Goal: Task Accomplishment & Management: Manage account settings

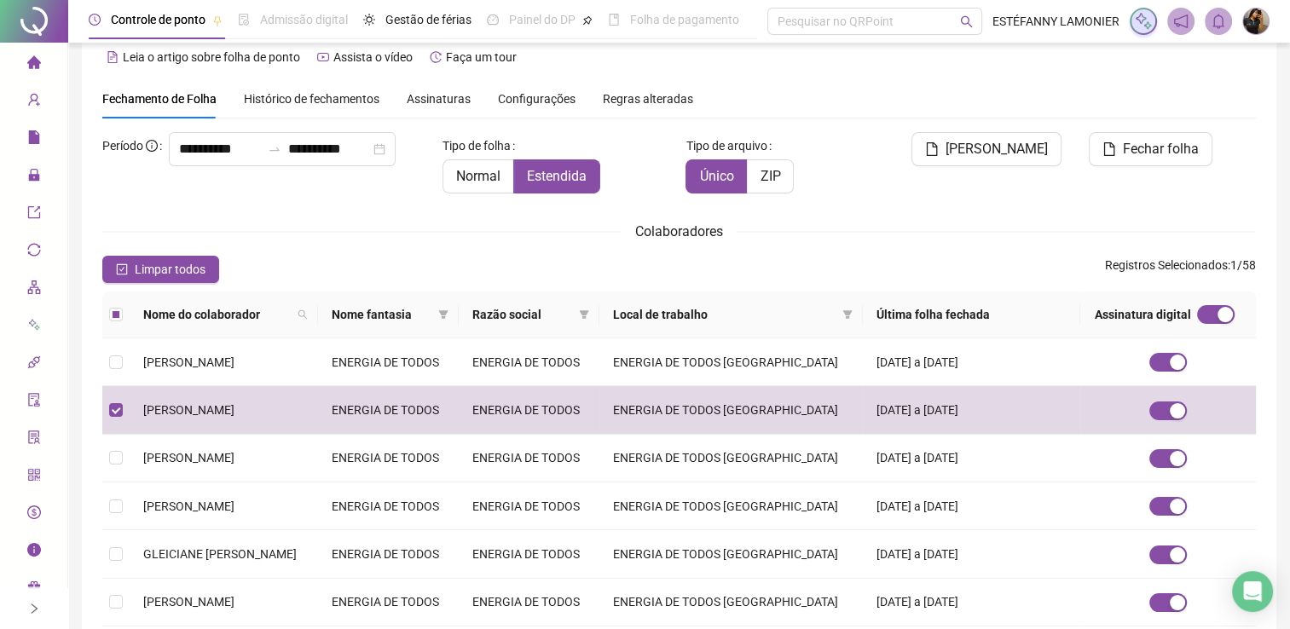
scroll to position [25, 0]
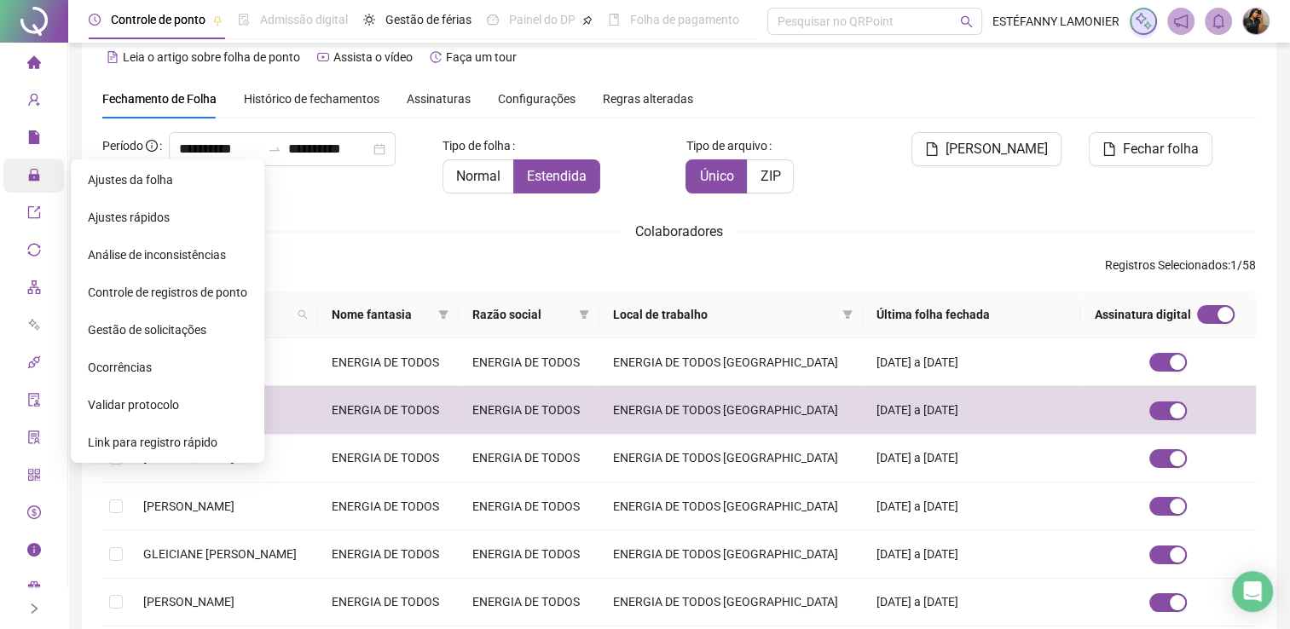
click at [105, 183] on span "Ajustes da folha" at bounding box center [130, 180] width 85 height 14
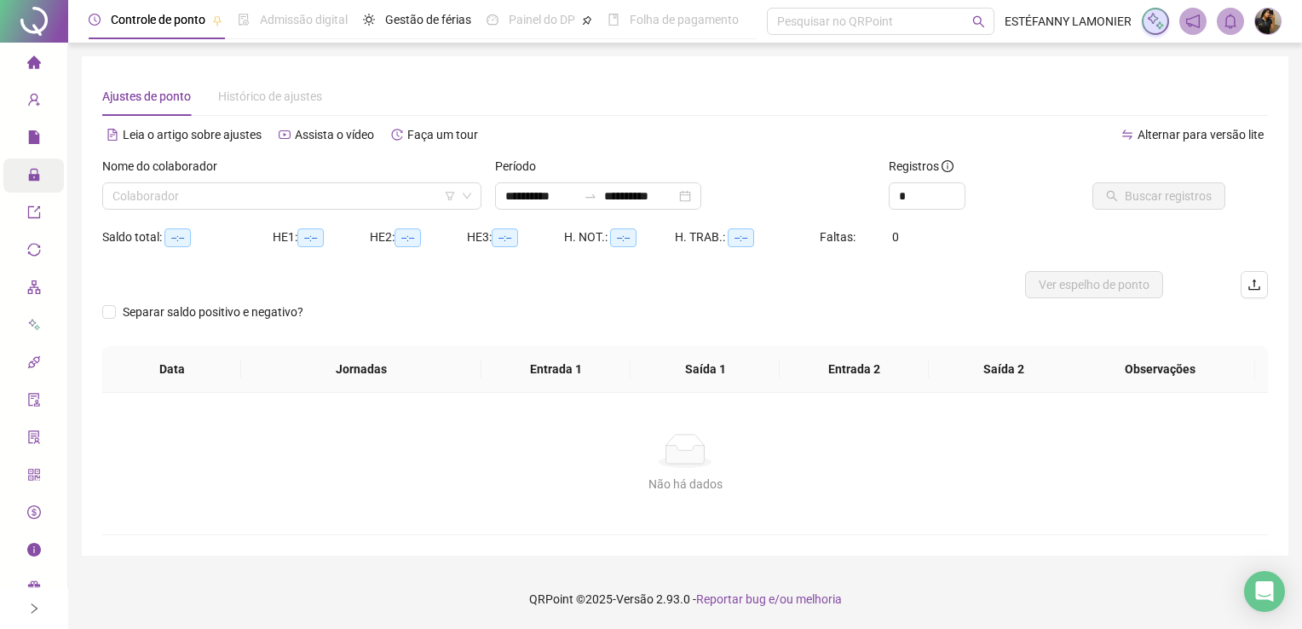
type input "**********"
click at [253, 193] on input "search" at bounding box center [284, 196] width 343 height 26
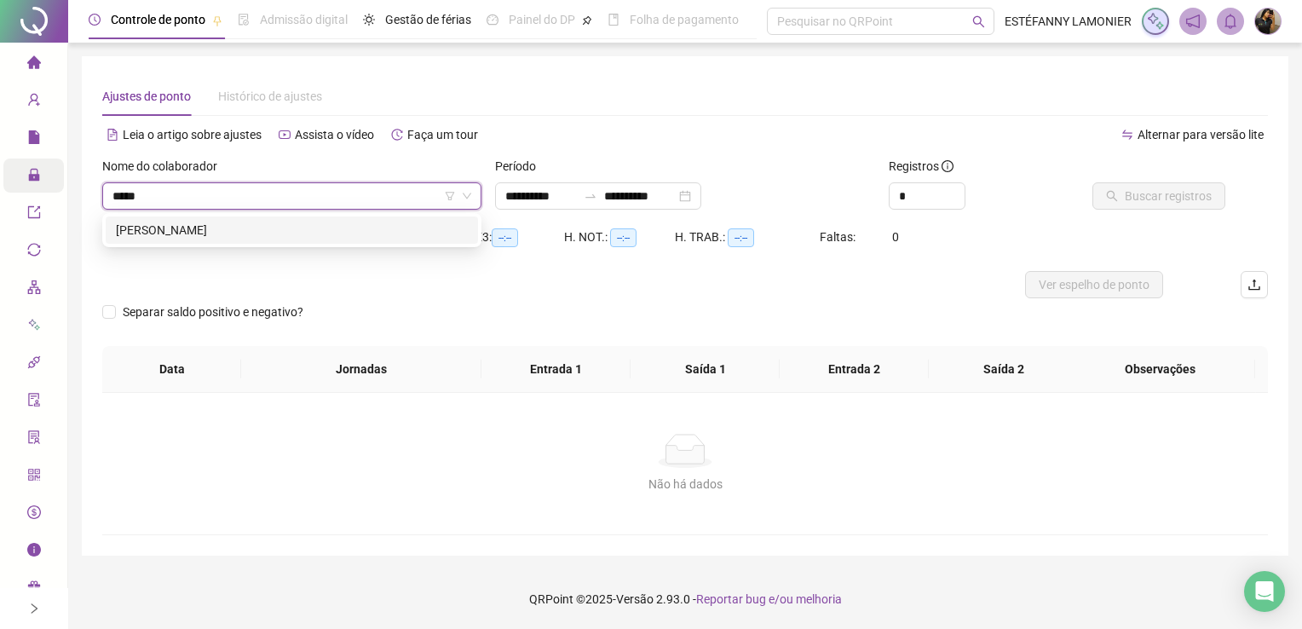
type input "******"
click at [231, 235] on div "[PERSON_NAME]" at bounding box center [292, 230] width 352 height 19
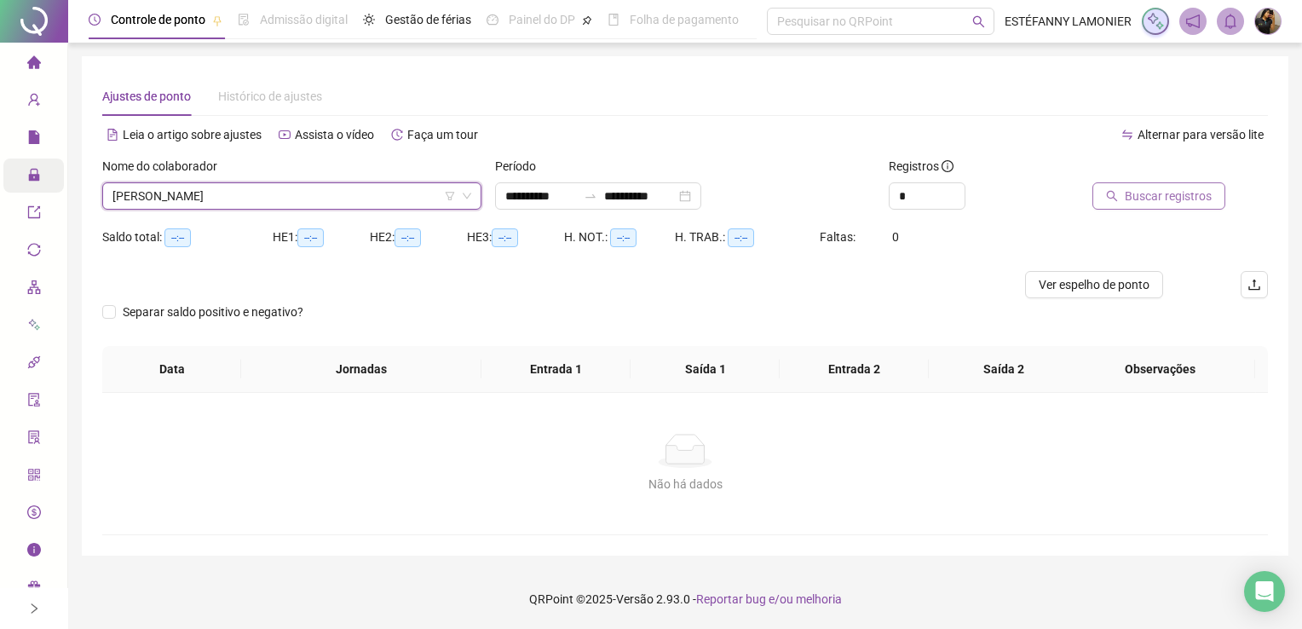
click at [1169, 199] on span "Buscar registros" at bounding box center [1168, 196] width 87 height 19
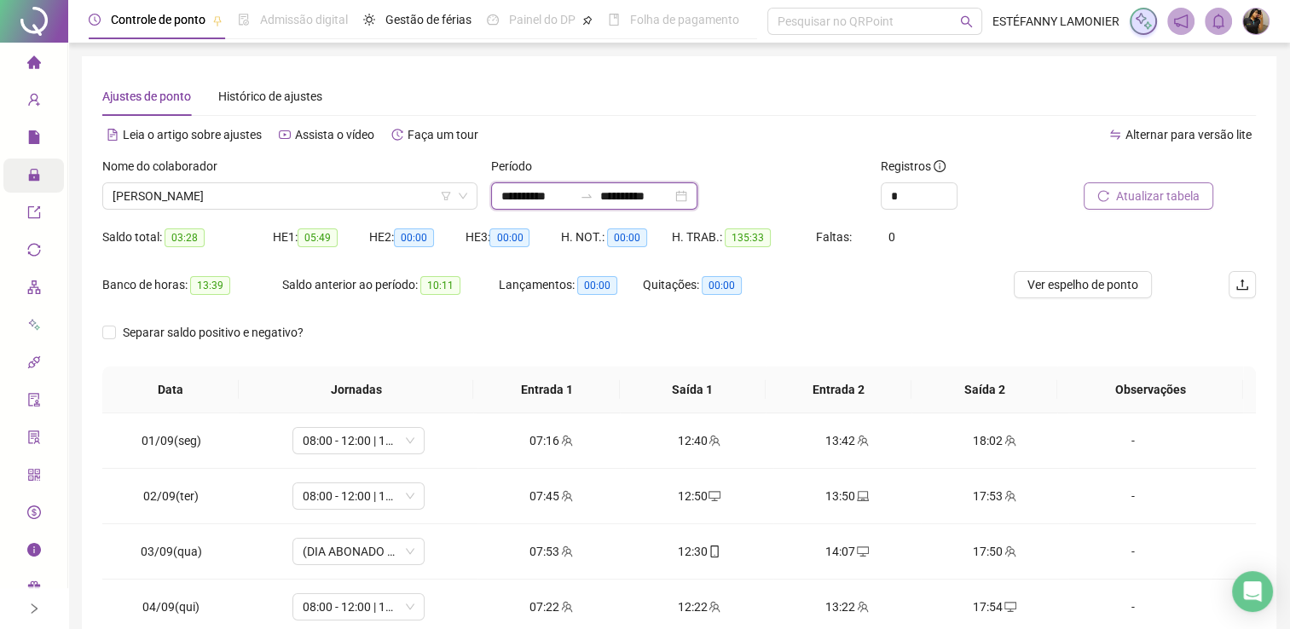
click at [635, 194] on input "**********" at bounding box center [636, 196] width 72 height 19
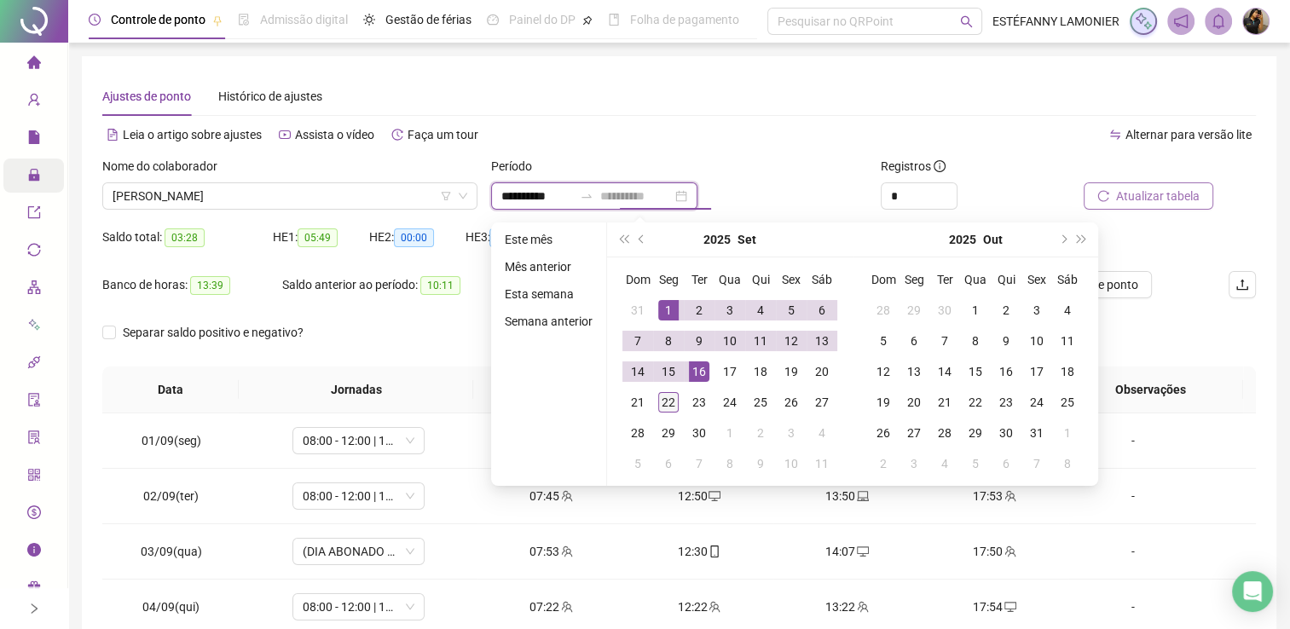
type input "**********"
click at [663, 403] on div "22" at bounding box center [668, 402] width 20 height 20
type input "**********"
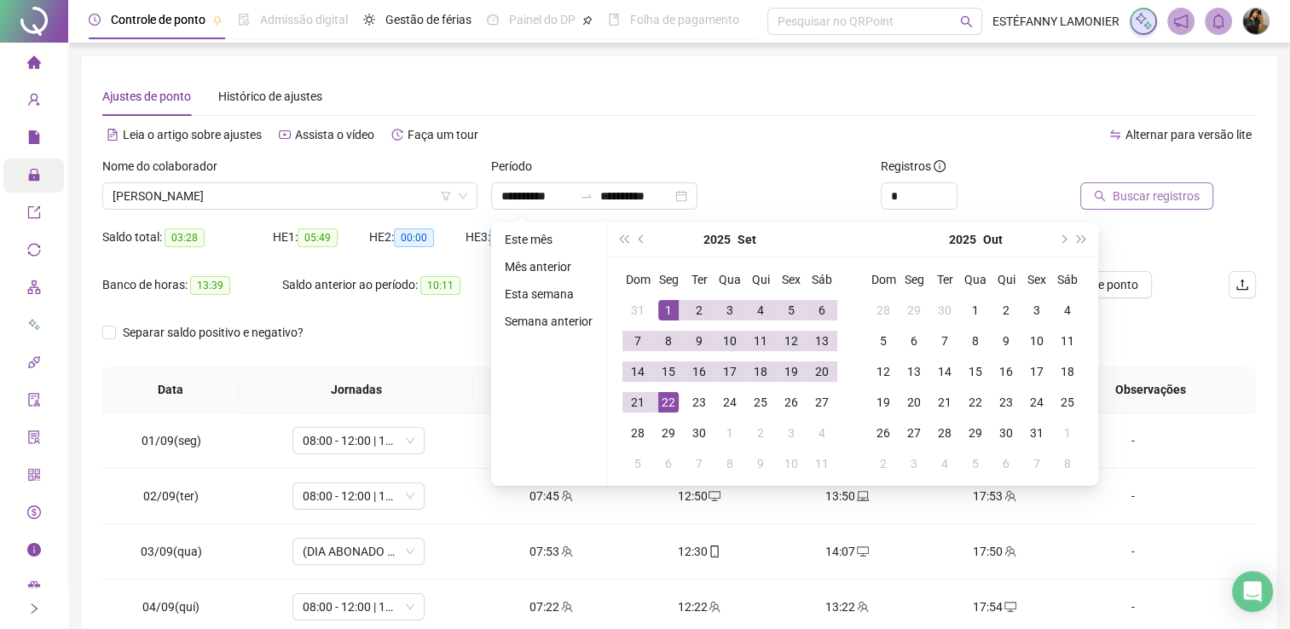
click at [794, 213] on div "**********" at bounding box center [678, 190] width 389 height 66
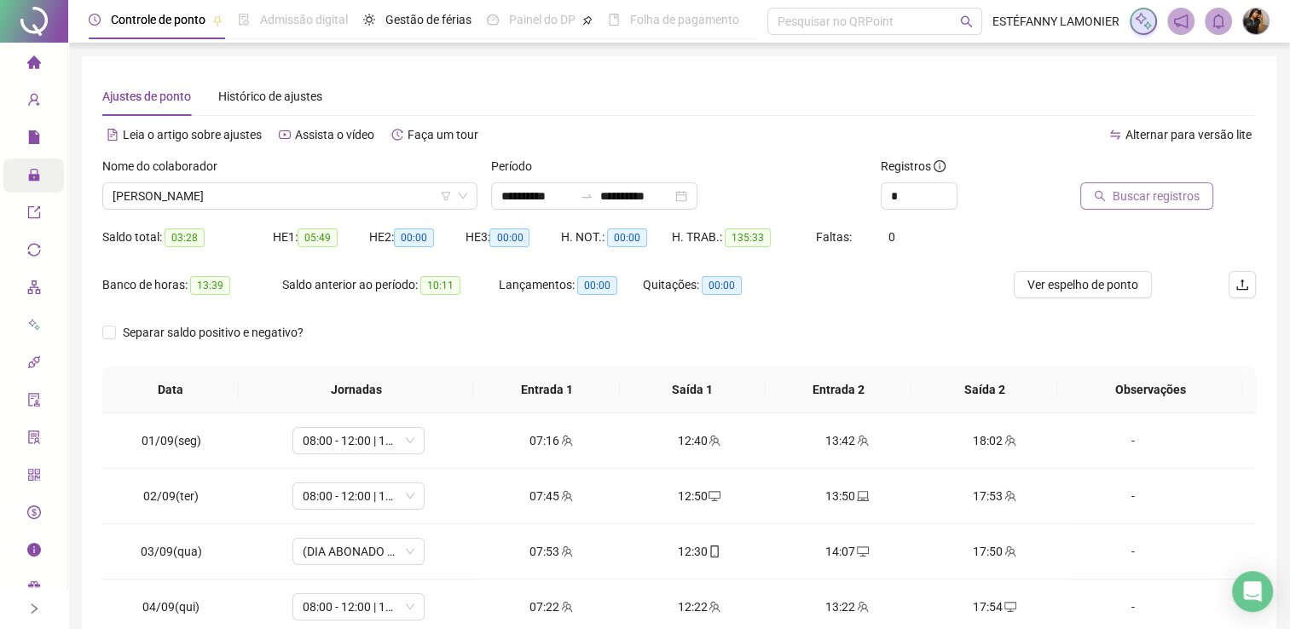
click at [1112, 203] on button "Buscar registros" at bounding box center [1146, 195] width 133 height 27
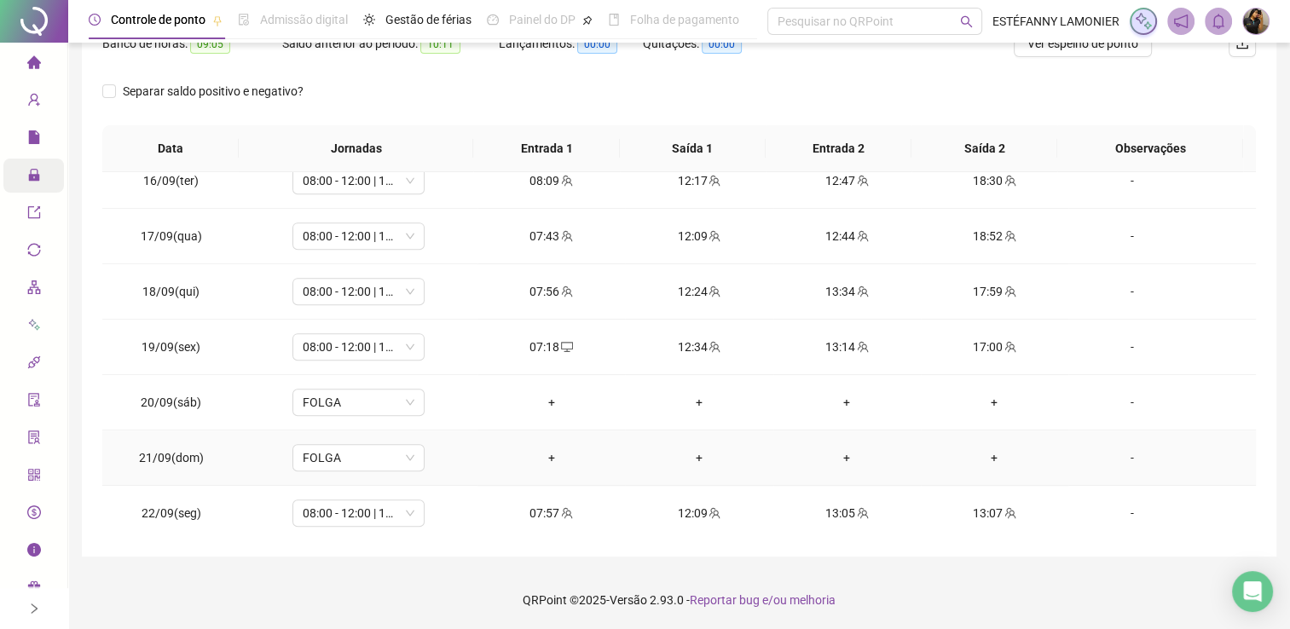
scroll to position [851, 0]
click at [836, 504] on div "13:05" at bounding box center [847, 512] width 120 height 19
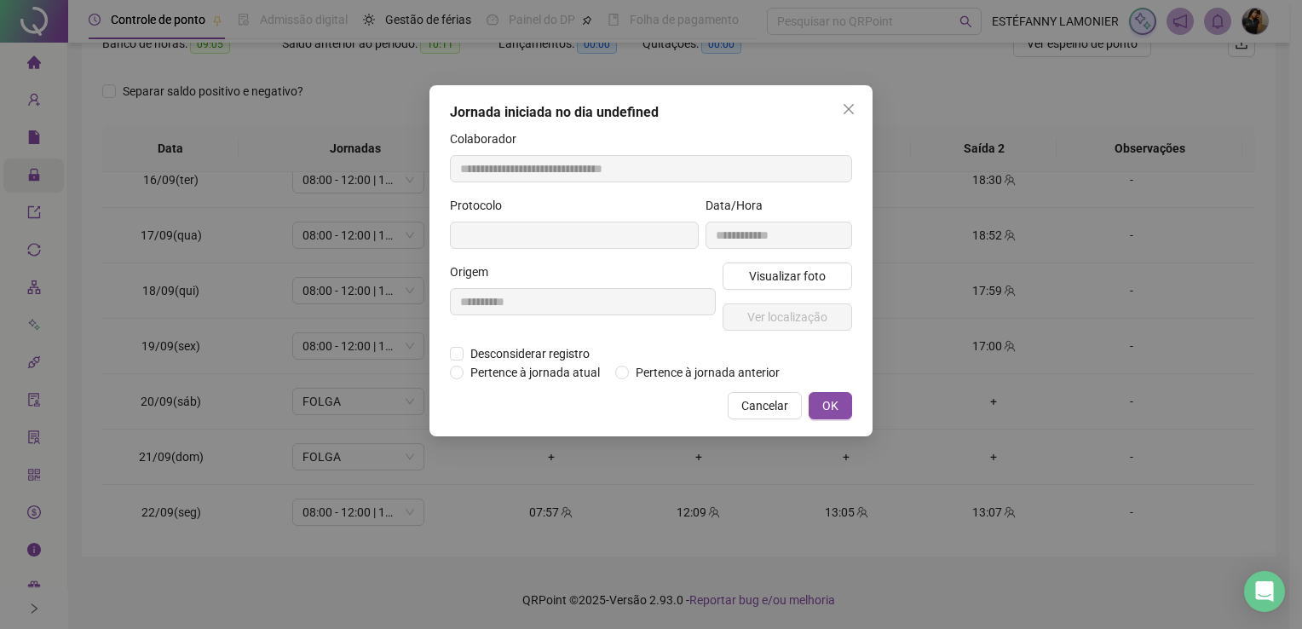
type input "**********"
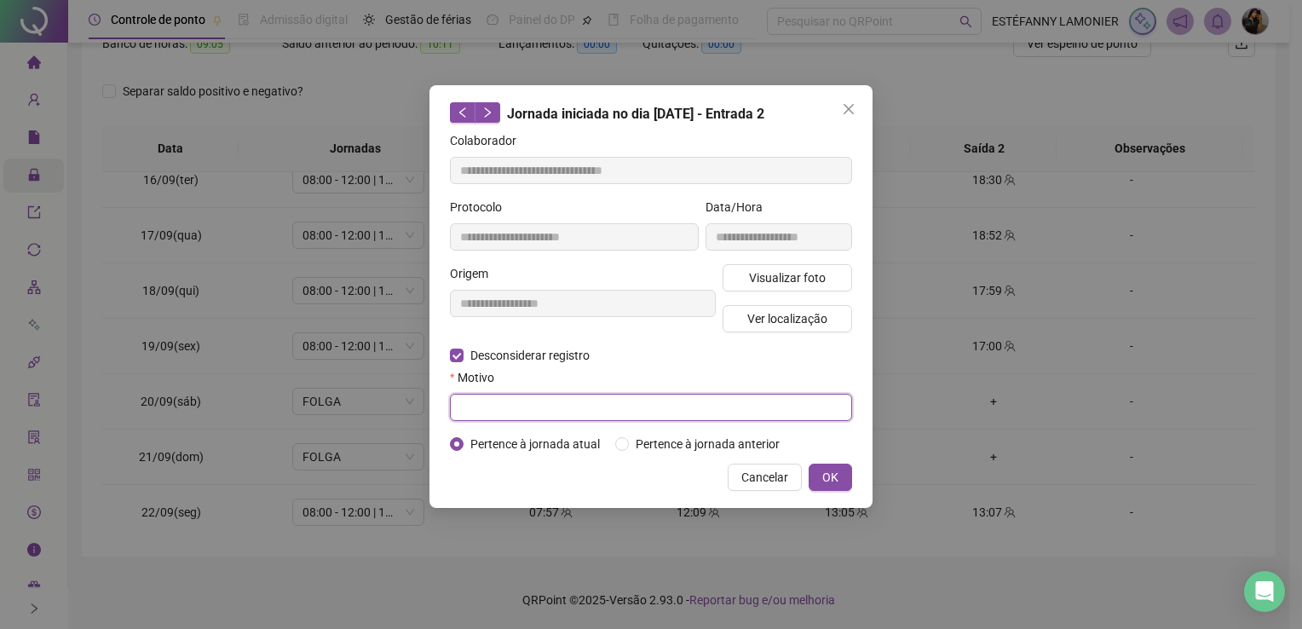
click at [477, 414] on input "text" at bounding box center [651, 407] width 402 height 27
type input "******"
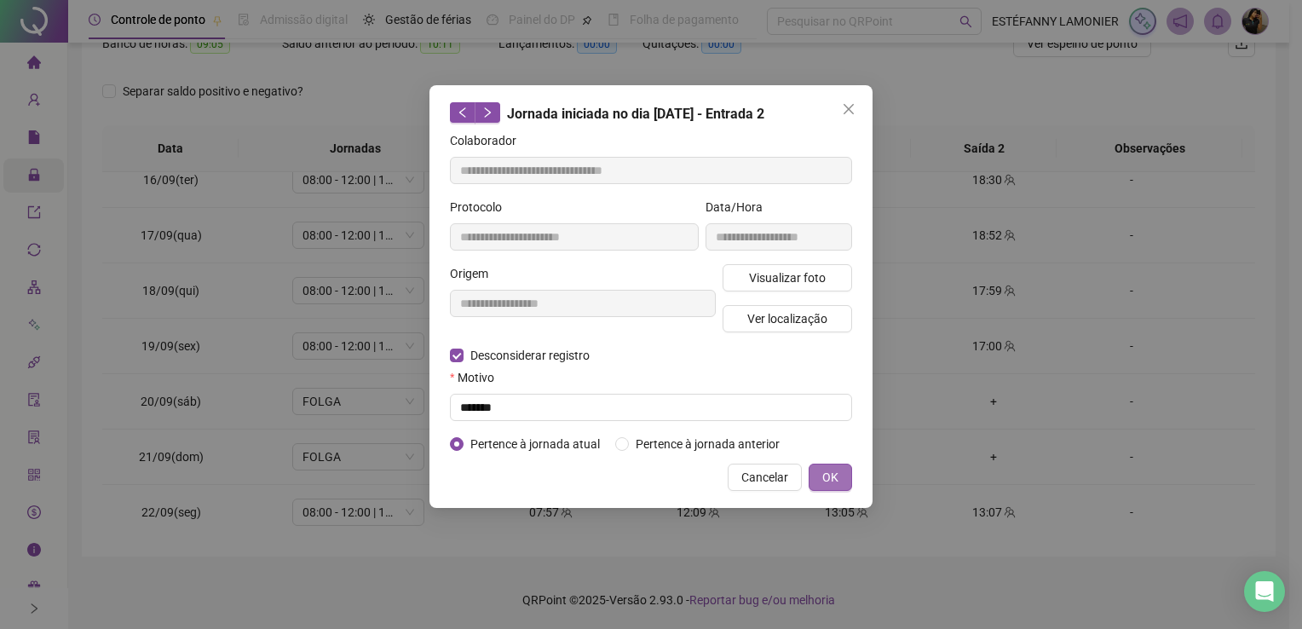
click at [818, 476] on button "OK" at bounding box center [830, 477] width 43 height 27
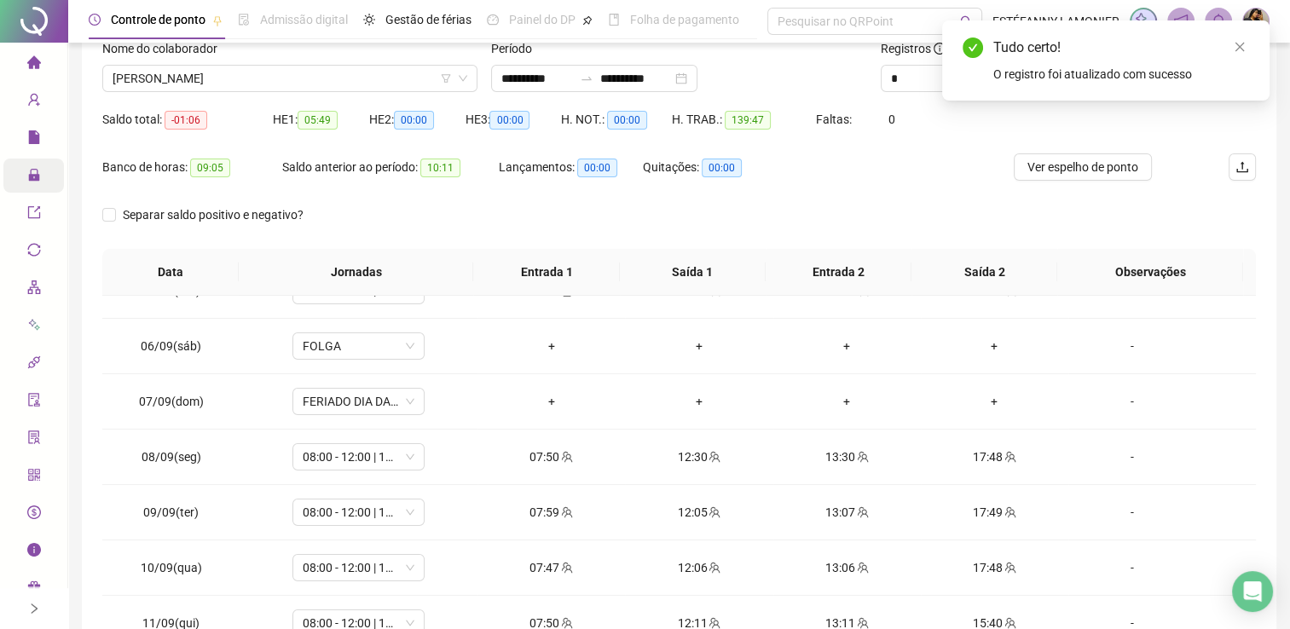
scroll to position [0, 0]
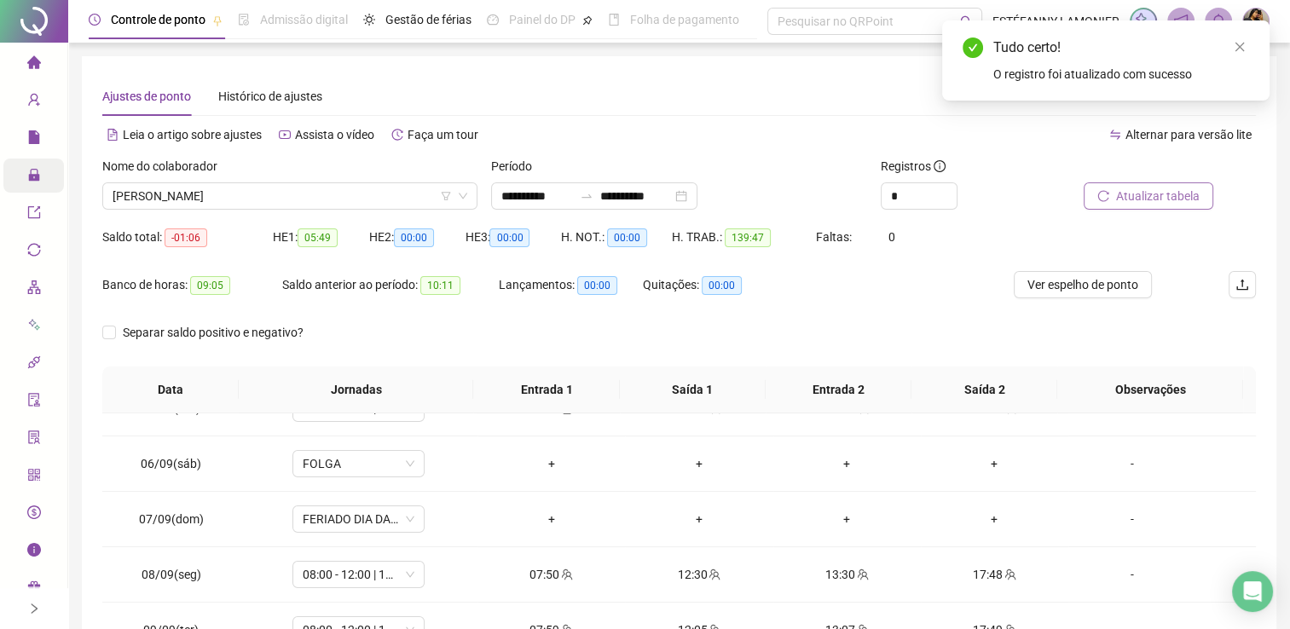
click at [1158, 197] on span "Atualizar tabela" at bounding box center [1158, 196] width 84 height 19
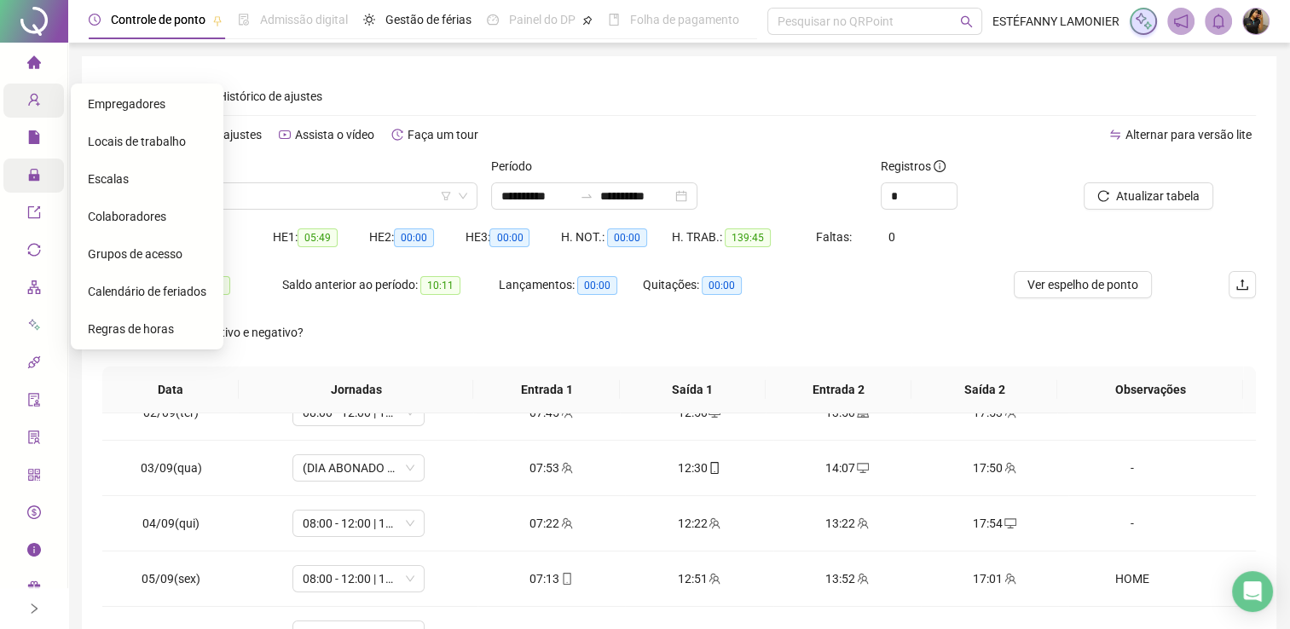
click at [34, 102] on icon "user-add" at bounding box center [34, 100] width 14 height 14
click at [117, 249] on span "Grupos de acesso" at bounding box center [135, 254] width 95 height 14
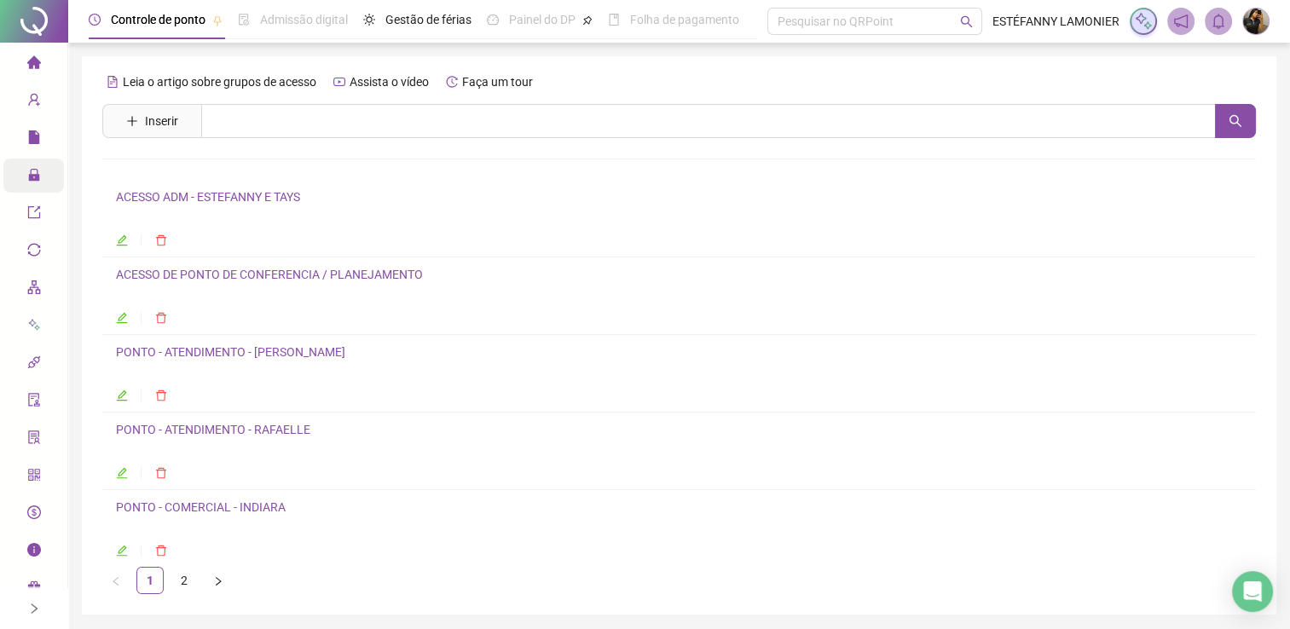
scroll to position [58, 0]
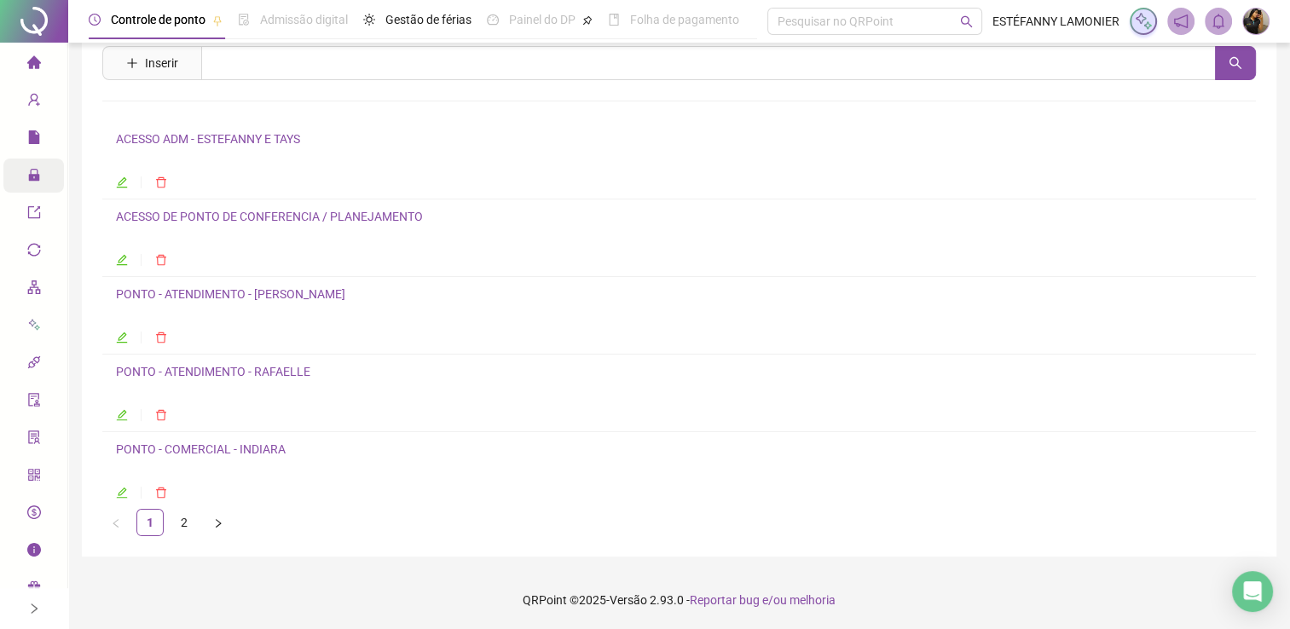
click at [120, 494] on icon "edit" at bounding box center [122, 493] width 11 height 11
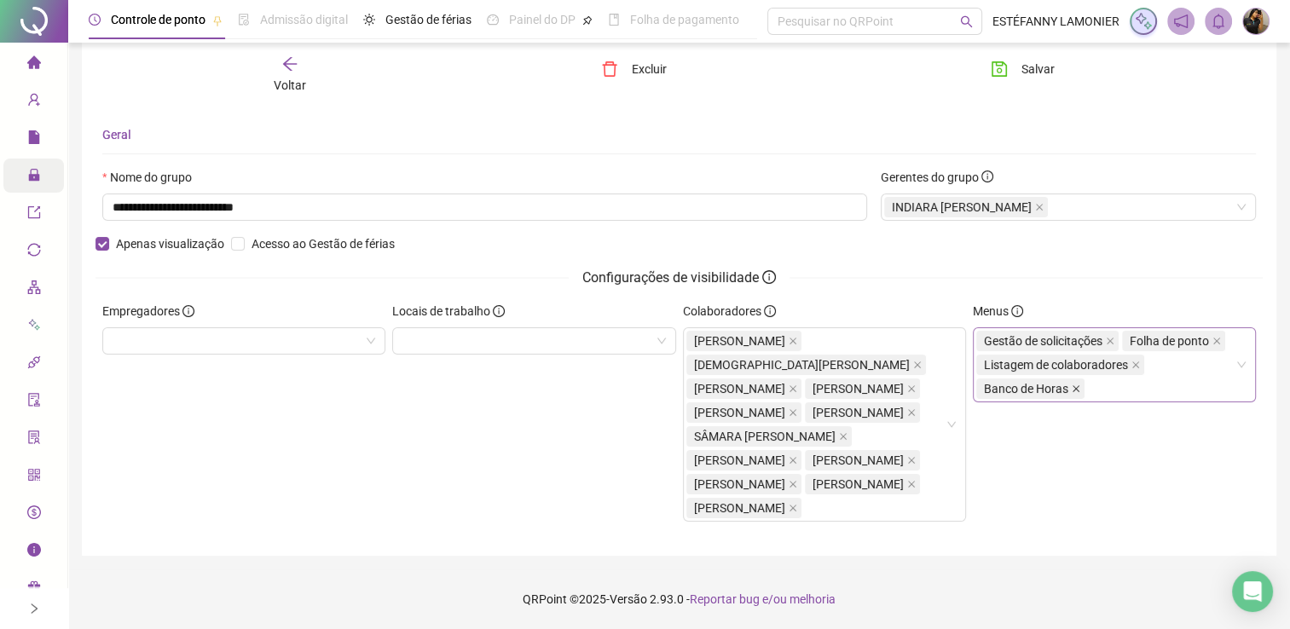
scroll to position [66, 0]
click at [1087, 334] on span "Gestão de solicitações" at bounding box center [1043, 341] width 118 height 14
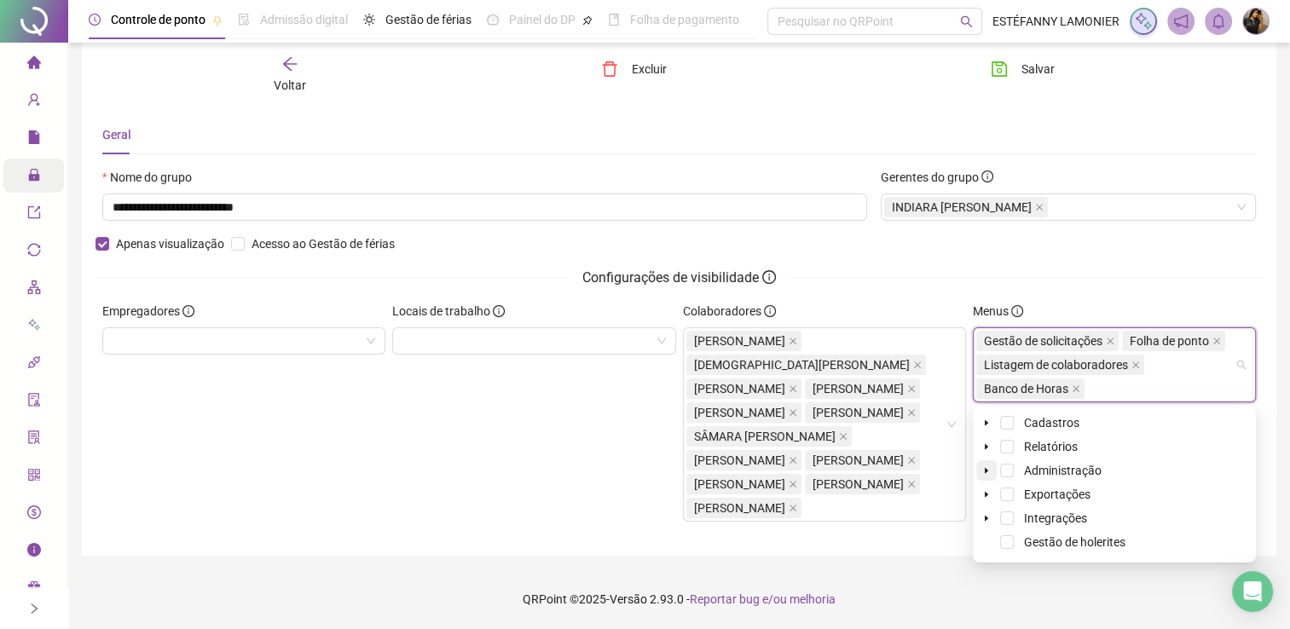
click at [984, 460] on span at bounding box center [986, 470] width 20 height 20
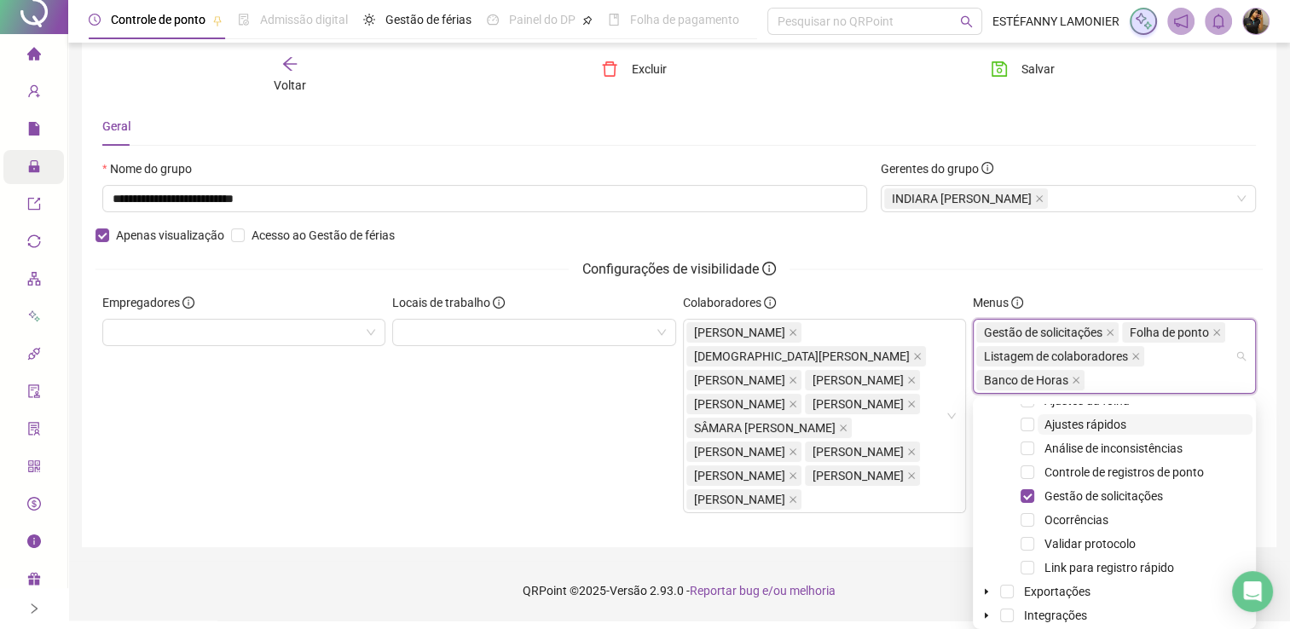
scroll to position [0, 0]
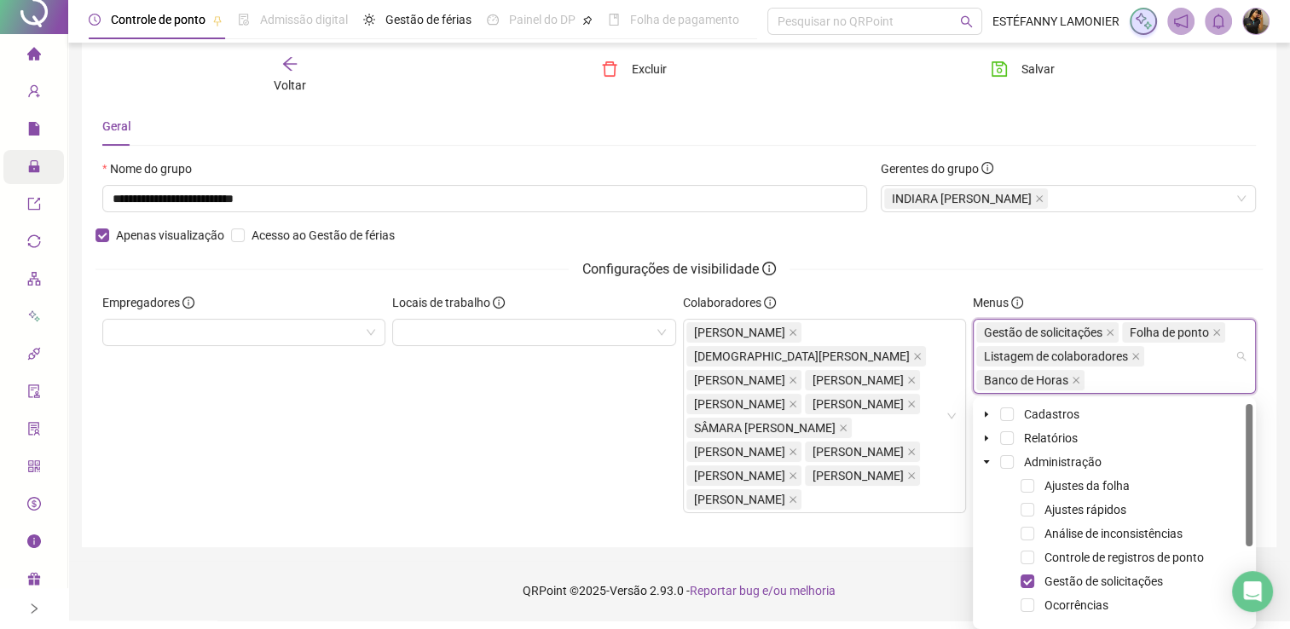
click at [949, 232] on div "**********" at bounding box center [678, 226] width 1167 height 134
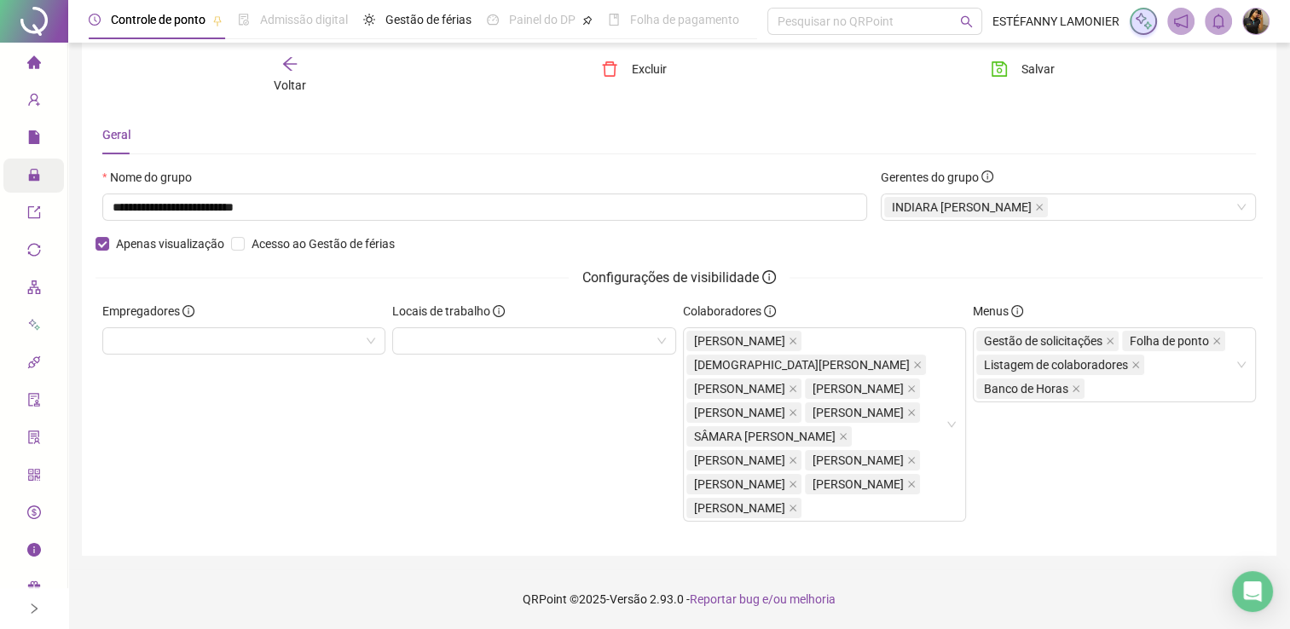
click at [1162, 463] on div "Menus Gestão de solicitações Folha de ponto Listagem de colaboradores Banco de …" at bounding box center [1114, 419] width 290 height 234
click at [1246, 588] on icon "Open Intercom Messenger" at bounding box center [1252, 591] width 20 height 22
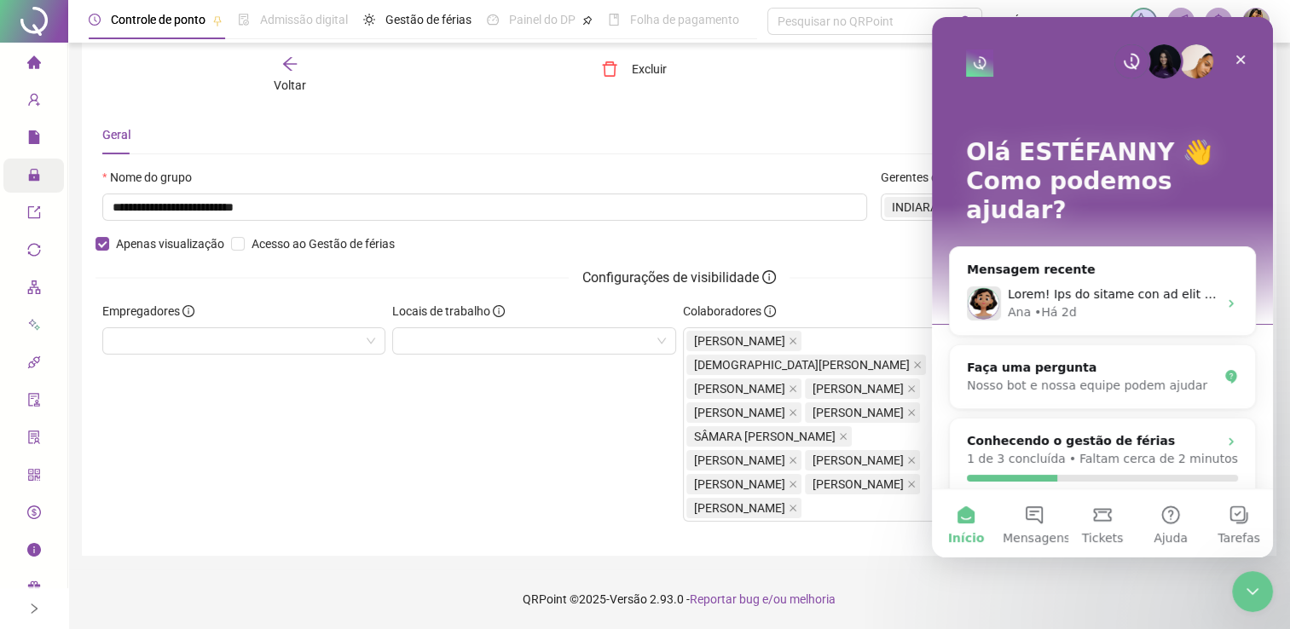
click at [463, 468] on div "Locais de trabalho" at bounding box center [534, 419] width 290 height 234
click at [1256, 592] on icon "Encerramento do Messenger da Intercom" at bounding box center [1249, 589] width 20 height 20
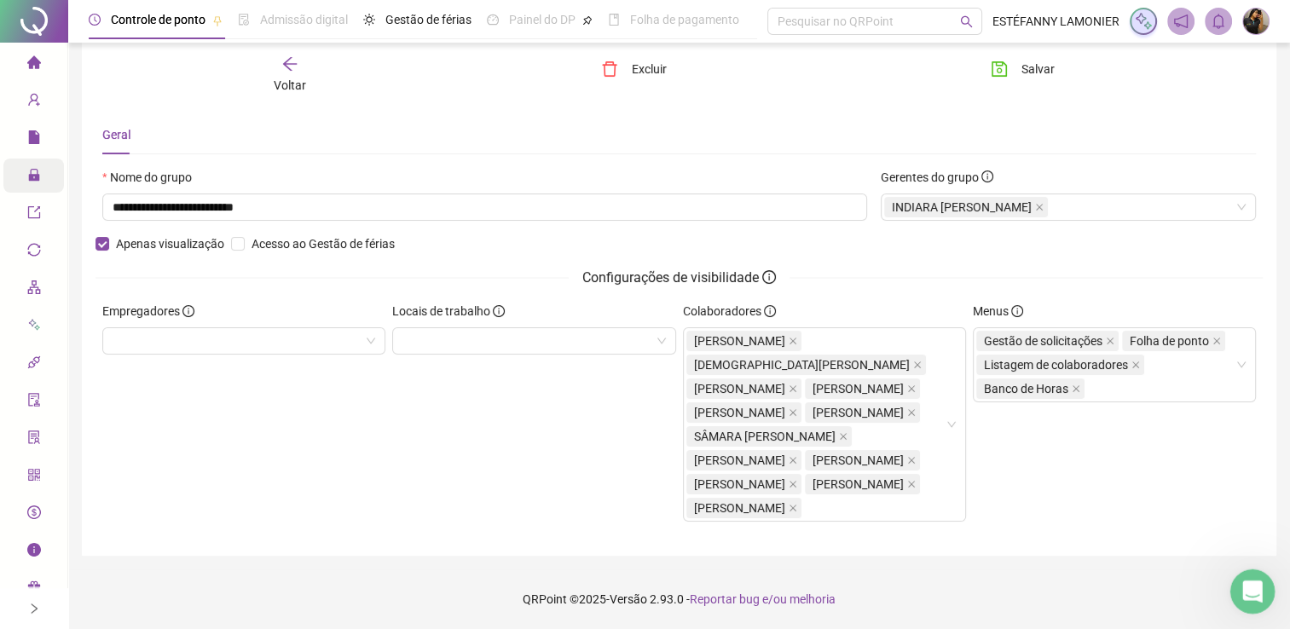
click at [1233, 593] on div "Abertura do Messenger da Intercom" at bounding box center [1249, 589] width 56 height 56
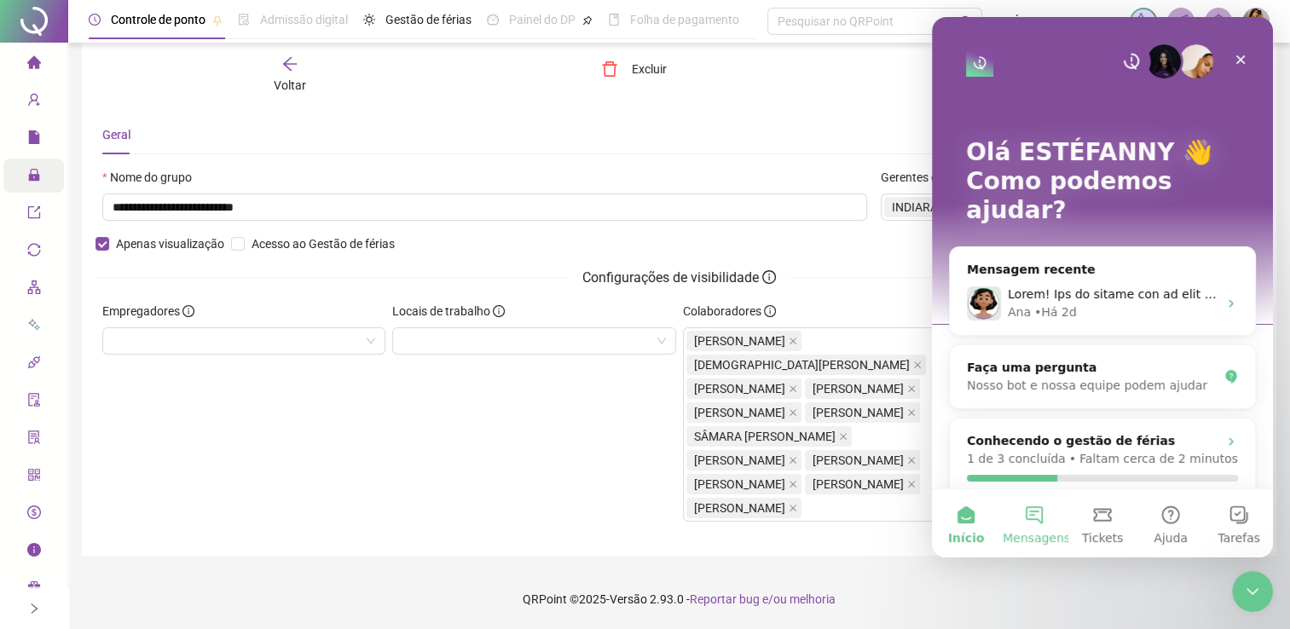
click at [1036, 524] on button "Mensagens" at bounding box center [1034, 523] width 68 height 68
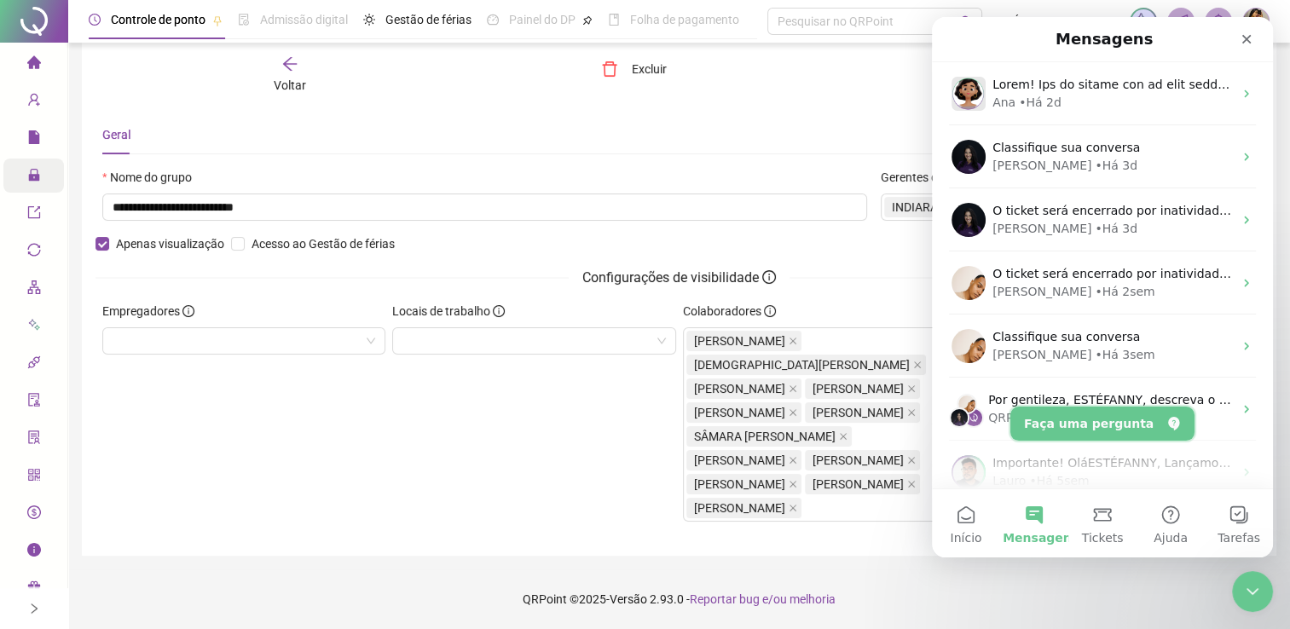
click at [1097, 433] on button "Faça uma pergunta" at bounding box center [1102, 424] width 184 height 34
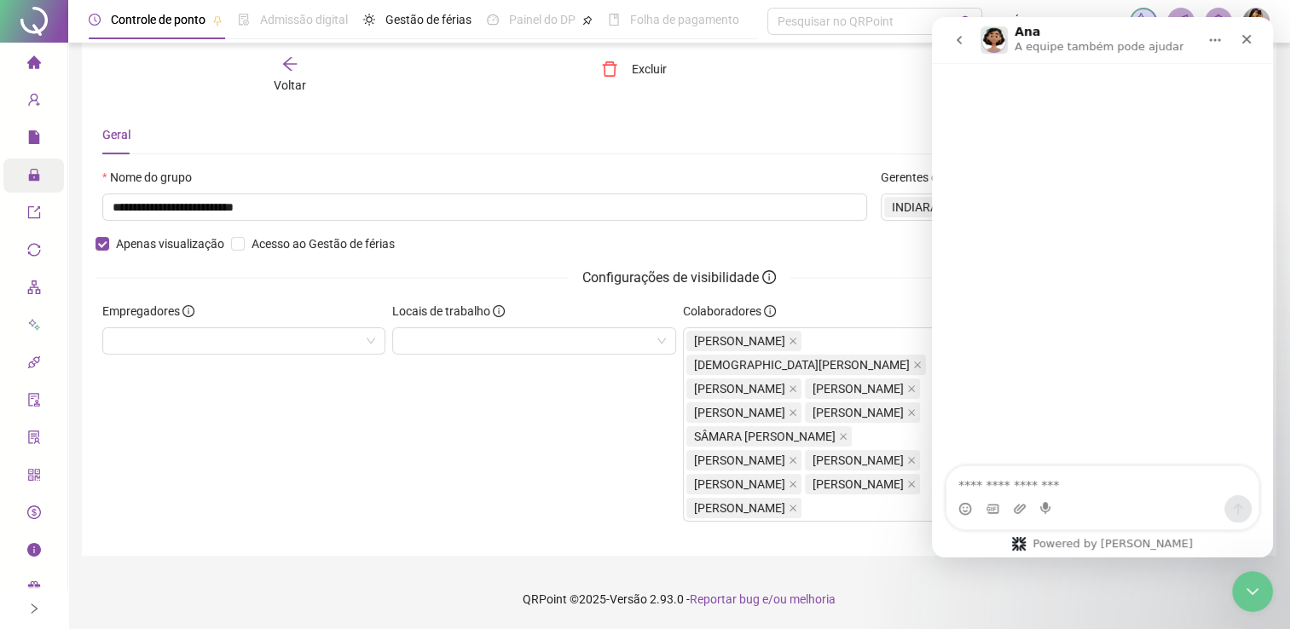
click at [1062, 485] on textarea "Faça uma pergunta…" at bounding box center [1102, 480] width 312 height 29
type textarea "**********"
click at [484, 472] on div "Locais de trabalho" at bounding box center [534, 419] width 290 height 234
click at [785, 84] on div "Voltar Excluir Salvar" at bounding box center [678, 75] width 1167 height 65
click at [838, 196] on div "**********" at bounding box center [484, 201] width 778 height 66
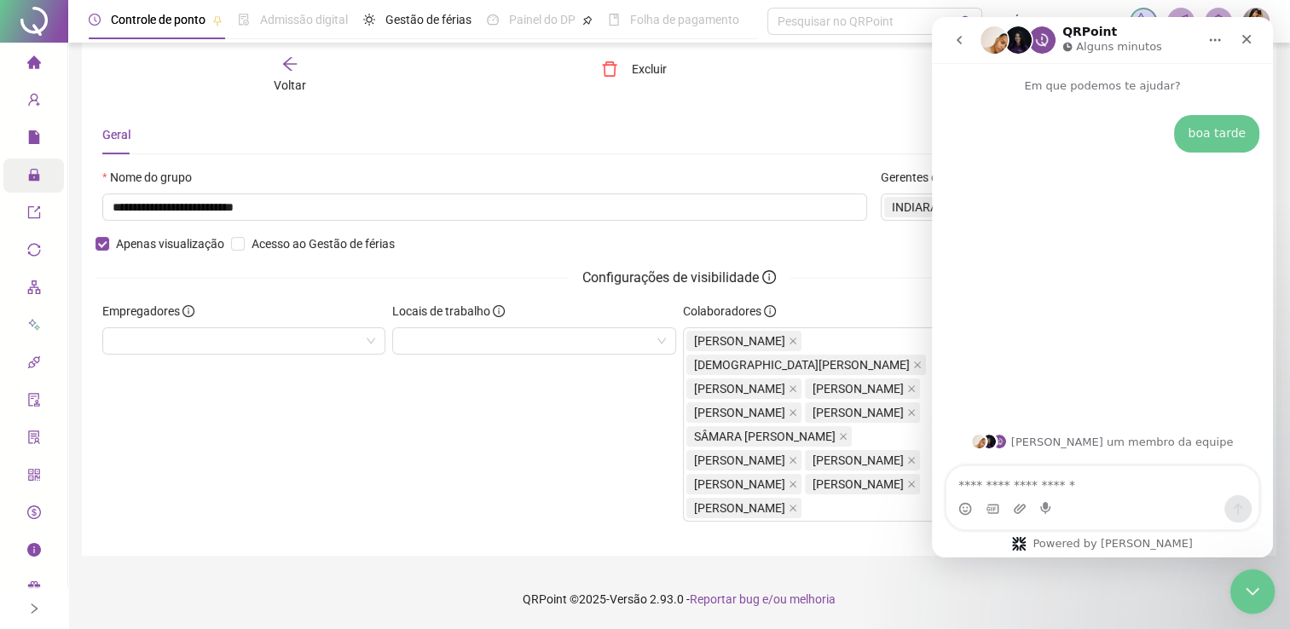
click at [1243, 579] on icon "Encerramento do Messenger da Intercom" at bounding box center [1249, 589] width 20 height 20
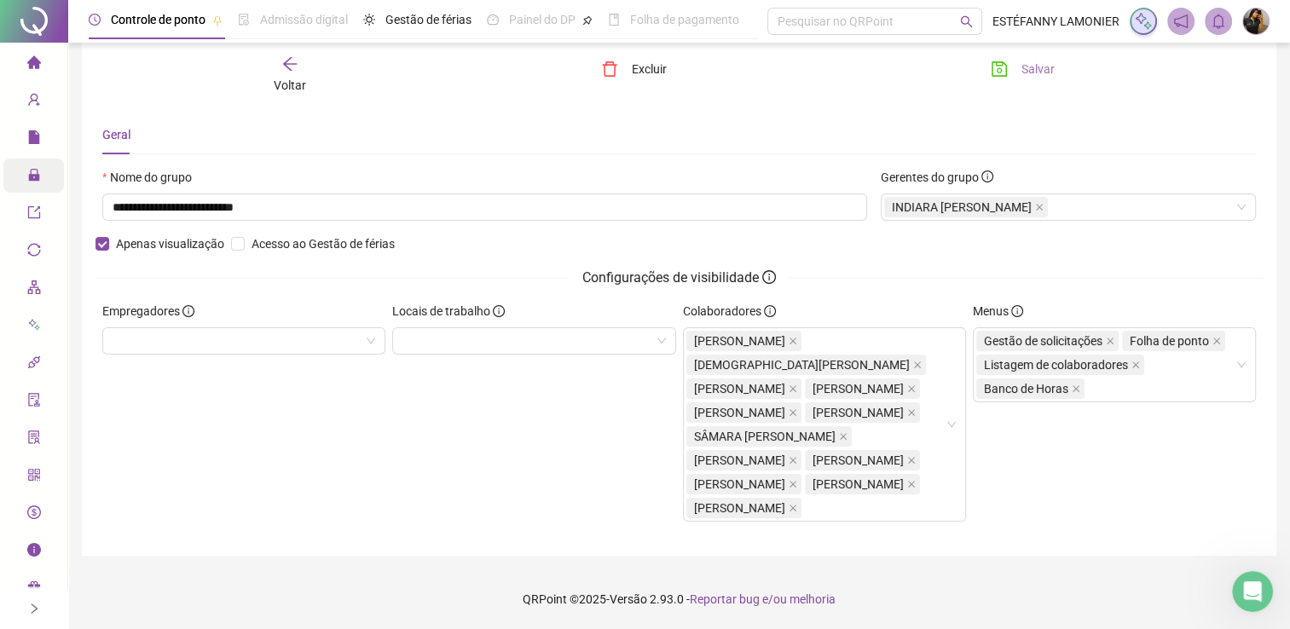
click at [1013, 70] on button "Salvar" at bounding box center [1022, 68] width 89 height 27
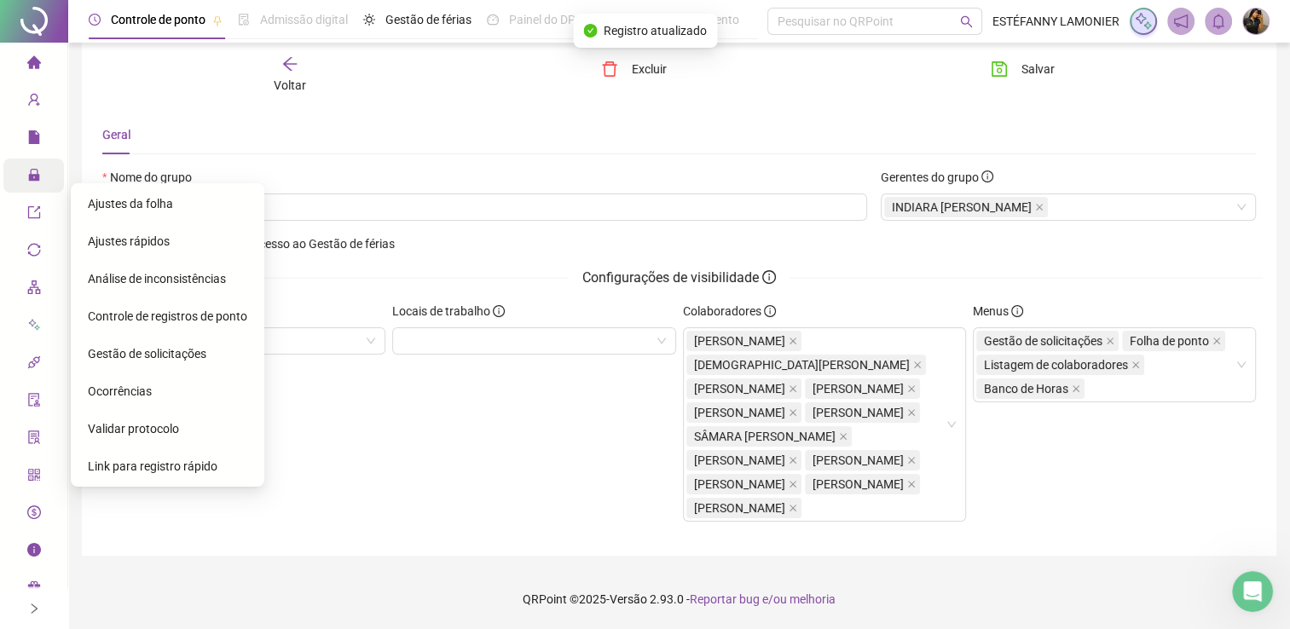
click at [41, 171] on span "Administração" at bounding box center [77, 176] width 100 height 14
click at [164, 197] on span "Ajustes da folha" at bounding box center [130, 204] width 85 height 14
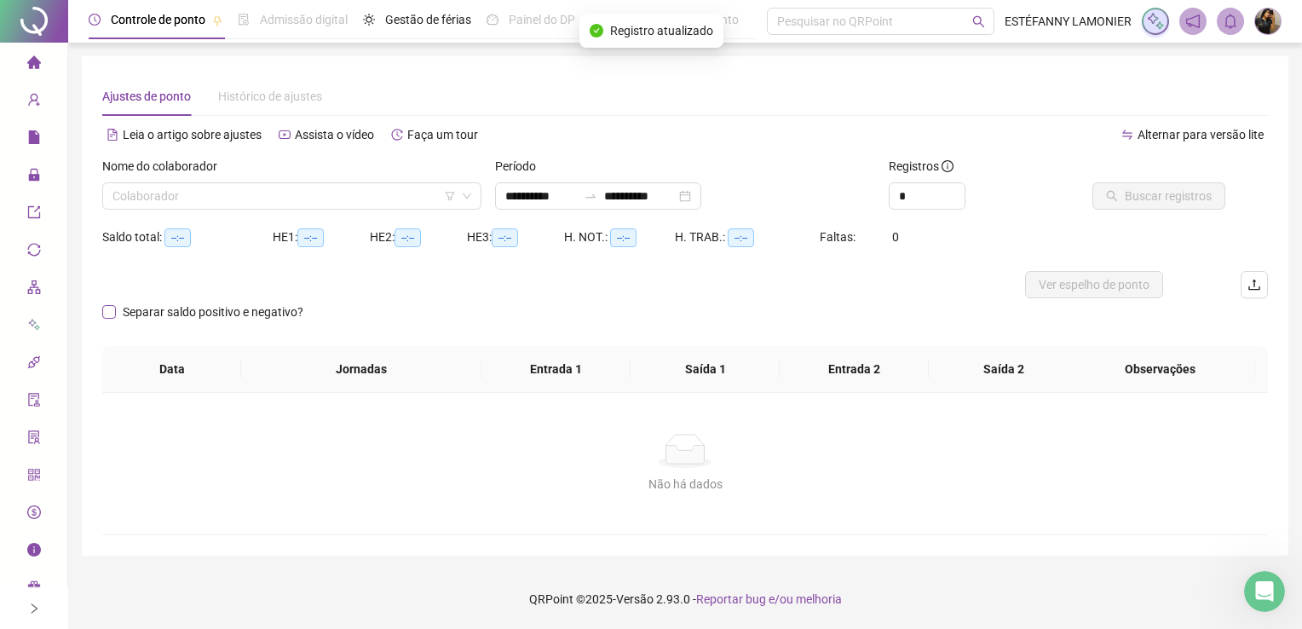
type input "**********"
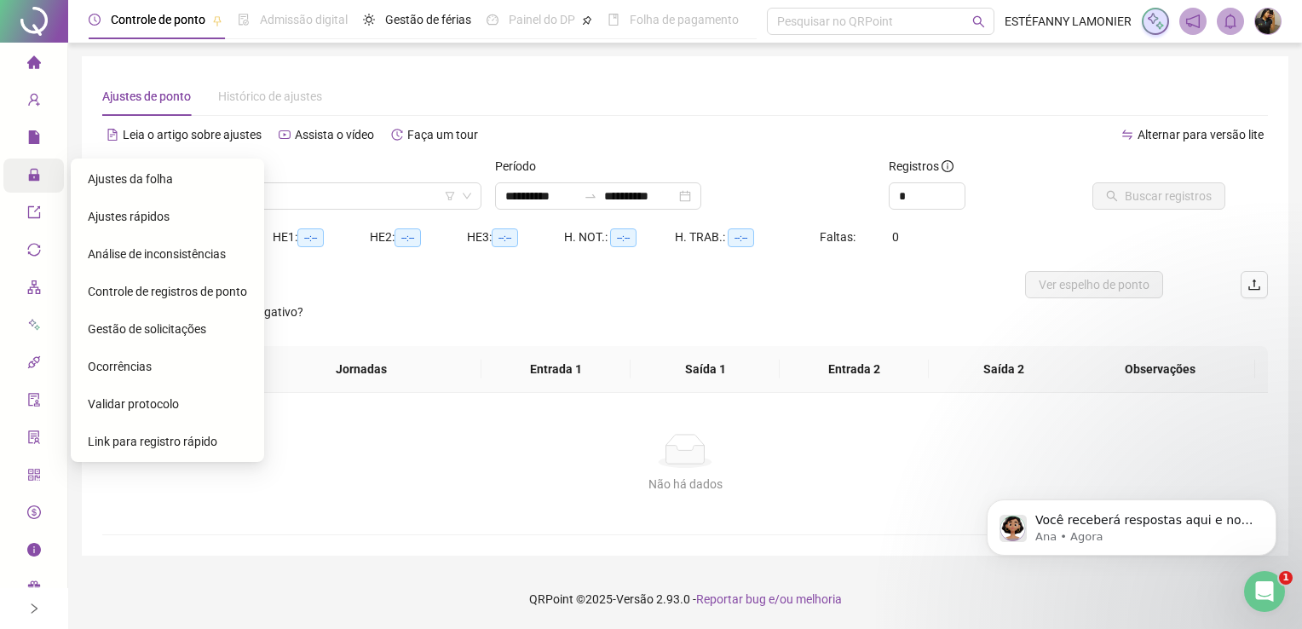
click at [142, 330] on span "Gestão de solicitações" at bounding box center [147, 329] width 118 height 14
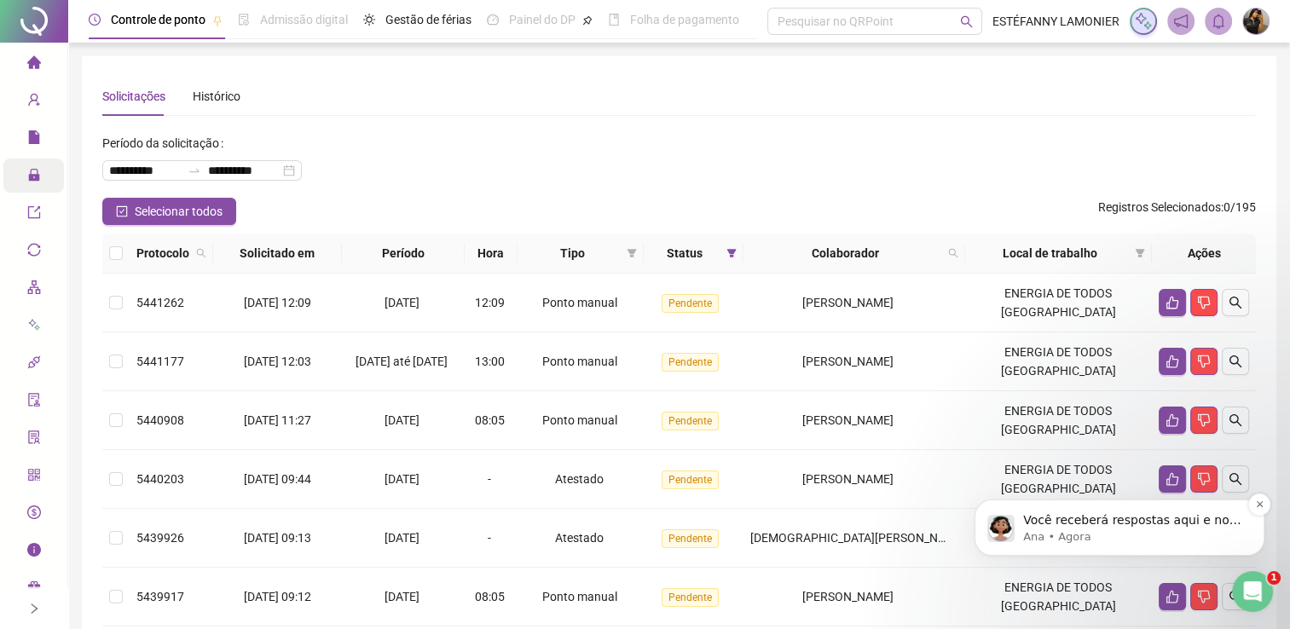
click at [1134, 541] on p "Ana • Agora" at bounding box center [1133, 536] width 220 height 15
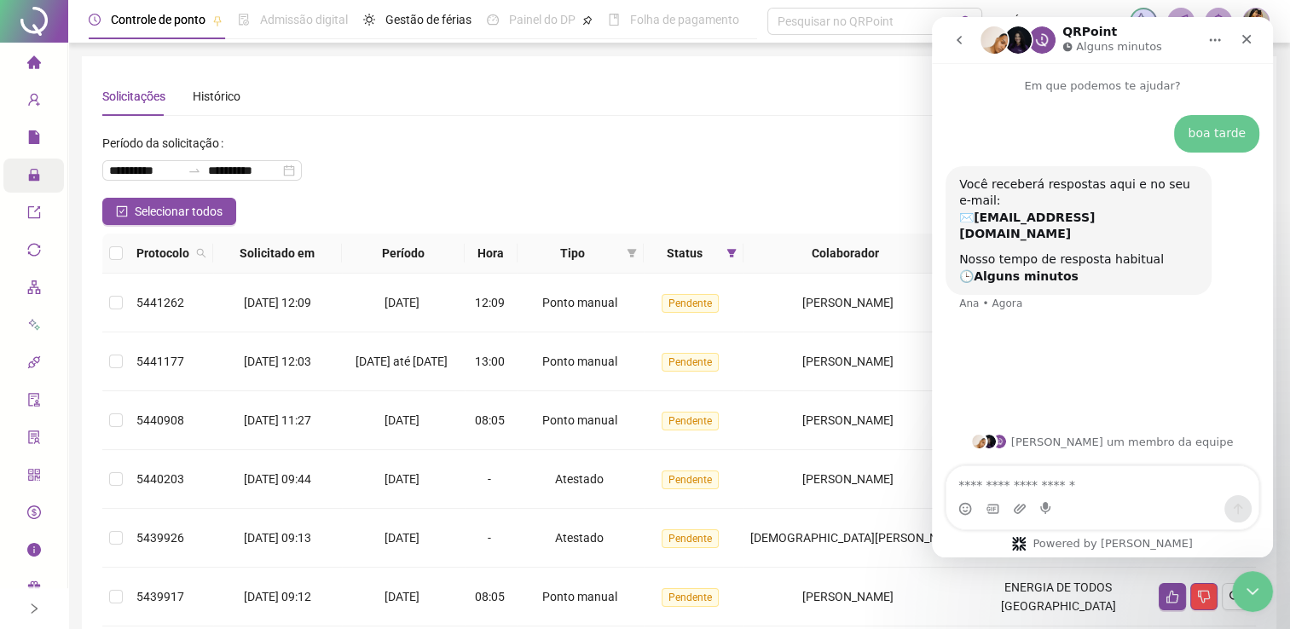
click at [560, 144] on div "**********" at bounding box center [678, 164] width 1153 height 68
click at [508, 163] on div "**********" at bounding box center [678, 164] width 1153 height 68
click at [637, 253] on icon "filter" at bounding box center [631, 253] width 10 height 10
click at [600, 315] on span "Atestado" at bounding box center [593, 314] width 49 height 14
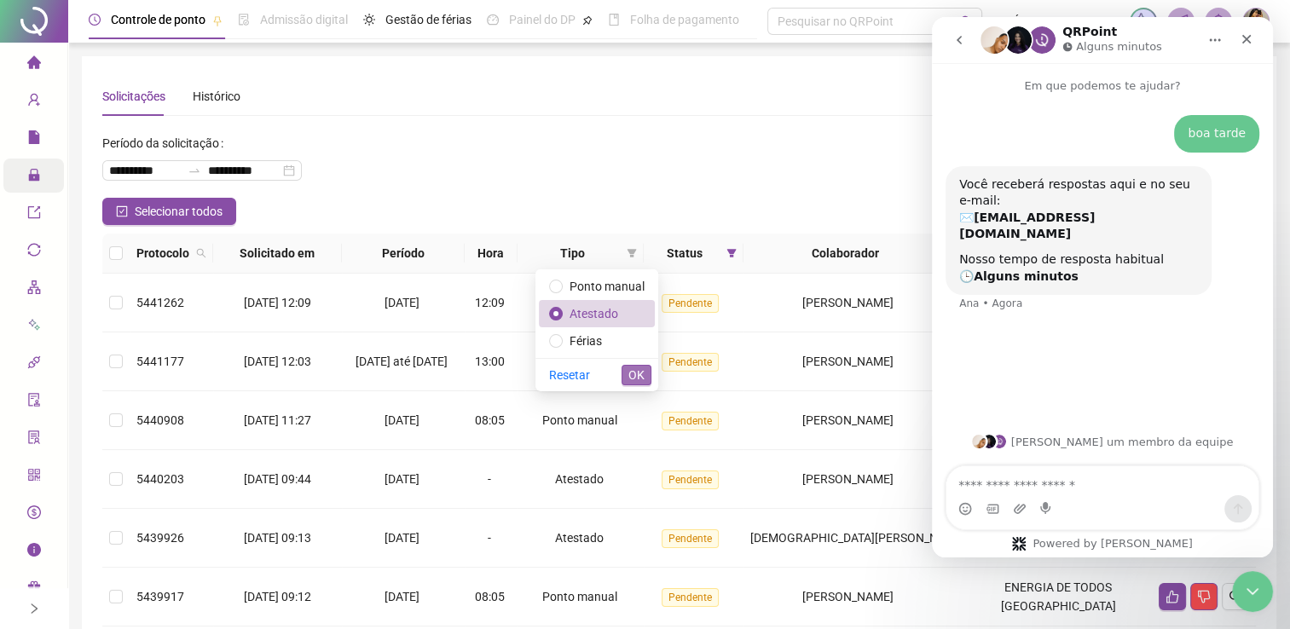
click at [640, 372] on span "OK" at bounding box center [636, 375] width 16 height 19
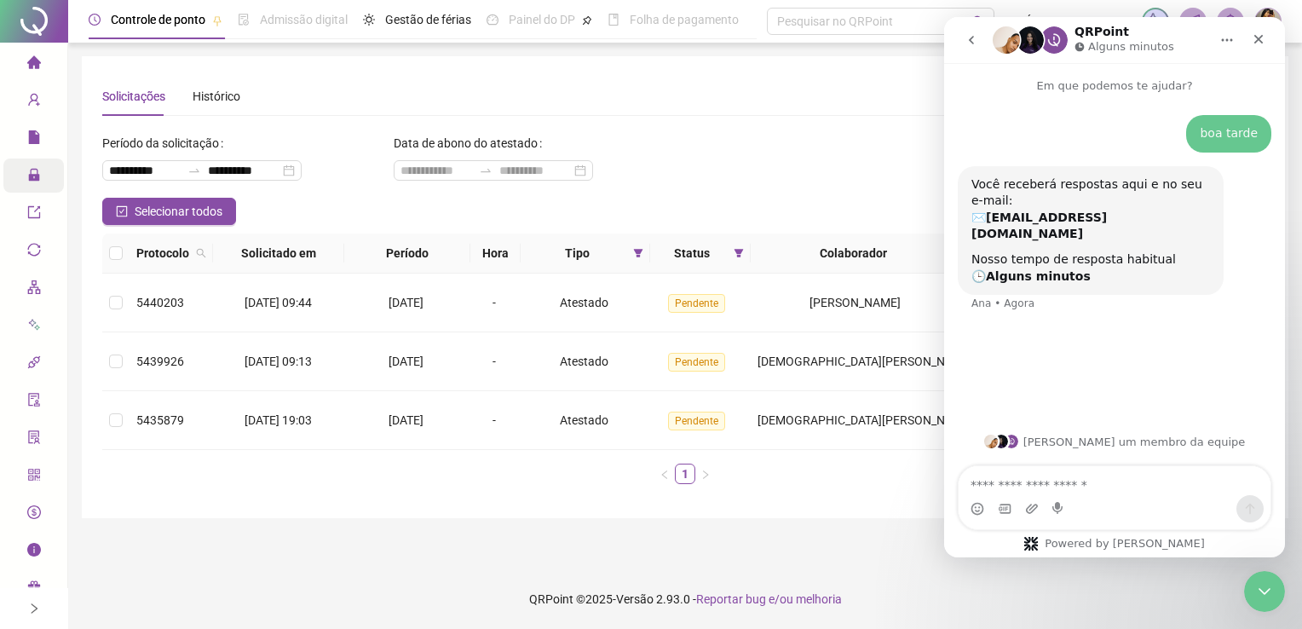
click at [791, 551] on main "**********" at bounding box center [685, 305] width 1207 height 499
click at [1271, 590] on icon "Encerramento do Messenger da Intercom" at bounding box center [1262, 589] width 20 height 20
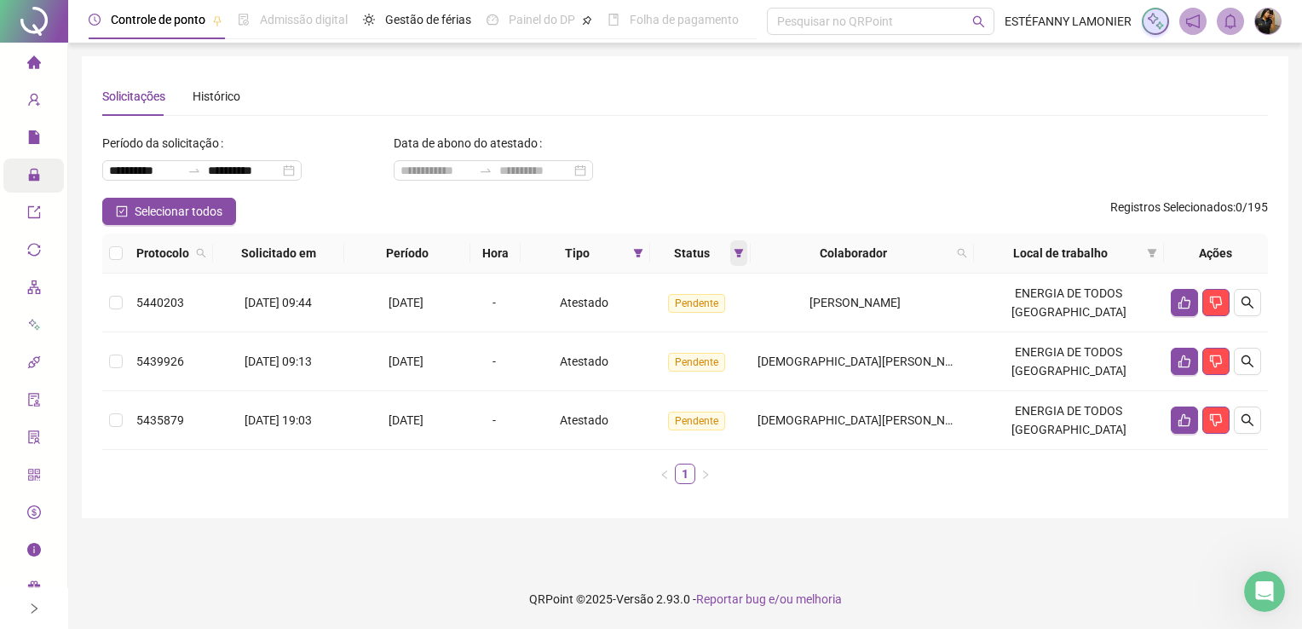
click at [747, 247] on span at bounding box center [738, 253] width 17 height 26
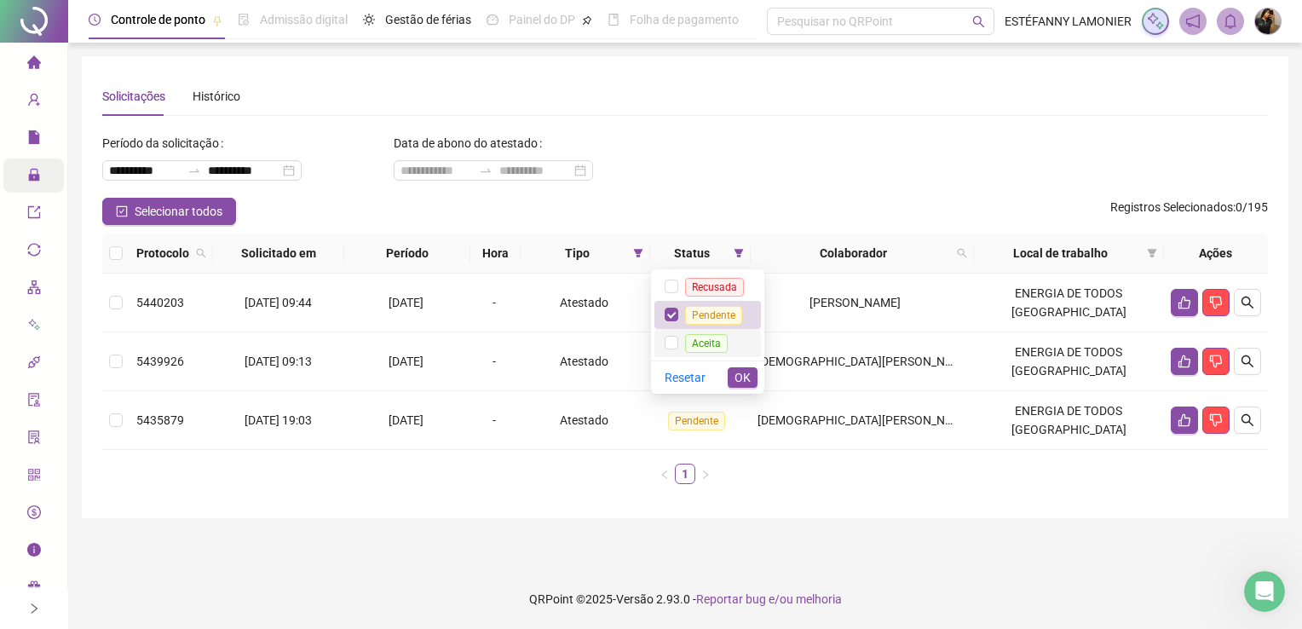
click at [726, 346] on span "Aceita" at bounding box center [706, 343] width 43 height 19
click at [724, 326] on li "Pendente" at bounding box center [708, 315] width 107 height 28
click at [744, 384] on span "OK" at bounding box center [743, 377] width 16 height 19
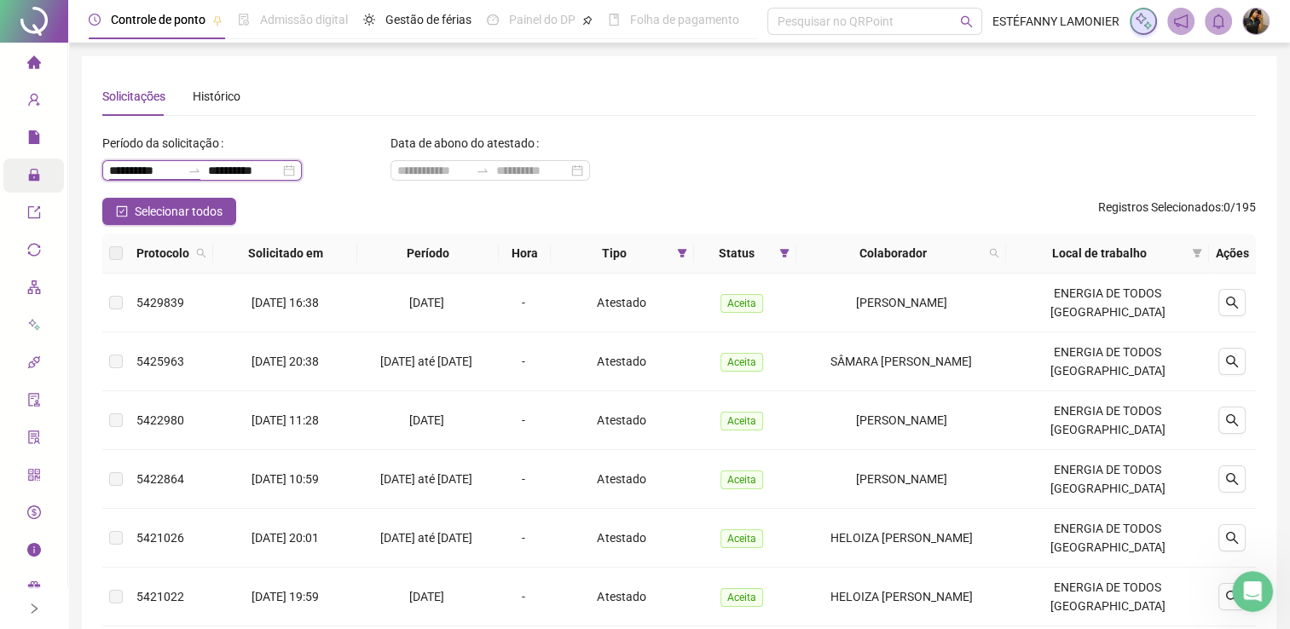
click at [148, 172] on input "**********" at bounding box center [145, 170] width 72 height 19
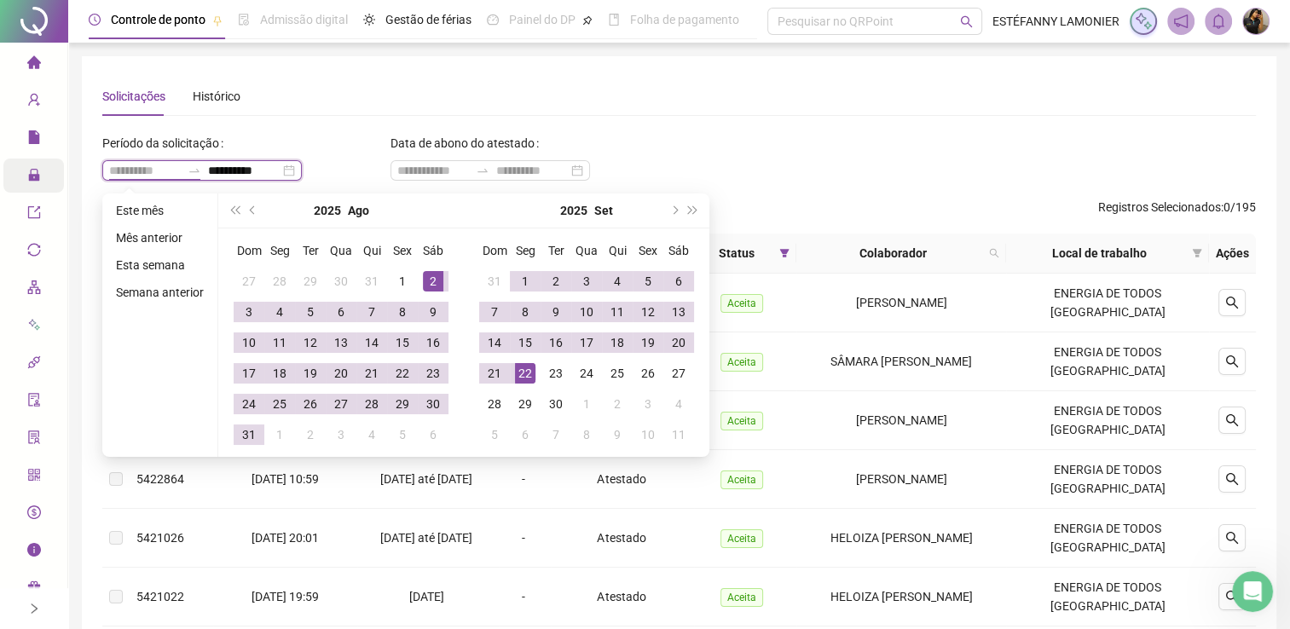
type input "**********"
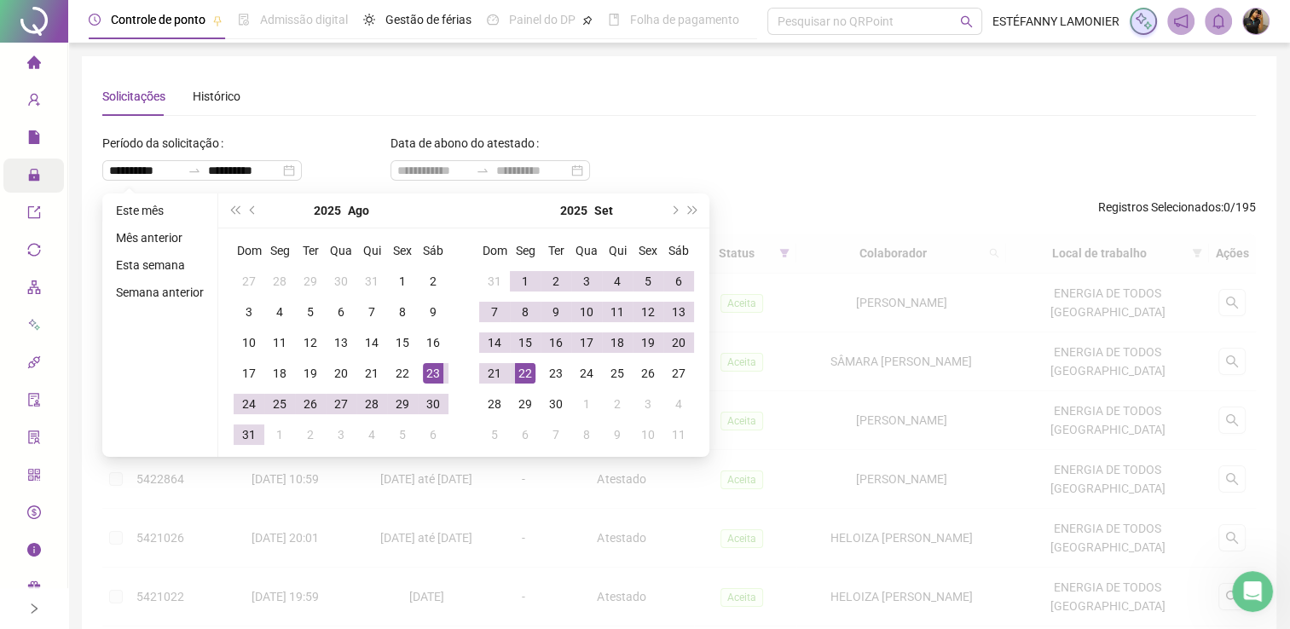
click at [363, 153] on div "**********" at bounding box center [246, 157] width 288 height 55
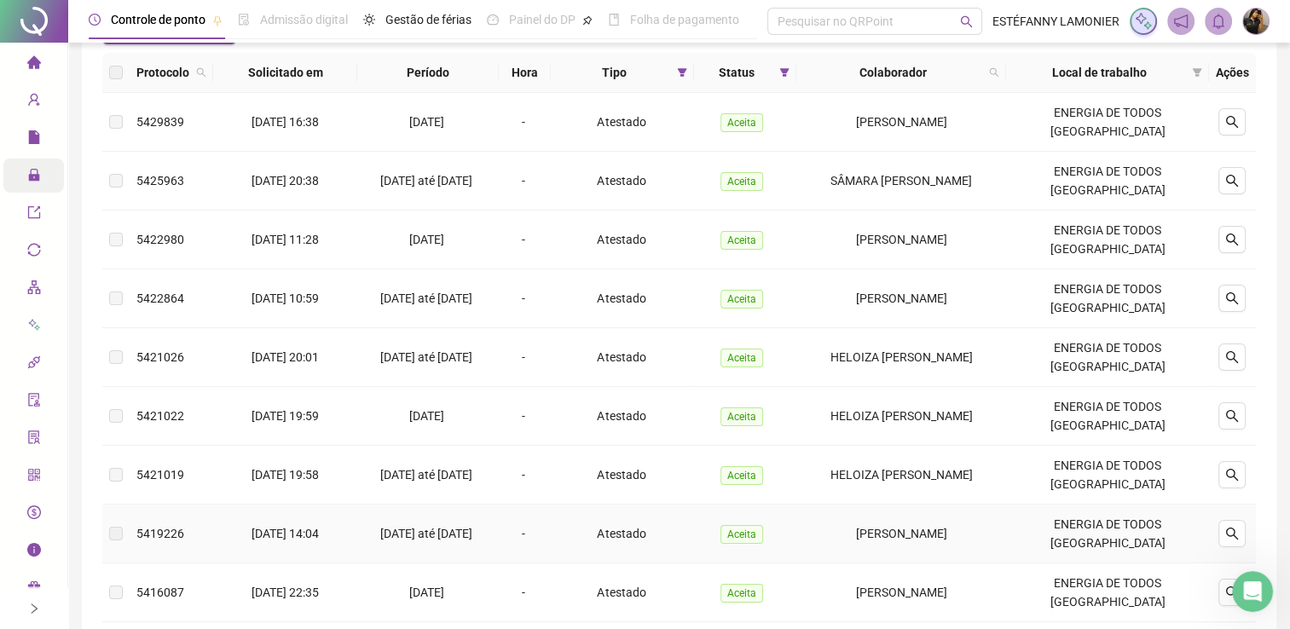
scroll to position [489, 0]
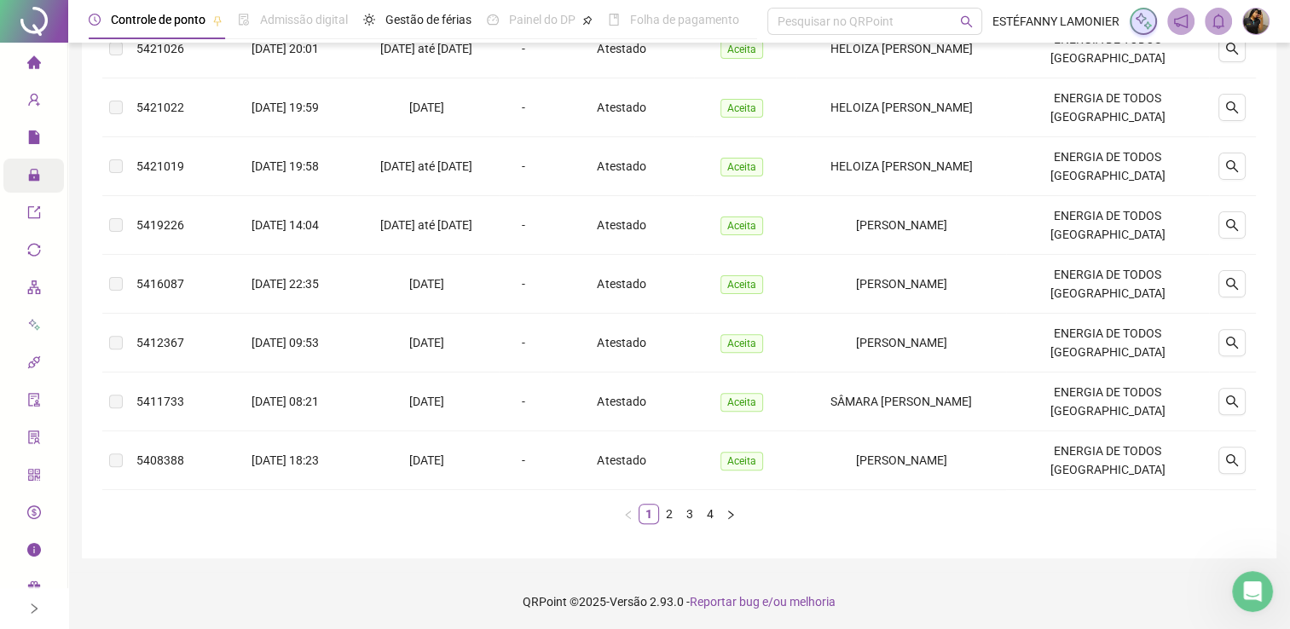
click at [708, 522] on div "Protocolo Solicitado em Período Hora Tipo Status Colaborador Local de trabalho …" at bounding box center [678, 141] width 1153 height 794
click at [709, 515] on link "4" at bounding box center [710, 514] width 19 height 19
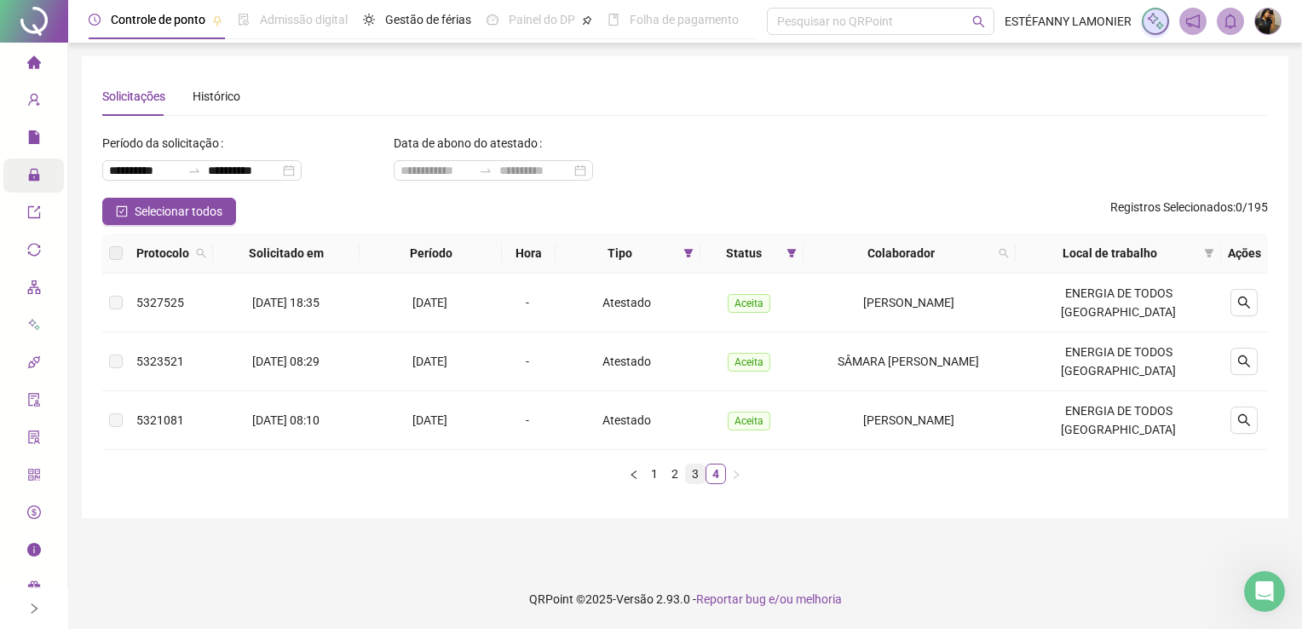
click at [697, 476] on link "3" at bounding box center [695, 474] width 19 height 19
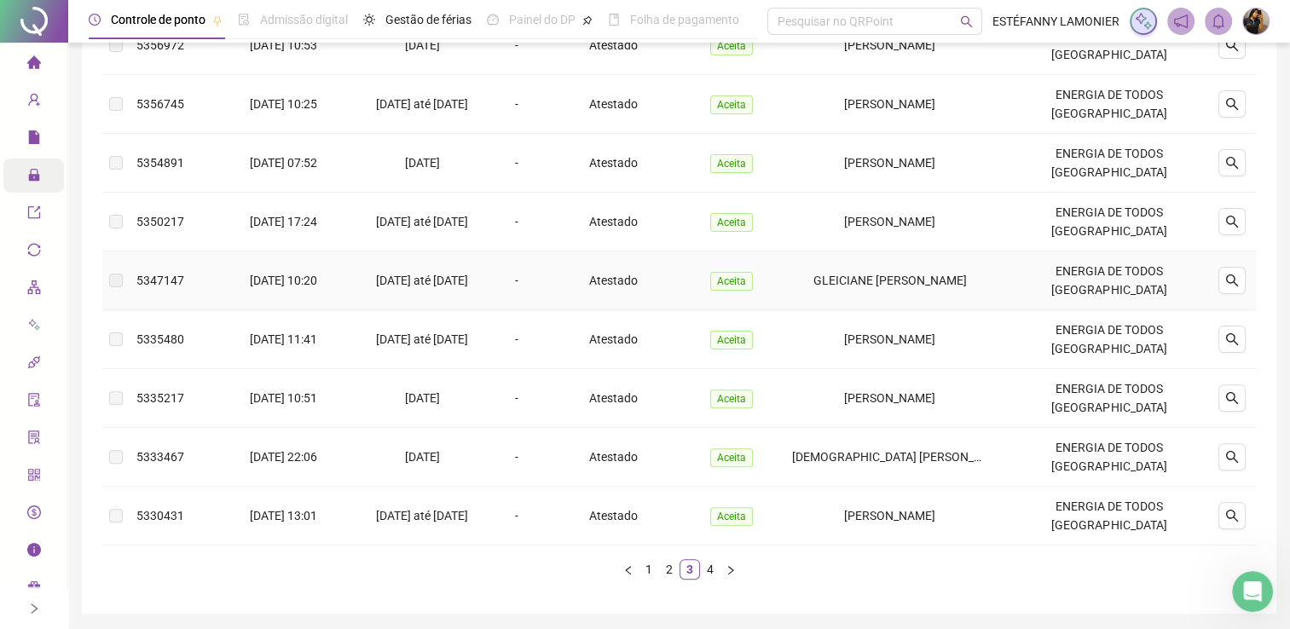
scroll to position [404, 0]
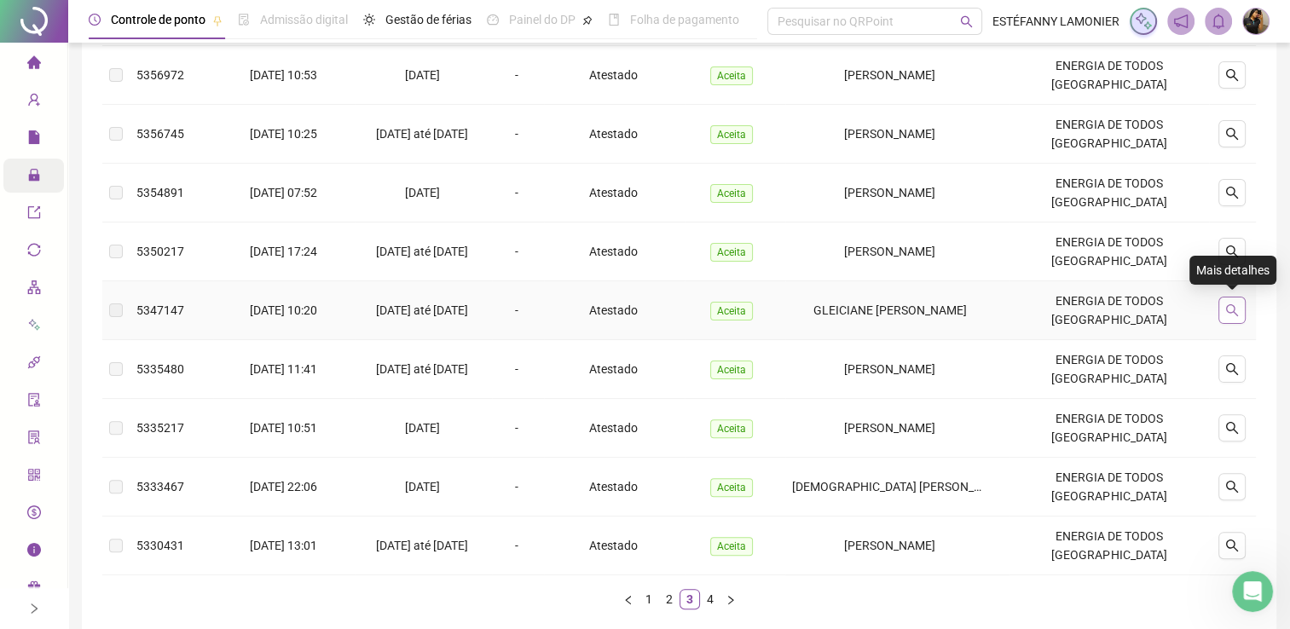
click at [1230, 311] on icon "search" at bounding box center [1232, 310] width 12 height 12
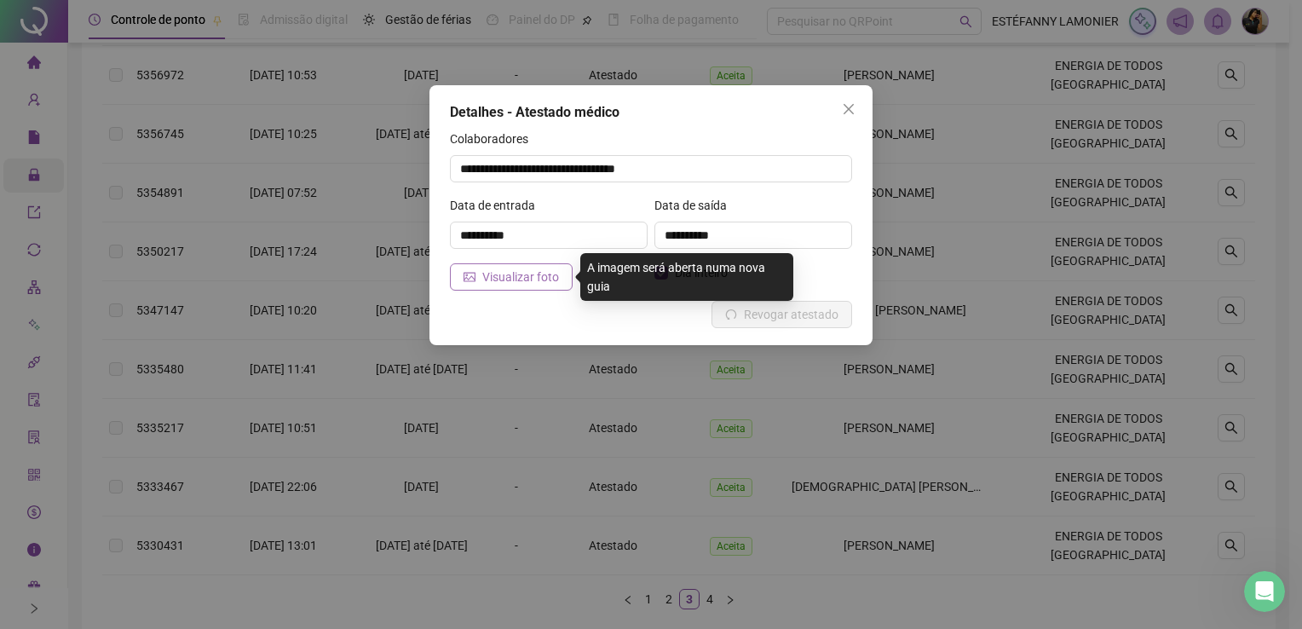
click at [506, 276] on span "Visualizar foto" at bounding box center [520, 277] width 77 height 19
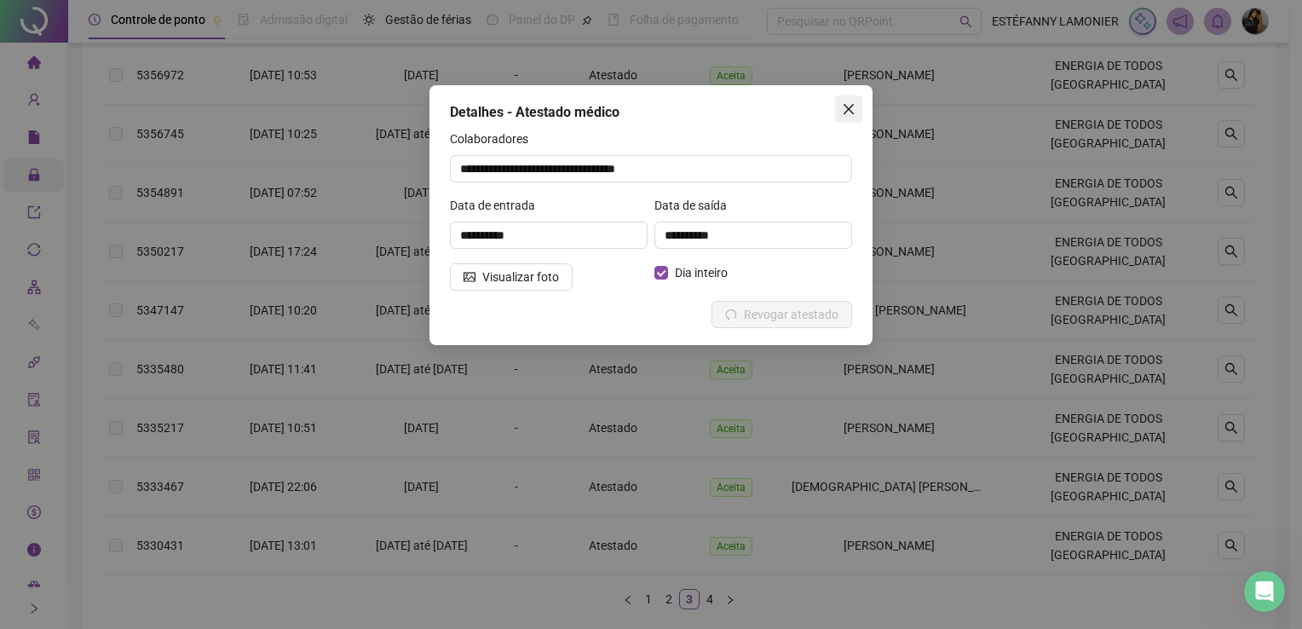
click at [847, 107] on icon "close" at bounding box center [849, 109] width 14 height 14
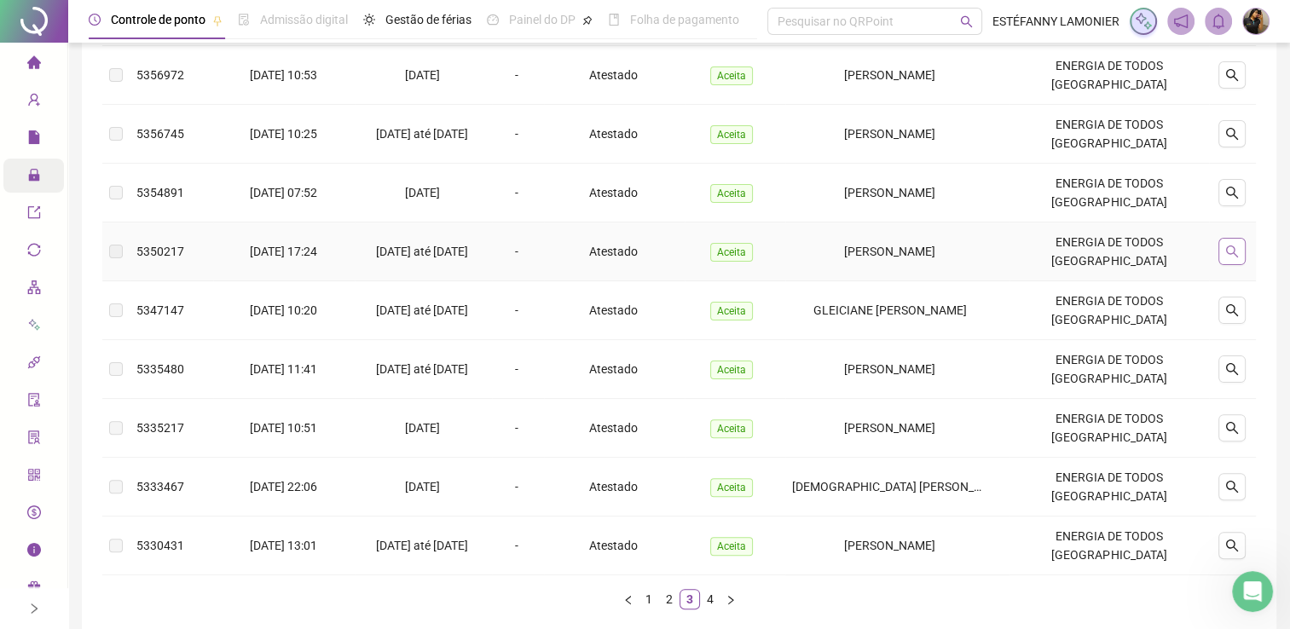
click at [1229, 250] on icon "search" at bounding box center [1232, 252] width 14 height 14
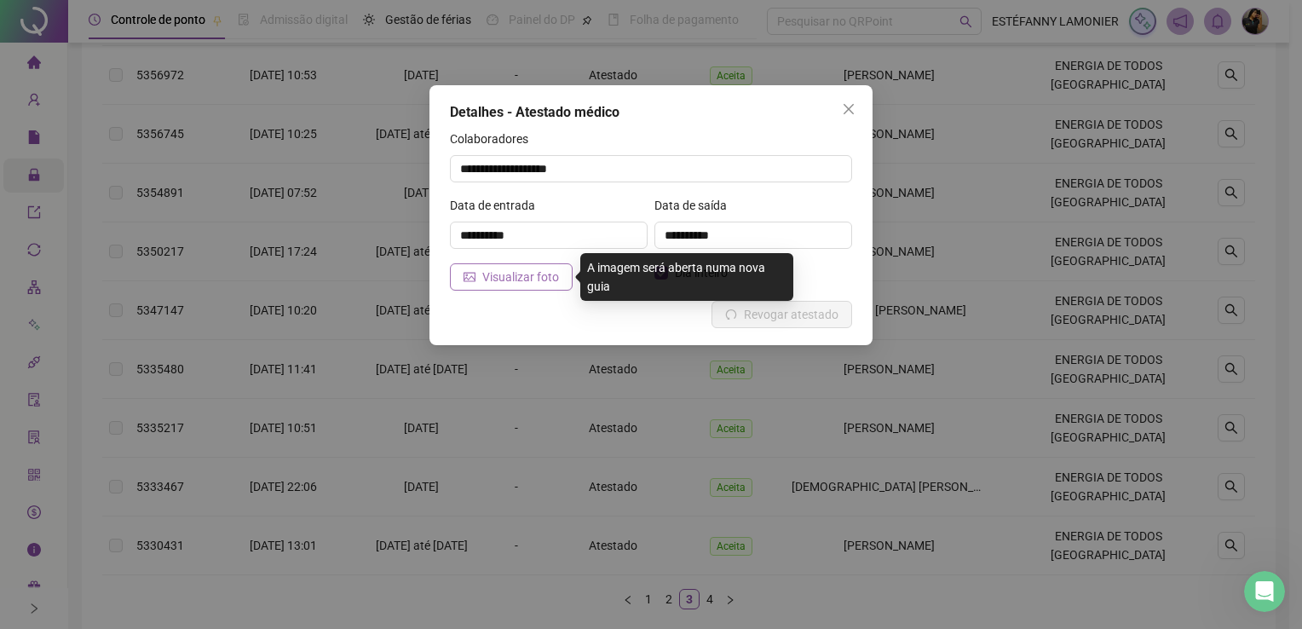
click at [528, 278] on span "Visualizar foto" at bounding box center [520, 277] width 77 height 19
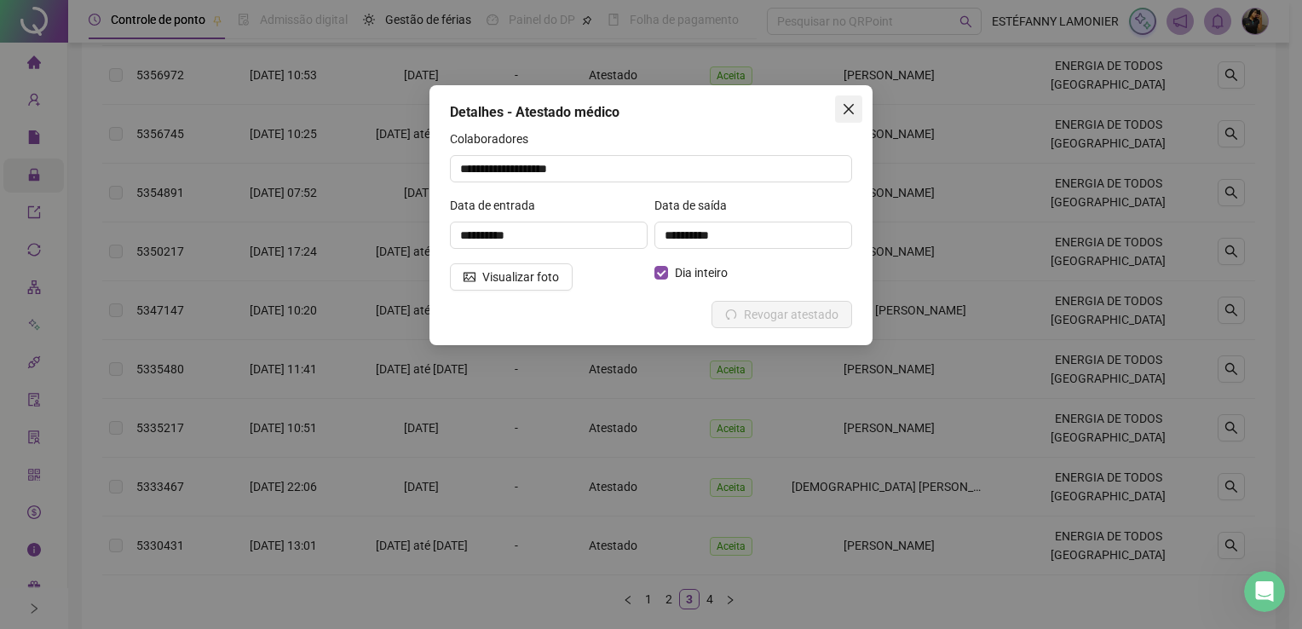
click at [843, 104] on icon "close" at bounding box center [849, 109] width 14 height 14
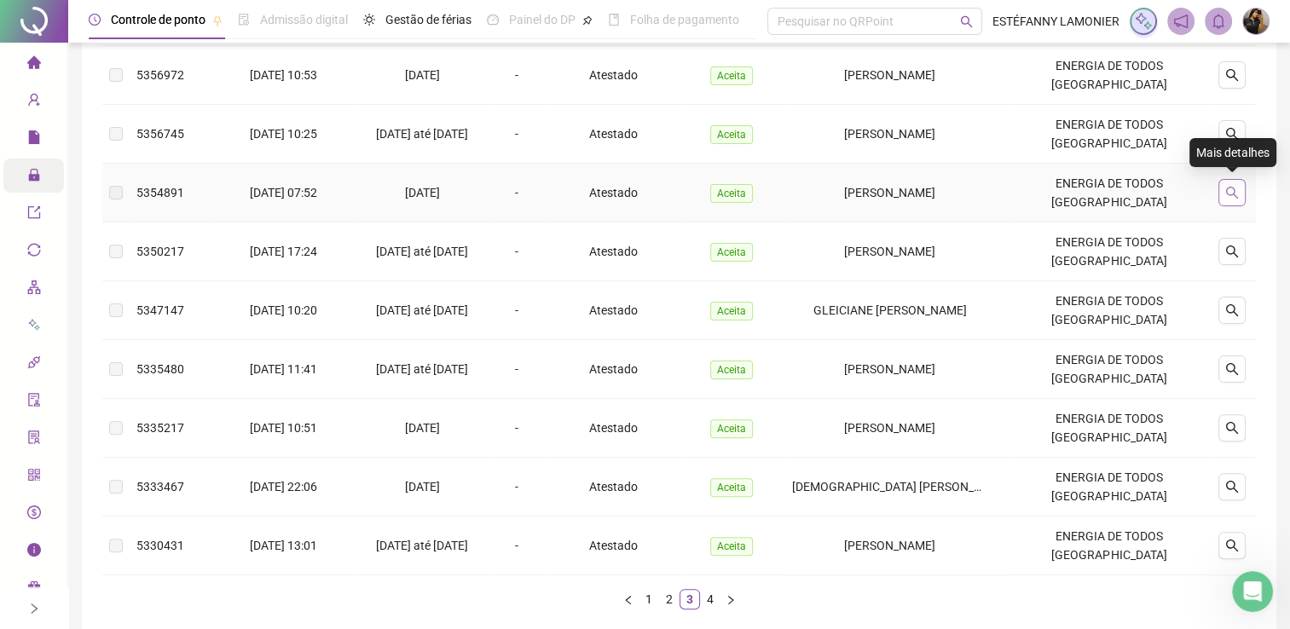
click at [1224, 195] on button "button" at bounding box center [1231, 192] width 27 height 27
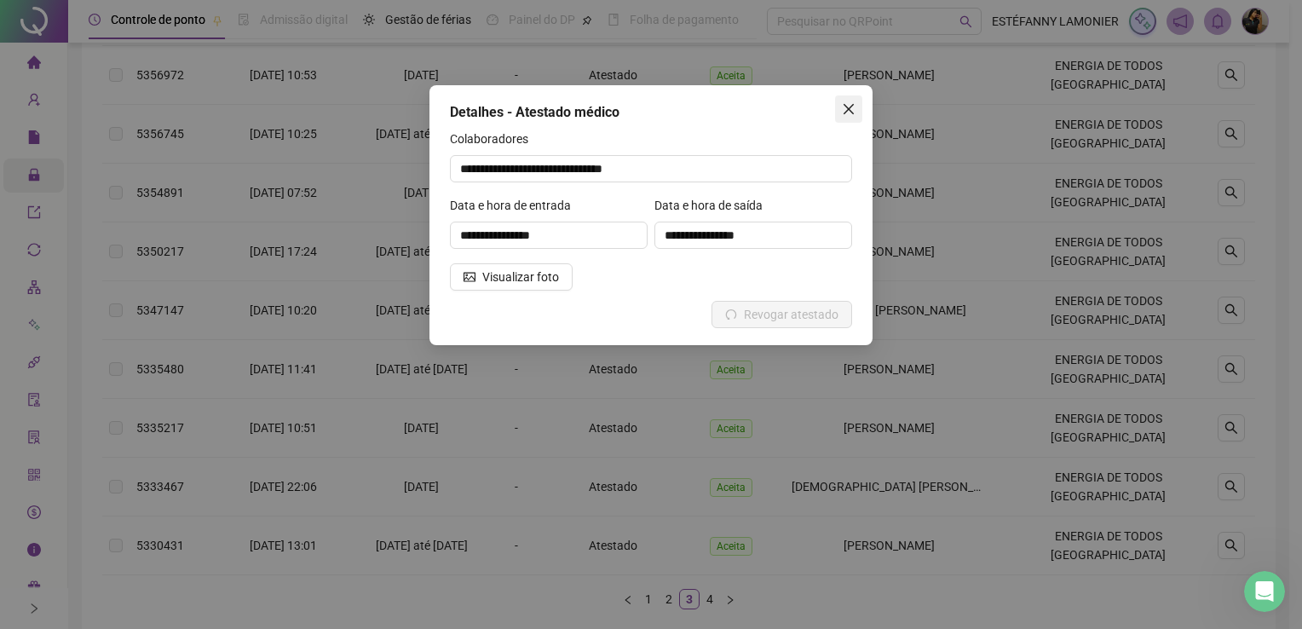
click at [854, 111] on icon "close" at bounding box center [849, 109] width 14 height 14
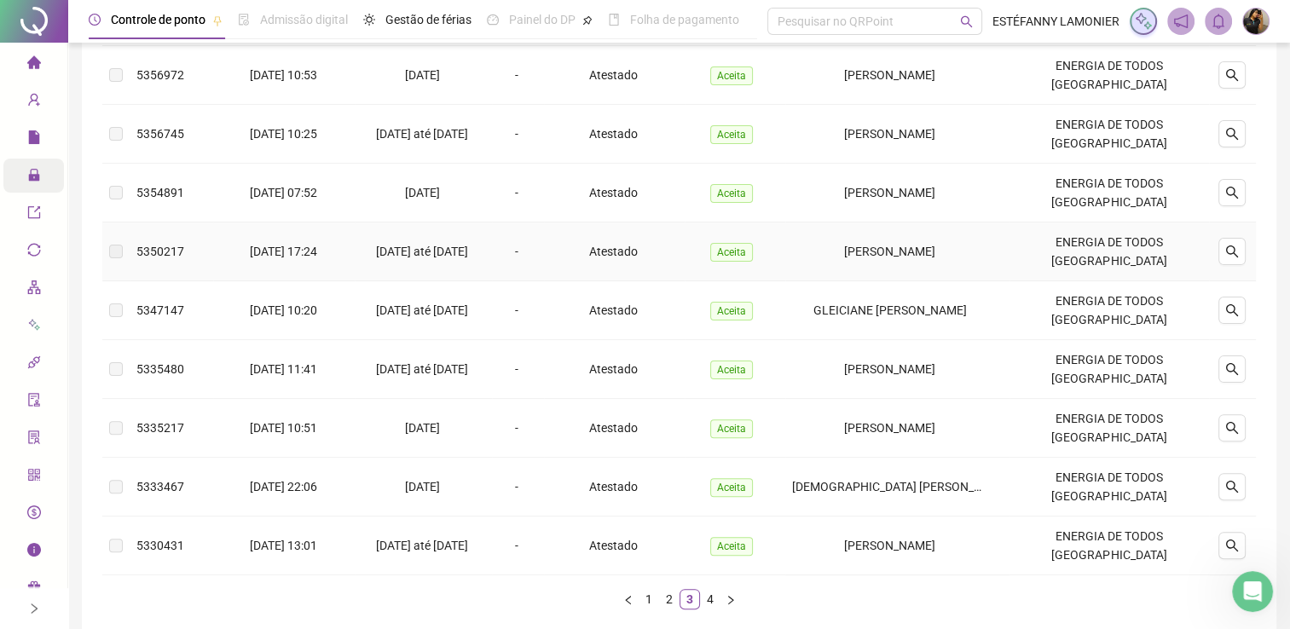
scroll to position [319, 0]
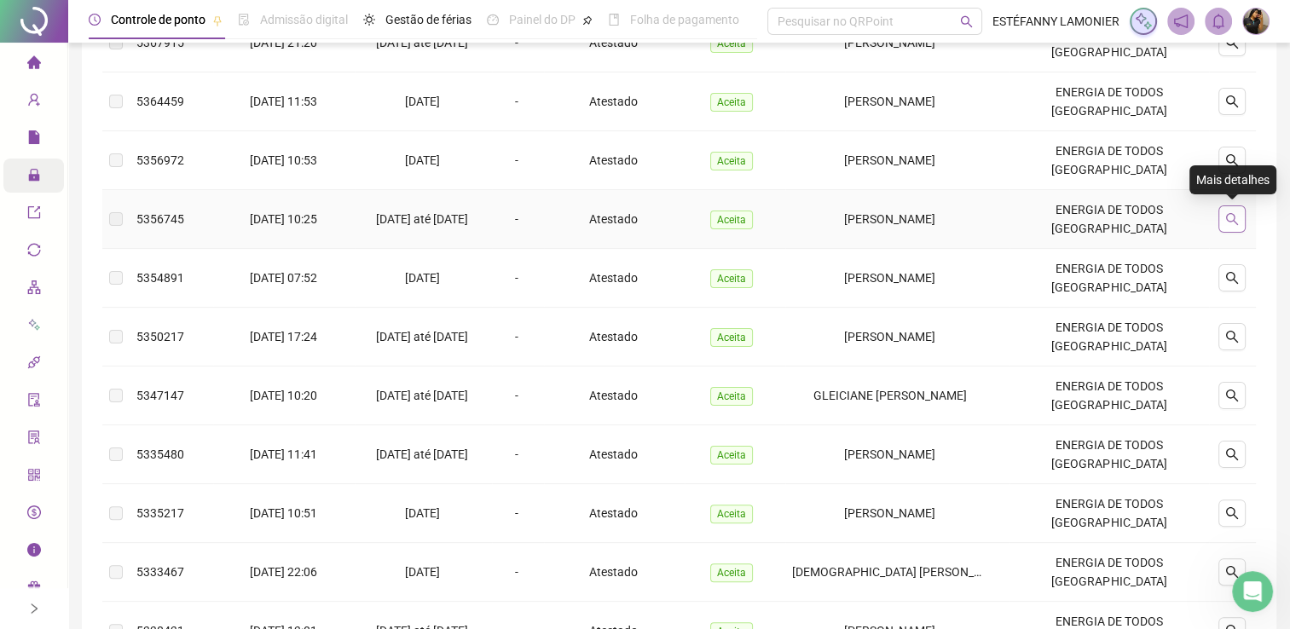
click at [1227, 224] on button "button" at bounding box center [1231, 218] width 27 height 27
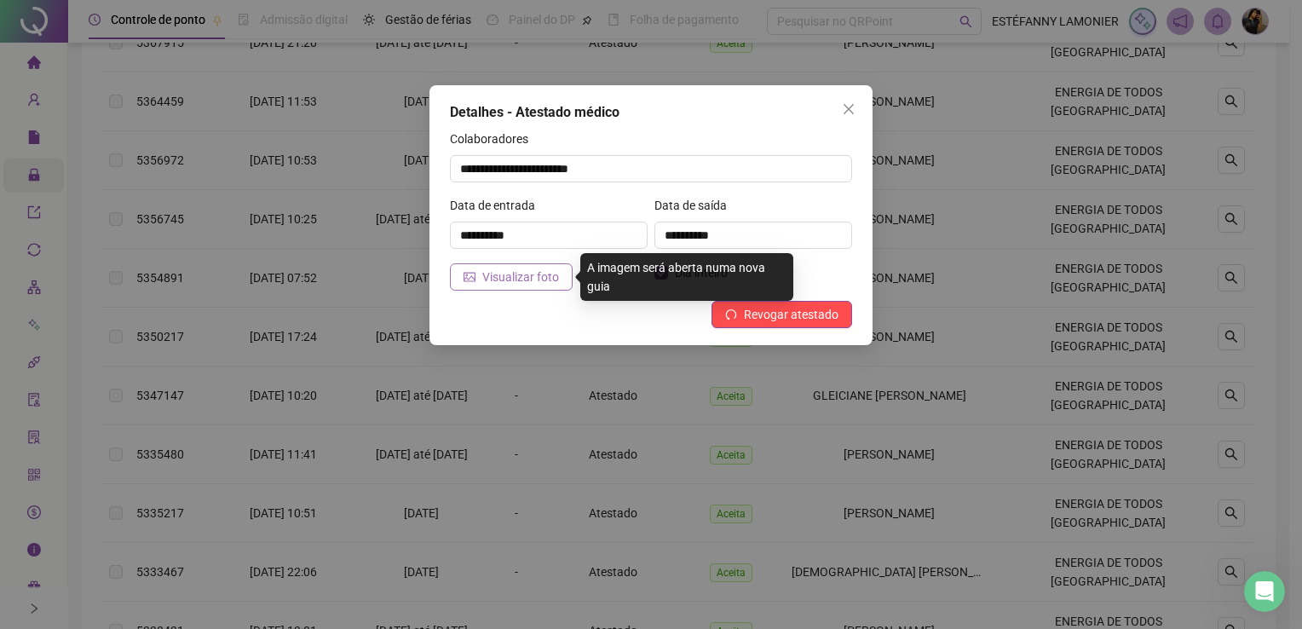
click at [514, 278] on span "Visualizar foto" at bounding box center [520, 277] width 77 height 19
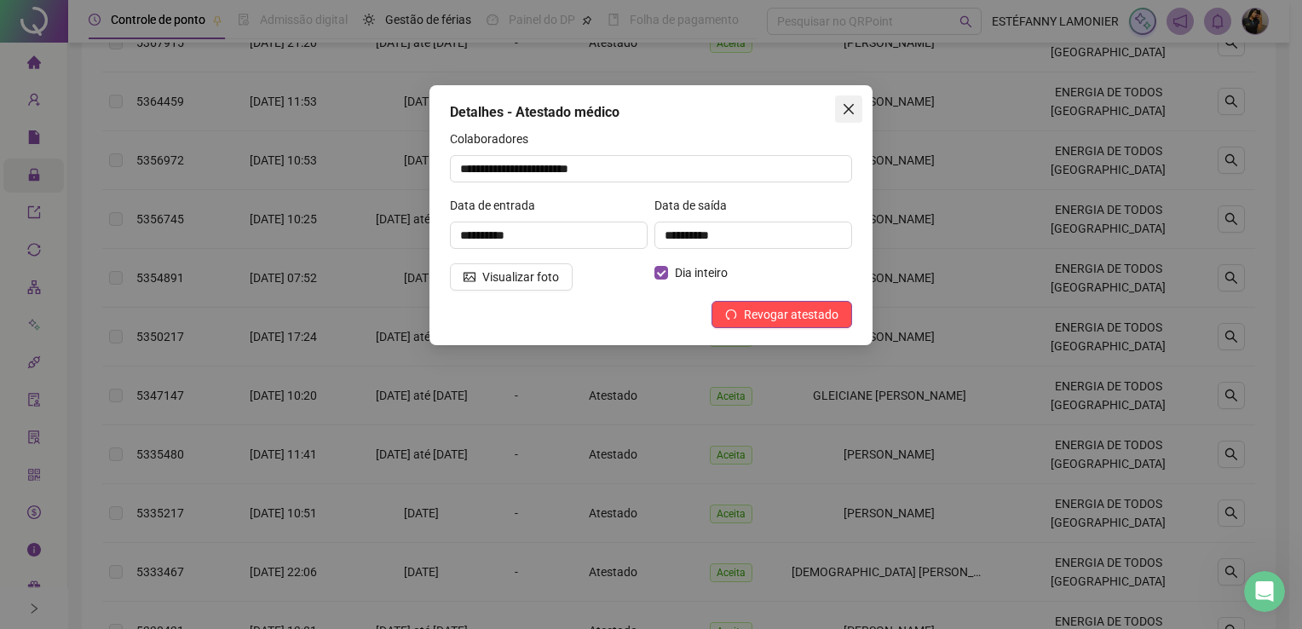
click at [847, 113] on icon "close" at bounding box center [849, 109] width 14 height 14
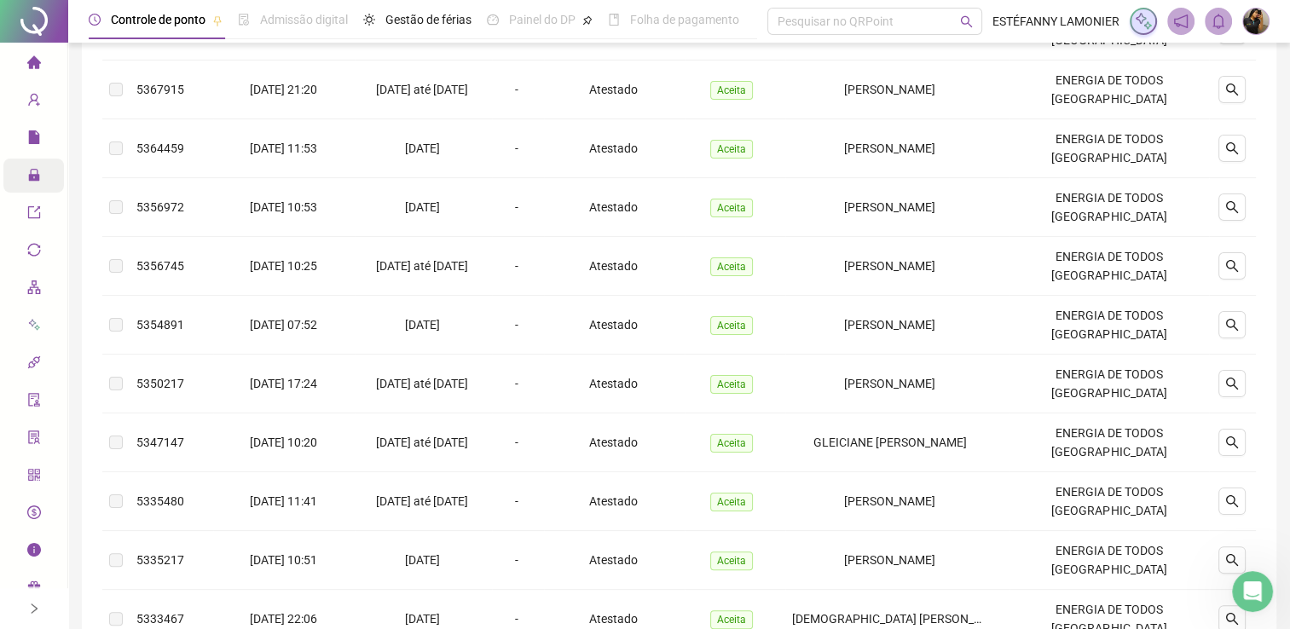
scroll to position [234, 0]
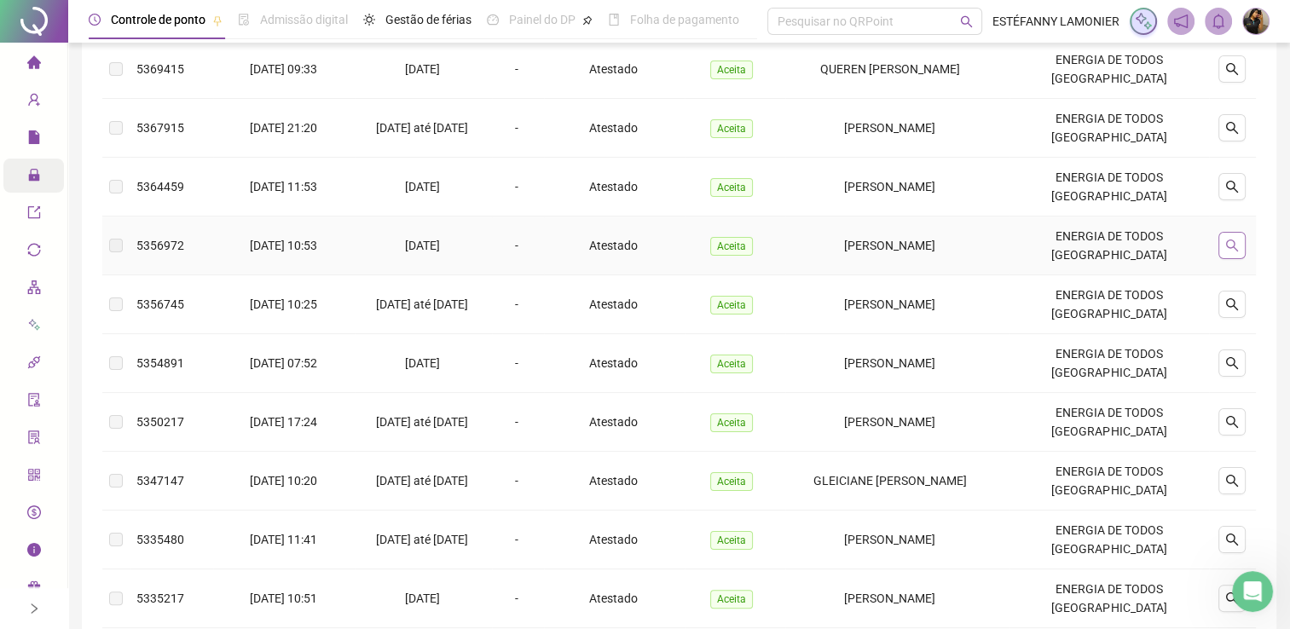
click at [1238, 243] on icon "search" at bounding box center [1232, 246] width 14 height 14
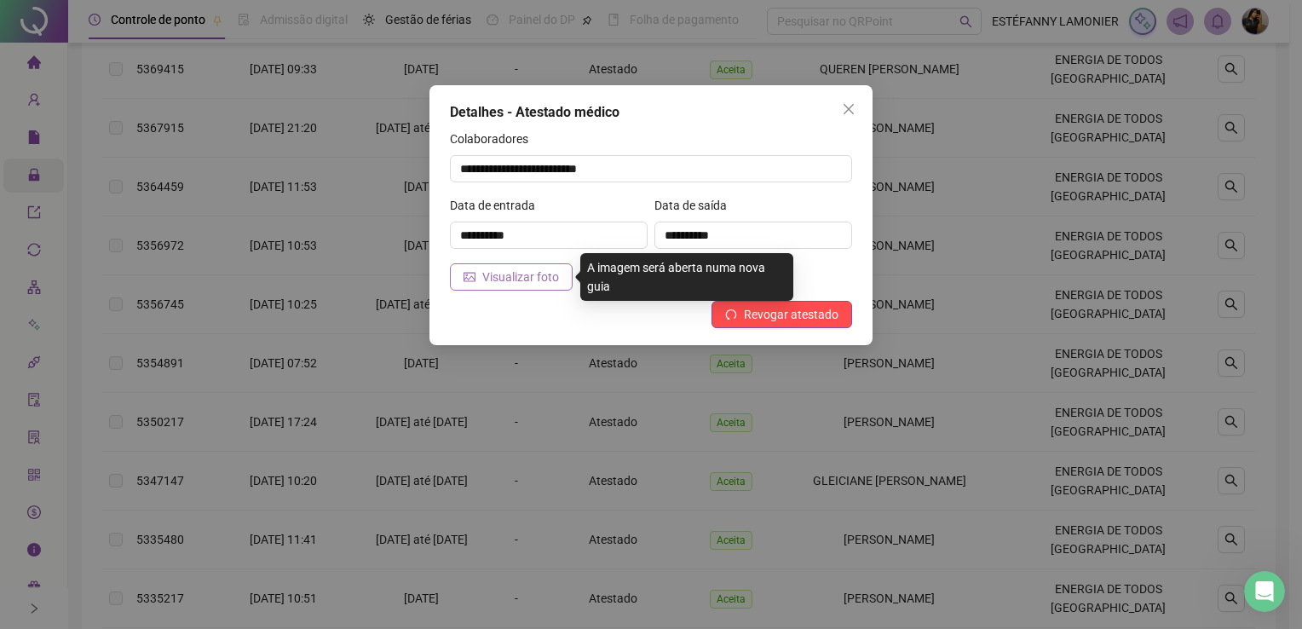
click at [511, 281] on span "Visualizar foto" at bounding box center [520, 277] width 77 height 19
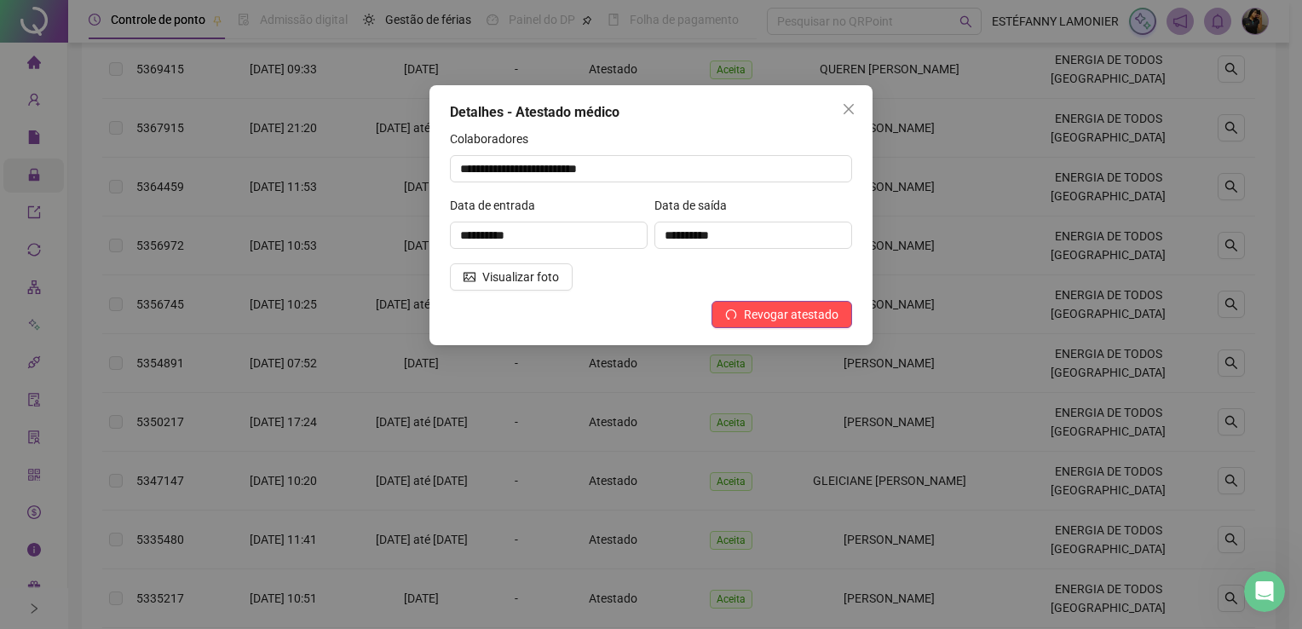
click at [842, 109] on span "Close" at bounding box center [848, 109] width 27 height 14
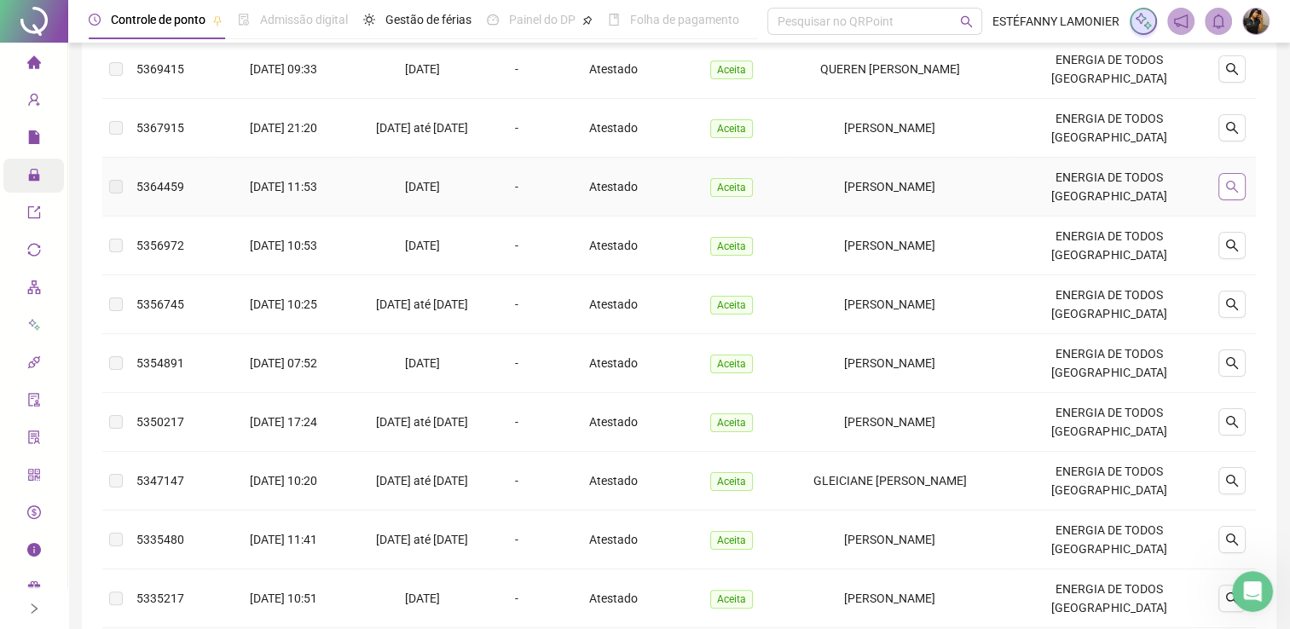
click at [1230, 182] on icon "search" at bounding box center [1232, 187] width 14 height 14
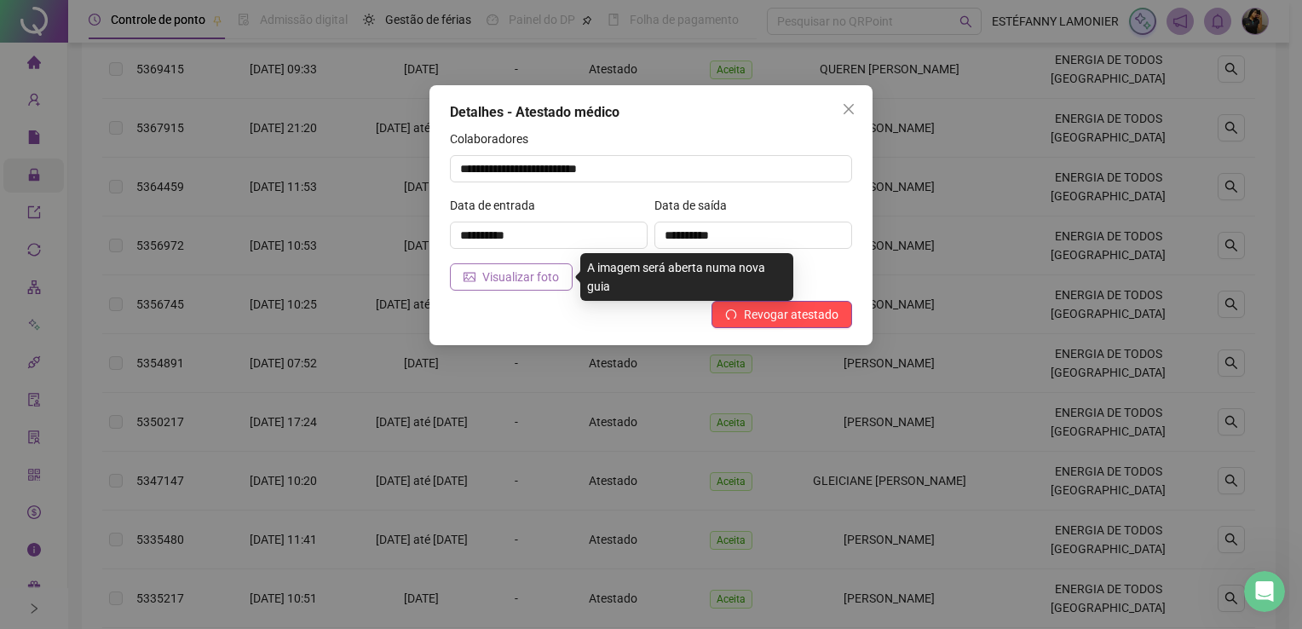
click at [492, 274] on span "Visualizar foto" at bounding box center [520, 277] width 77 height 19
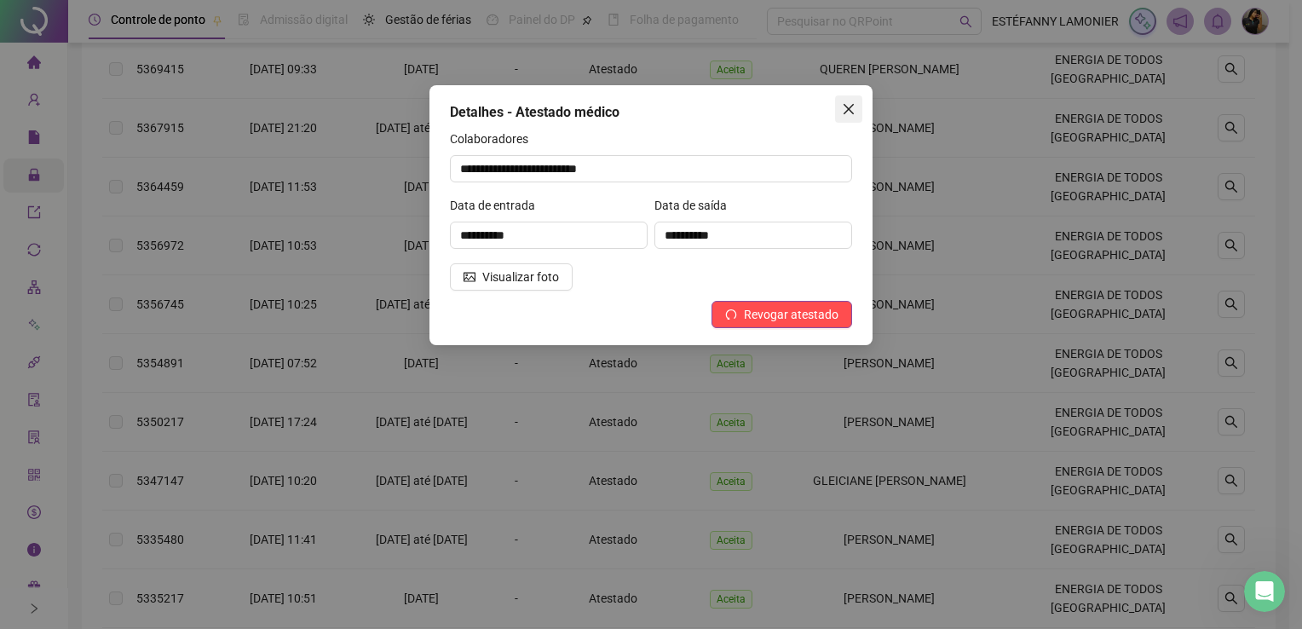
click at [851, 108] on icon "close" at bounding box center [849, 109] width 14 height 14
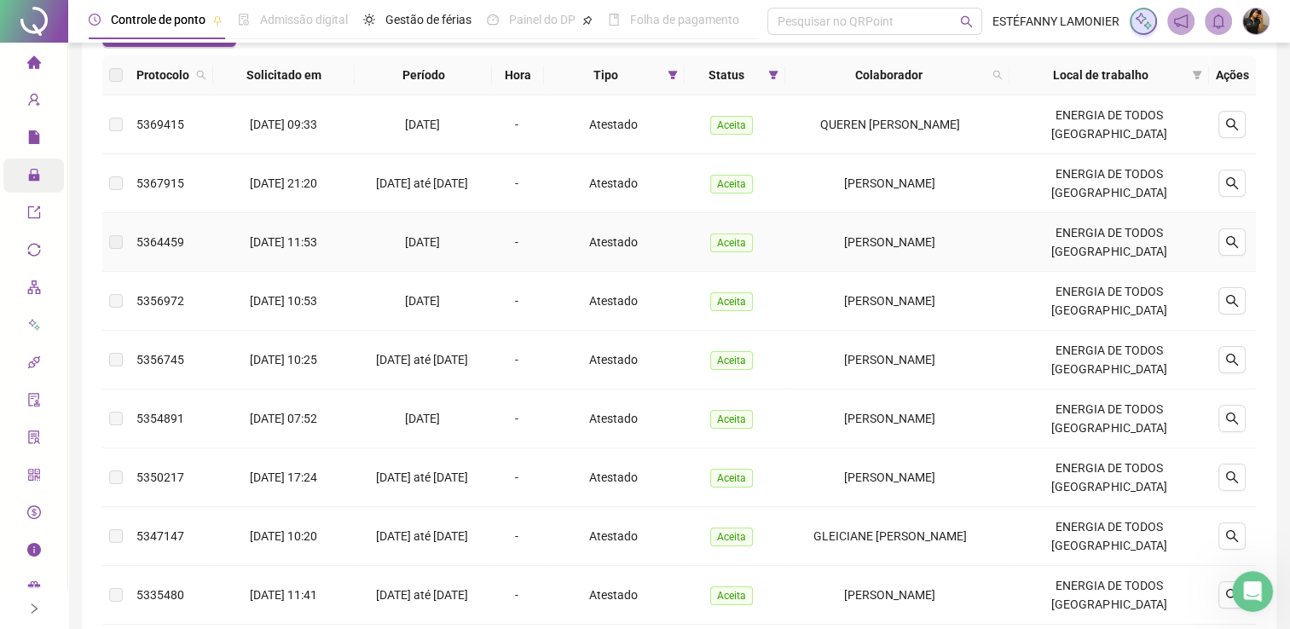
scroll to position [148, 0]
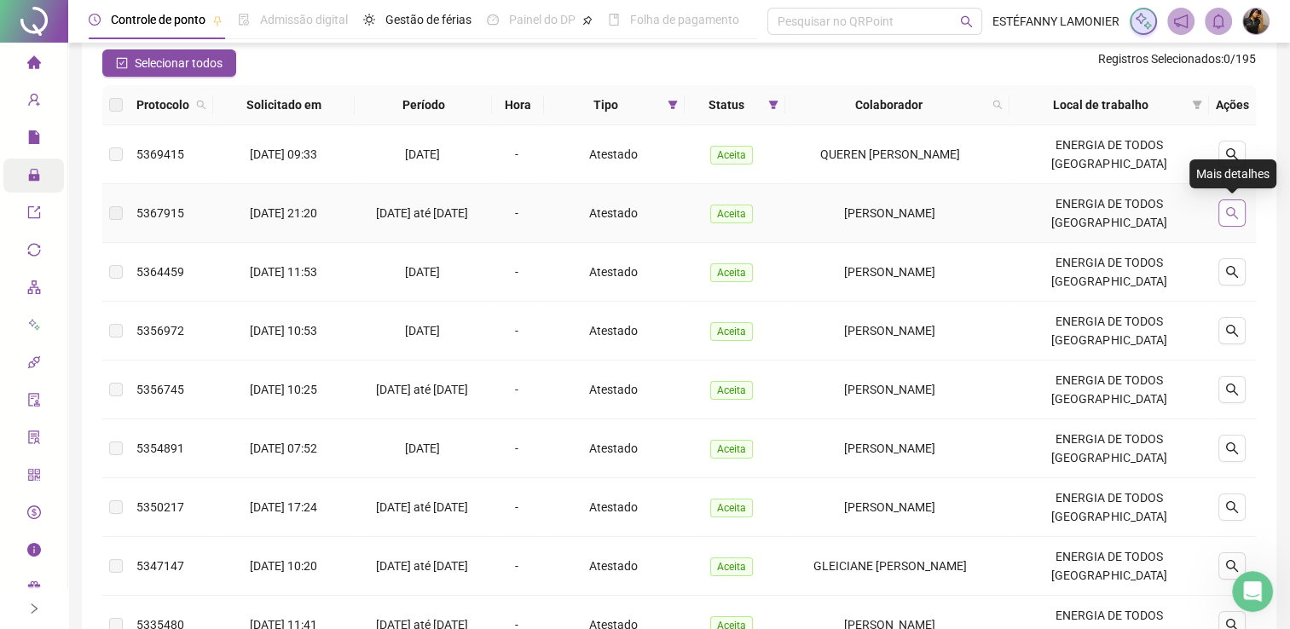
click at [1232, 216] on icon "search" at bounding box center [1232, 213] width 14 height 14
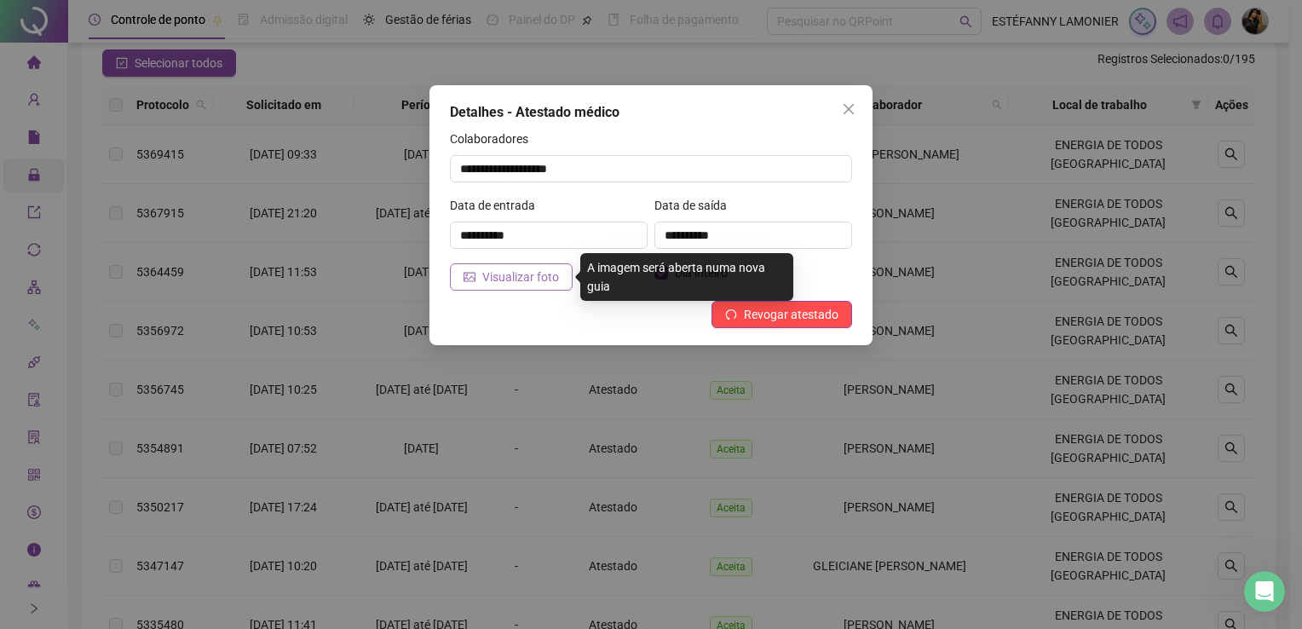
click at [537, 273] on span "Visualizar foto" at bounding box center [520, 277] width 77 height 19
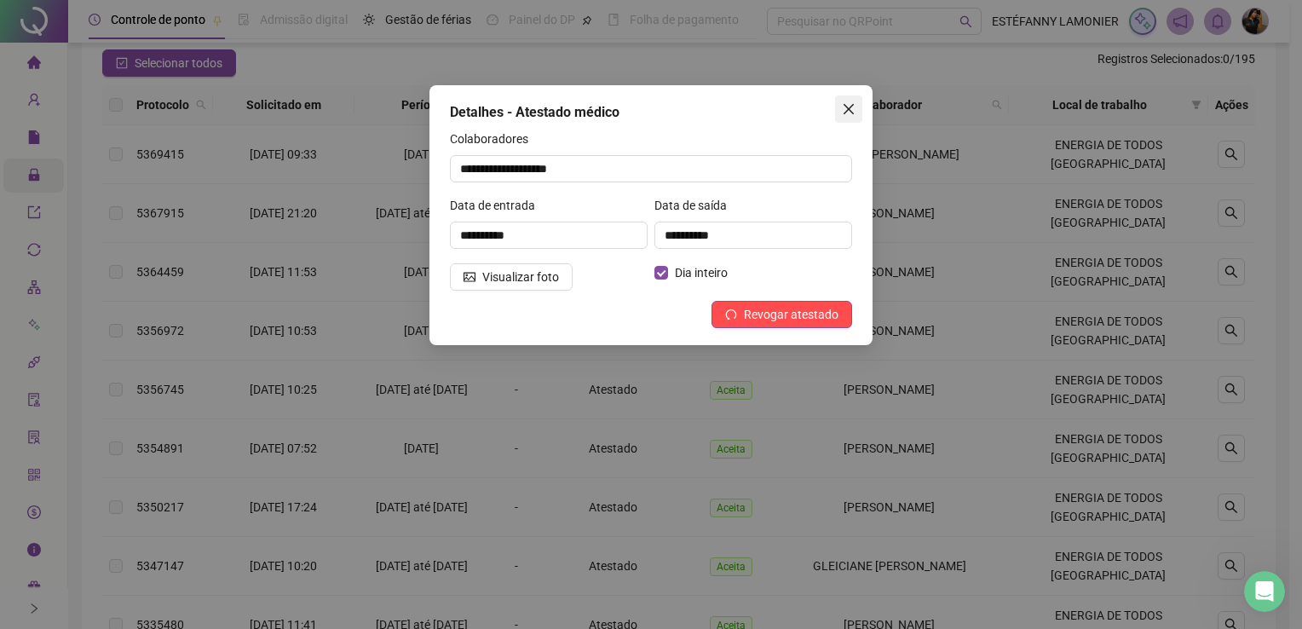
click at [856, 118] on button "Close" at bounding box center [848, 108] width 27 height 27
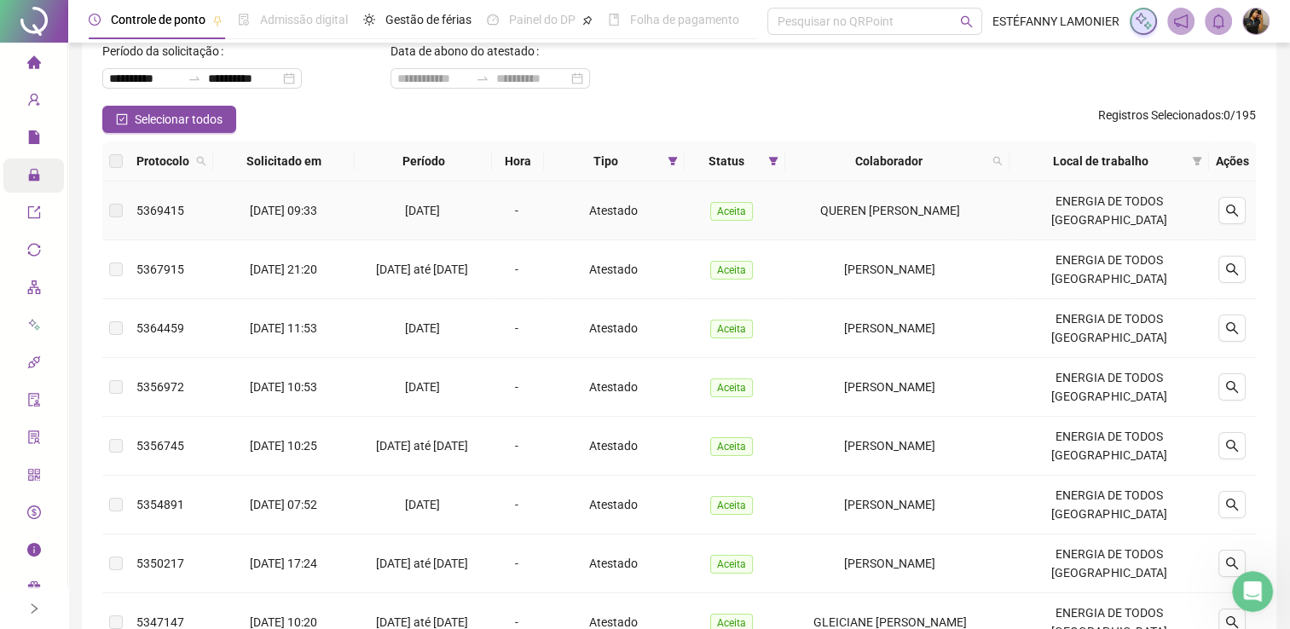
scroll to position [63, 0]
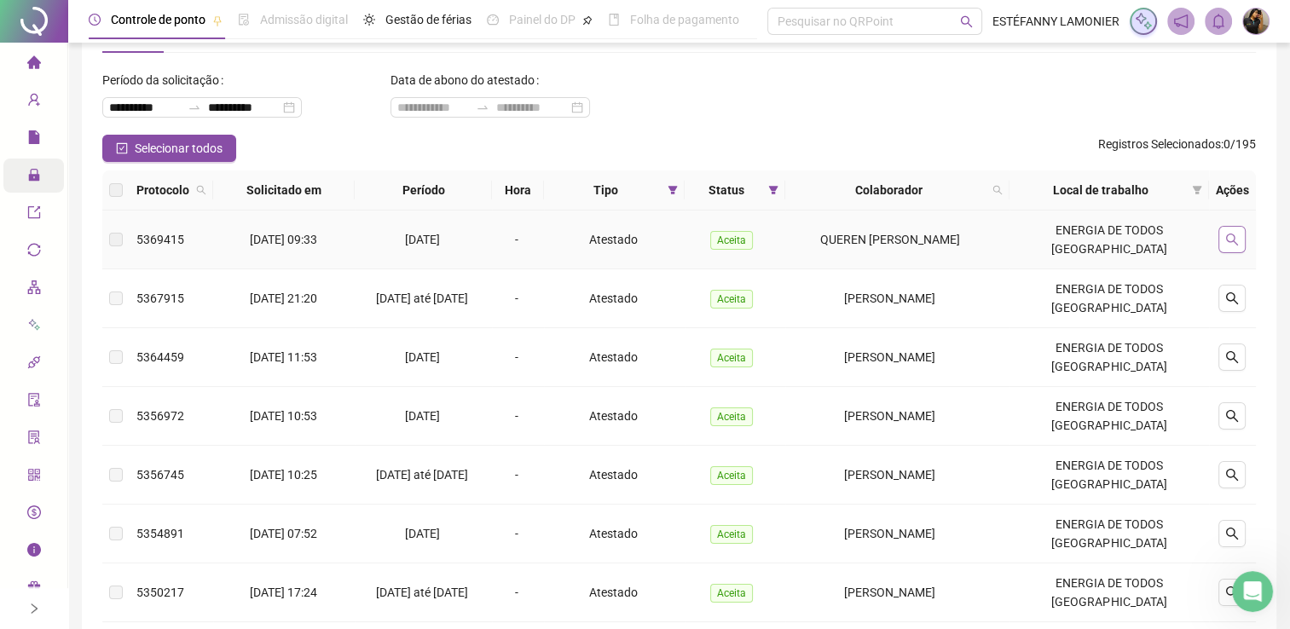
click at [1226, 238] on icon "search" at bounding box center [1232, 240] width 12 height 12
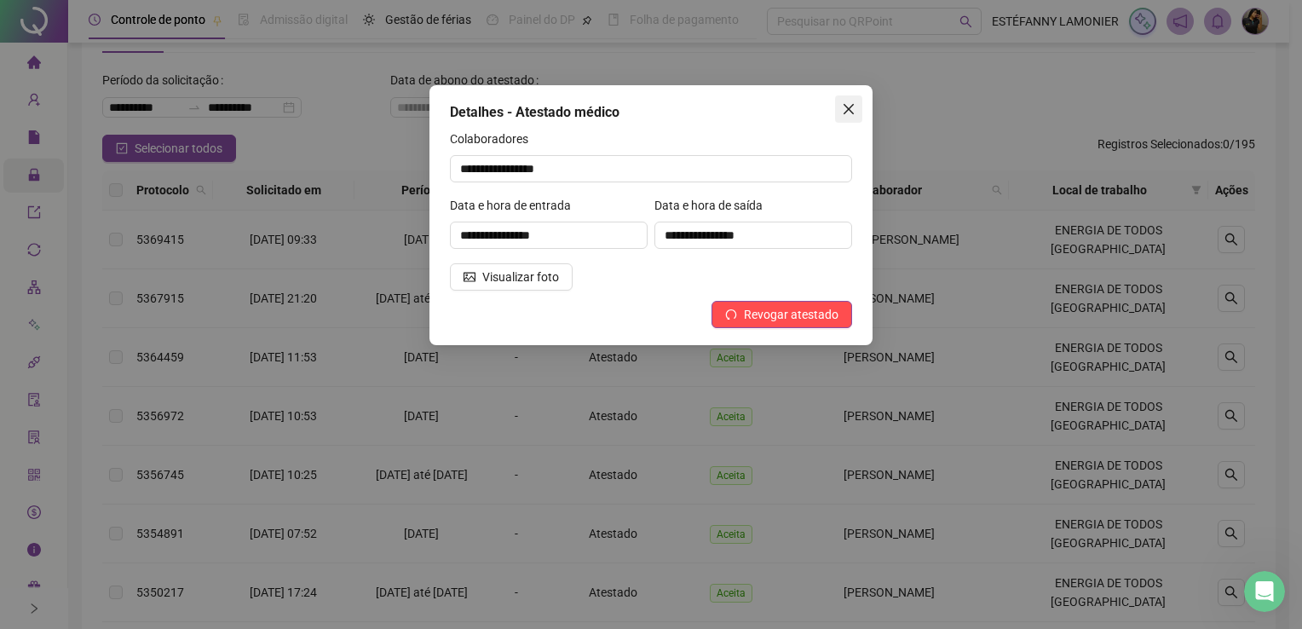
click at [853, 114] on icon "close" at bounding box center [849, 109] width 14 height 14
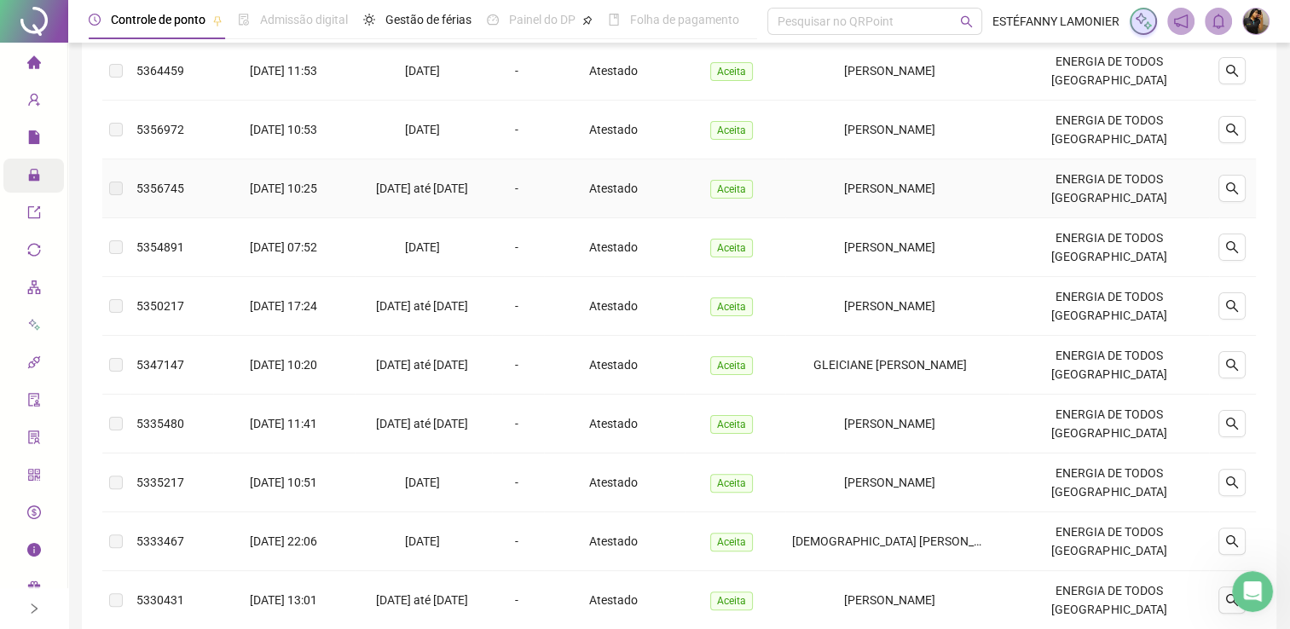
scroll to position [489, 0]
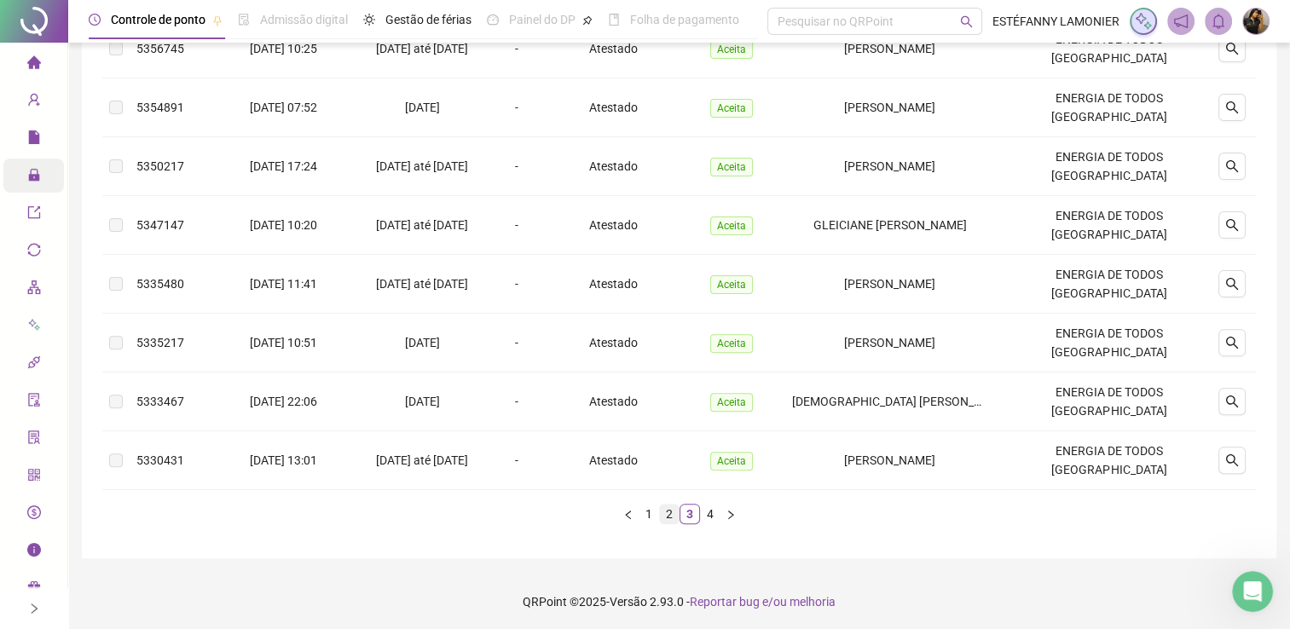
click at [664, 514] on link "2" at bounding box center [669, 514] width 19 height 19
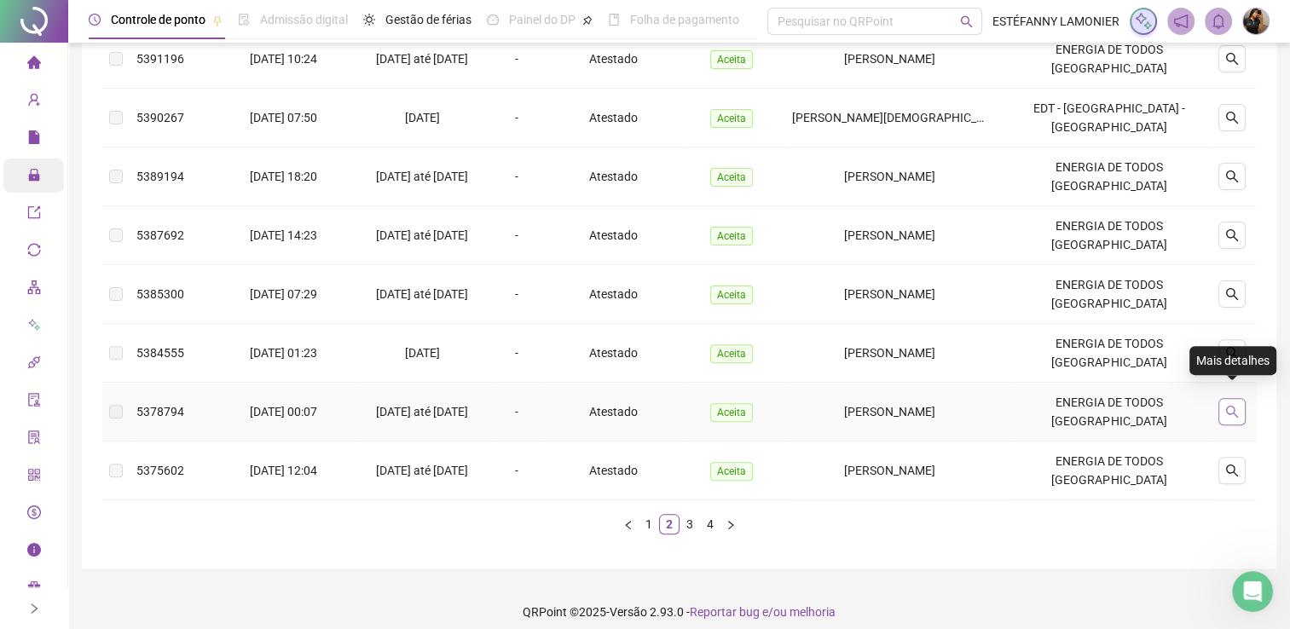
click at [1230, 405] on icon "search" at bounding box center [1232, 412] width 14 height 14
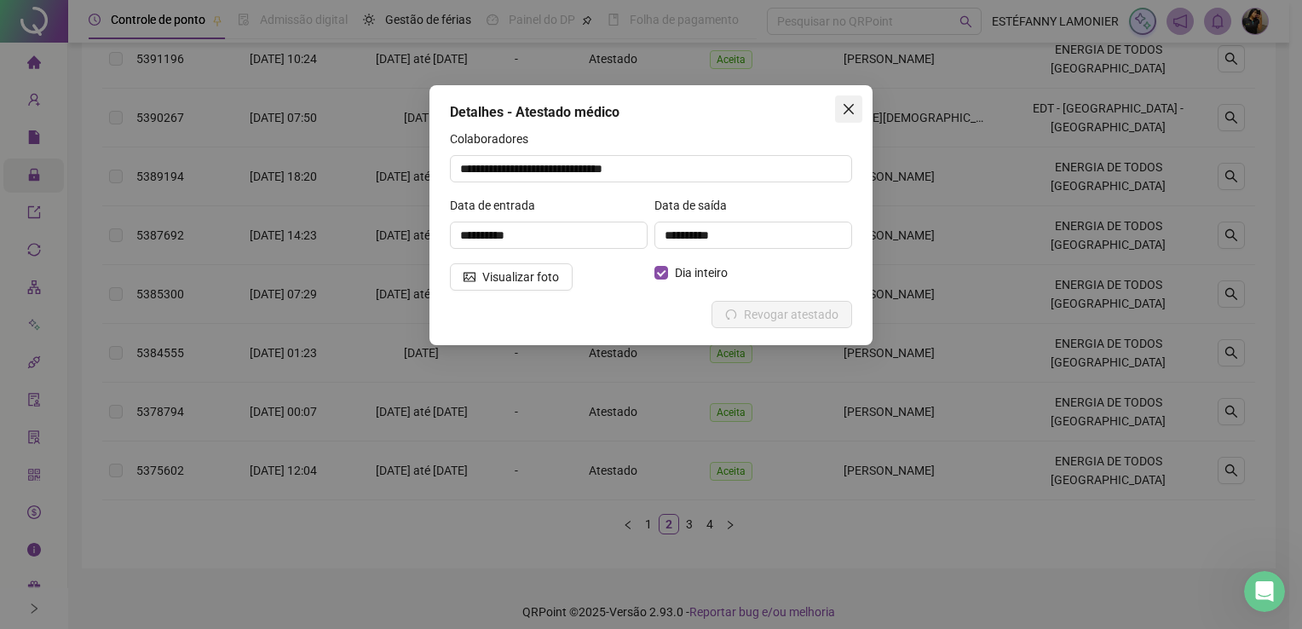
click at [857, 110] on span "Close" at bounding box center [848, 109] width 27 height 14
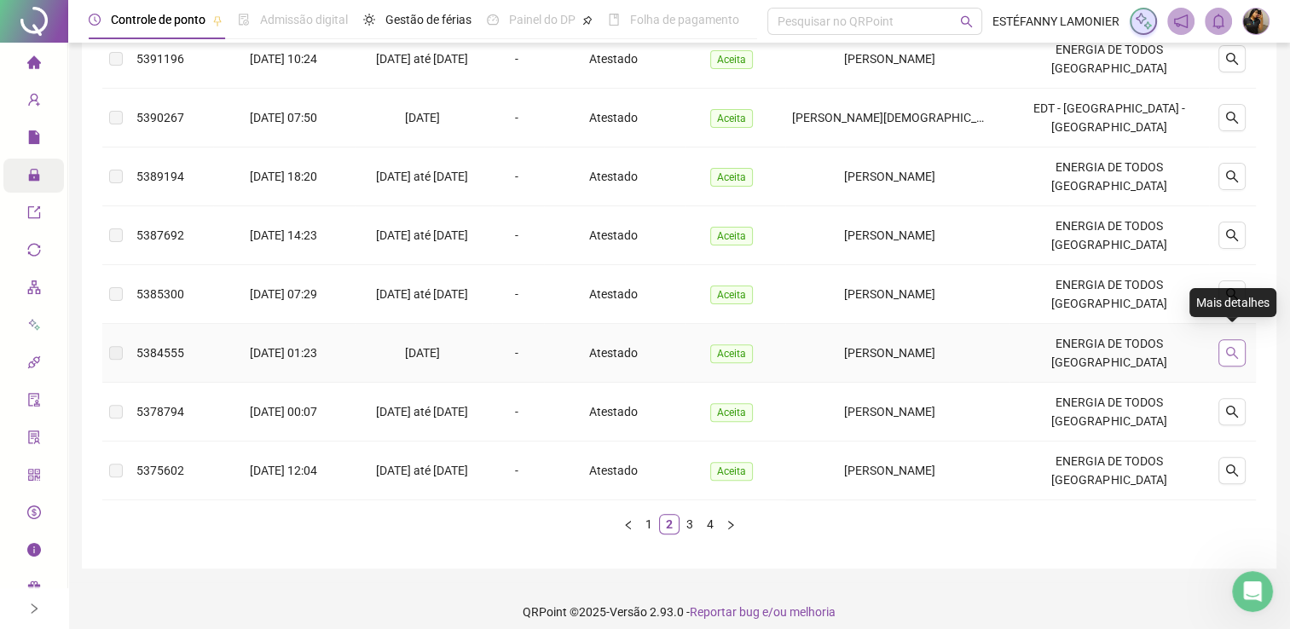
click at [1235, 347] on icon "search" at bounding box center [1232, 353] width 12 height 12
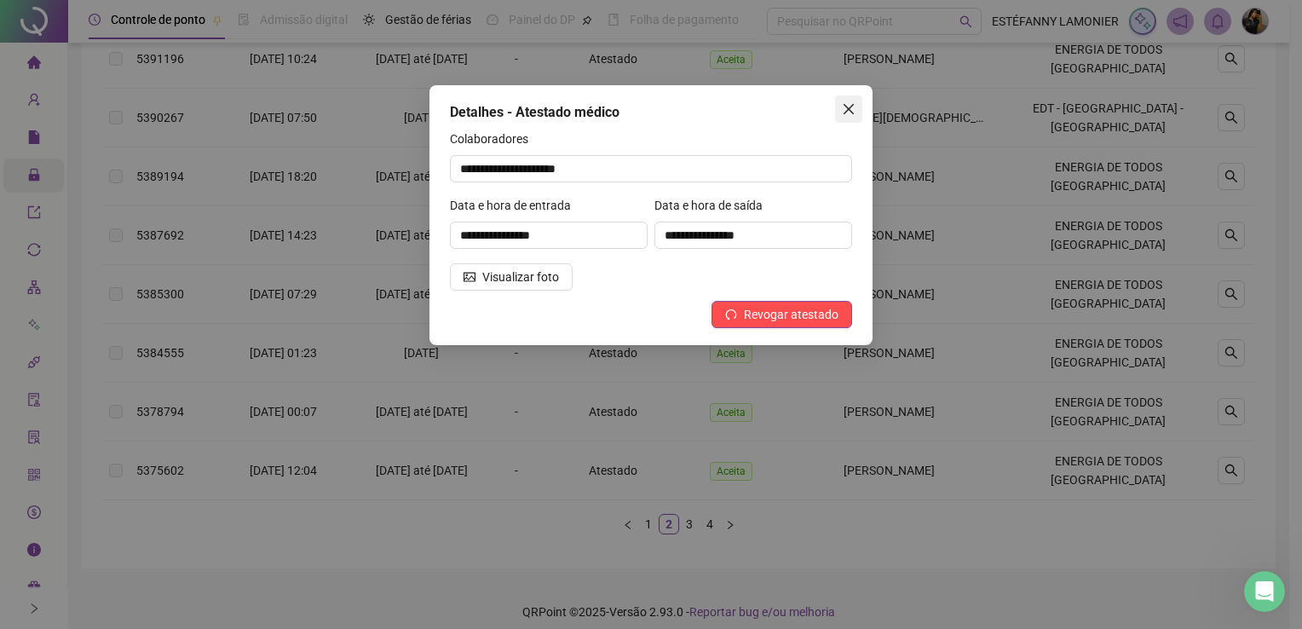
click at [848, 107] on icon "close" at bounding box center [849, 109] width 10 height 10
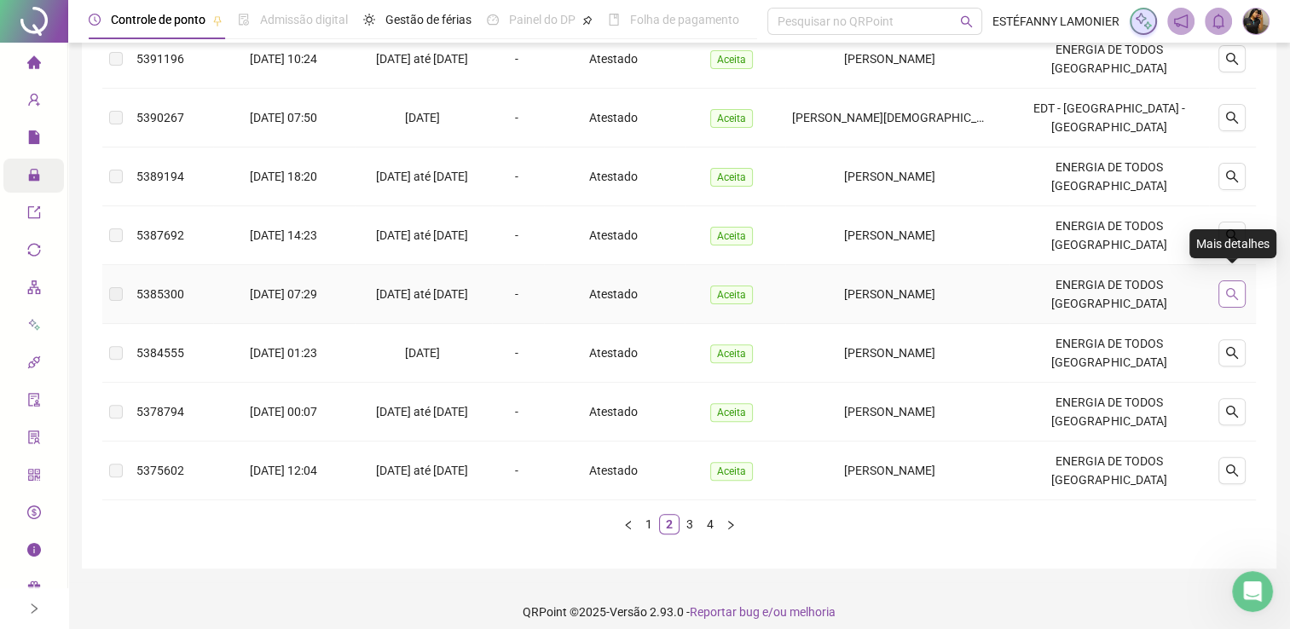
click at [1224, 285] on button "button" at bounding box center [1231, 293] width 27 height 27
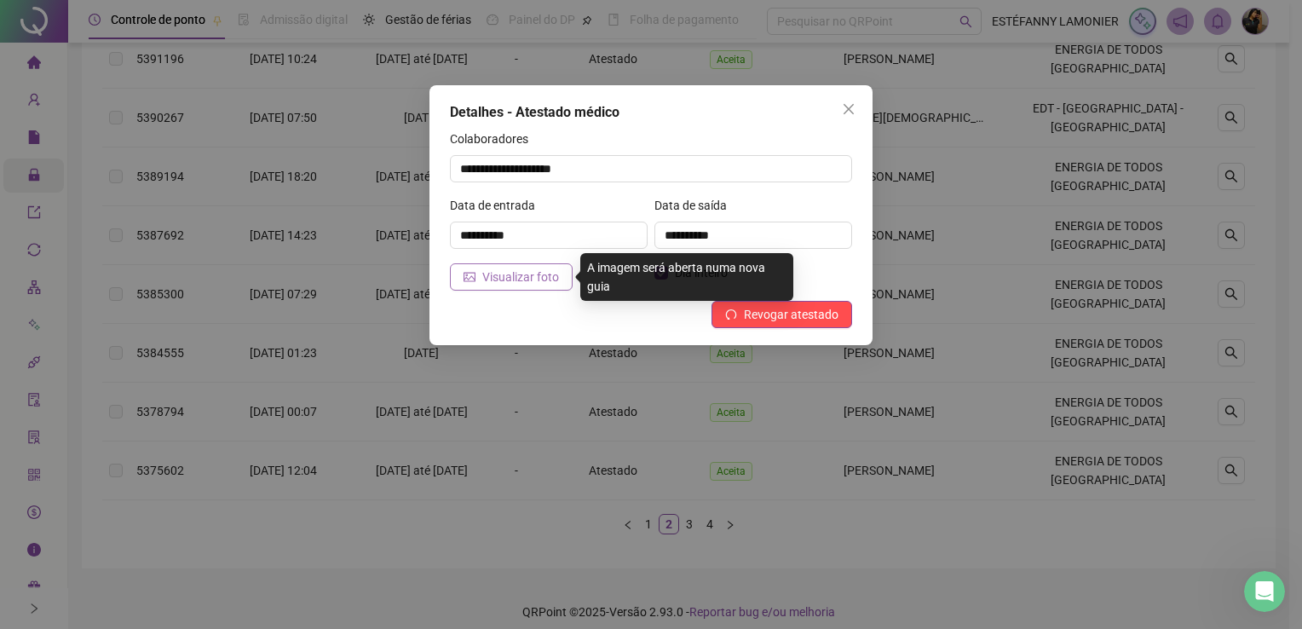
click at [537, 278] on span "Visualizar foto" at bounding box center [520, 277] width 77 height 19
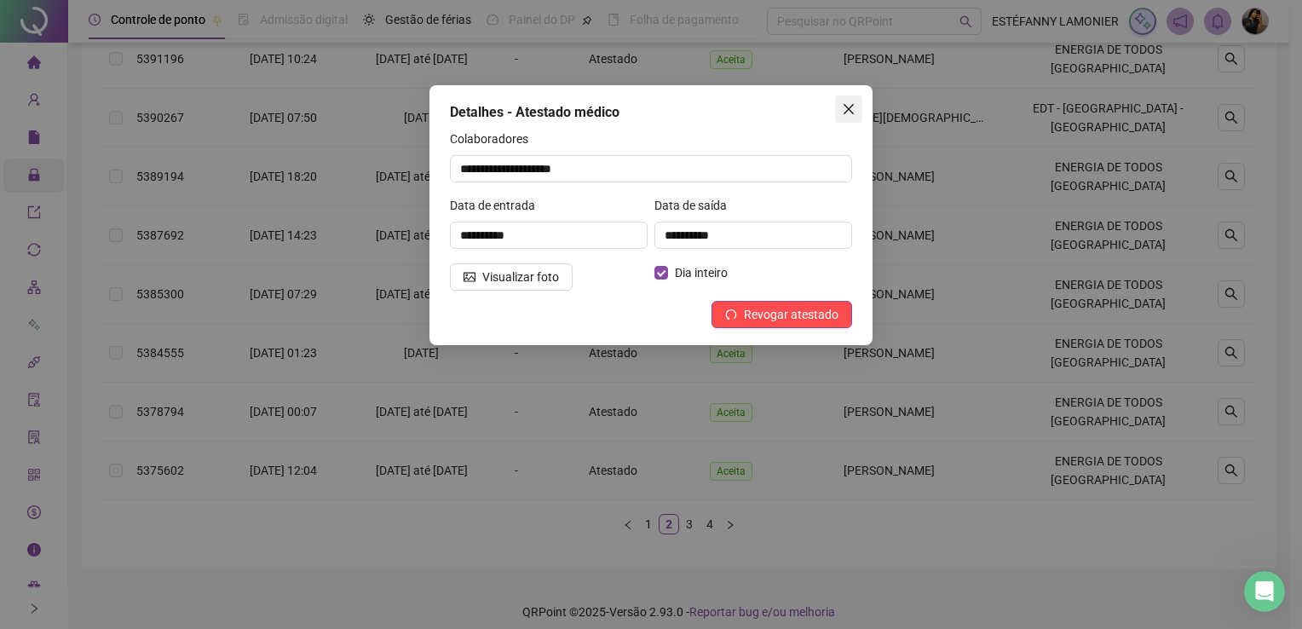
click at [851, 113] on icon "close" at bounding box center [849, 109] width 14 height 14
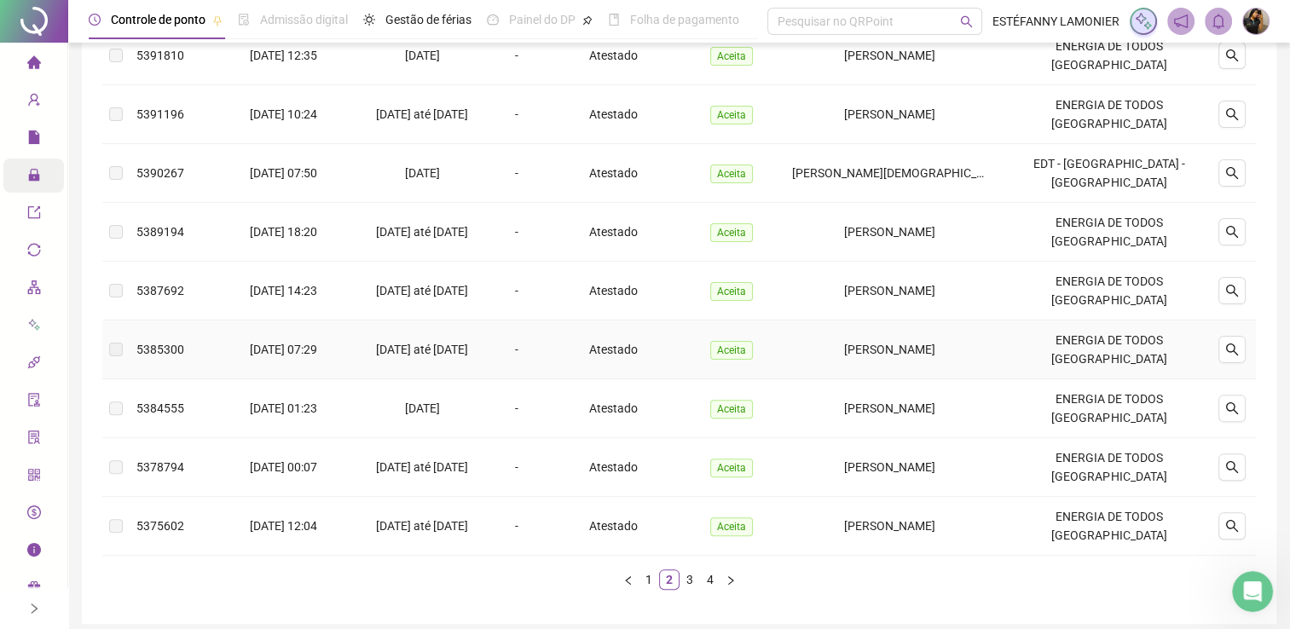
scroll to position [394, 0]
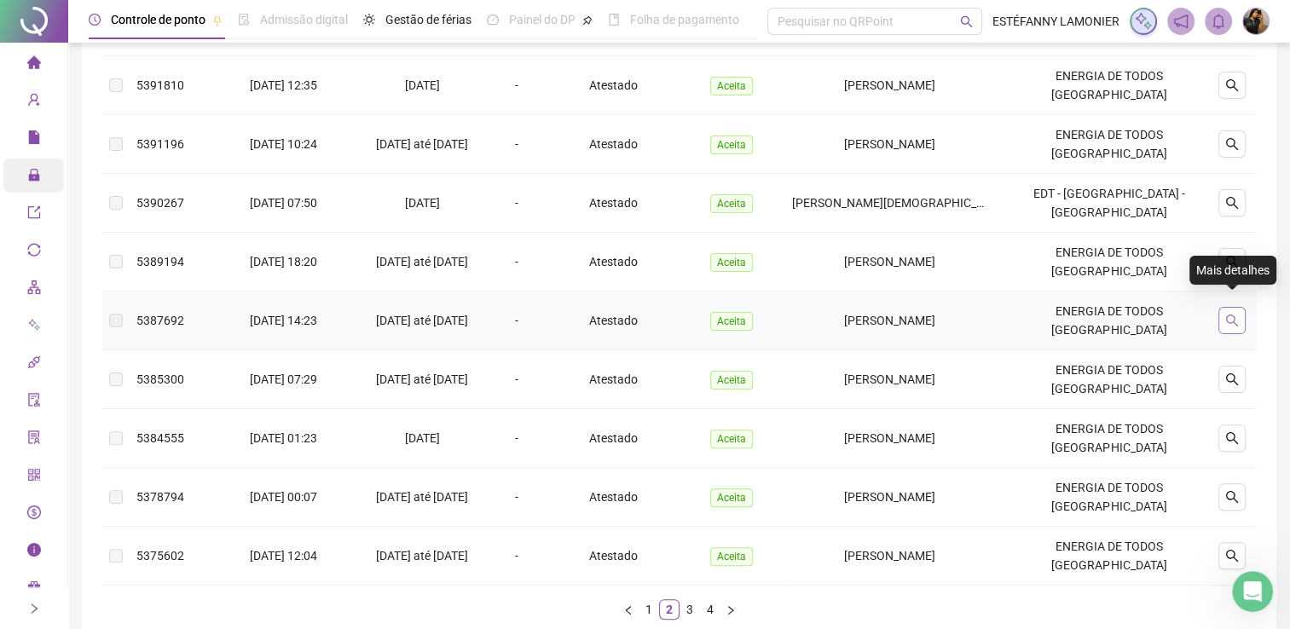
click at [1229, 314] on icon "search" at bounding box center [1232, 321] width 14 height 14
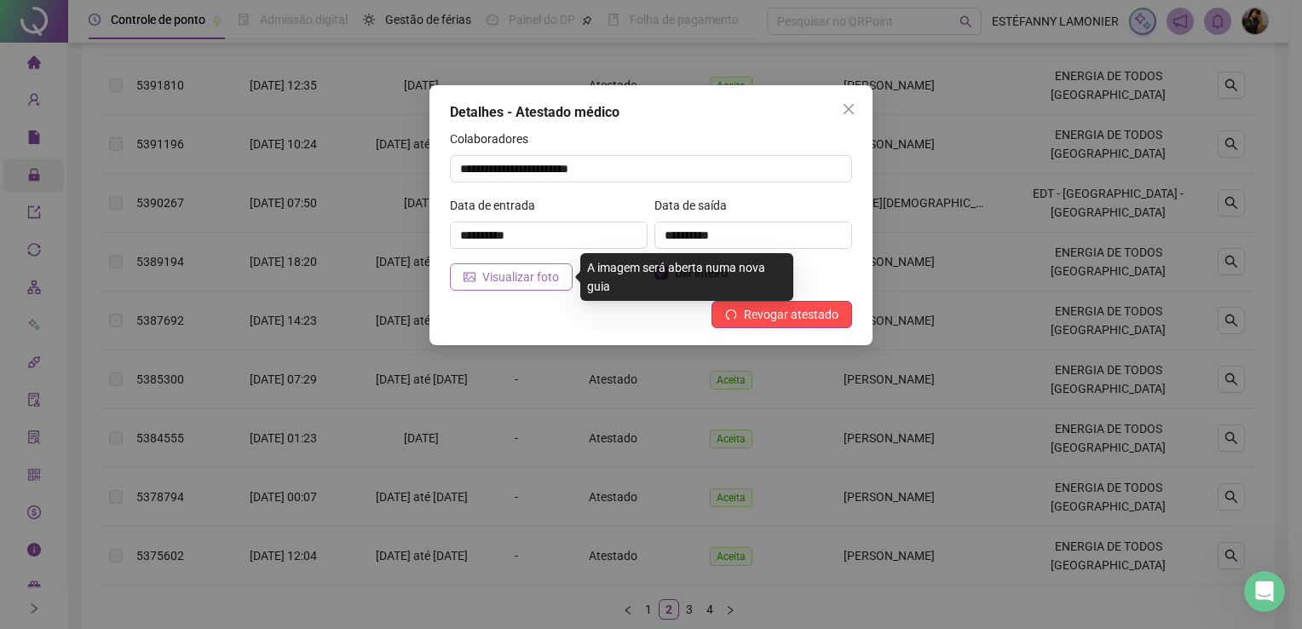
click at [511, 274] on span "Visualizar foto" at bounding box center [520, 277] width 77 height 19
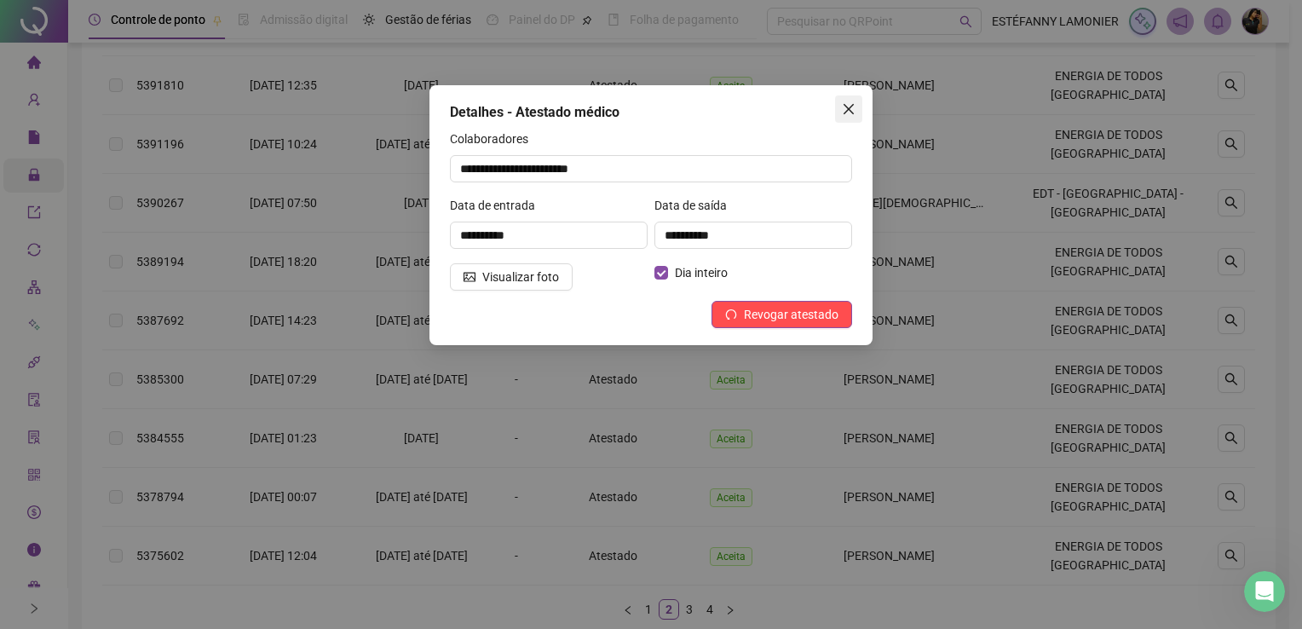
click at [850, 110] on icon "close" at bounding box center [849, 109] width 10 height 10
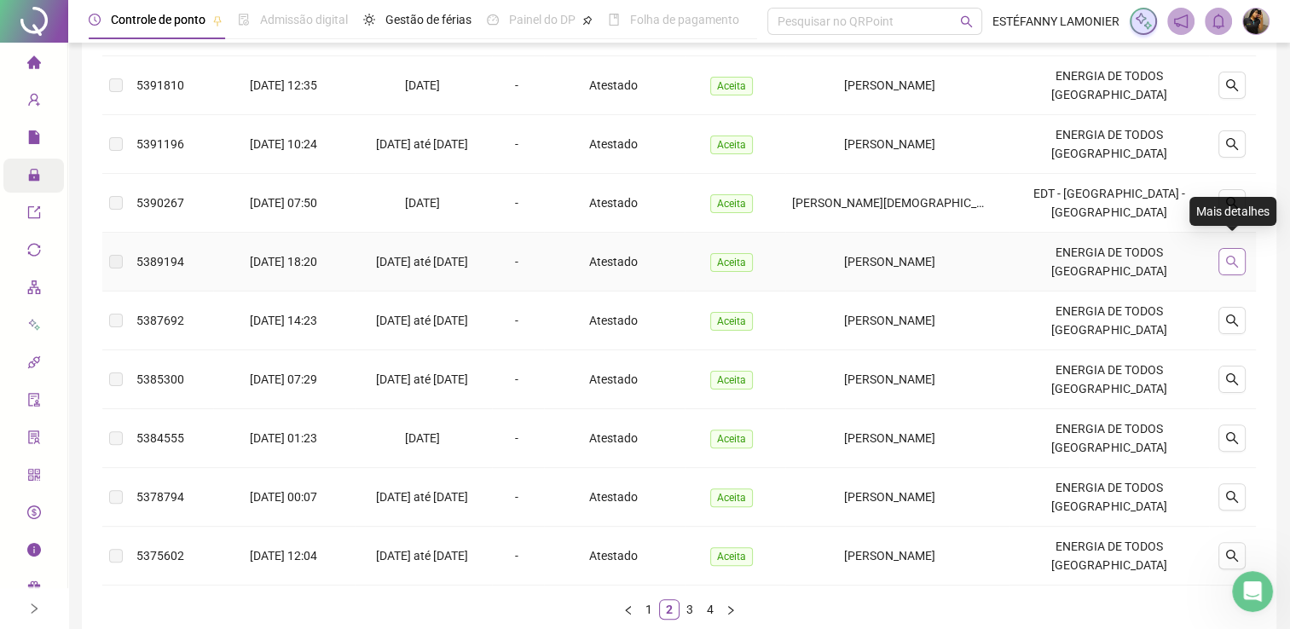
click at [1230, 255] on icon "search" at bounding box center [1232, 262] width 14 height 14
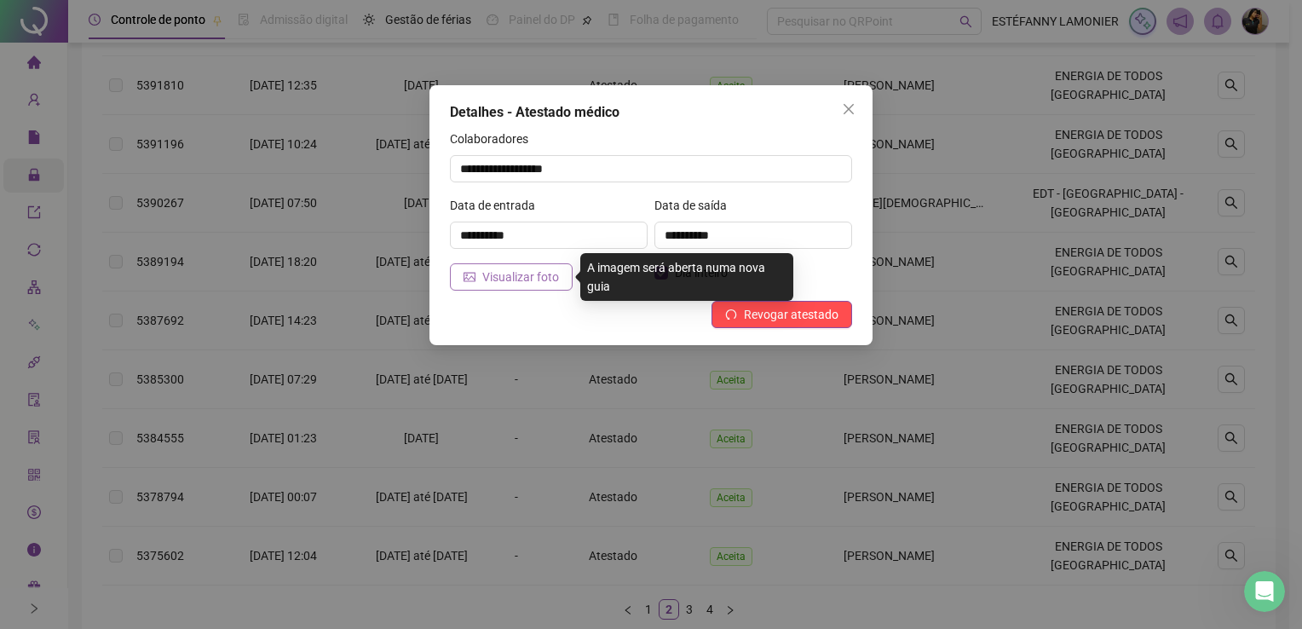
click at [501, 275] on span "Visualizar foto" at bounding box center [520, 277] width 77 height 19
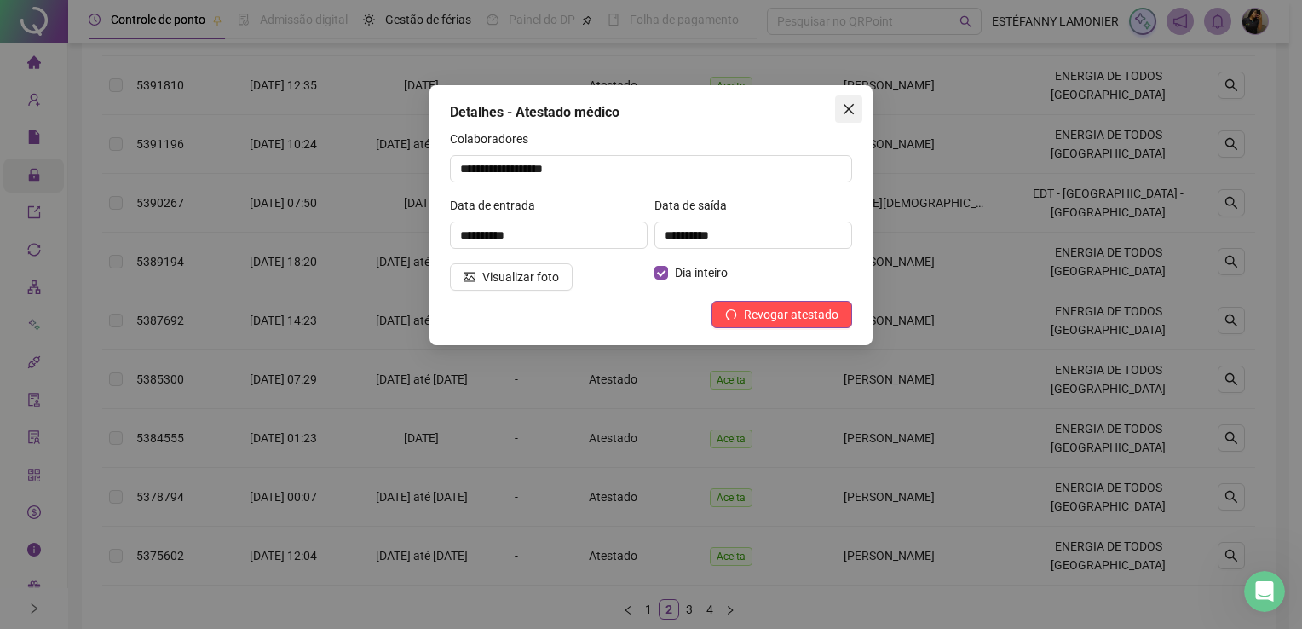
click at [851, 113] on icon "close" at bounding box center [849, 109] width 14 height 14
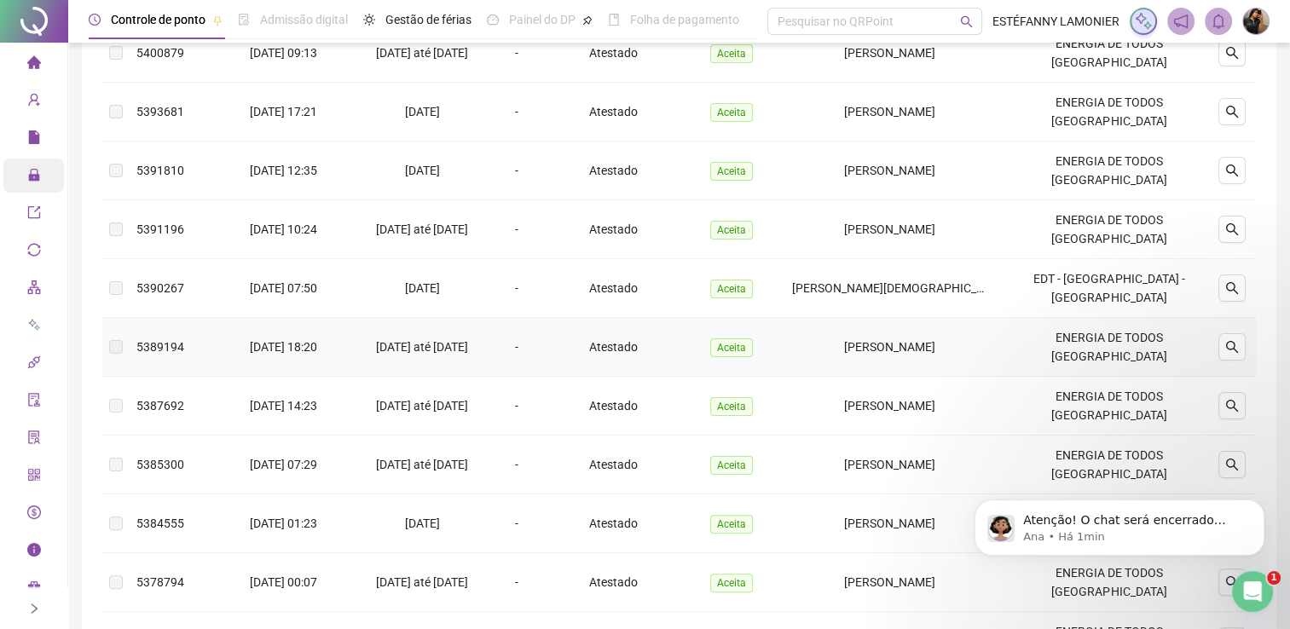
scroll to position [223, 0]
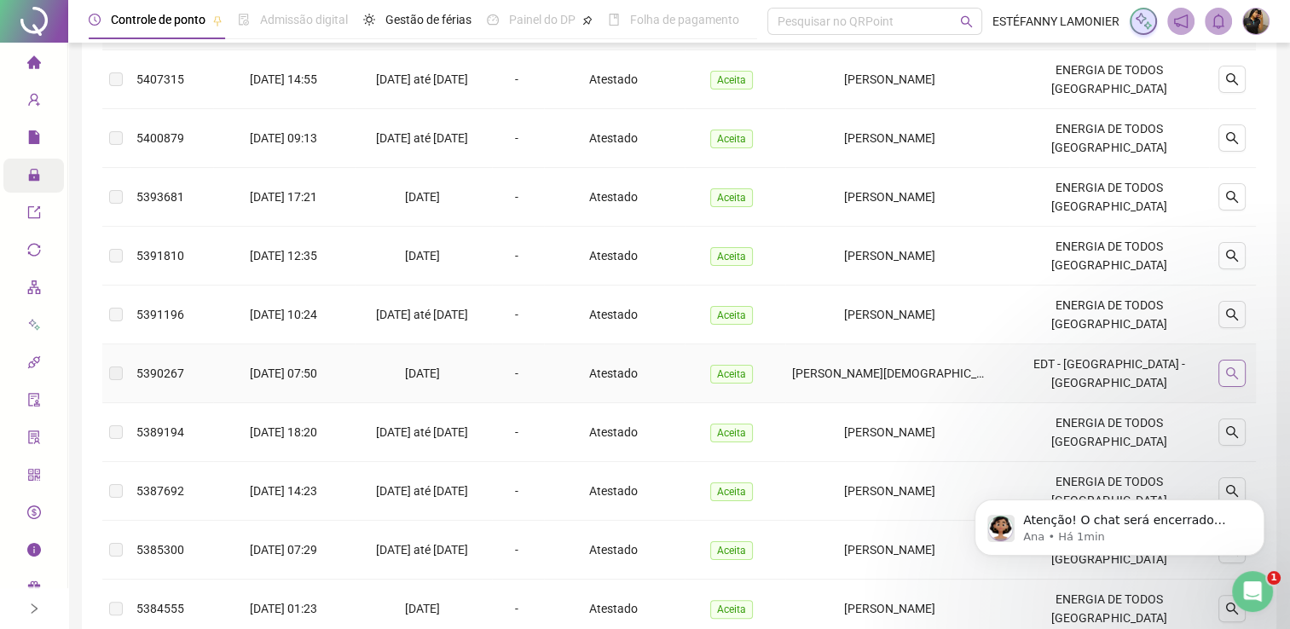
click at [1235, 366] on icon "search" at bounding box center [1232, 373] width 14 height 14
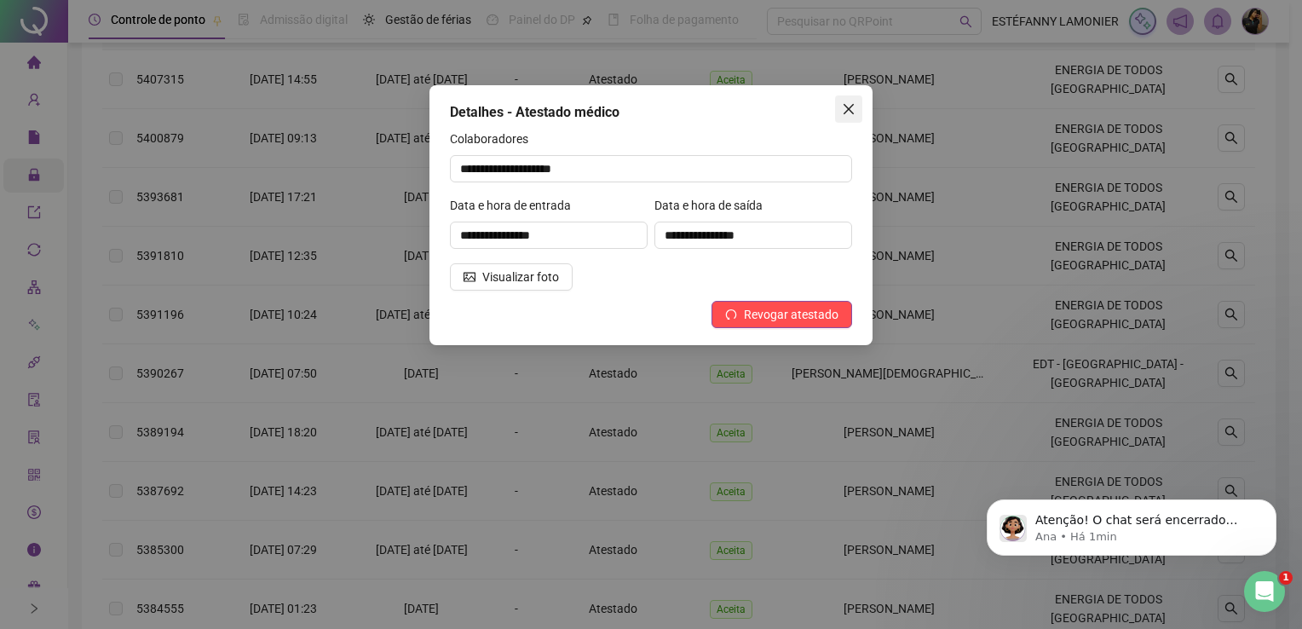
click at [850, 107] on icon "close" at bounding box center [849, 109] width 10 height 10
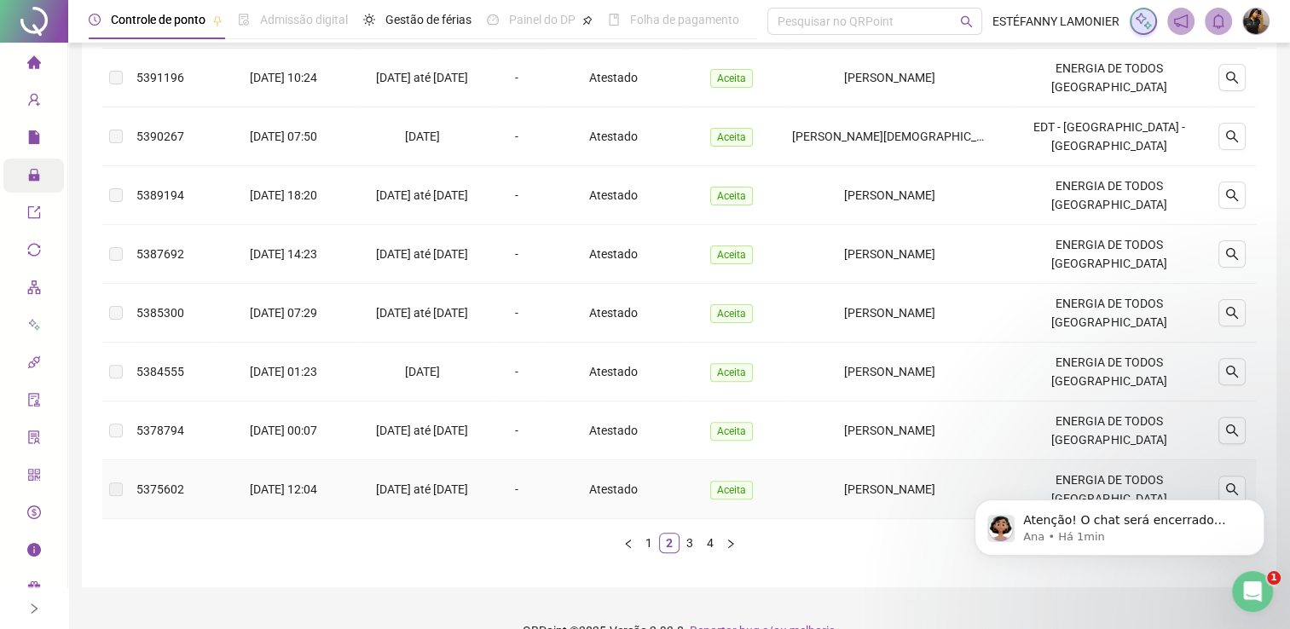
scroll to position [479, 0]
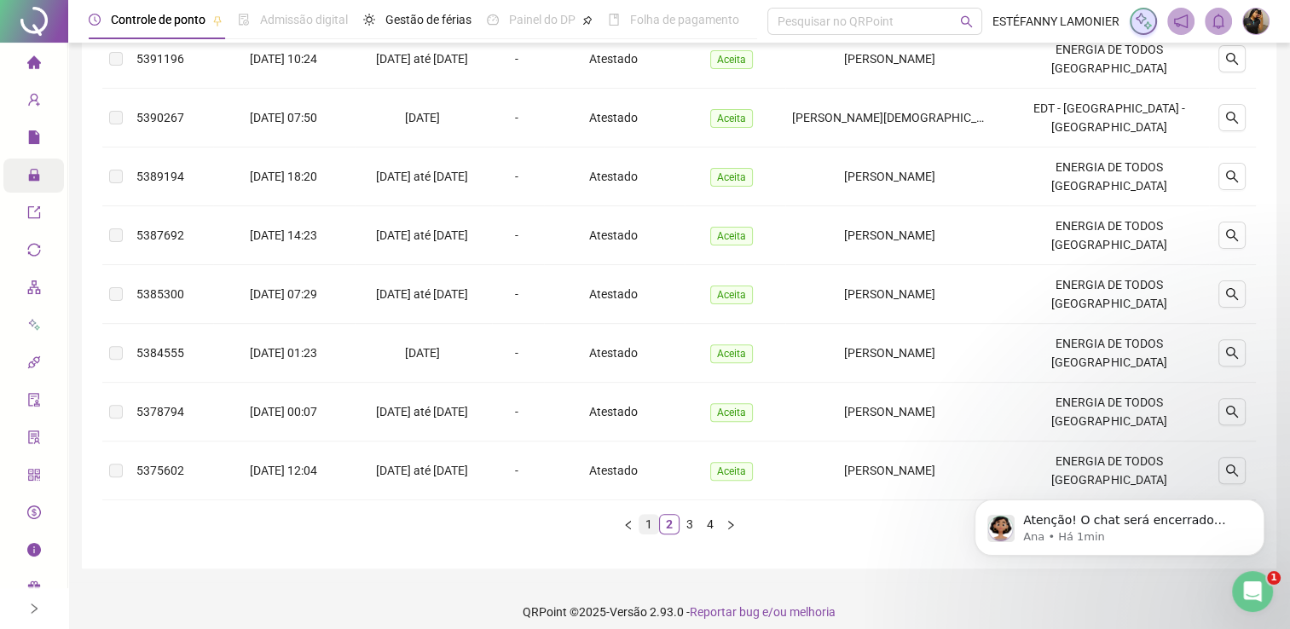
click at [649, 515] on link "1" at bounding box center [648, 524] width 19 height 19
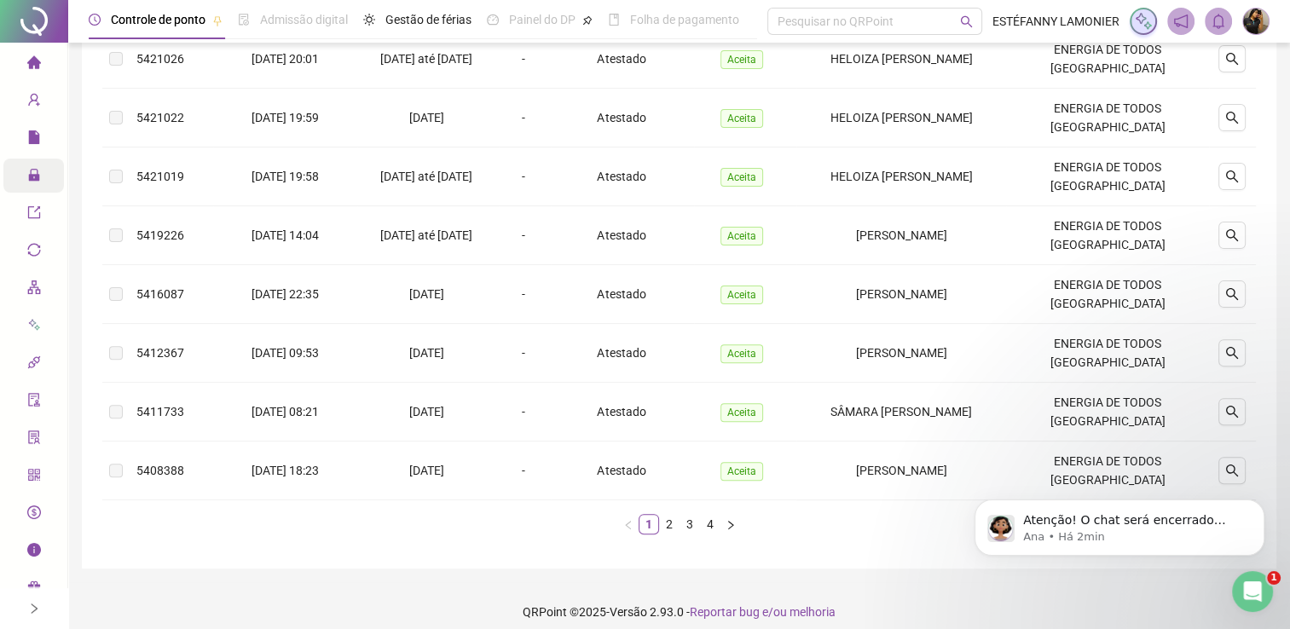
click at [1134, 602] on footer "QRPoint © 2025 - Versão 2.93.0 - Reportar bug e/ou melhoria" at bounding box center [678, 612] width 1221 height 60
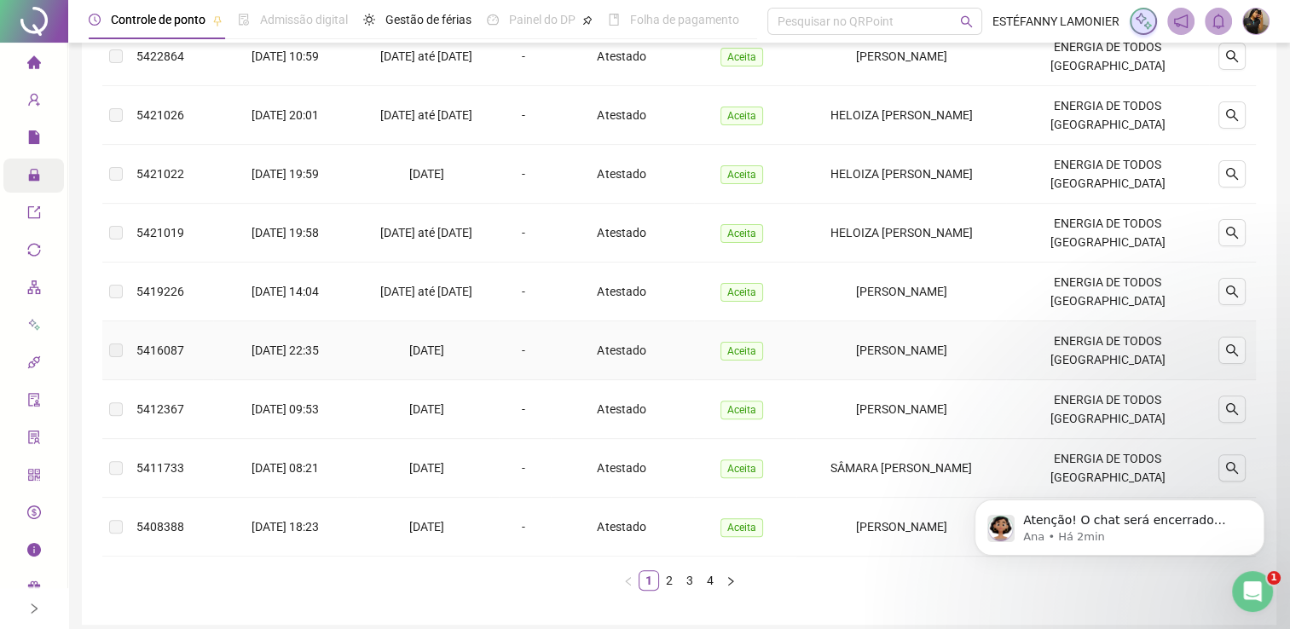
scroll to position [394, 0]
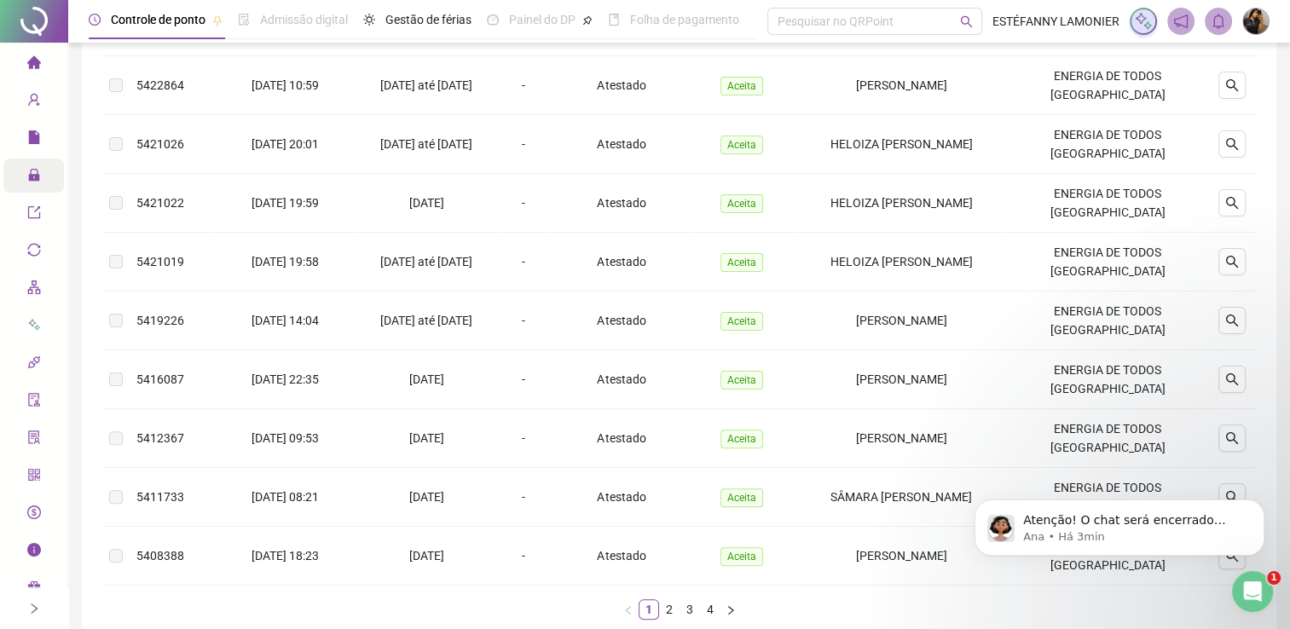
click at [1137, 615] on ul "1 2 3 4" at bounding box center [678, 609] width 1153 height 20
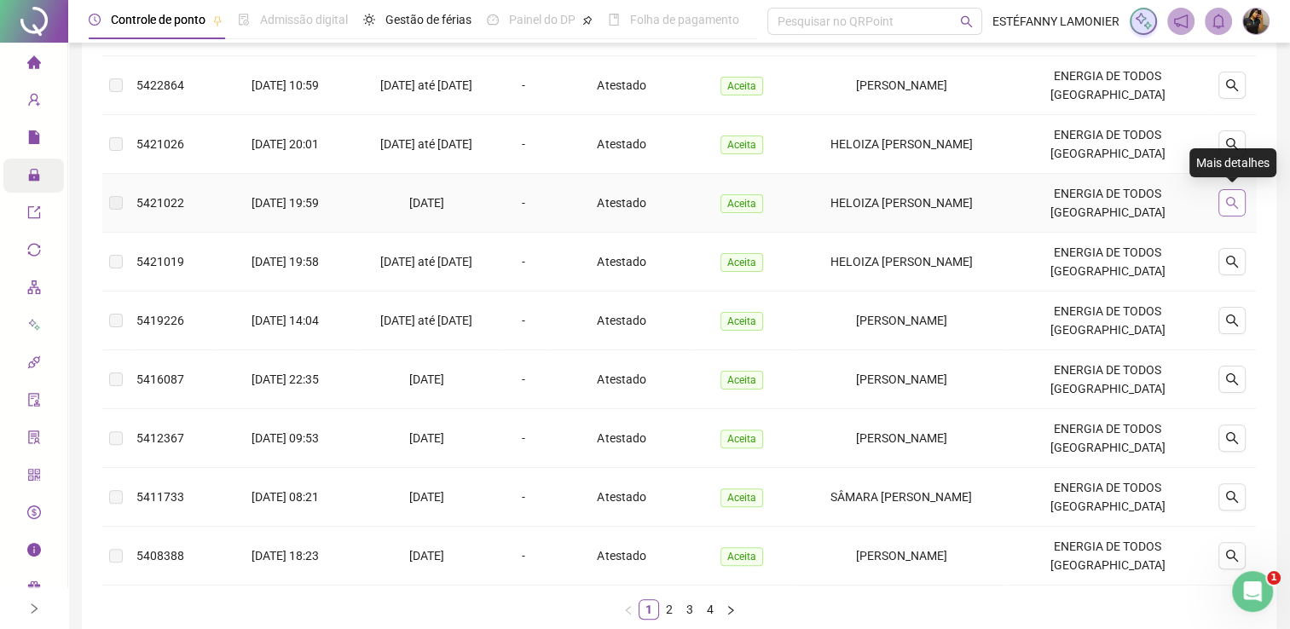
click at [1232, 199] on icon "search" at bounding box center [1232, 203] width 14 height 14
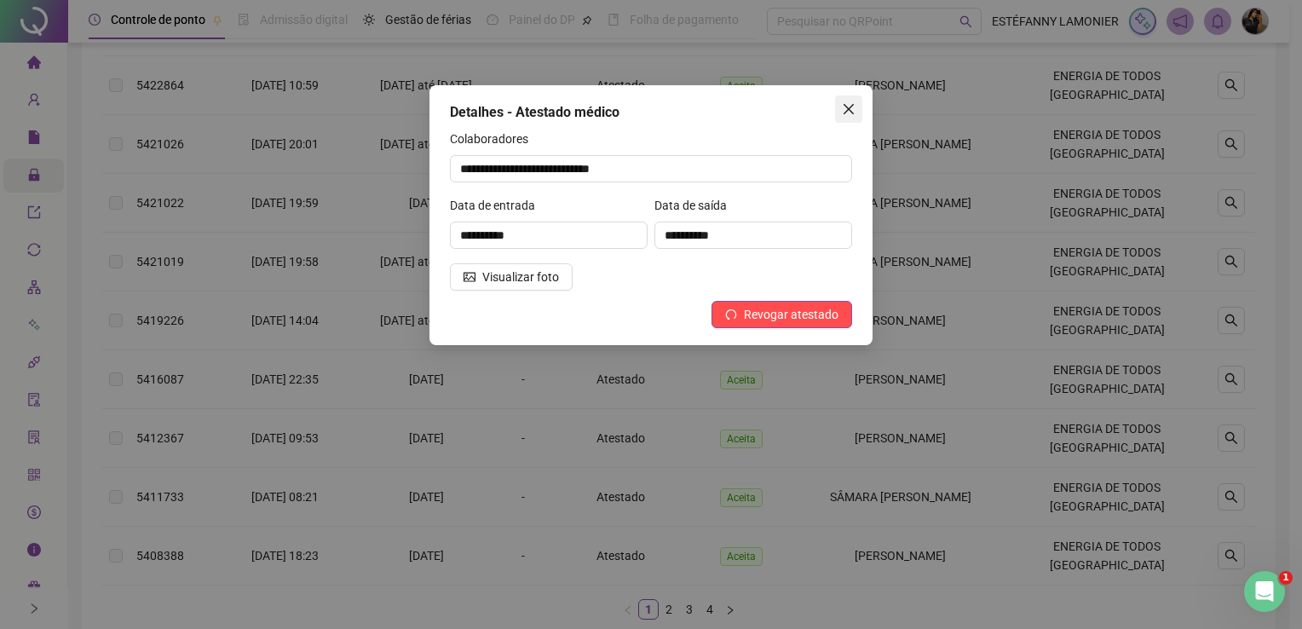
click at [849, 111] on icon "close" at bounding box center [849, 109] width 14 height 14
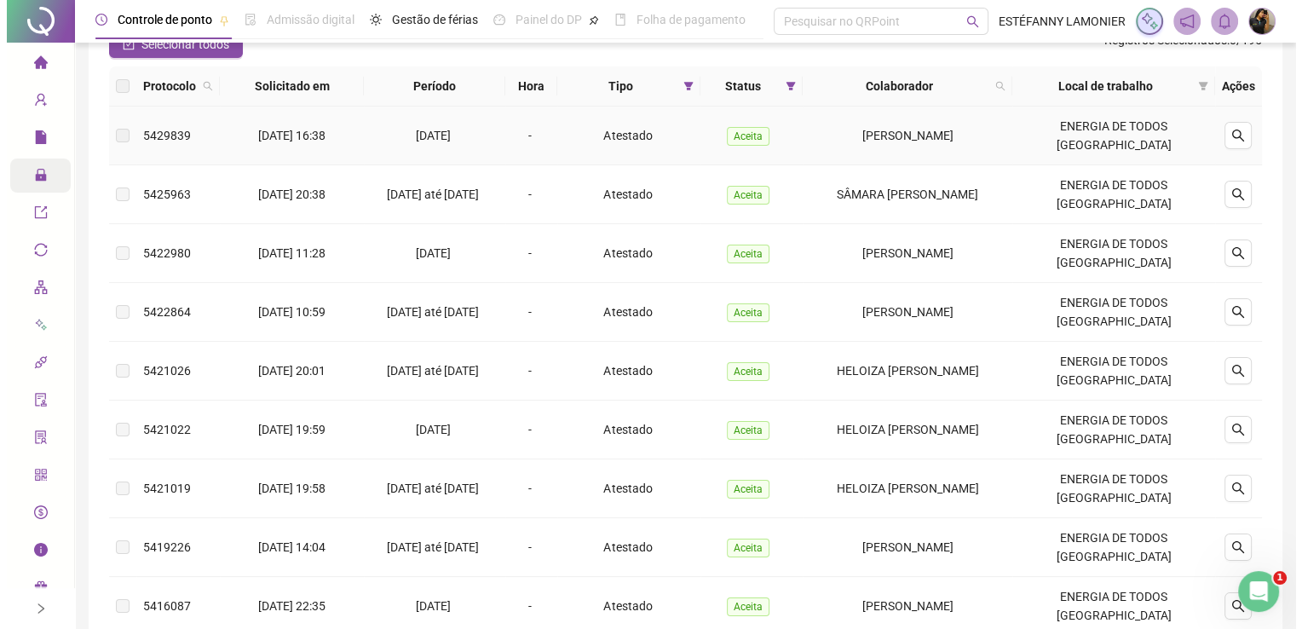
scroll to position [138, 0]
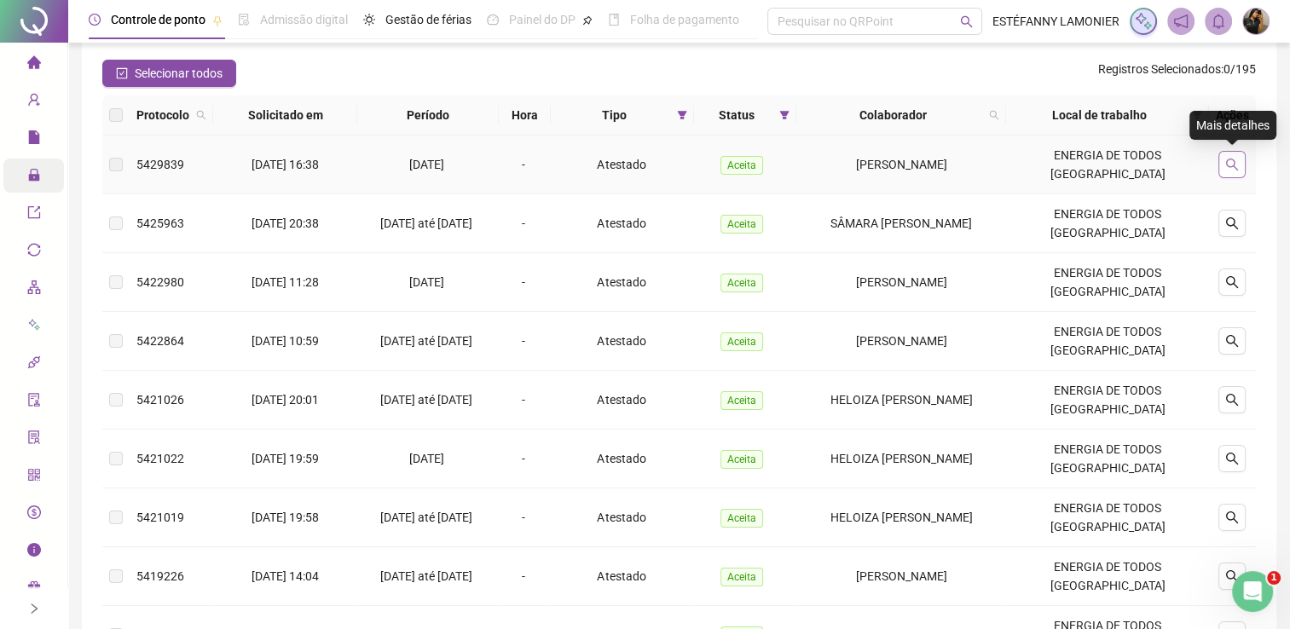
click at [1232, 168] on icon "search" at bounding box center [1232, 165] width 14 height 14
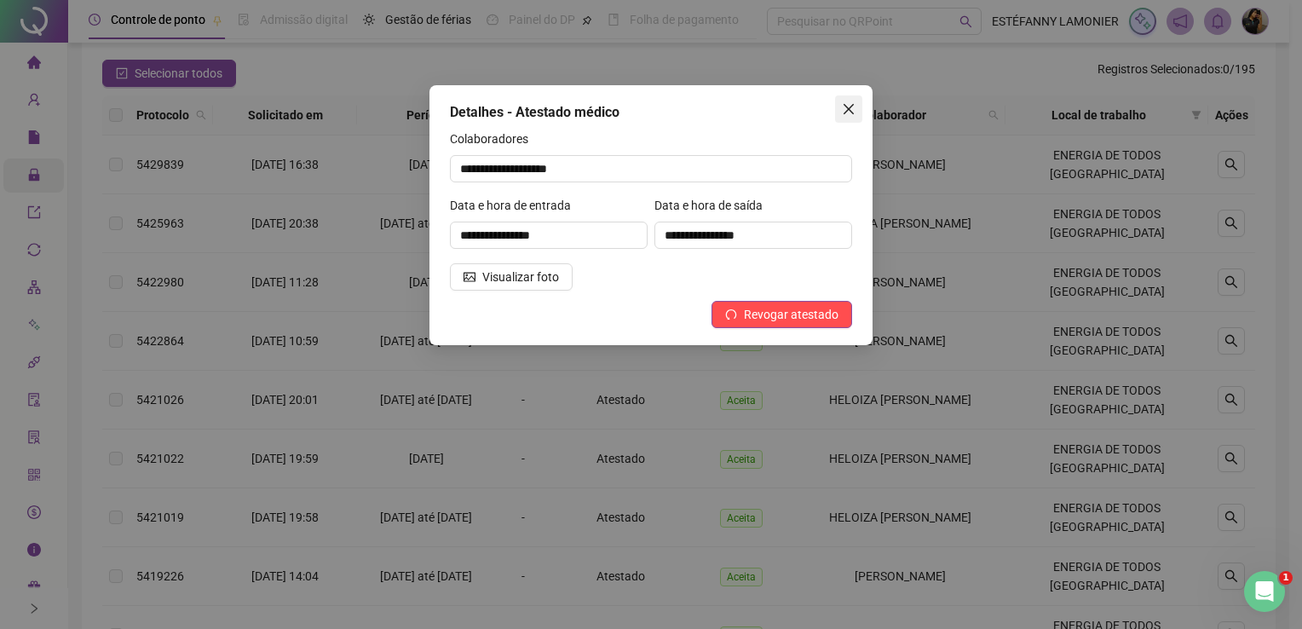
click at [849, 107] on icon "close" at bounding box center [849, 109] width 14 height 14
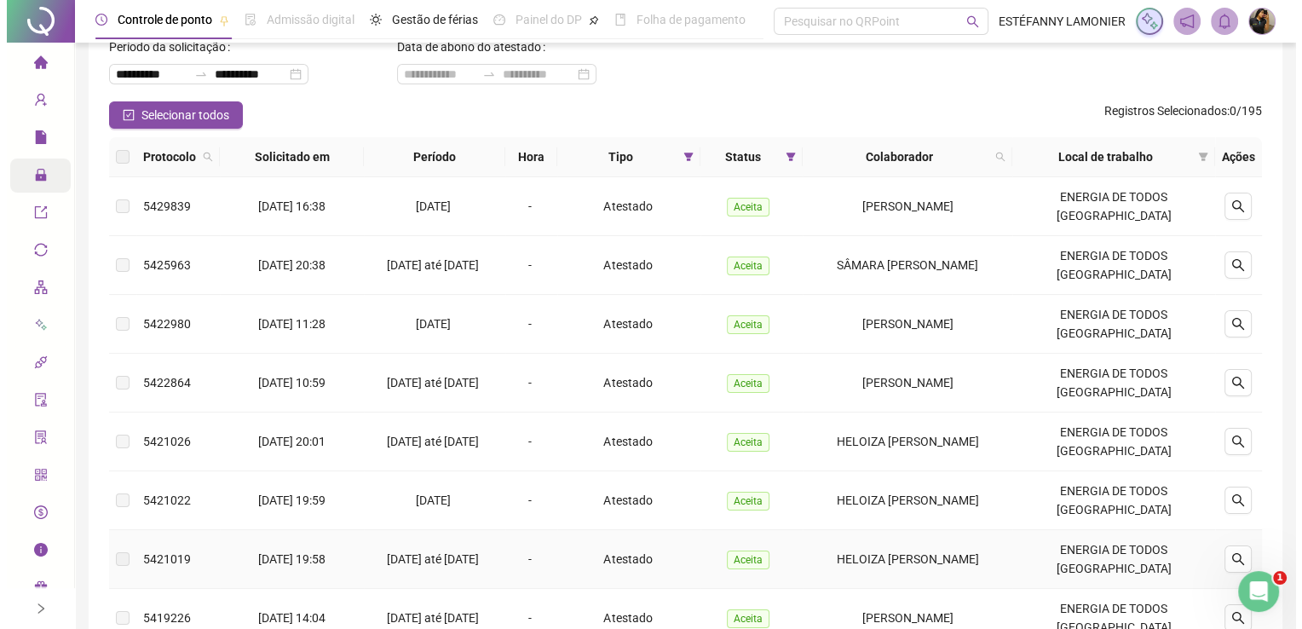
scroll to position [0, 0]
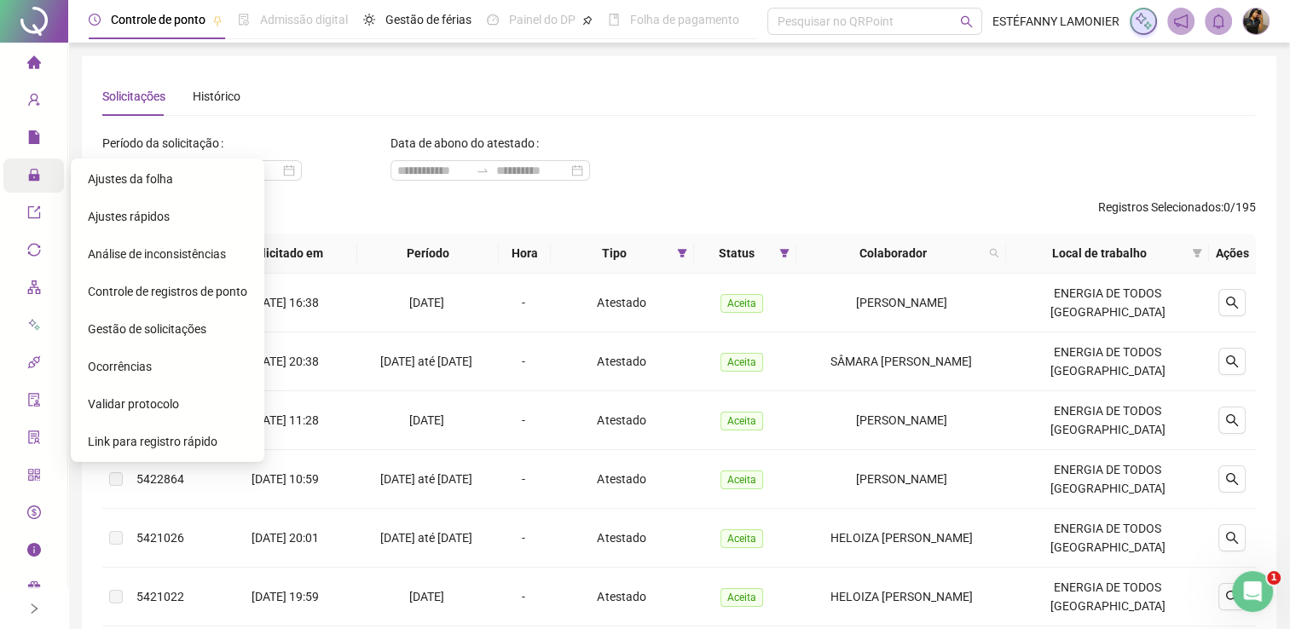
click at [29, 170] on icon "lock" at bounding box center [34, 175] width 14 height 14
click at [136, 326] on span "Gestão de solicitações" at bounding box center [147, 329] width 118 height 14
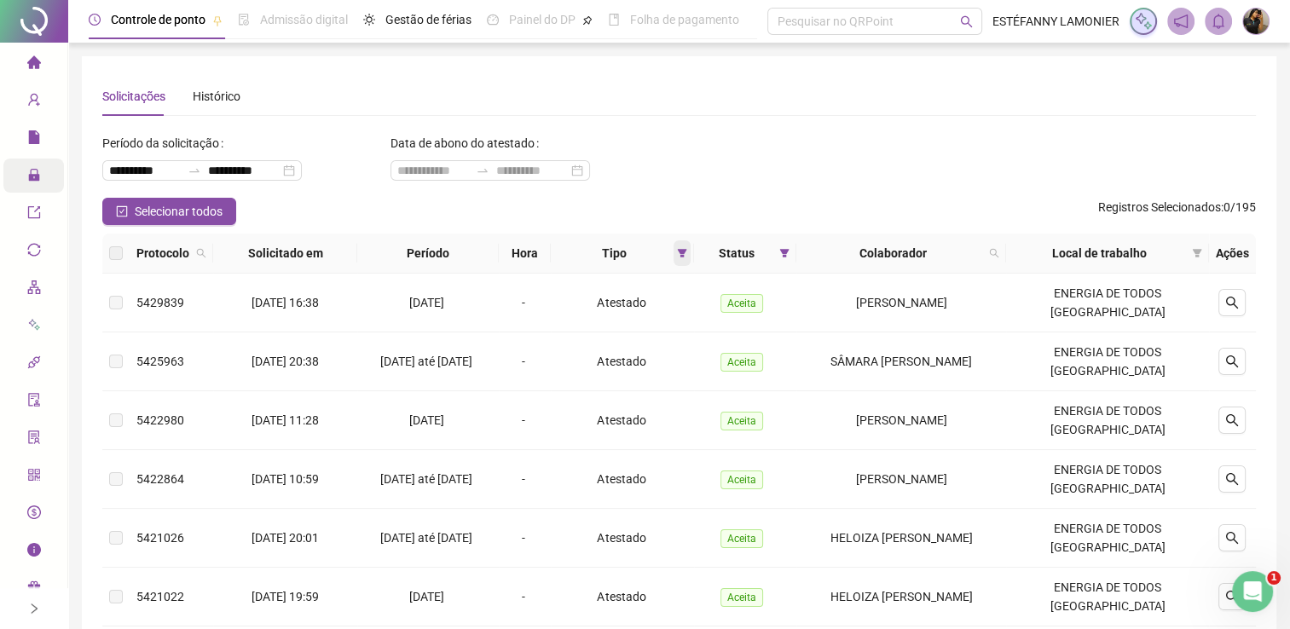
click at [682, 255] on icon "filter" at bounding box center [682, 253] width 10 height 10
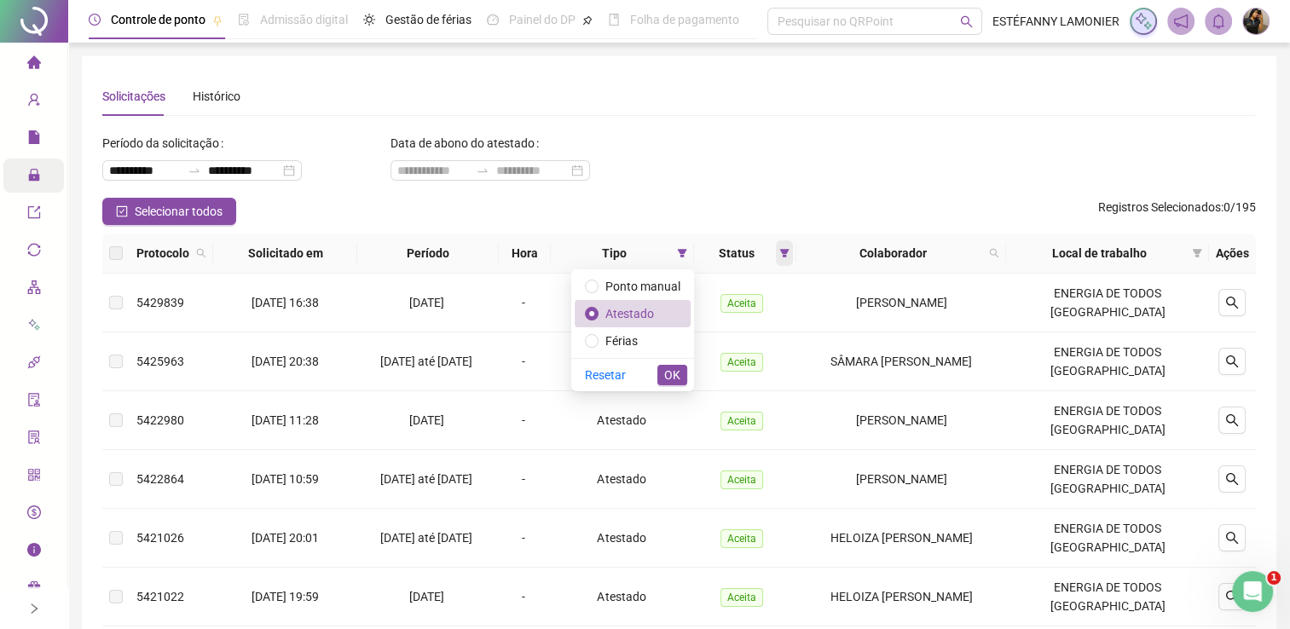
click at [791, 264] on span at bounding box center [784, 253] width 17 height 26
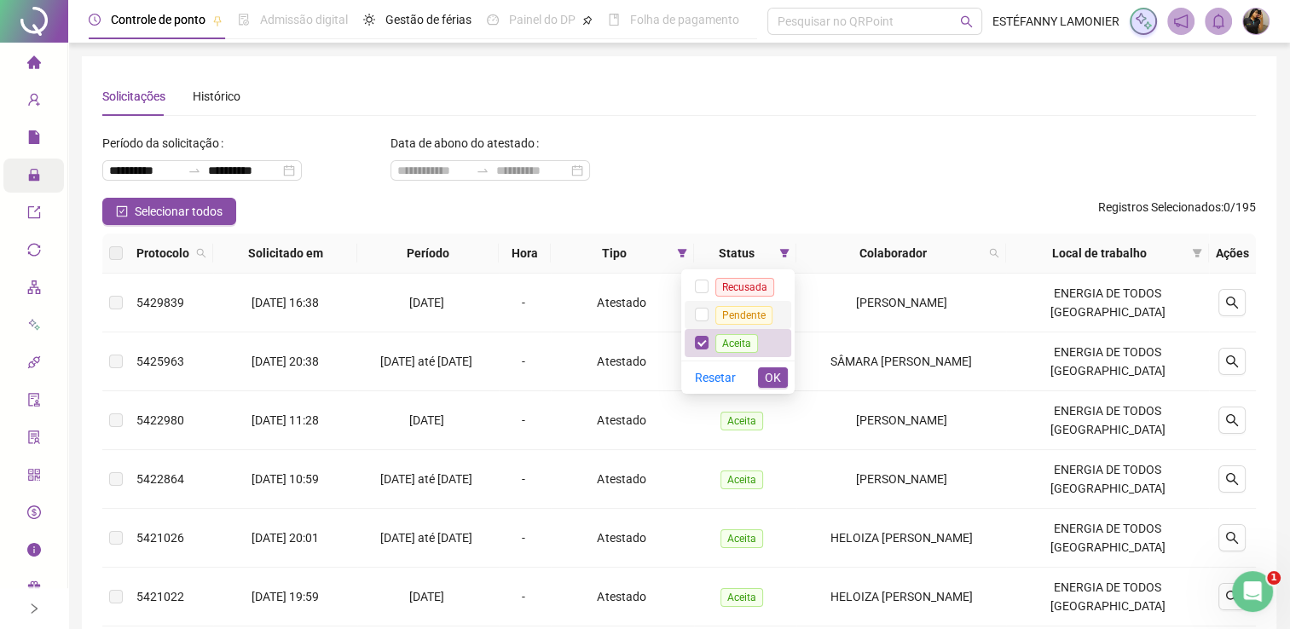
click at [732, 310] on span "Pendente" at bounding box center [743, 315] width 57 height 19
click at [731, 340] on span "Aceita" at bounding box center [736, 343] width 43 height 19
click at [772, 377] on span "OK" at bounding box center [773, 377] width 16 height 19
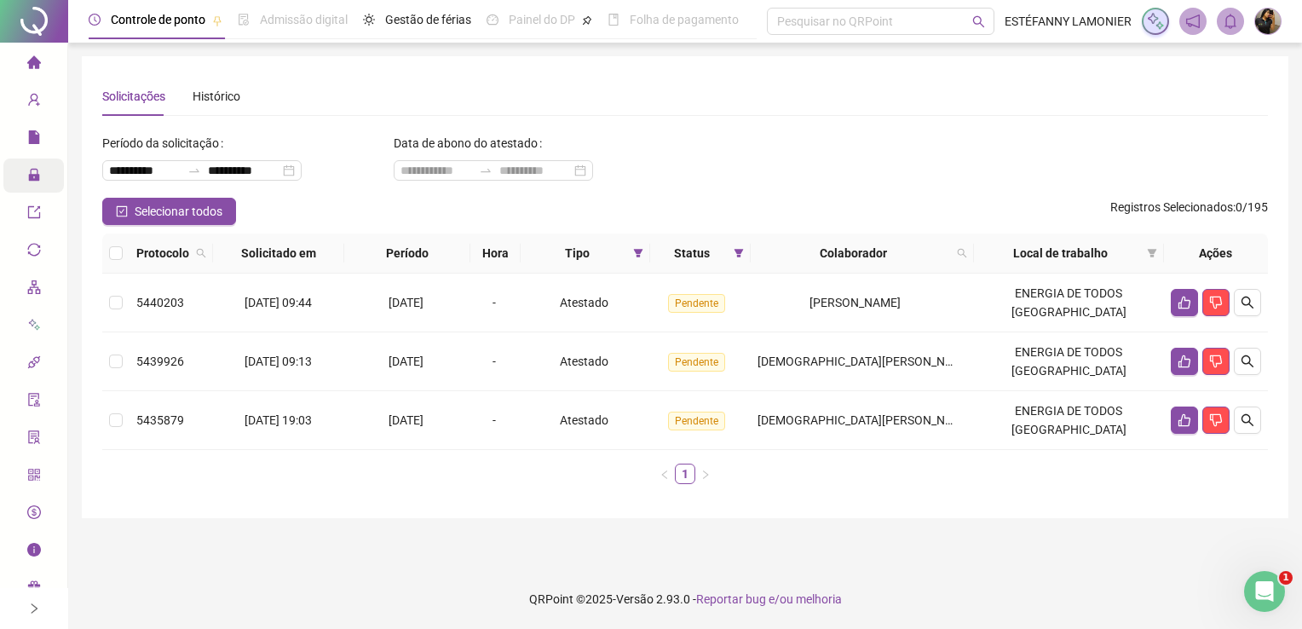
drag, startPoint x: 564, startPoint y: 569, endPoint x: 574, endPoint y: 569, distance: 10.2
click at [564, 569] on footer "QRPoint © 2025 - Versão 2.93.0 - Reportar bug e/ou melhoria" at bounding box center [685, 599] width 1234 height 60
click at [1248, 420] on icon "search" at bounding box center [1248, 420] width 14 height 14
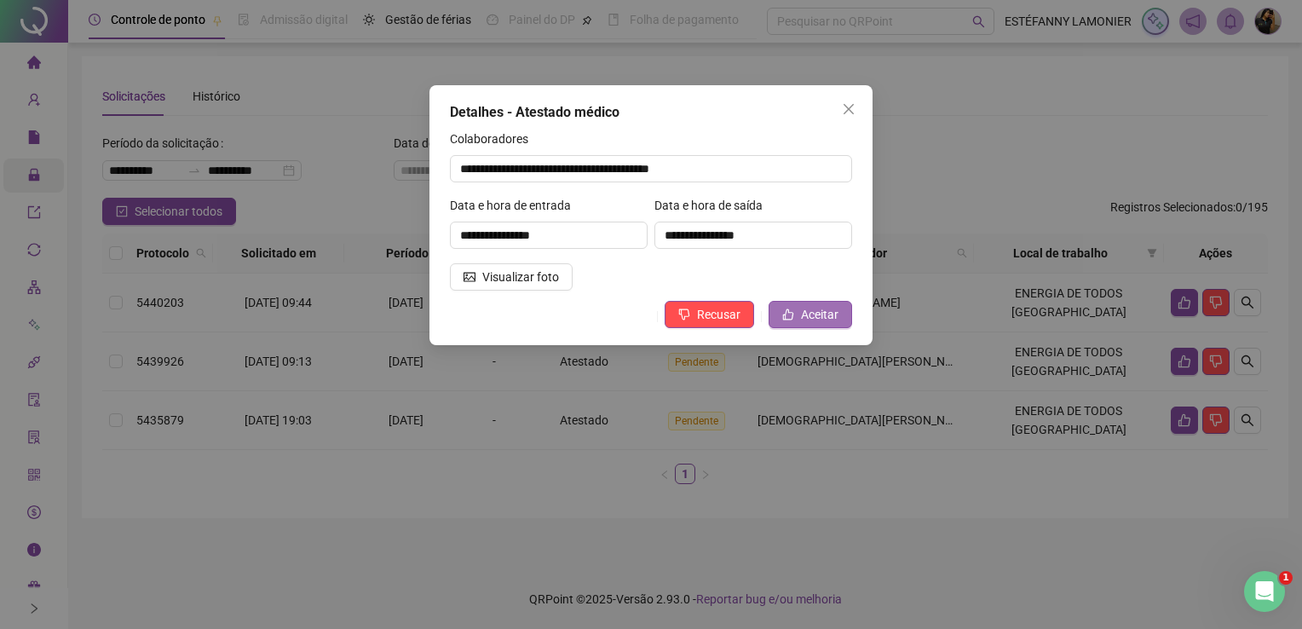
click at [801, 314] on span "Aceitar" at bounding box center [820, 314] width 38 height 19
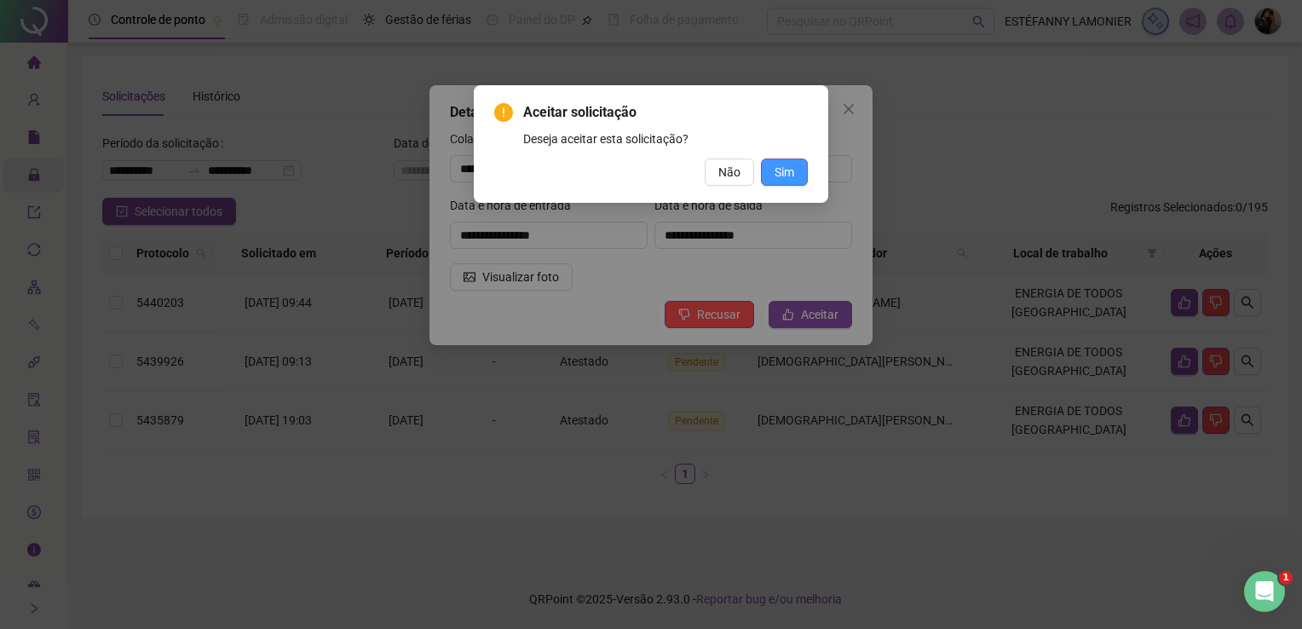
click at [785, 182] on button "Sim" at bounding box center [784, 172] width 47 height 27
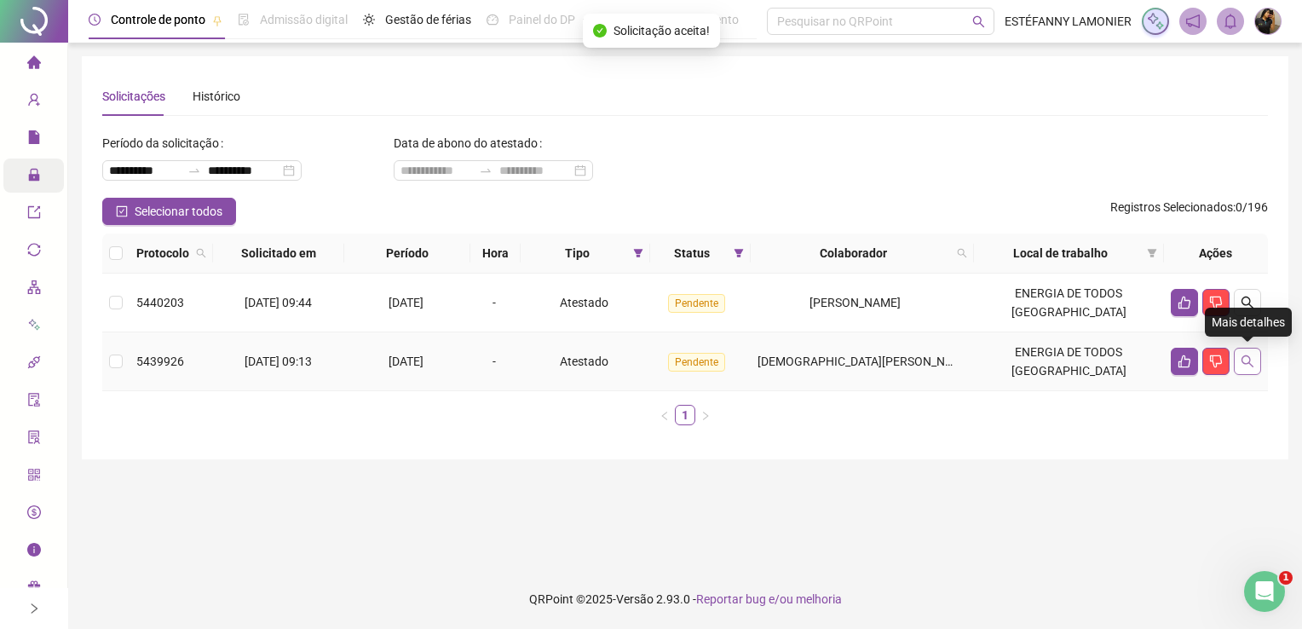
click at [1248, 363] on icon "search" at bounding box center [1248, 361] width 12 height 12
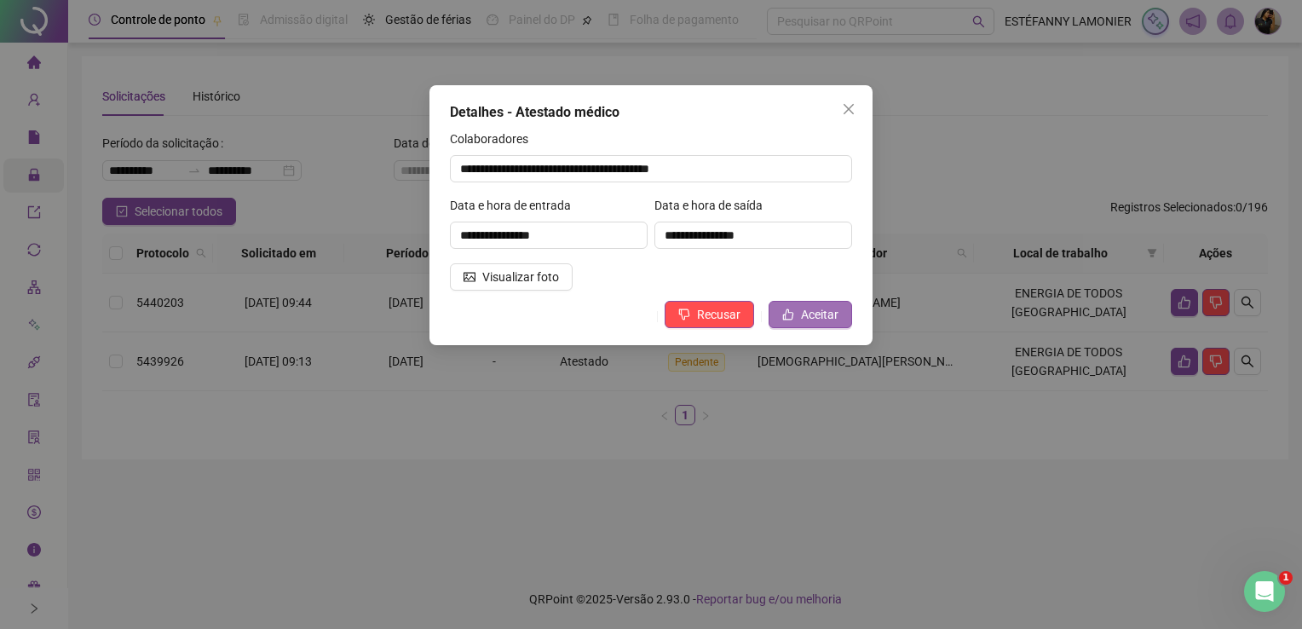
click at [811, 319] on span "Aceitar" at bounding box center [820, 314] width 38 height 19
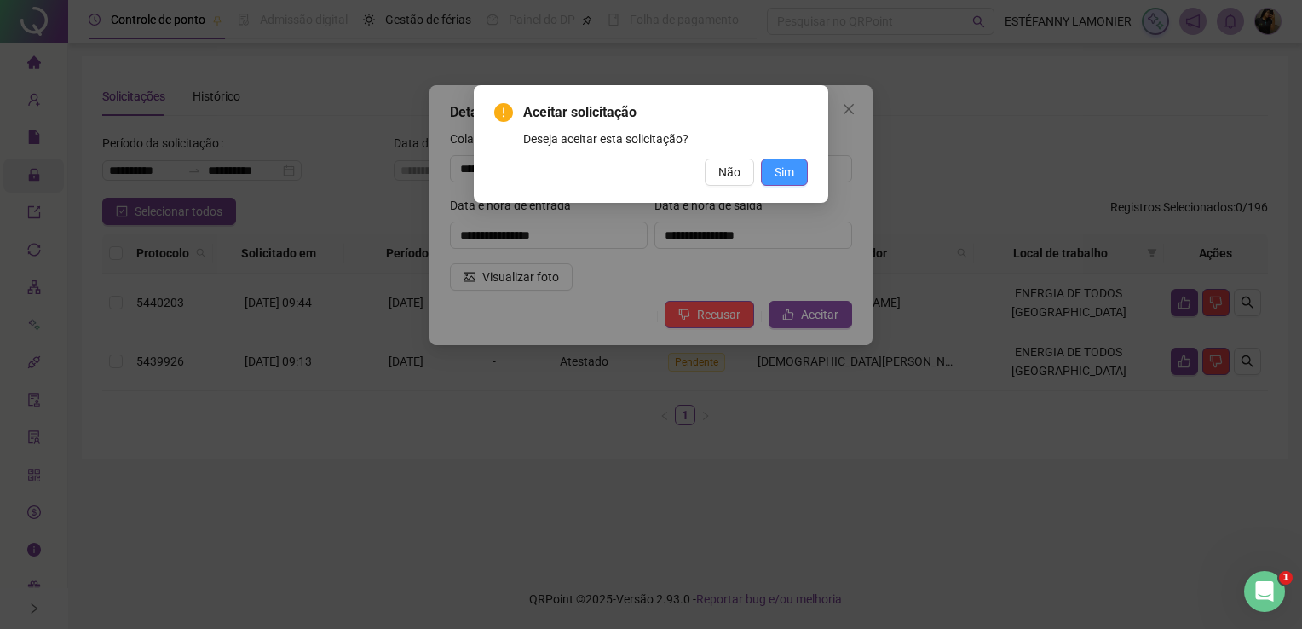
click at [777, 172] on span "Sim" at bounding box center [785, 172] width 20 height 19
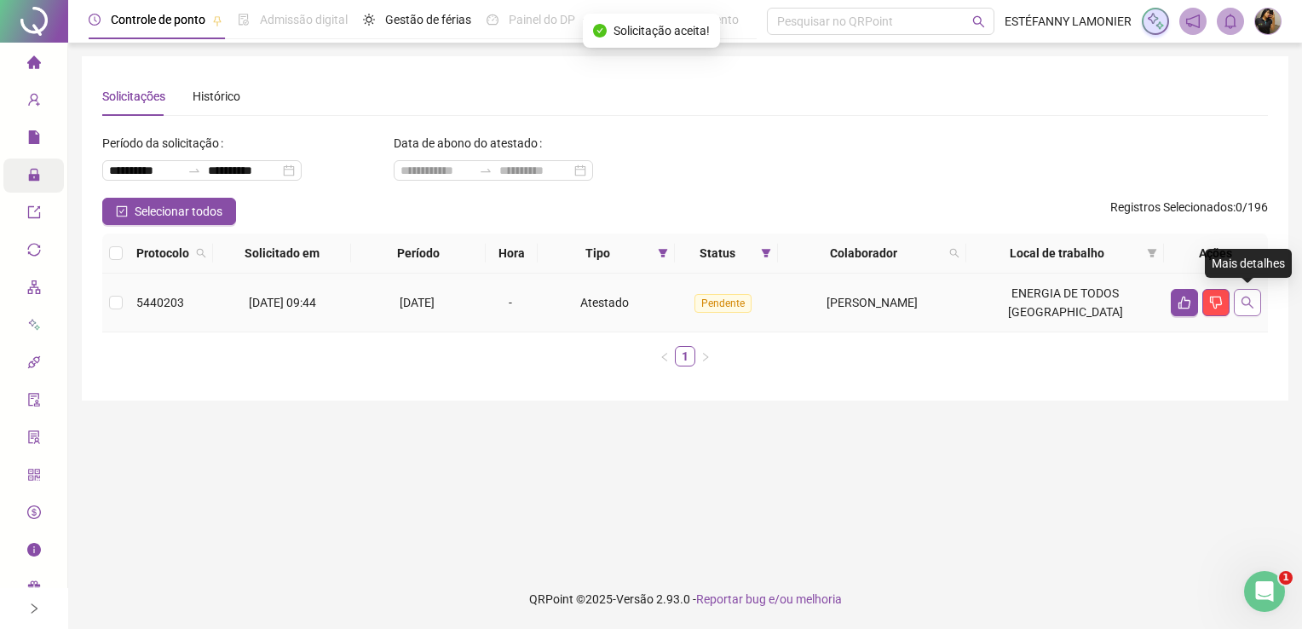
click at [1241, 307] on icon "search" at bounding box center [1248, 303] width 14 height 14
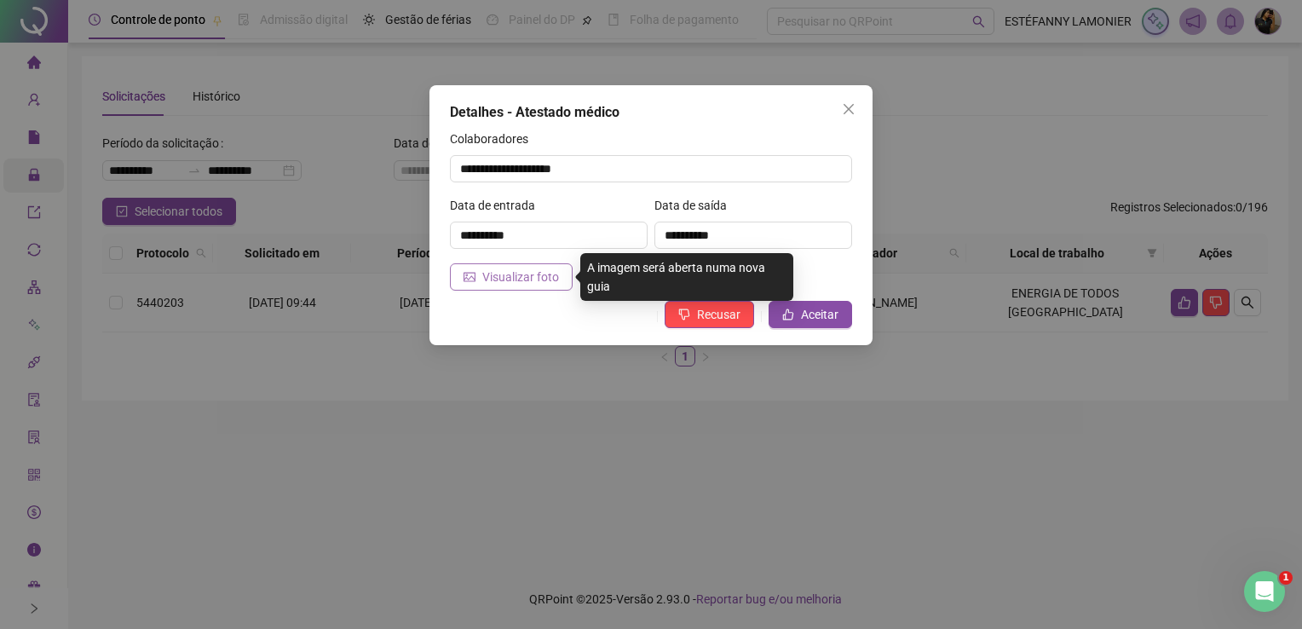
click at [528, 279] on span "Visualizar foto" at bounding box center [520, 277] width 77 height 19
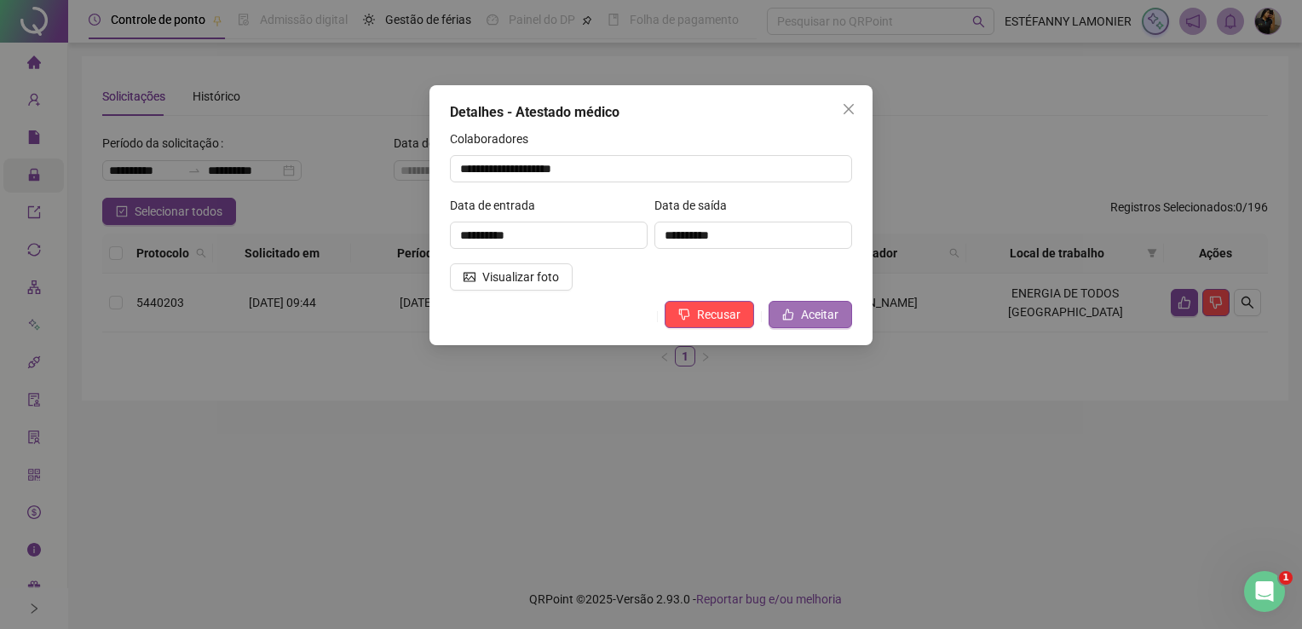
click at [796, 317] on button "Aceitar" at bounding box center [811, 314] width 84 height 27
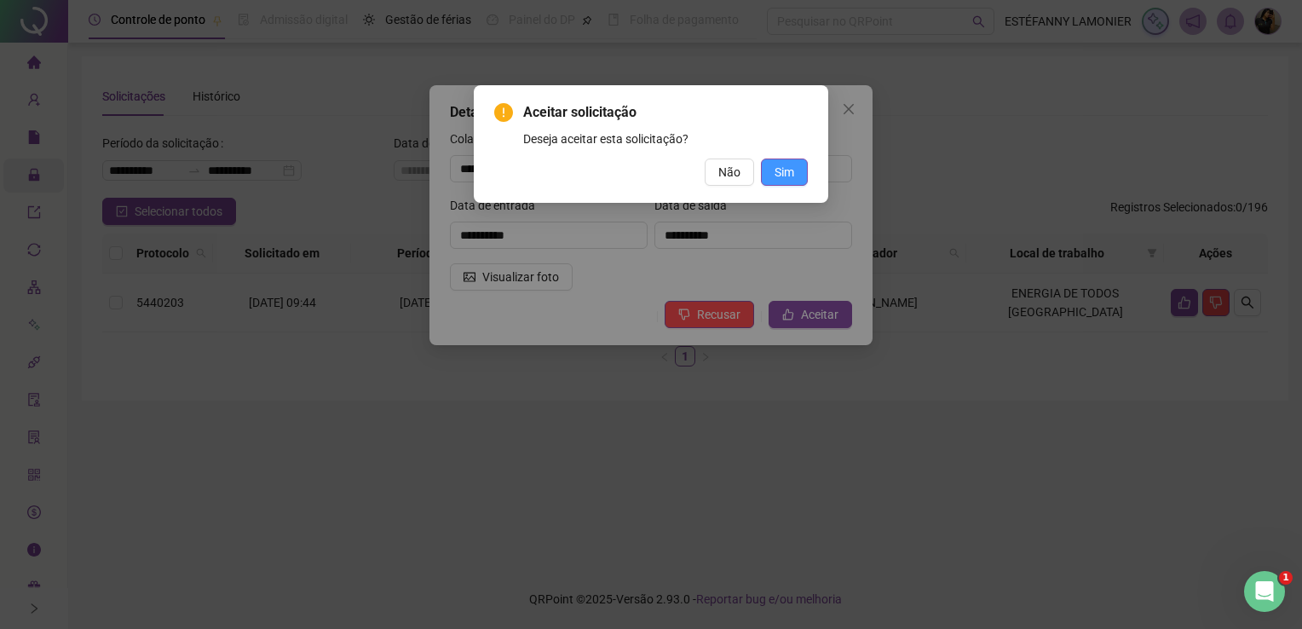
click at [788, 162] on button "Sim" at bounding box center [784, 172] width 47 height 27
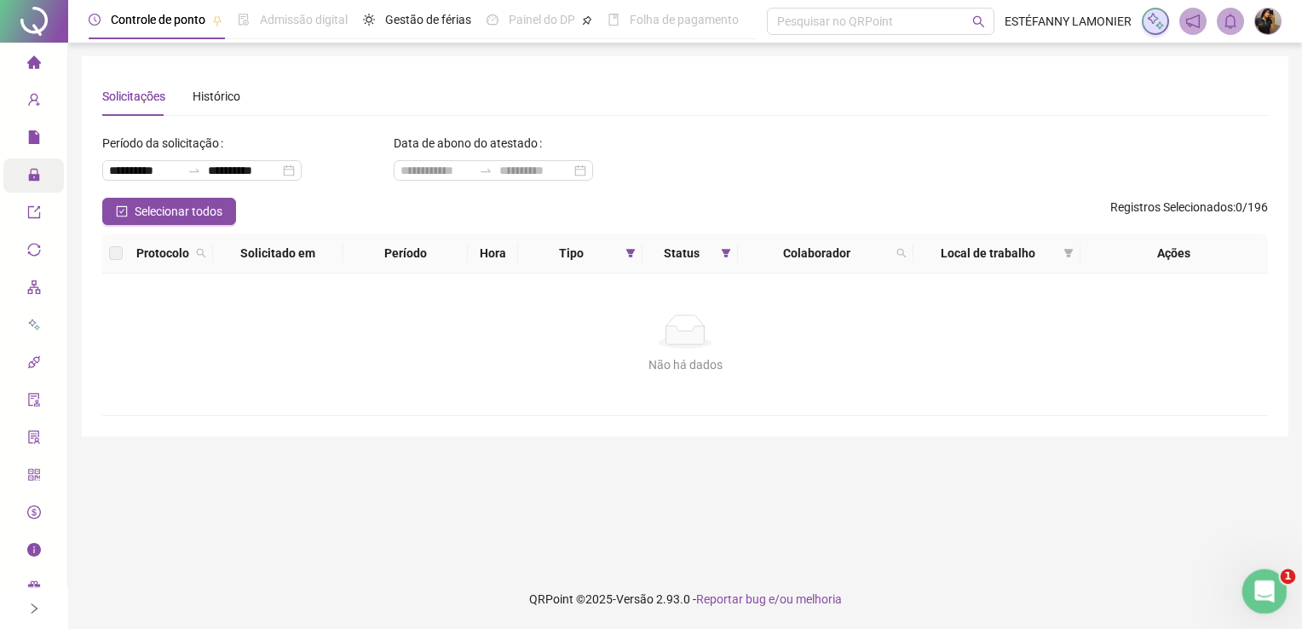
click at [1272, 581] on div "Abertura do Messenger da Intercom" at bounding box center [1262, 589] width 56 height 56
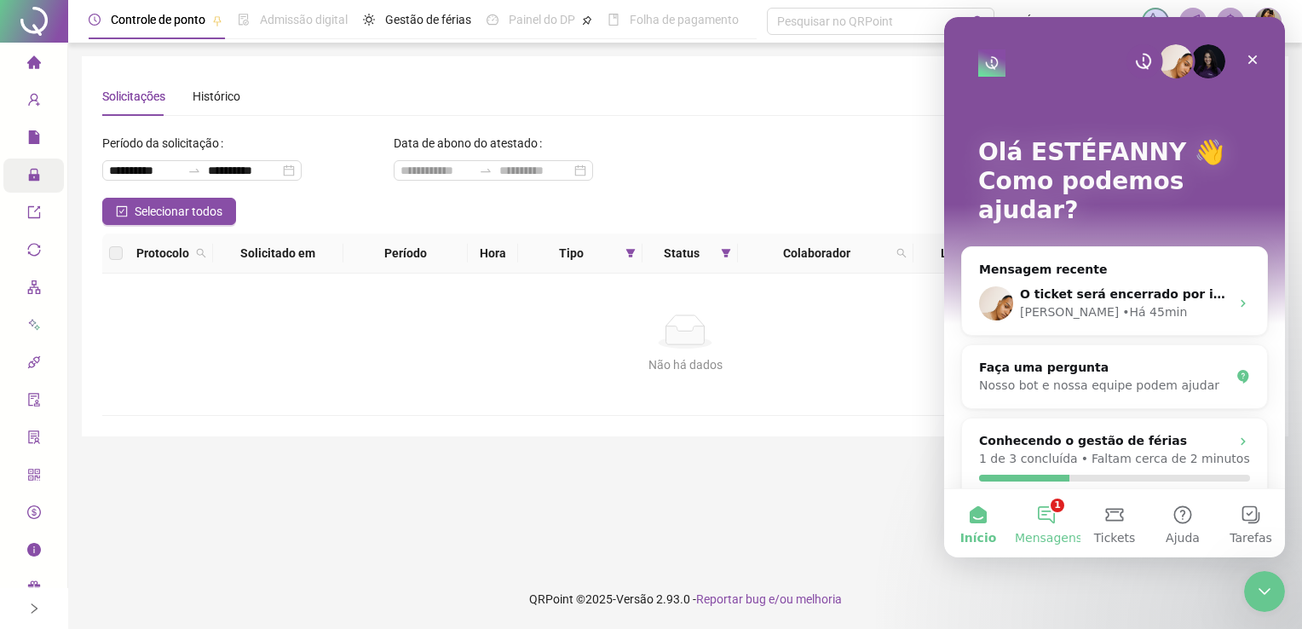
click at [1042, 514] on button "1 Mensagens" at bounding box center [1047, 523] width 68 height 68
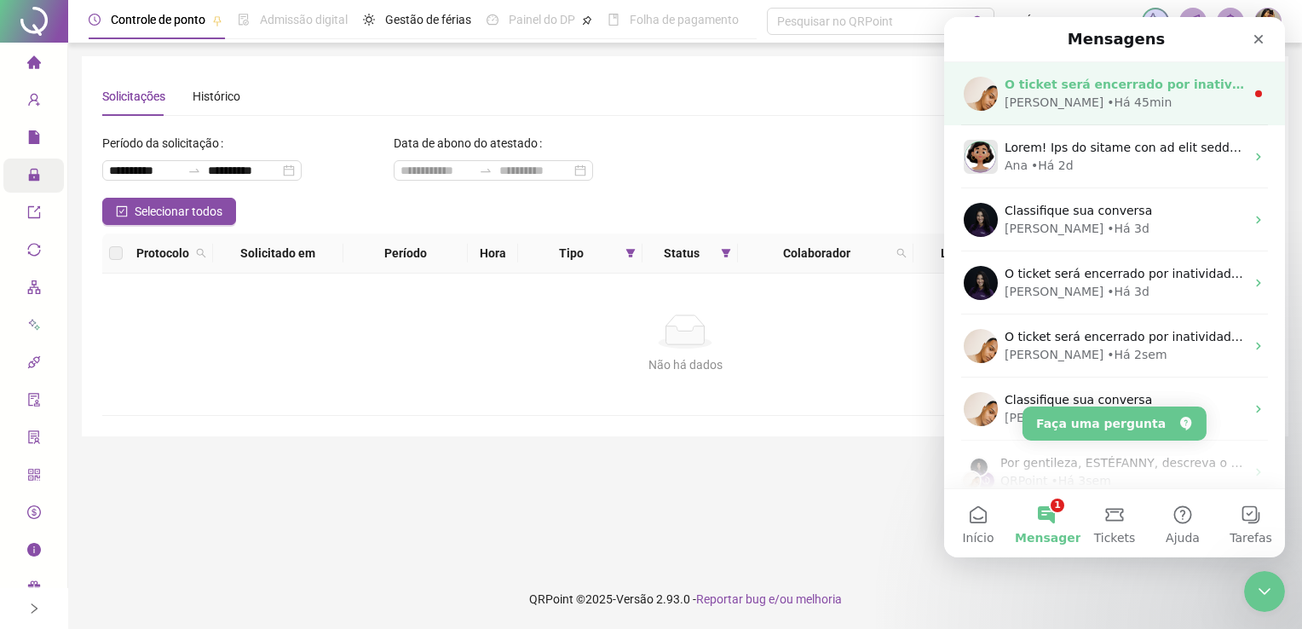
click at [1107, 103] on div "• Há 45min" at bounding box center [1139, 103] width 65 height 18
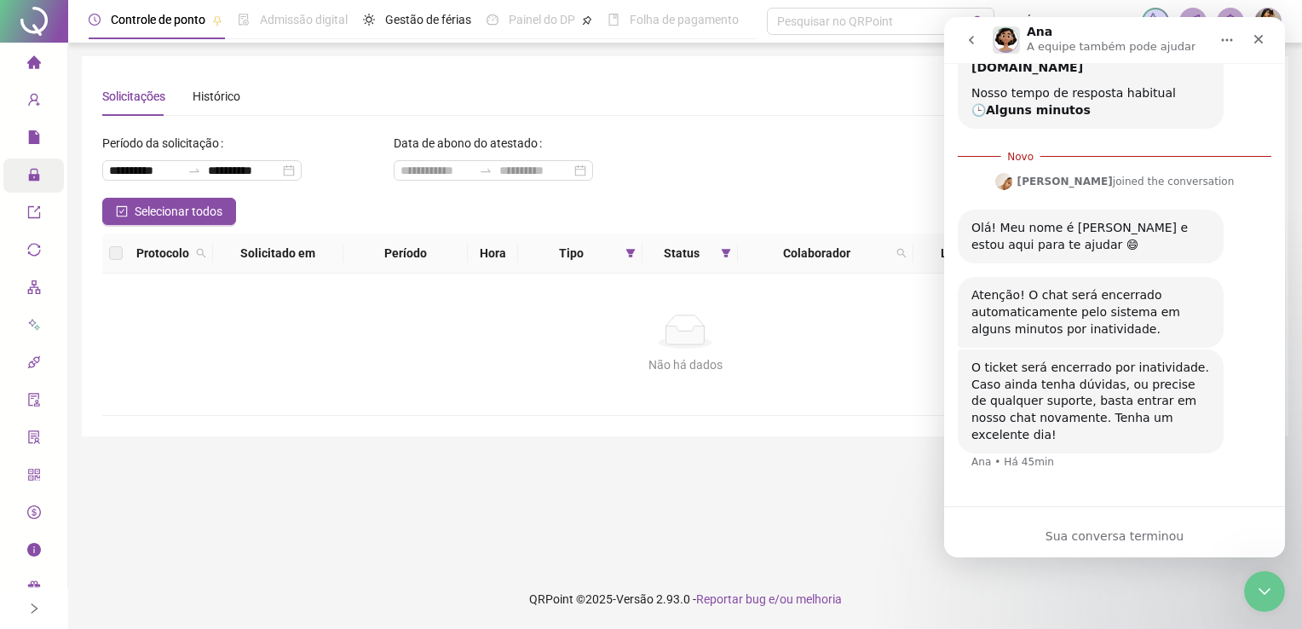
click at [968, 40] on icon "go back" at bounding box center [972, 40] width 14 height 14
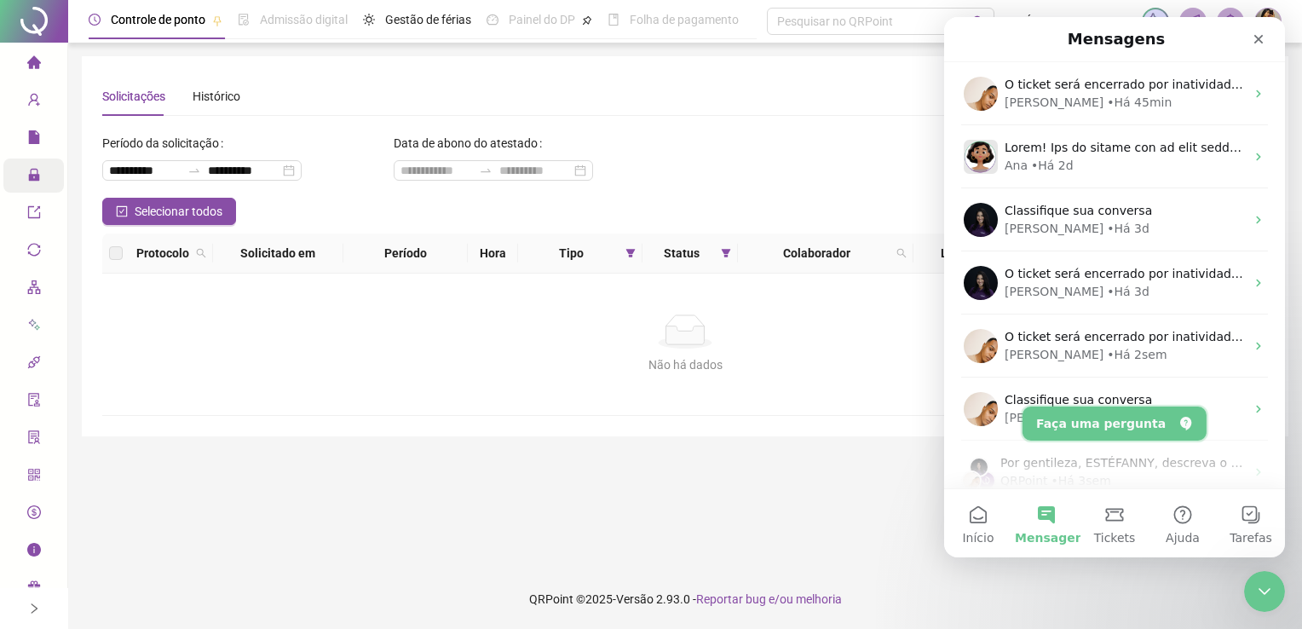
click at [1115, 418] on button "Faça uma pergunta" at bounding box center [1115, 424] width 184 height 34
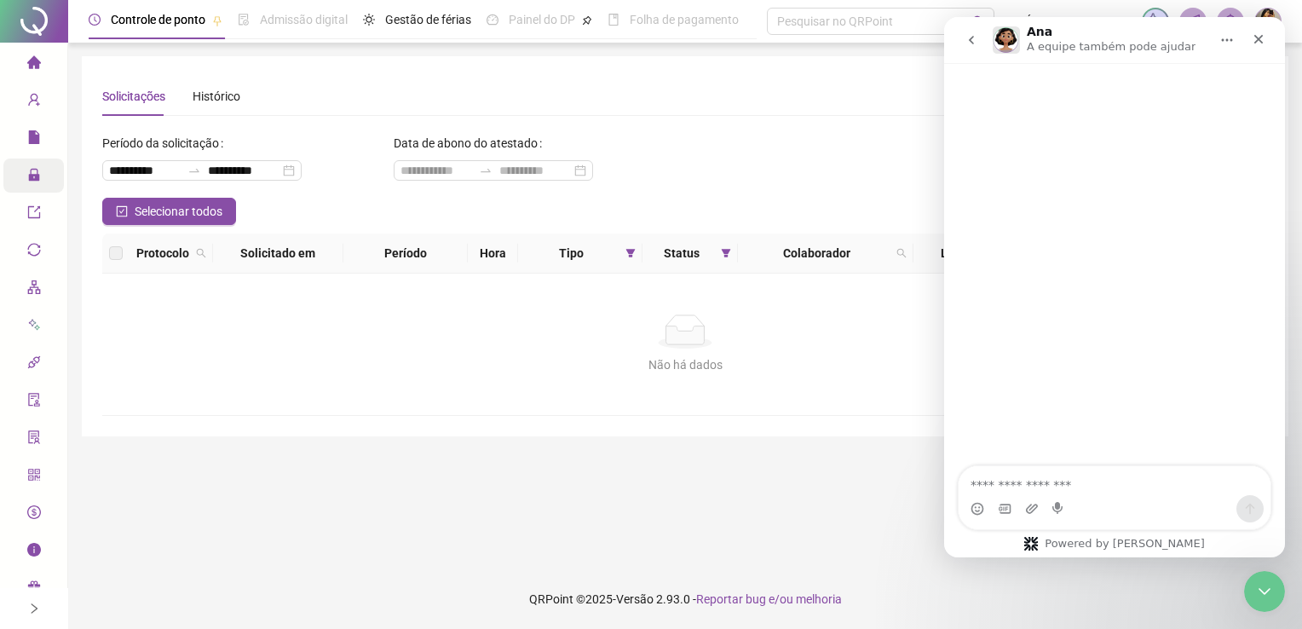
click at [1064, 483] on textarea "Faça uma pergunta…" at bounding box center [1115, 480] width 312 height 29
type textarea "*"
type textarea "*********"
click at [482, 203] on div "Selecionar todos Registros Selecionados : 0 / 196" at bounding box center [685, 211] width 1166 height 27
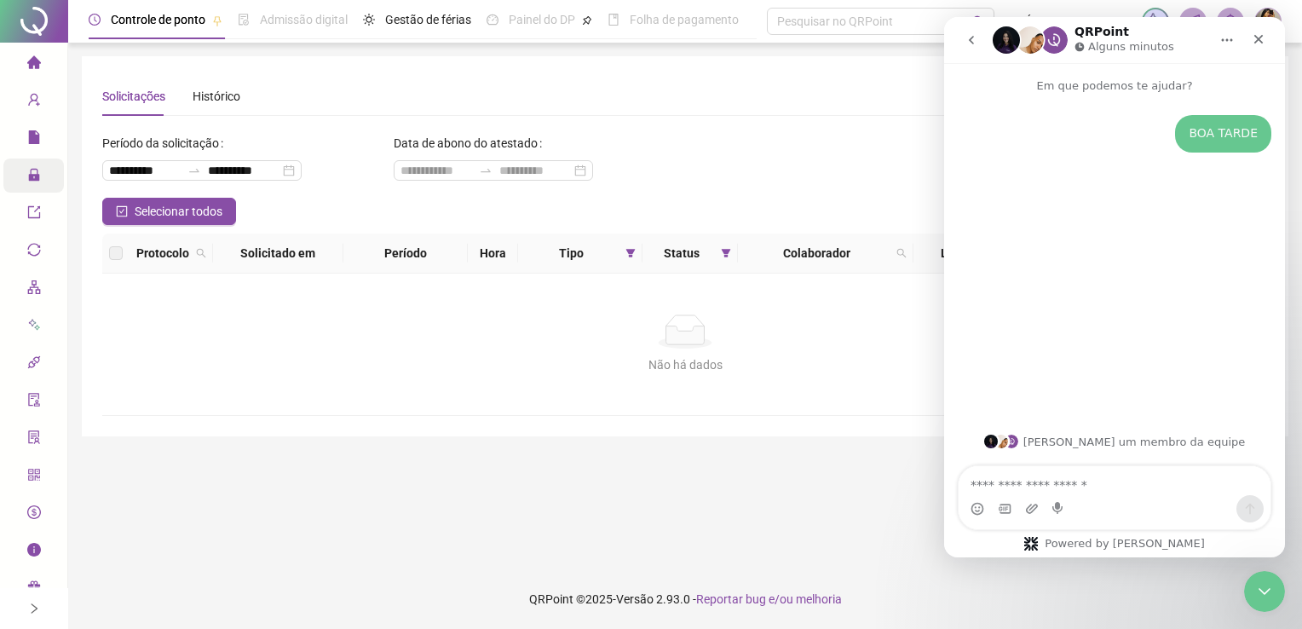
click at [739, 136] on div "**********" at bounding box center [685, 164] width 1166 height 68
click at [1279, 594] on div "Encerramento do Messenger da Intercom" at bounding box center [1262, 588] width 41 height 41
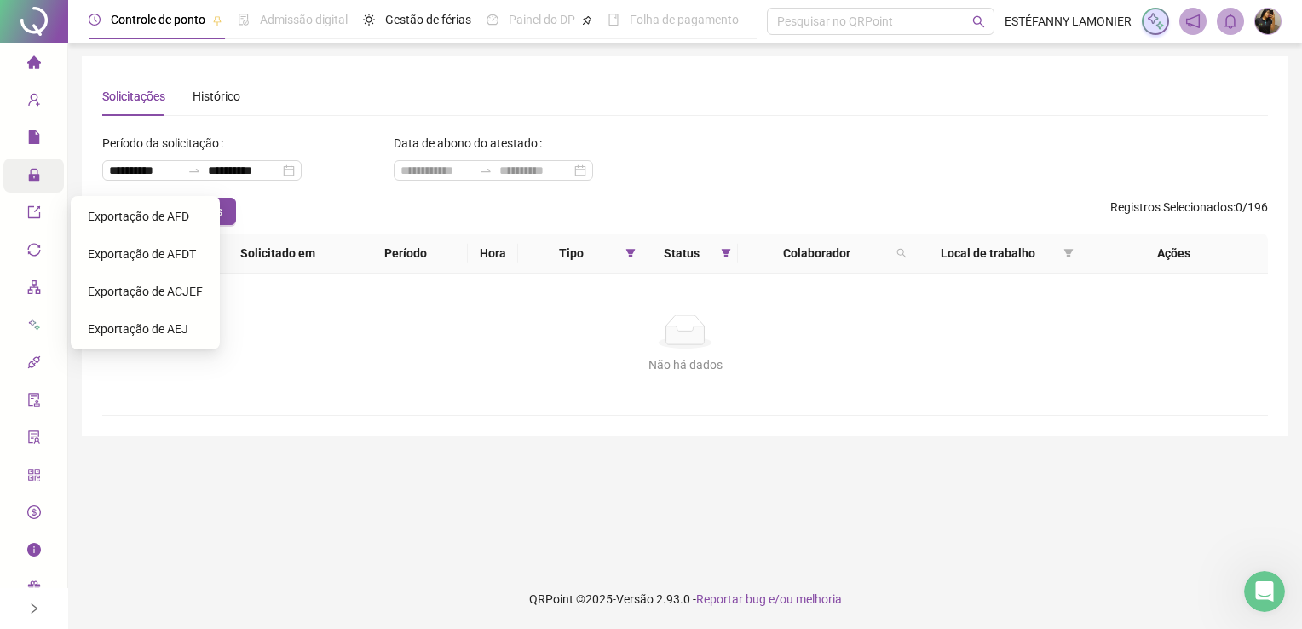
click at [26, 182] on div "Administração" at bounding box center [33, 176] width 61 height 34
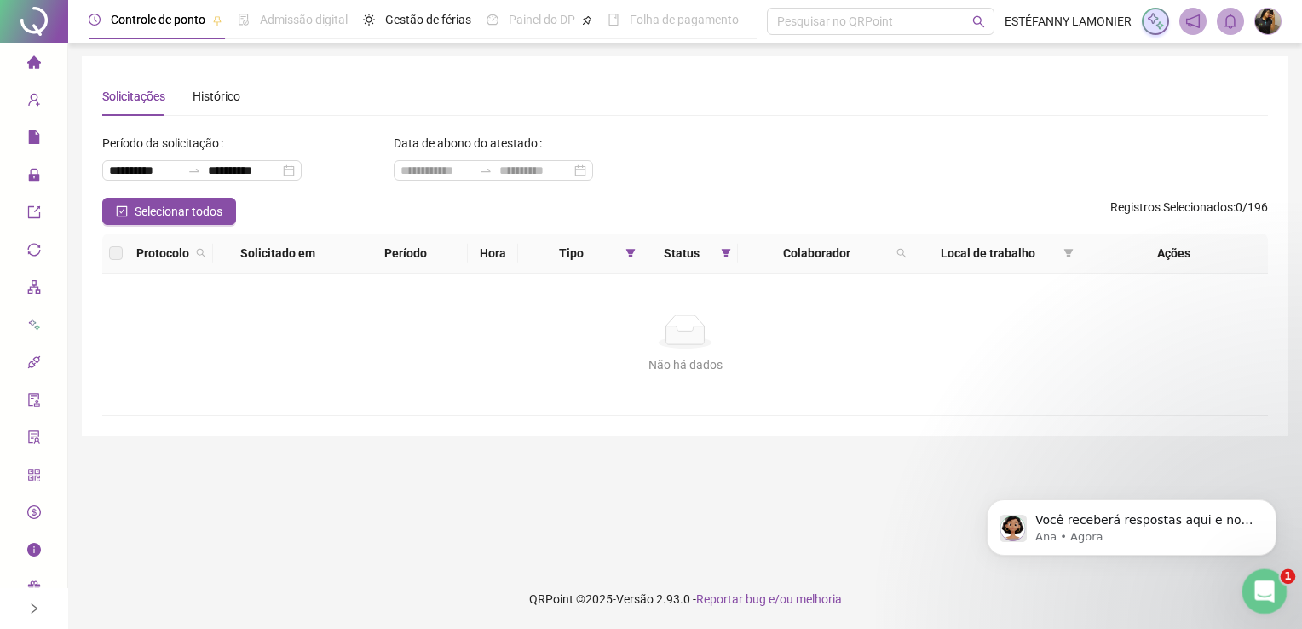
click at [1259, 597] on icon "Abertura do Messenger da Intercom" at bounding box center [1263, 589] width 28 height 28
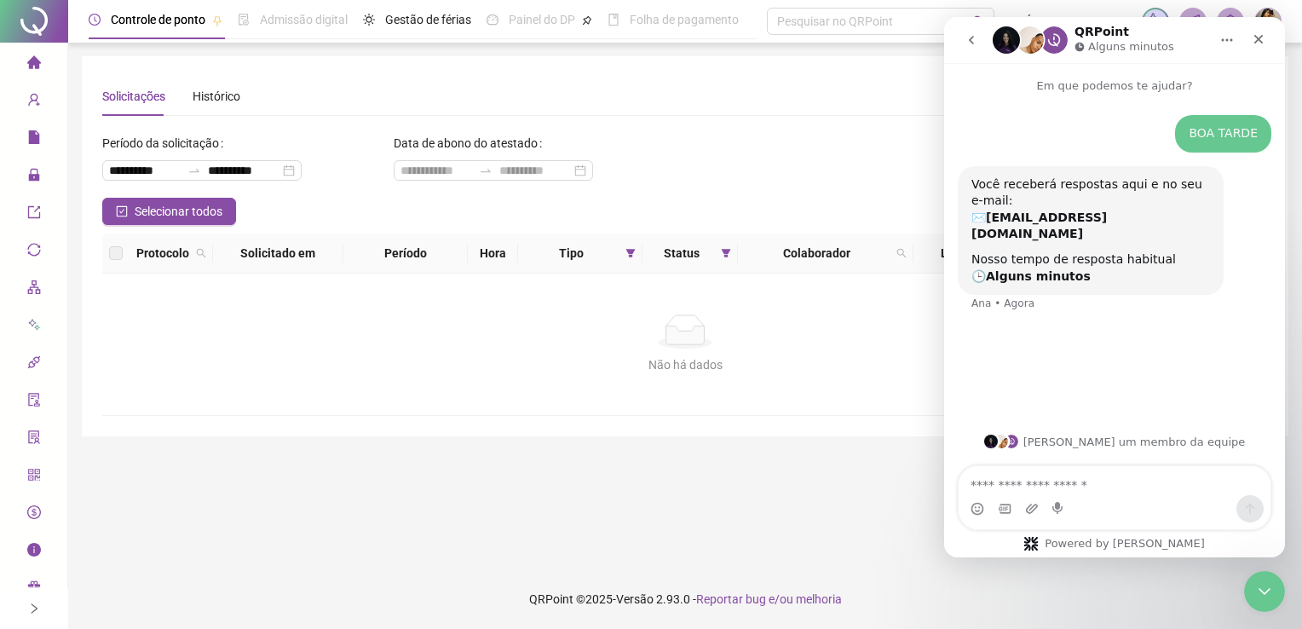
click at [799, 379] on div "Não há dados Não há dados" at bounding box center [685, 344] width 1166 height 141
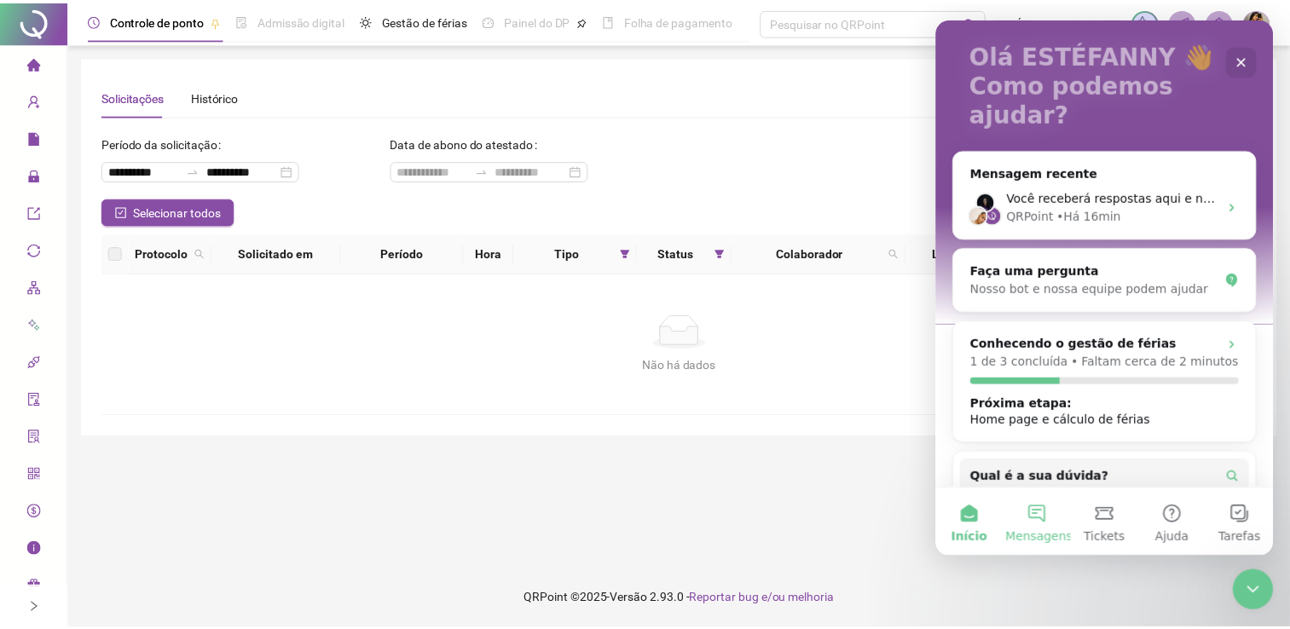
scroll to position [170, 0]
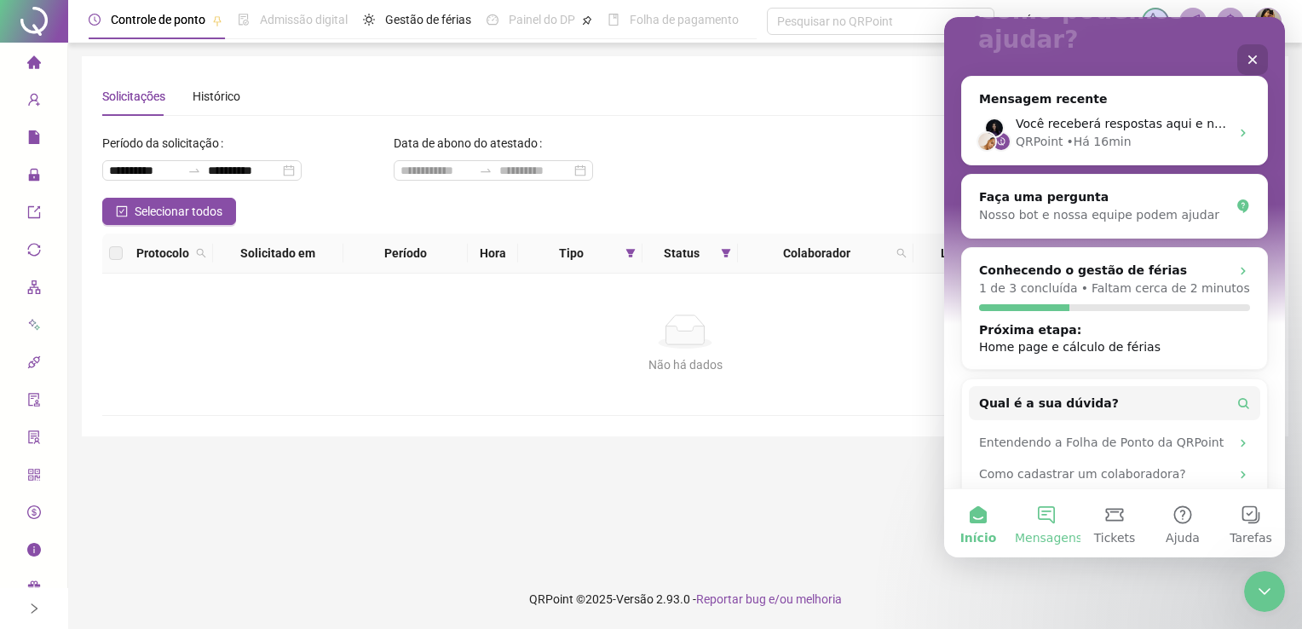
click at [1040, 526] on button "Mensagens" at bounding box center [1047, 523] width 68 height 68
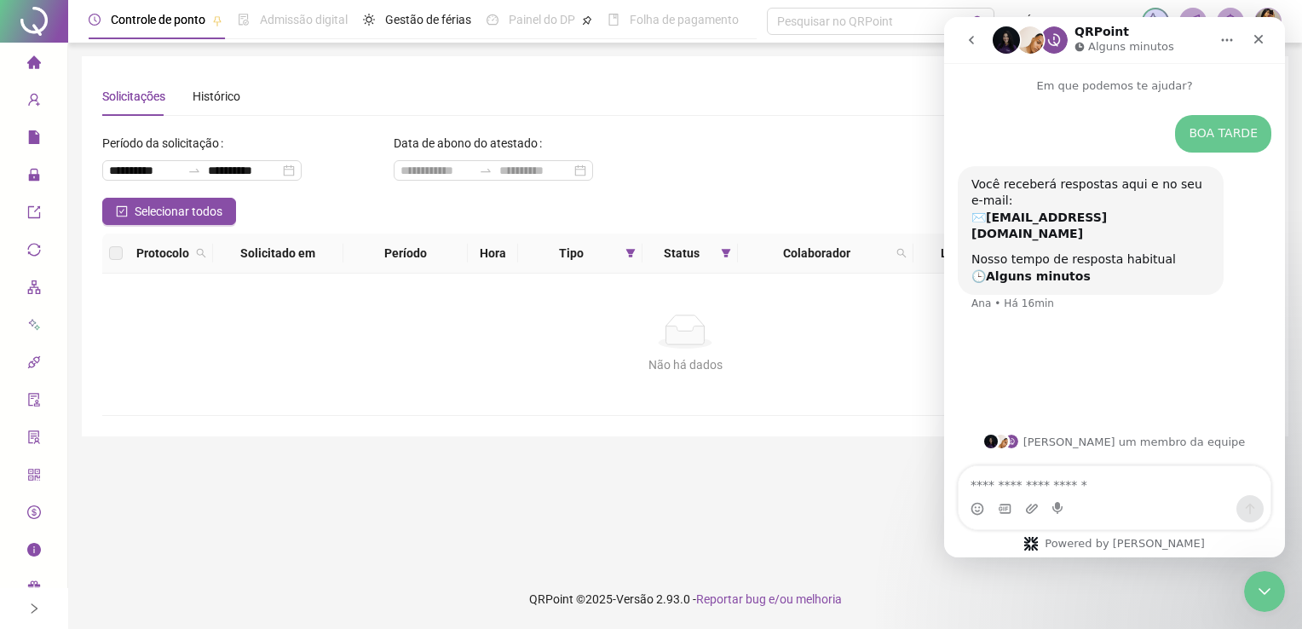
click at [1065, 485] on textarea "Envie uma mensagem..." at bounding box center [1115, 480] width 312 height 29
type textarea "****"
click at [522, 214] on div "Selecionar todos Registros Selecionados : 0 / 196" at bounding box center [685, 211] width 1166 height 27
click at [35, 176] on icon "lock" at bounding box center [33, 175] width 11 height 12
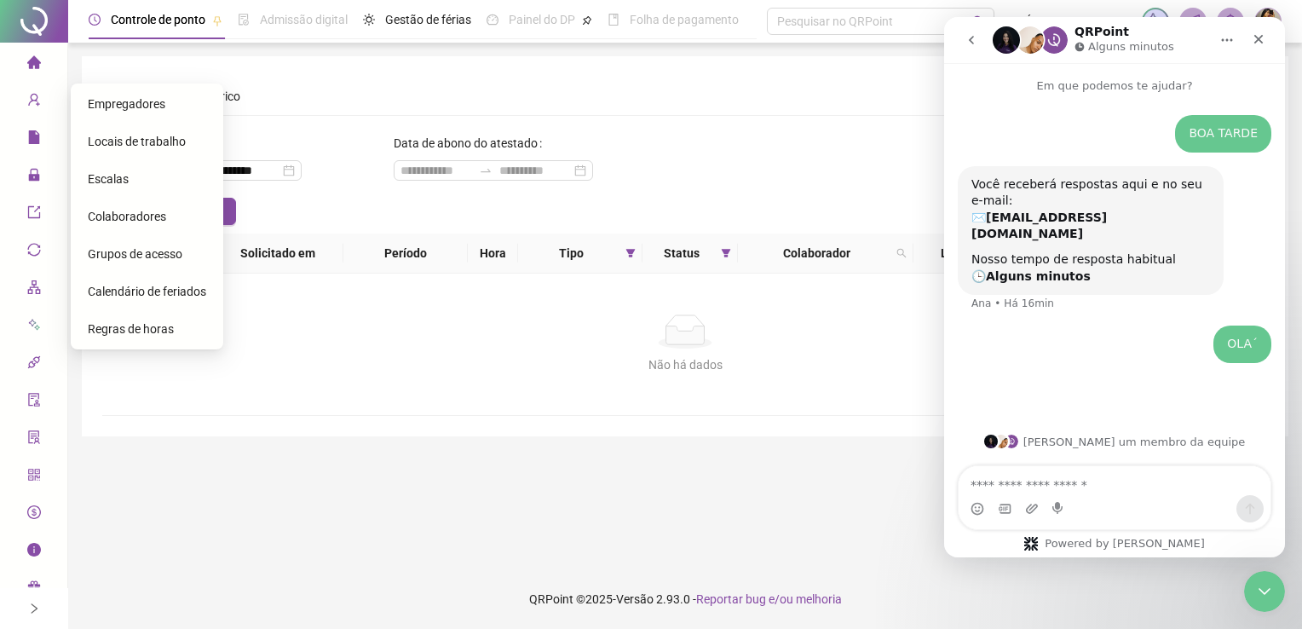
click at [113, 250] on span "Grupos de acesso" at bounding box center [135, 254] width 95 height 14
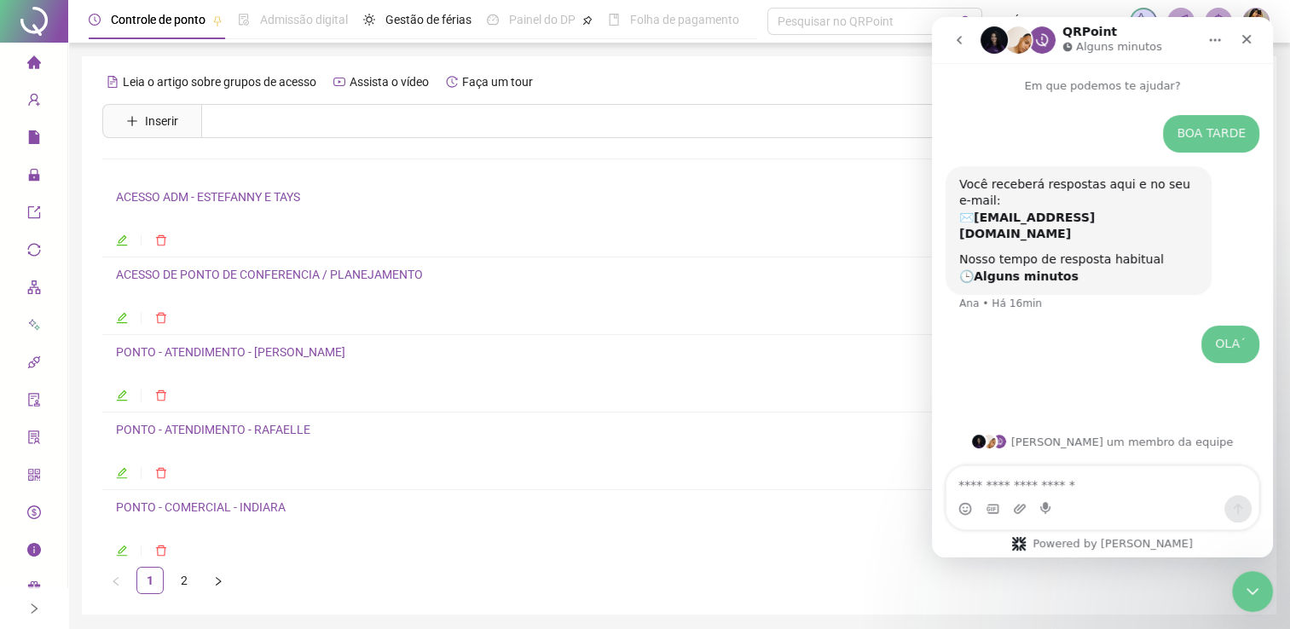
click at [115, 550] on li "PONTO - COMERCIAL - INDIARA" at bounding box center [678, 528] width 1153 height 77
click at [119, 549] on icon "edit" at bounding box center [122, 551] width 12 height 12
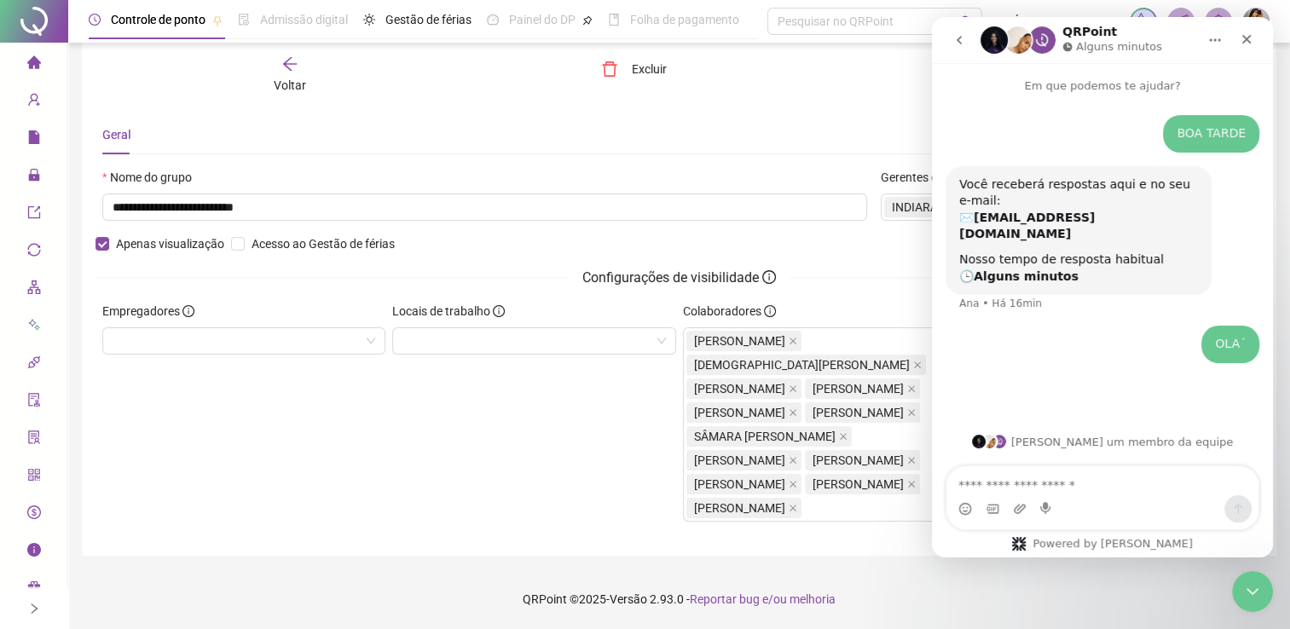
scroll to position [136, 0]
click at [1236, 607] on div "Encerramento do Messenger da Intercom" at bounding box center [1249, 588] width 41 height 41
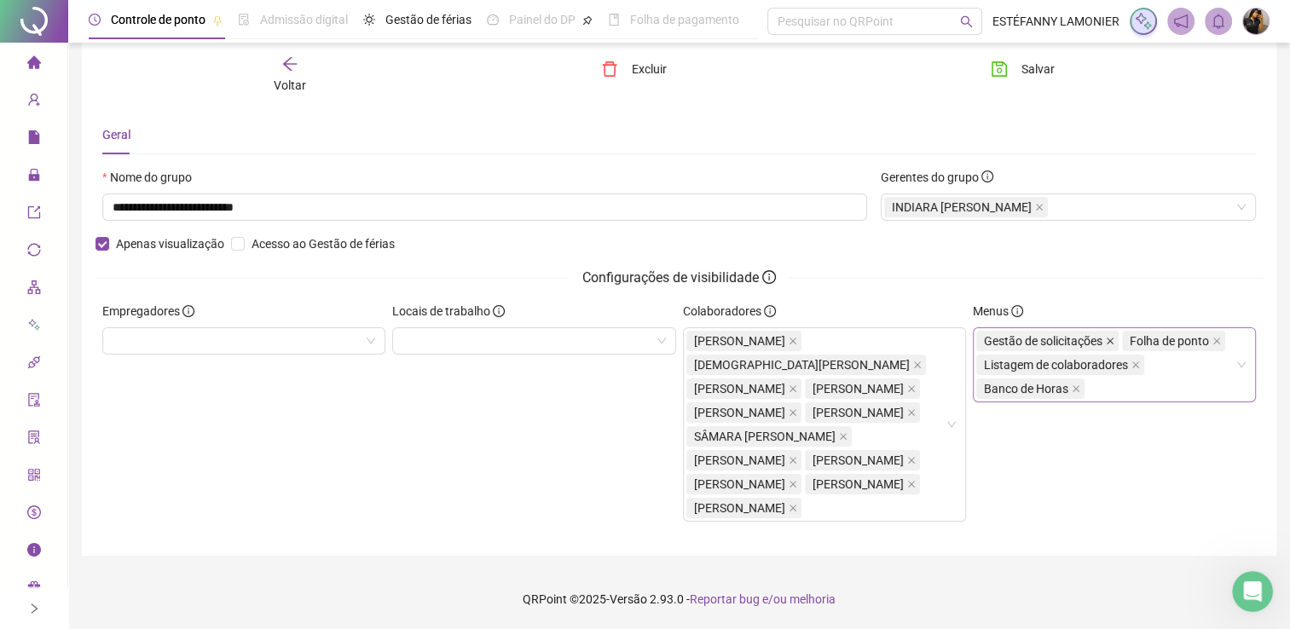
click at [1106, 338] on icon "close" at bounding box center [1109, 341] width 7 height 7
click at [1099, 353] on div "Listagem de colaboradores" at bounding box center [1061, 365] width 171 height 24
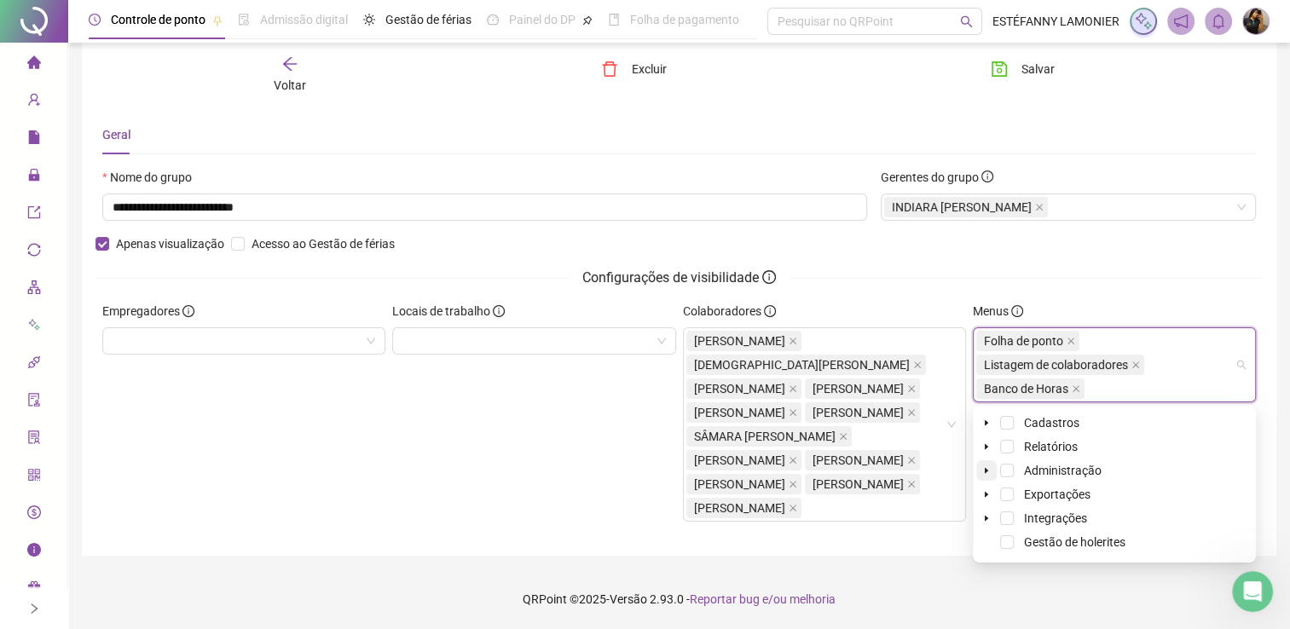
click at [981, 460] on span at bounding box center [986, 470] width 20 height 20
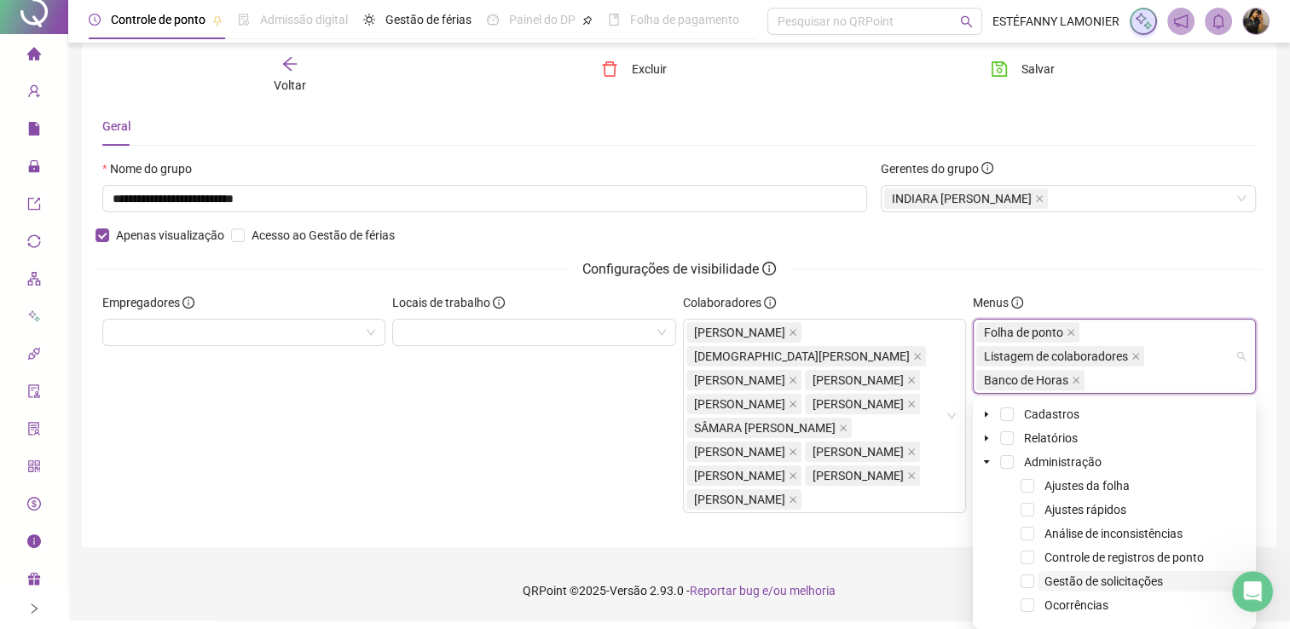
click at [1094, 574] on span "Gestão de solicitações" at bounding box center [1103, 581] width 118 height 14
click at [1071, 479] on span "Ajustes da folha" at bounding box center [1086, 486] width 85 height 14
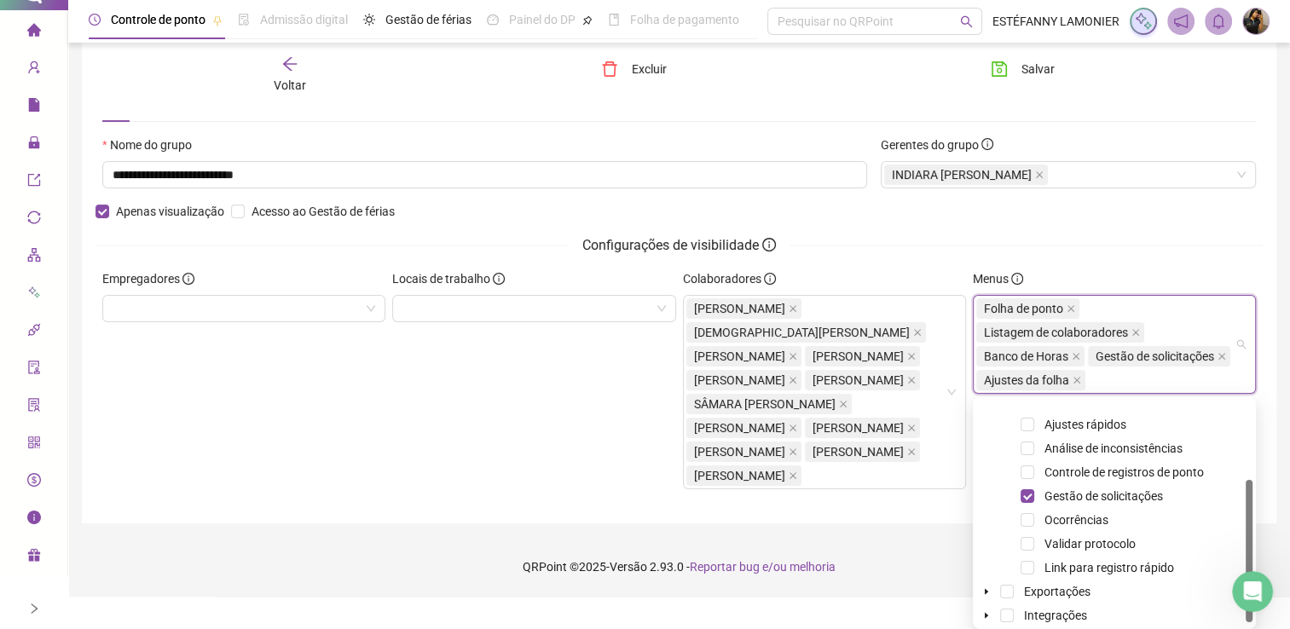
scroll to position [116, 0]
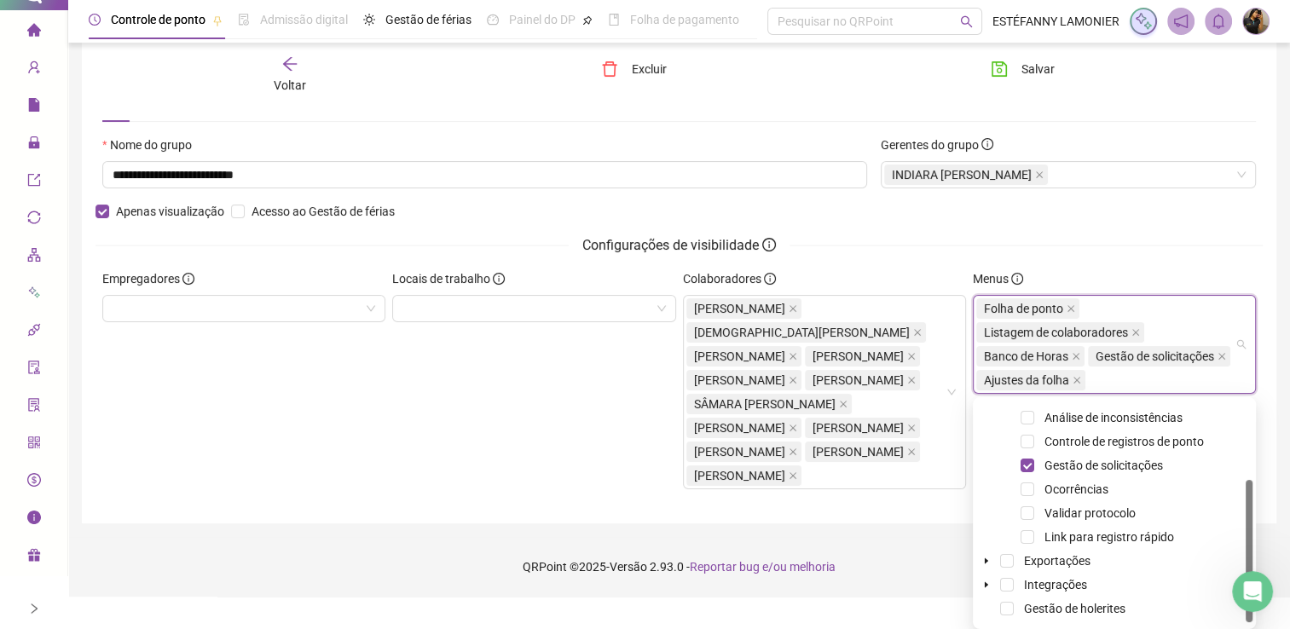
click at [1088, 597] on footer "QRPoint © 2025 - Versão 2.93.0 - Reportar bug e/ou melhoria" at bounding box center [678, 567] width 1221 height 60
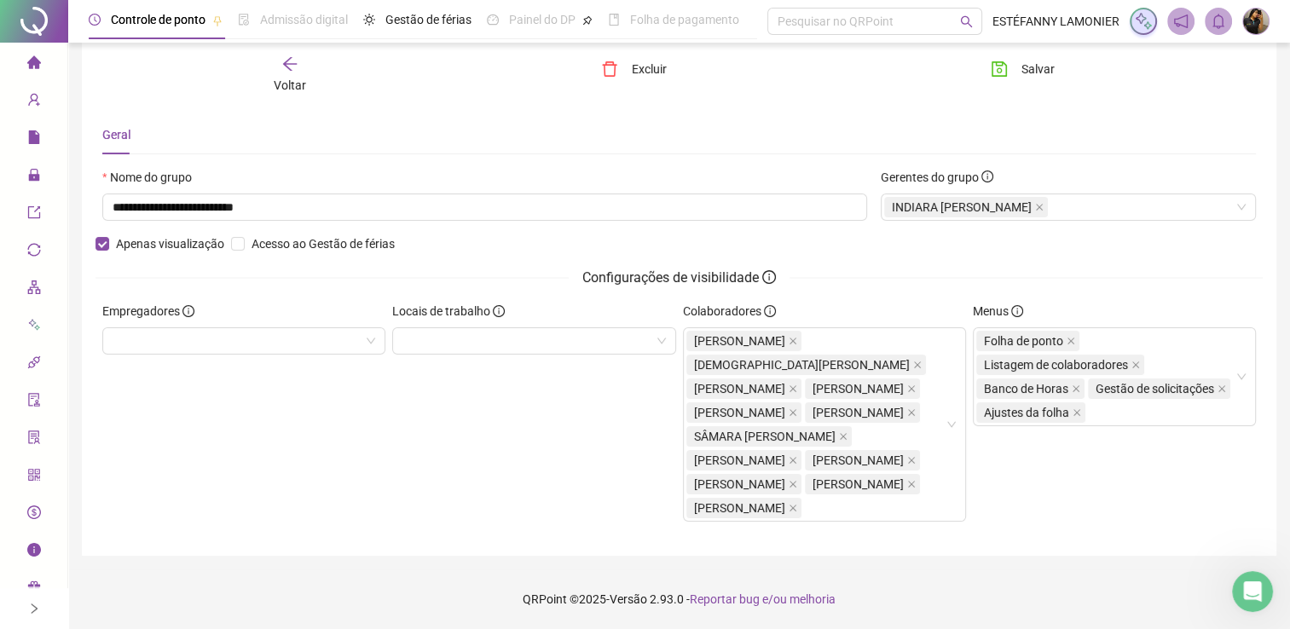
scroll to position [0, 0]
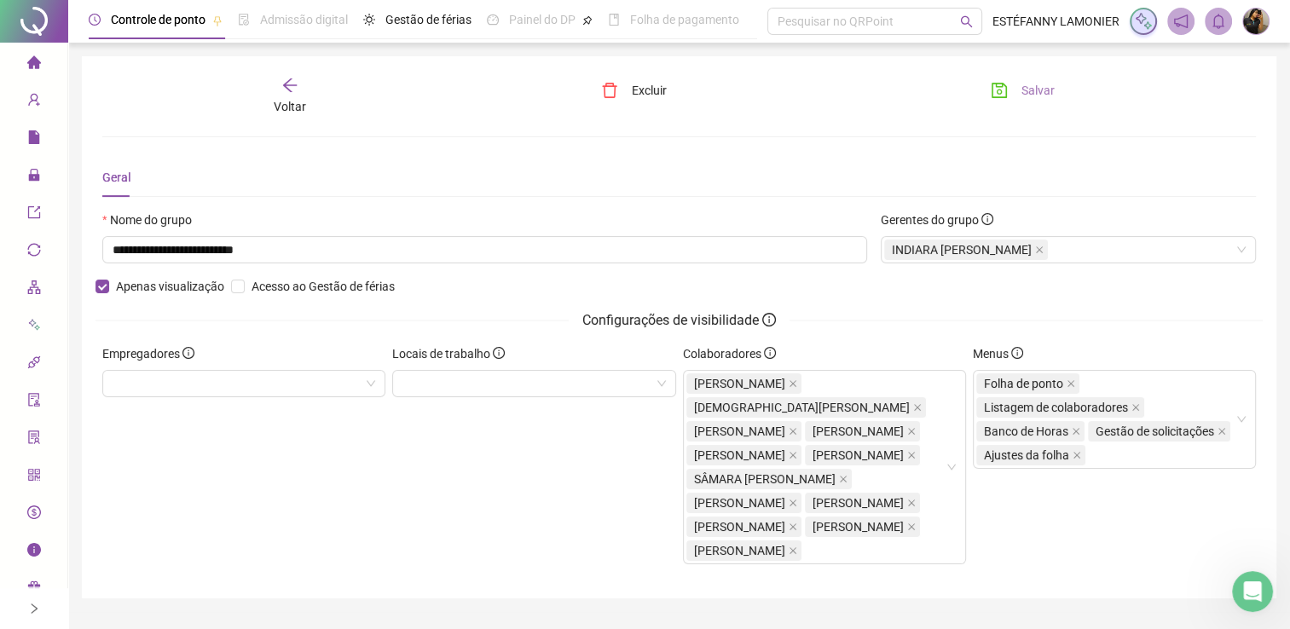
click at [1013, 95] on button "Salvar" at bounding box center [1022, 90] width 89 height 27
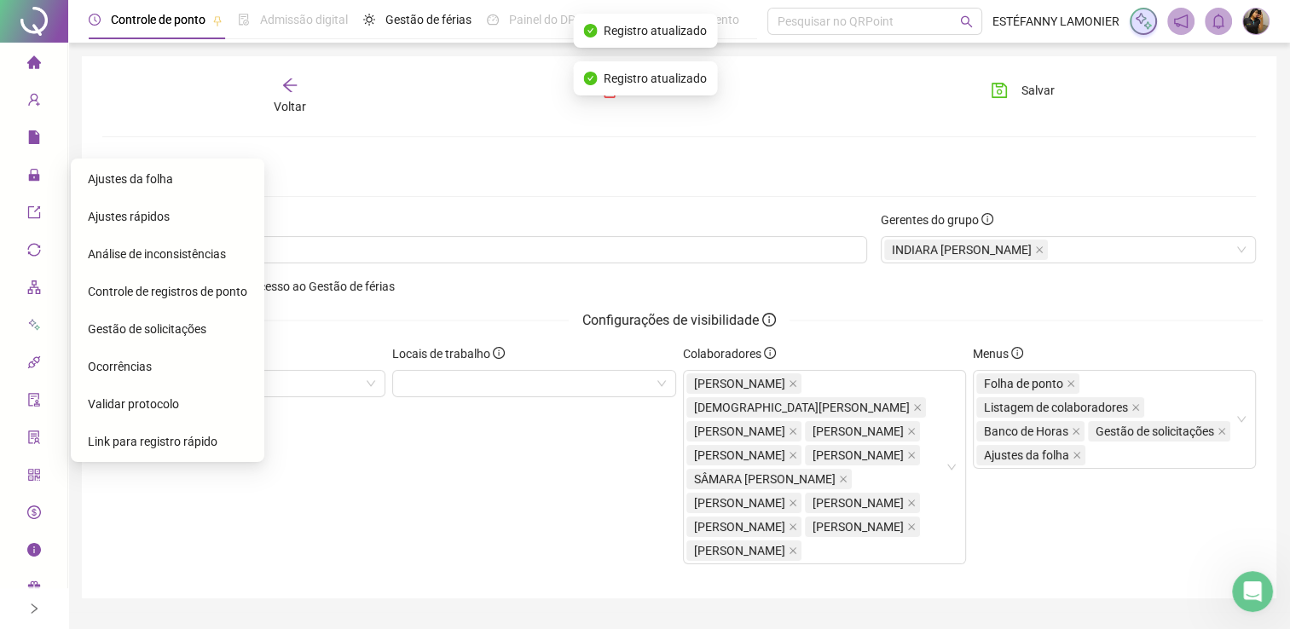
click at [41, 176] on span "Administração" at bounding box center [77, 176] width 100 height 14
click at [121, 182] on span "Ajustes da folha" at bounding box center [130, 179] width 85 height 14
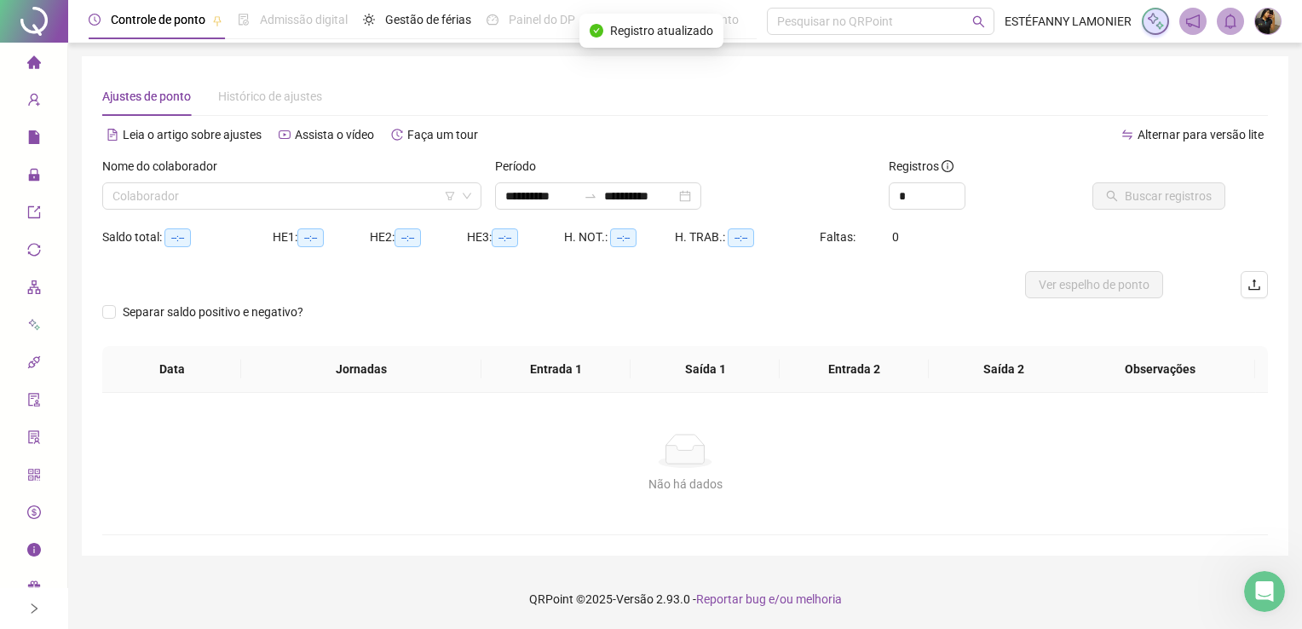
type input "**********"
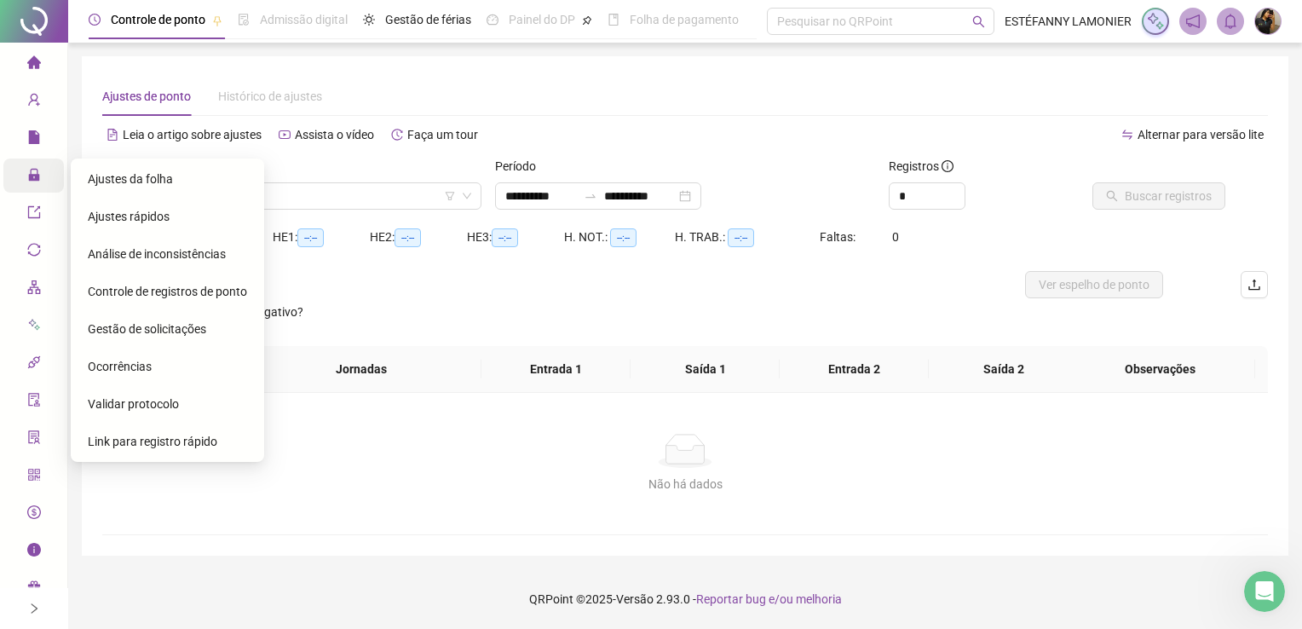
click at [43, 182] on span "Administração" at bounding box center [77, 176] width 100 height 14
click at [134, 326] on span "Gestão de solicitações" at bounding box center [147, 329] width 118 height 14
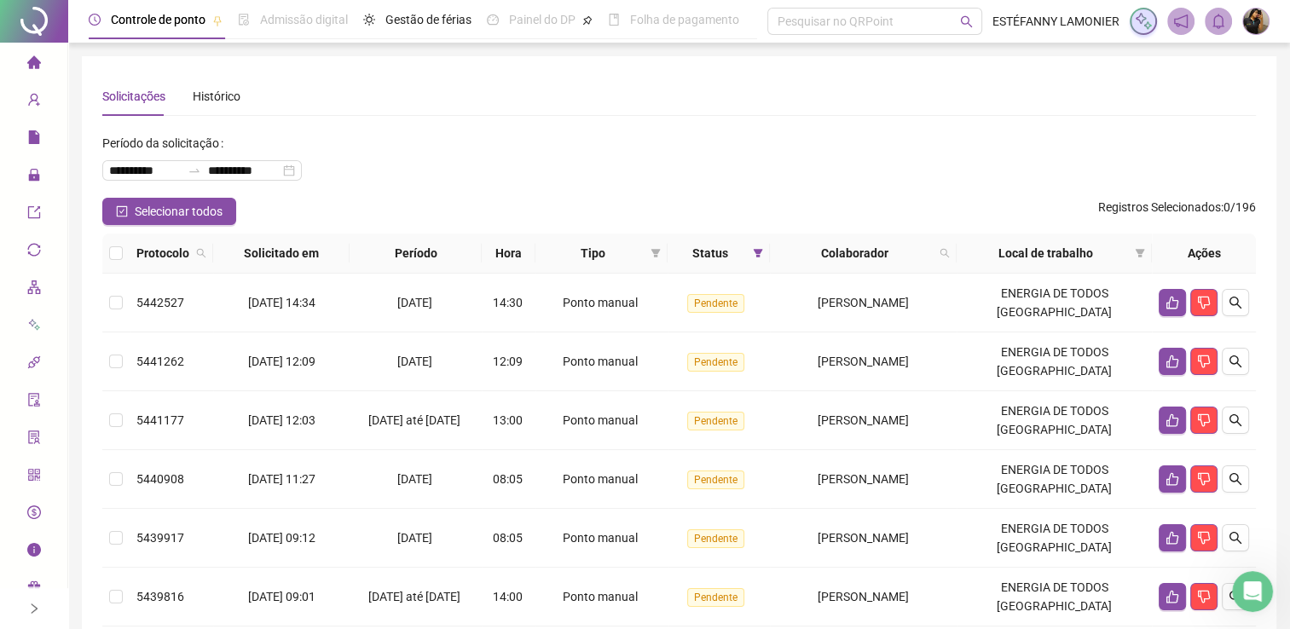
click at [393, 200] on div "Selecionar todos Registros Selecionados : 0 / 196" at bounding box center [678, 211] width 1153 height 27
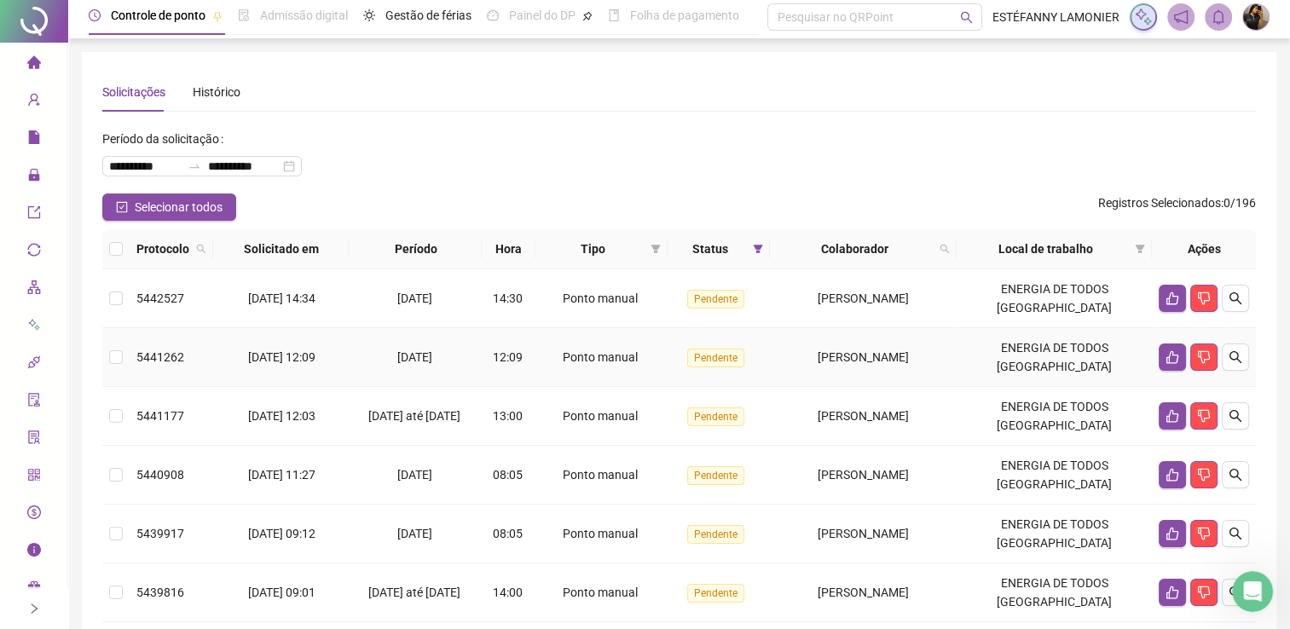
scroll to position [85, 0]
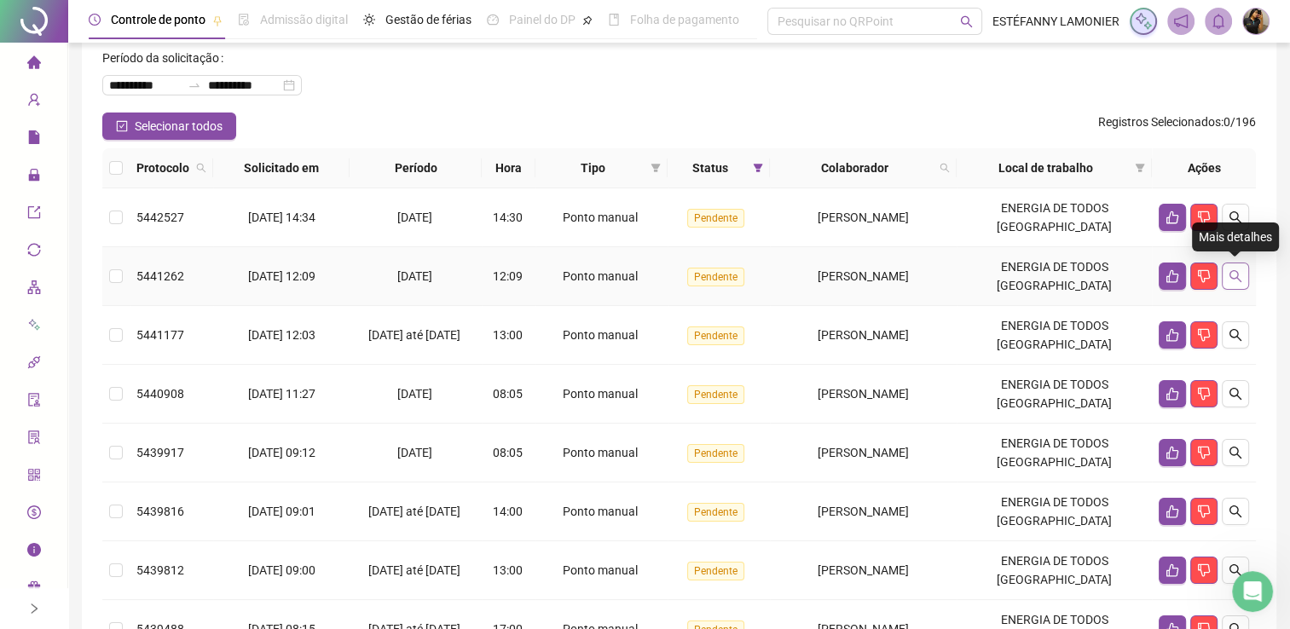
click at [1230, 276] on icon "search" at bounding box center [1235, 276] width 12 height 12
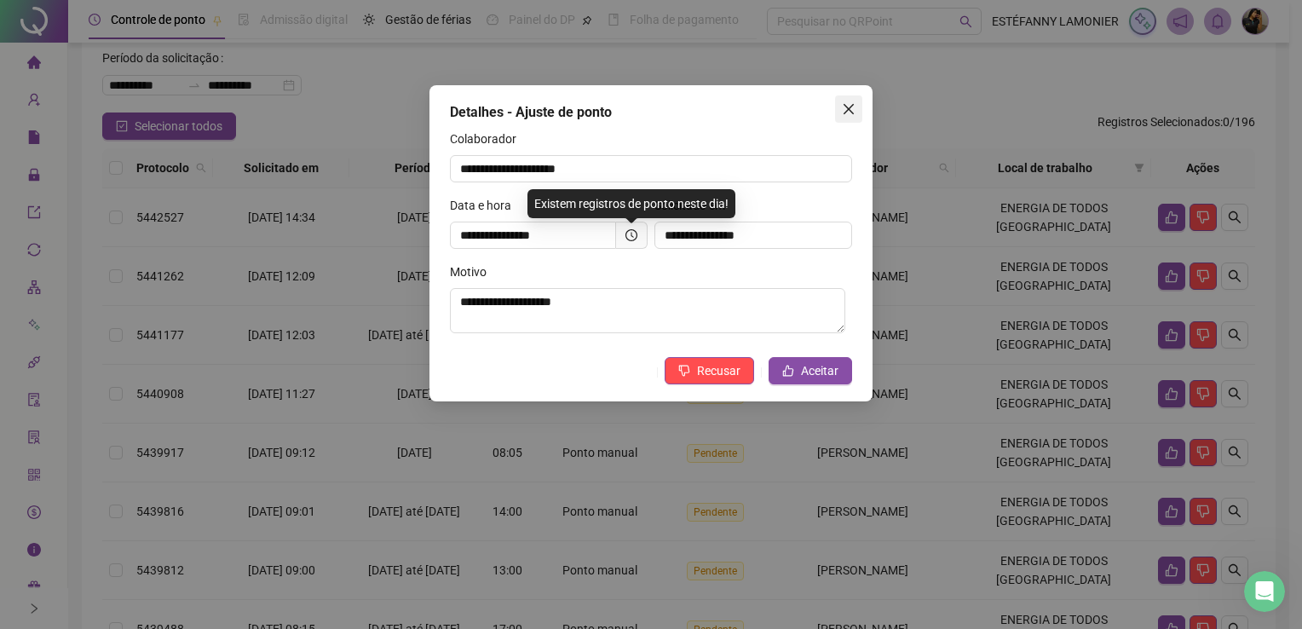
click at [850, 107] on icon "close" at bounding box center [849, 109] width 10 height 10
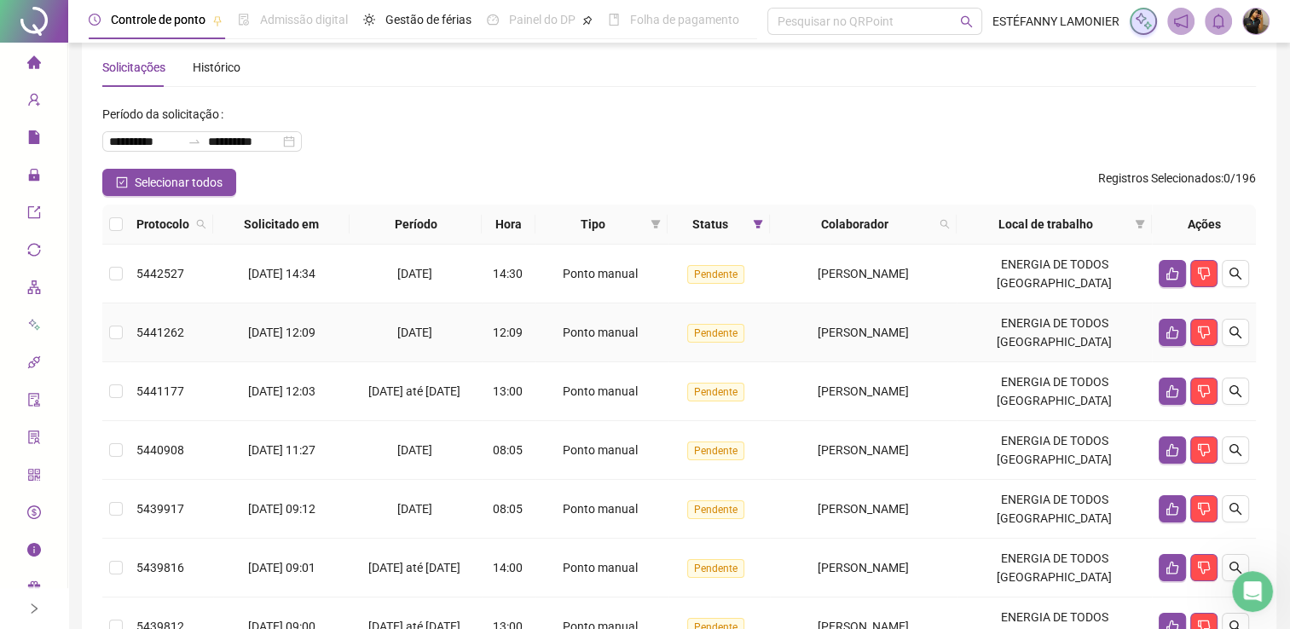
scroll to position [0, 0]
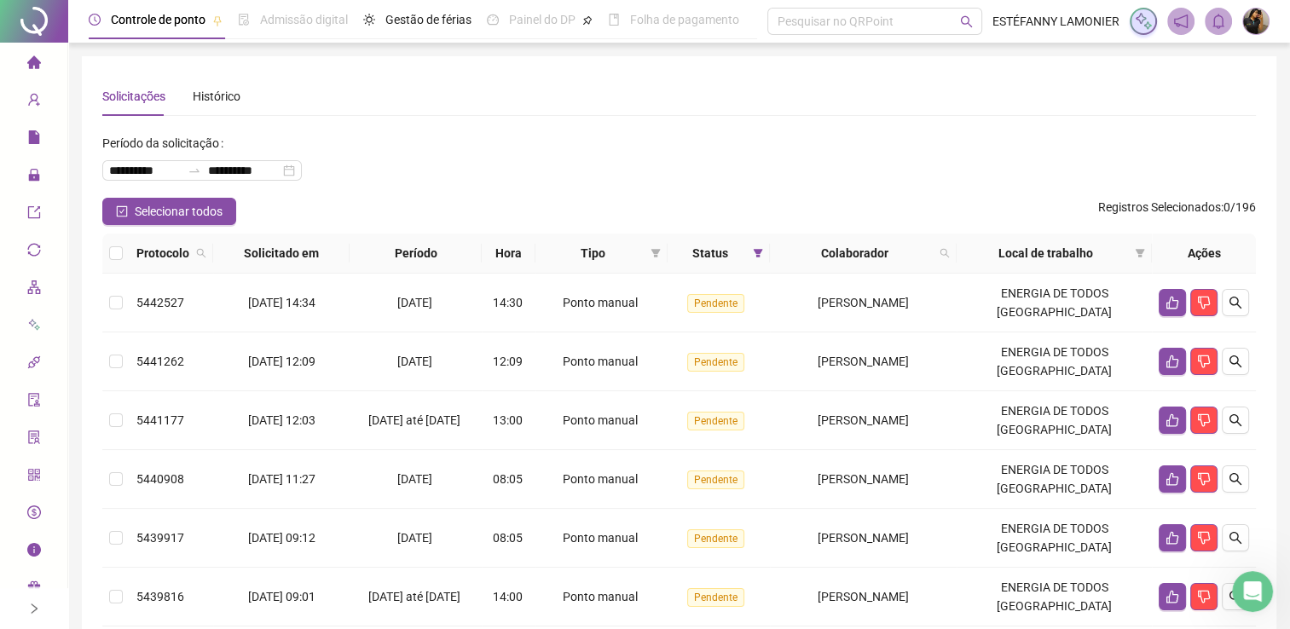
click at [601, 198] on div "Selecionar todos Registros Selecionados : 0 / 196" at bounding box center [678, 211] width 1153 height 27
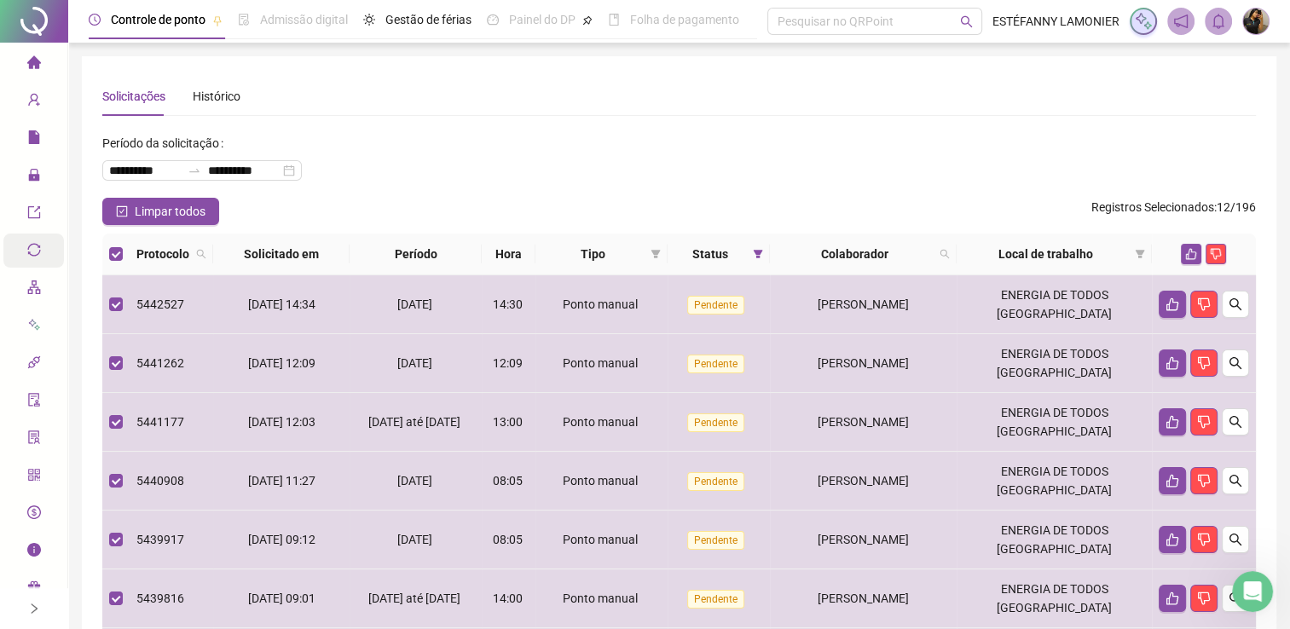
drag, startPoint x: 525, startPoint y: 190, endPoint x: 25, endPoint y: 244, distance: 503.2
click at [517, 190] on div "**********" at bounding box center [678, 164] width 1153 height 68
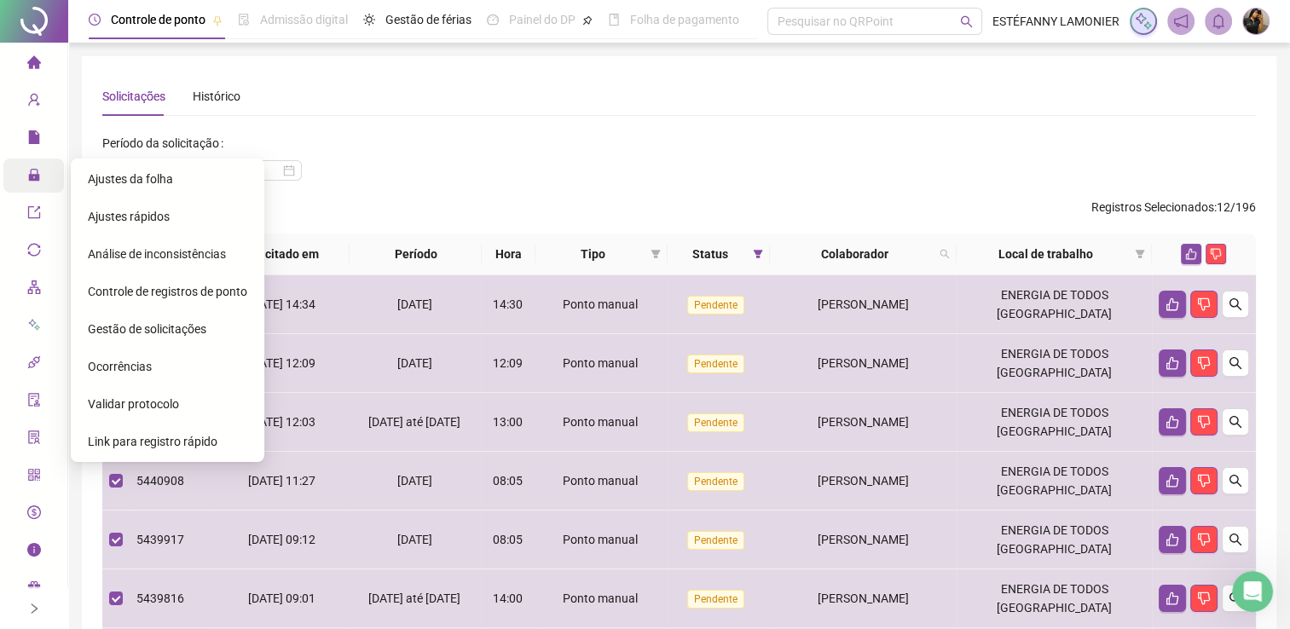
click at [125, 329] on span "Gestão de solicitações" at bounding box center [147, 329] width 118 height 14
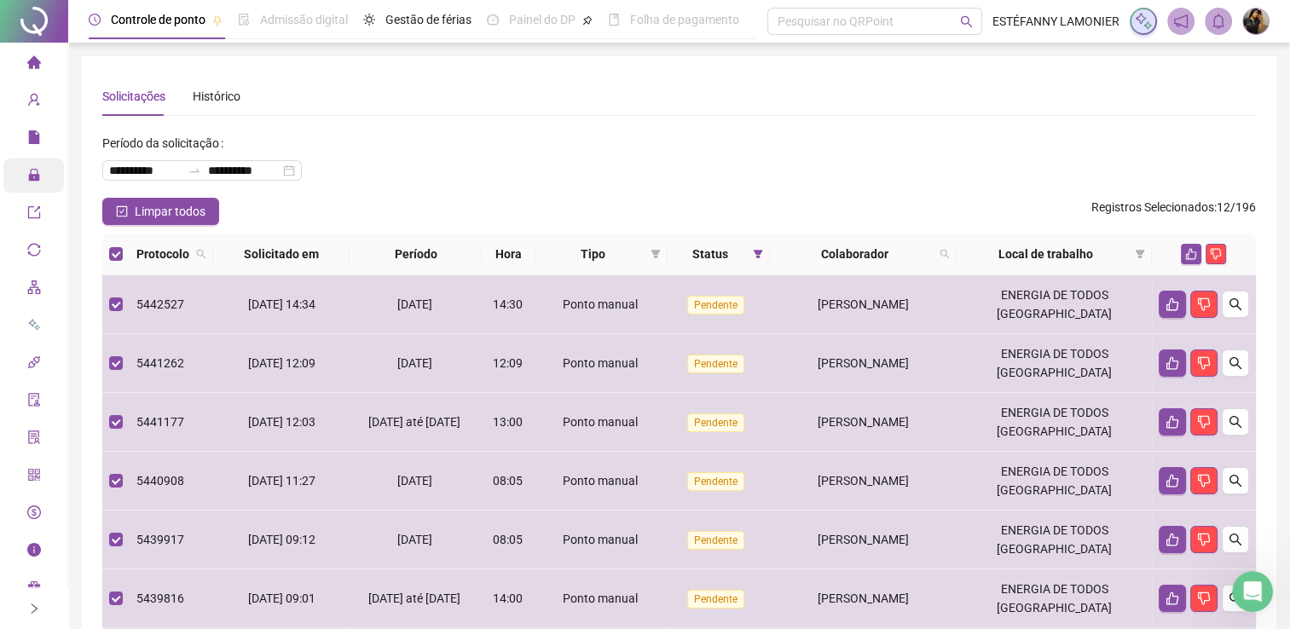
click at [584, 194] on div "**********" at bounding box center [678, 164] width 1153 height 68
click at [322, 214] on div "Limpar todos Registros Selecionados : 12 / 196" at bounding box center [678, 211] width 1153 height 27
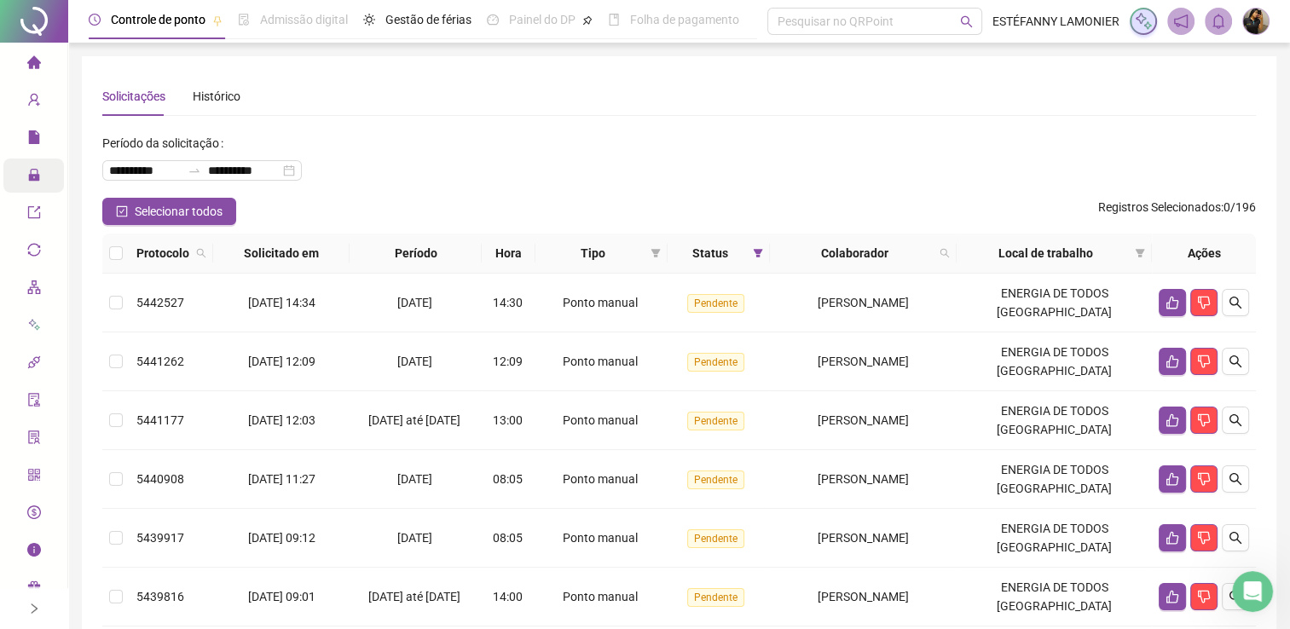
click at [387, 210] on div "Selecionar todos Registros Selecionados : 0 / 196" at bounding box center [678, 211] width 1153 height 27
click at [43, 189] on span "Administração" at bounding box center [77, 177] width 100 height 34
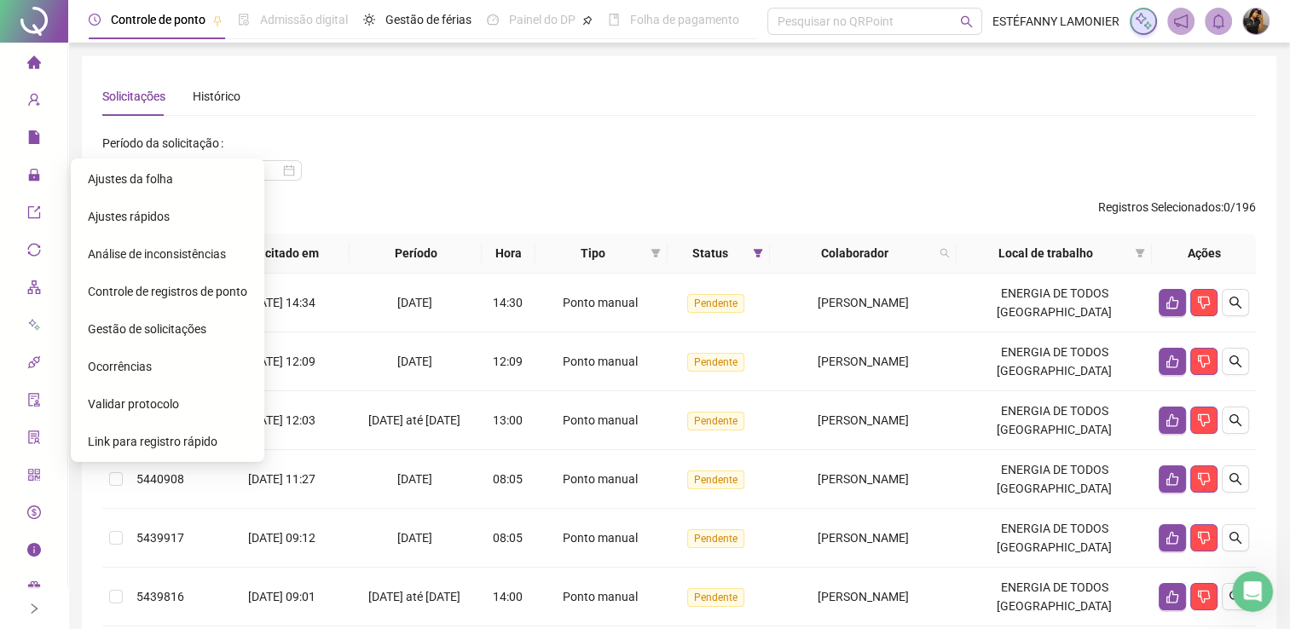
click at [135, 189] on div "Ajustes da folha" at bounding box center [167, 179] width 159 height 34
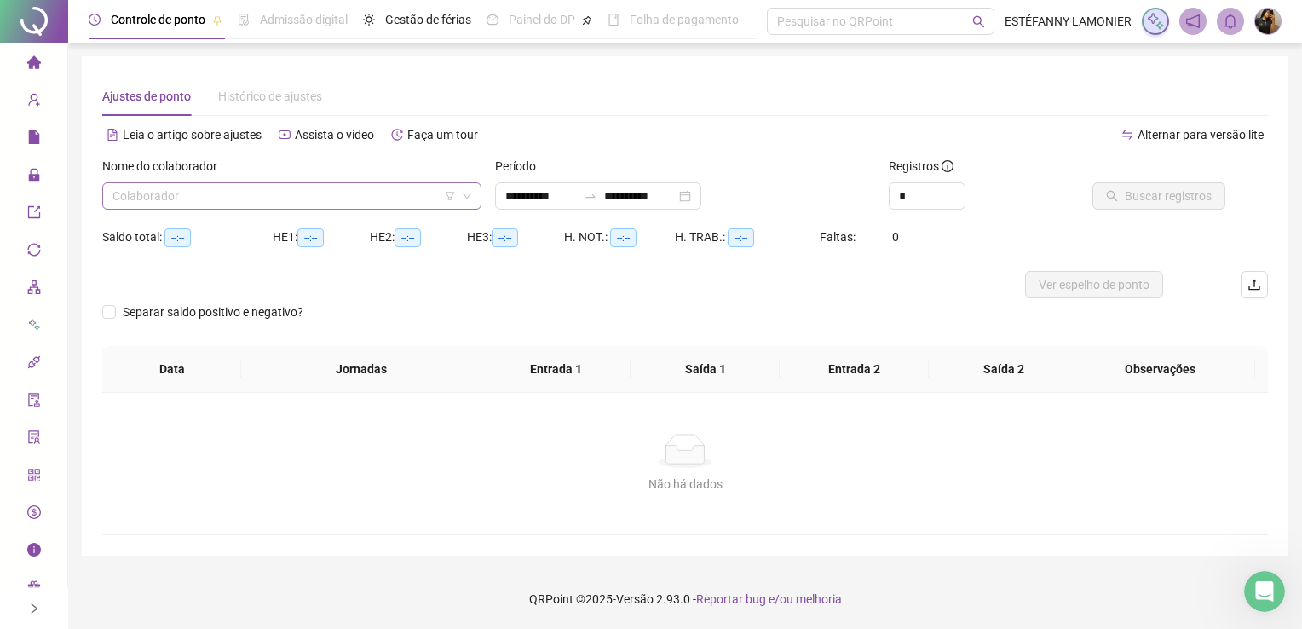
type input "**********"
click at [322, 198] on input "search" at bounding box center [284, 196] width 343 height 26
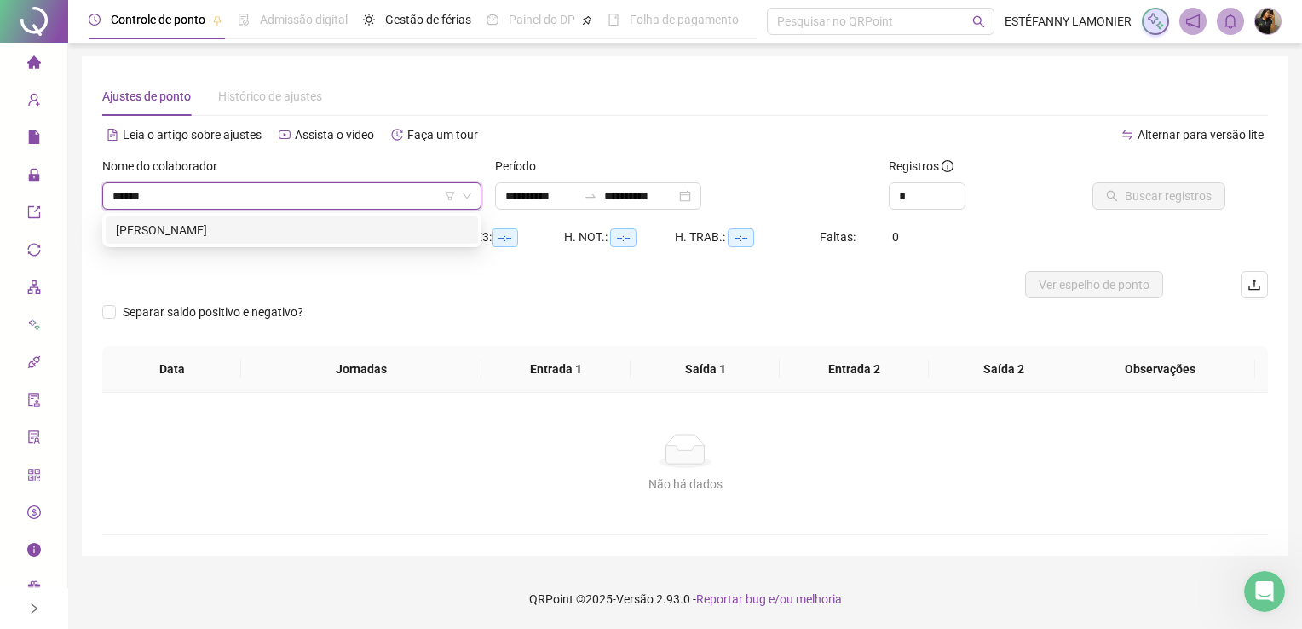
type input "*******"
click at [264, 228] on div "[PERSON_NAME]" at bounding box center [292, 230] width 352 height 19
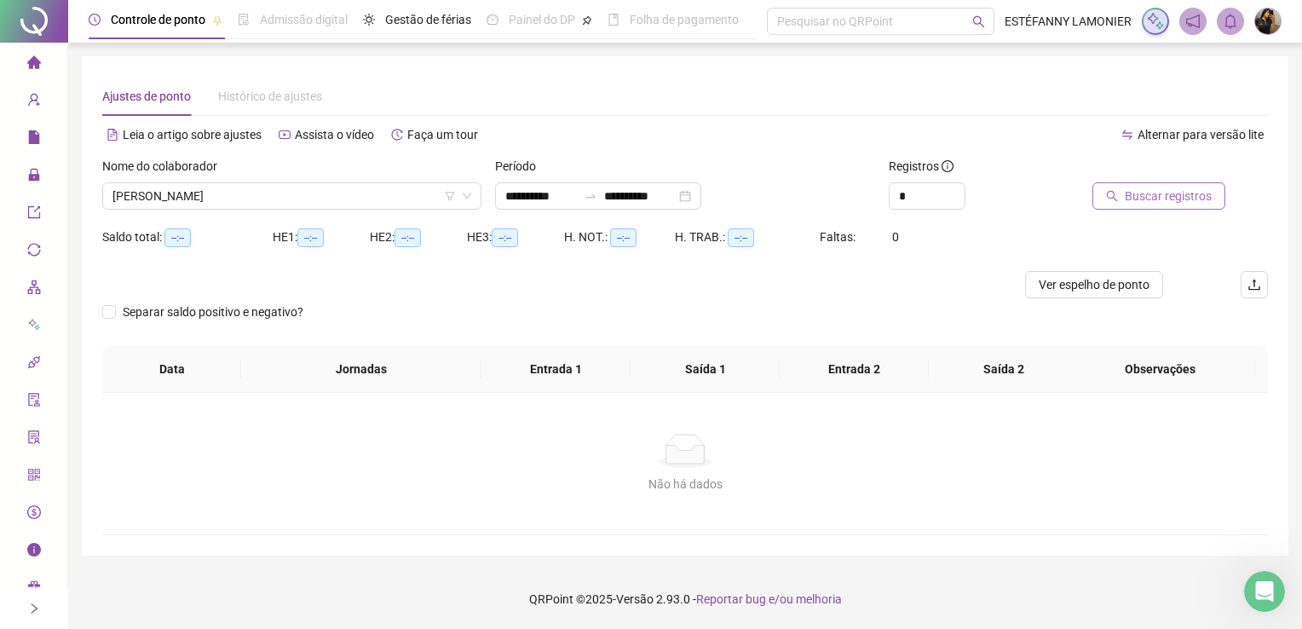
click at [1143, 190] on span "Buscar registros" at bounding box center [1168, 196] width 87 height 19
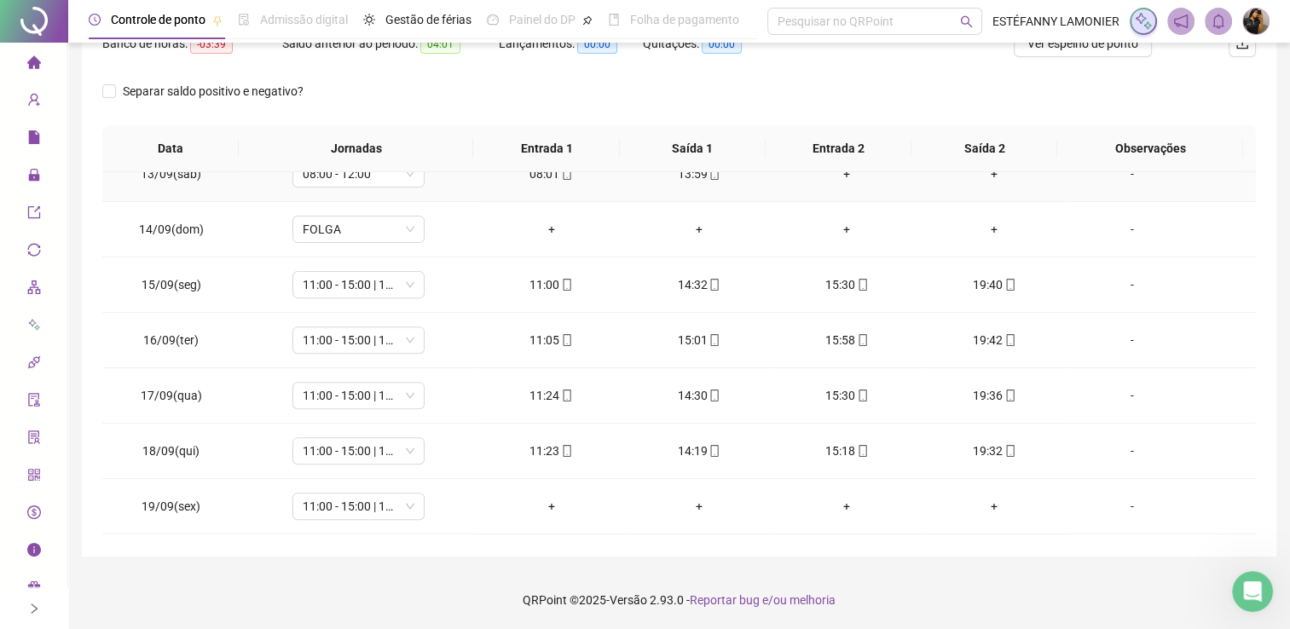
scroll to position [795, 0]
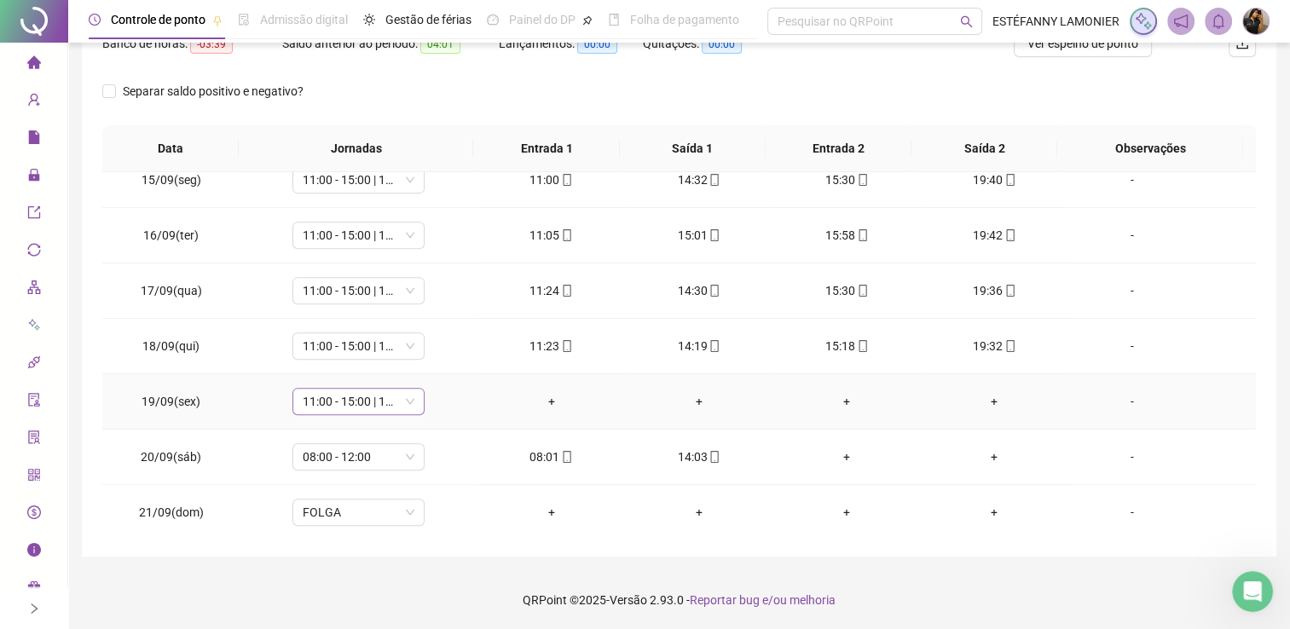
click at [364, 403] on span "11:00 - 15:00 | 16:00 - 20:00" at bounding box center [359, 402] width 112 height 26
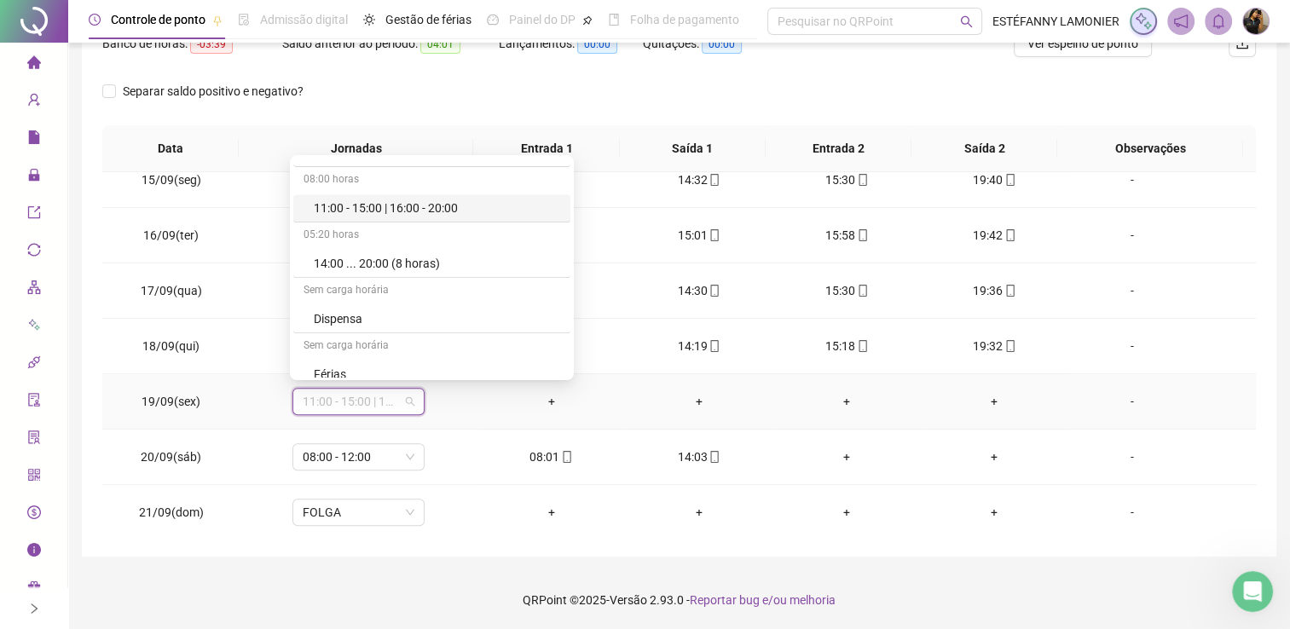
scroll to position [852, 0]
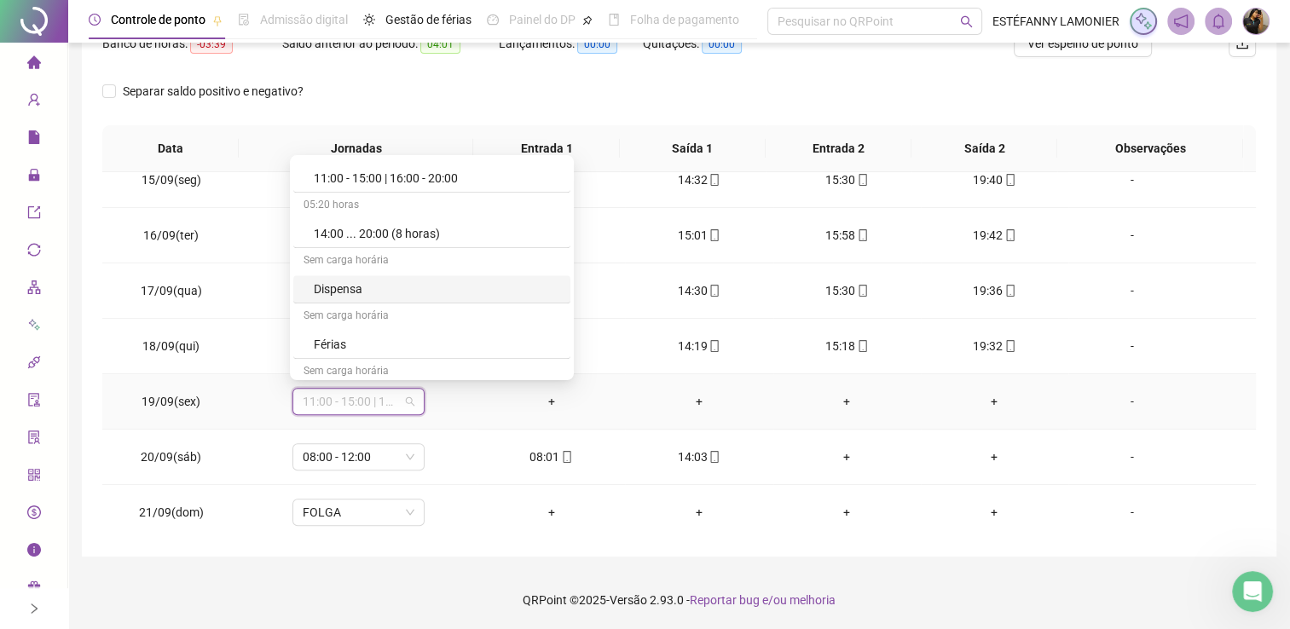
click at [347, 285] on div "Dispensa" at bounding box center [437, 289] width 246 height 19
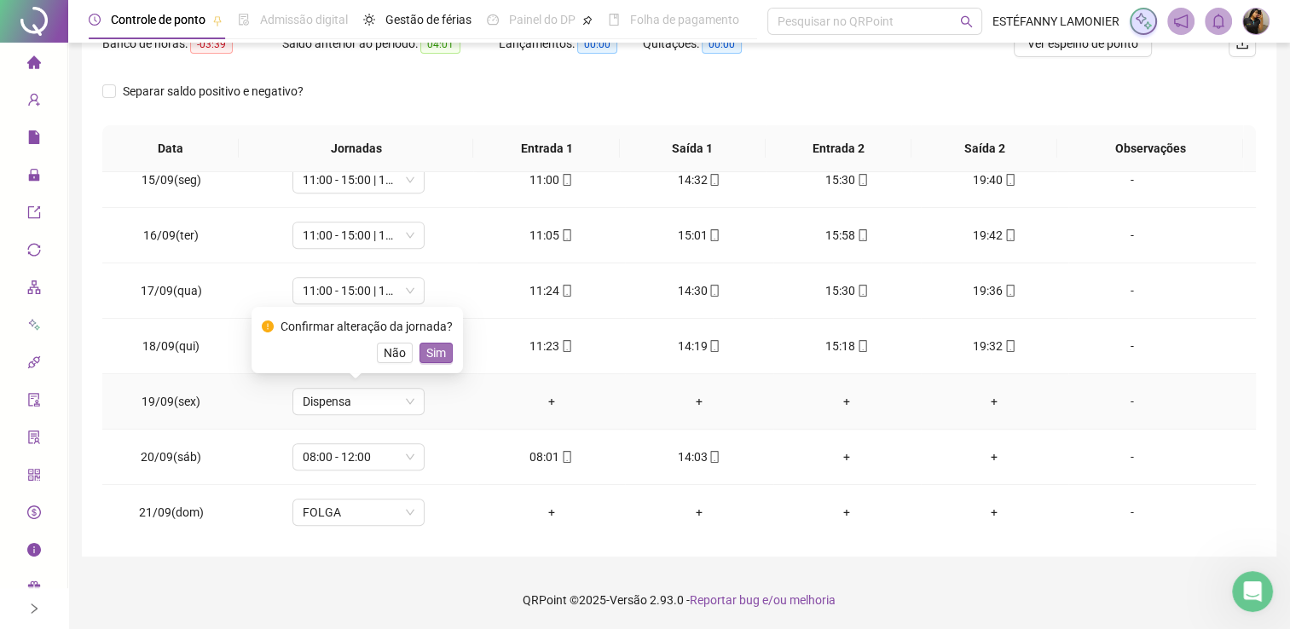
click at [433, 355] on span "Sim" at bounding box center [436, 352] width 20 height 19
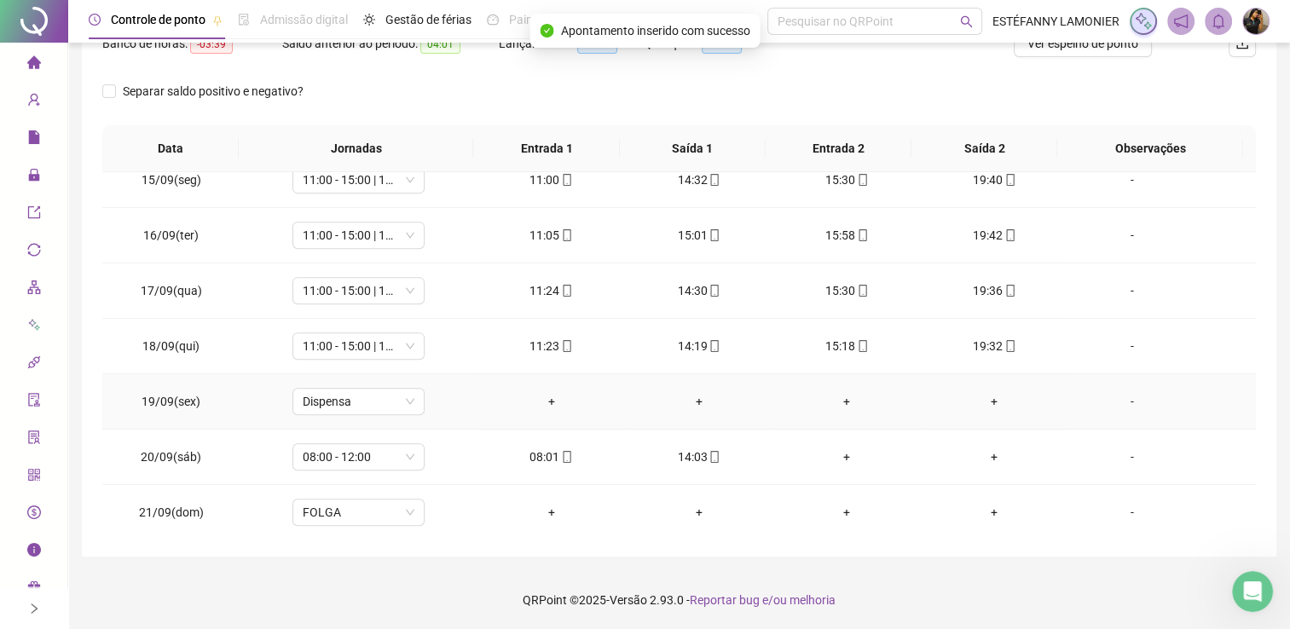
scroll to position [710, 0]
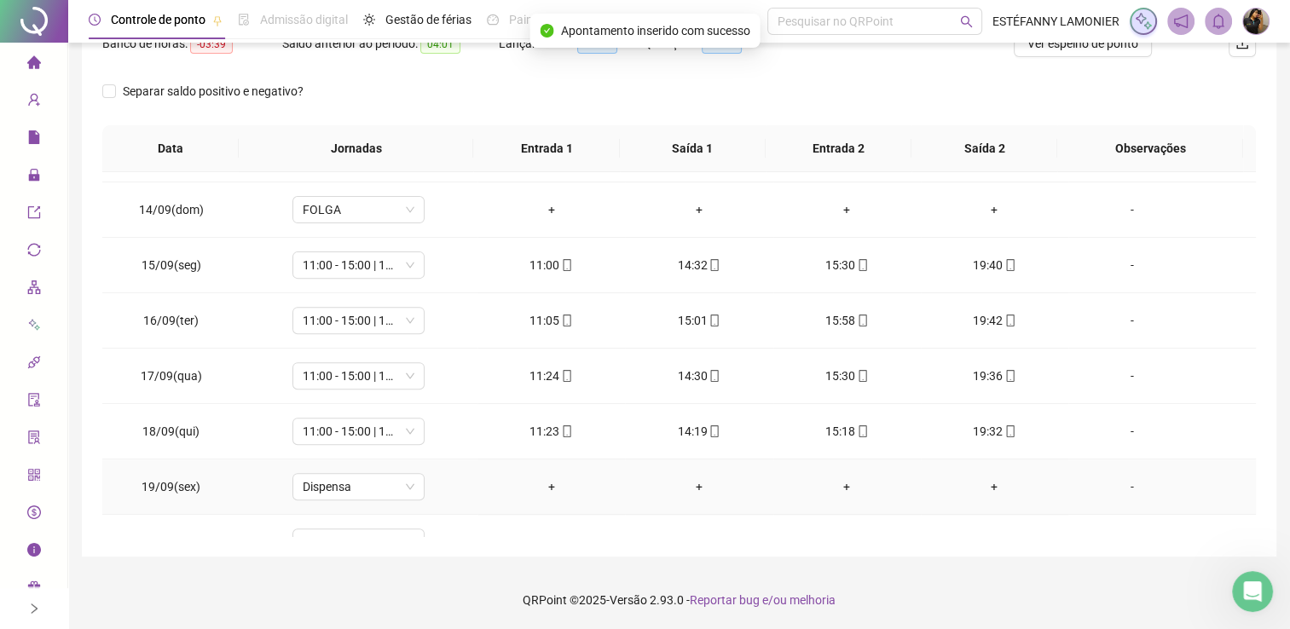
click at [1121, 484] on div "-" at bounding box center [1132, 486] width 101 height 19
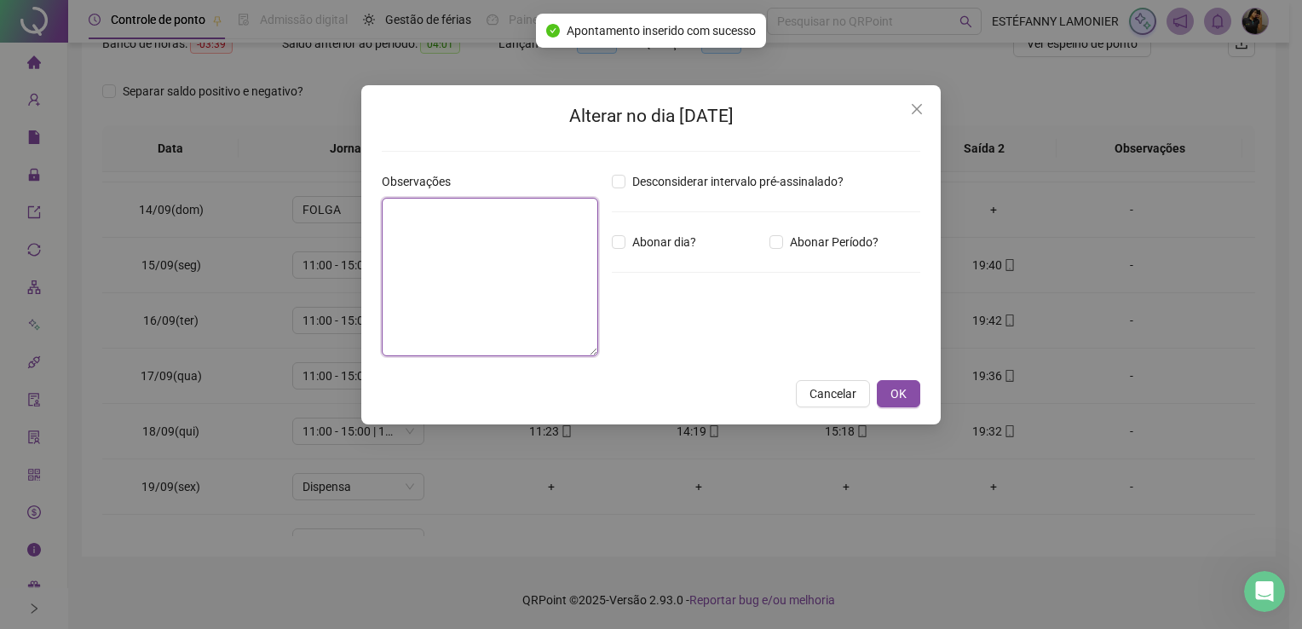
click at [436, 286] on textarea at bounding box center [490, 277] width 216 height 159
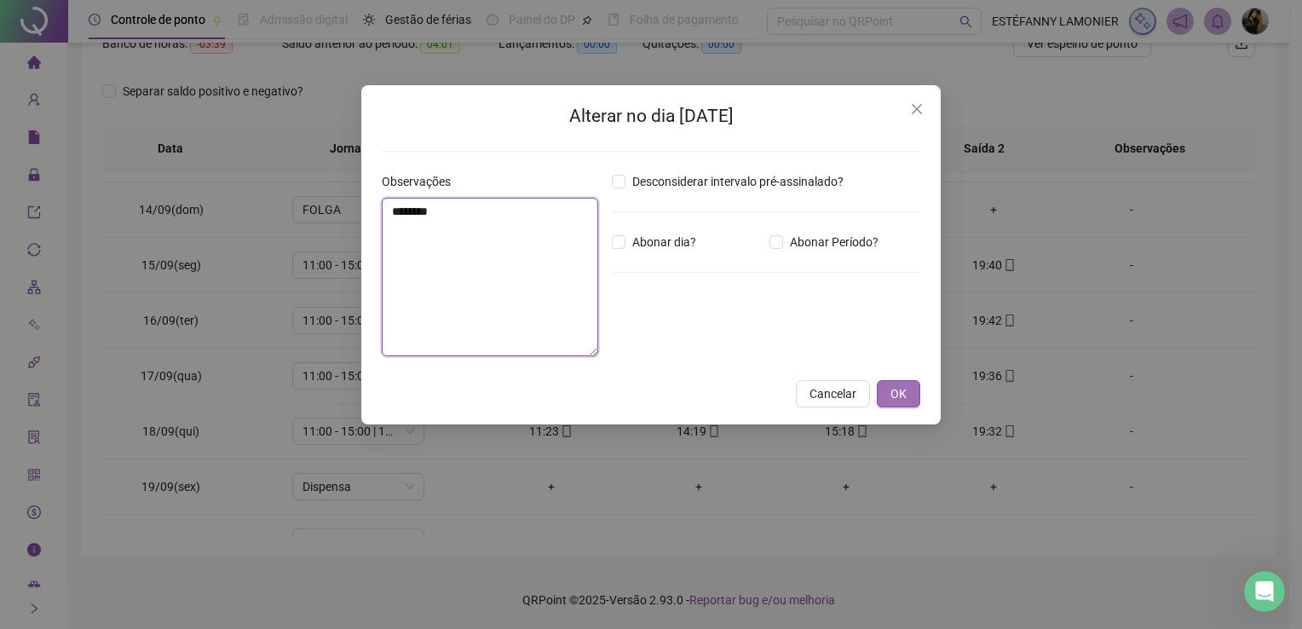
type textarea "*******"
click at [903, 399] on span "OK" at bounding box center [899, 393] width 16 height 19
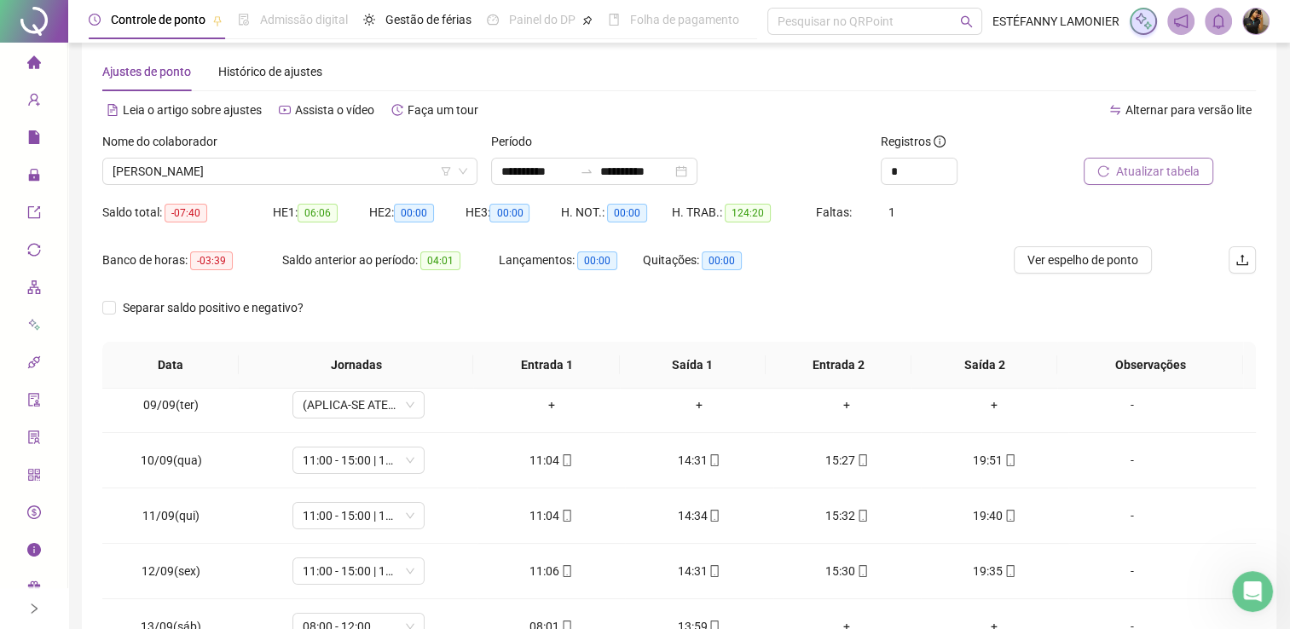
scroll to position [0, 0]
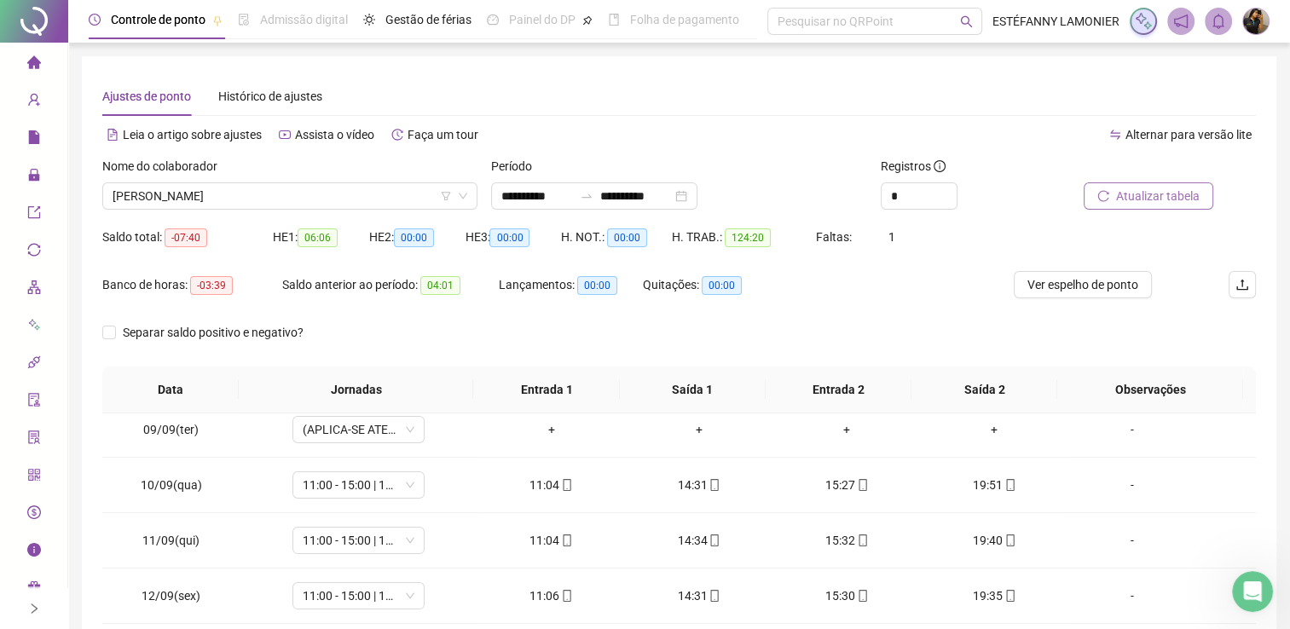
click at [1148, 205] on button "Atualizar tabela" at bounding box center [1148, 195] width 130 height 27
click at [764, 352] on div "Separar saldo positivo e negativo?" at bounding box center [678, 343] width 1153 height 48
click at [177, 205] on span "[PERSON_NAME]" at bounding box center [290, 196] width 355 height 26
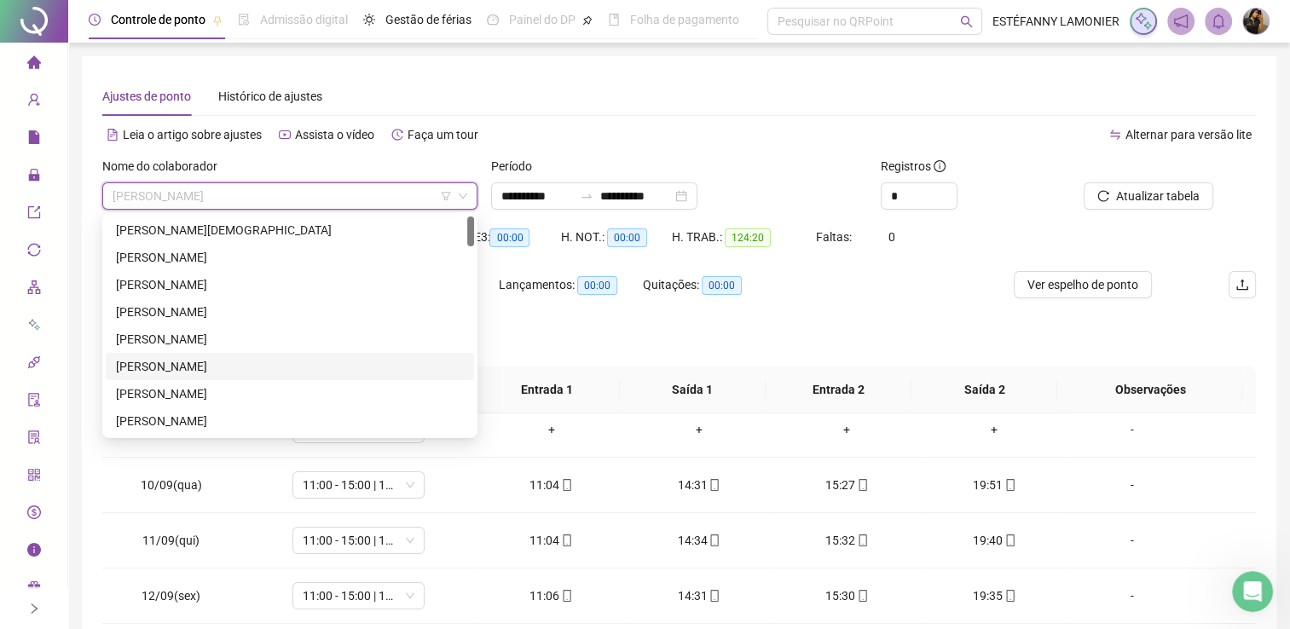
click at [187, 360] on div "[PERSON_NAME]" at bounding box center [290, 366] width 348 height 19
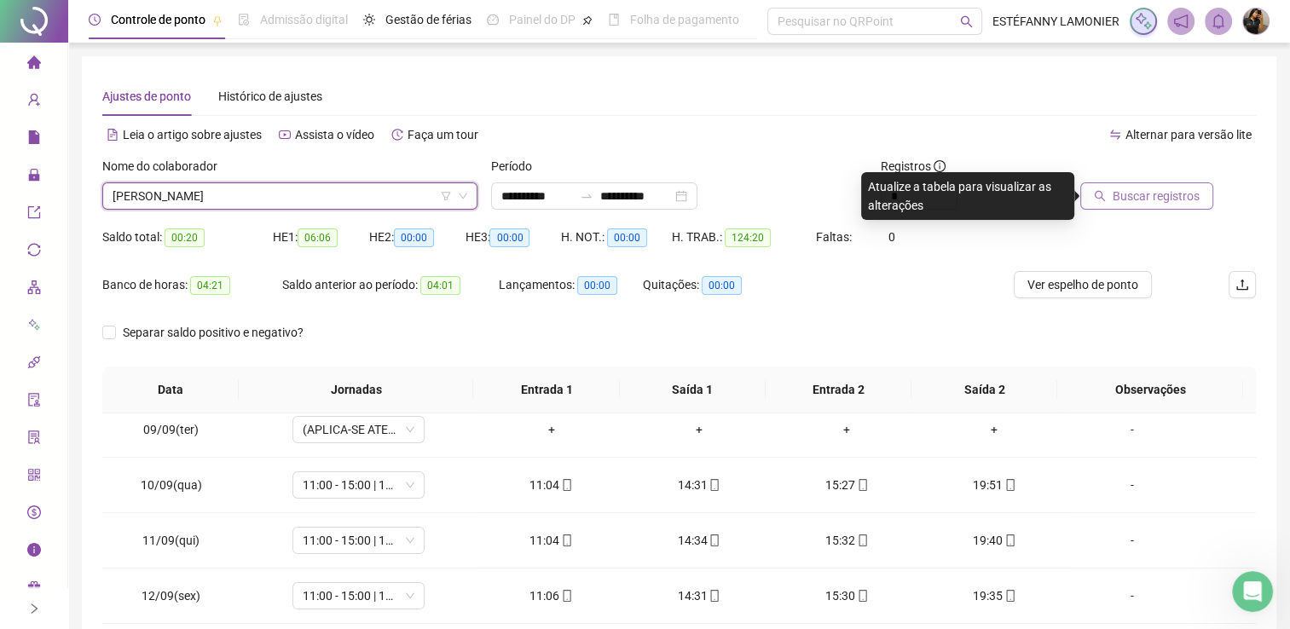
click at [1159, 189] on span "Buscar registros" at bounding box center [1155, 196] width 87 height 19
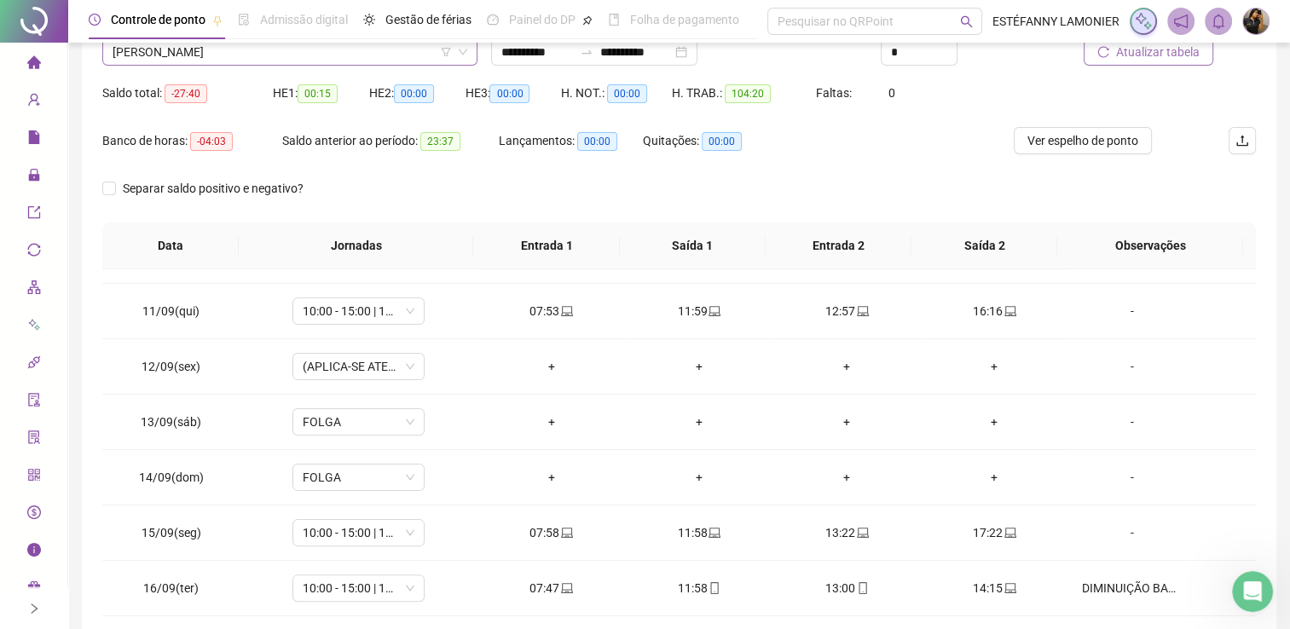
scroll to position [71, 0]
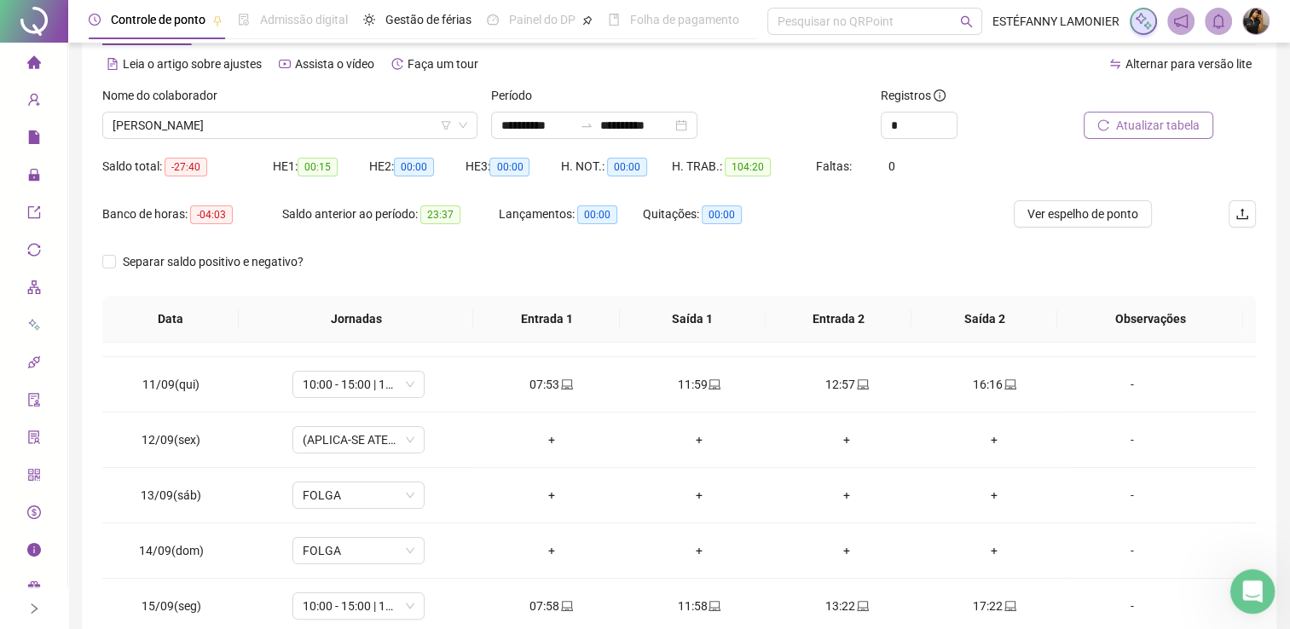
click at [1255, 583] on icon "Abertura do Messenger da Intercom" at bounding box center [1250, 589] width 28 height 28
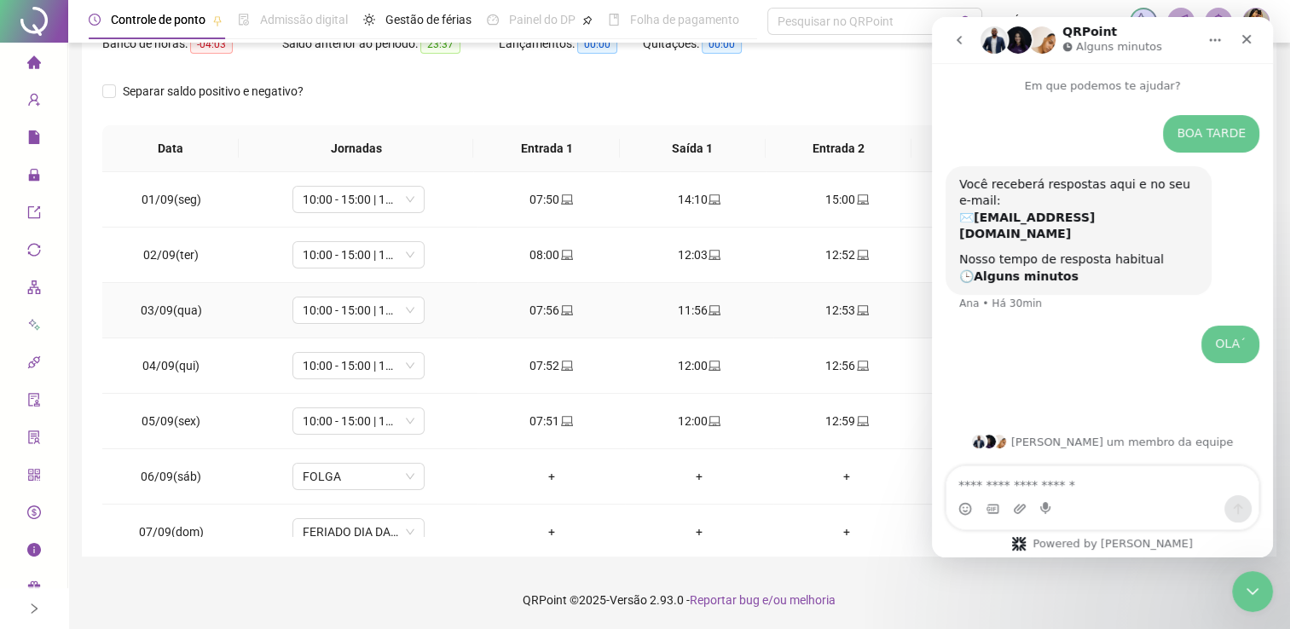
scroll to position [0, 0]
click at [1249, 601] on div "Encerramento do Messenger da Intercom" at bounding box center [1249, 588] width 41 height 41
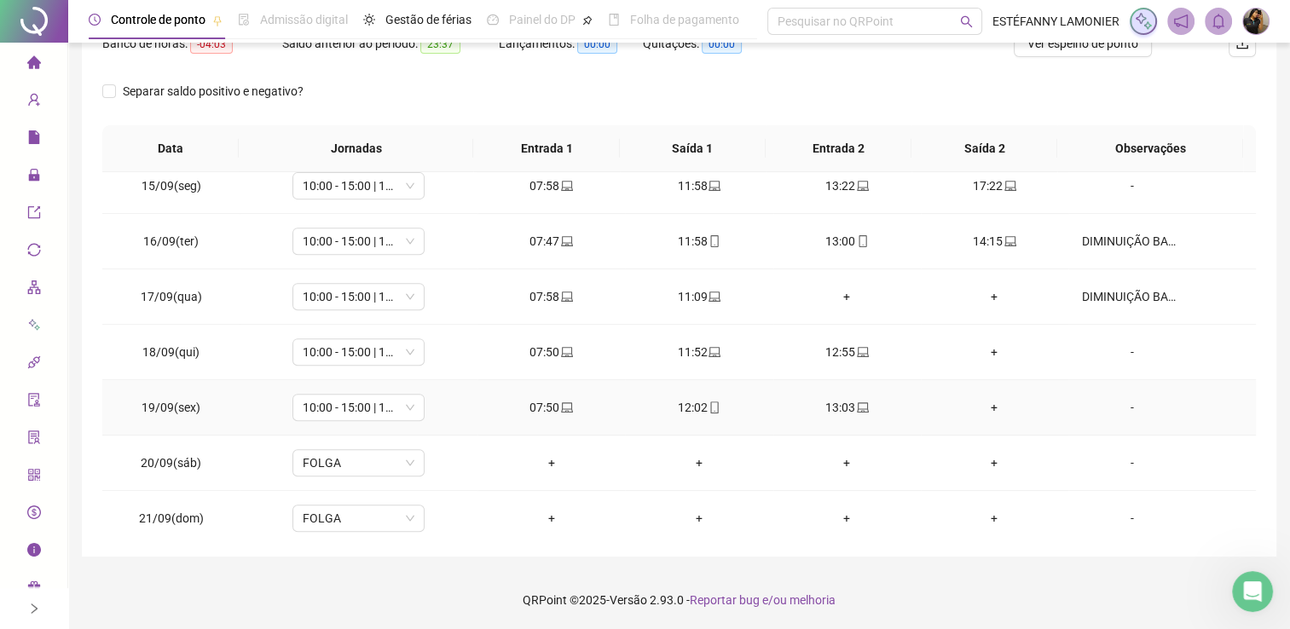
scroll to position [795, 0]
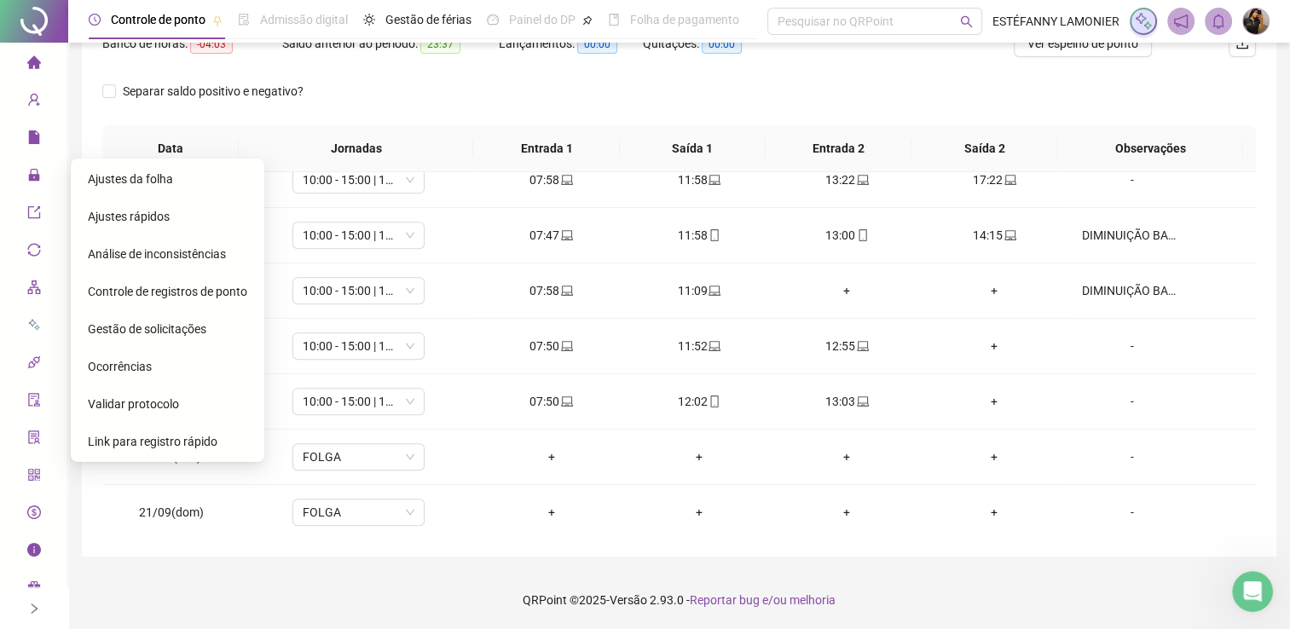
click at [32, 182] on span "lock" at bounding box center [34, 177] width 14 height 34
click at [144, 330] on span "Gestão de solicitações" at bounding box center [147, 329] width 118 height 14
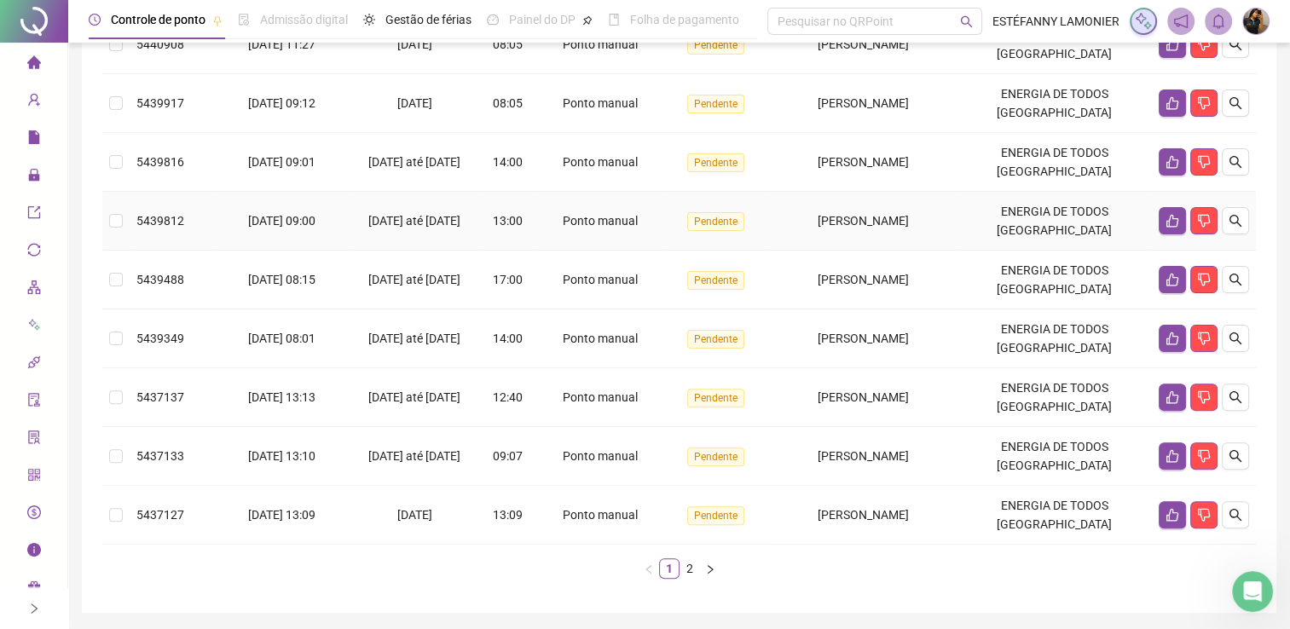
scroll to position [489, 0]
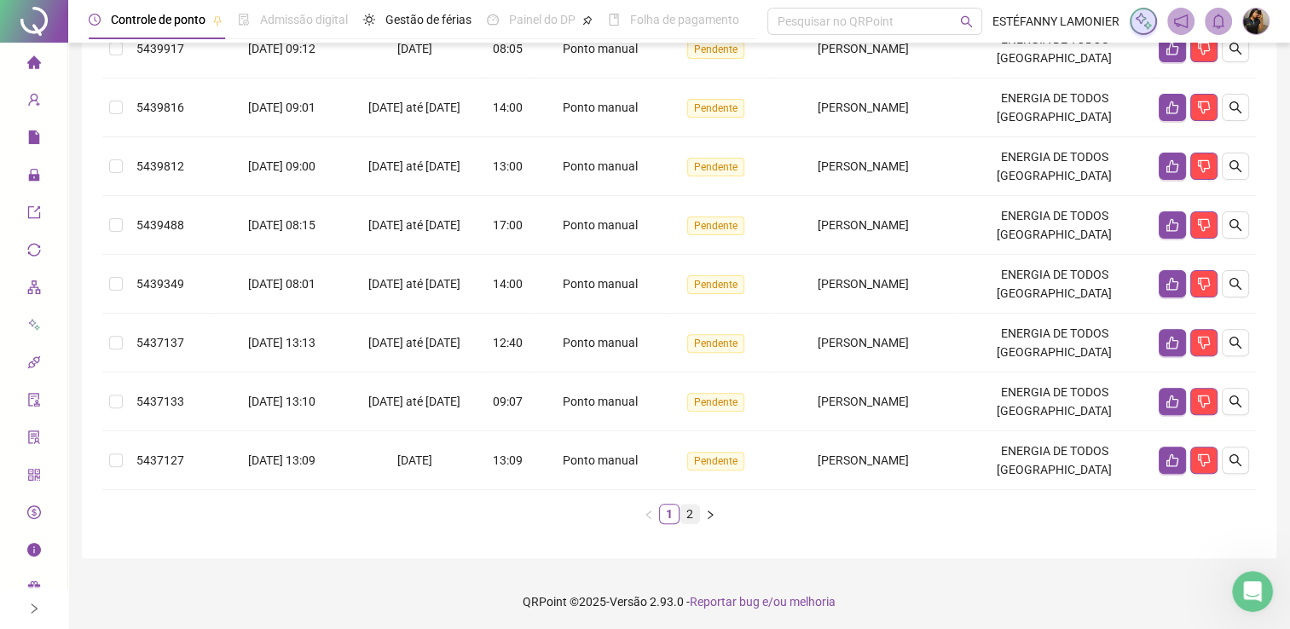
click at [684, 509] on link "2" at bounding box center [689, 514] width 19 height 19
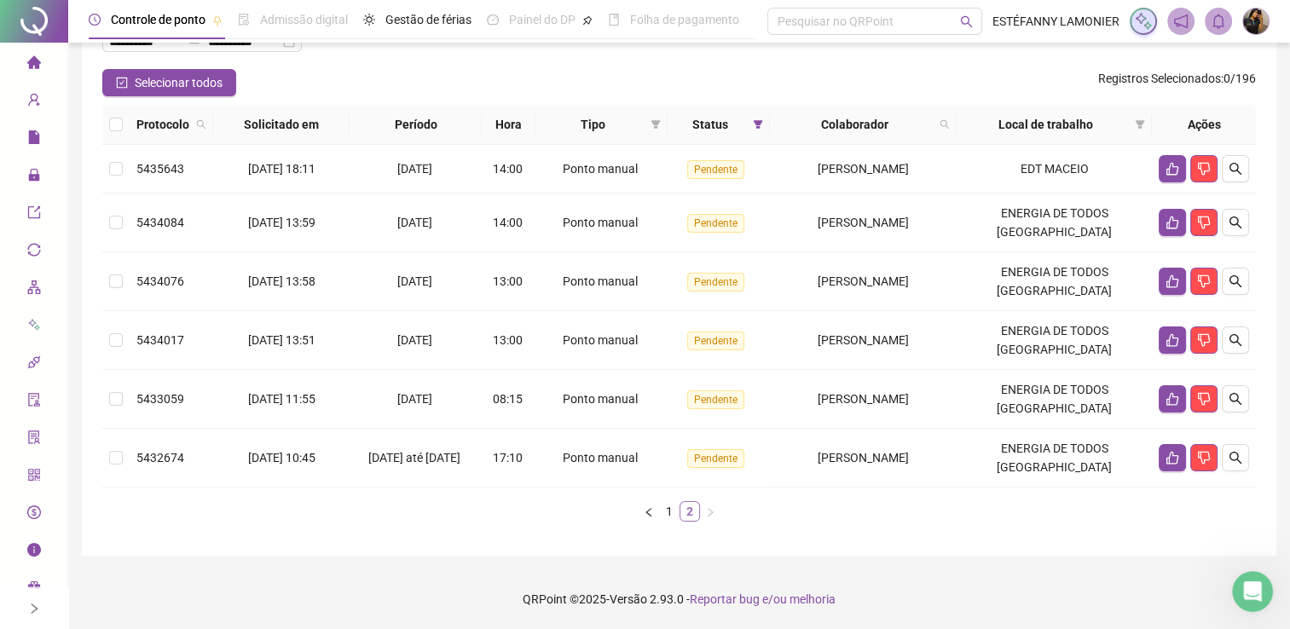
scroll to position [127, 0]
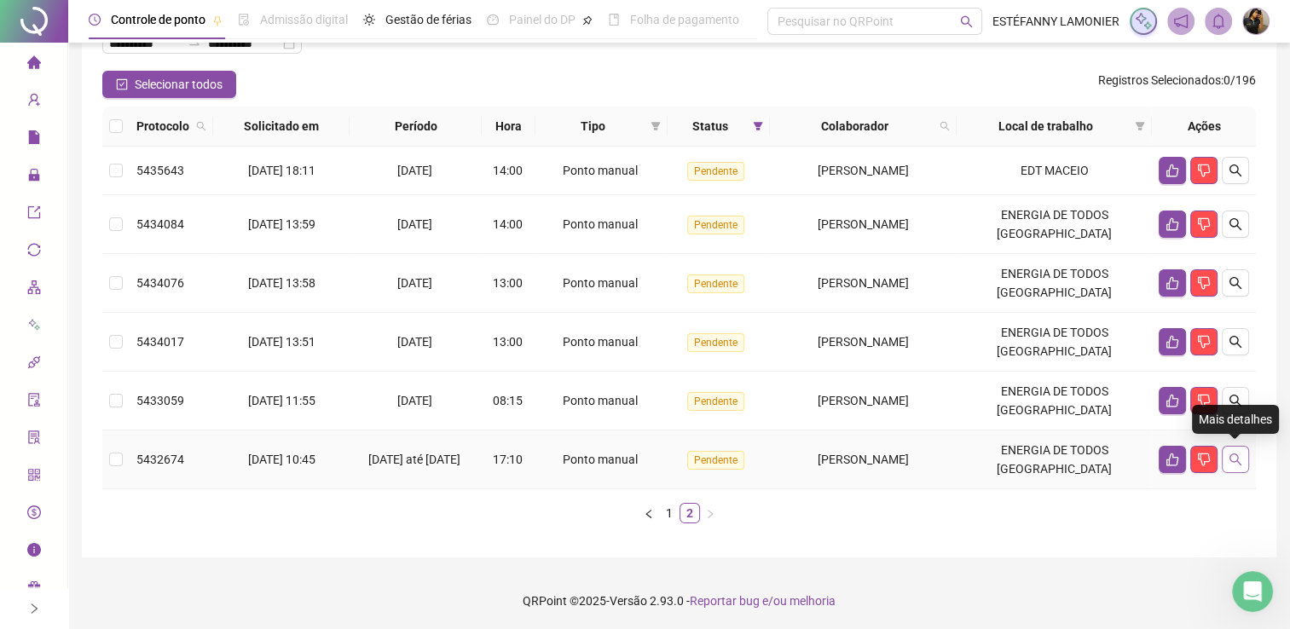
click at [1231, 462] on icon "search" at bounding box center [1235, 460] width 14 height 14
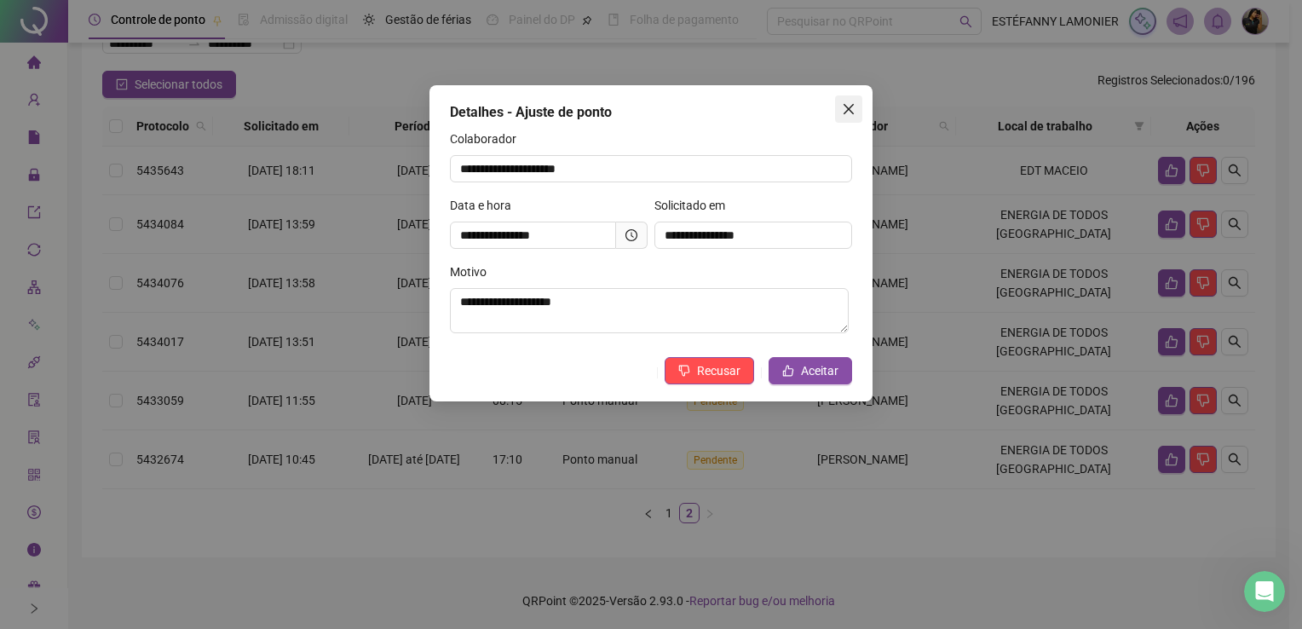
click at [854, 112] on icon "close" at bounding box center [849, 109] width 14 height 14
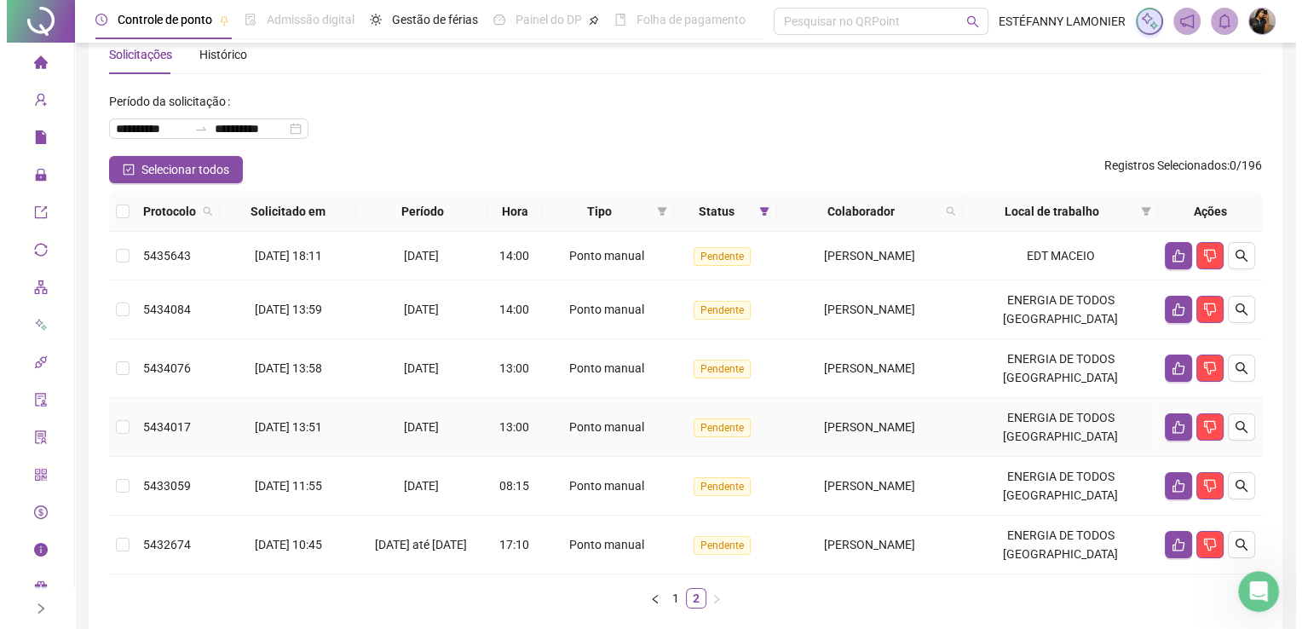
scroll to position [0, 0]
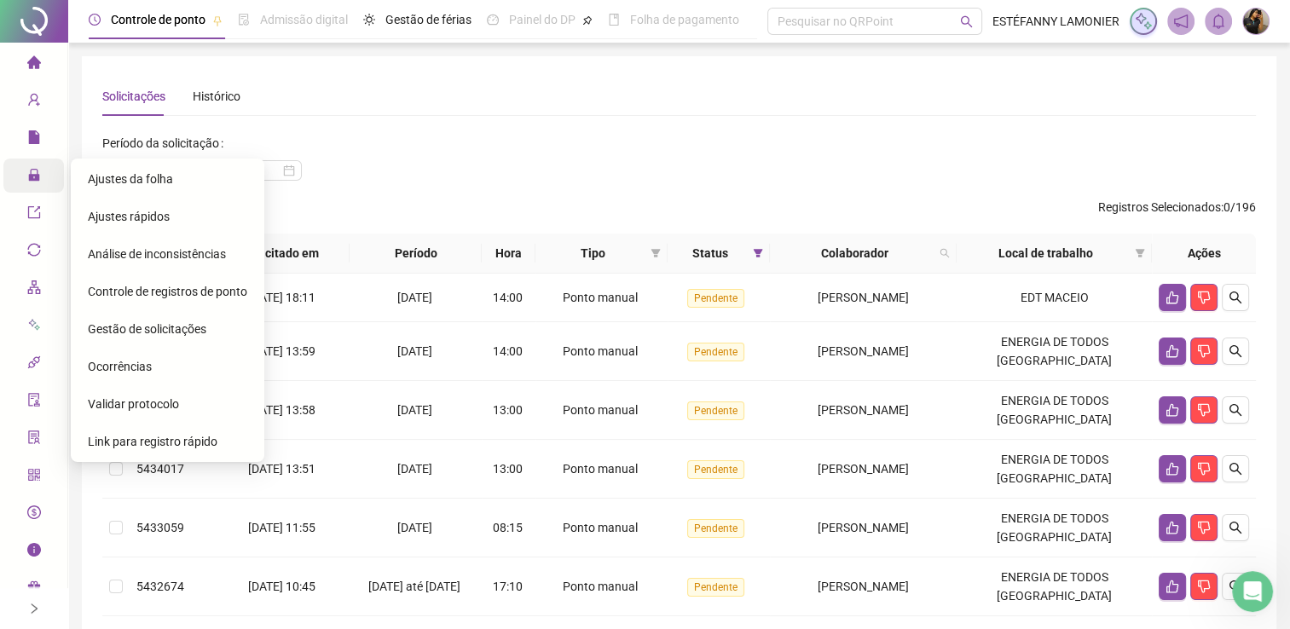
click at [41, 182] on span "Administração" at bounding box center [77, 176] width 100 height 14
click at [149, 183] on span "Ajustes da folha" at bounding box center [130, 179] width 85 height 14
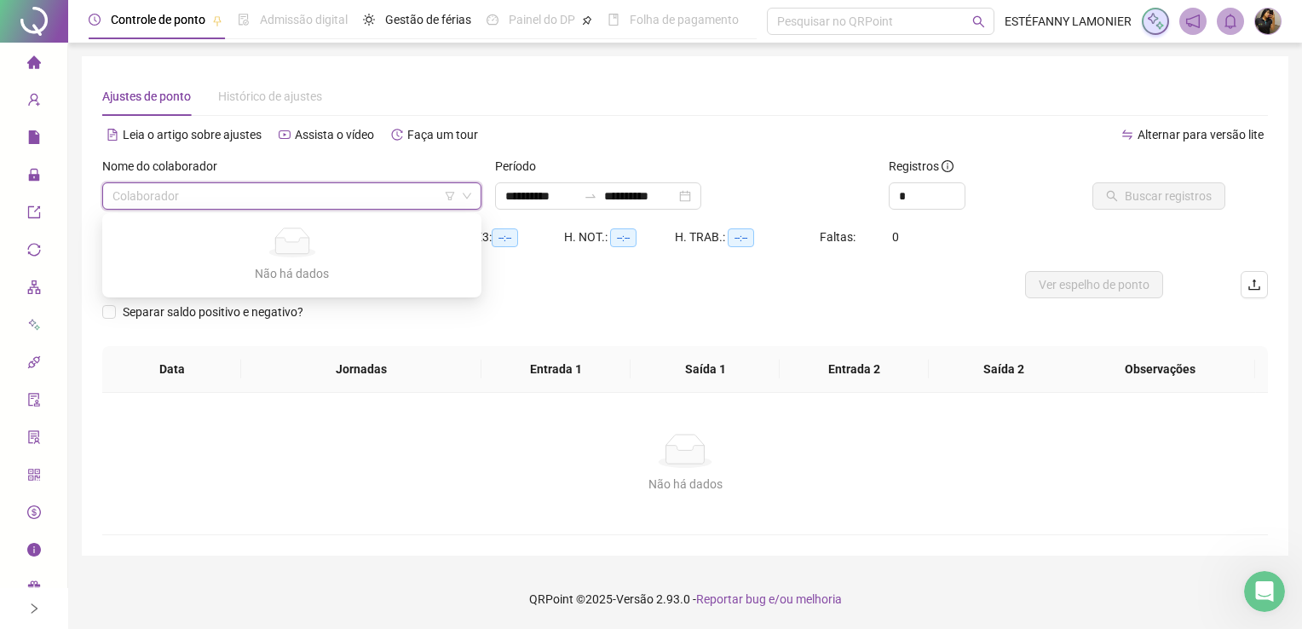
click at [235, 199] on input "search" at bounding box center [284, 196] width 343 height 26
type input "**********"
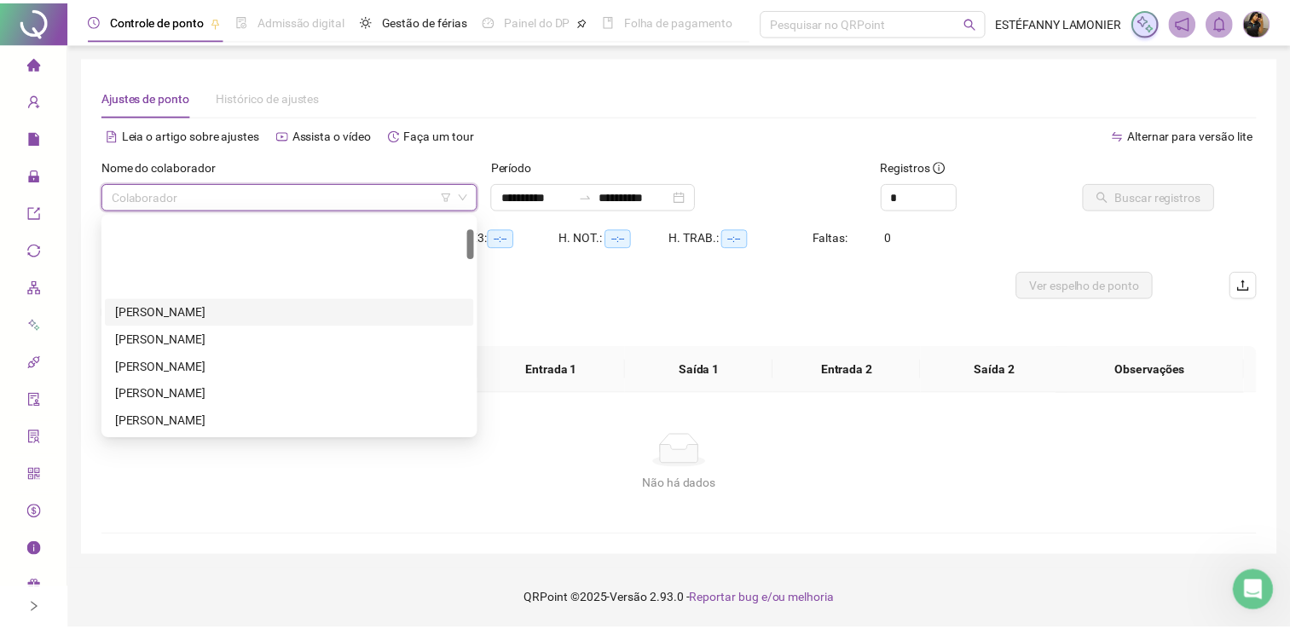
scroll to position [85, 0]
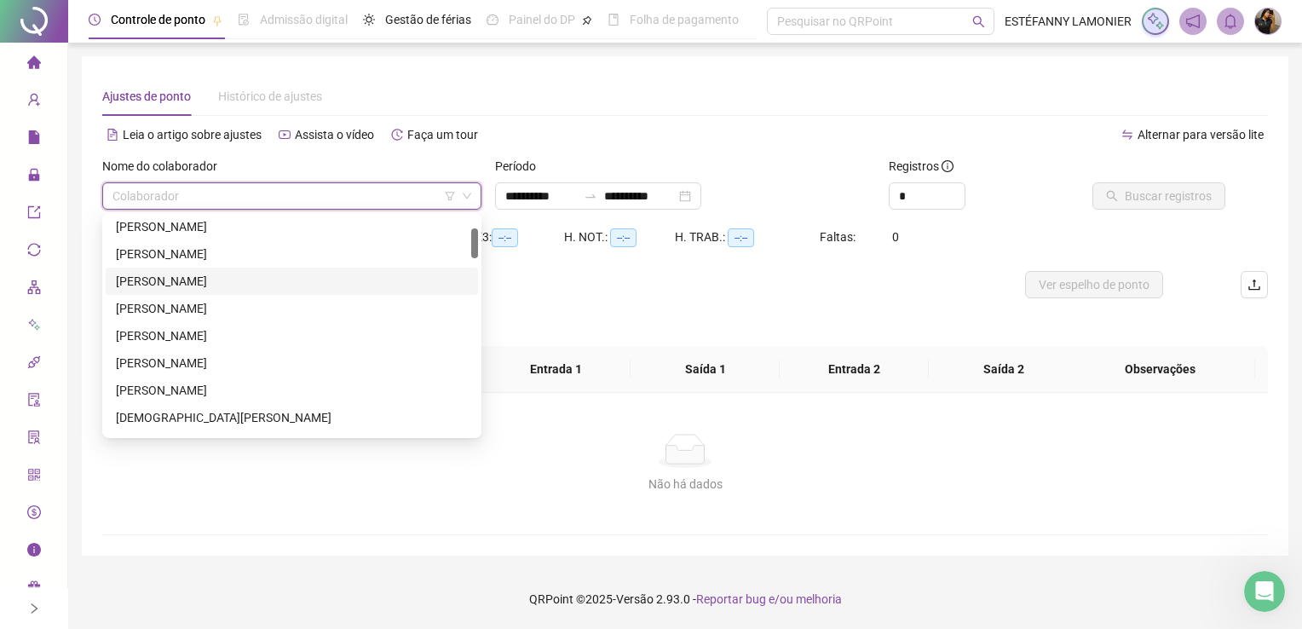
click at [174, 280] on div "[PERSON_NAME]" at bounding box center [292, 281] width 352 height 19
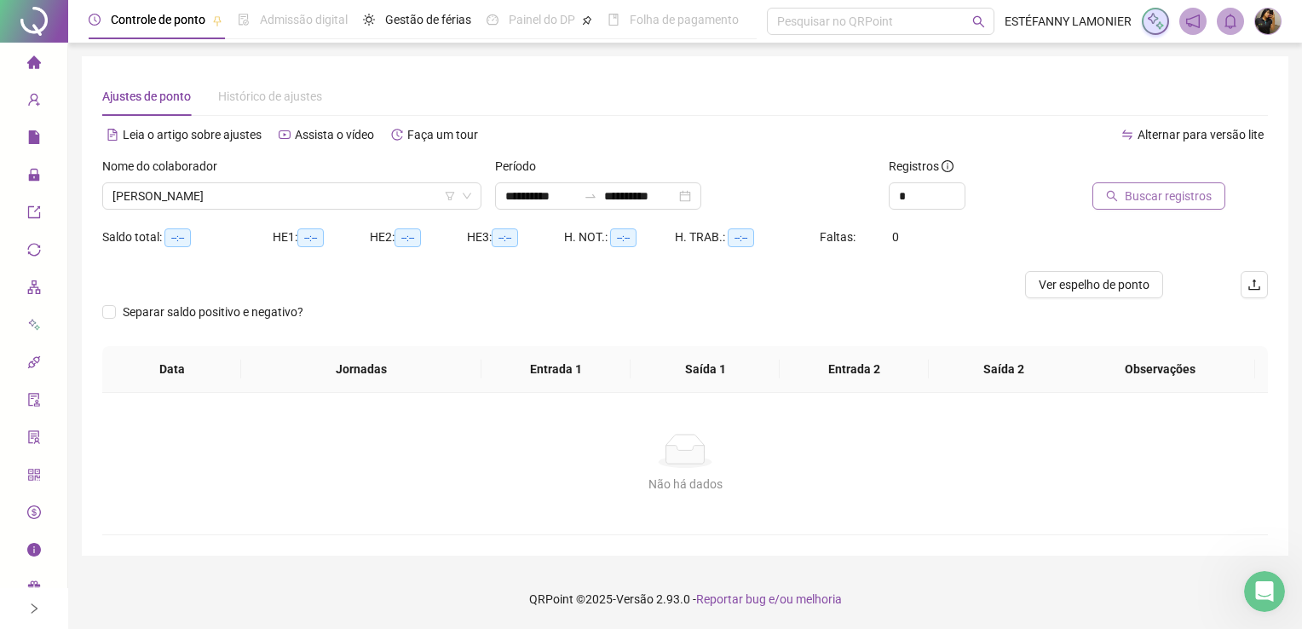
click at [1158, 207] on button "Buscar registros" at bounding box center [1159, 195] width 133 height 27
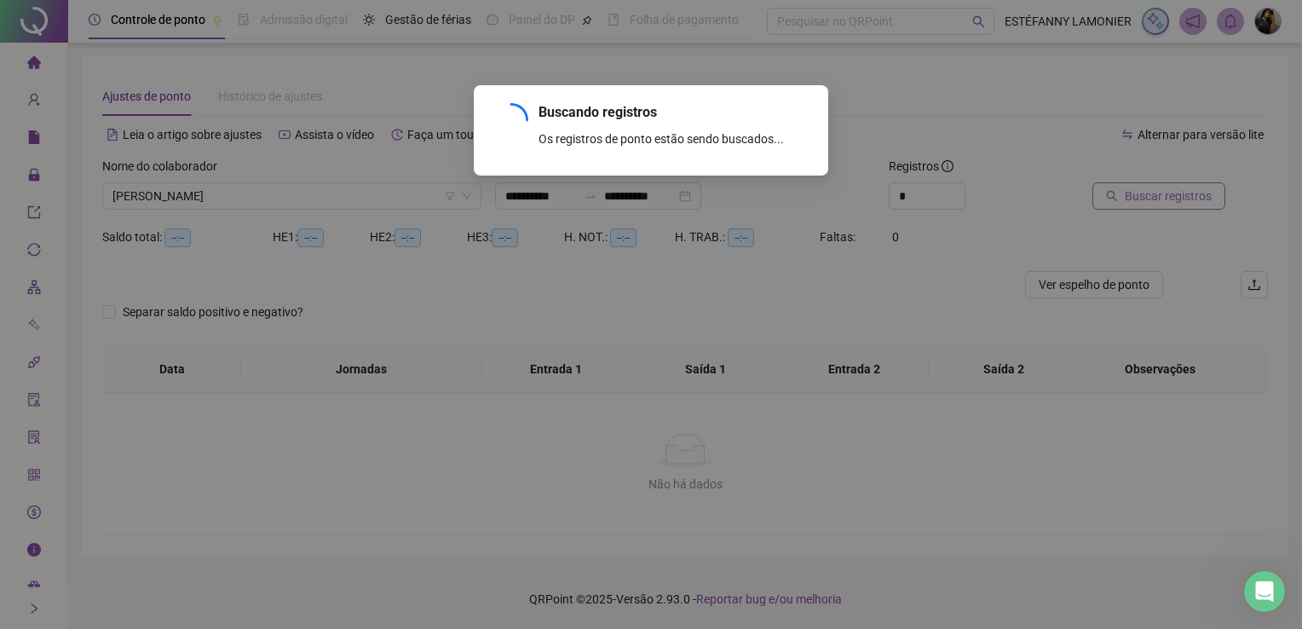
click at [1161, 201] on div "Buscando registros Os registros de ponto estão sendo buscados... OK" at bounding box center [651, 314] width 1302 height 629
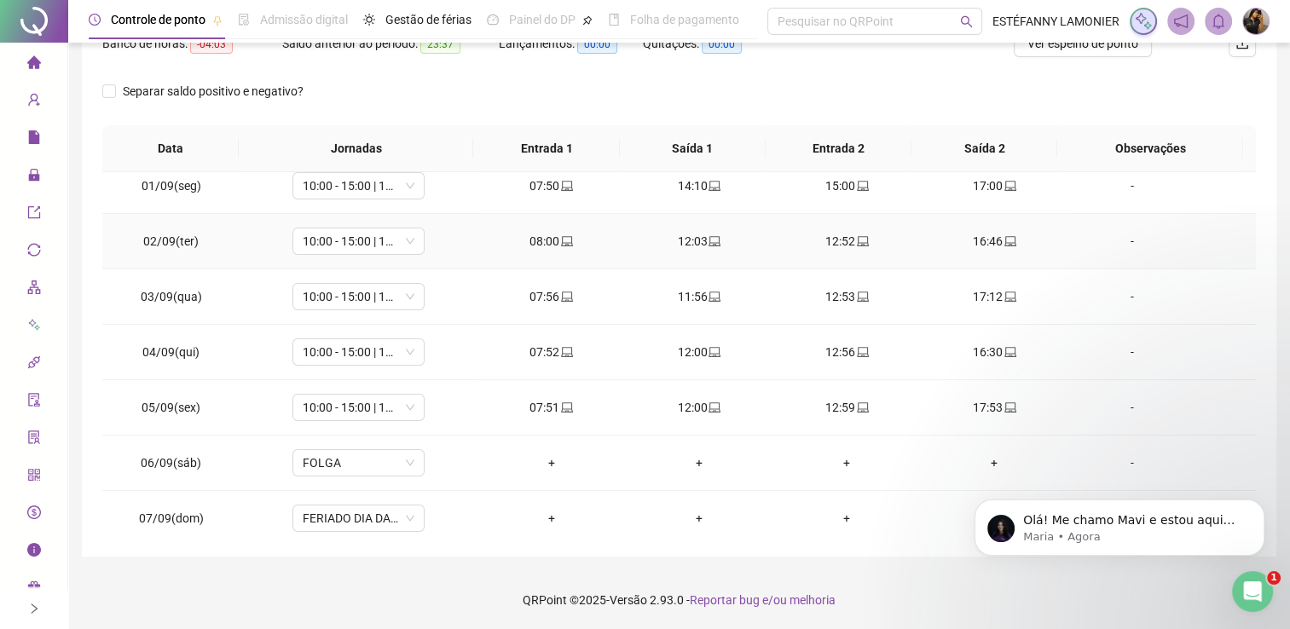
scroll to position [0, 0]
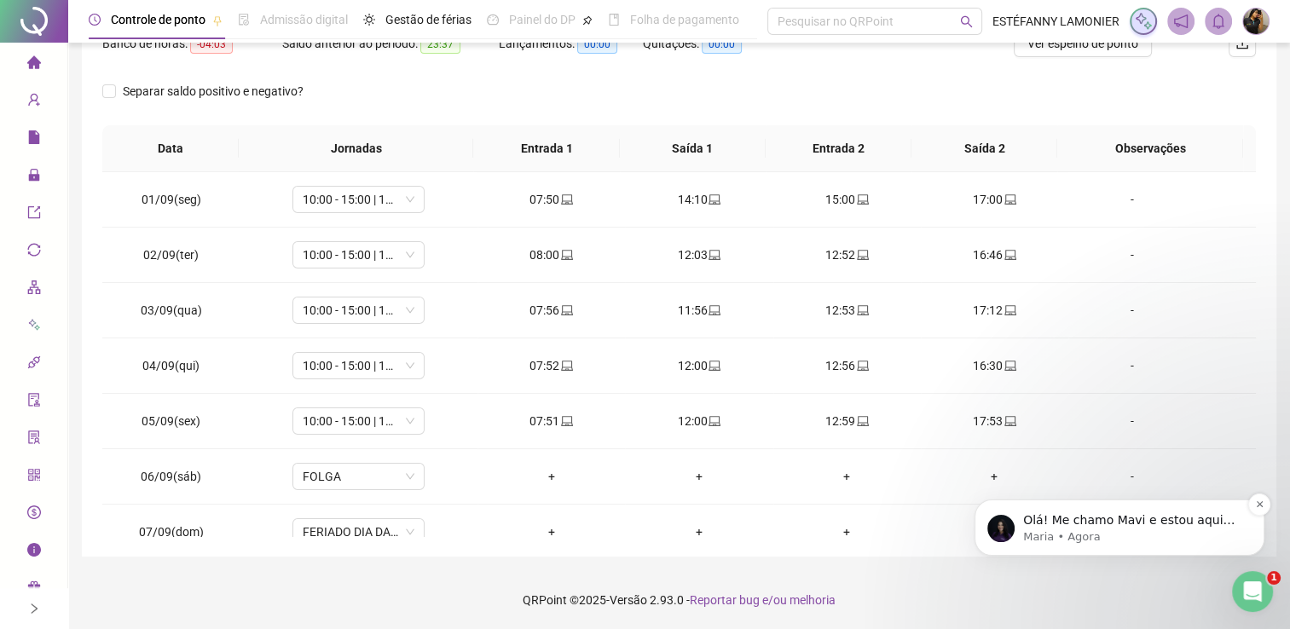
click at [1044, 518] on p "Olá! Me chamo Mavi e estou aqui pra te ajudar." at bounding box center [1133, 520] width 220 height 17
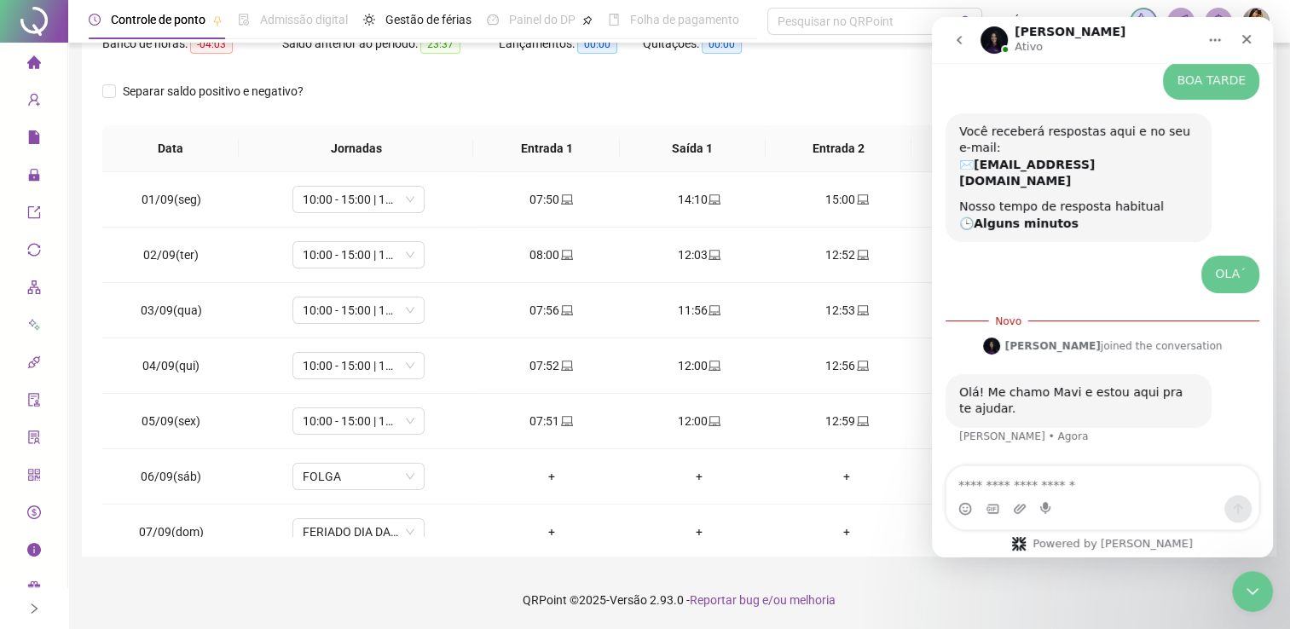
click at [1001, 484] on textarea "Envie uma mensagem..." at bounding box center [1102, 480] width 312 height 29
type textarea "*"
type textarea "**********"
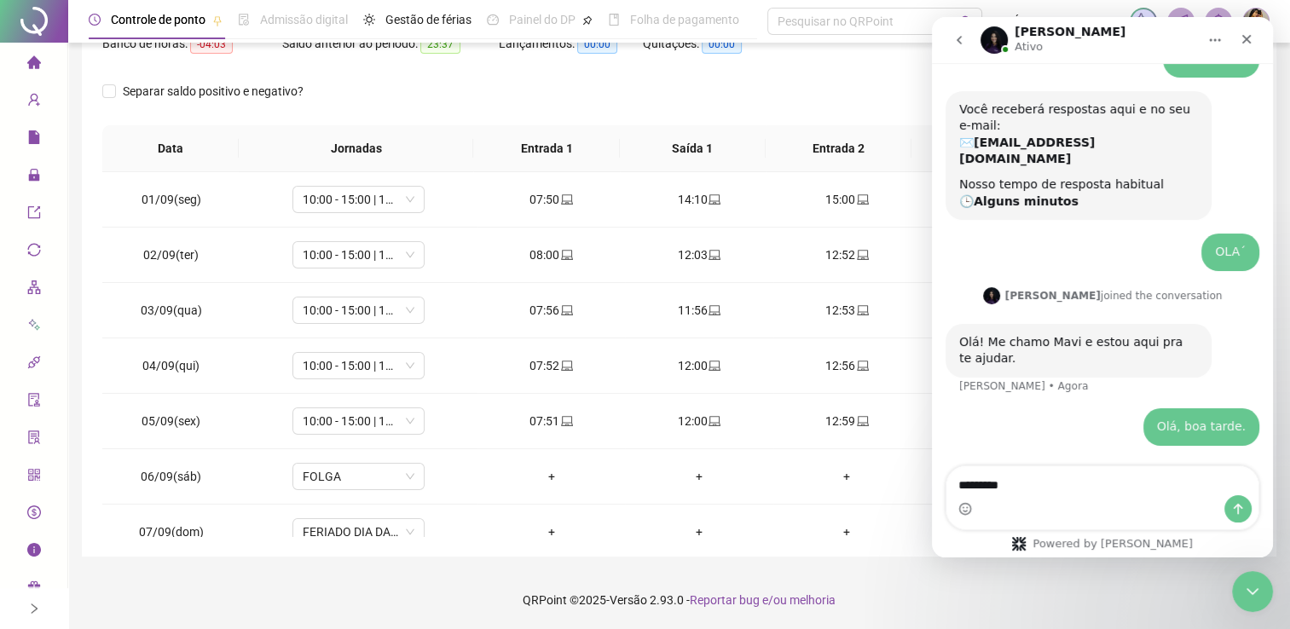
type textarea "*********"
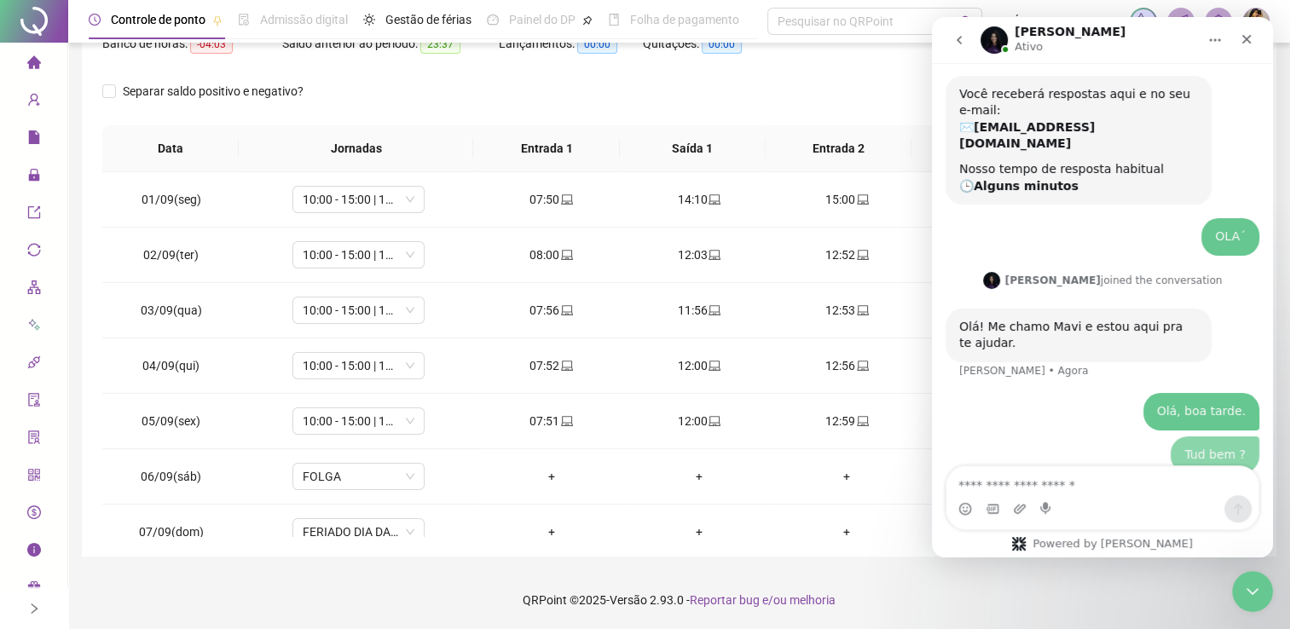
scroll to position [128, 0]
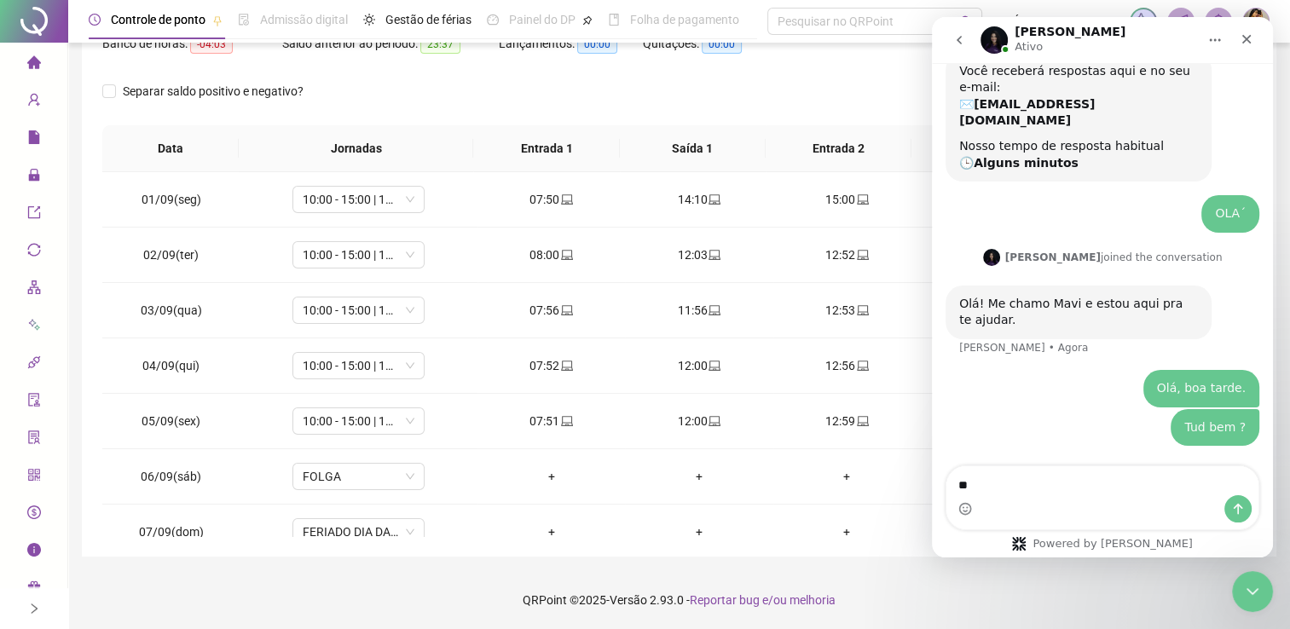
type textarea "*"
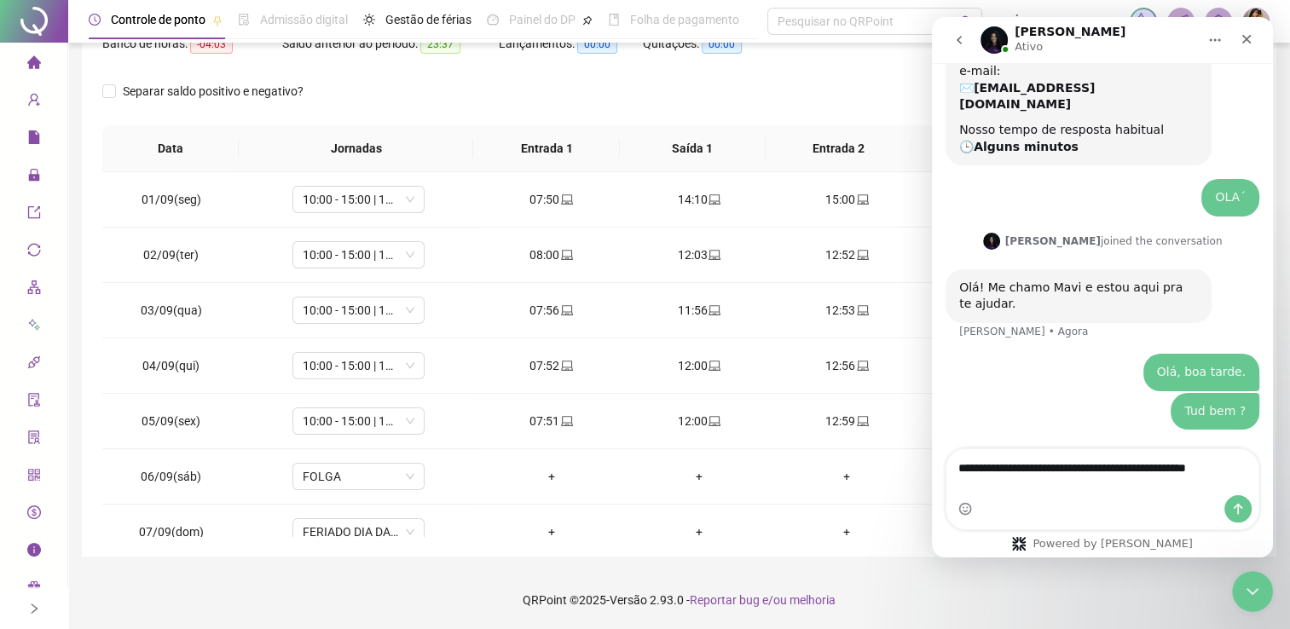
scroll to position [145, 0]
type textarea "**********"
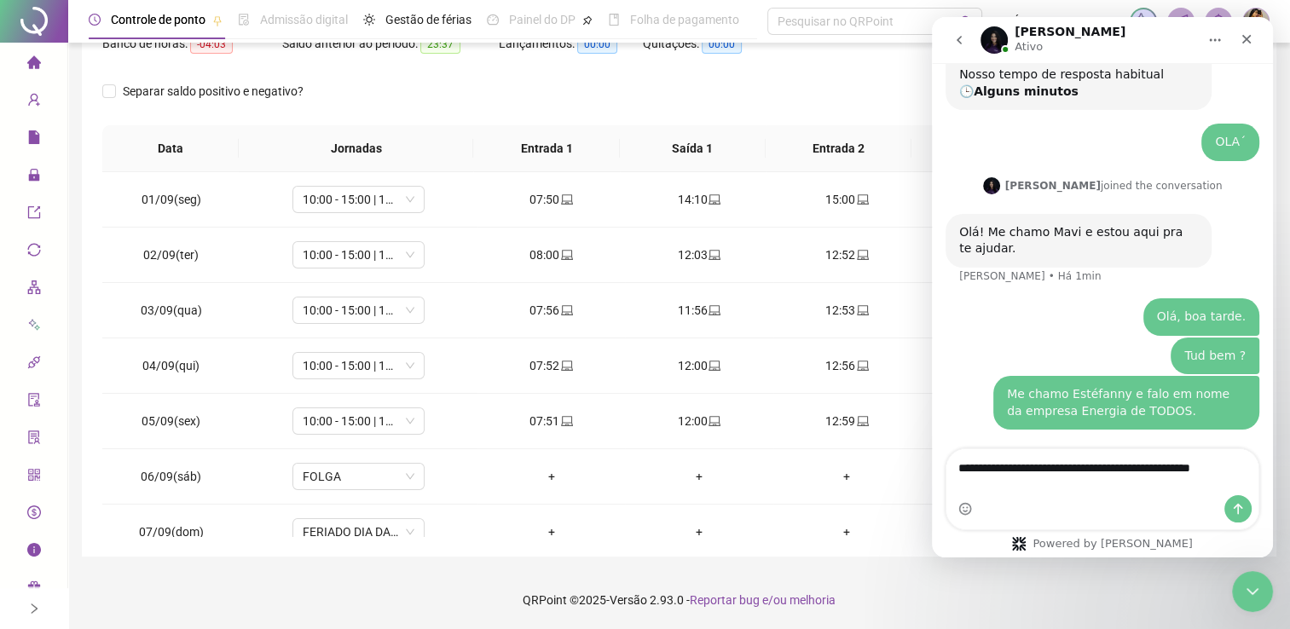
scroll to position [200, 0]
type textarea "**********"
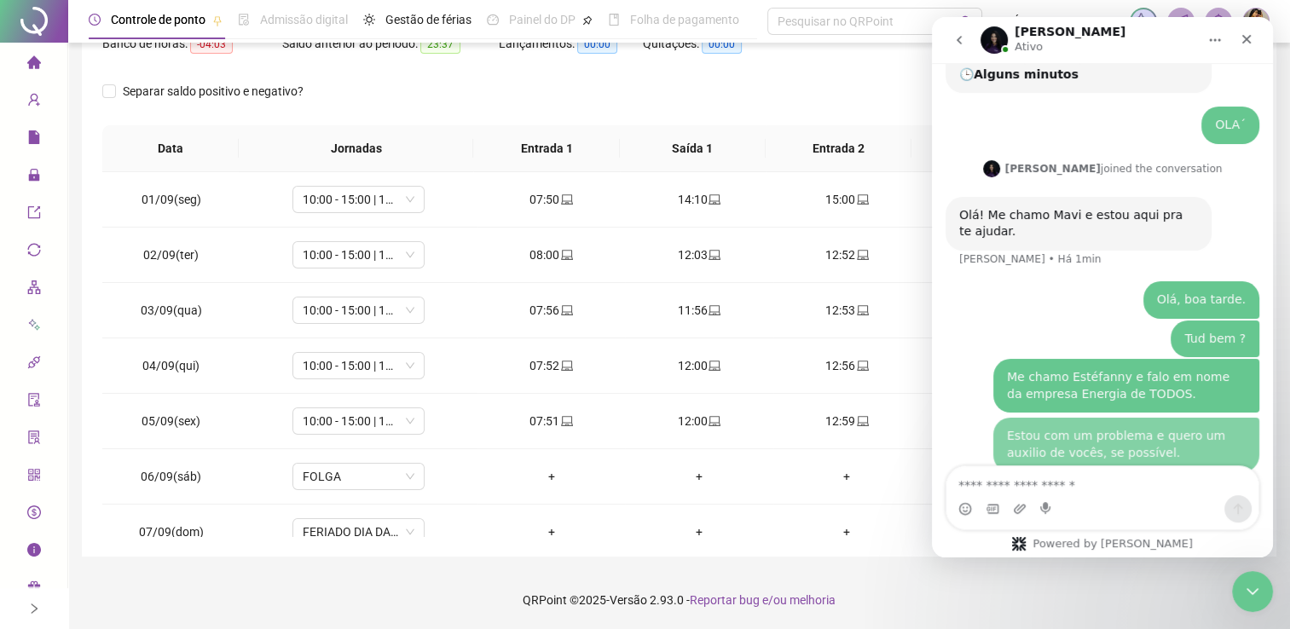
scroll to position [239, 0]
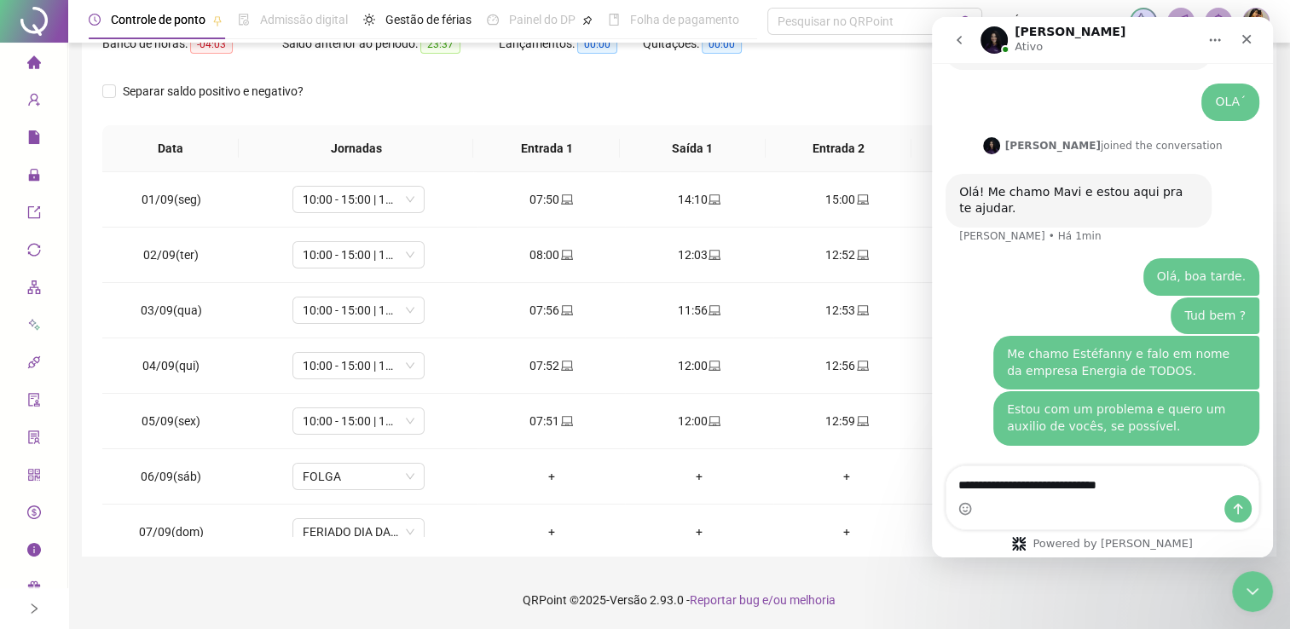
type textarea "**********"
click at [1140, 489] on textarea "**********" at bounding box center [1102, 480] width 312 height 29
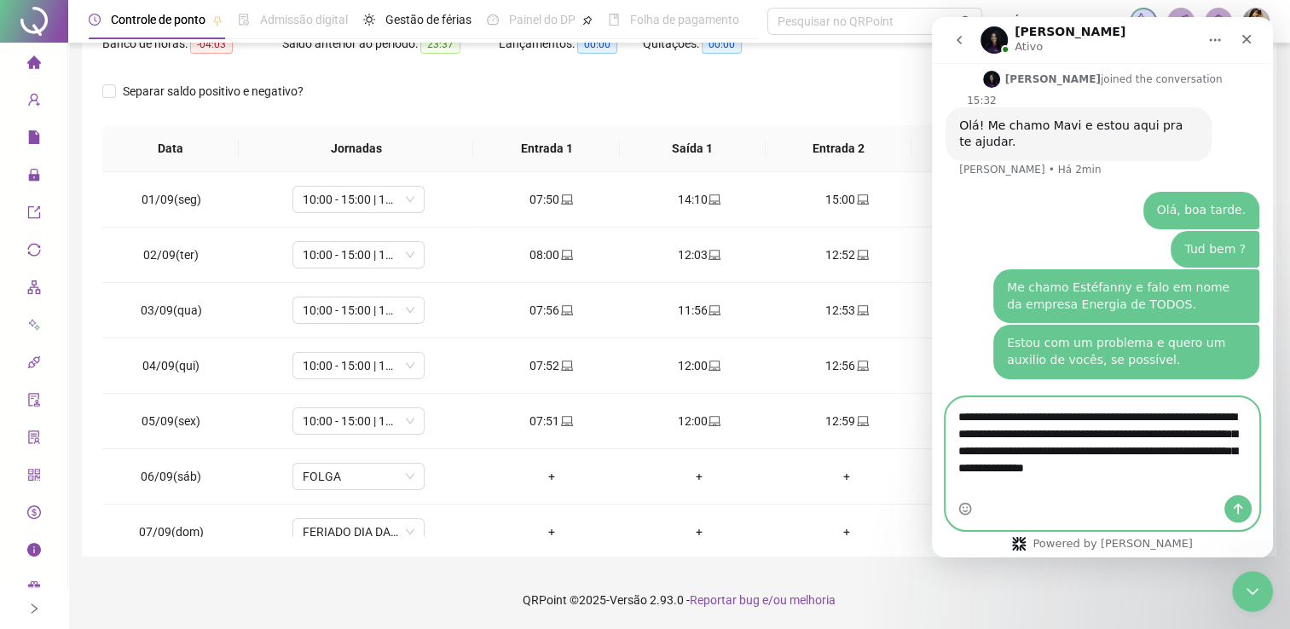
scroll to position [307, 0]
drag, startPoint x: 1007, startPoint y: 472, endPoint x: 1024, endPoint y: 472, distance: 17.0
click at [1024, 472] on textarea "**********" at bounding box center [1102, 446] width 312 height 97
click at [995, 493] on textarea "**********" at bounding box center [1102, 446] width 312 height 97
drag, startPoint x: 1133, startPoint y: 472, endPoint x: 1216, endPoint y: 472, distance: 83.5
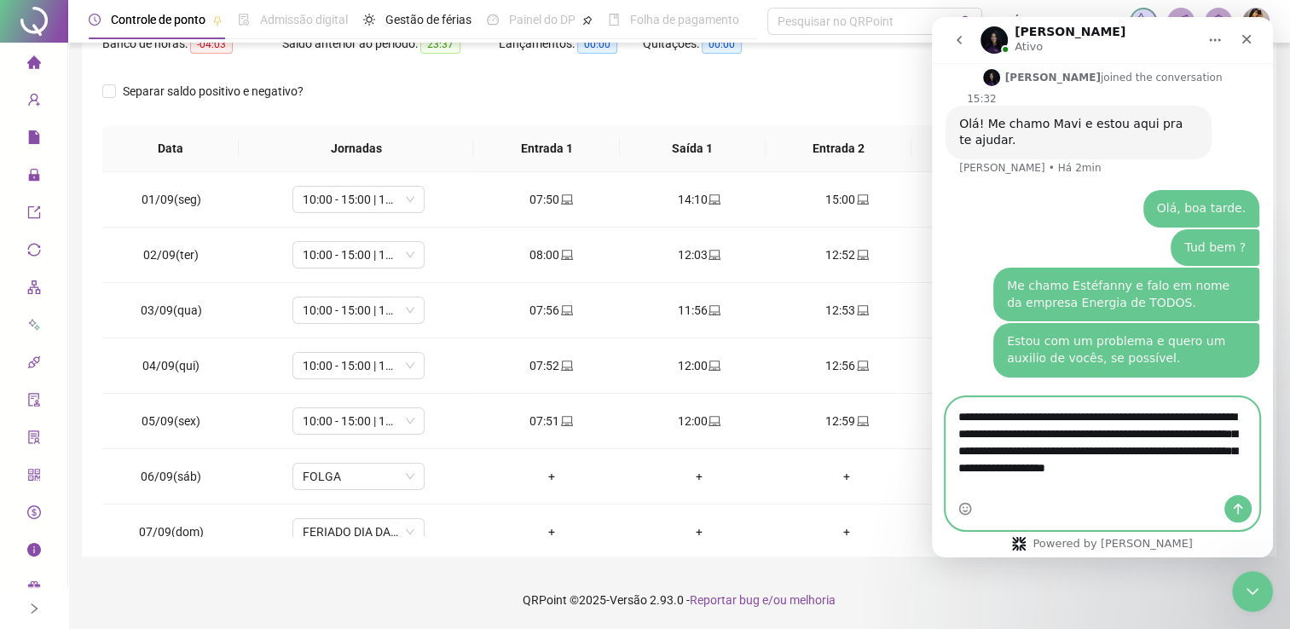
click at [1216, 472] on textarea "**********" at bounding box center [1102, 446] width 312 height 97
click at [1231, 478] on textarea "**********" at bounding box center [1102, 438] width 312 height 80
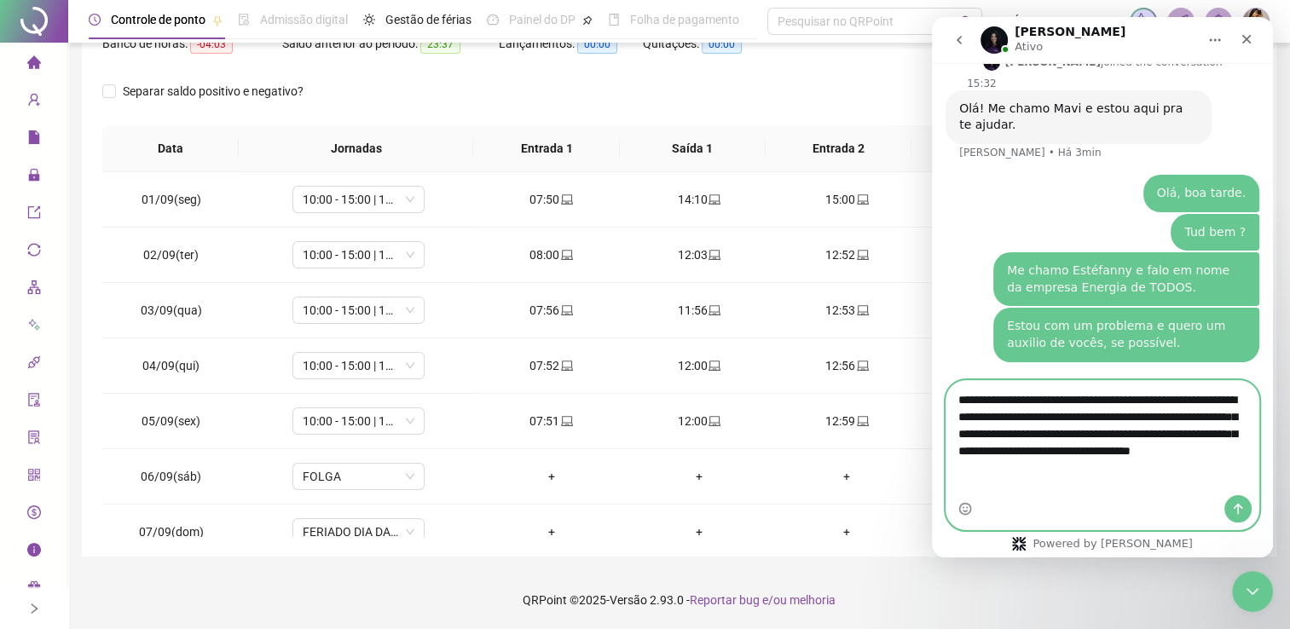
type textarea "**********"
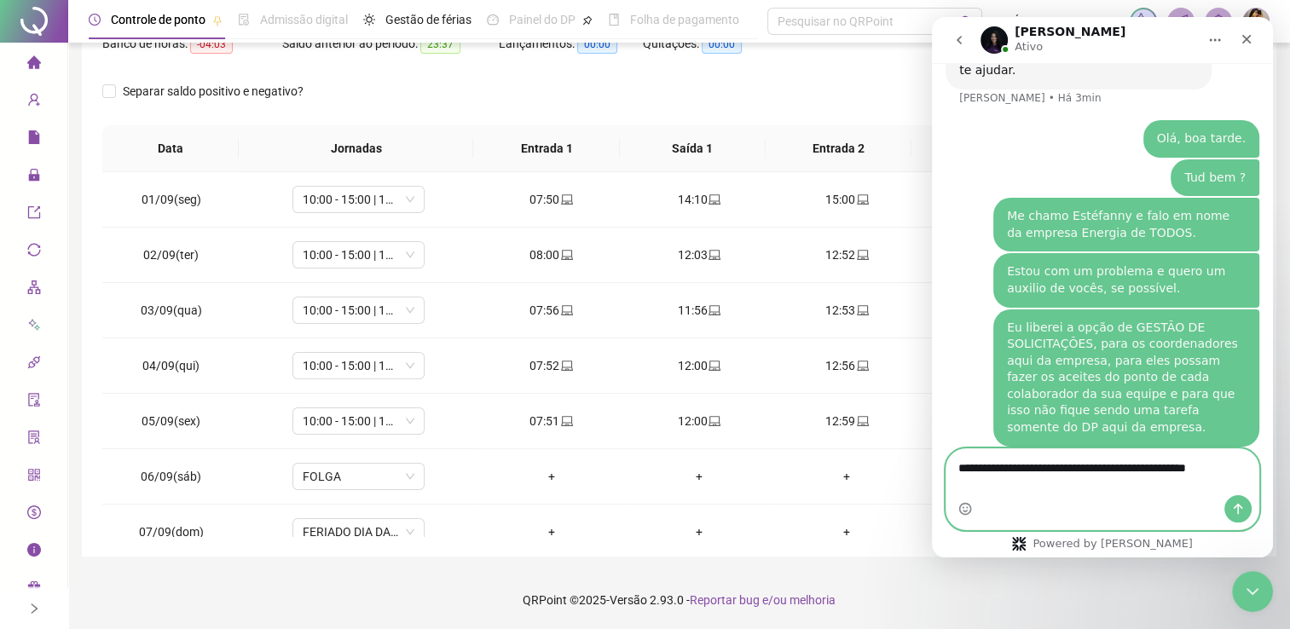
scroll to position [378, 0]
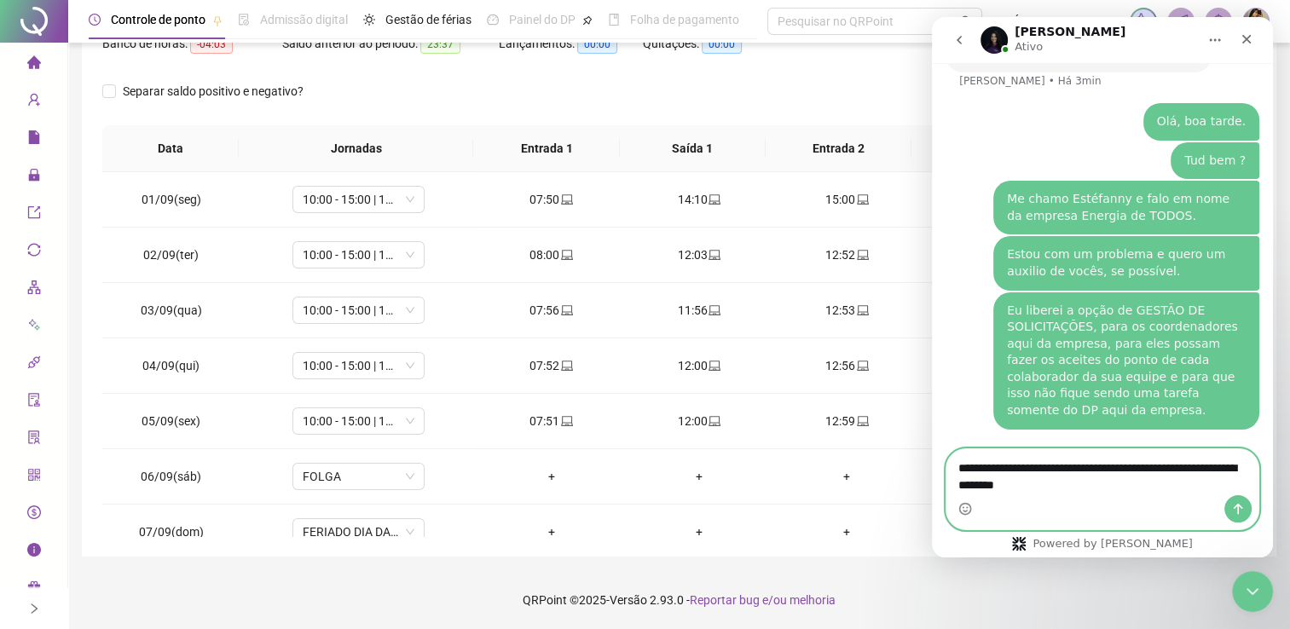
type textarea "**********"
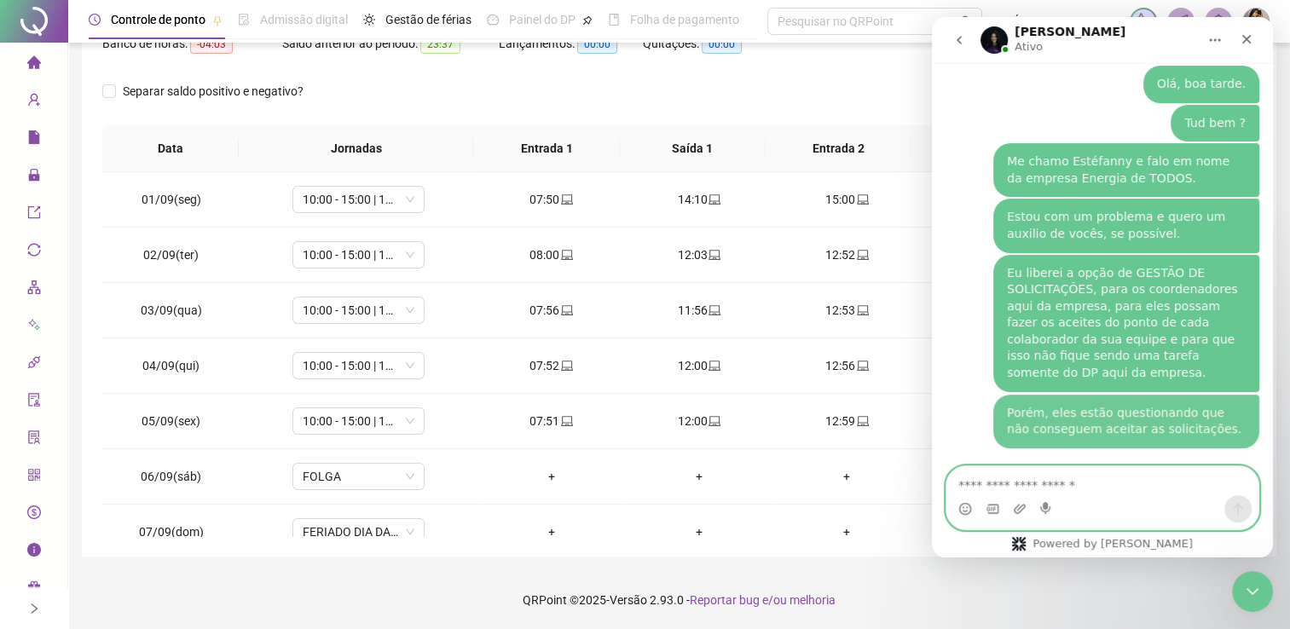
scroll to position [417, 0]
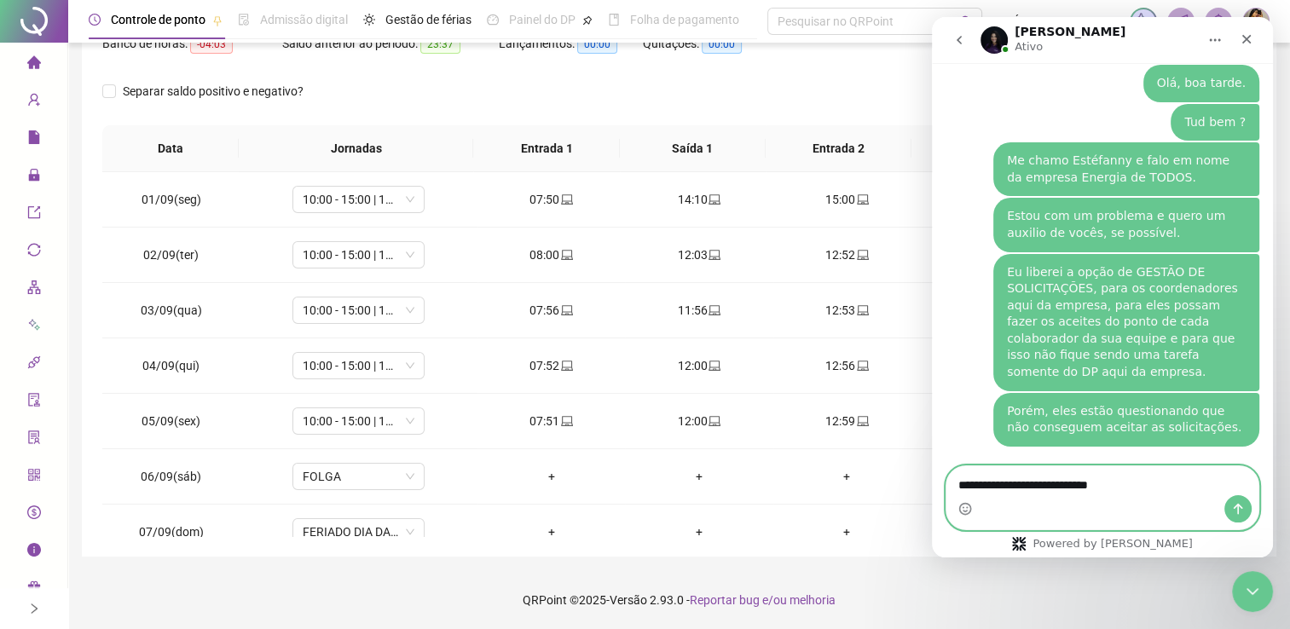
type textarea "**********"
type textarea "*"
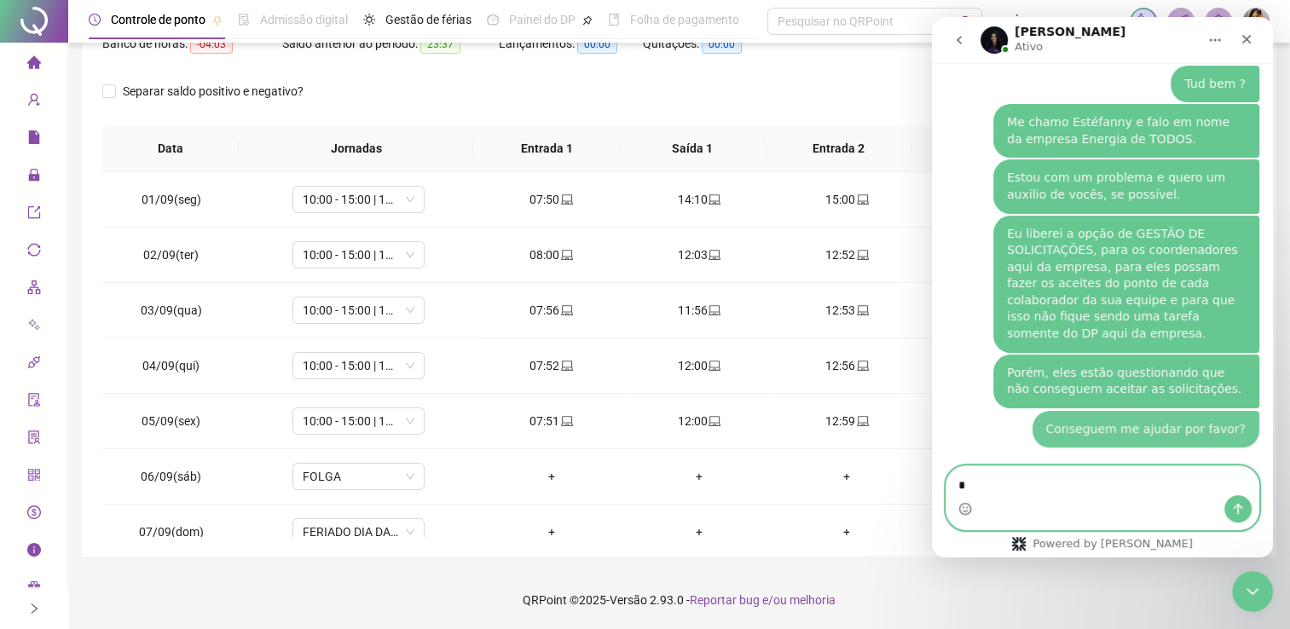
scroll to position [456, 0]
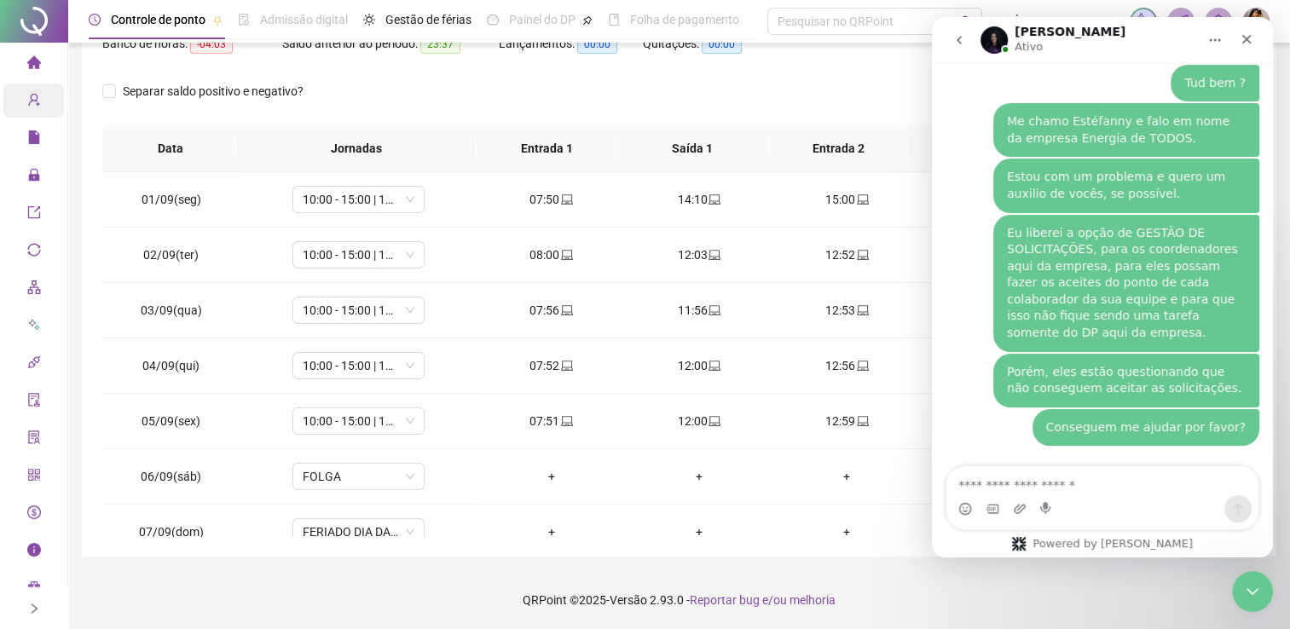
click at [42, 97] on span "Cadastros" at bounding box center [66, 101] width 78 height 14
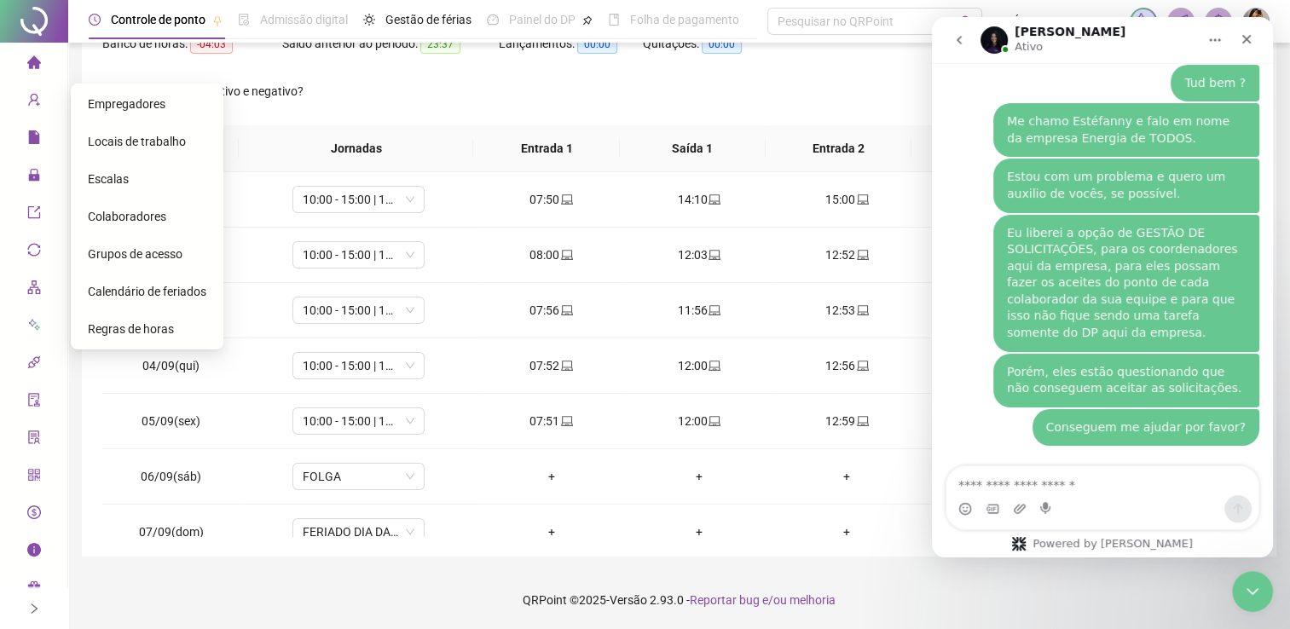
click at [118, 257] on span "Grupos de acesso" at bounding box center [135, 254] width 95 height 14
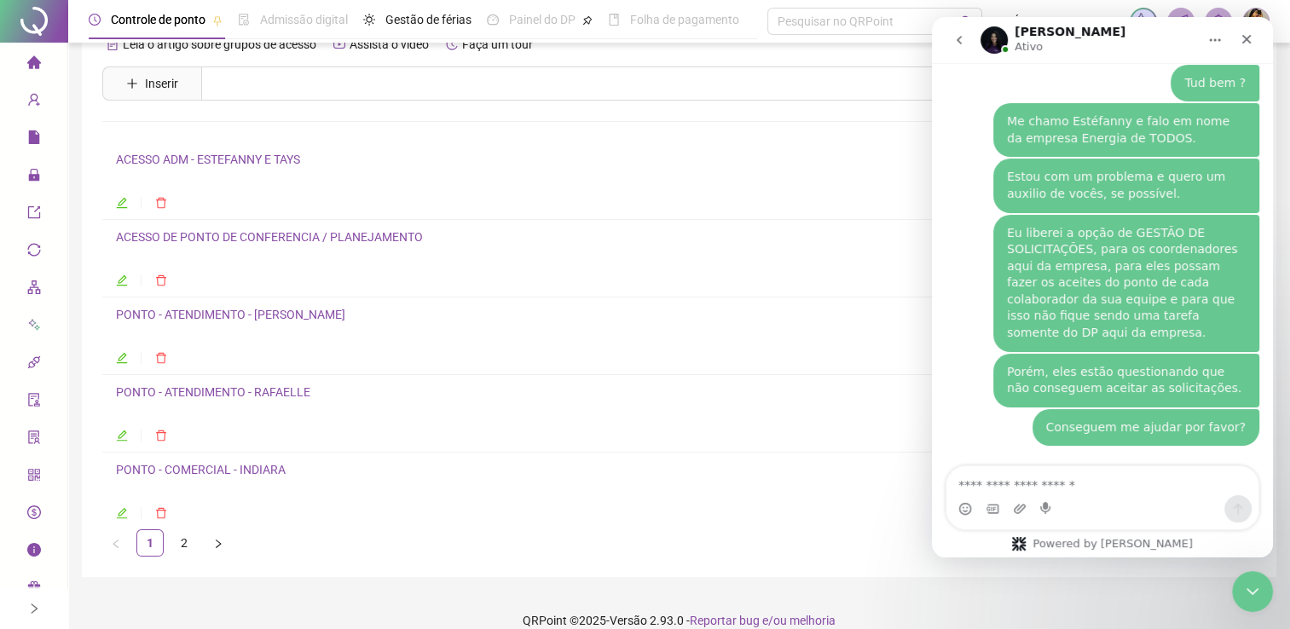
scroll to position [58, 0]
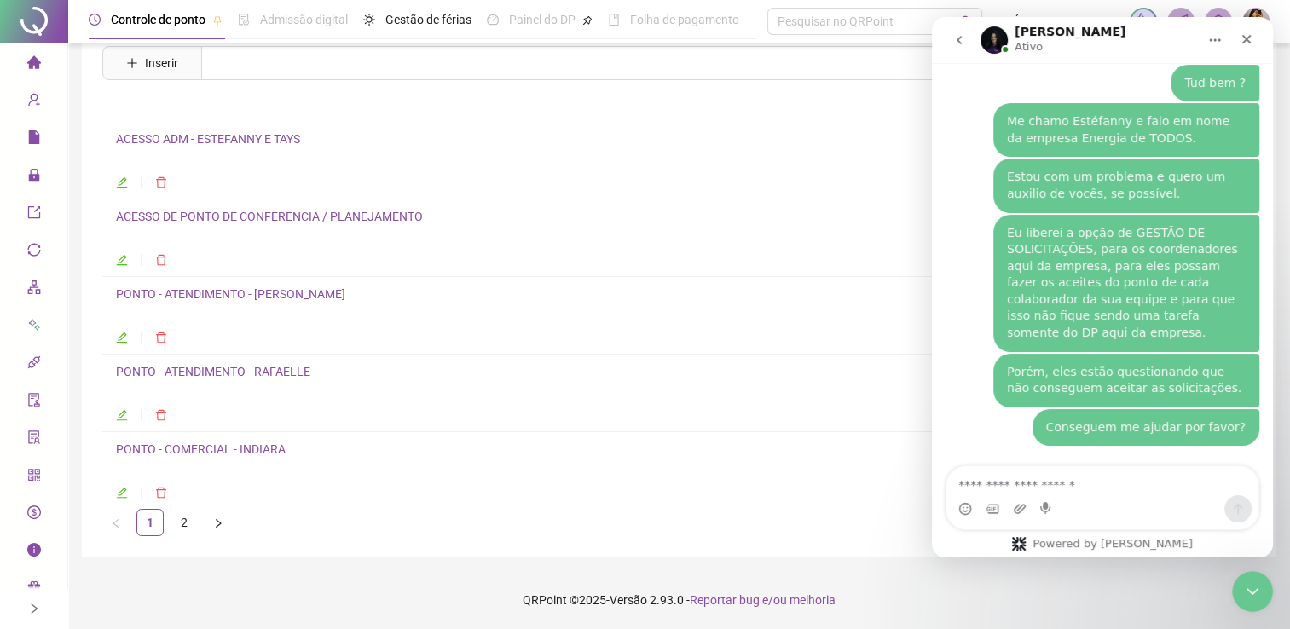
click at [121, 493] on icon "edit" at bounding box center [122, 493] width 11 height 11
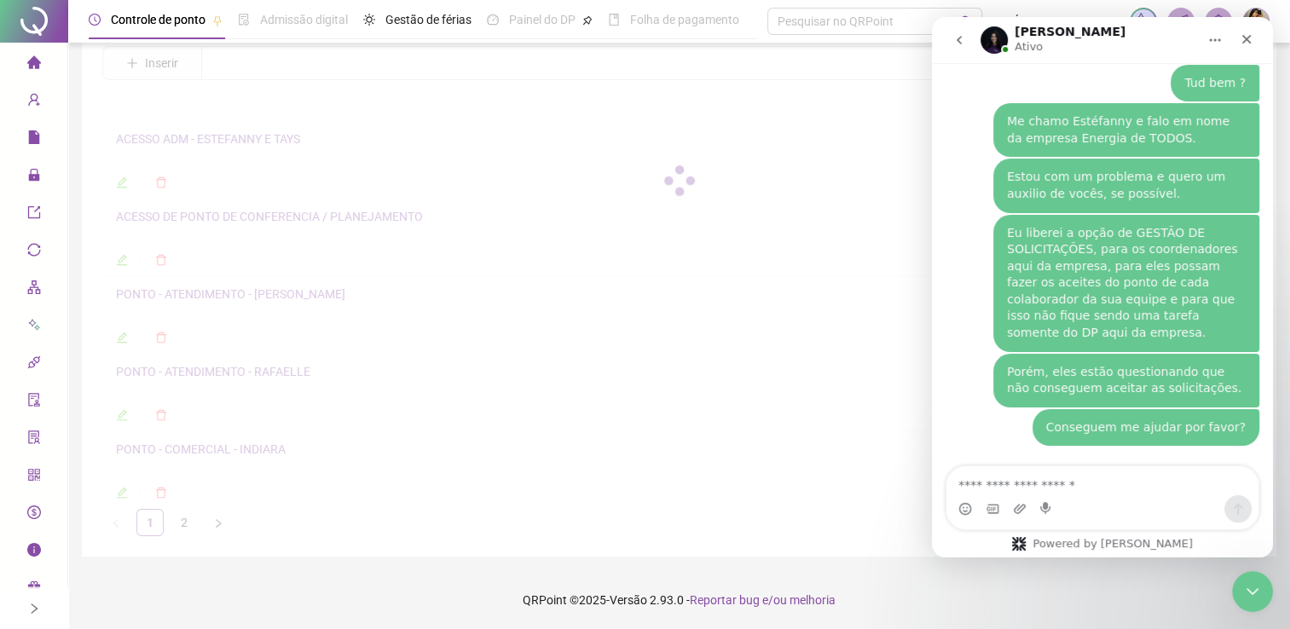
scroll to position [66, 0]
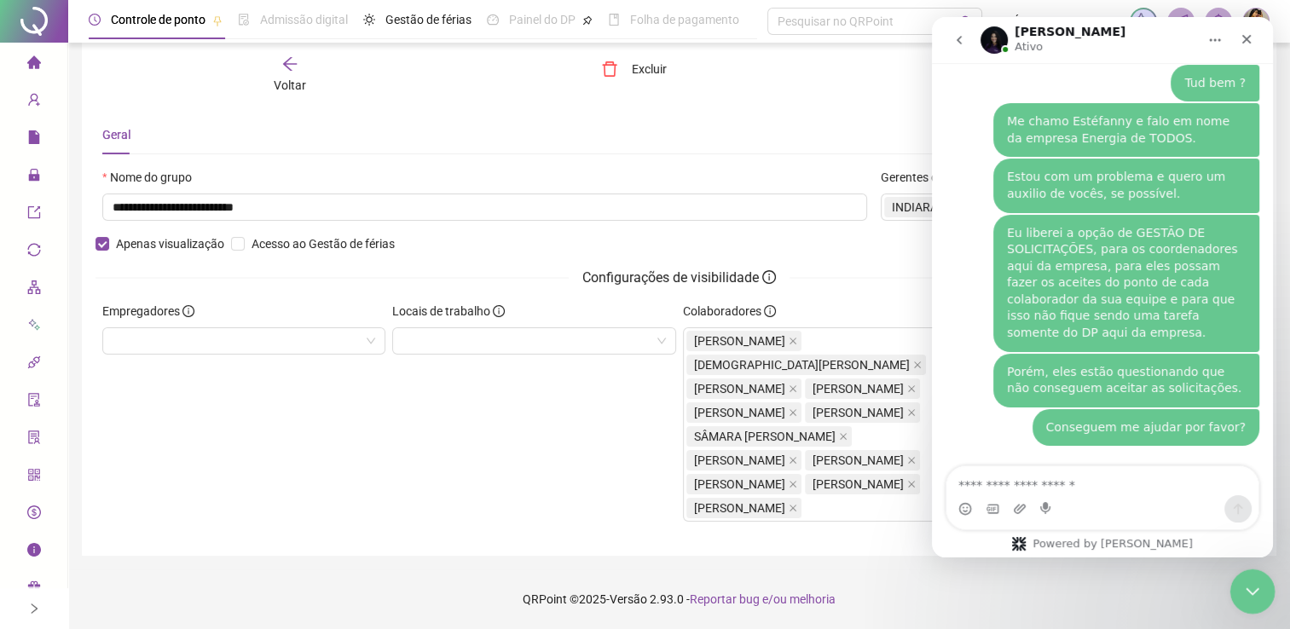
click at [1249, 593] on icon "Encerramento do Messenger da Intercom" at bounding box center [1249, 589] width 20 height 20
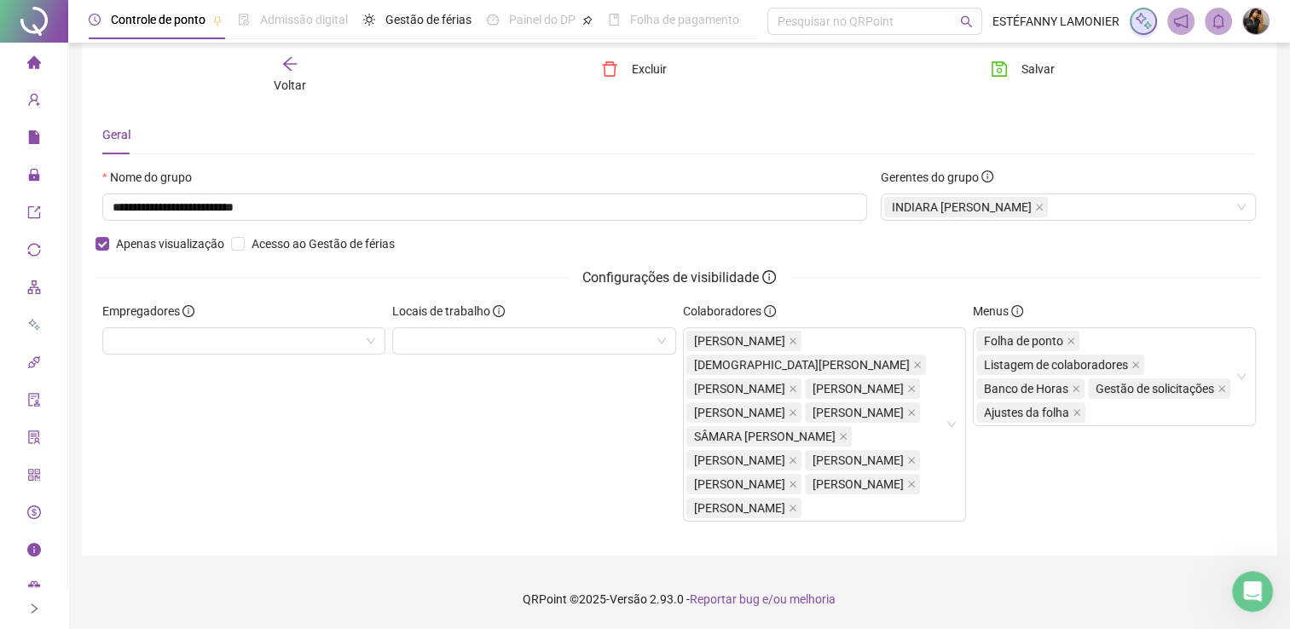
click at [549, 535] on div "Locais de trabalho" at bounding box center [534, 419] width 290 height 234
drag, startPoint x: 566, startPoint y: 548, endPoint x: 557, endPoint y: 547, distance: 9.4
click at [565, 535] on div "Locais de trabalho" at bounding box center [534, 419] width 290 height 234
click at [1249, 591] on icon "Abertura do Messenger da Intercom" at bounding box center [1250, 589] width 28 height 28
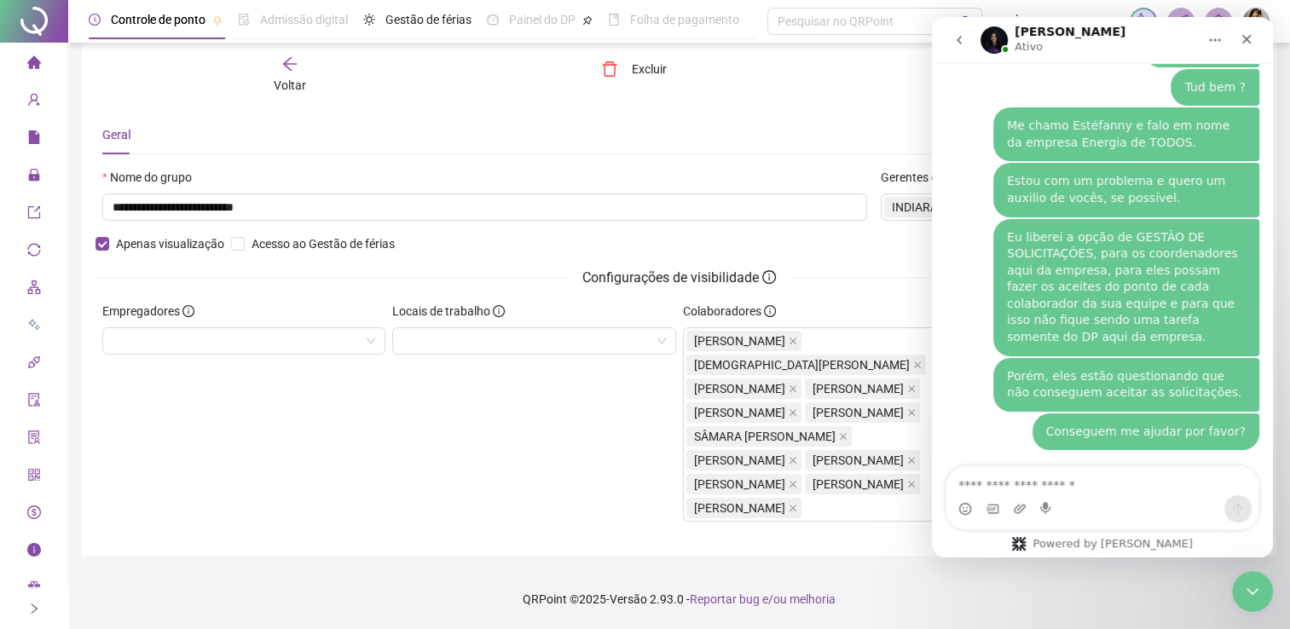
scroll to position [456, 0]
click at [1022, 482] on textarea "Envie uma mensagem..." at bounding box center [1102, 480] width 312 height 29
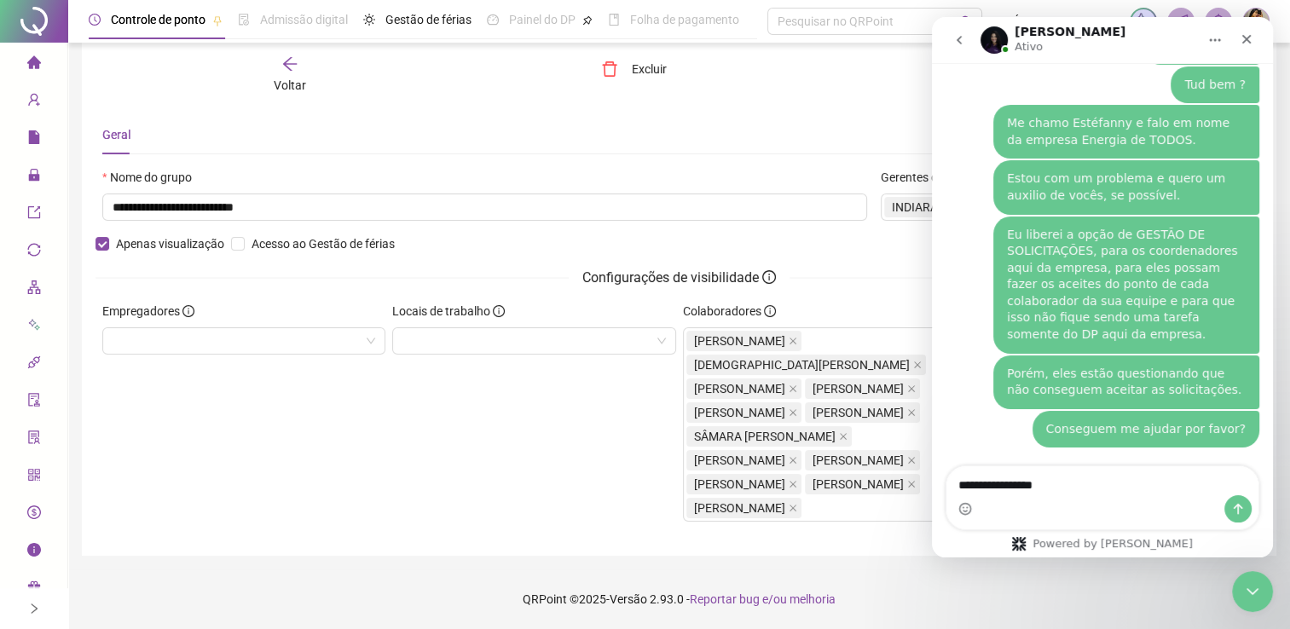
type textarea "**********"
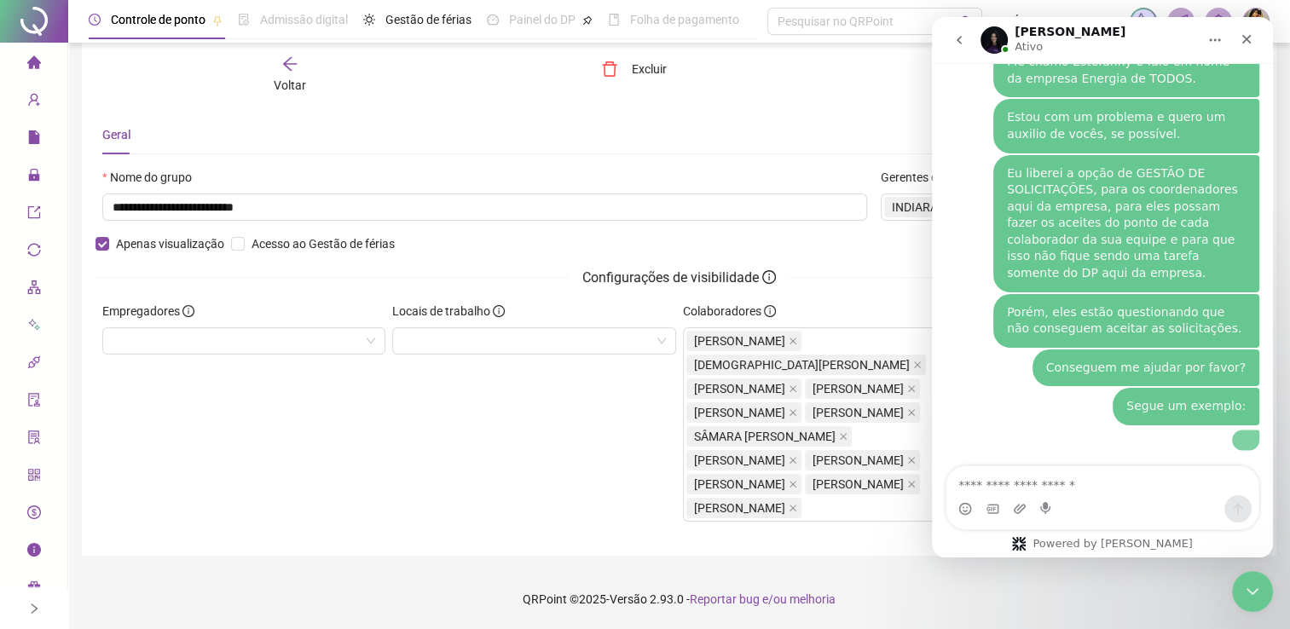
scroll to position [626, 0]
click at [499, 388] on div "Locais de trabalho" at bounding box center [534, 419] width 290 height 234
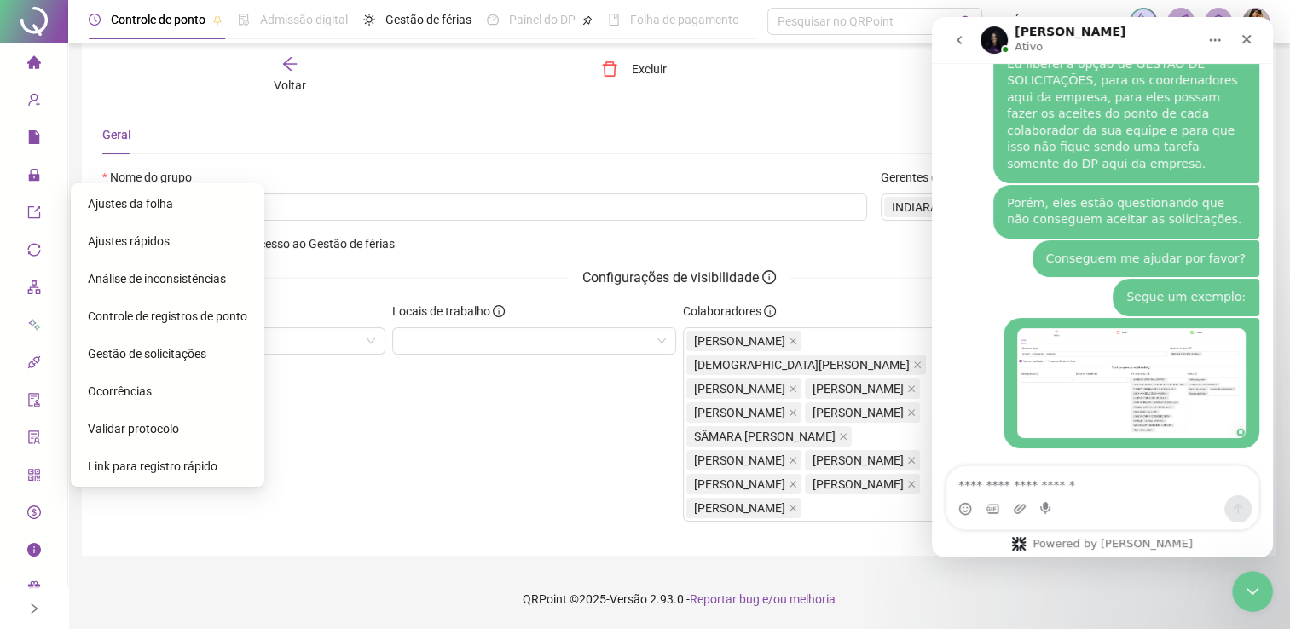
click at [373, 482] on div "Empregadores" at bounding box center [244, 419] width 290 height 234
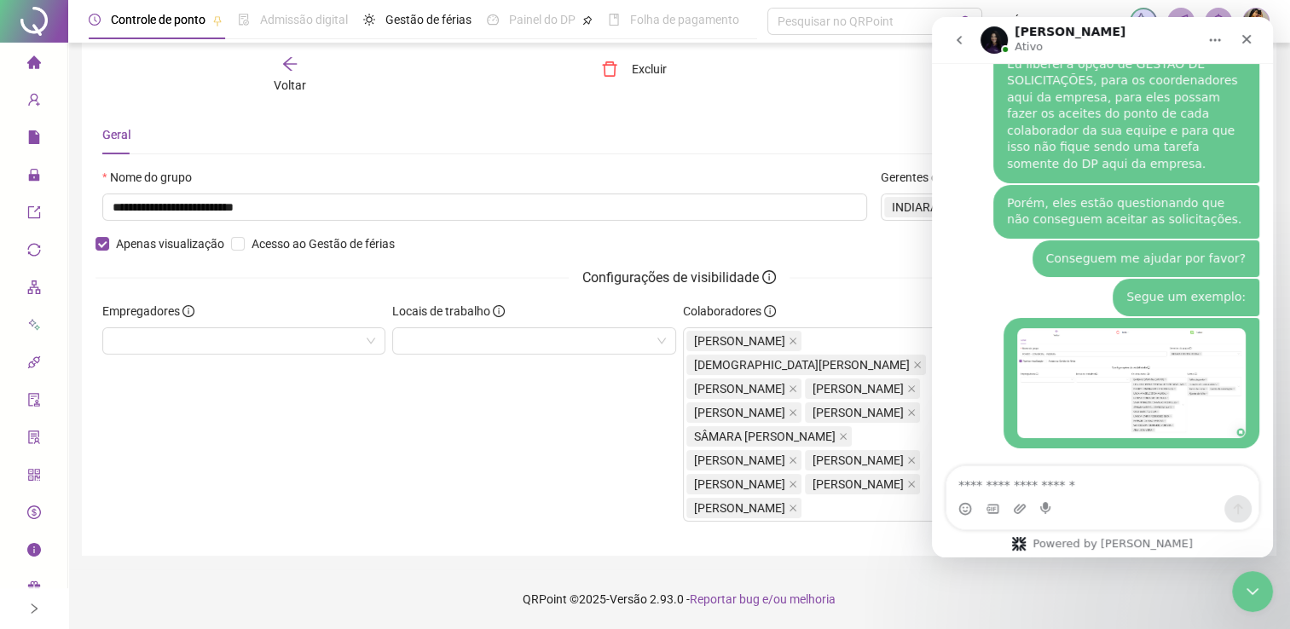
click at [395, 495] on div "Locais de trabalho" at bounding box center [534, 419] width 290 height 234
click at [1020, 489] on textarea "Envie uma mensagem..." at bounding box center [1102, 480] width 312 height 29
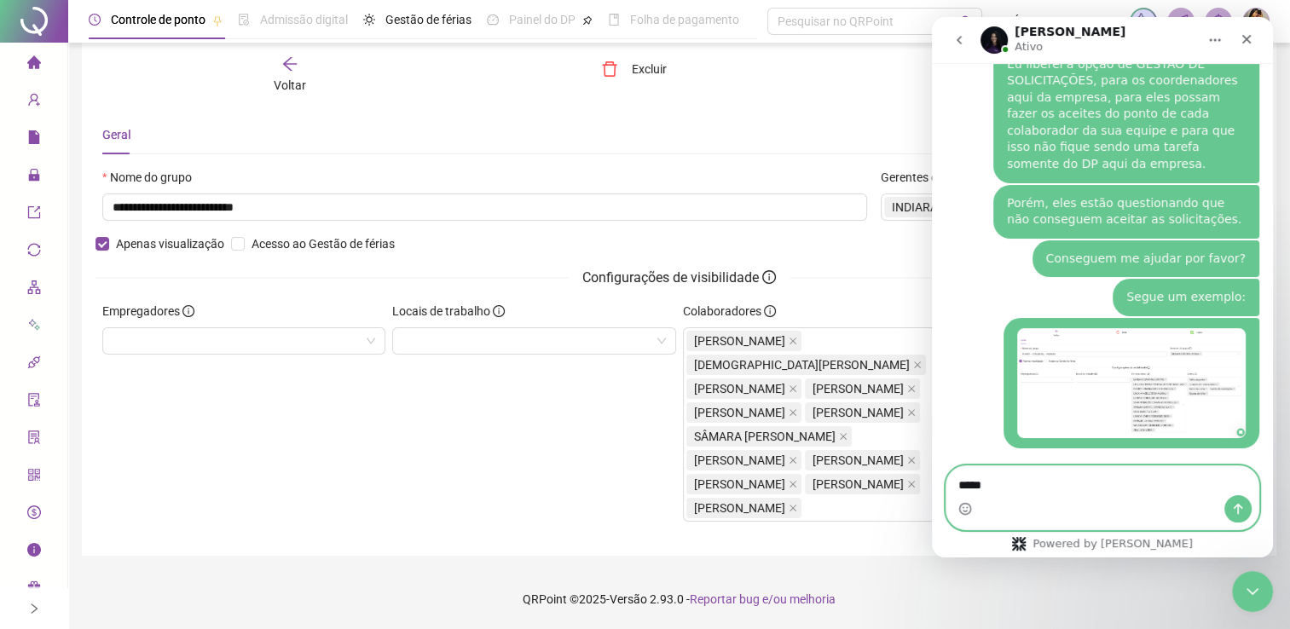
type textarea "*****"
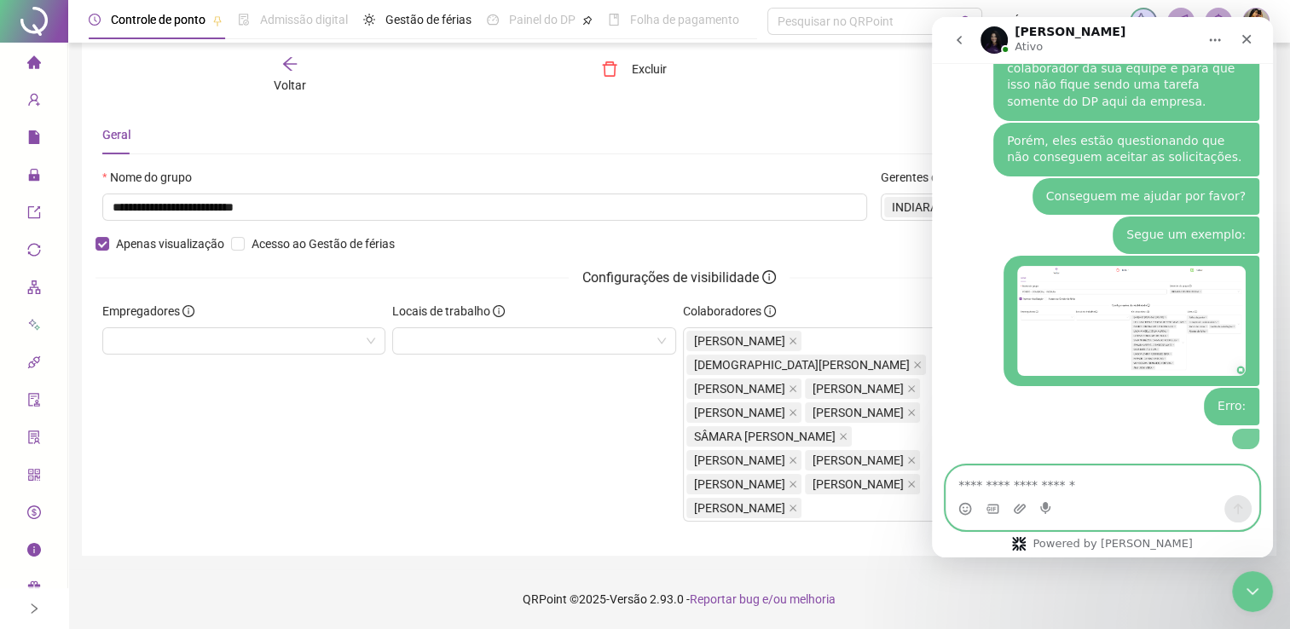
scroll to position [800, 0]
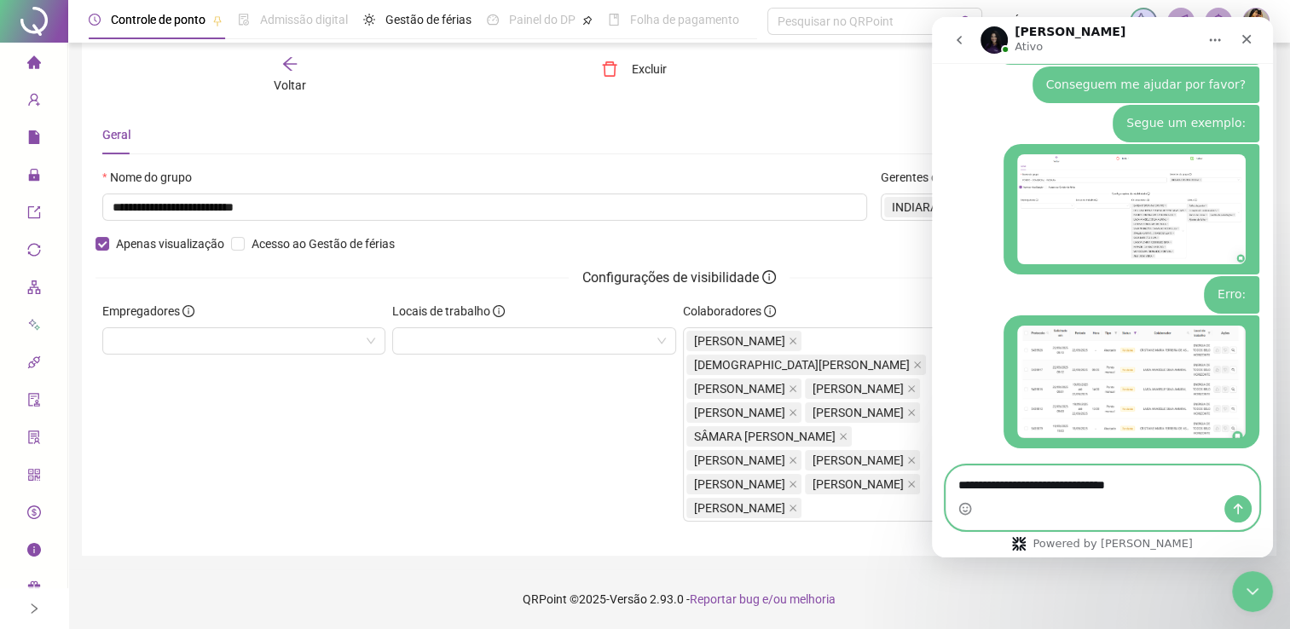
click at [1095, 488] on textarea "**********" at bounding box center [1102, 480] width 312 height 29
click at [1157, 489] on textarea "**********" at bounding box center [1102, 480] width 312 height 29
click at [1191, 396] on img "ESTÉFANNY diz…" at bounding box center [1131, 382] width 228 height 113
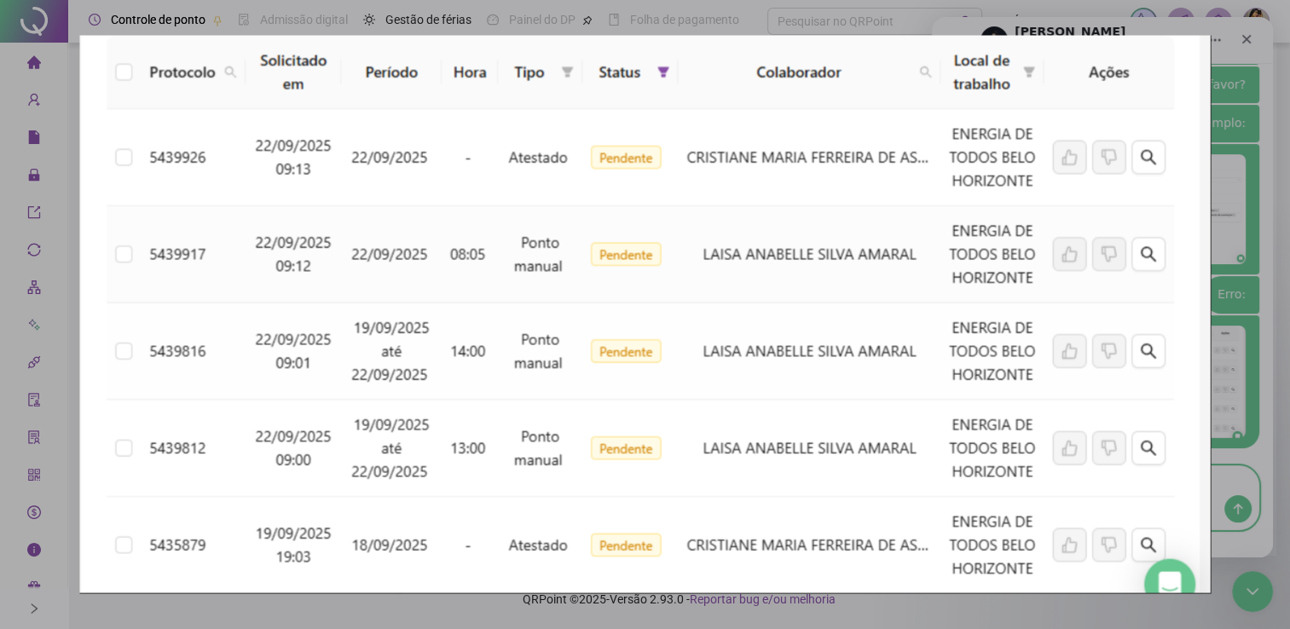
scroll to position [0, 0]
click at [1232, 373] on div "Messenger da Intercom" at bounding box center [645, 314] width 1290 height 629
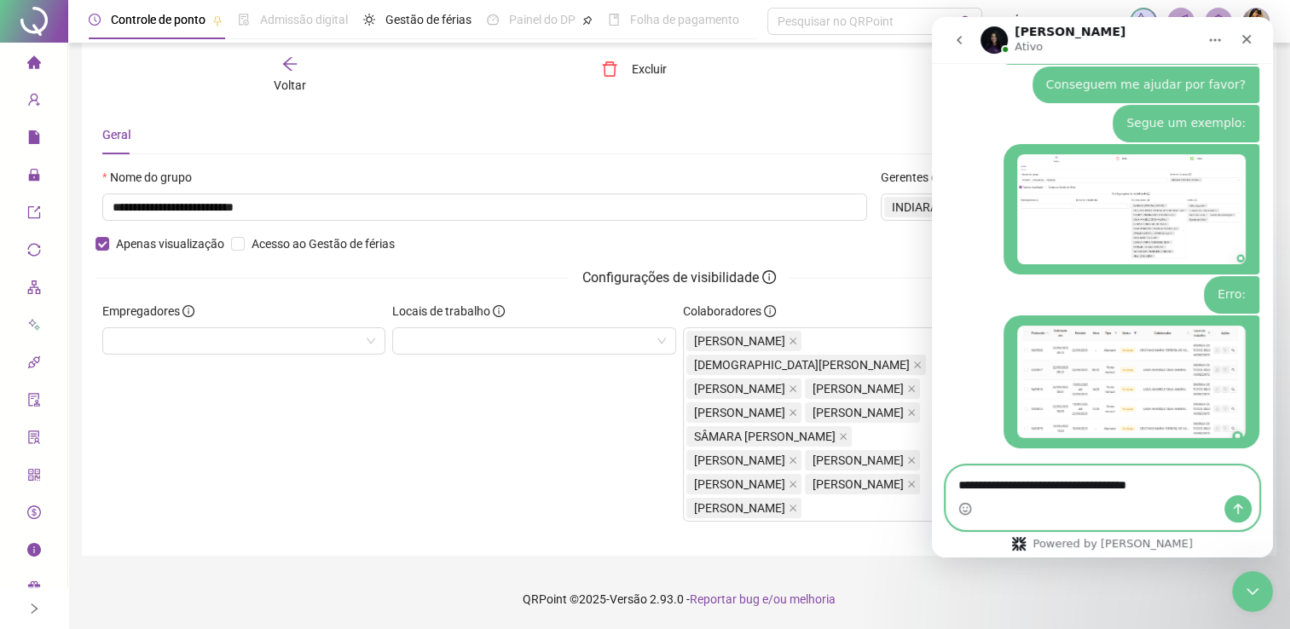
click at [1168, 486] on textarea "**********" at bounding box center [1102, 480] width 312 height 29
type textarea "**********"
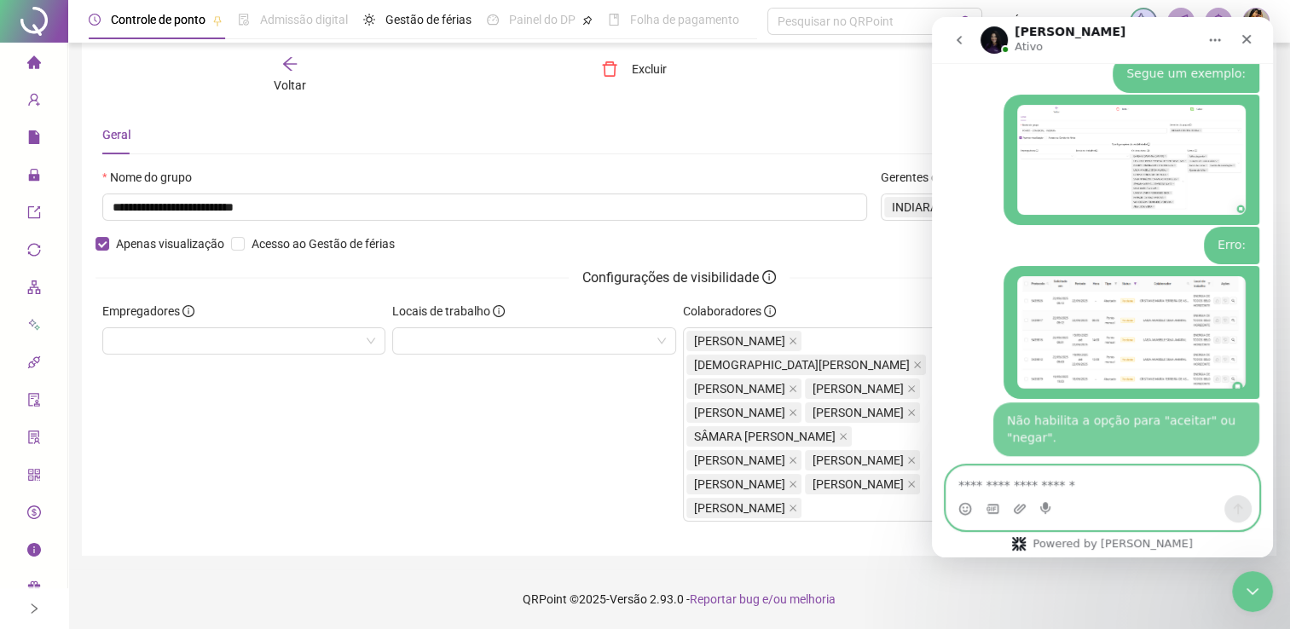
scroll to position [856, 0]
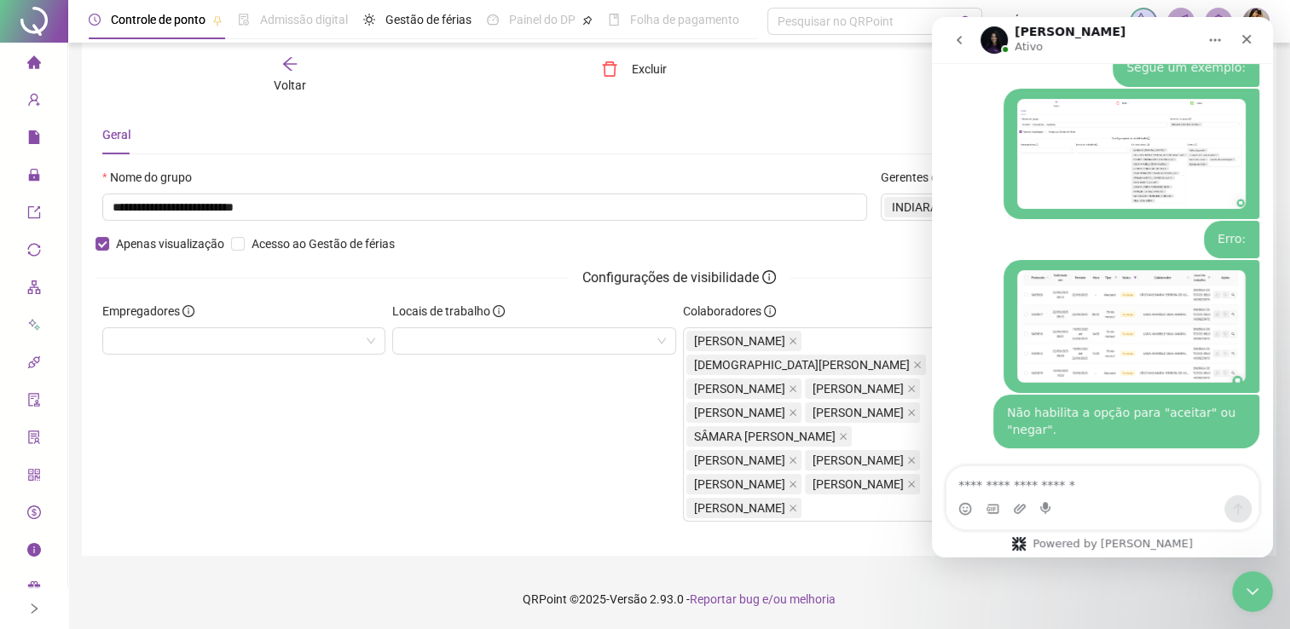
click at [351, 482] on div "Empregadores" at bounding box center [244, 419] width 290 height 234
click at [45, 172] on span "Administração" at bounding box center [77, 176] width 100 height 14
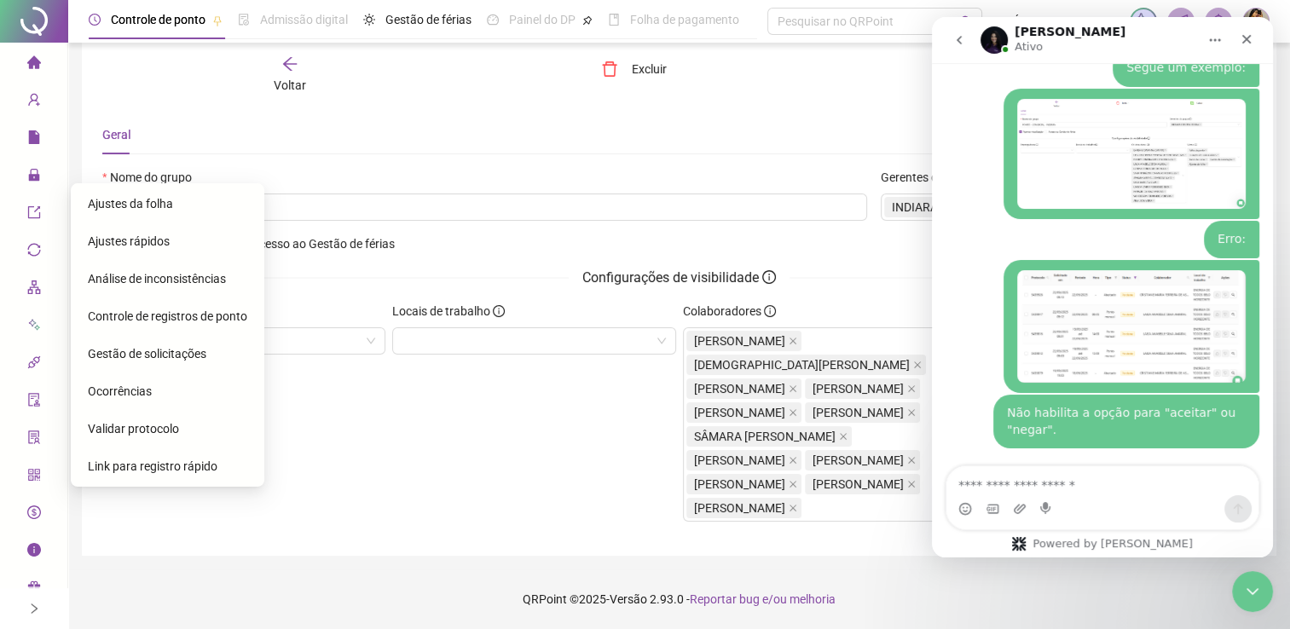
click at [135, 197] on span "Ajustes da folha" at bounding box center [130, 204] width 85 height 14
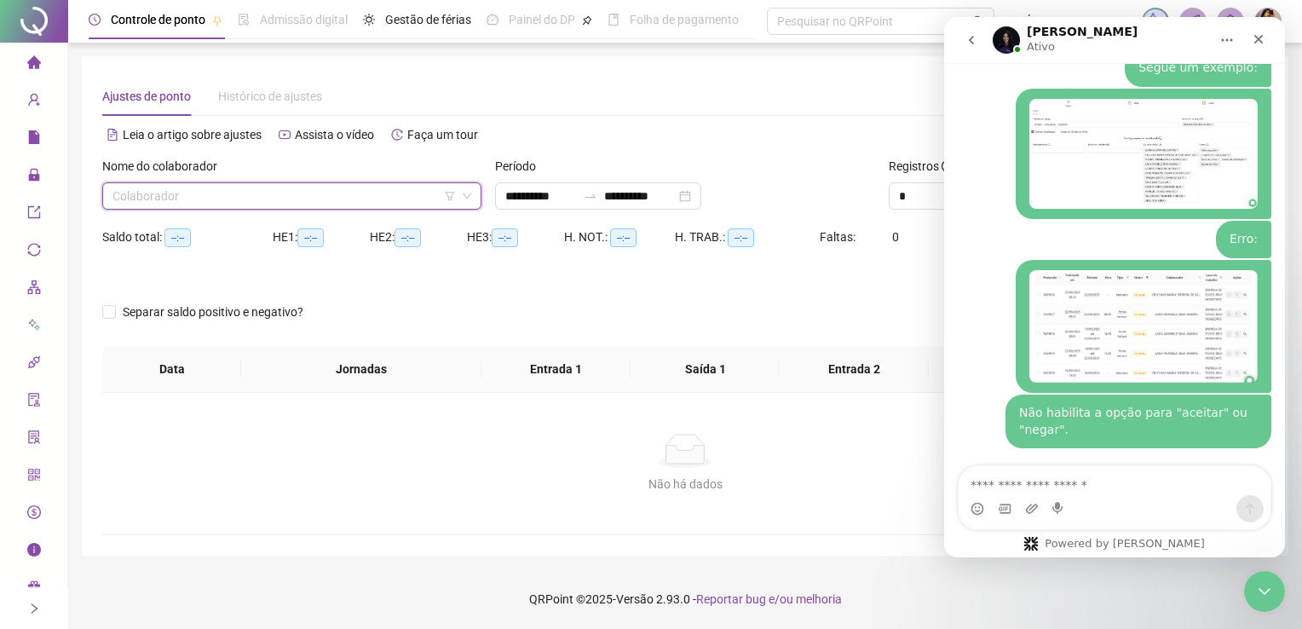
click at [310, 205] on input "search" at bounding box center [284, 196] width 343 height 26
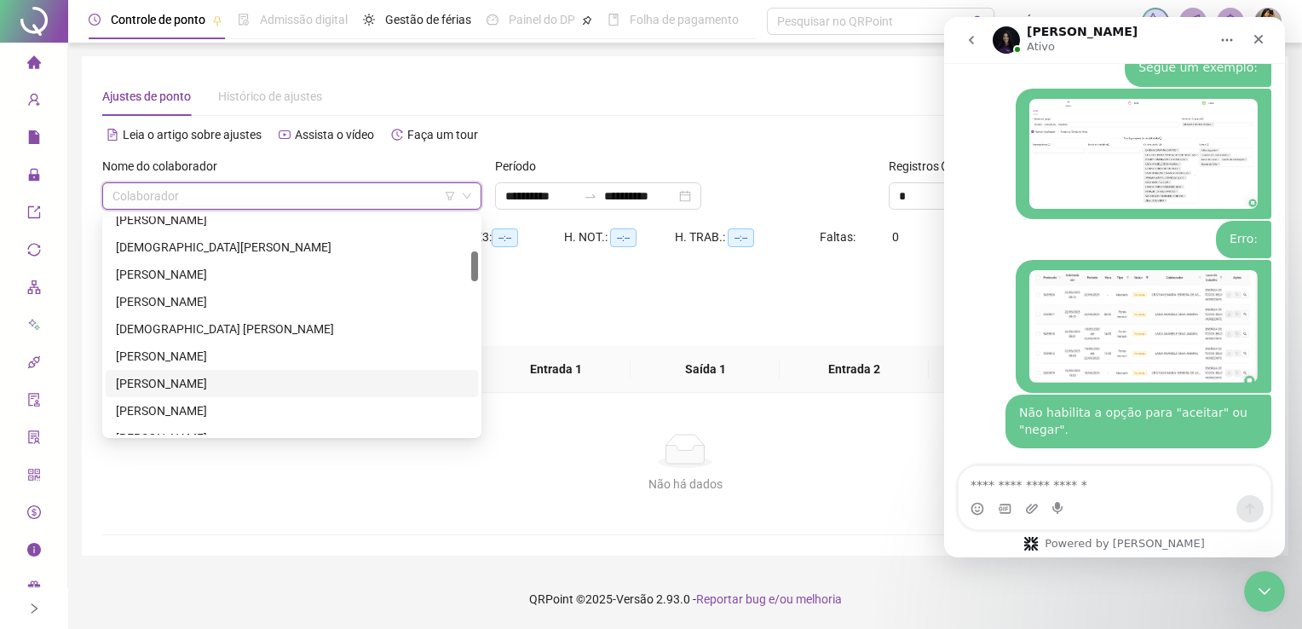
type input "**********"
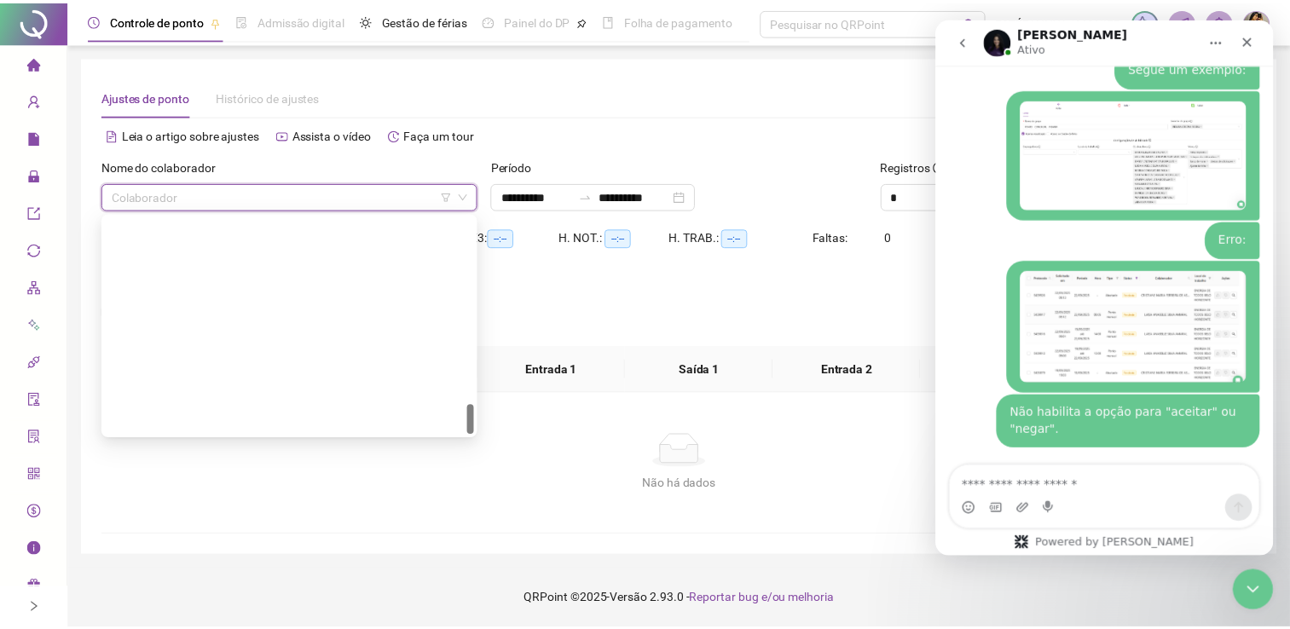
scroll to position [1364, 0]
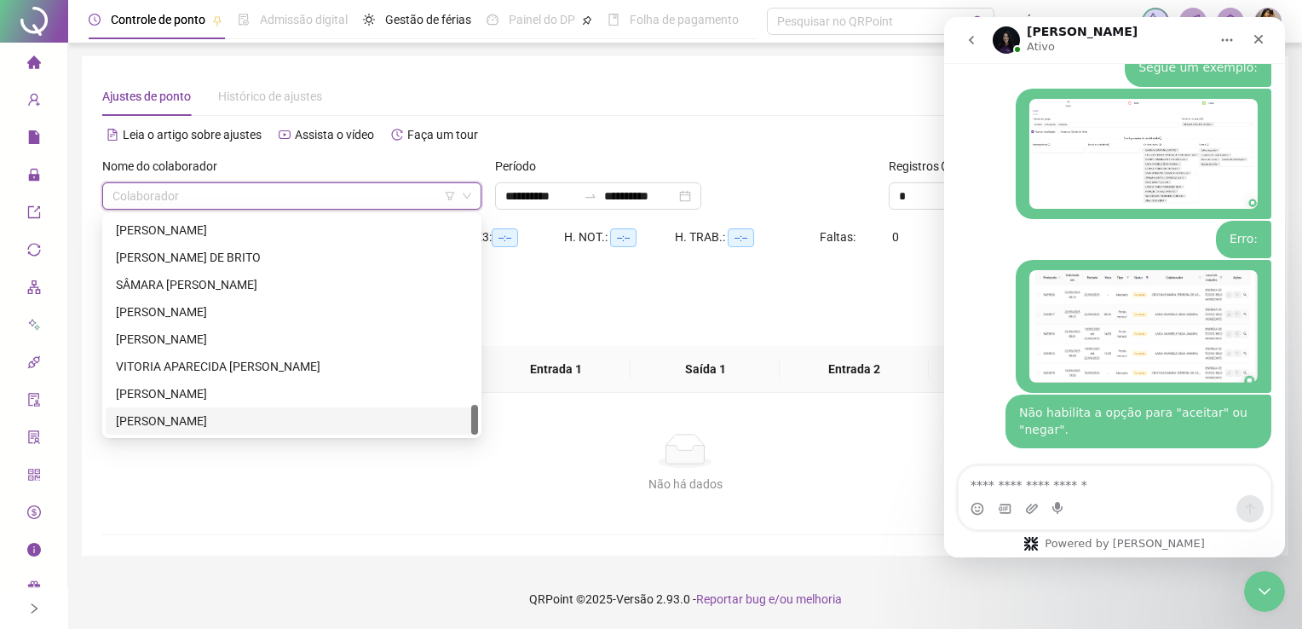
click at [249, 421] on div "[PERSON_NAME]" at bounding box center [292, 421] width 352 height 19
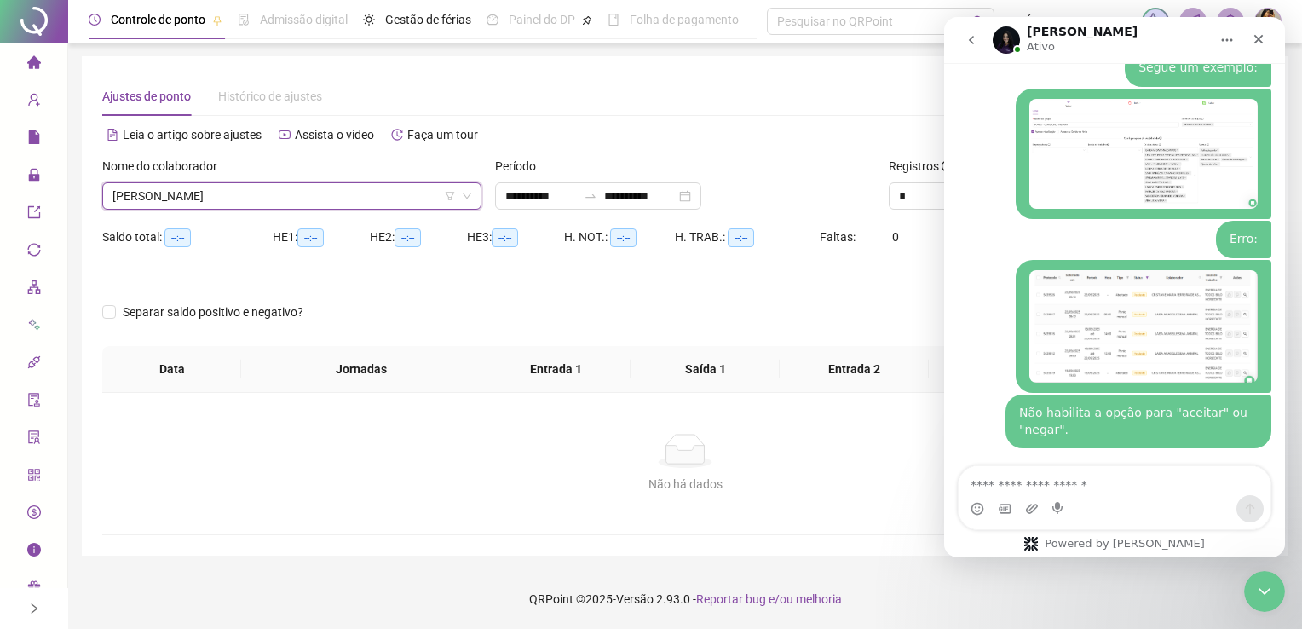
click at [737, 297] on div at bounding box center [539, 284] width 874 height 27
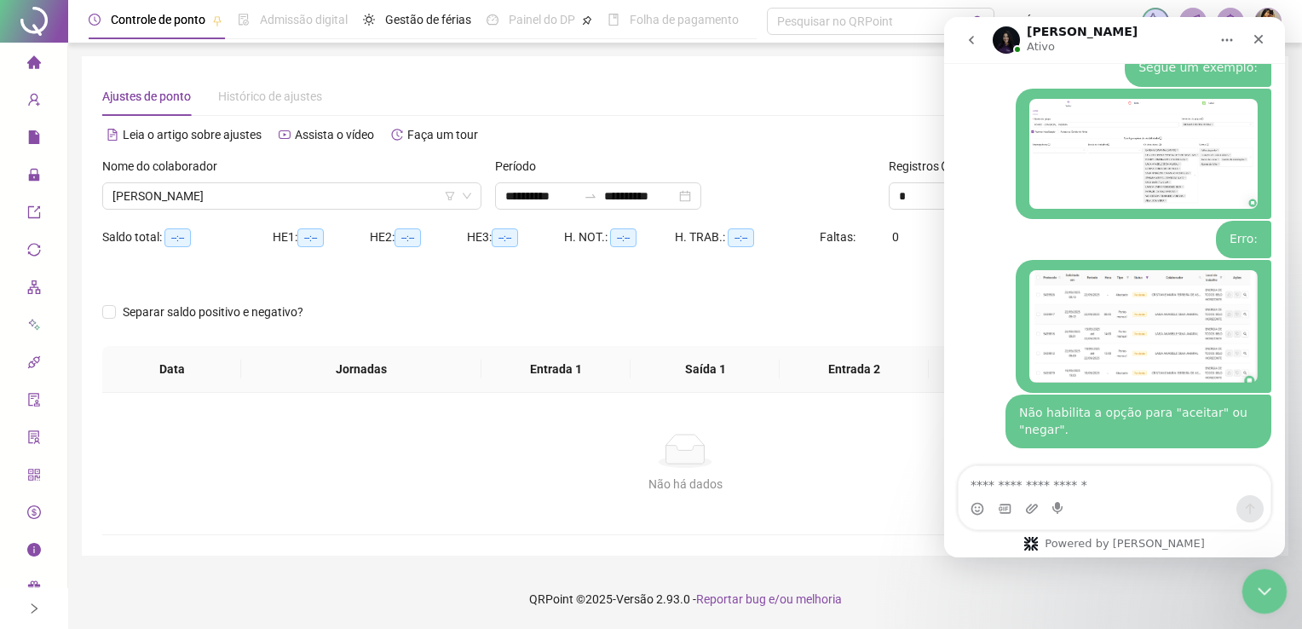
click at [1275, 592] on div "Encerramento do Messenger da Intercom" at bounding box center [1262, 588] width 41 height 41
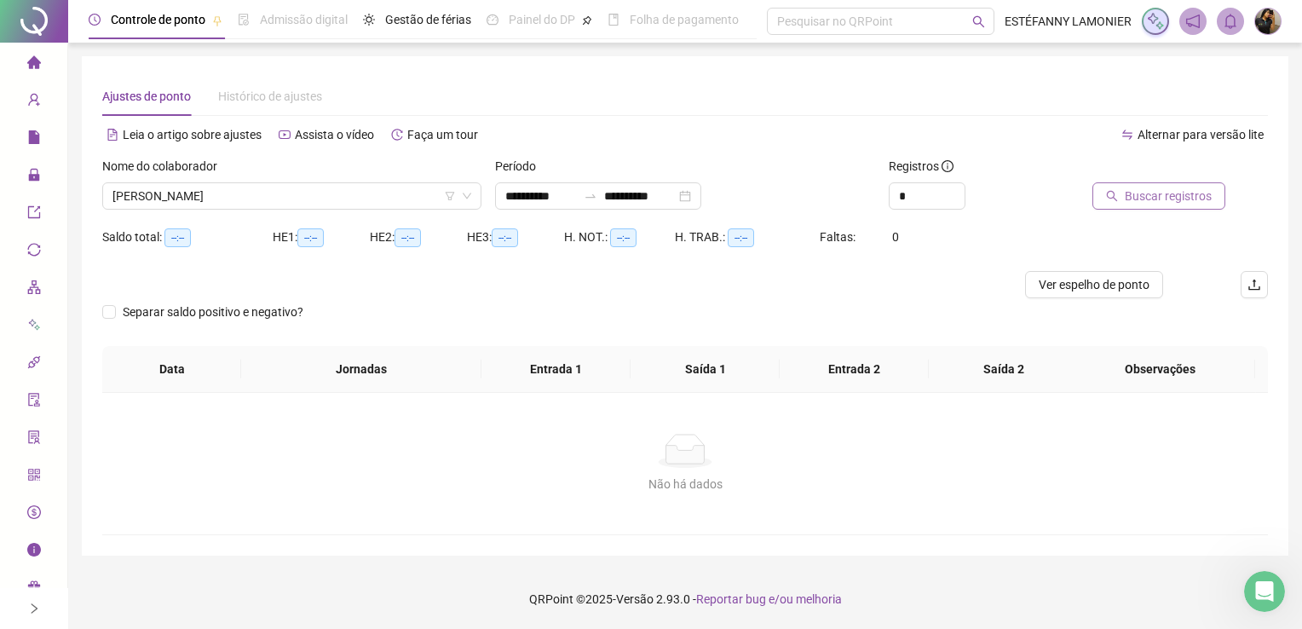
click at [1152, 188] on span "Buscar registros" at bounding box center [1168, 196] width 87 height 19
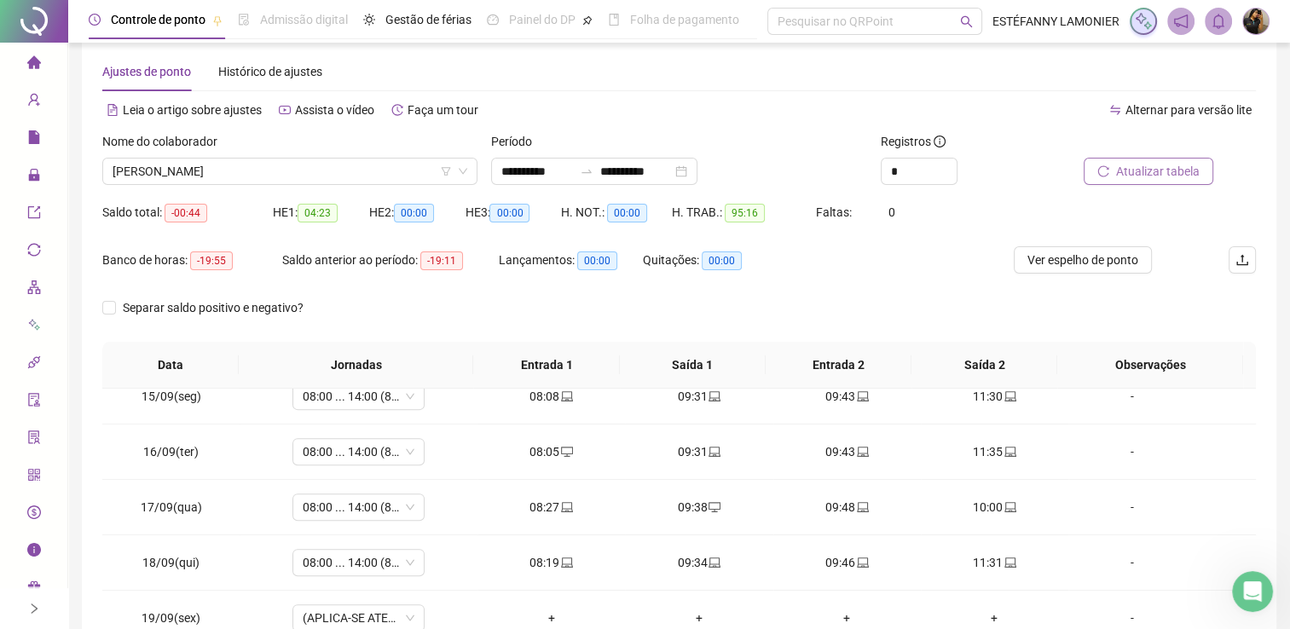
scroll to position [0, 0]
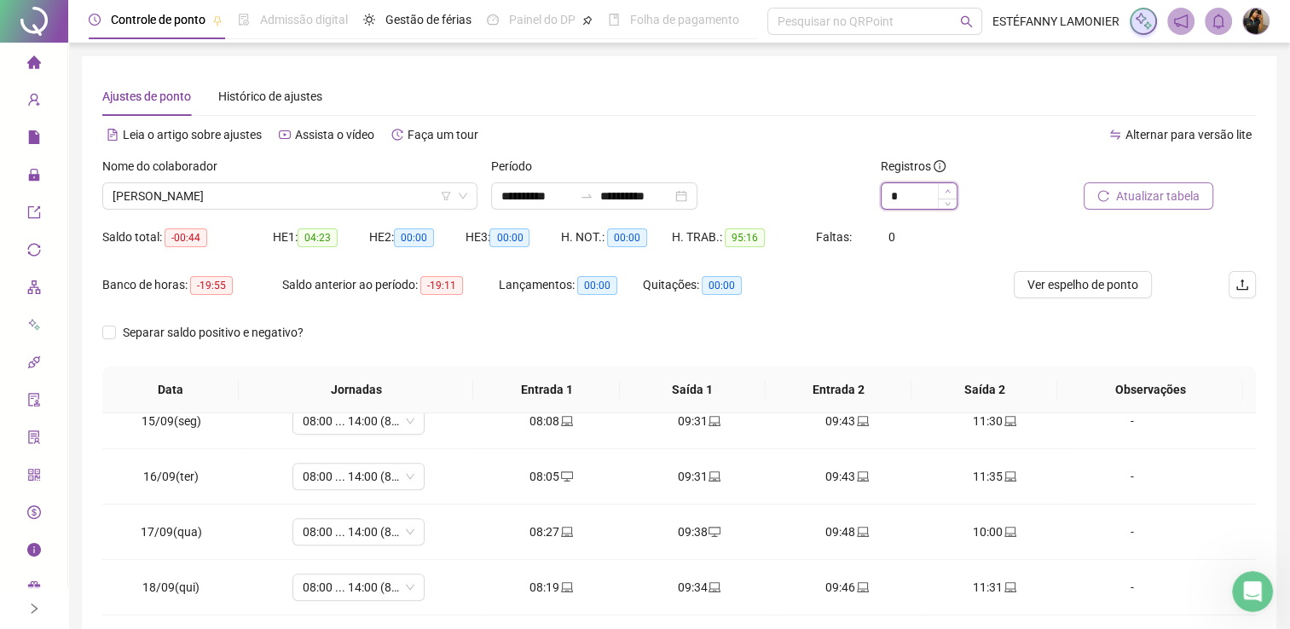
click at [950, 190] on span "Increase Value" at bounding box center [947, 190] width 19 height 15
type input "*"
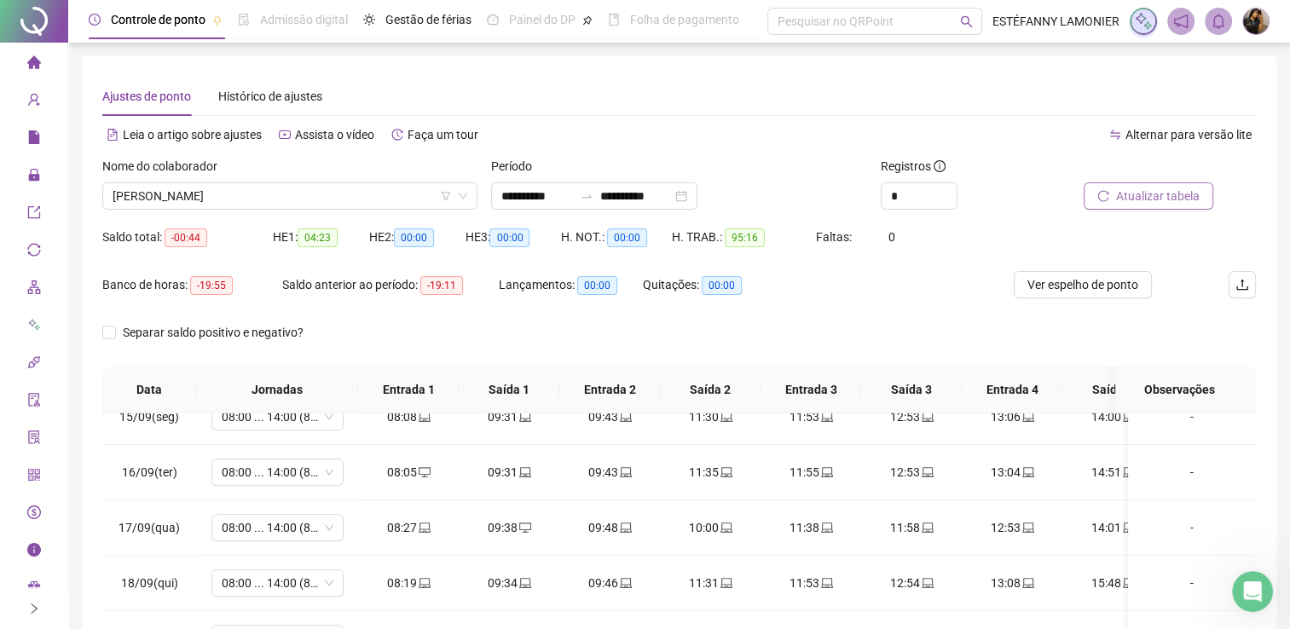
click at [463, 332] on div "Separar saldo positivo e negativo?" at bounding box center [678, 343] width 1153 height 48
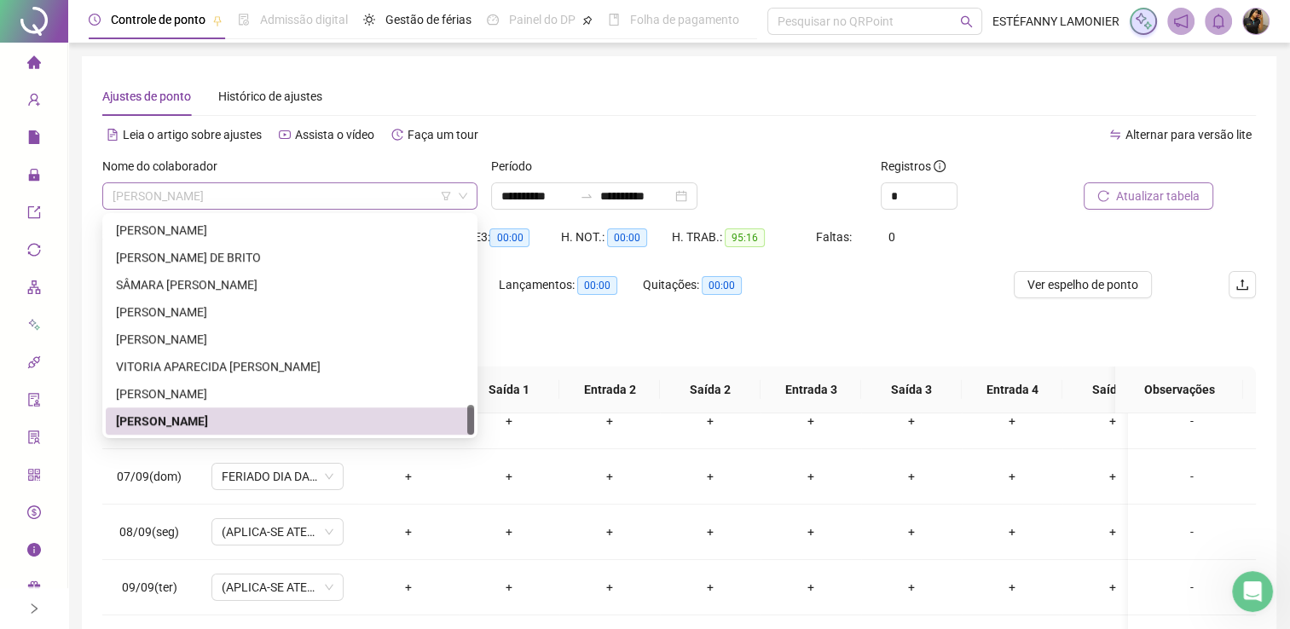
click at [266, 201] on span "[PERSON_NAME]" at bounding box center [290, 196] width 355 height 26
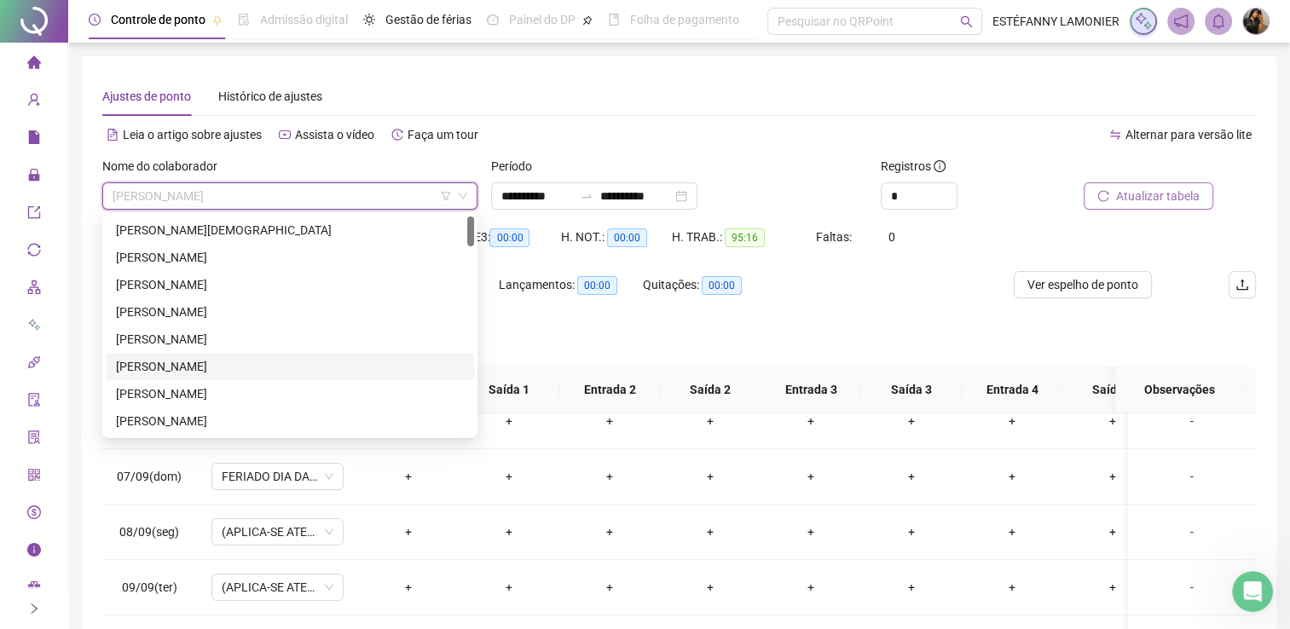
click at [148, 366] on div "[PERSON_NAME]" at bounding box center [290, 366] width 348 height 19
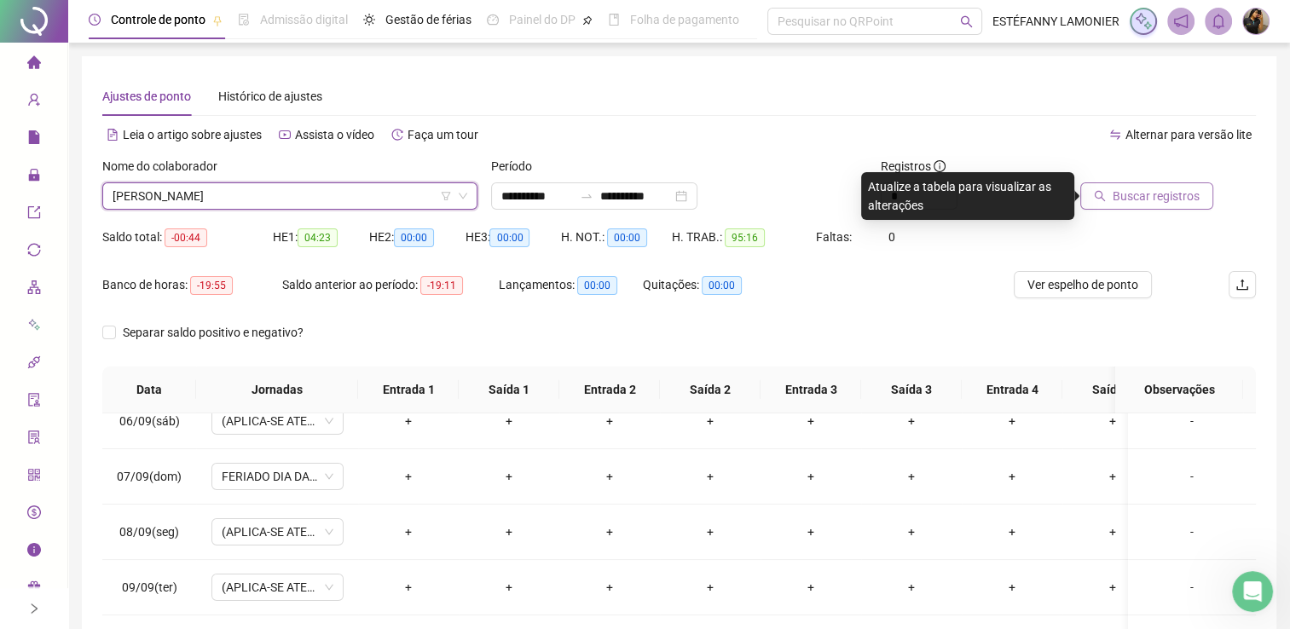
click at [1099, 193] on icon "search" at bounding box center [1099, 196] width 11 height 11
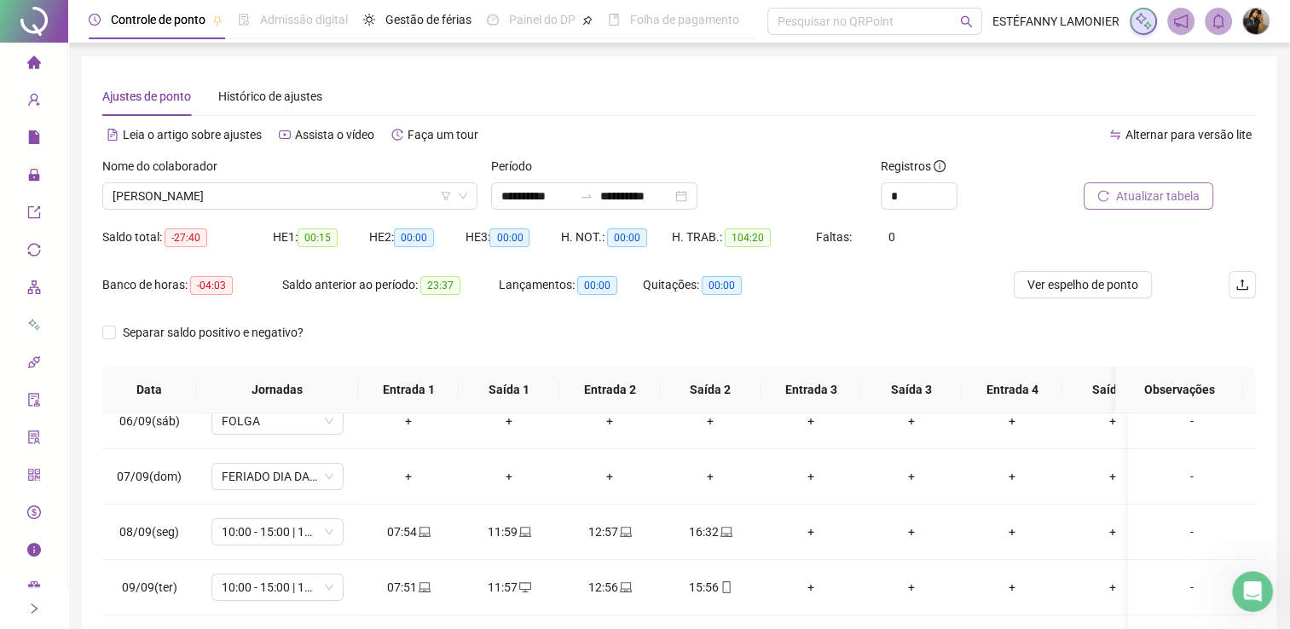
click at [531, 336] on div "Separar saldo positivo e negativo?" at bounding box center [678, 343] width 1153 height 48
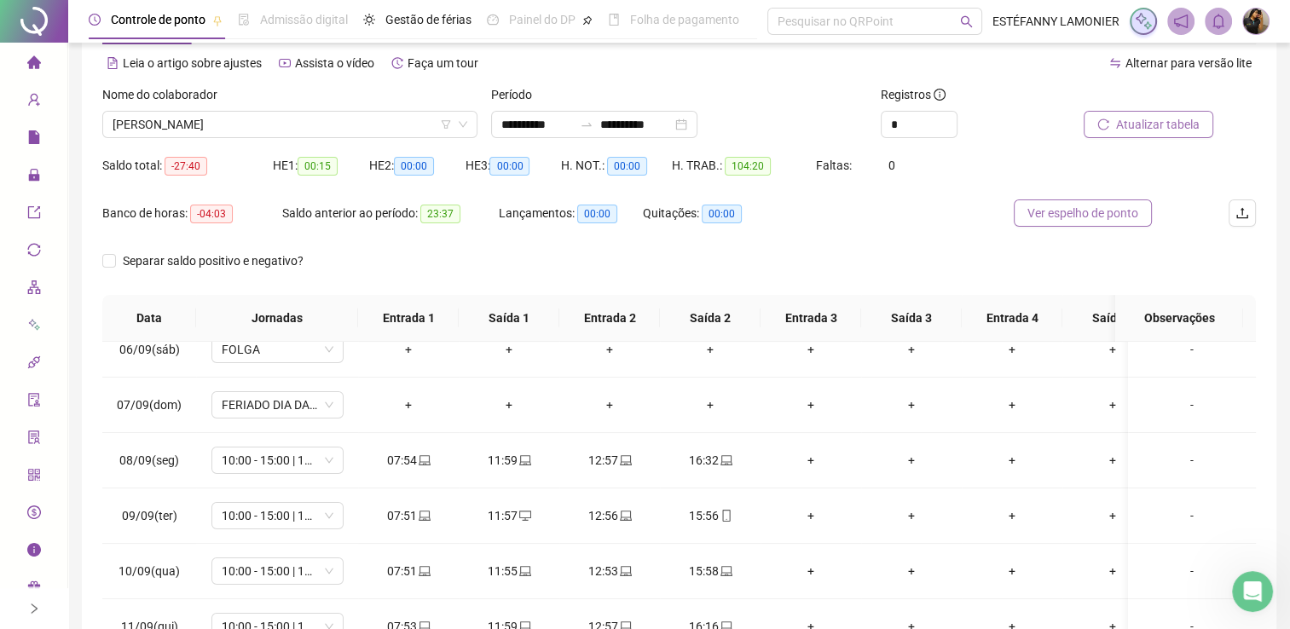
scroll to position [71, 0]
click at [1068, 206] on span "Ver espelho de ponto" at bounding box center [1082, 214] width 111 height 19
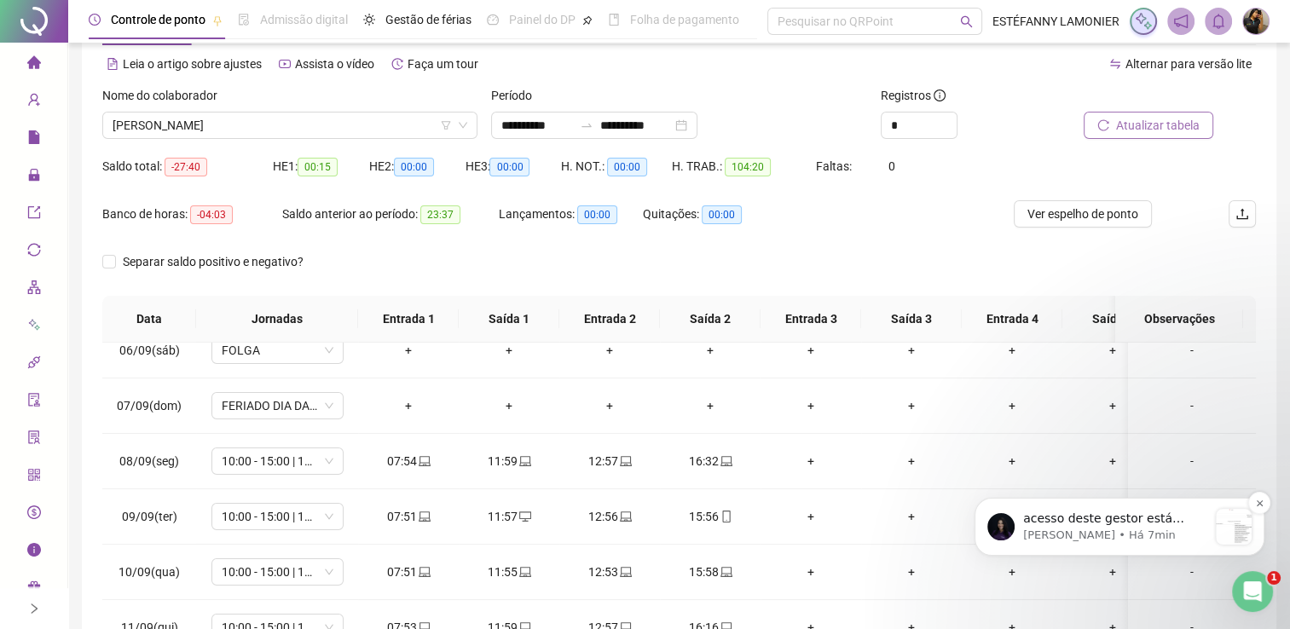
scroll to position [1068, 0]
click at [1141, 529] on p "[PERSON_NAME] • Há 7min" at bounding box center [1115, 535] width 184 height 15
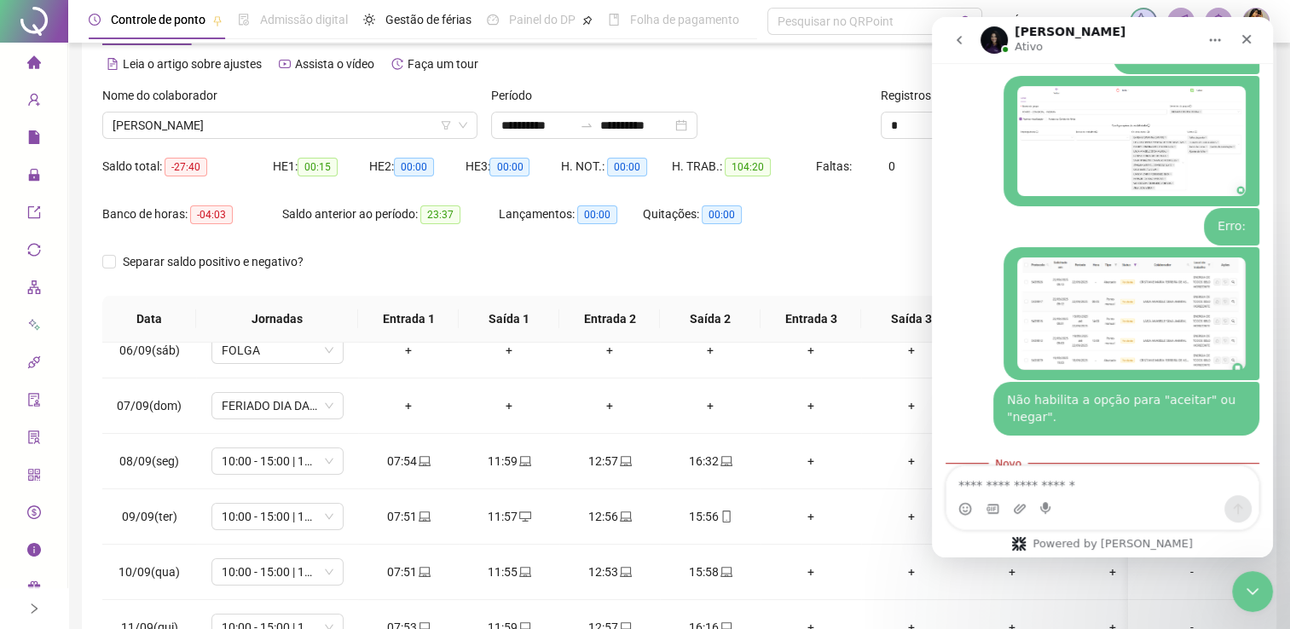
scroll to position [1096, 0]
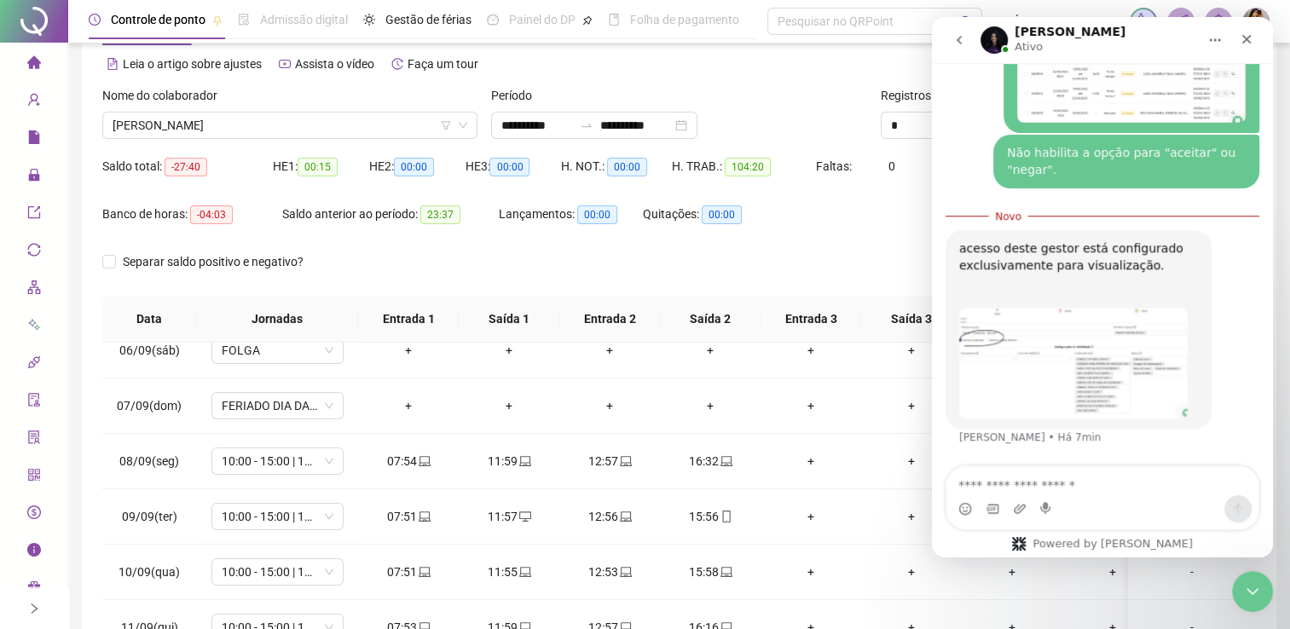
click at [1082, 486] on textarea "Envie uma mensagem..." at bounding box center [1102, 480] width 312 height 29
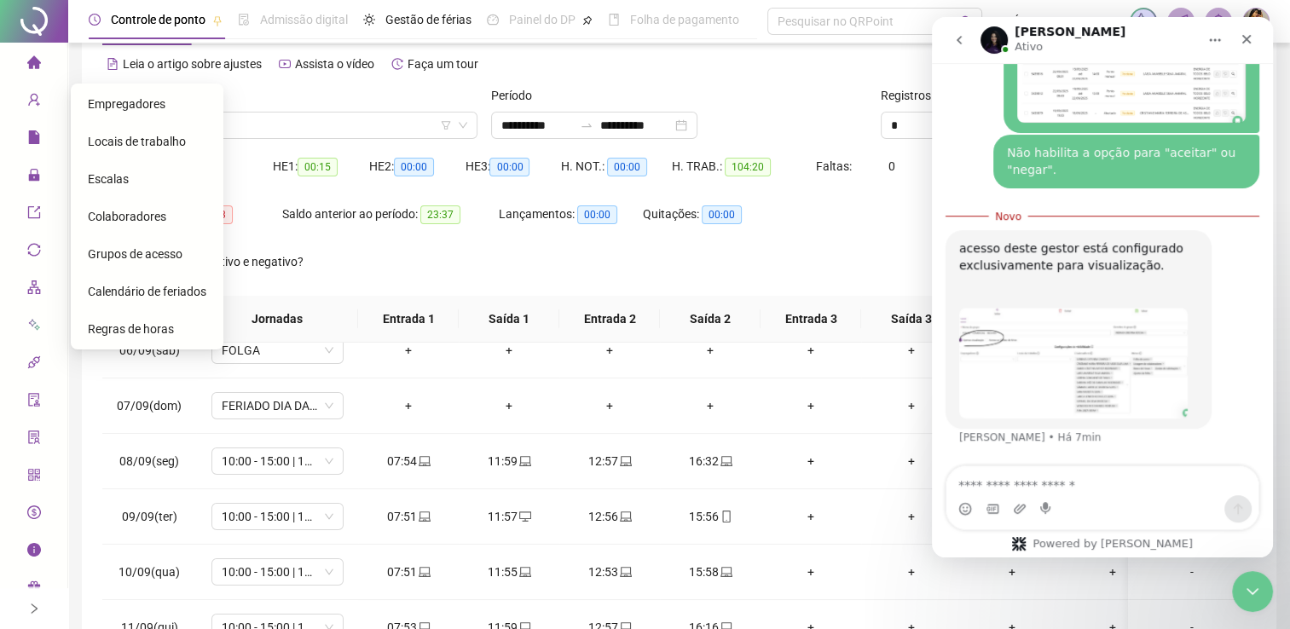
click at [123, 247] on span "Grupos de acesso" at bounding box center [135, 254] width 95 height 14
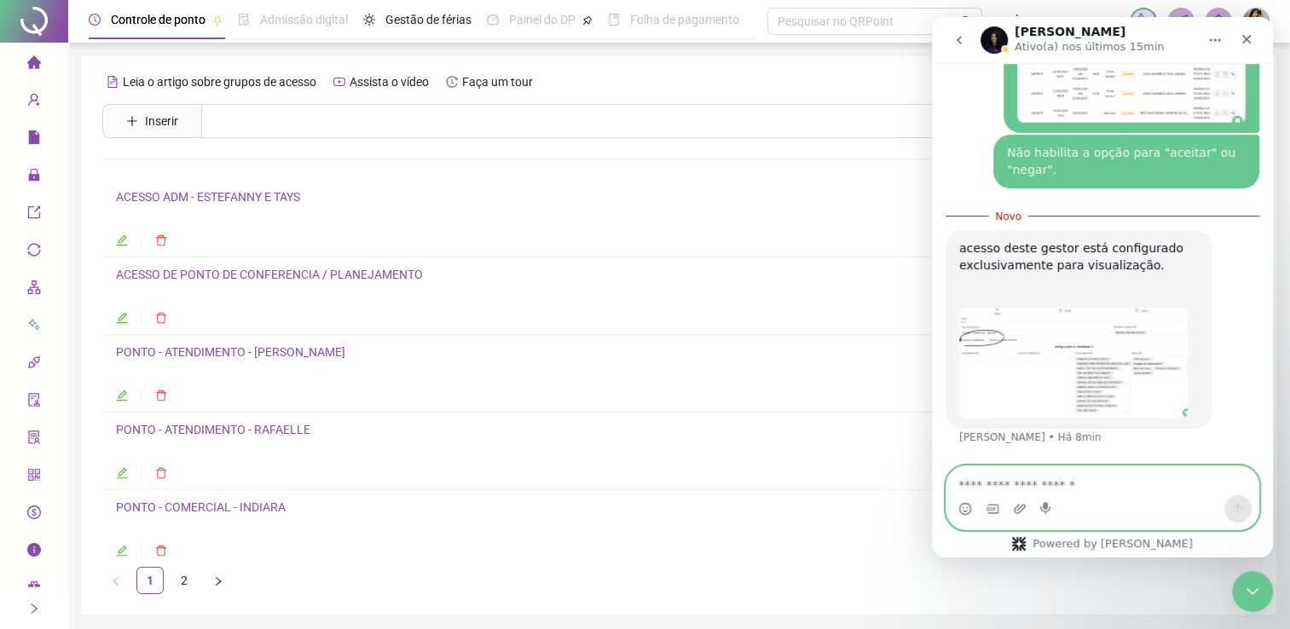
click at [1001, 488] on textarea "Envie uma mensagem..." at bounding box center [1102, 480] width 312 height 29
type textarea "**********"
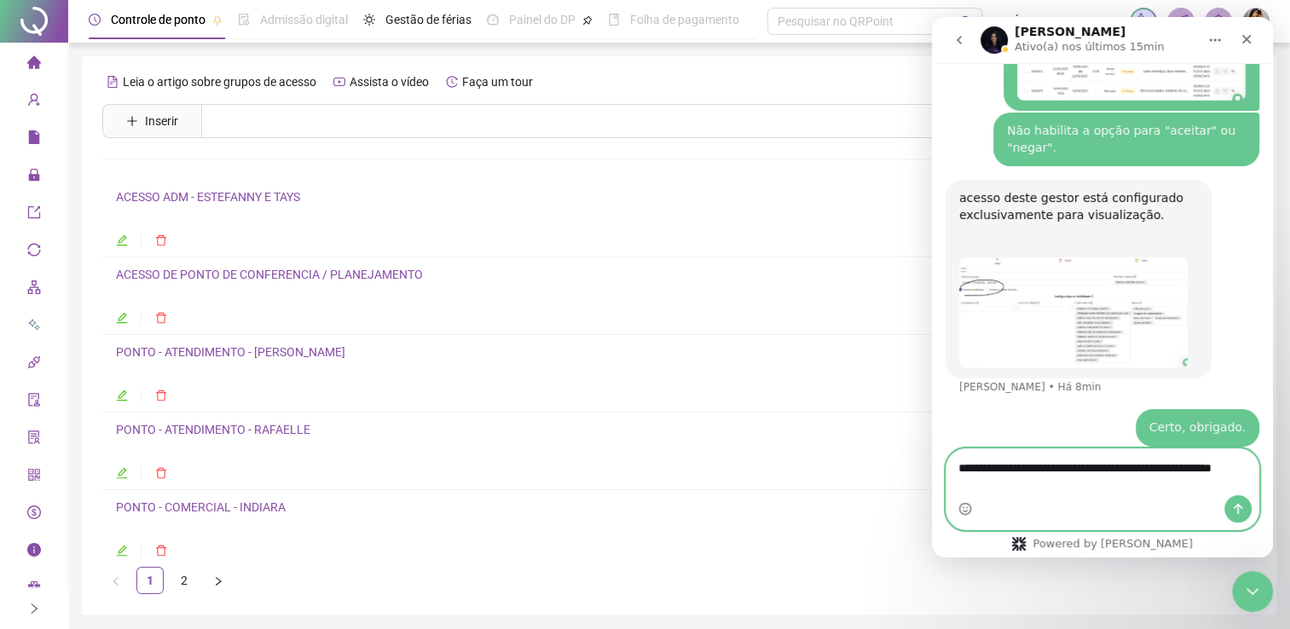
scroll to position [1136, 0]
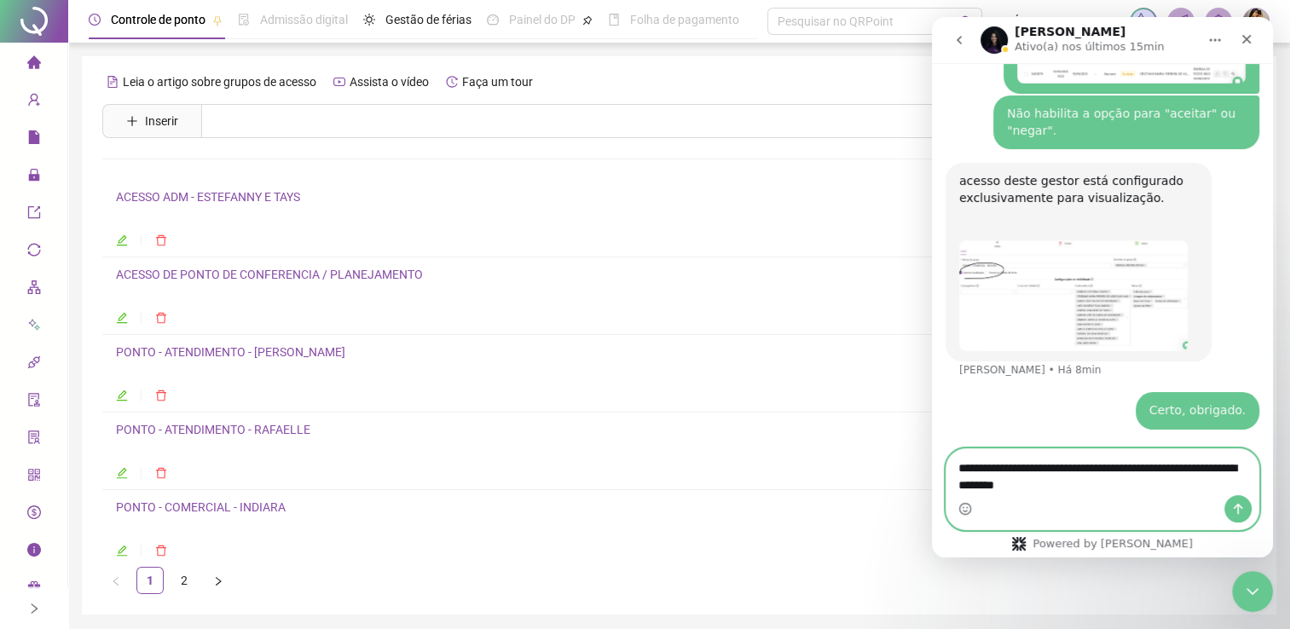
type textarea "**********"
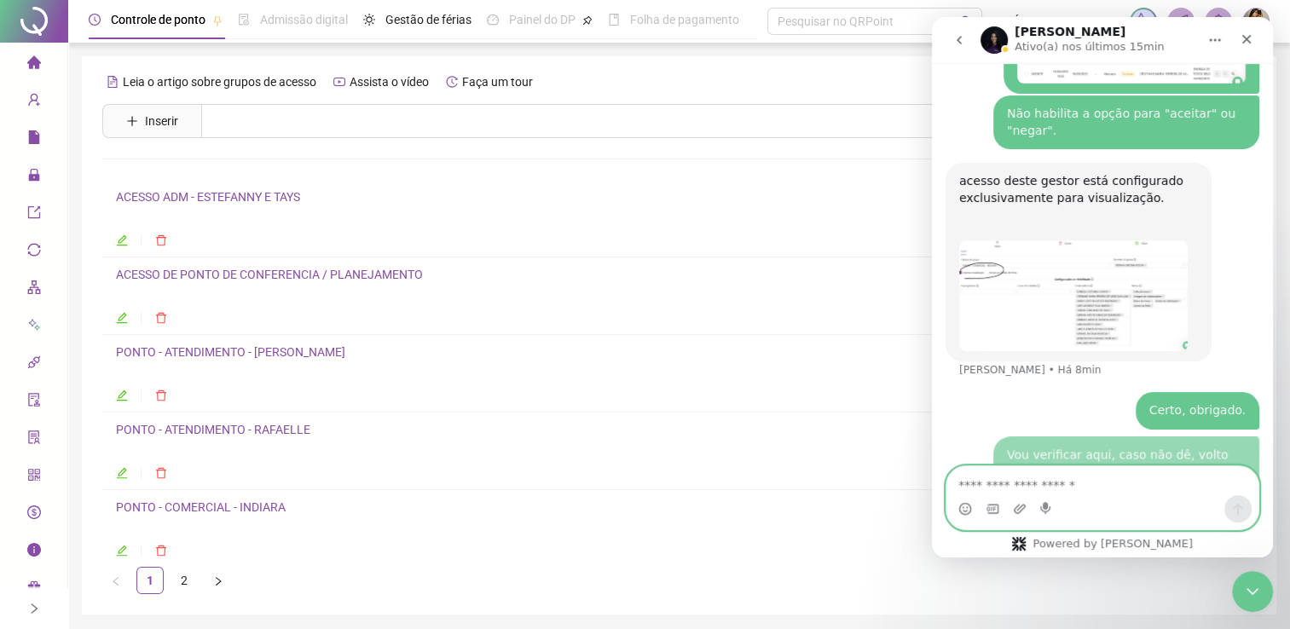
scroll to position [1174, 0]
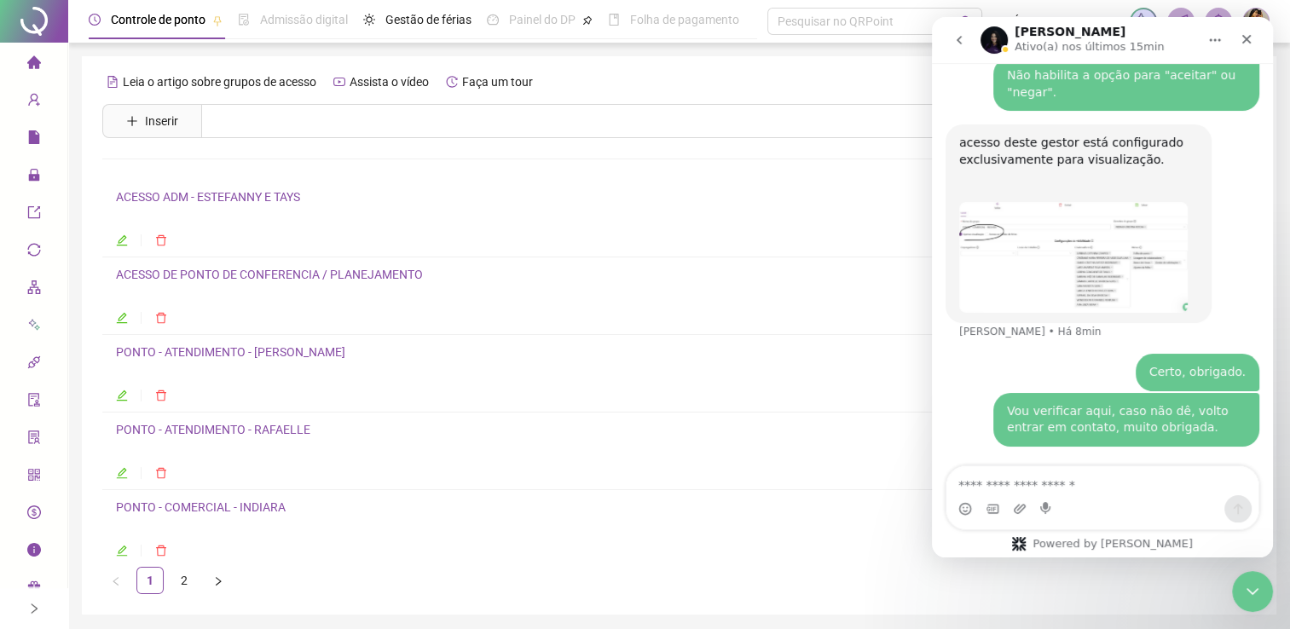
click at [124, 397] on icon "edit" at bounding box center [122, 396] width 12 height 12
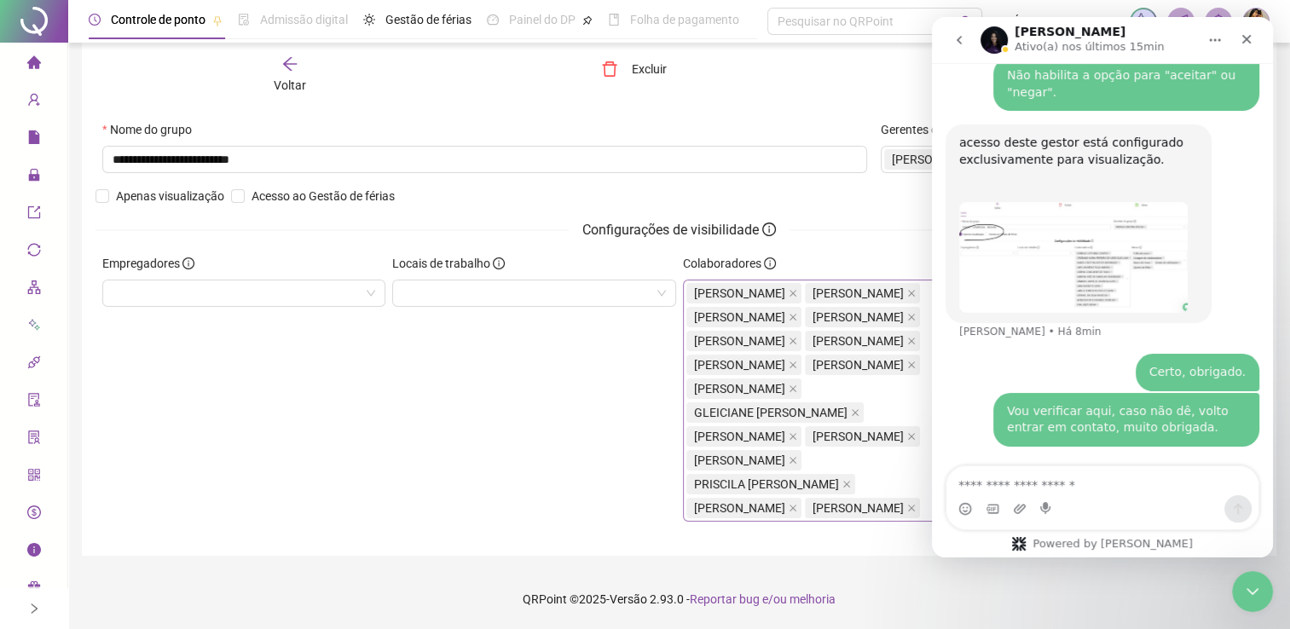
scroll to position [170, 0]
click at [1245, 586] on icon "Encerramento do Messenger da Intercom" at bounding box center [1249, 589] width 20 height 20
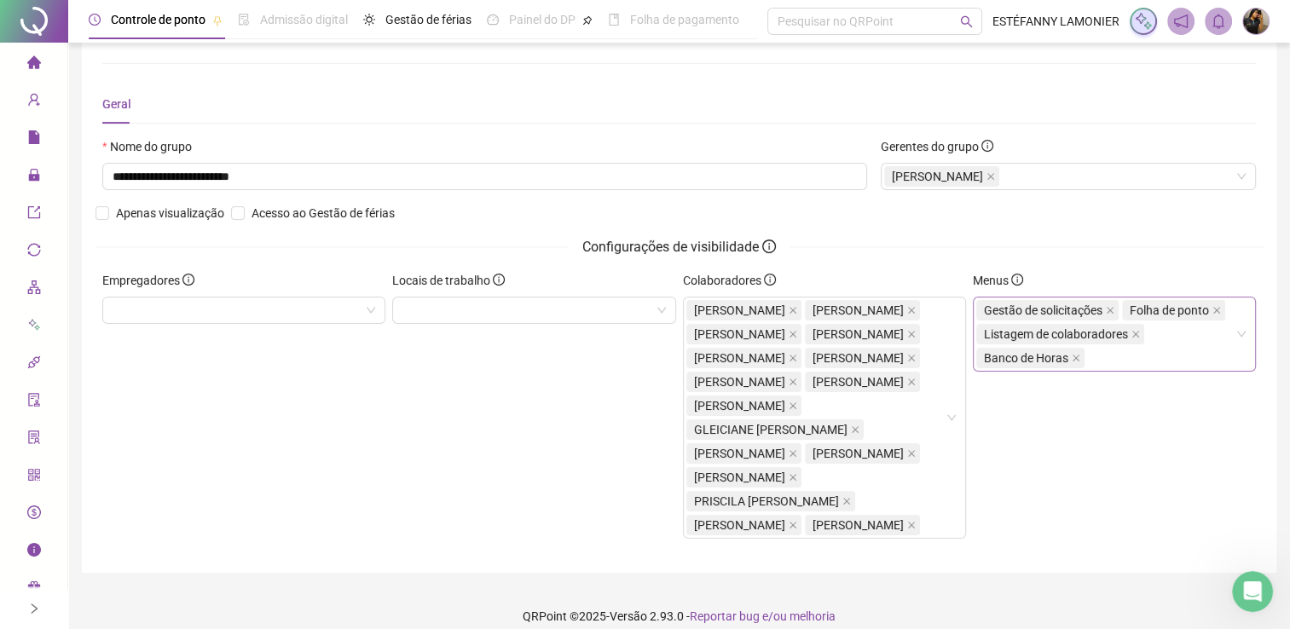
scroll to position [0, 0]
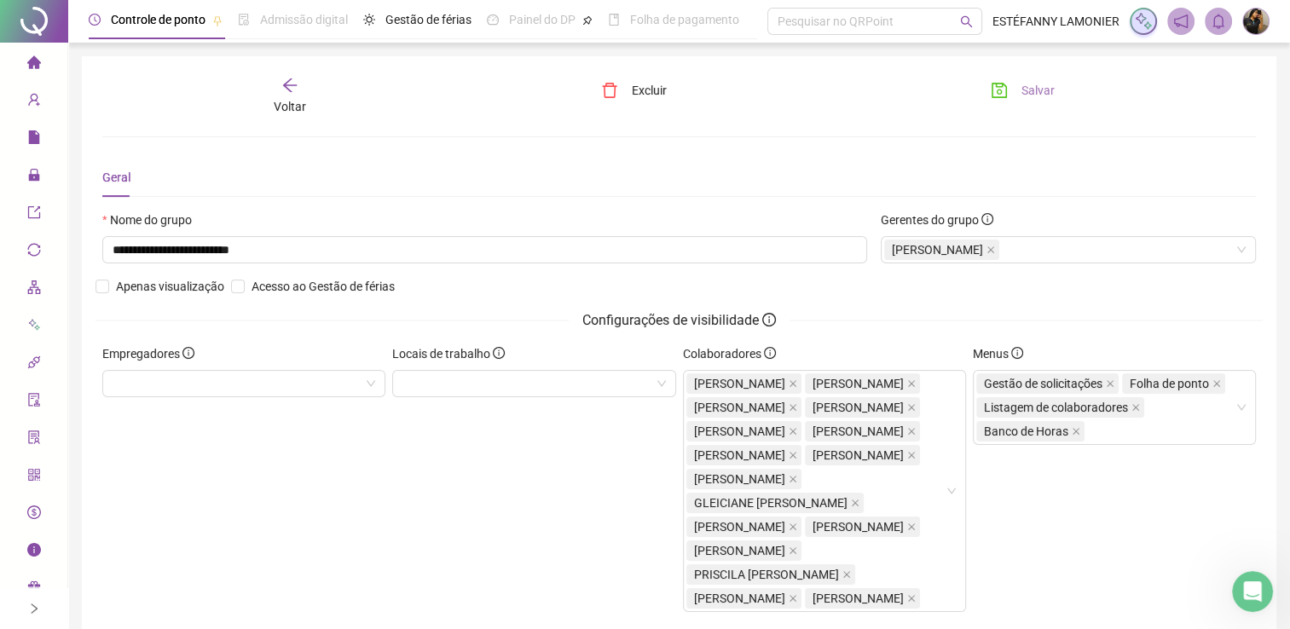
click at [1027, 87] on span "Salvar" at bounding box center [1037, 90] width 33 height 19
click at [1024, 94] on span "Salvar" at bounding box center [1037, 90] width 33 height 19
click at [289, 90] on icon "arrow-left" at bounding box center [290, 85] width 14 height 14
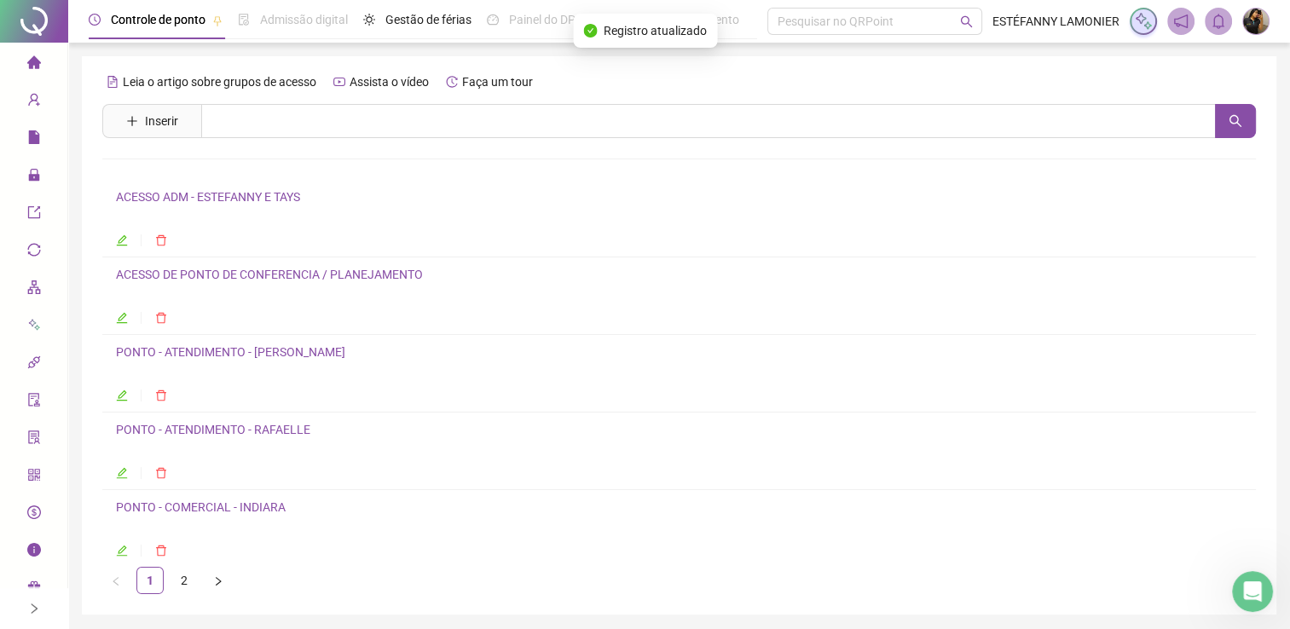
click at [119, 470] on icon "edit" at bounding box center [122, 473] width 12 height 12
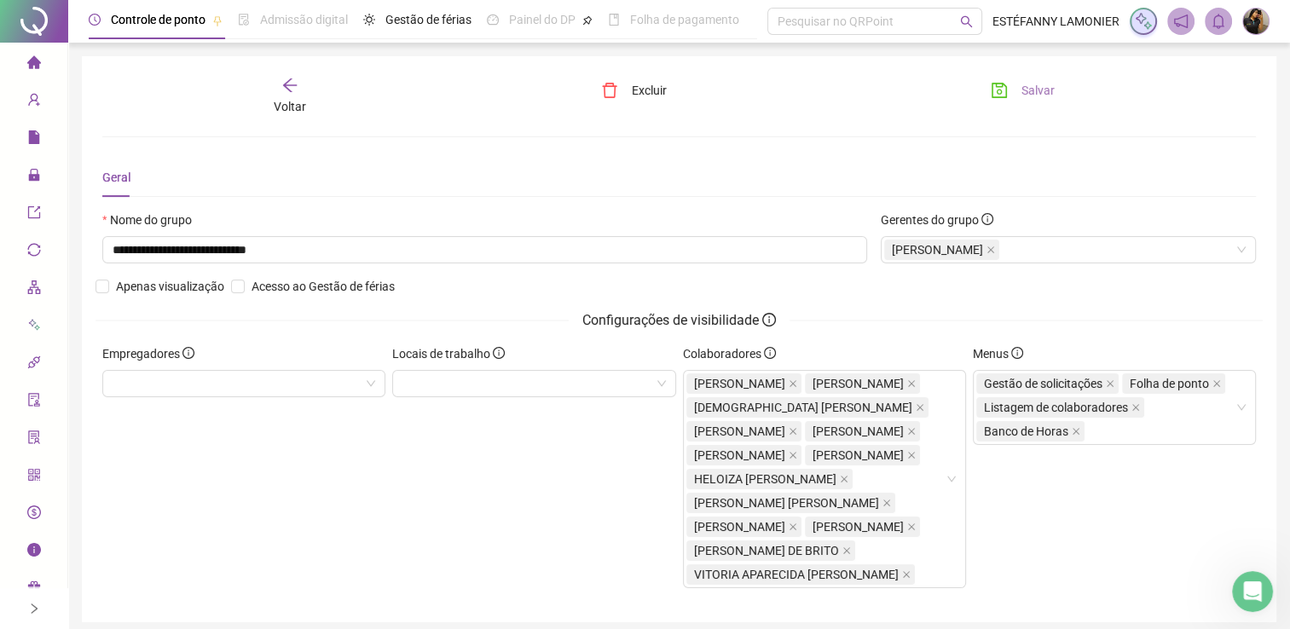
click at [1021, 87] on span "Salvar" at bounding box center [1037, 90] width 33 height 19
click at [293, 94] on div "Voltar" at bounding box center [289, 96] width 181 height 39
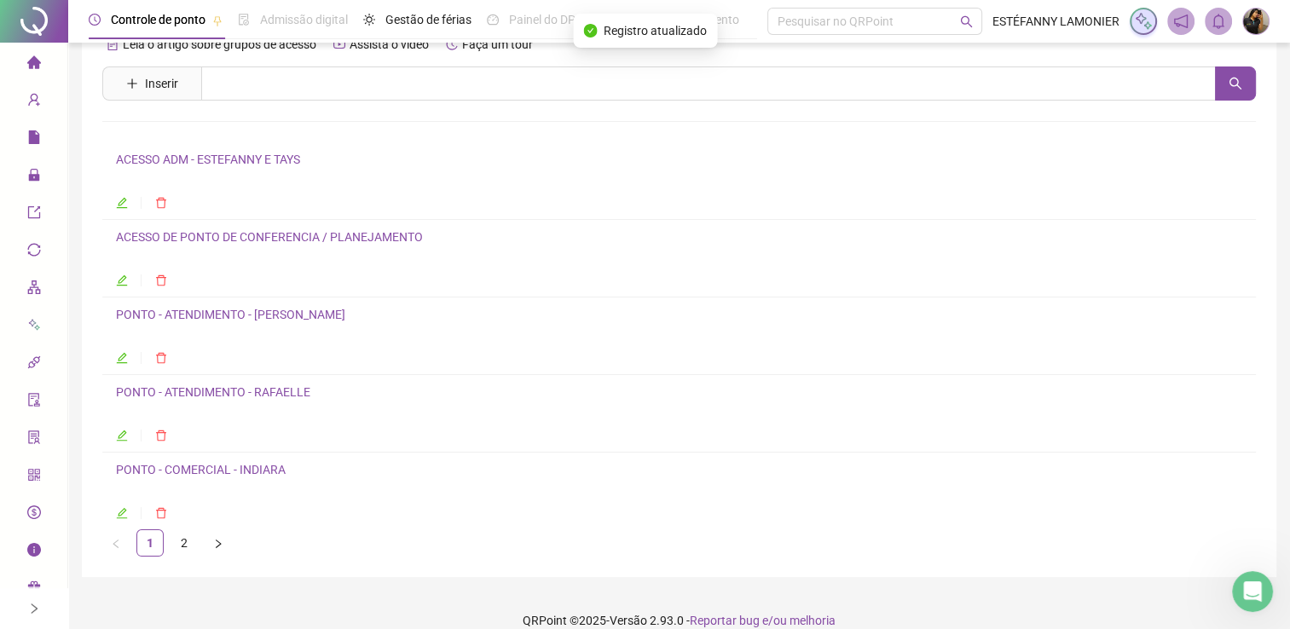
scroll to position [58, 0]
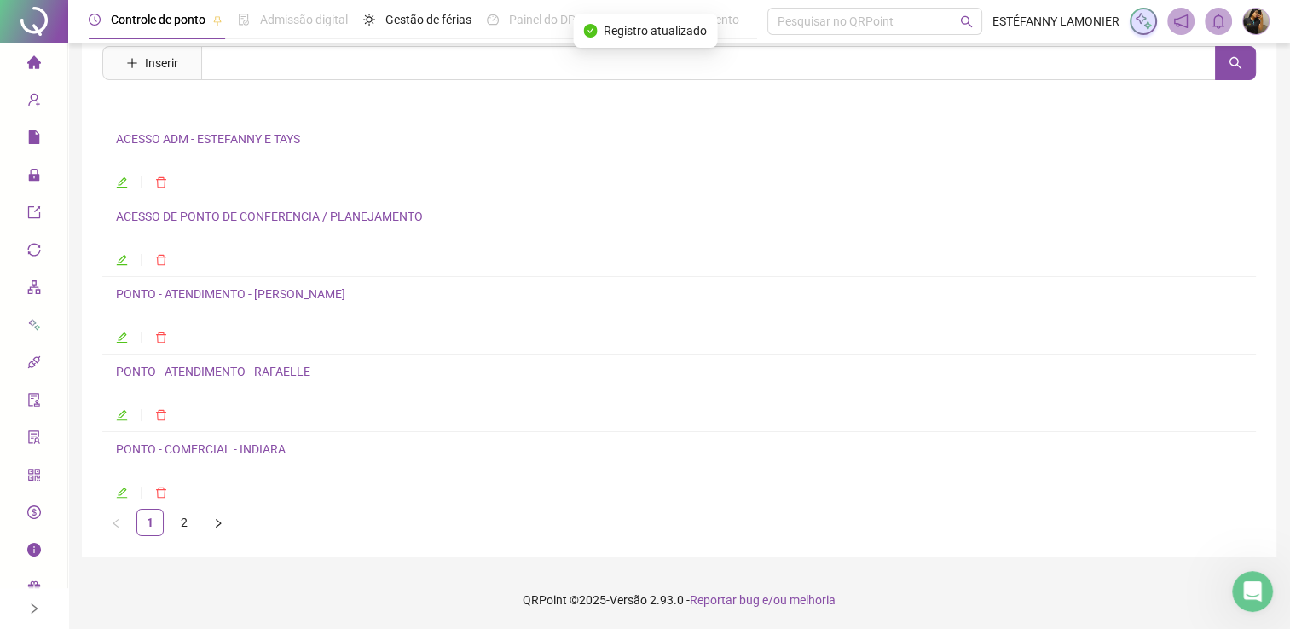
click at [118, 493] on icon "edit" at bounding box center [122, 493] width 11 height 11
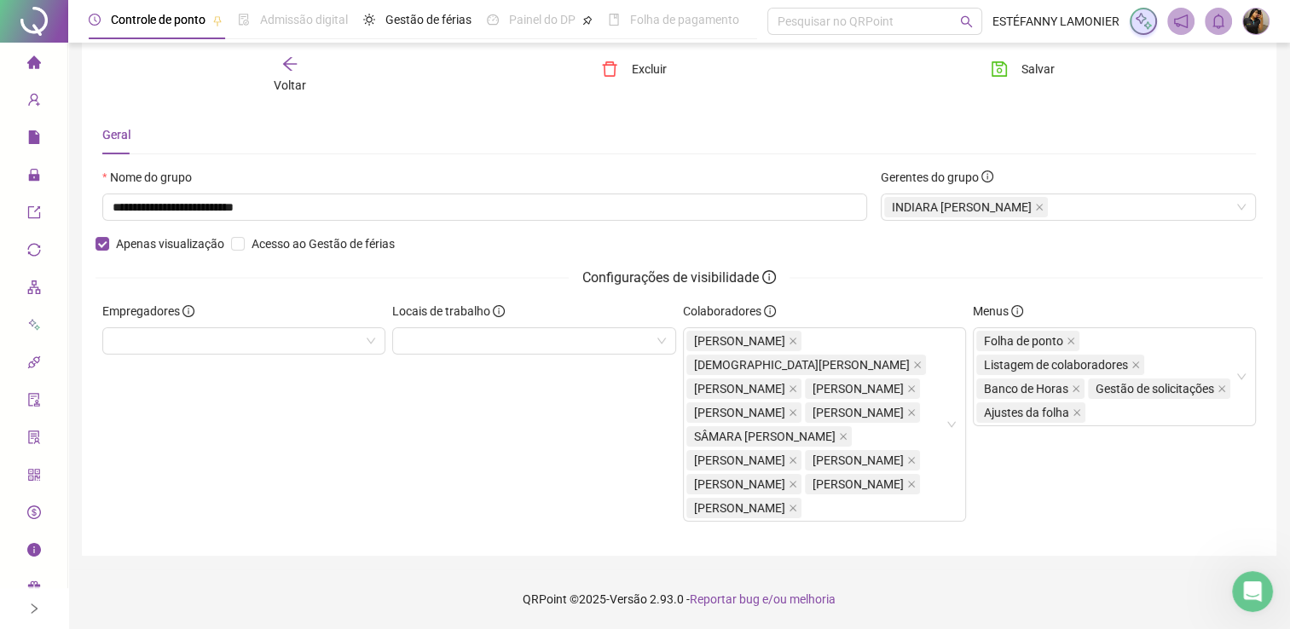
scroll to position [66, 0]
click at [1022, 72] on span "Salvar" at bounding box center [1037, 69] width 33 height 19
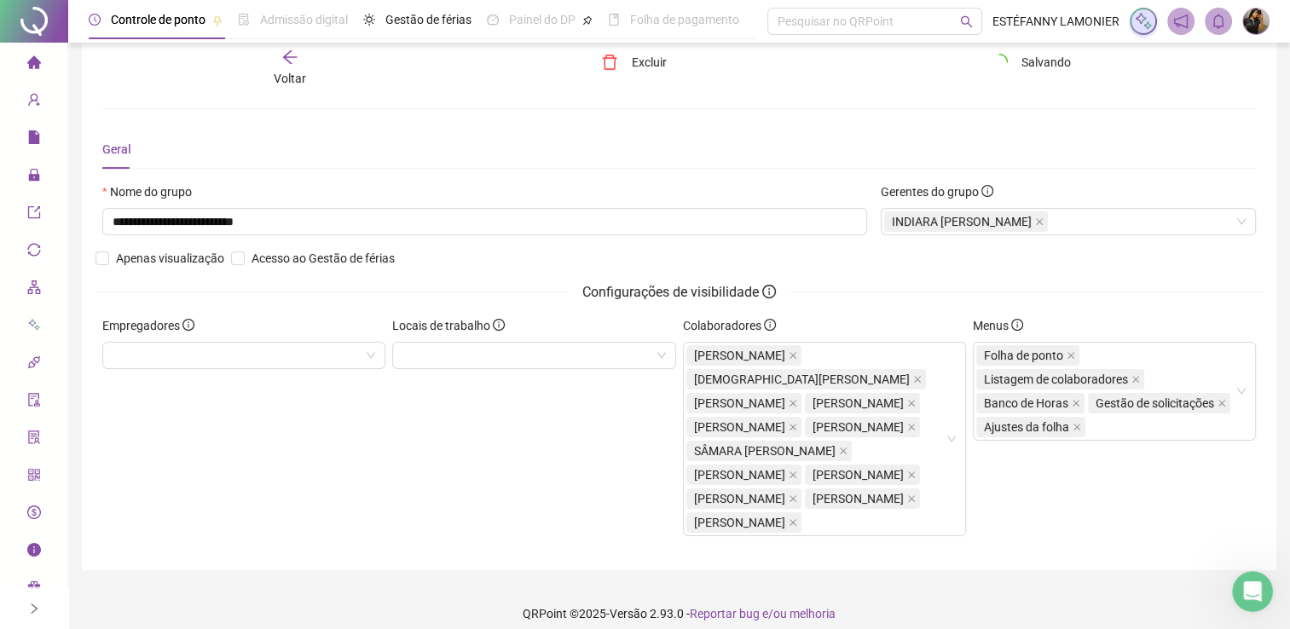
scroll to position [0, 0]
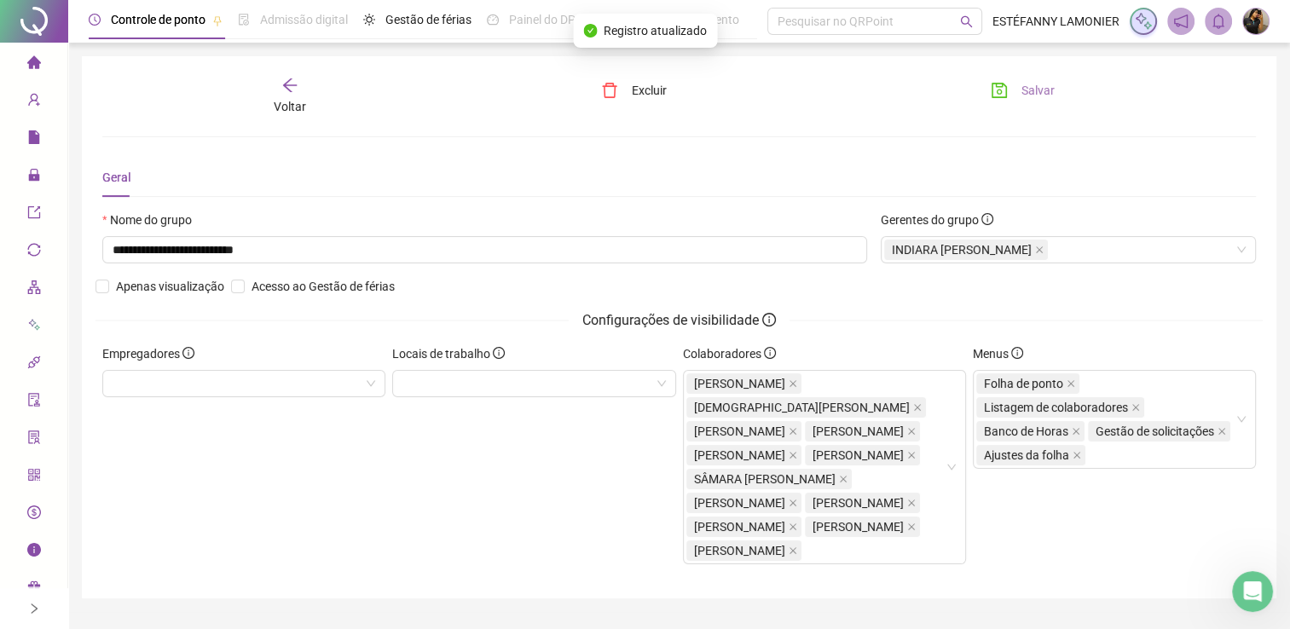
click at [1016, 94] on button "Salvar" at bounding box center [1022, 90] width 89 height 27
click at [288, 92] on icon "arrow-left" at bounding box center [289, 85] width 17 height 17
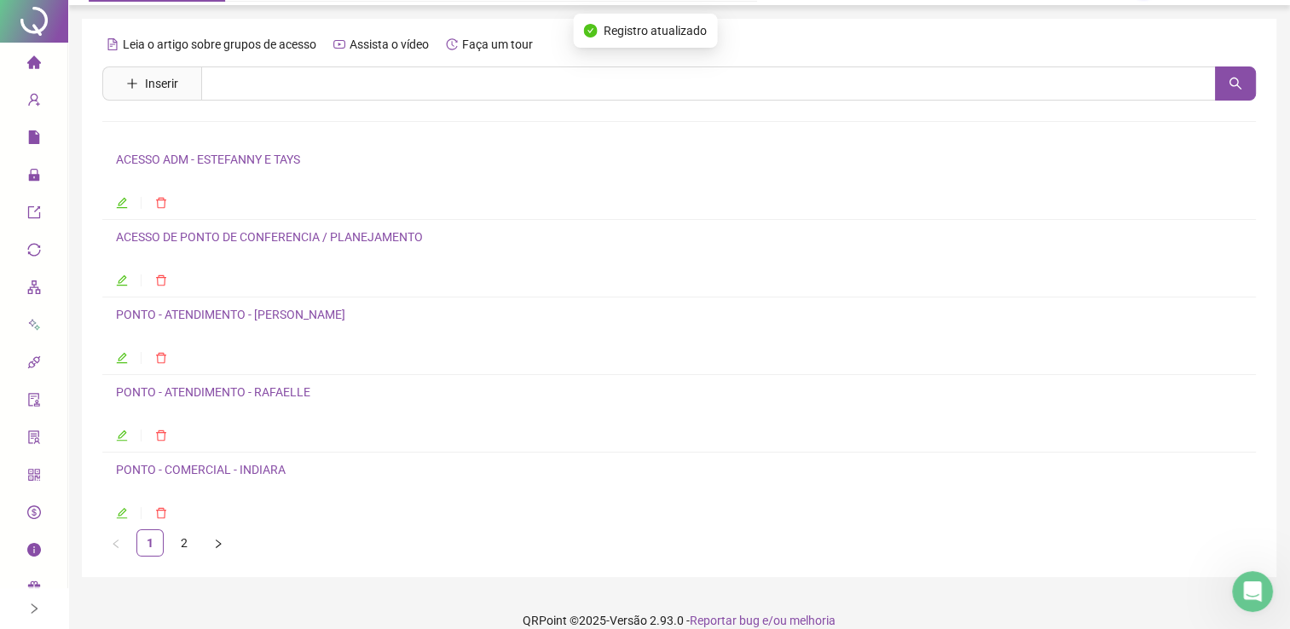
scroll to position [58, 0]
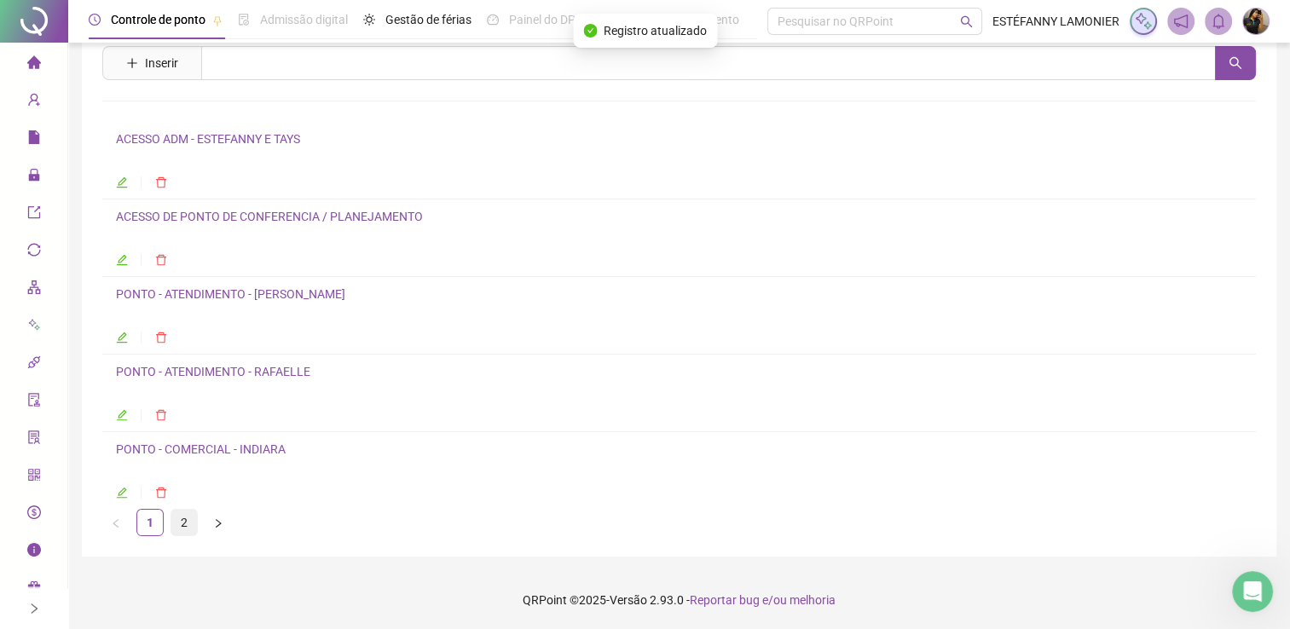
click at [183, 519] on link "2" at bounding box center [184, 523] width 26 height 26
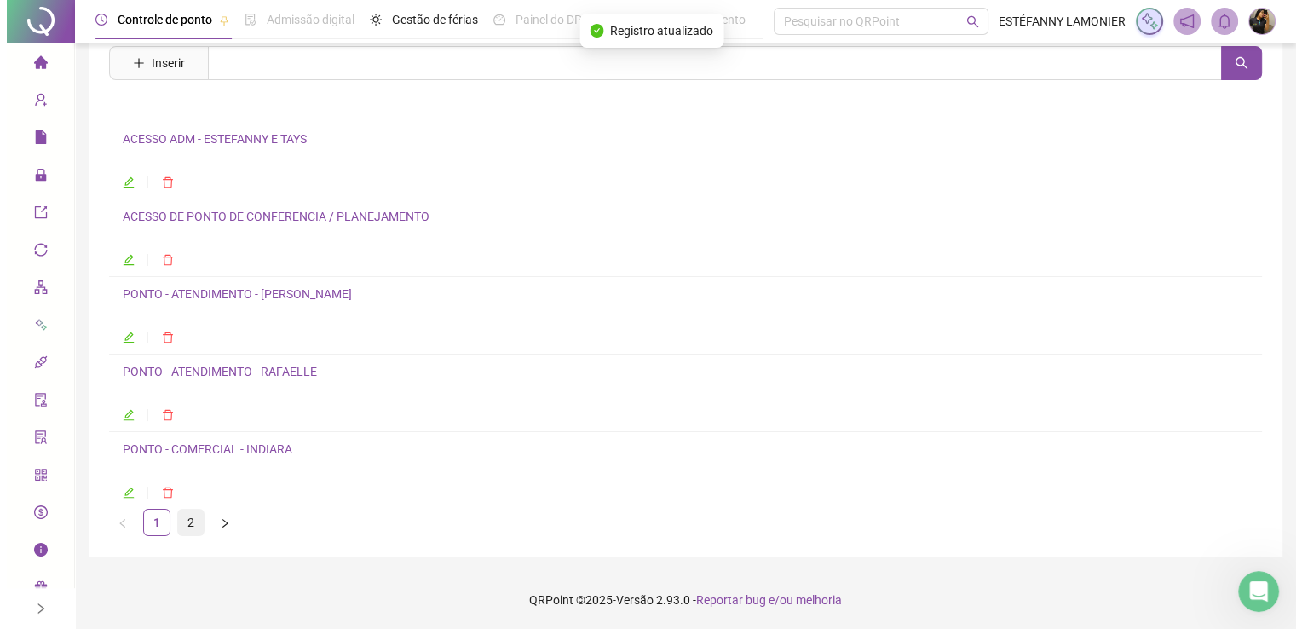
scroll to position [0, 0]
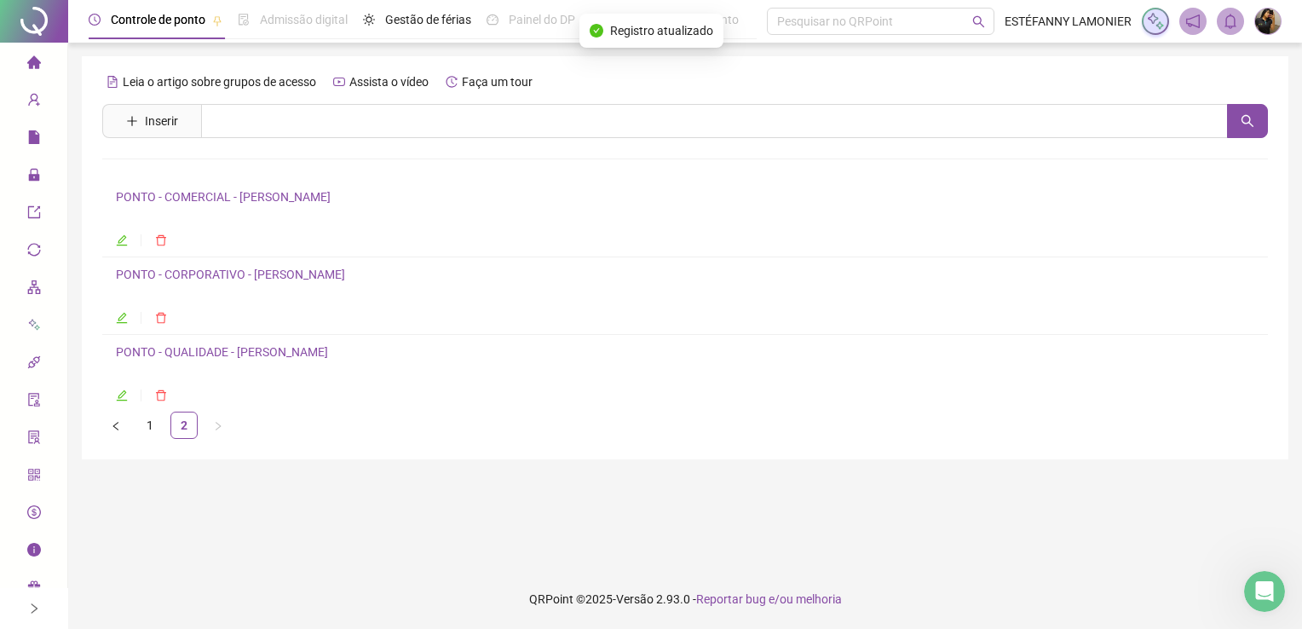
click at [121, 244] on icon "edit" at bounding box center [122, 240] width 12 height 12
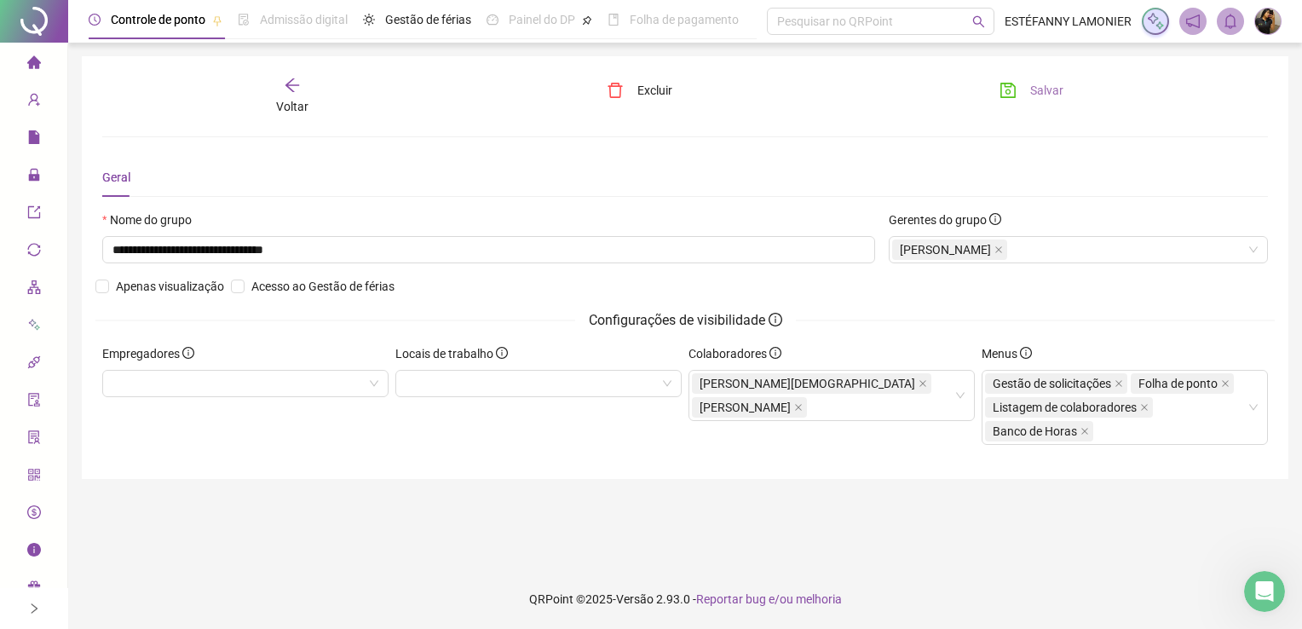
click at [1052, 84] on span "Salvar" at bounding box center [1046, 90] width 33 height 19
click at [1039, 88] on span "Salvar" at bounding box center [1046, 90] width 33 height 19
click at [284, 84] on icon "arrow-left" at bounding box center [292, 85] width 17 height 17
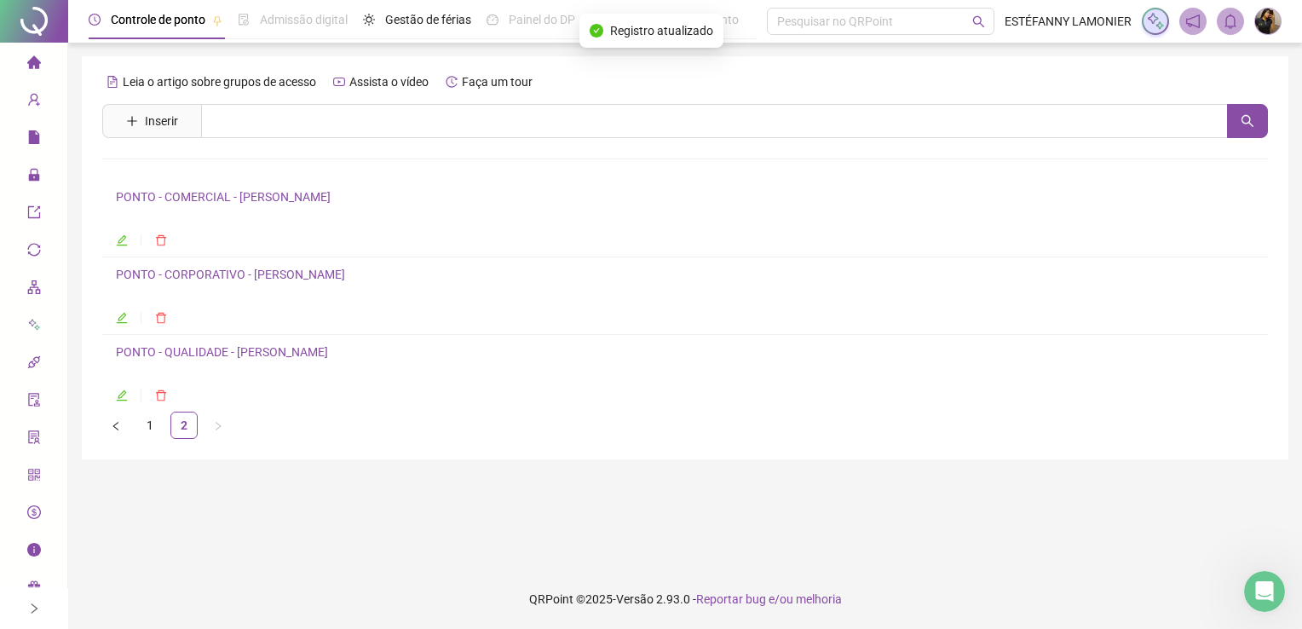
click at [118, 315] on icon "edit" at bounding box center [122, 318] width 12 height 12
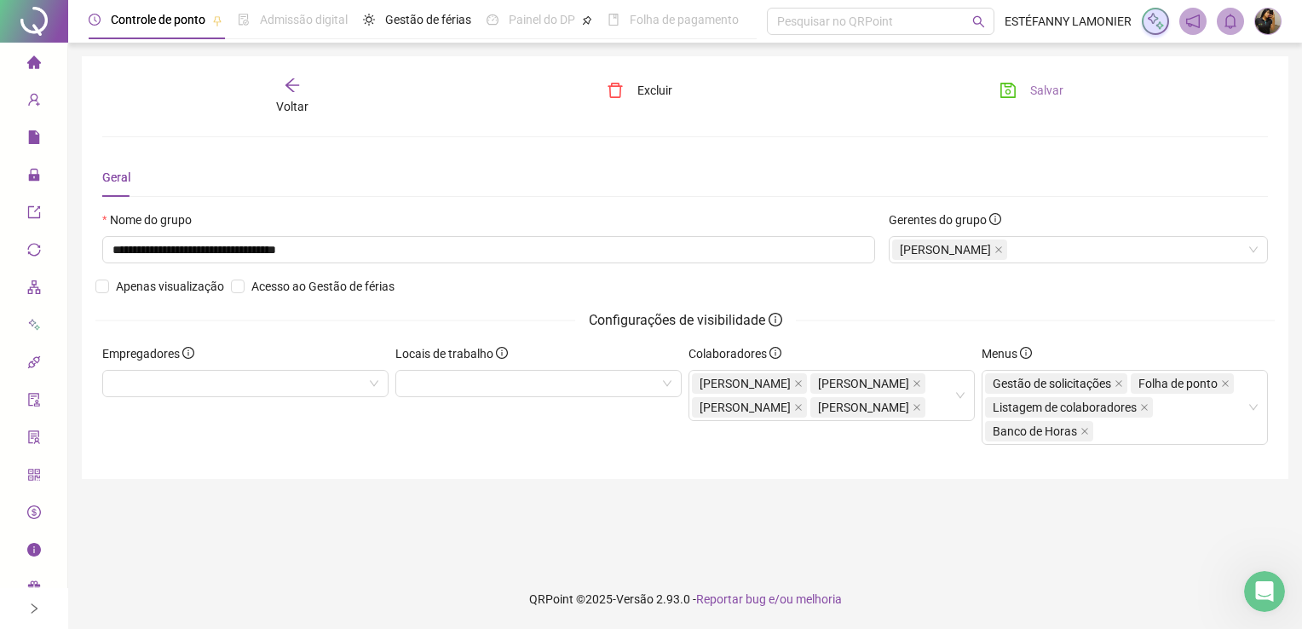
click at [1053, 96] on span "Salvar" at bounding box center [1046, 90] width 33 height 19
click at [1050, 94] on span "Salvar" at bounding box center [1046, 90] width 33 height 19
click at [281, 101] on span "Voltar" at bounding box center [292, 107] width 32 height 14
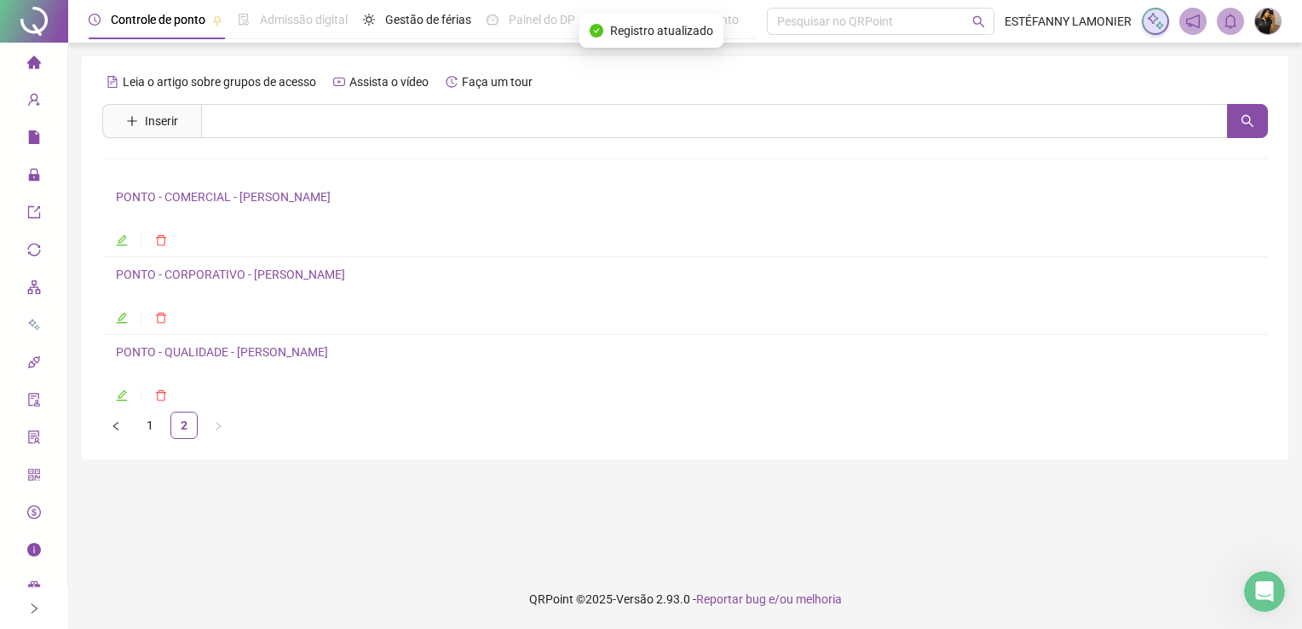
click at [130, 401] on li at bounding box center [129, 395] width 26 height 19
click at [123, 398] on icon "edit" at bounding box center [122, 396] width 12 height 12
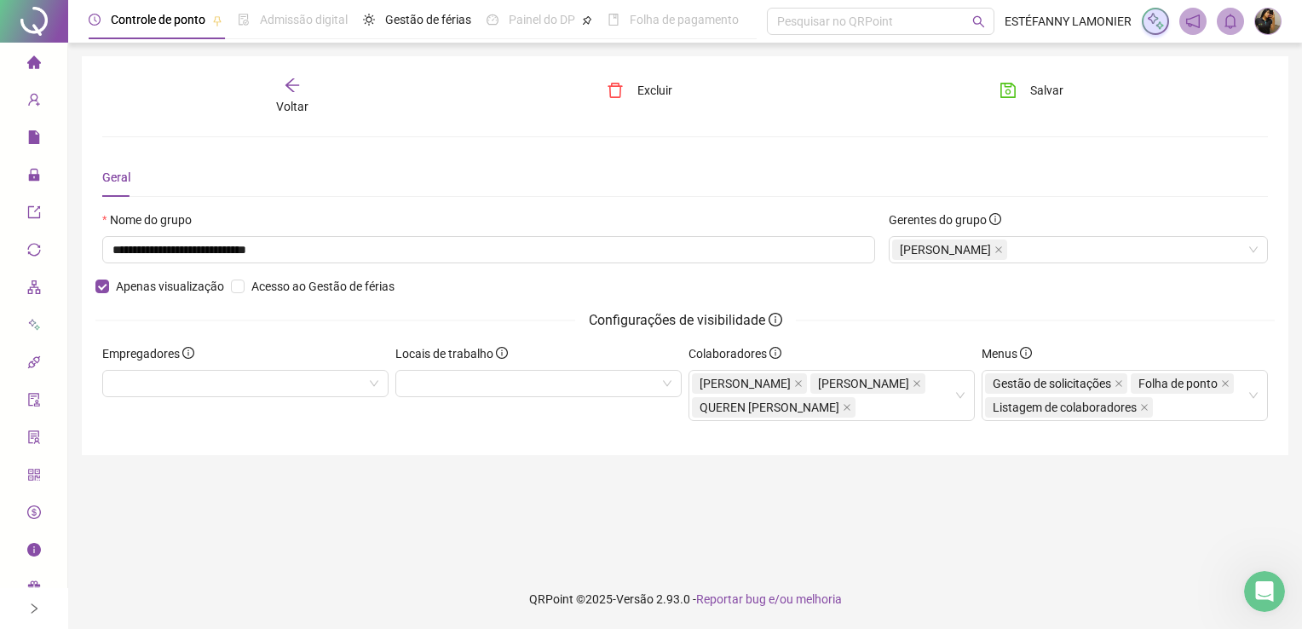
scroll to position [1240, 0]
click at [1036, 104] on div "Salvar" at bounding box center [1078, 96] width 197 height 39
click at [1042, 85] on span "Salvar" at bounding box center [1046, 90] width 33 height 19
click at [1042, 89] on span "Salvando" at bounding box center [1054, 90] width 49 height 19
click at [1046, 89] on span "Salvando" at bounding box center [1054, 90] width 49 height 19
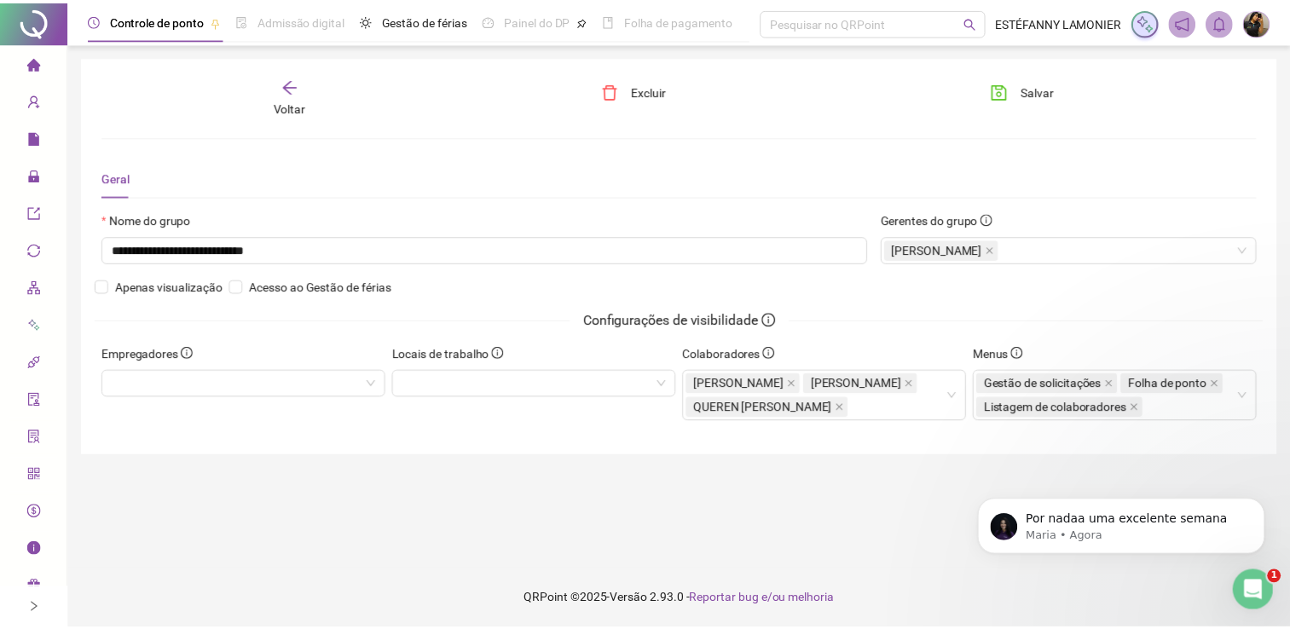
scroll to position [1226, 0]
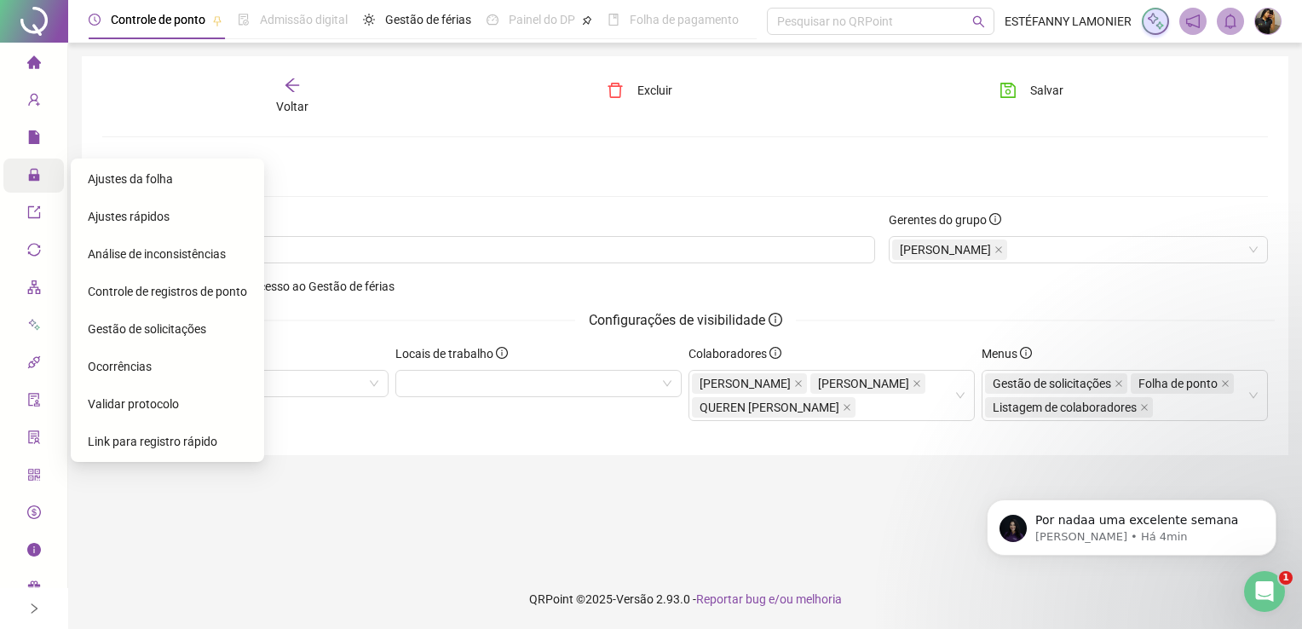
click at [39, 181] on icon "lock" at bounding box center [34, 175] width 14 height 14
click at [134, 186] on span "Ajustes da folha" at bounding box center [130, 179] width 85 height 14
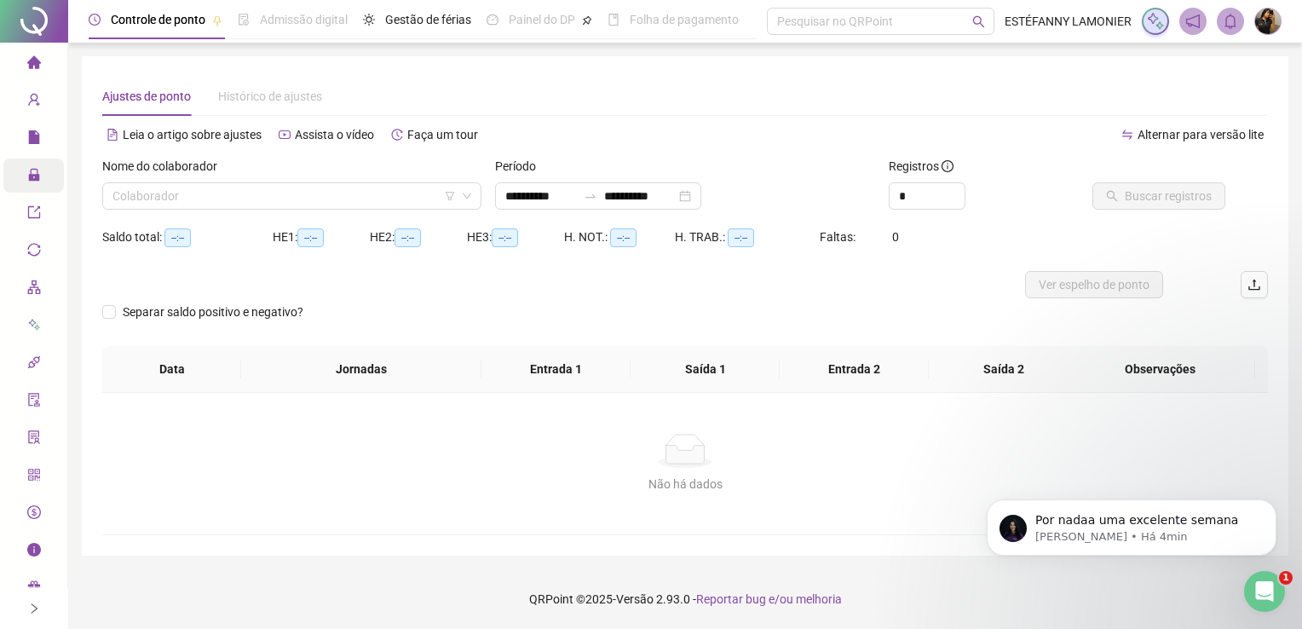
type input "**********"
click at [239, 196] on input "search" at bounding box center [284, 196] width 343 height 26
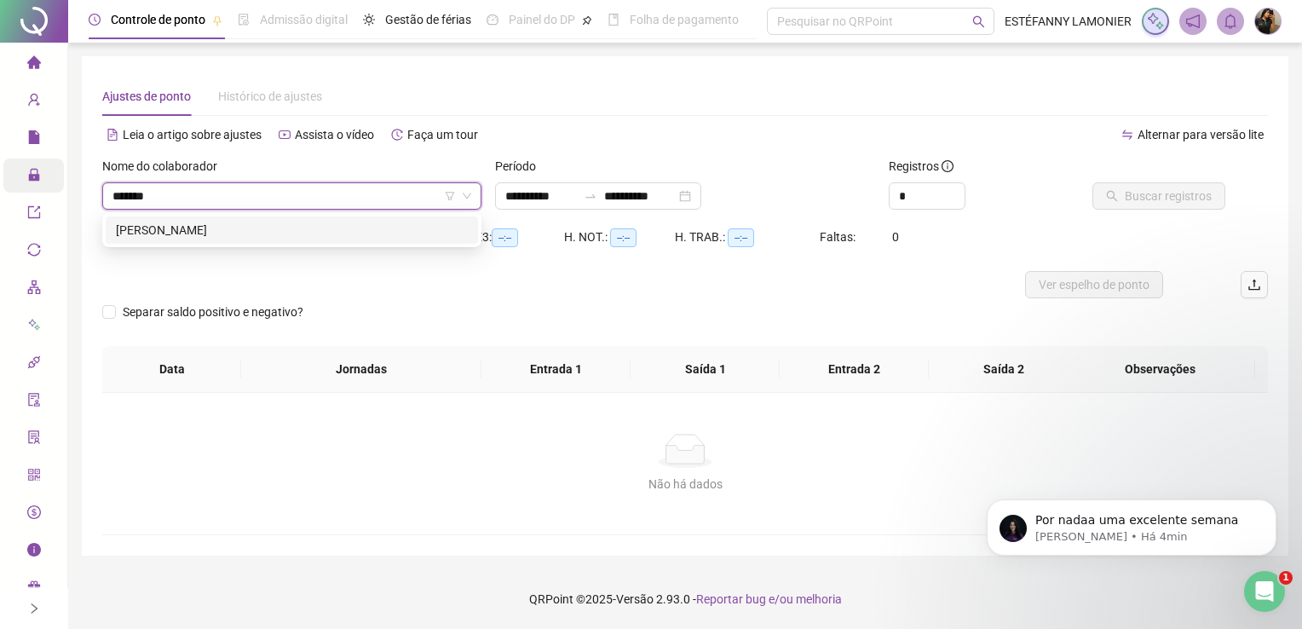
type input "*******"
click at [268, 232] on div "[PERSON_NAME]" at bounding box center [292, 230] width 352 height 19
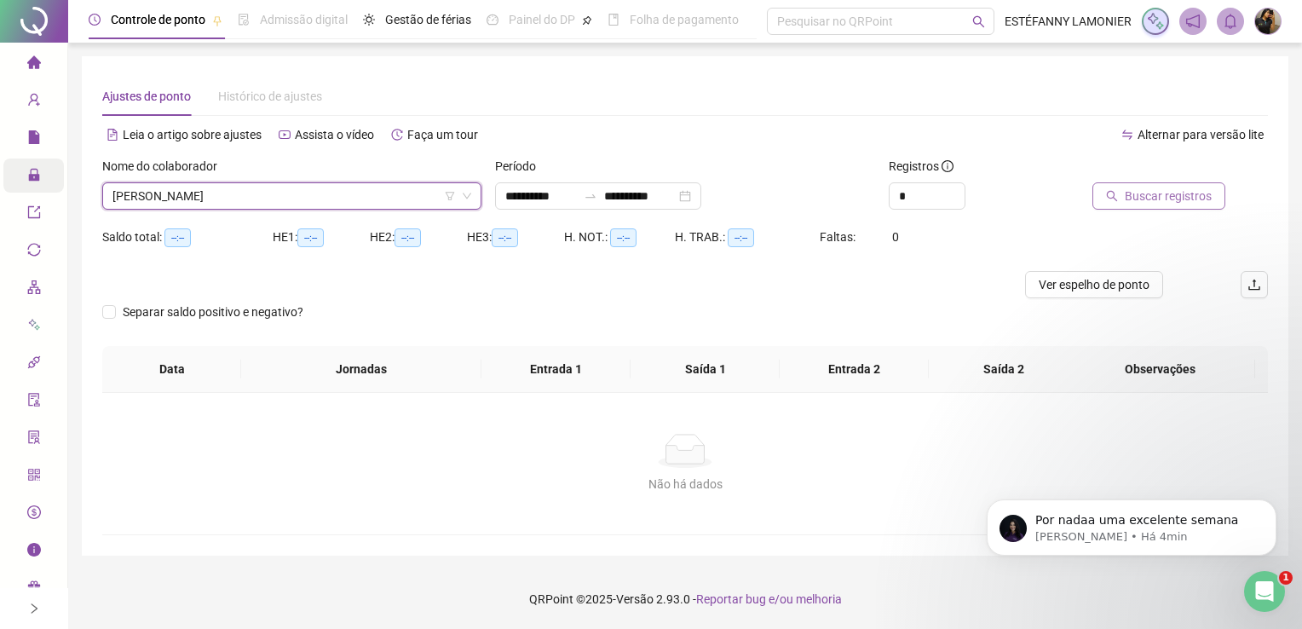
click at [1166, 197] on span "Buscar registros" at bounding box center [1168, 196] width 87 height 19
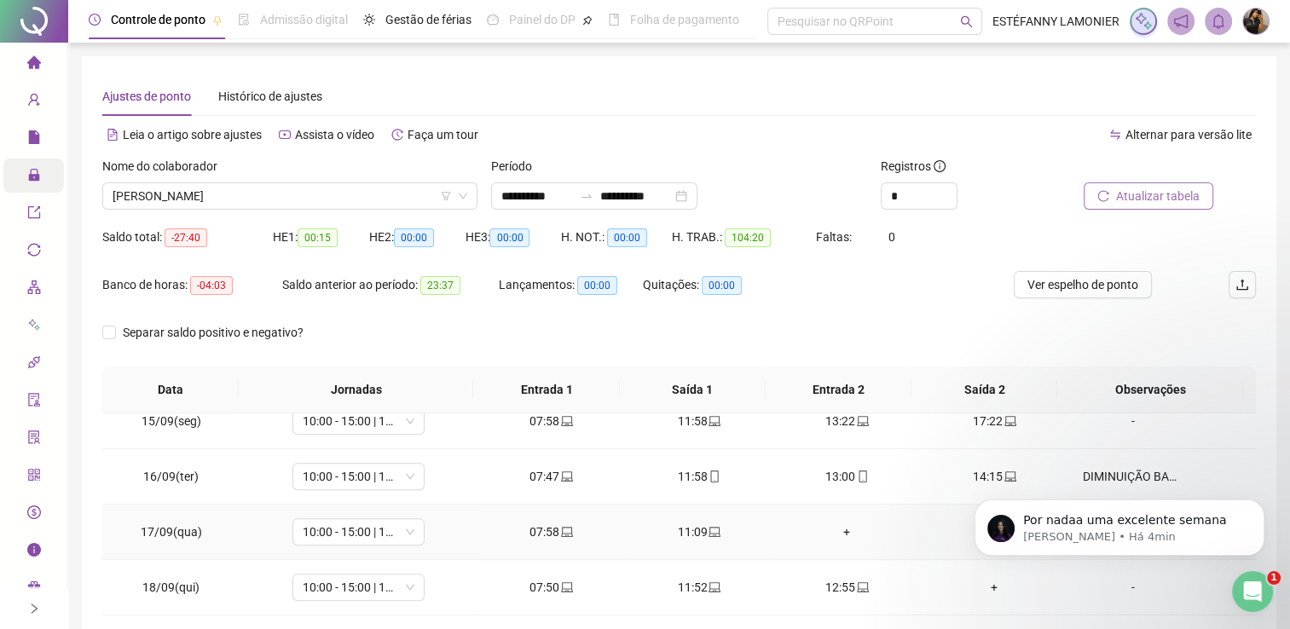
scroll to position [241, 0]
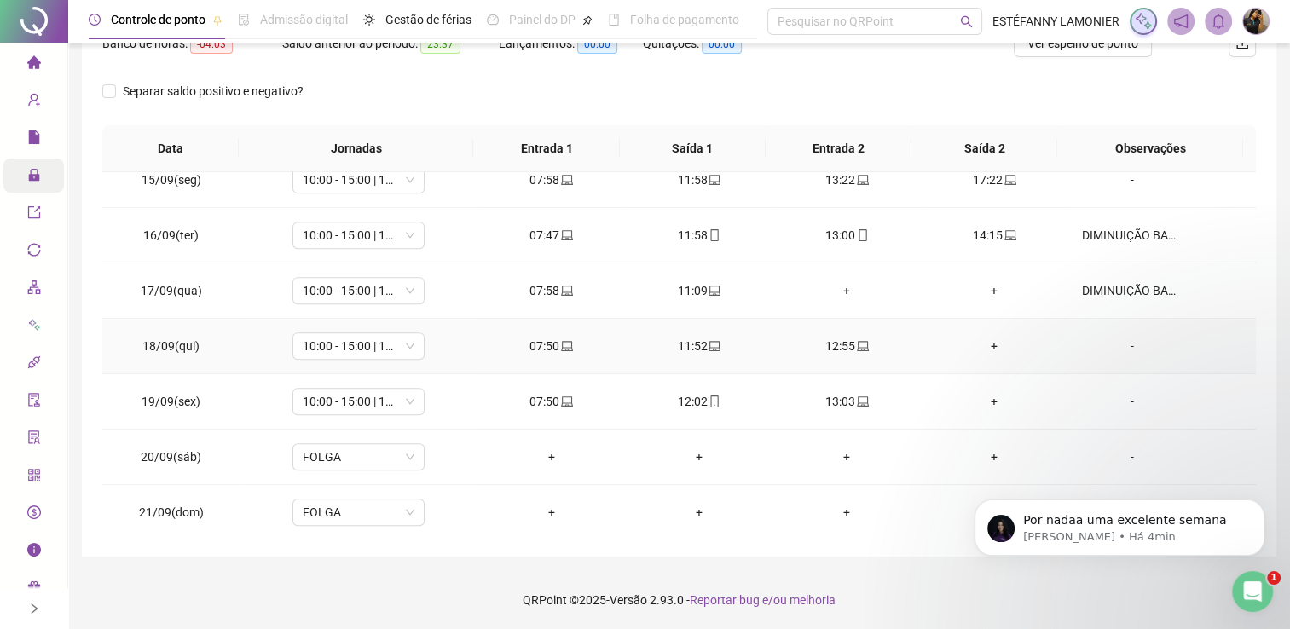
click at [978, 344] on div "+" at bounding box center [994, 346] width 120 height 19
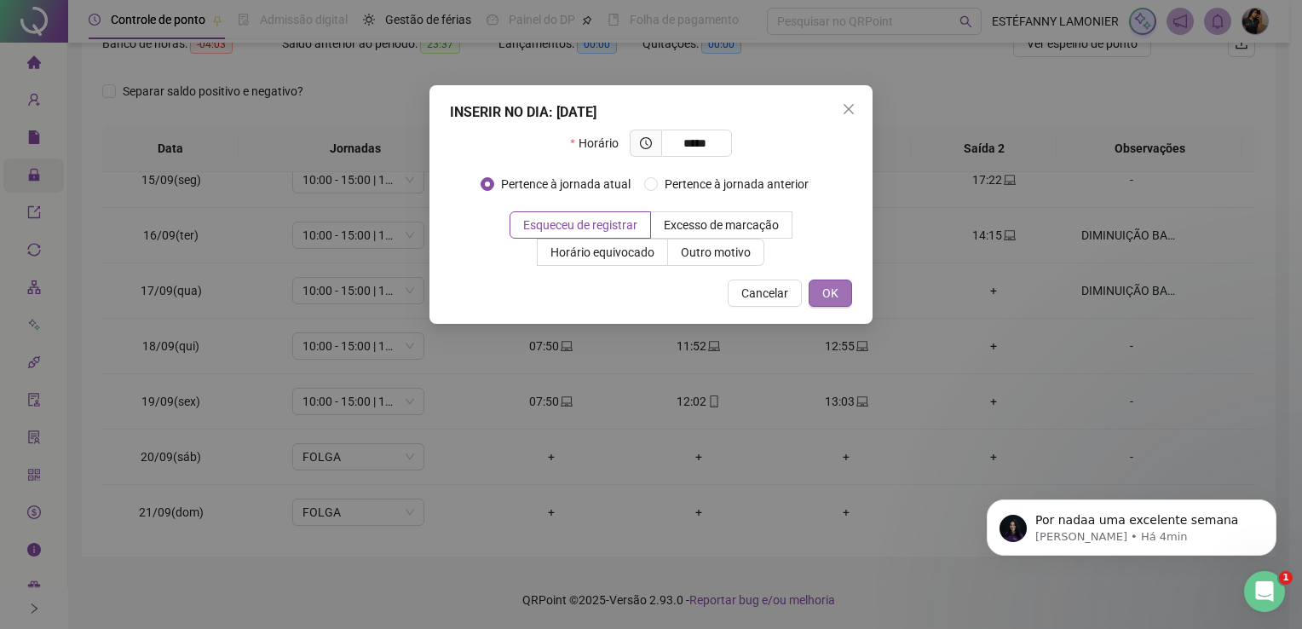
type input "*****"
click at [828, 292] on span "OK" at bounding box center [830, 293] width 16 height 19
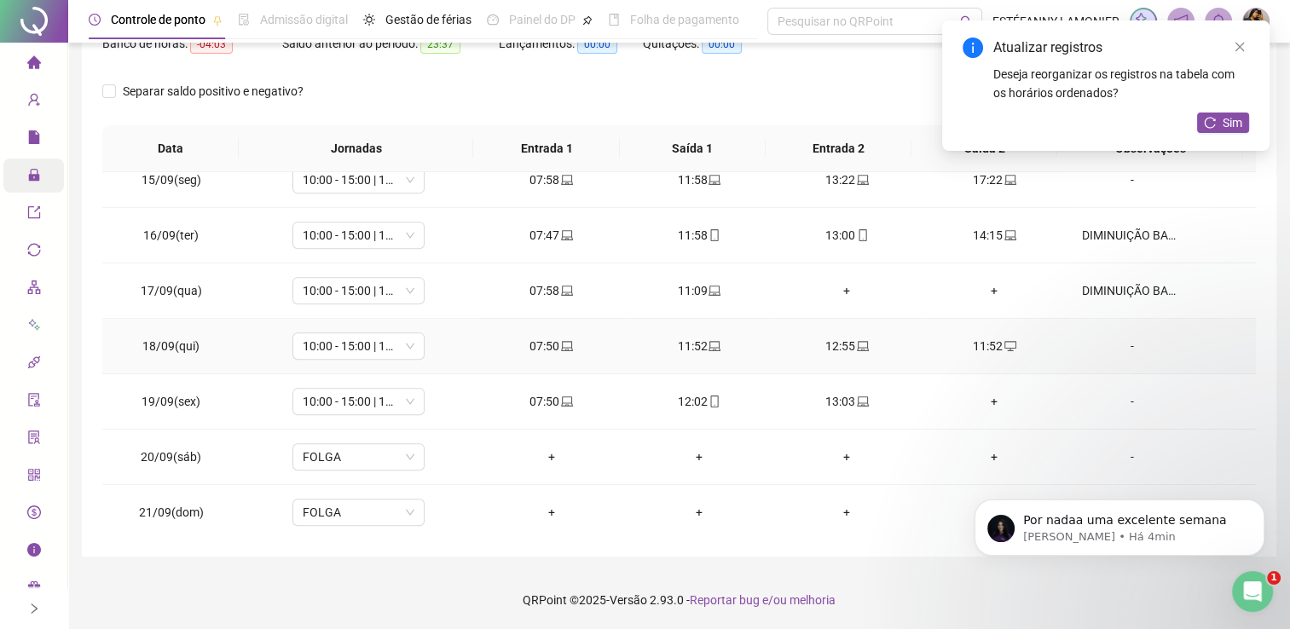
click at [984, 339] on div "11:52" at bounding box center [994, 346] width 120 height 19
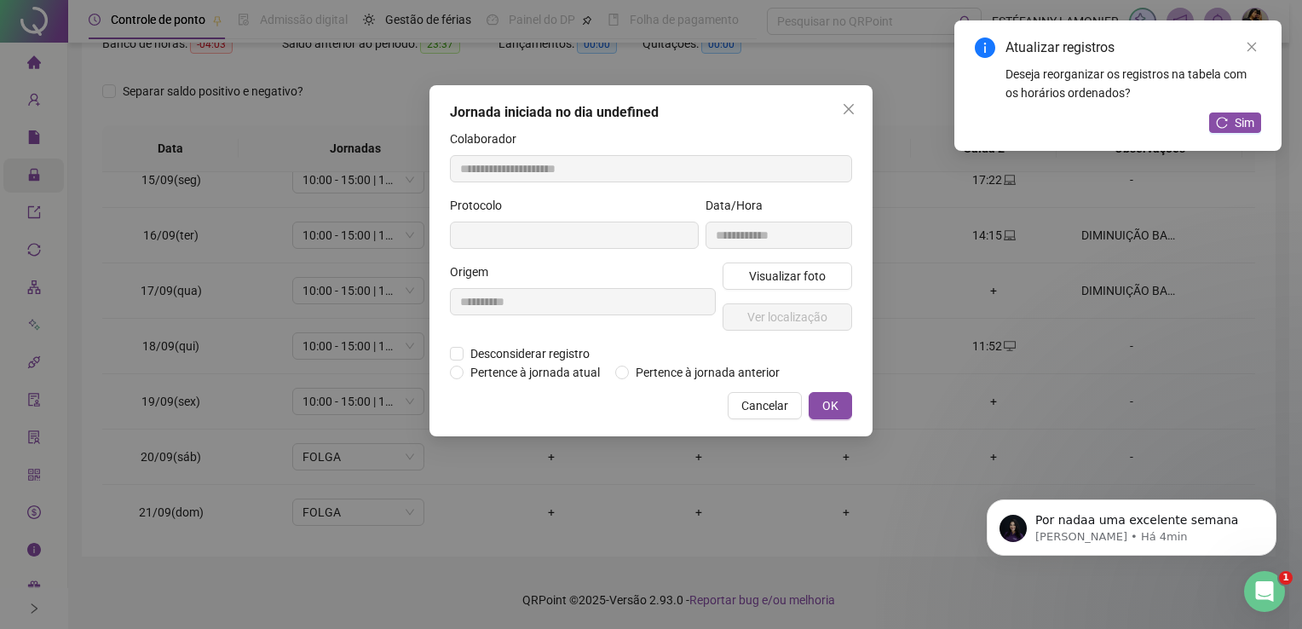
type input "**********"
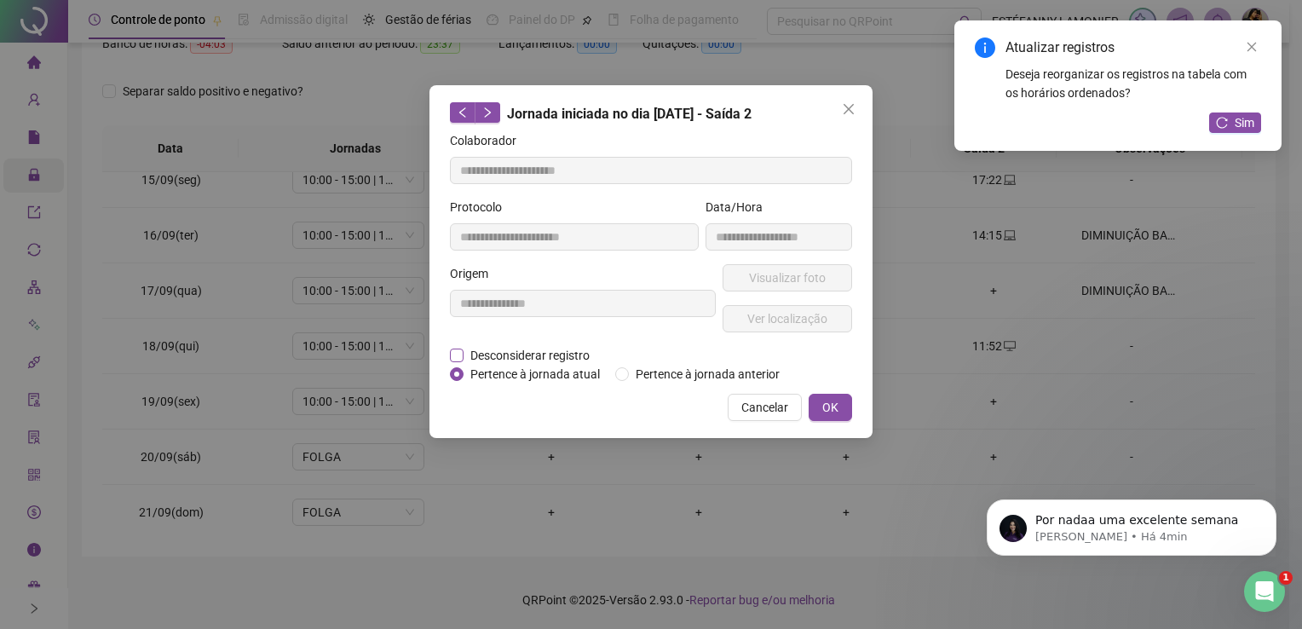
click at [470, 352] on span "Desconsiderar registro" at bounding box center [530, 355] width 133 height 19
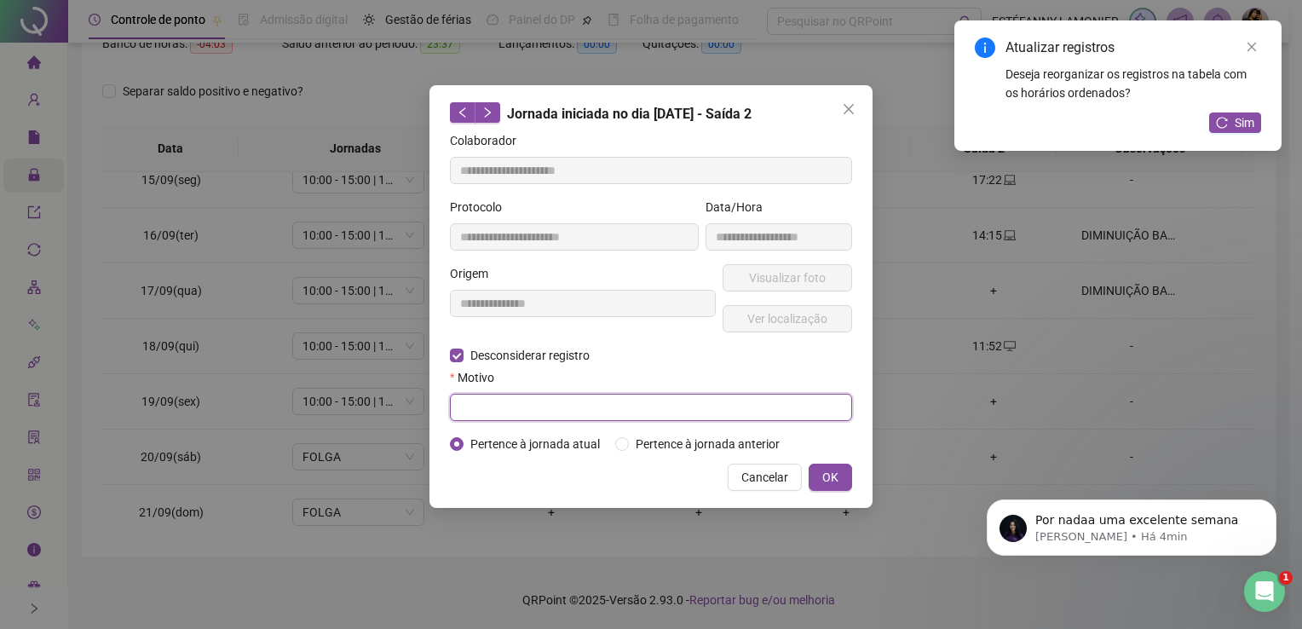
click at [487, 407] on input "text" at bounding box center [651, 407] width 402 height 27
type input "******"
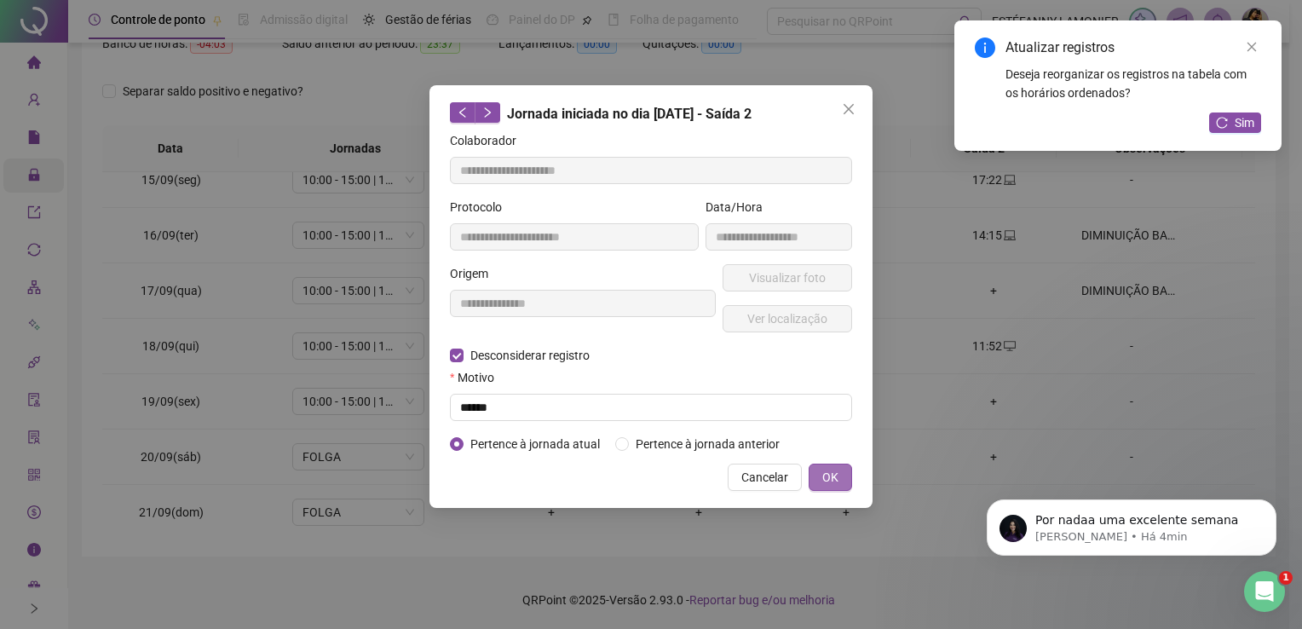
click at [844, 483] on button "OK" at bounding box center [830, 477] width 43 height 27
click at [837, 477] on div "**********" at bounding box center [651, 314] width 1302 height 629
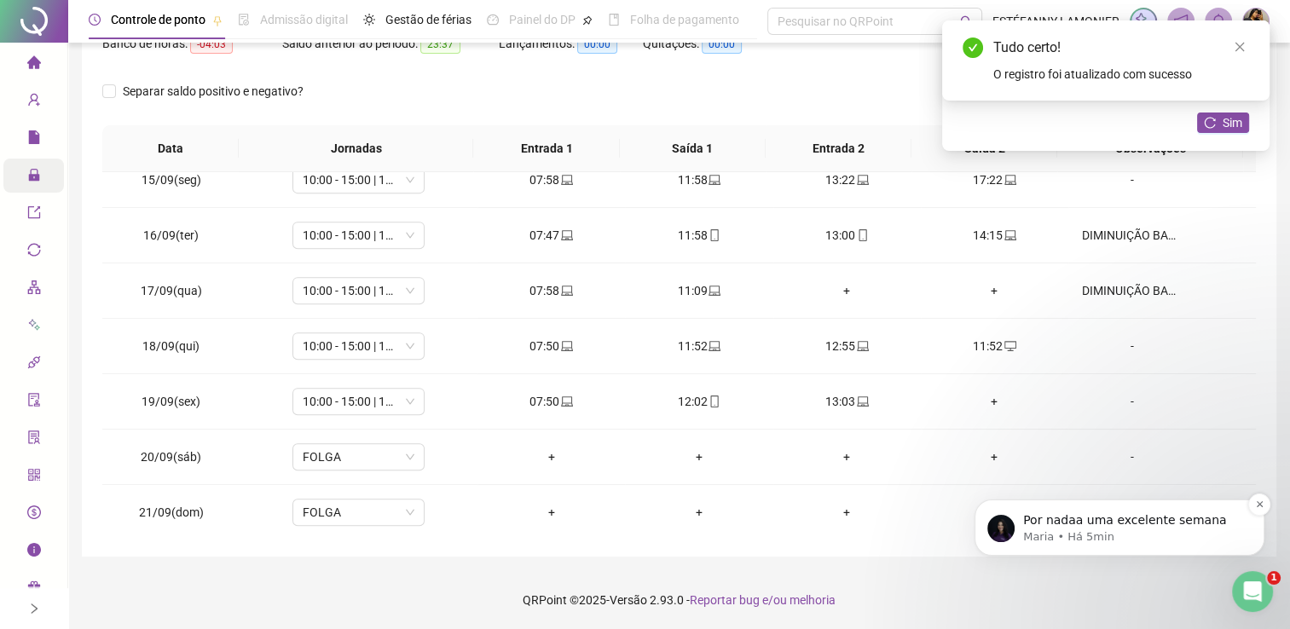
click at [1168, 523] on p "Por nadaa uma excelente semana" at bounding box center [1133, 520] width 220 height 17
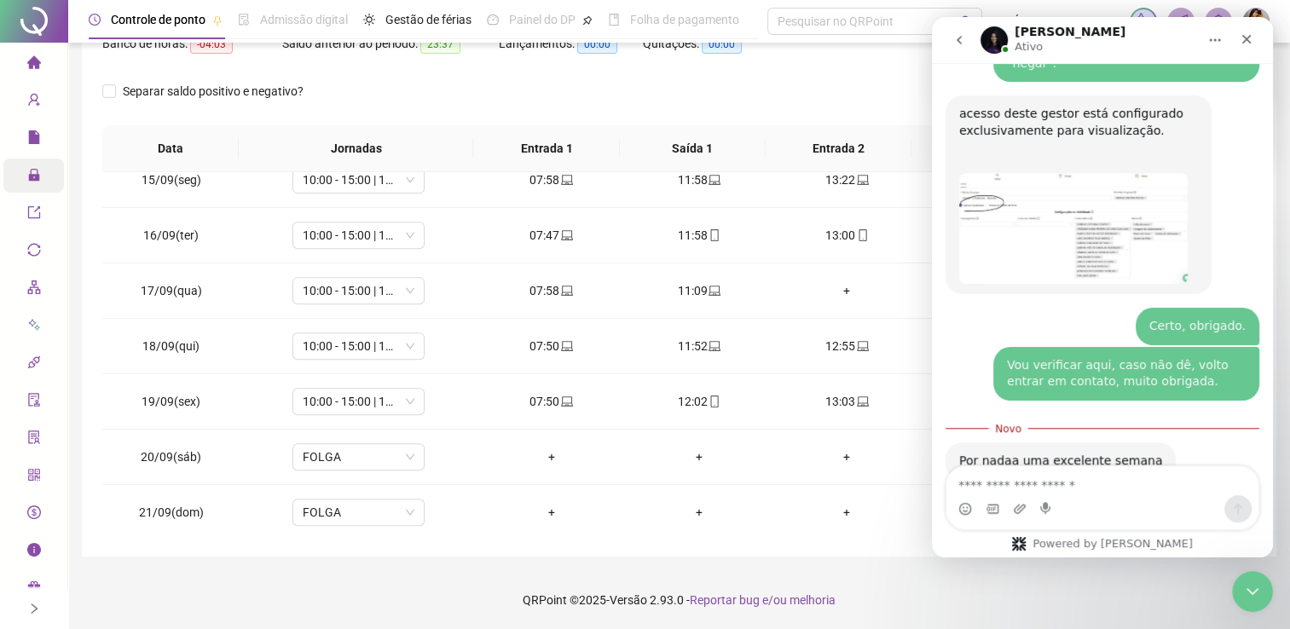
scroll to position [1254, 0]
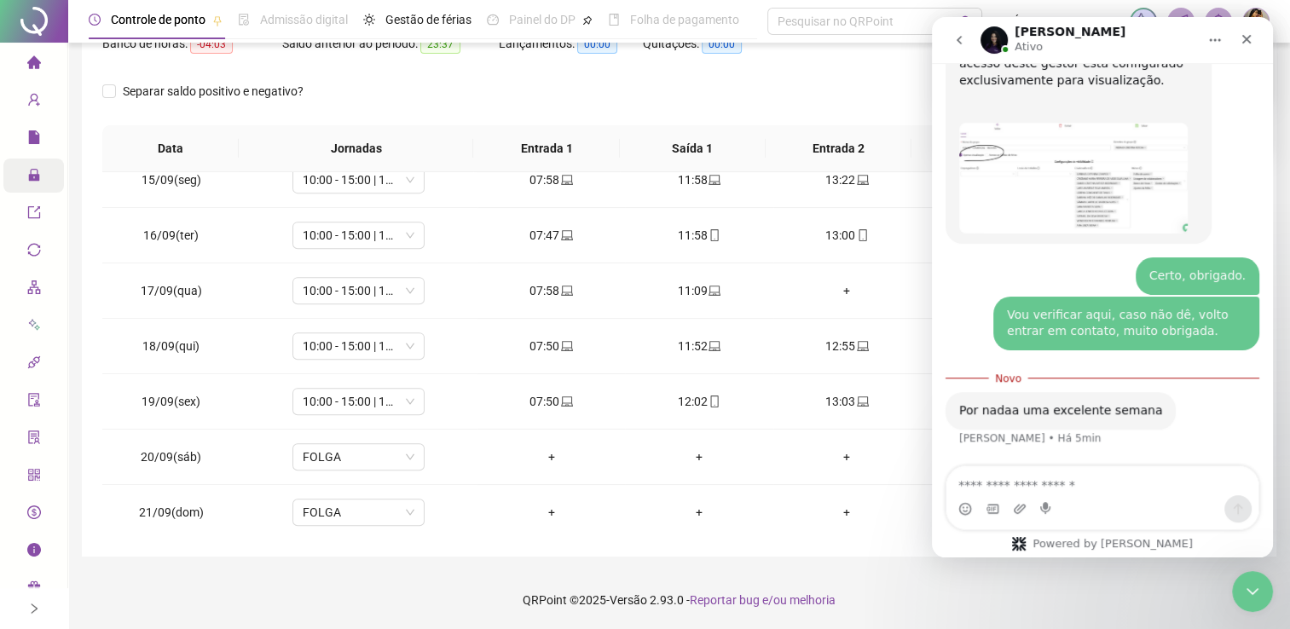
click at [1018, 482] on textarea "Envie uma mensagem..." at bounding box center [1102, 480] width 312 height 29
type textarea "*"
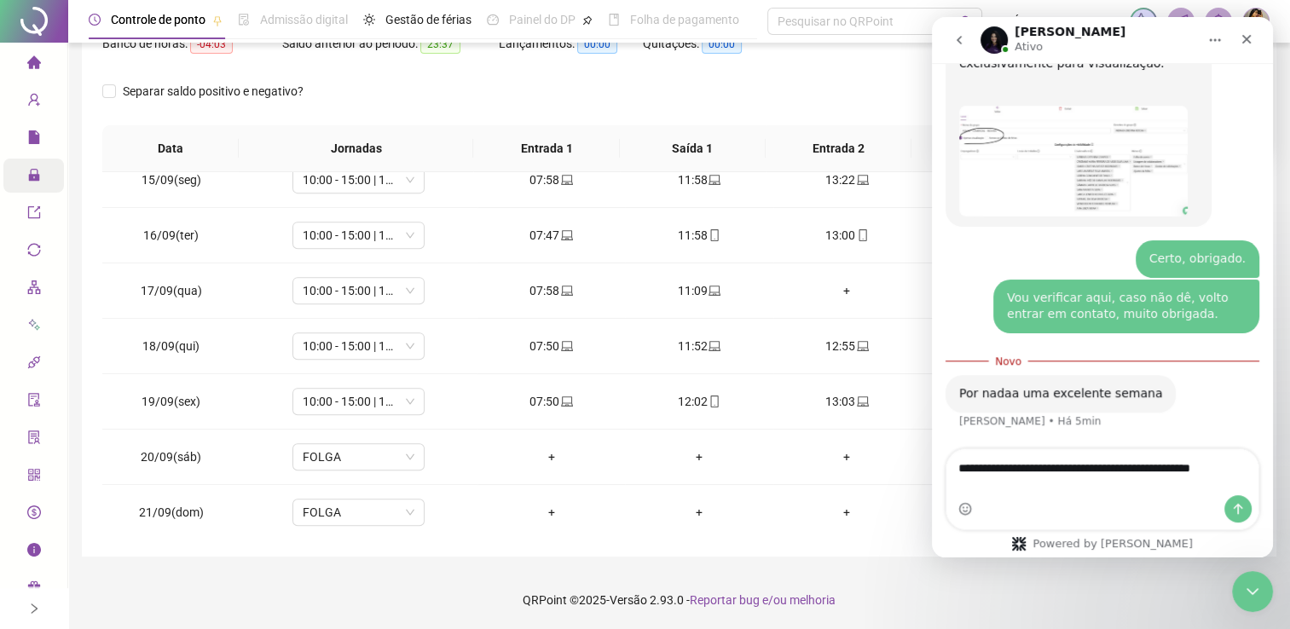
type textarea "**********"
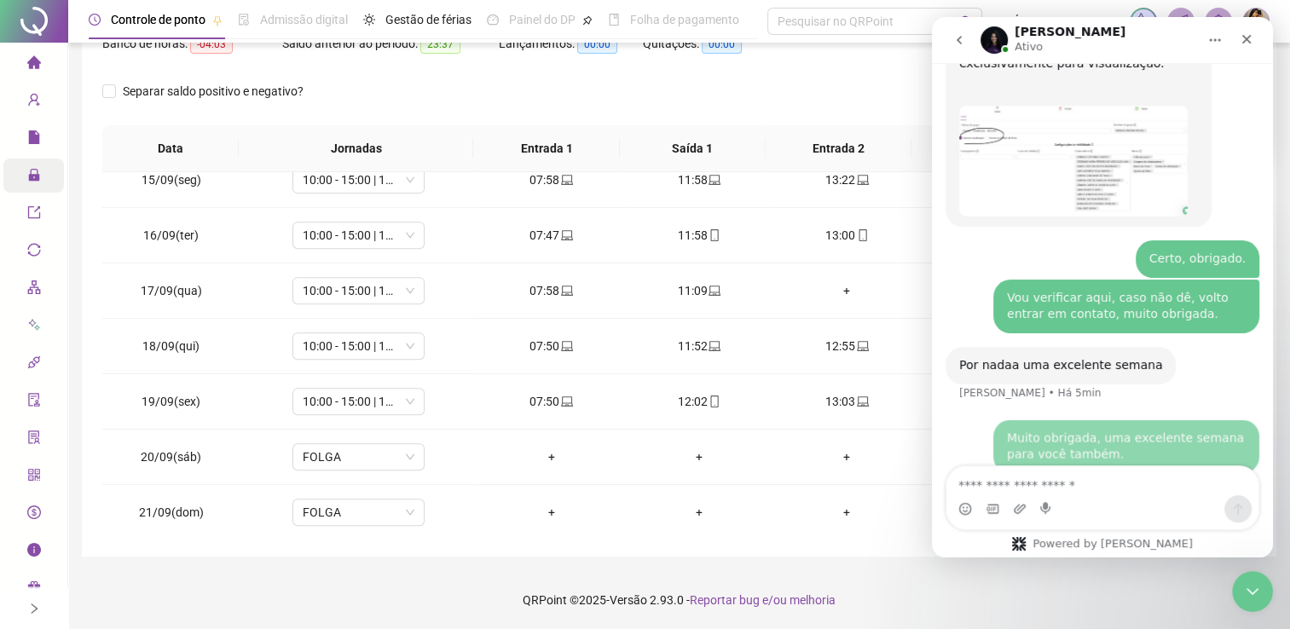
scroll to position [1293, 0]
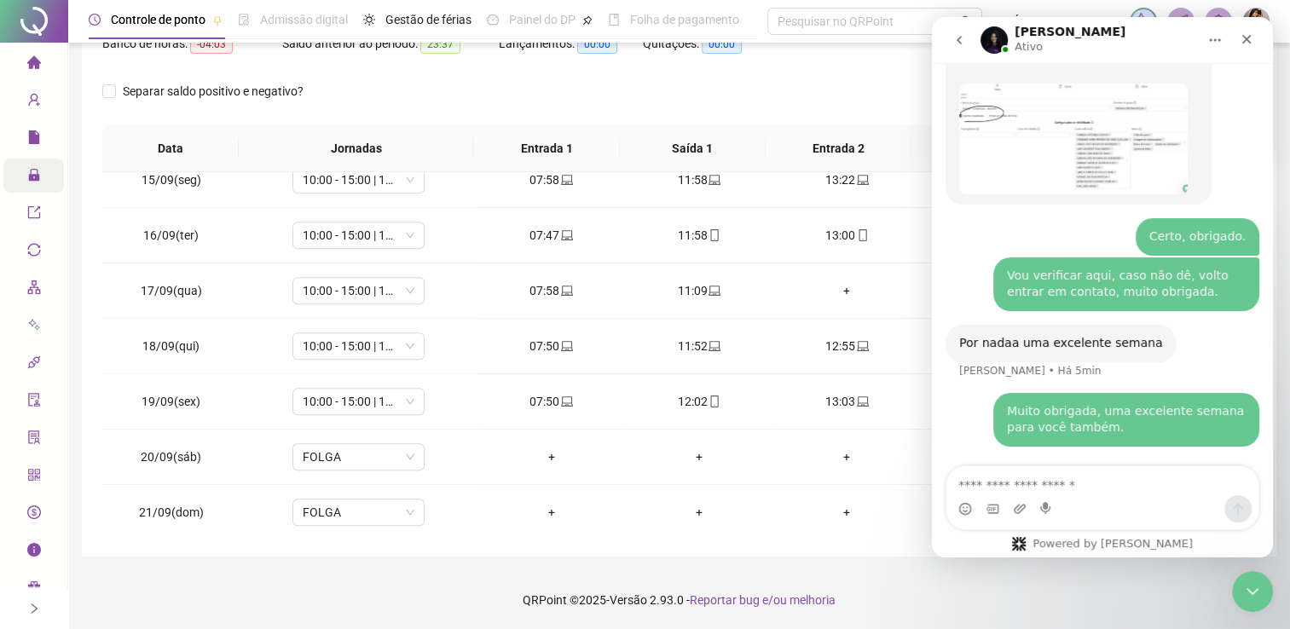
click at [688, 564] on div "**********" at bounding box center [678, 194] width 1221 height 871
click at [1253, 593] on icon "Encerramento do Messenger da Intercom" at bounding box center [1249, 589] width 20 height 20
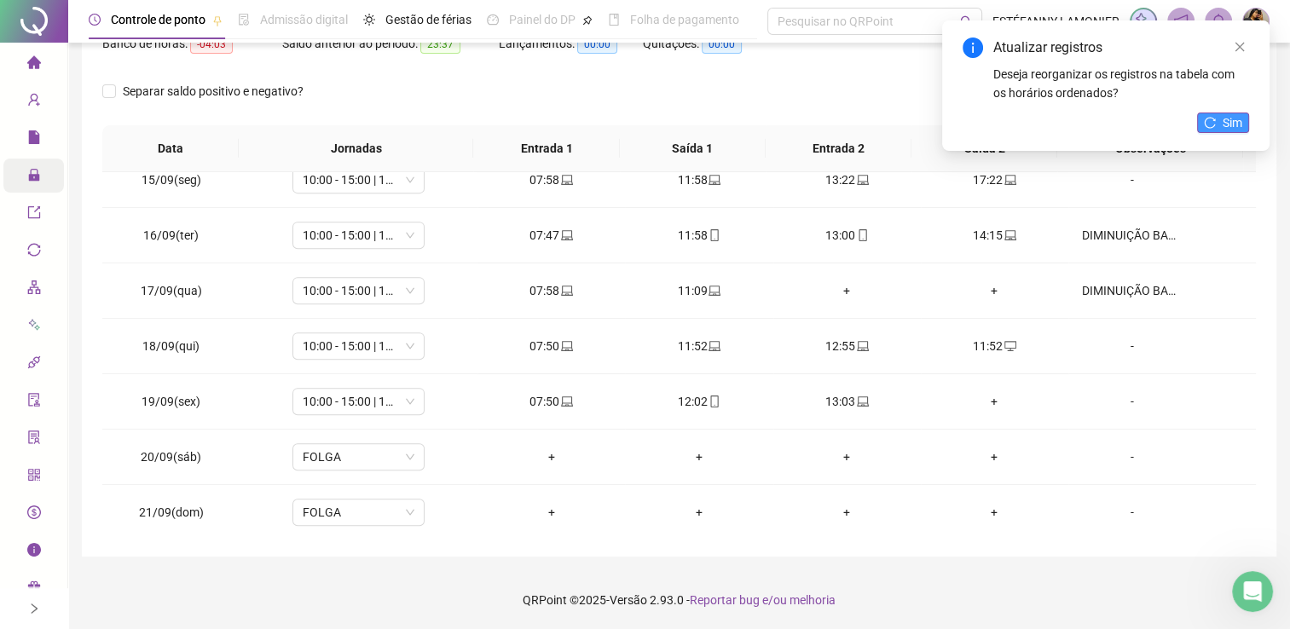
click at [1240, 131] on span "Sim" at bounding box center [1232, 122] width 20 height 19
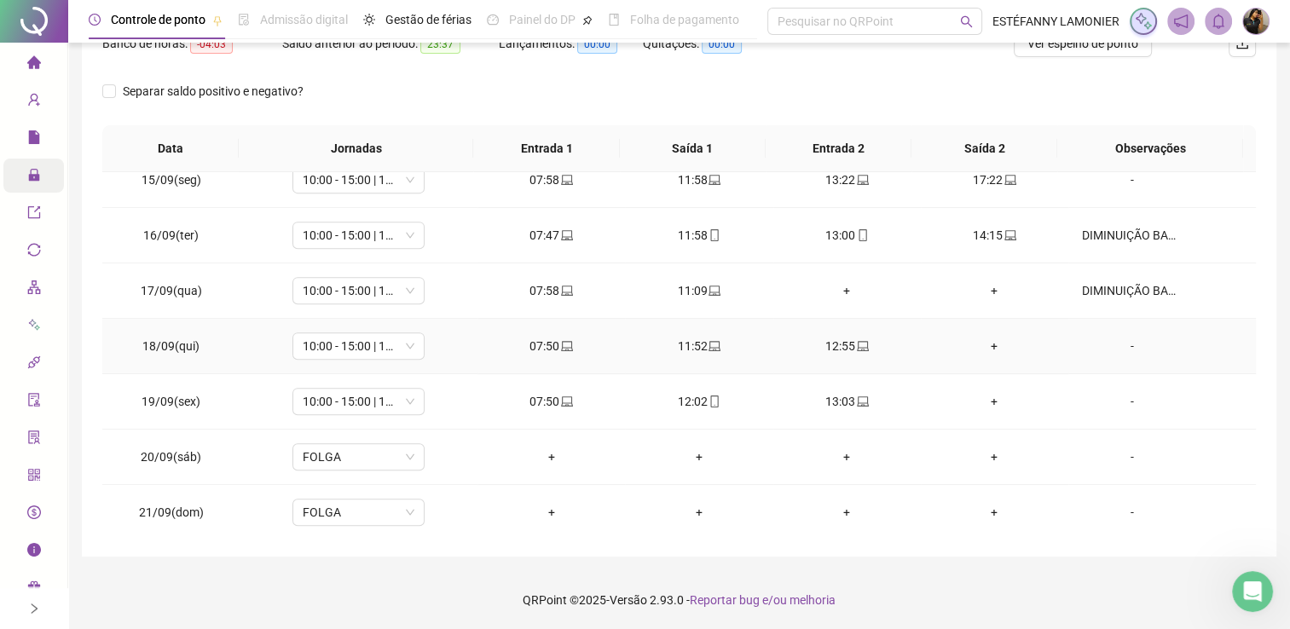
click at [983, 341] on div "+" at bounding box center [994, 346] width 120 height 19
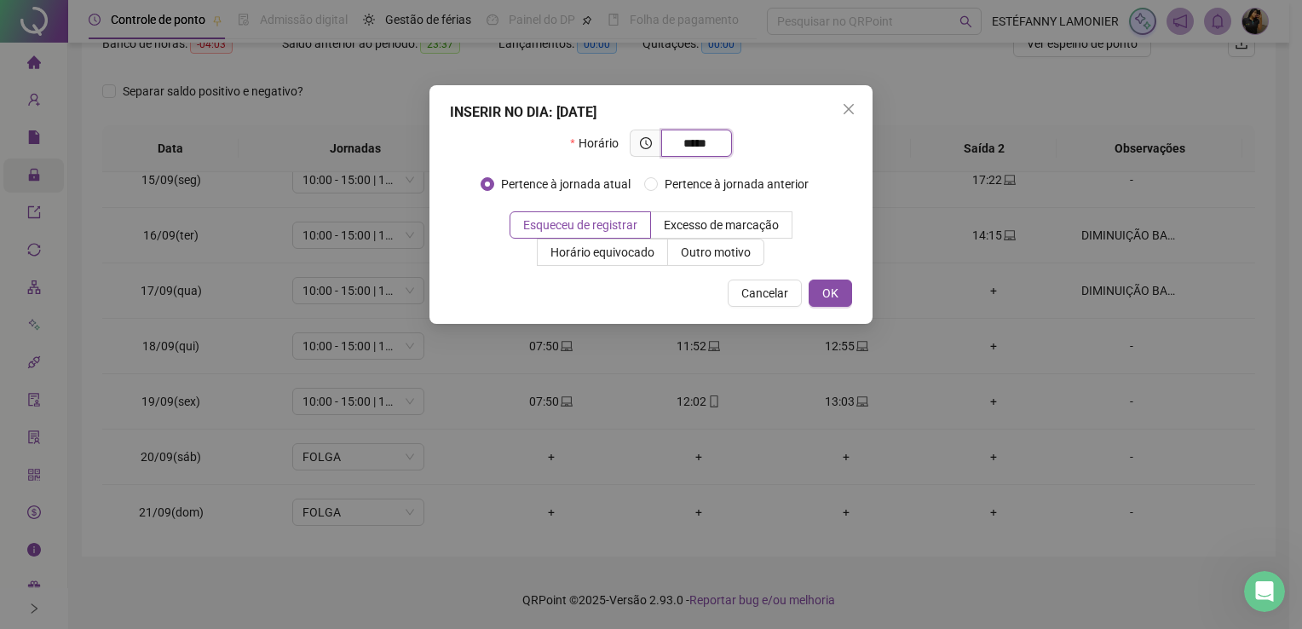
type input "*****"
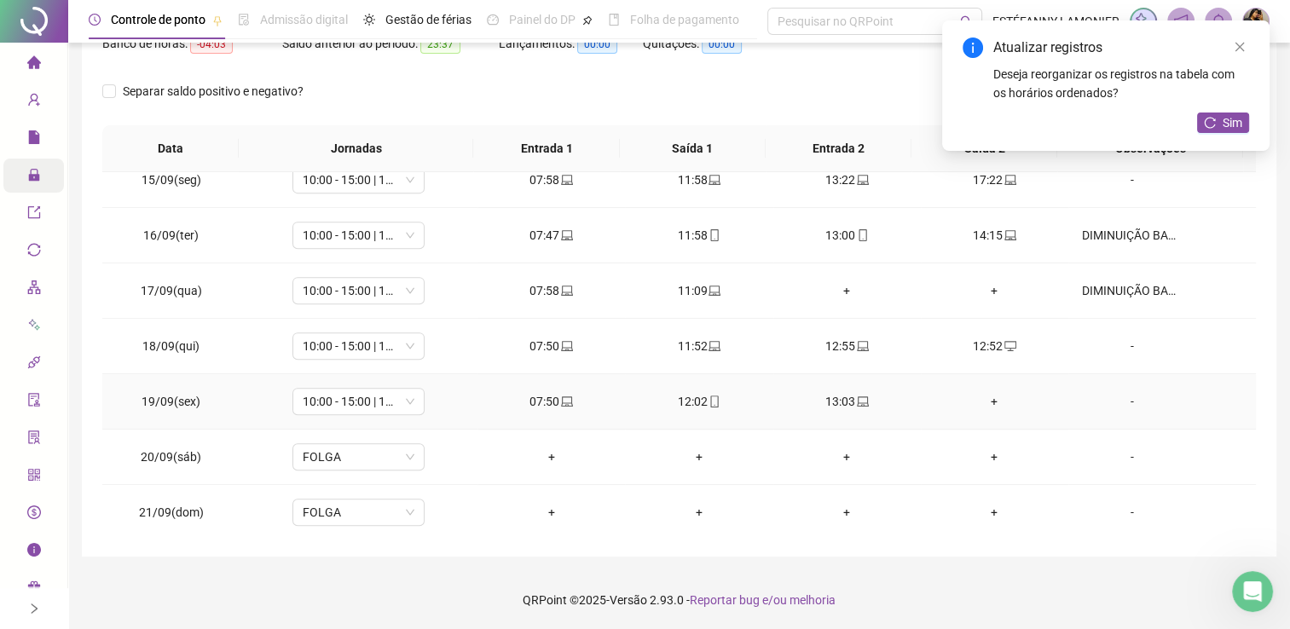
scroll to position [1269, 0]
click at [983, 401] on div "+" at bounding box center [994, 401] width 120 height 19
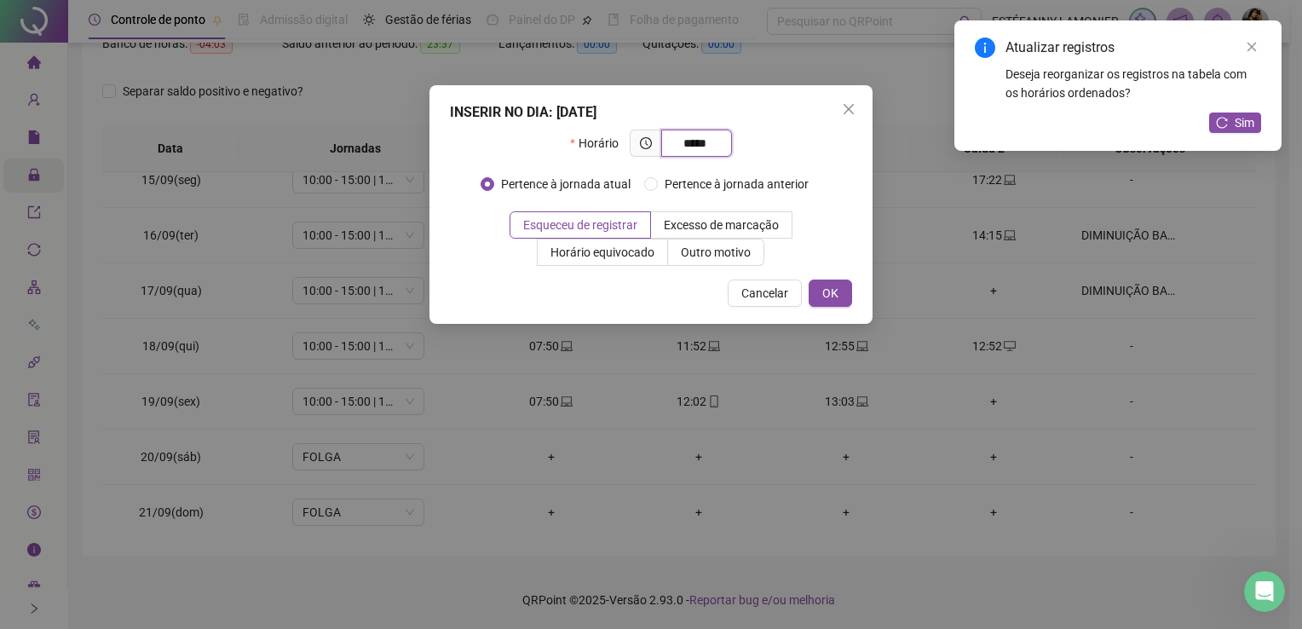
type input "*****"
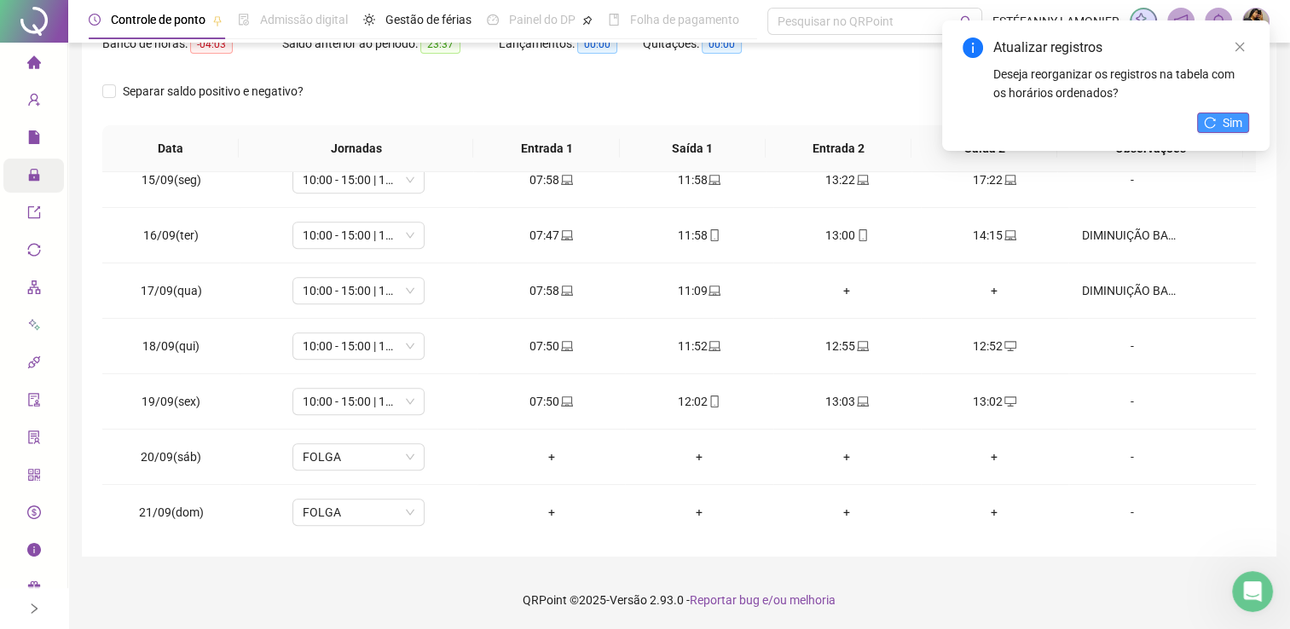
click at [1222, 127] on span "Sim" at bounding box center [1232, 122] width 20 height 19
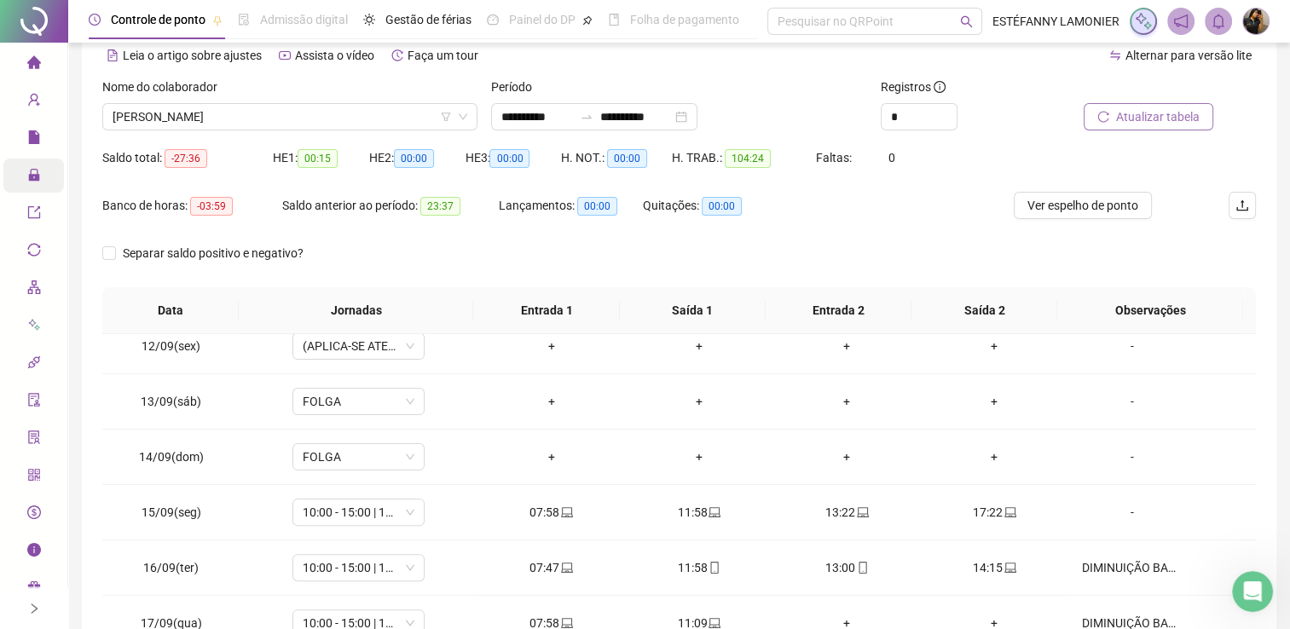
scroll to position [71, 0]
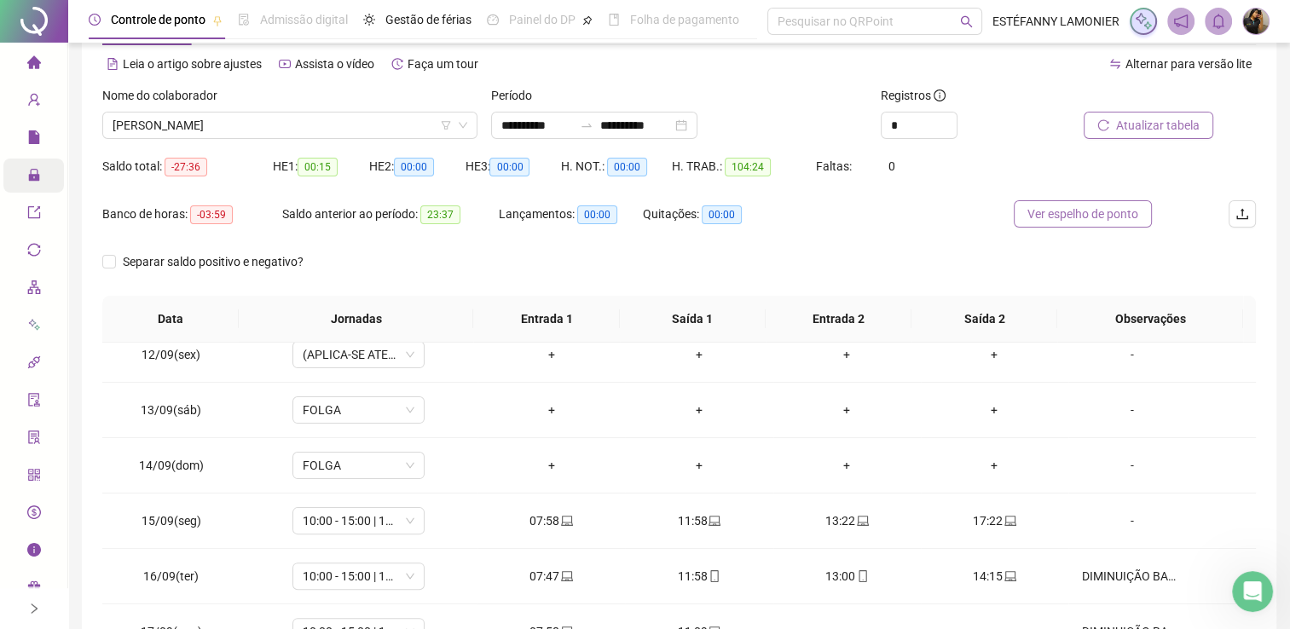
click at [1053, 222] on span "Ver espelho de ponto" at bounding box center [1082, 214] width 111 height 19
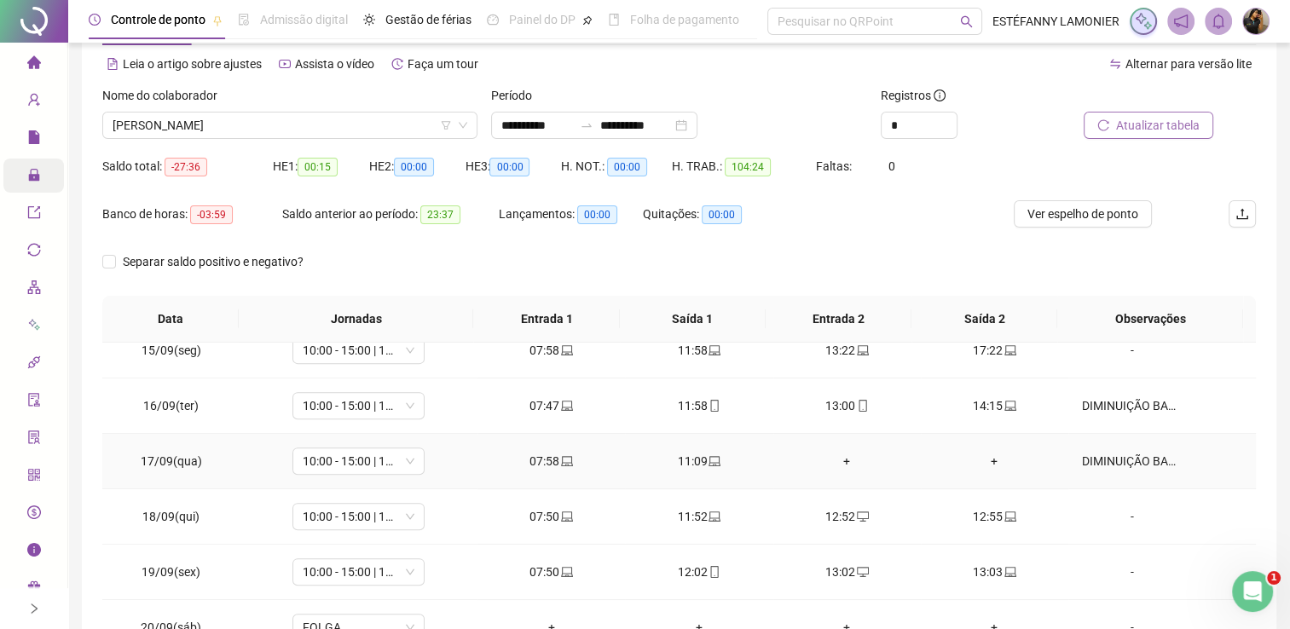
scroll to position [241, 0]
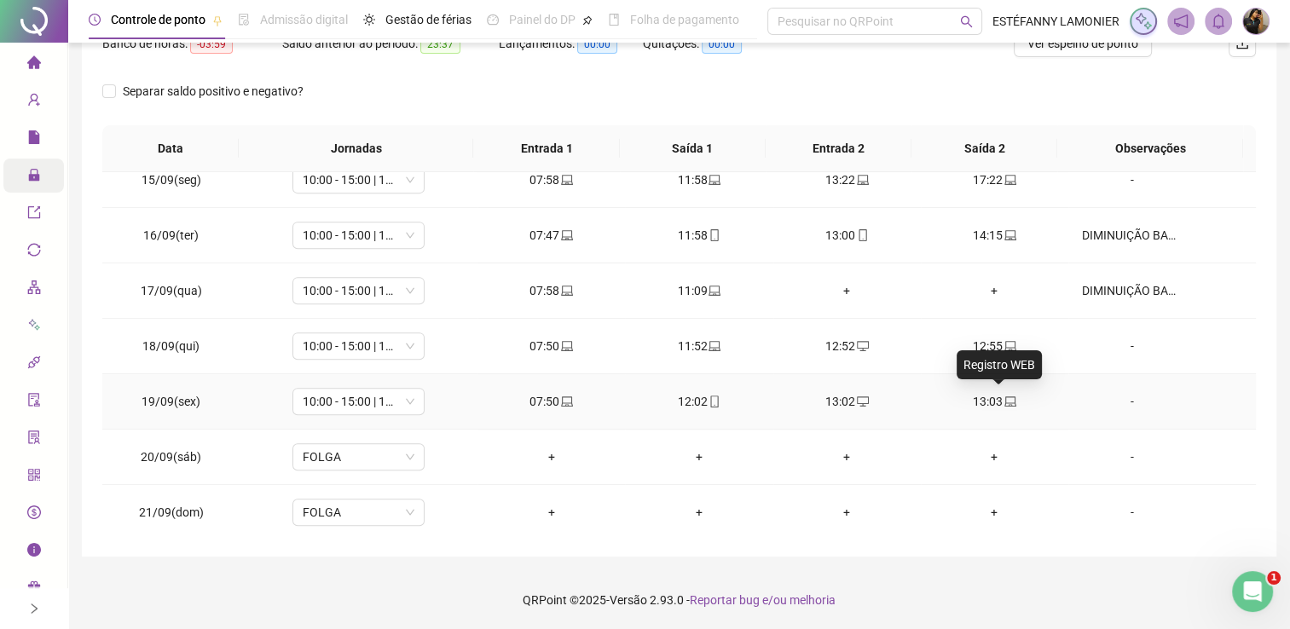
click at [1004, 399] on icon "laptop" at bounding box center [1010, 401] width 12 height 10
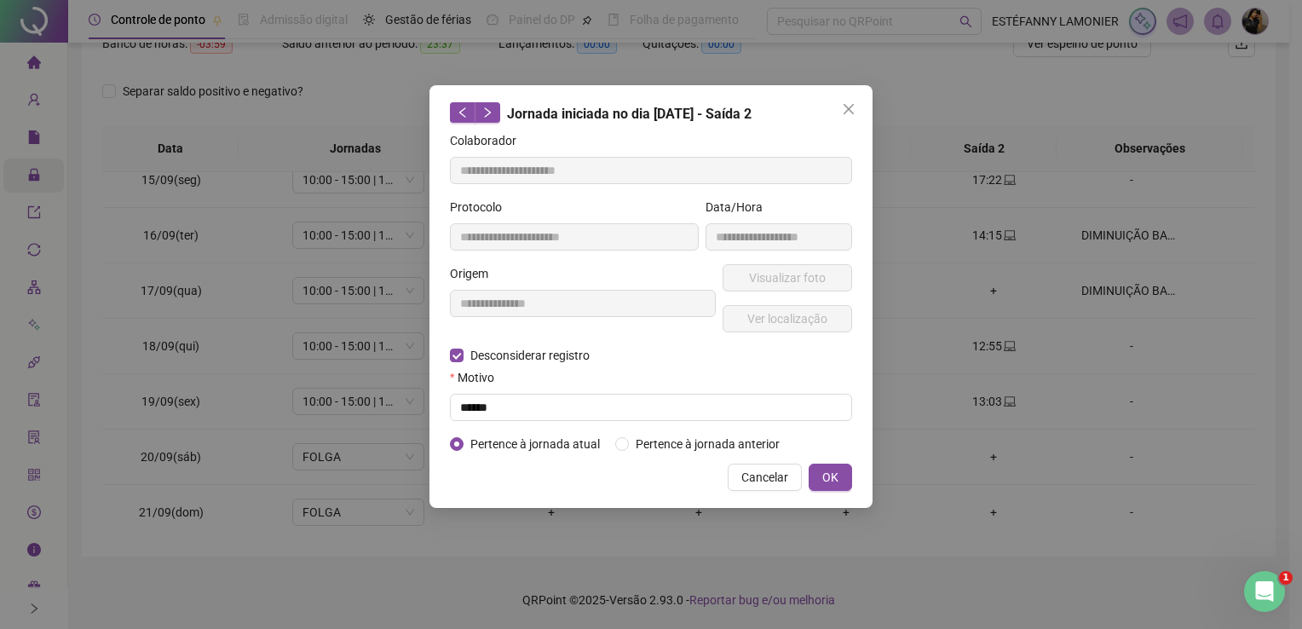
type input "**********"
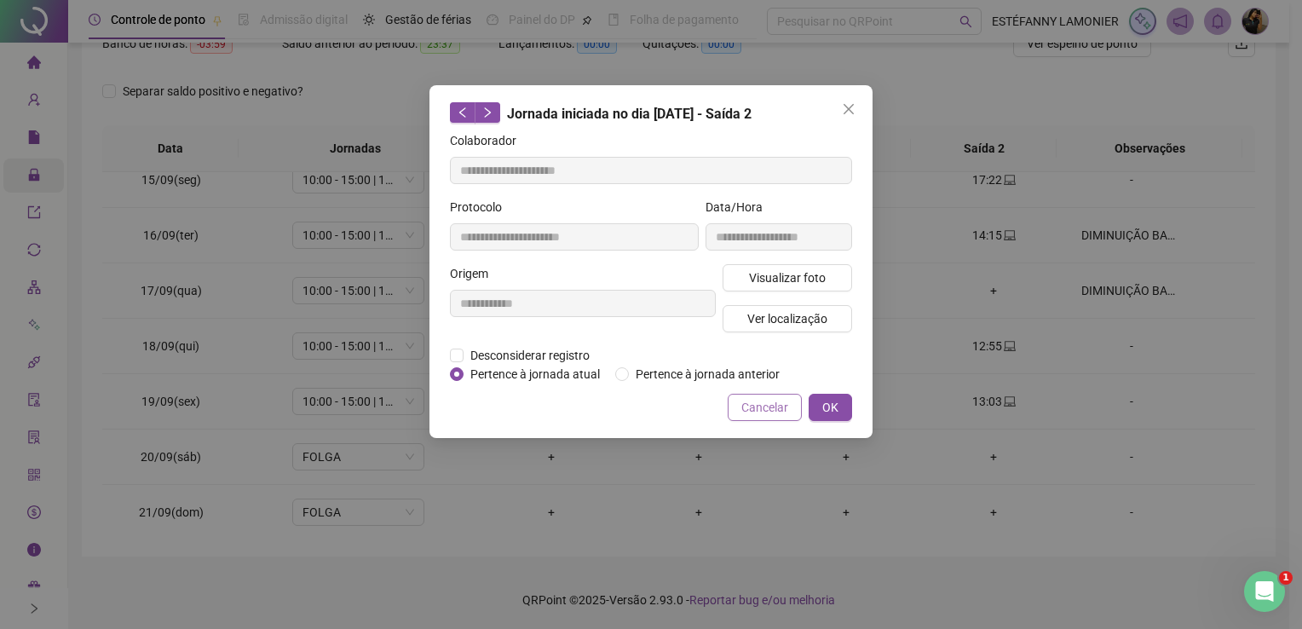
click at [779, 407] on span "Cancelar" at bounding box center [765, 407] width 47 height 19
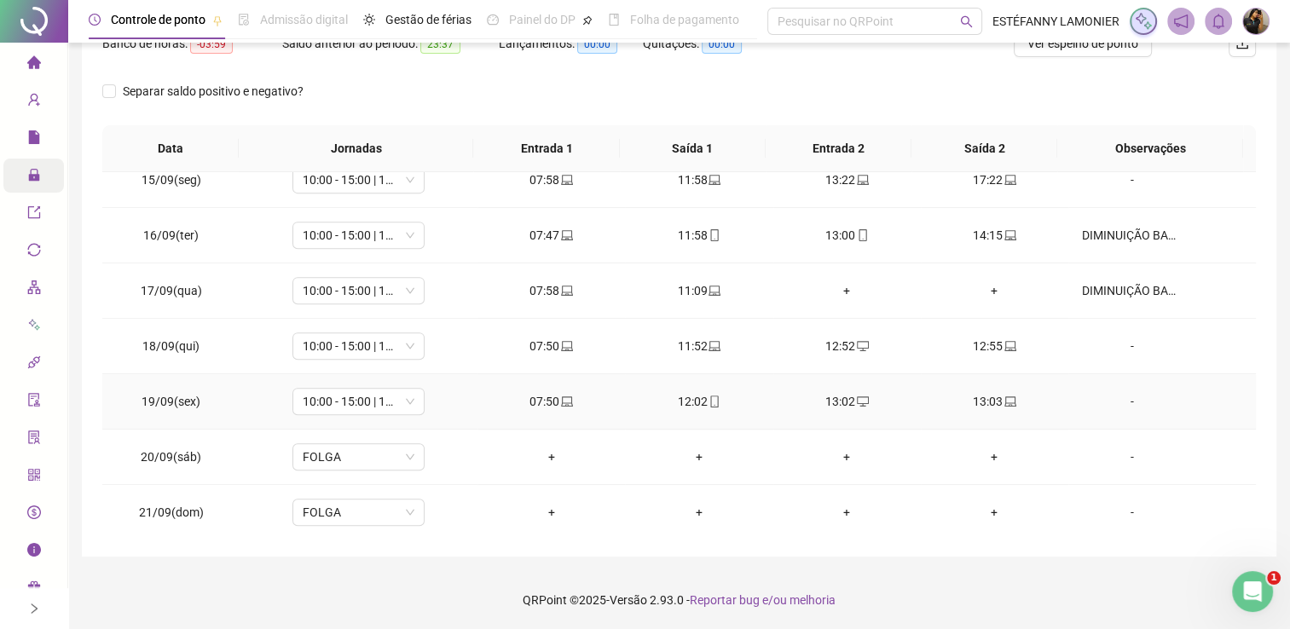
click at [842, 400] on div "13:02" at bounding box center [847, 401] width 120 height 19
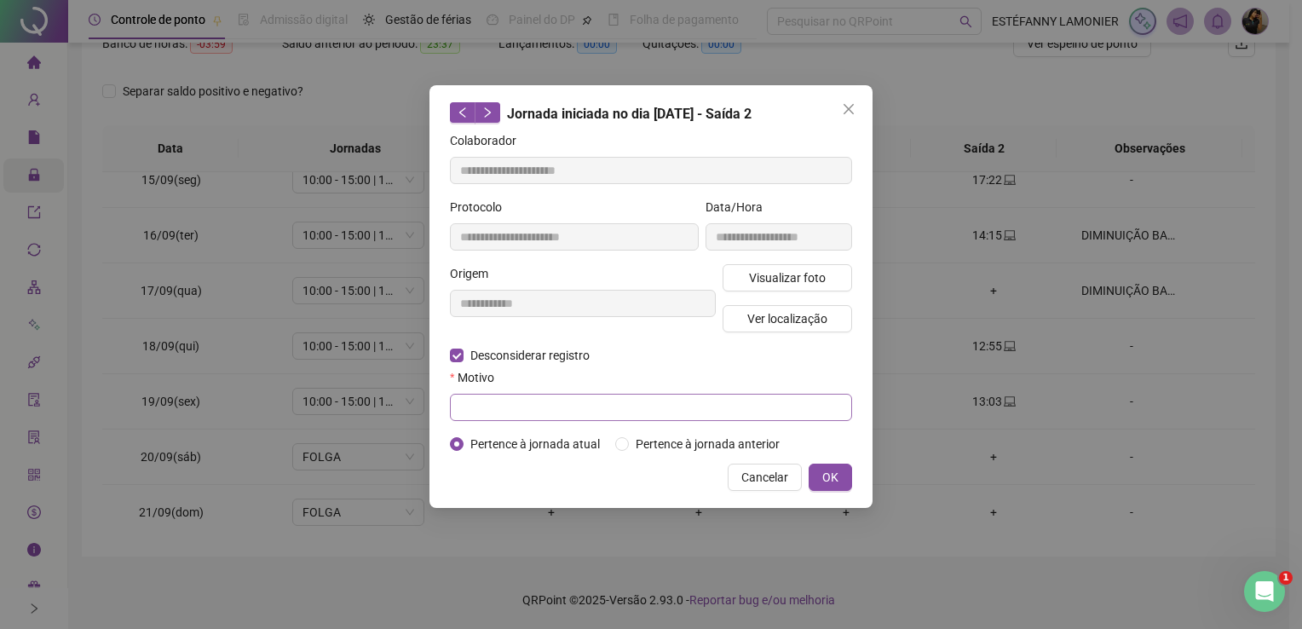
type input "**********"
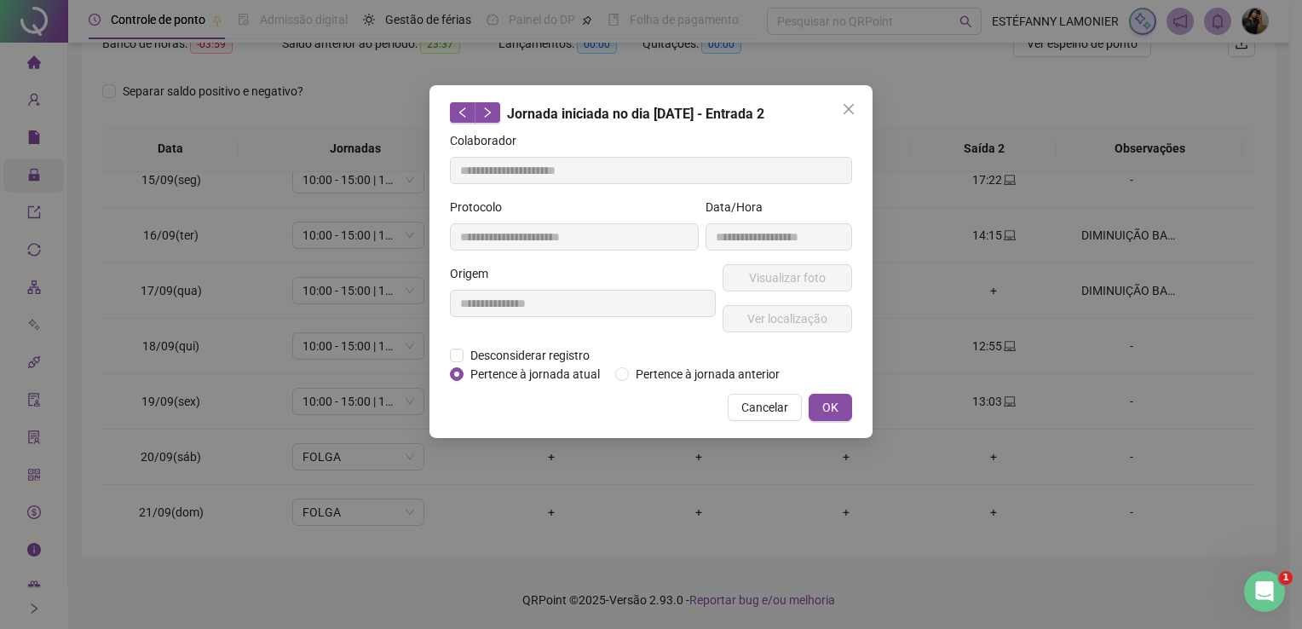
click at [500, 418] on div "Cancelar OK" at bounding box center [651, 407] width 402 height 27
click at [449, 352] on div "**********" at bounding box center [651, 261] width 443 height 353
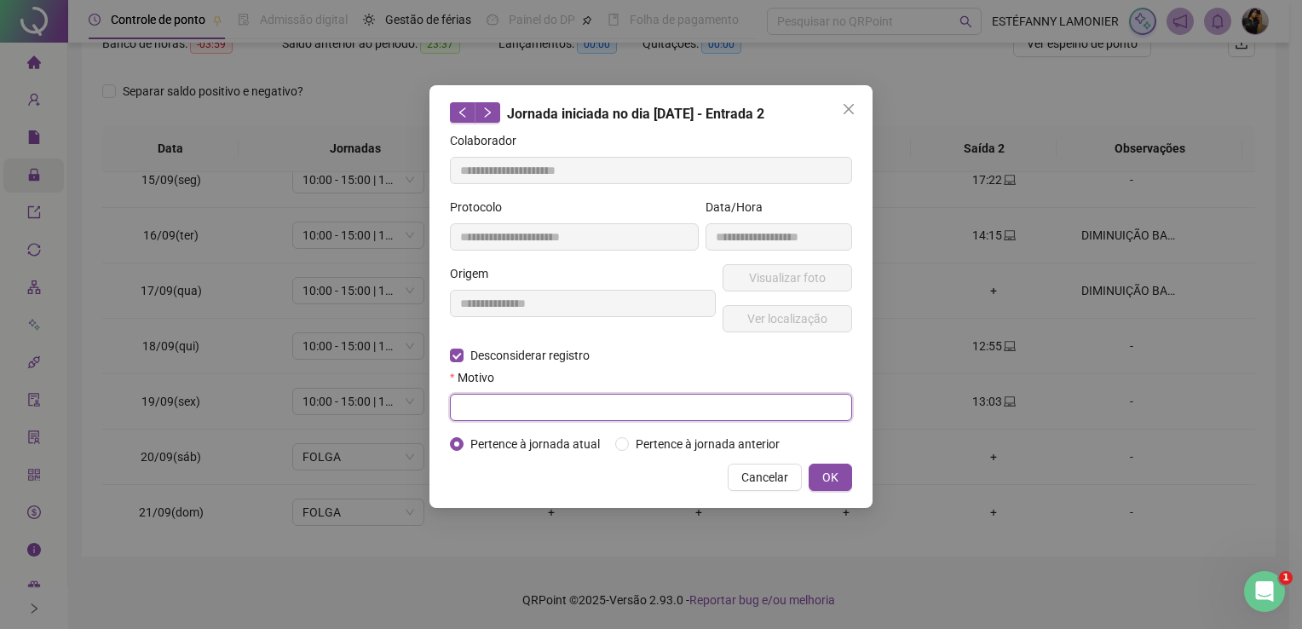
click at [491, 405] on input "text" at bounding box center [651, 407] width 402 height 27
type input "******"
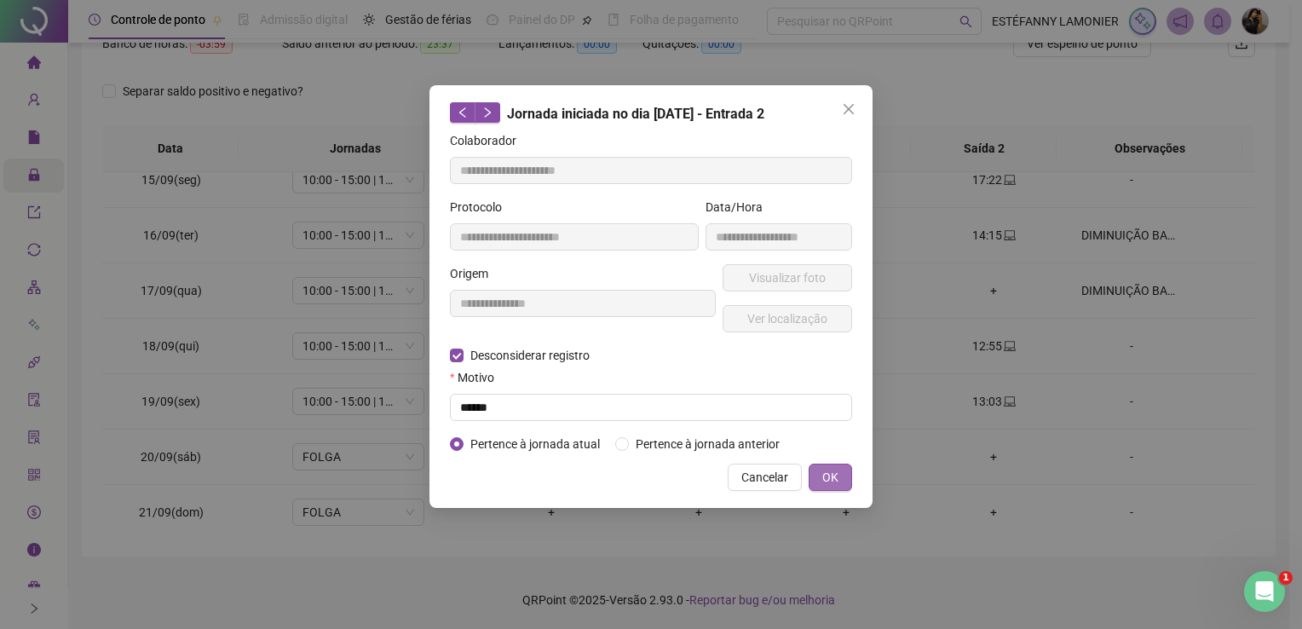
click at [815, 481] on button "OK" at bounding box center [830, 477] width 43 height 27
click at [836, 478] on span "OK" at bounding box center [830, 477] width 16 height 19
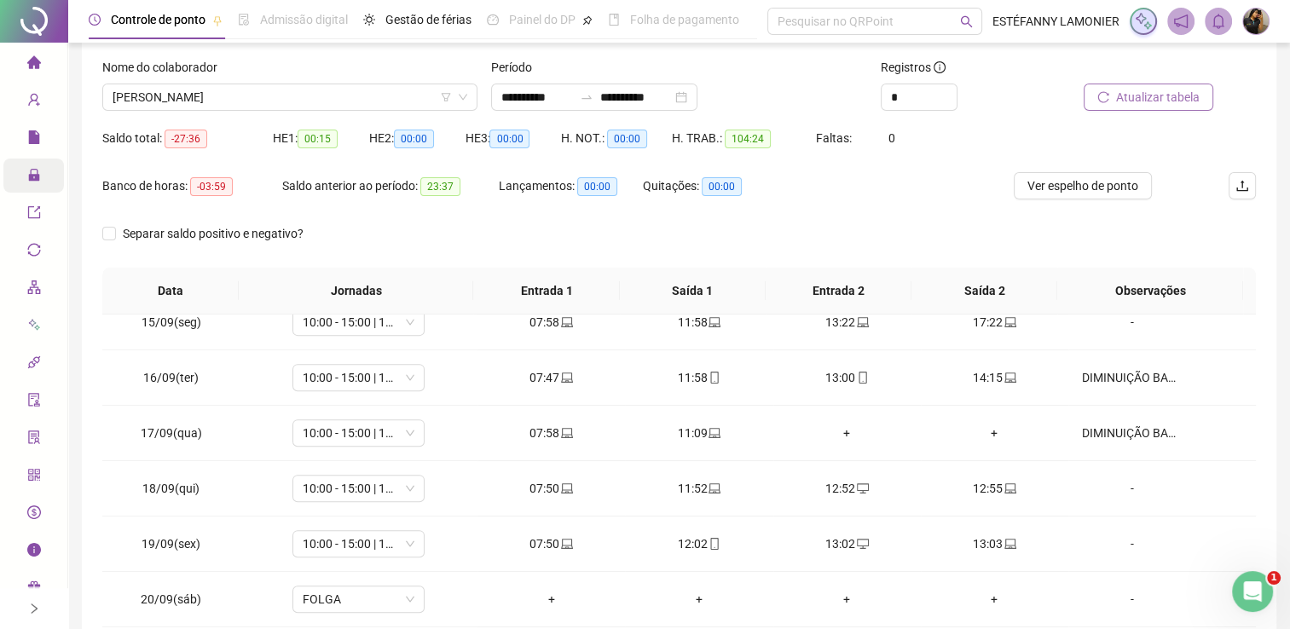
scroll to position [0, 0]
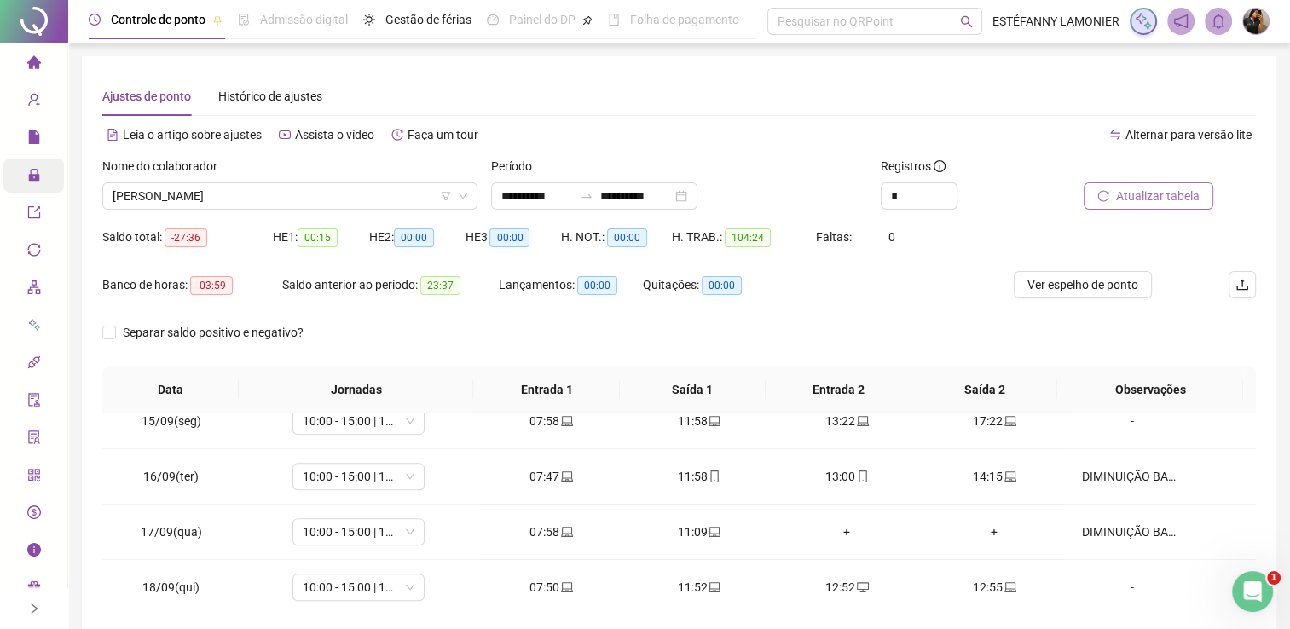
click at [1146, 205] on button "Atualizar tabela" at bounding box center [1148, 195] width 130 height 27
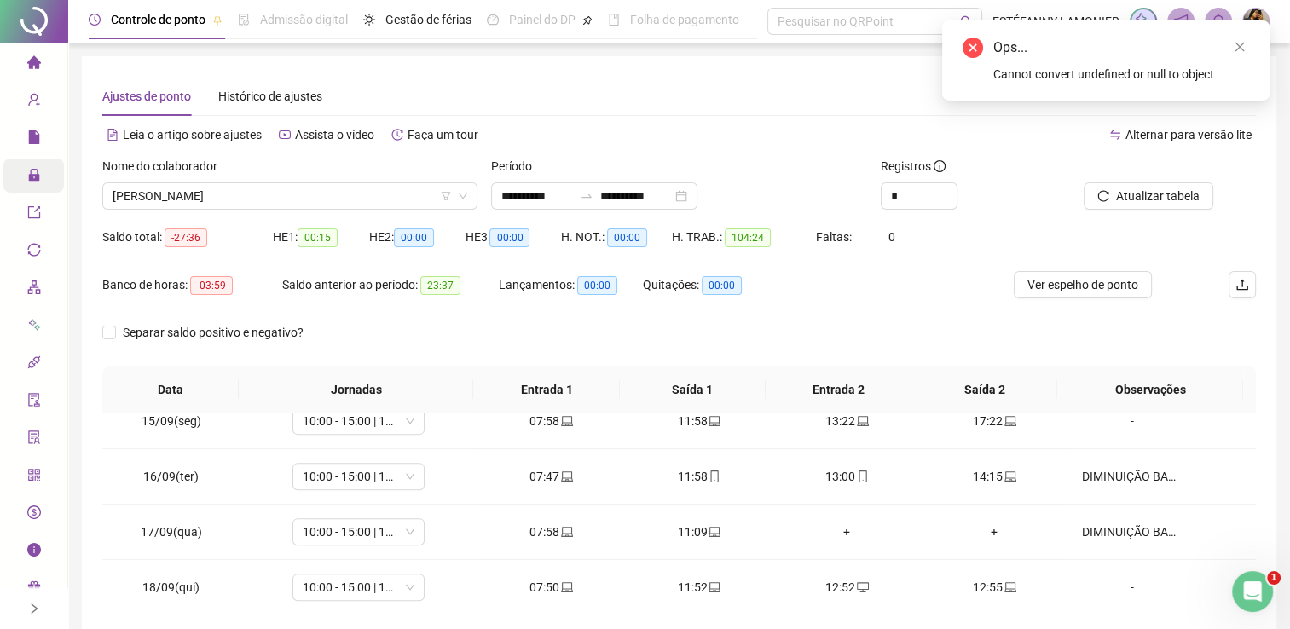
click at [757, 312] on div "Quitações: 00:00" at bounding box center [715, 295] width 144 height 48
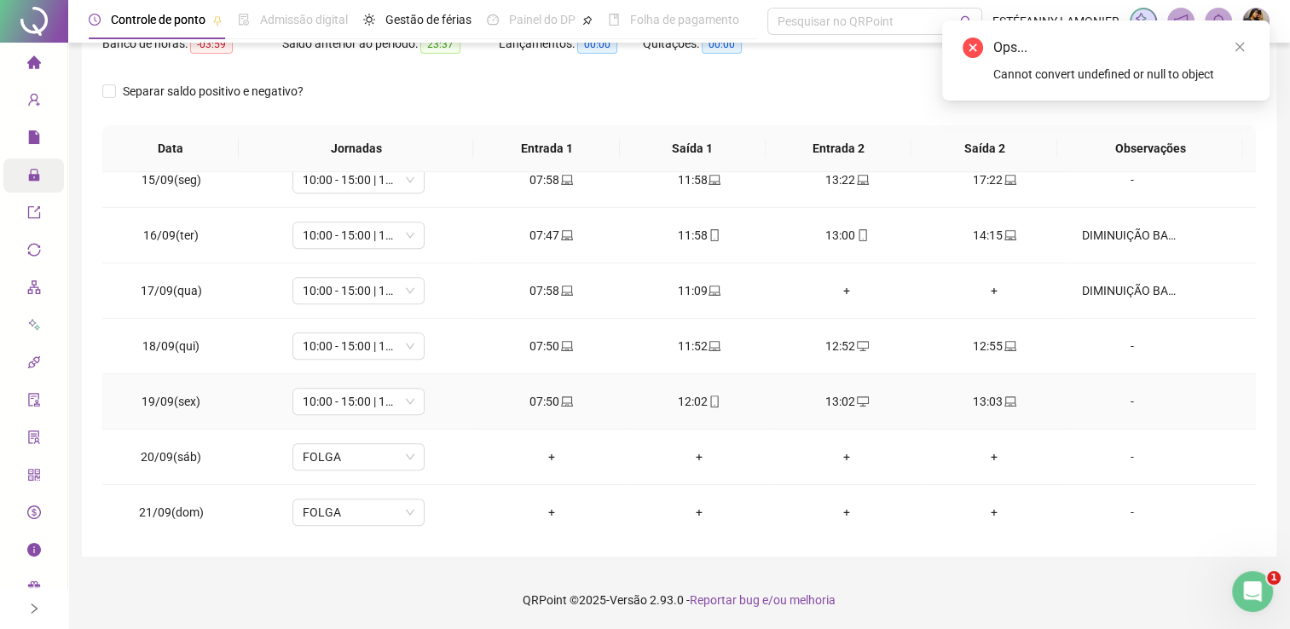
click at [838, 401] on div "13:02" at bounding box center [847, 401] width 120 height 19
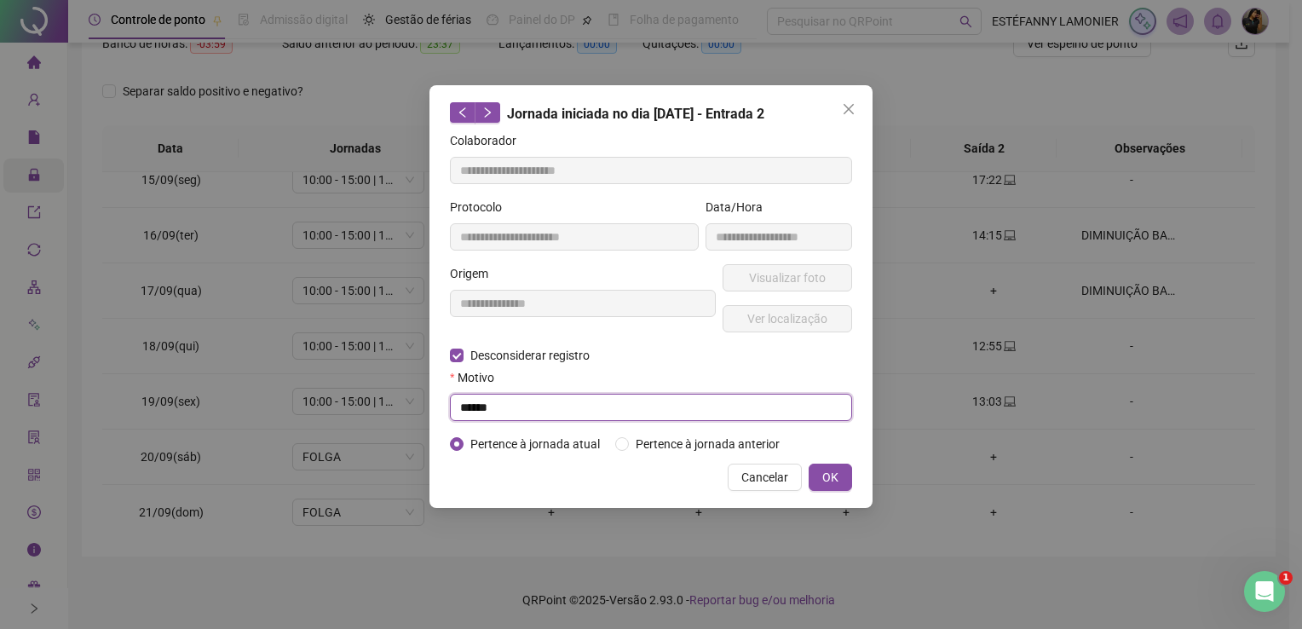
click at [518, 407] on input "******" at bounding box center [651, 407] width 402 height 27
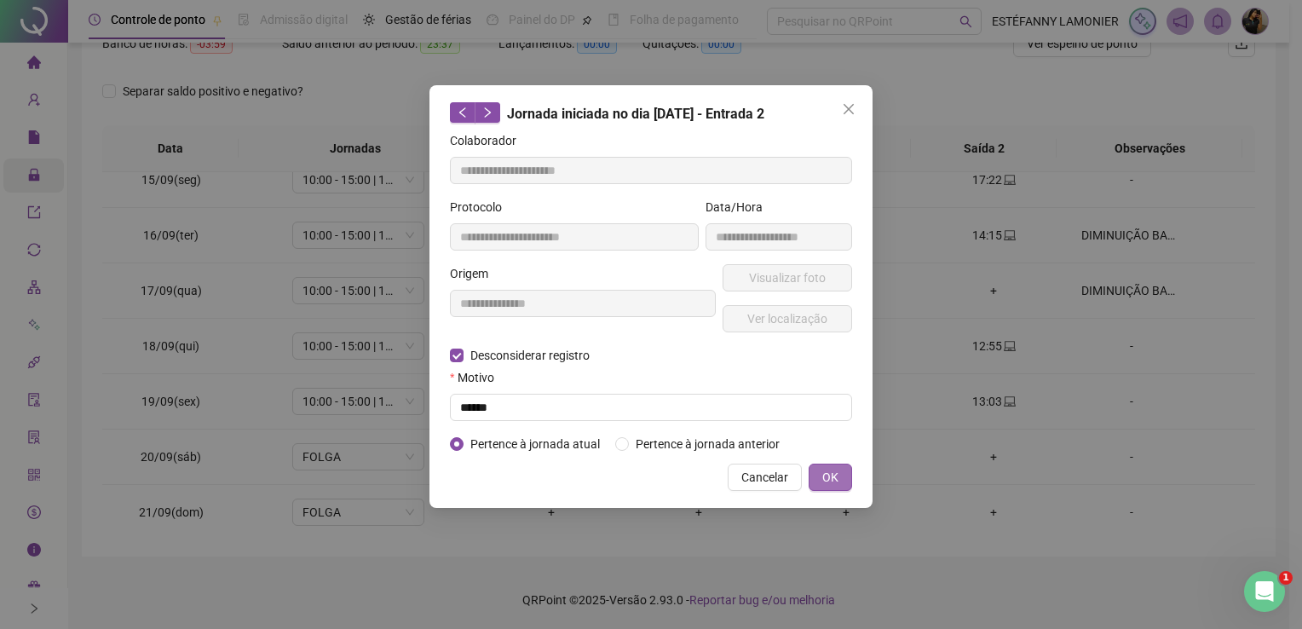
click at [828, 472] on span "OK" at bounding box center [830, 477] width 16 height 19
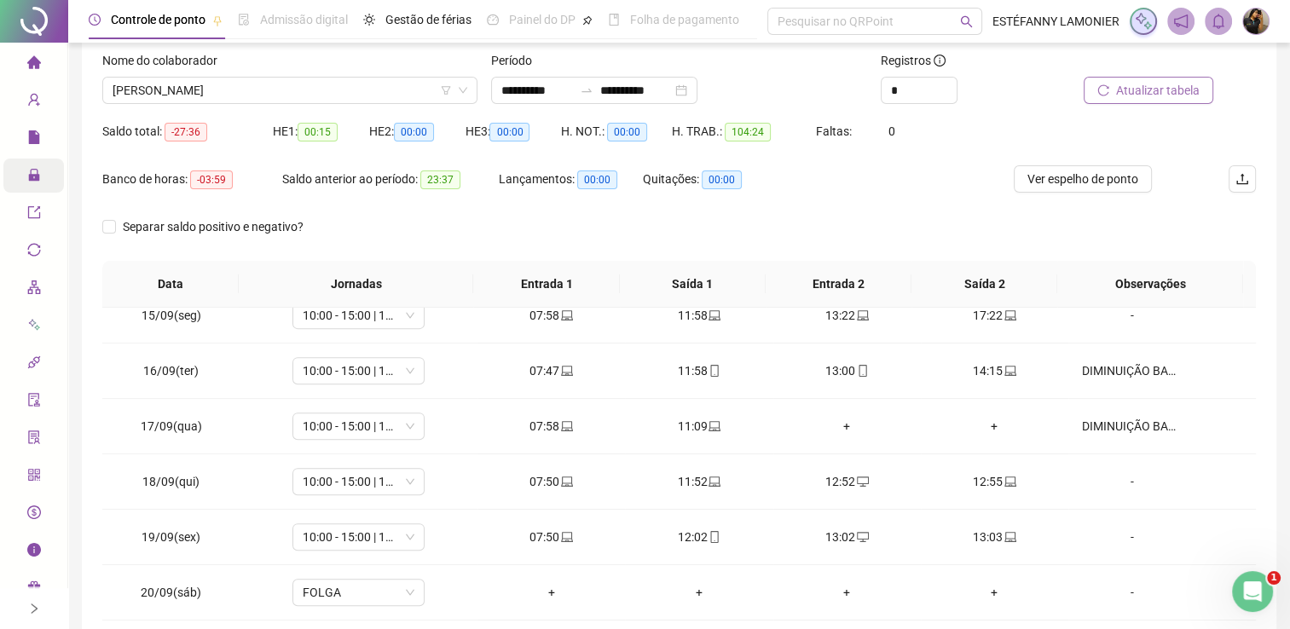
scroll to position [0, 0]
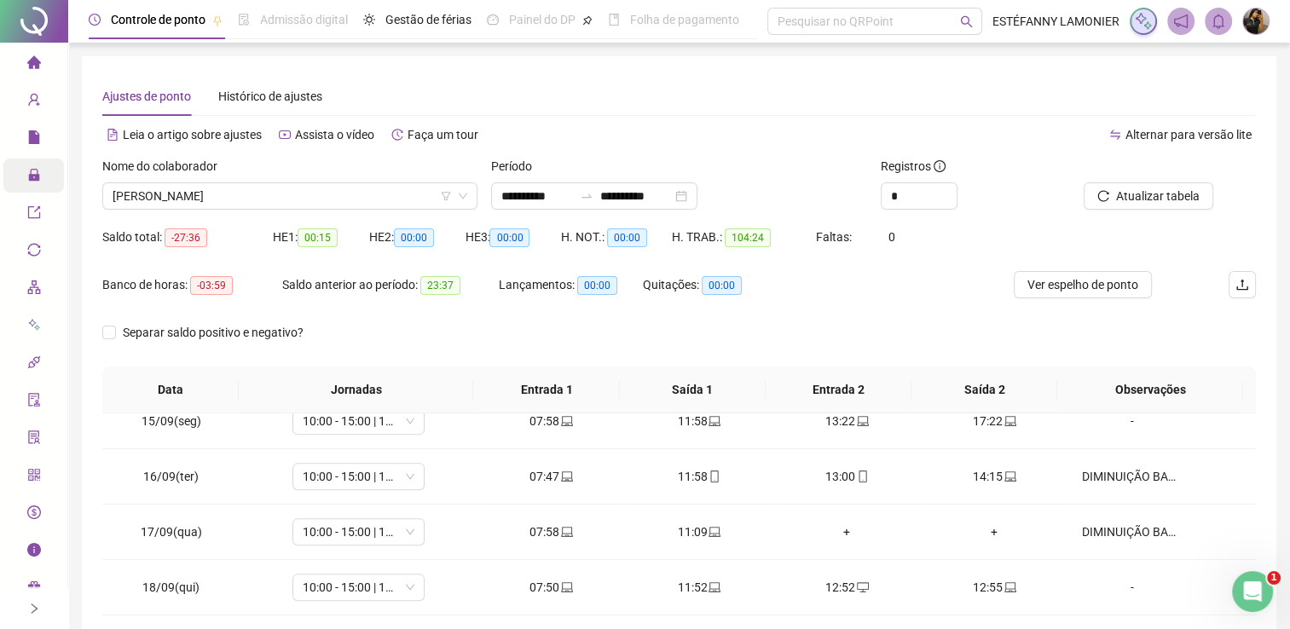
click at [714, 343] on div "Separar saldo positivo e negativo?" at bounding box center [678, 343] width 1153 height 48
click at [141, 203] on span "[PERSON_NAME]" at bounding box center [290, 196] width 355 height 26
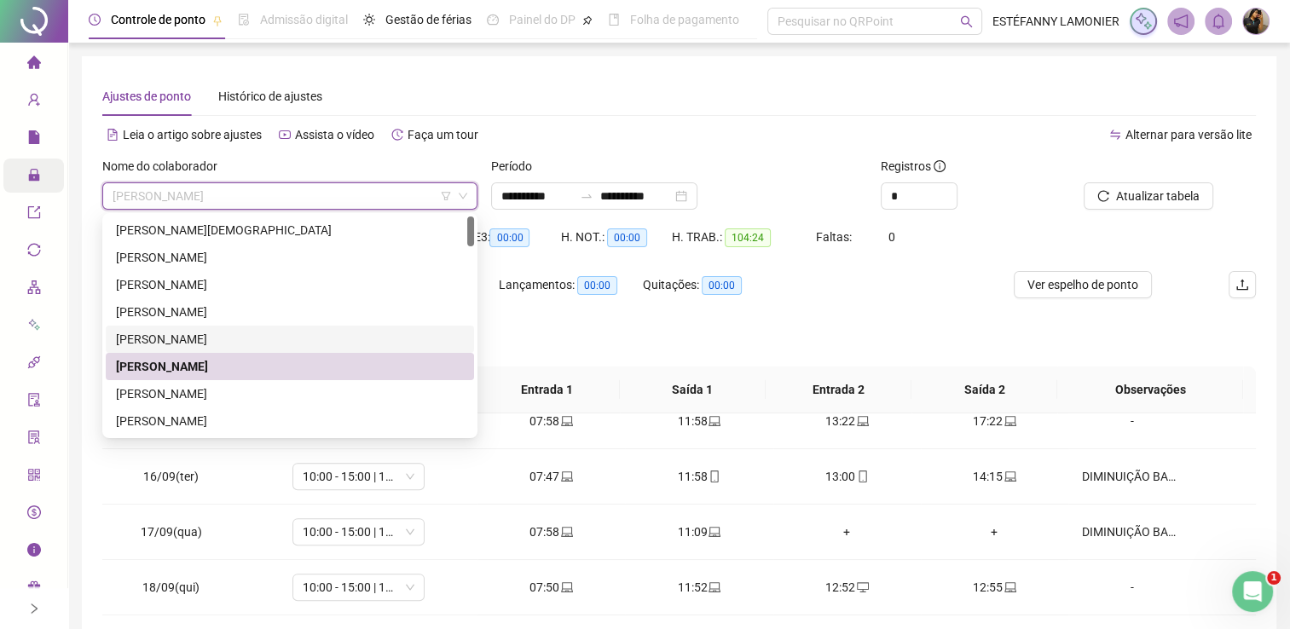
click at [163, 343] on div "[PERSON_NAME]" at bounding box center [290, 339] width 348 height 19
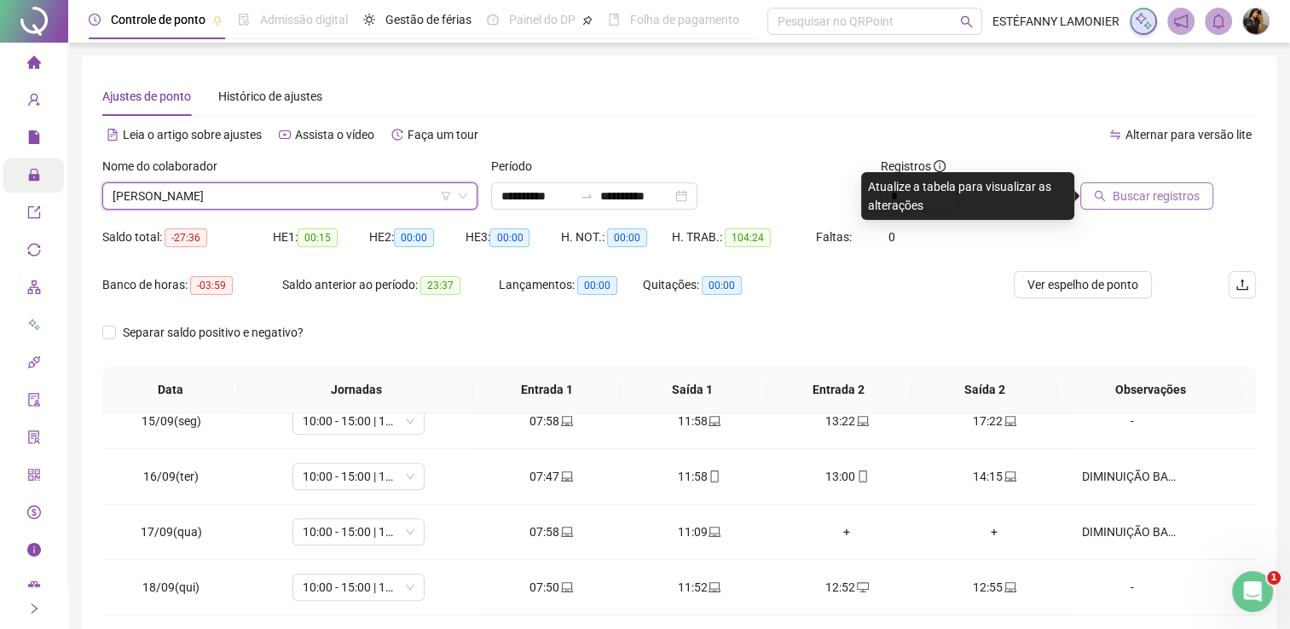
click at [1174, 203] on span "Buscar registros" at bounding box center [1155, 196] width 87 height 19
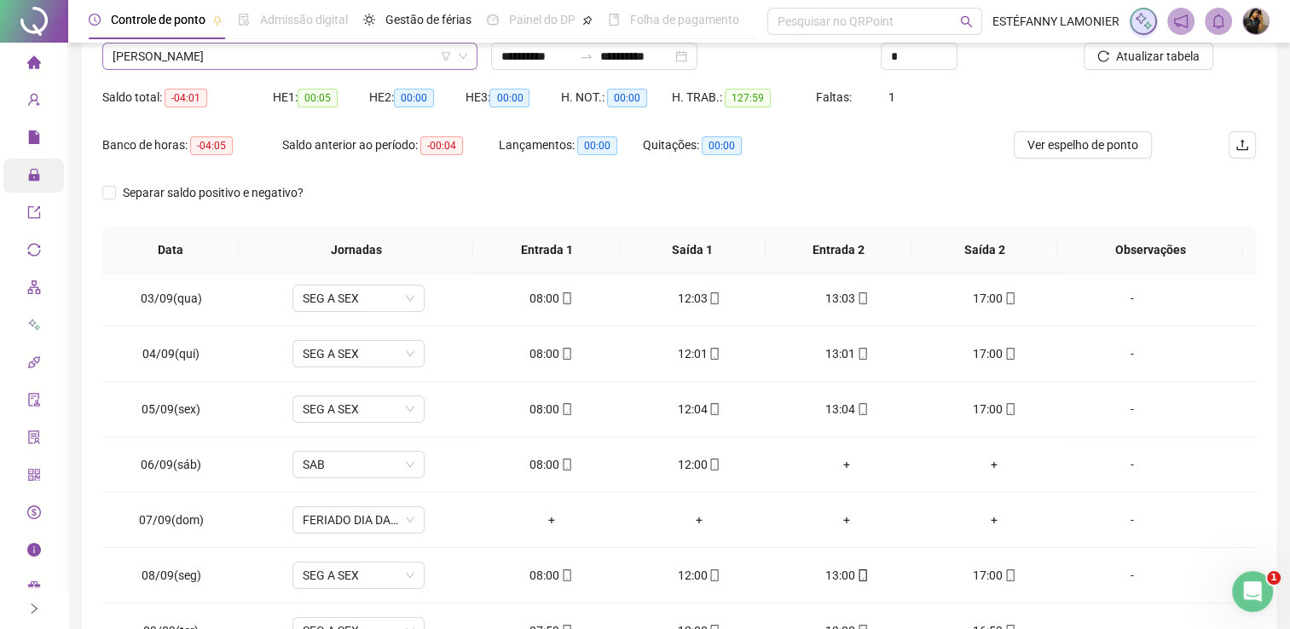
scroll to position [71, 0]
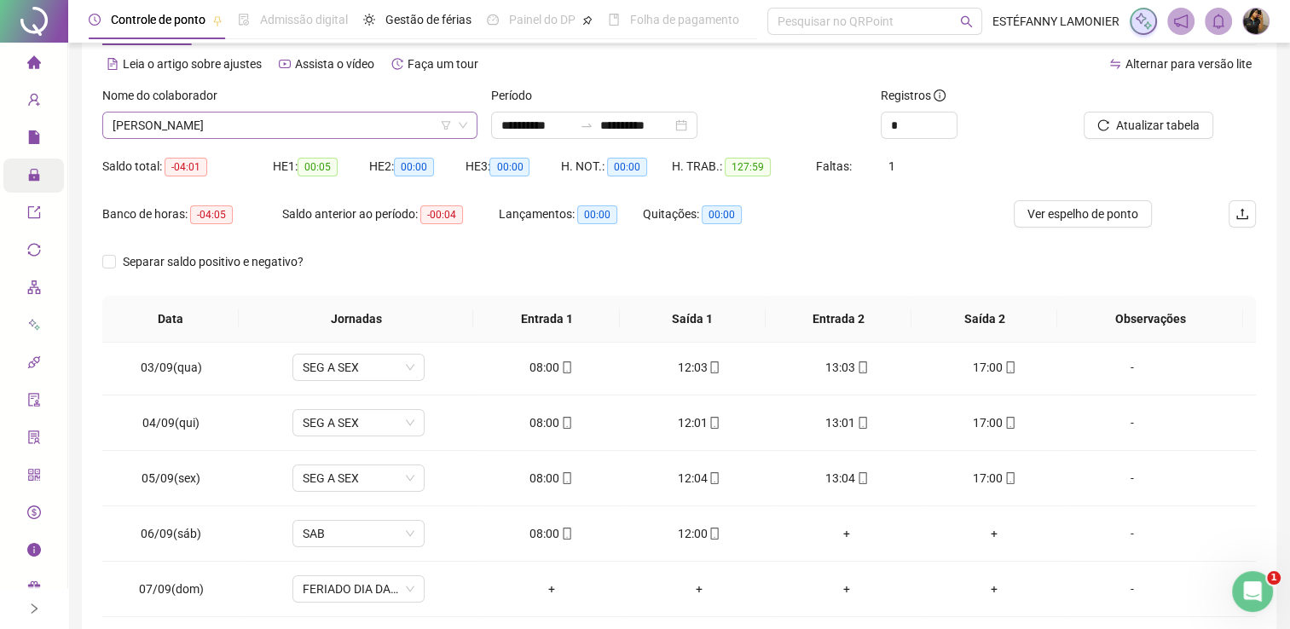
click at [255, 131] on span "[PERSON_NAME]" at bounding box center [290, 126] width 355 height 26
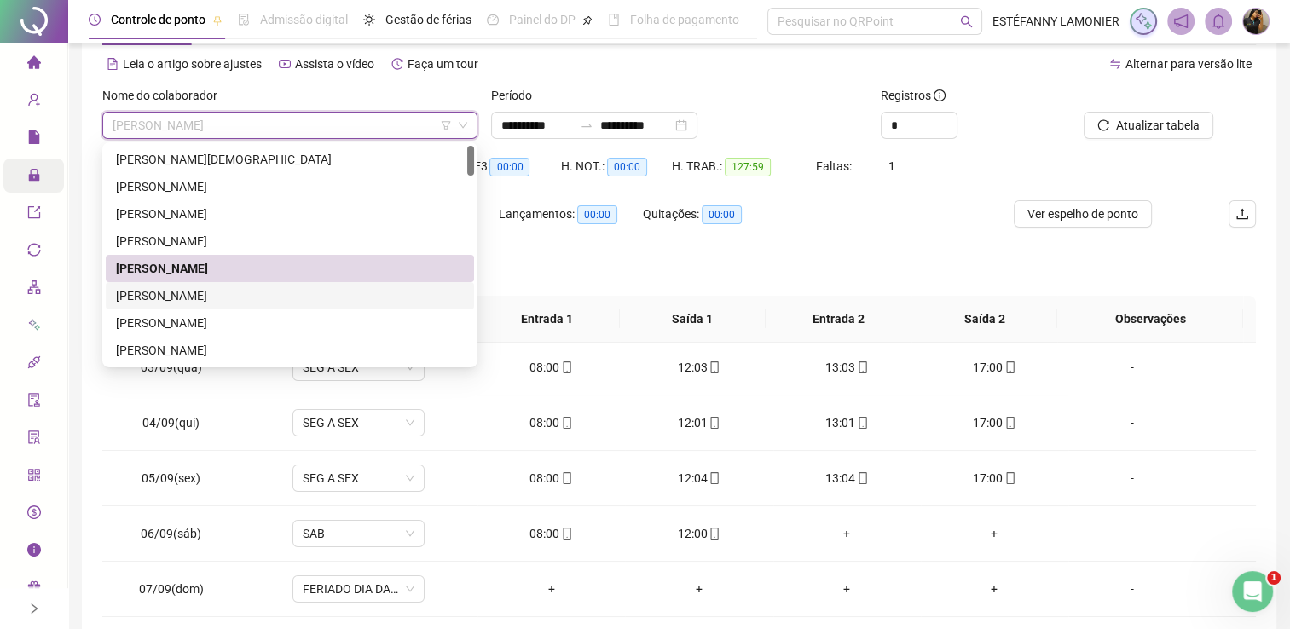
click at [220, 298] on div "[PERSON_NAME]" at bounding box center [290, 295] width 348 height 19
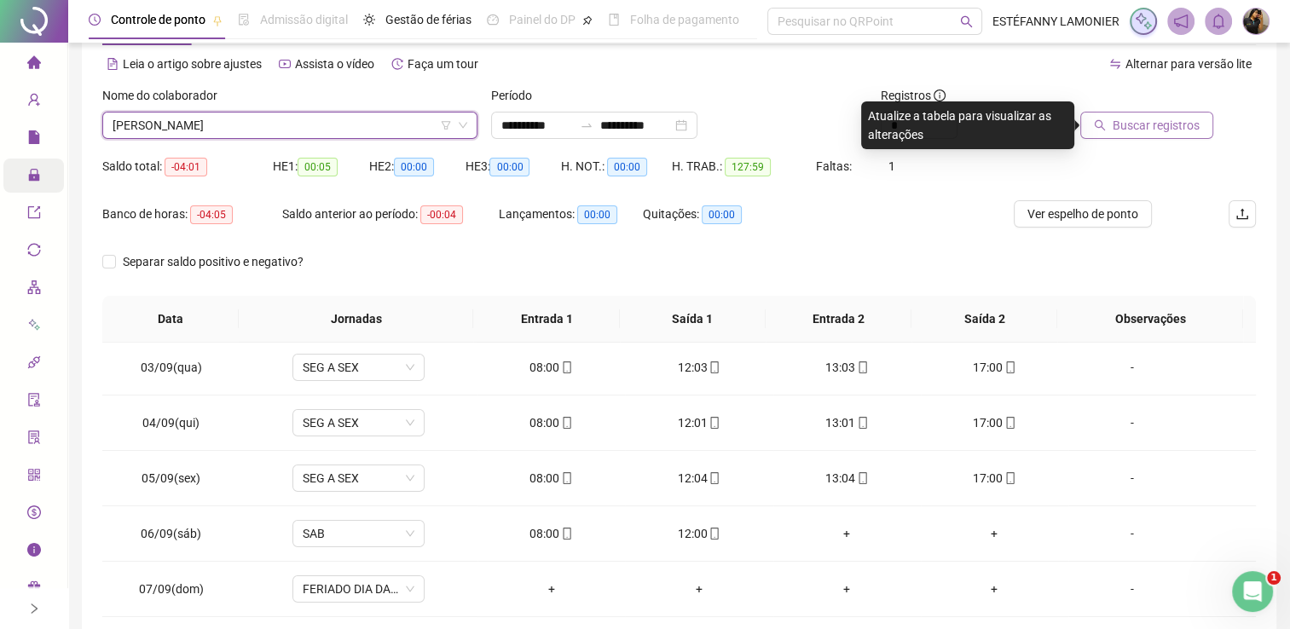
click at [1116, 124] on span "Buscar registros" at bounding box center [1155, 125] width 87 height 19
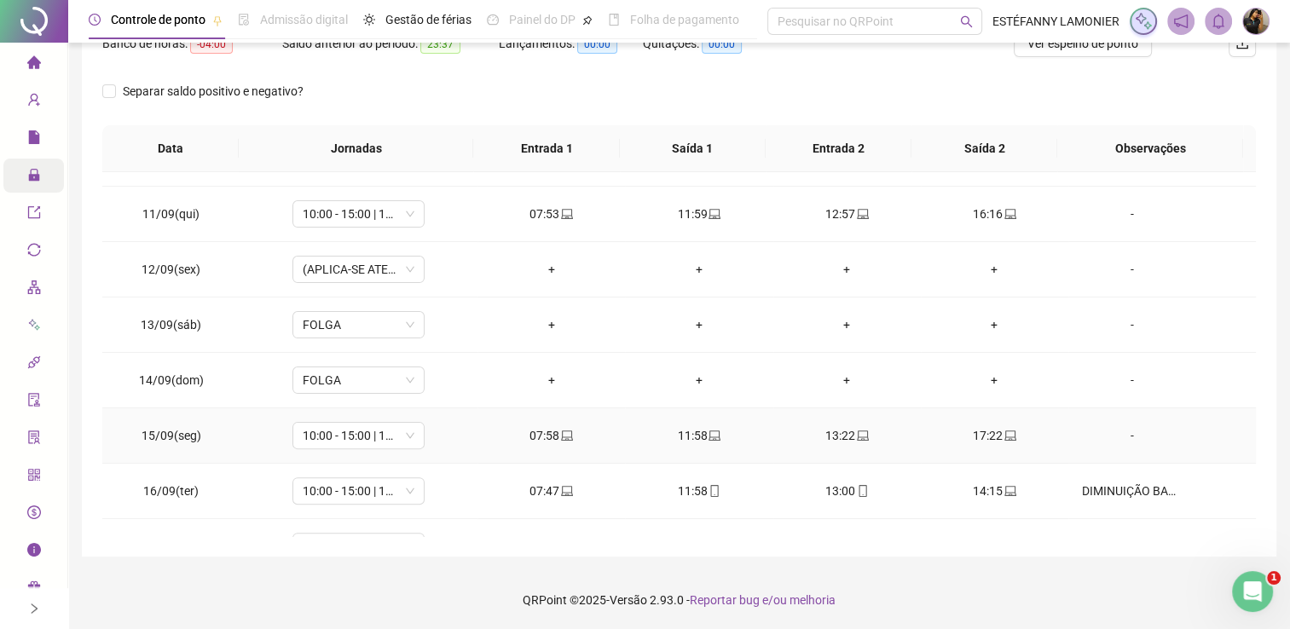
scroll to position [795, 0]
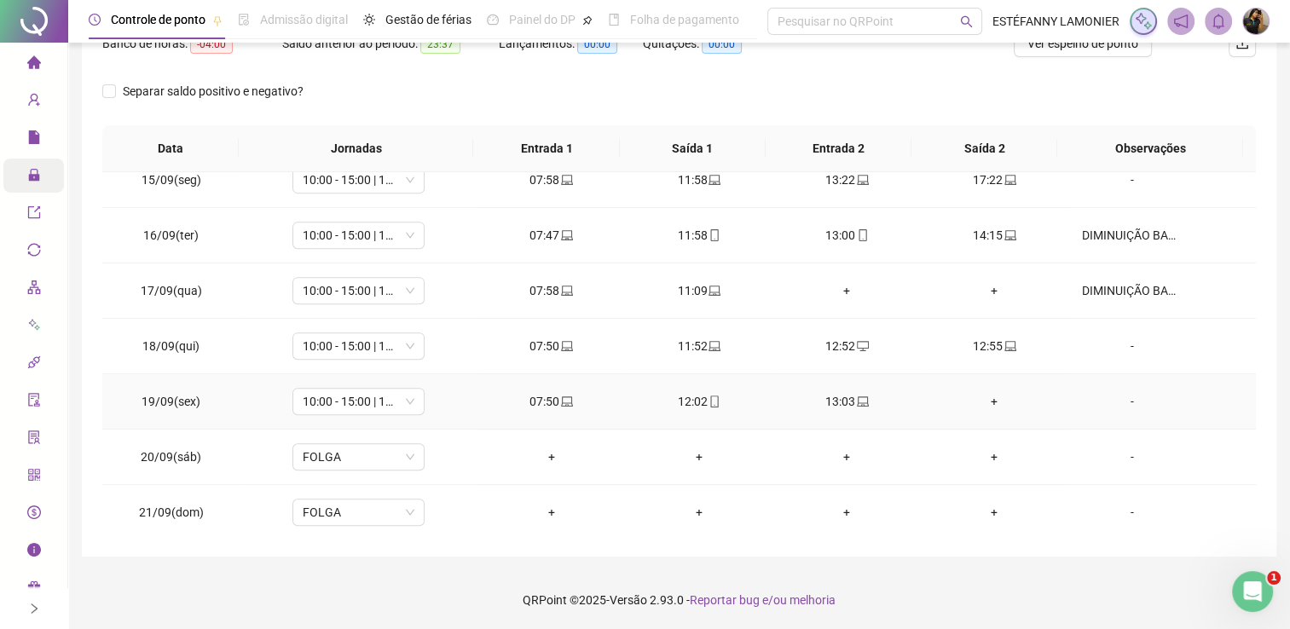
click at [983, 398] on div "+" at bounding box center [994, 401] width 120 height 19
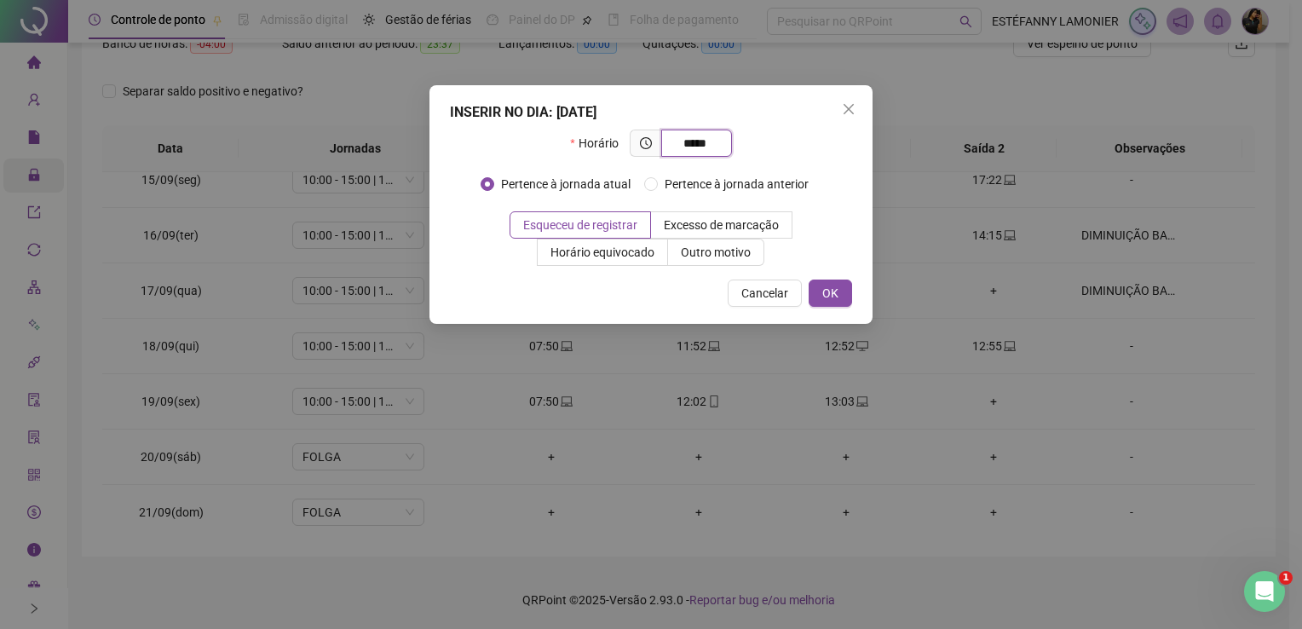
type input "*****"
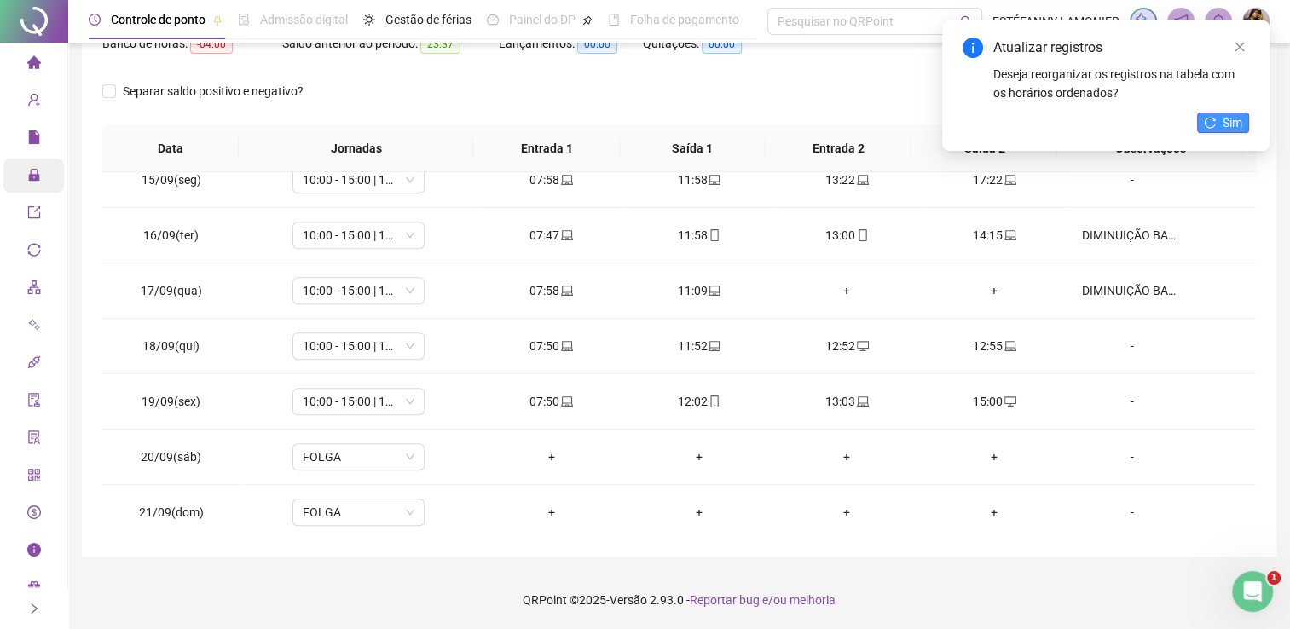
click at [1221, 122] on button "Sim" at bounding box center [1223, 123] width 52 height 20
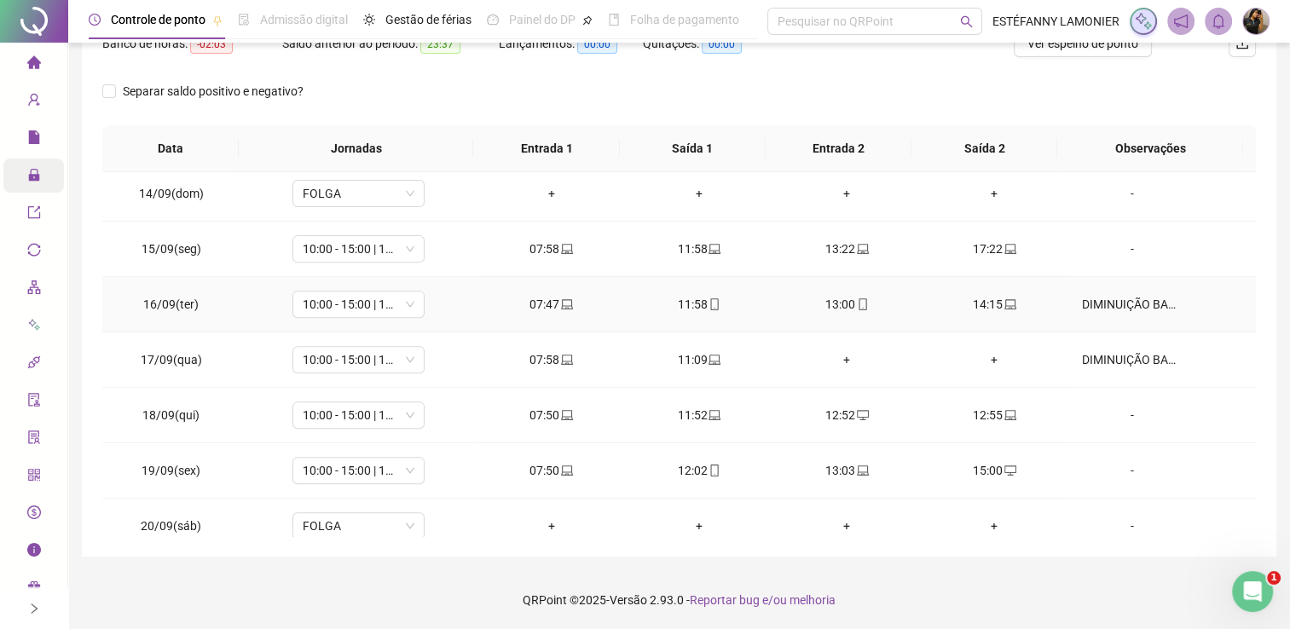
scroll to position [710, 0]
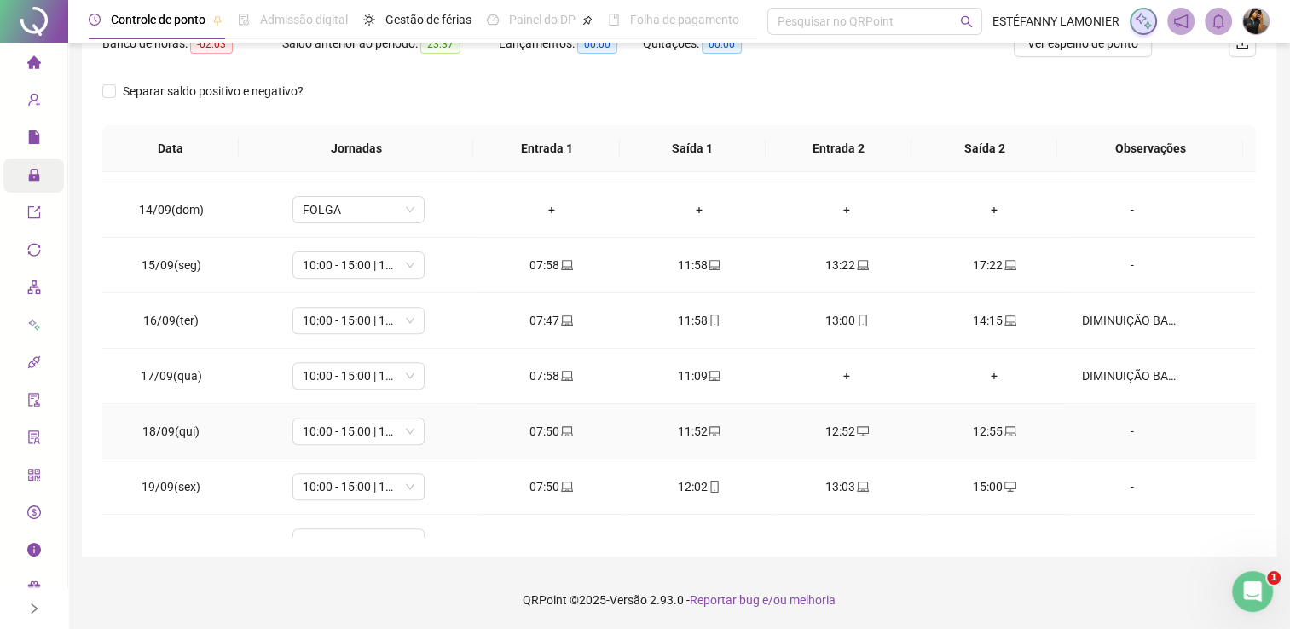
click at [1121, 431] on div "-" at bounding box center [1132, 431] width 101 height 19
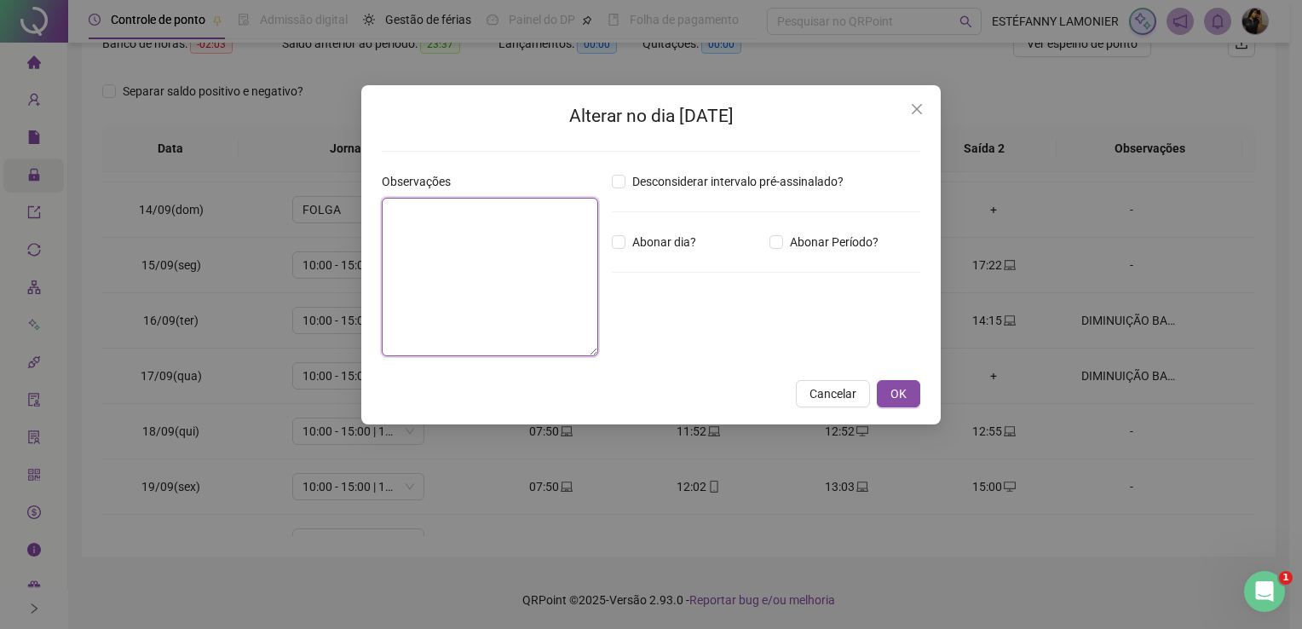
click at [399, 285] on textarea at bounding box center [490, 277] width 216 height 159
click at [835, 391] on span "Cancelar" at bounding box center [833, 393] width 47 height 19
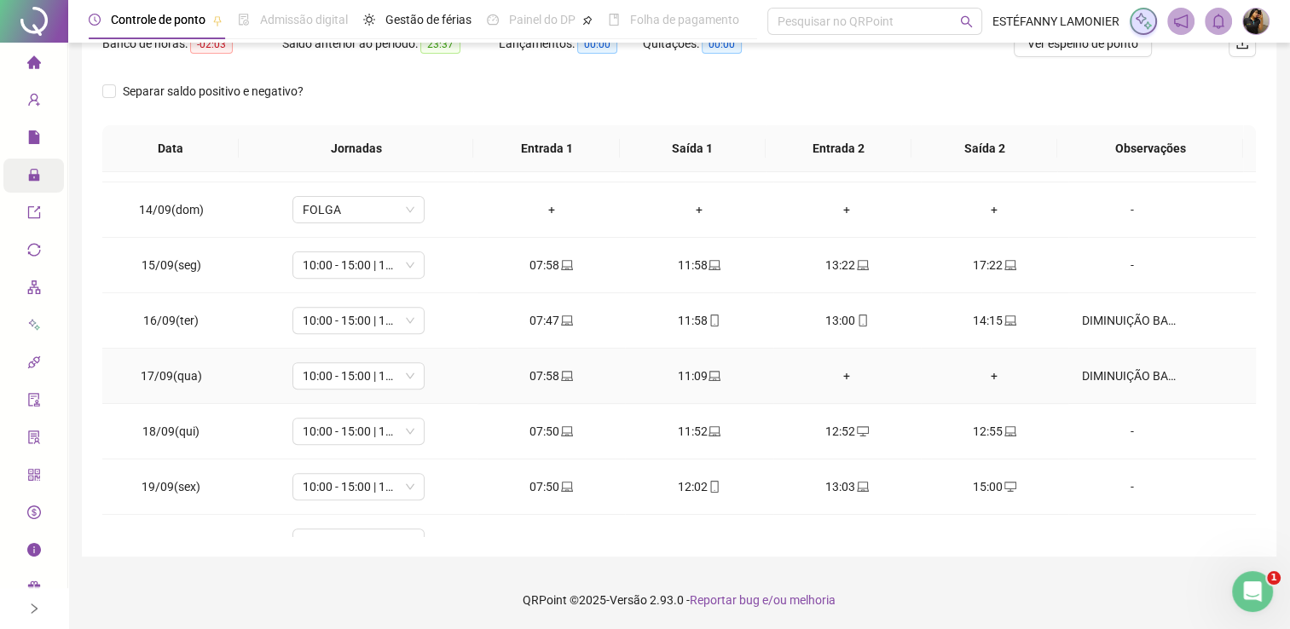
click at [1159, 372] on div "DIMINUIÇÃO BANCO DE HORAS" at bounding box center [1132, 375] width 101 height 19
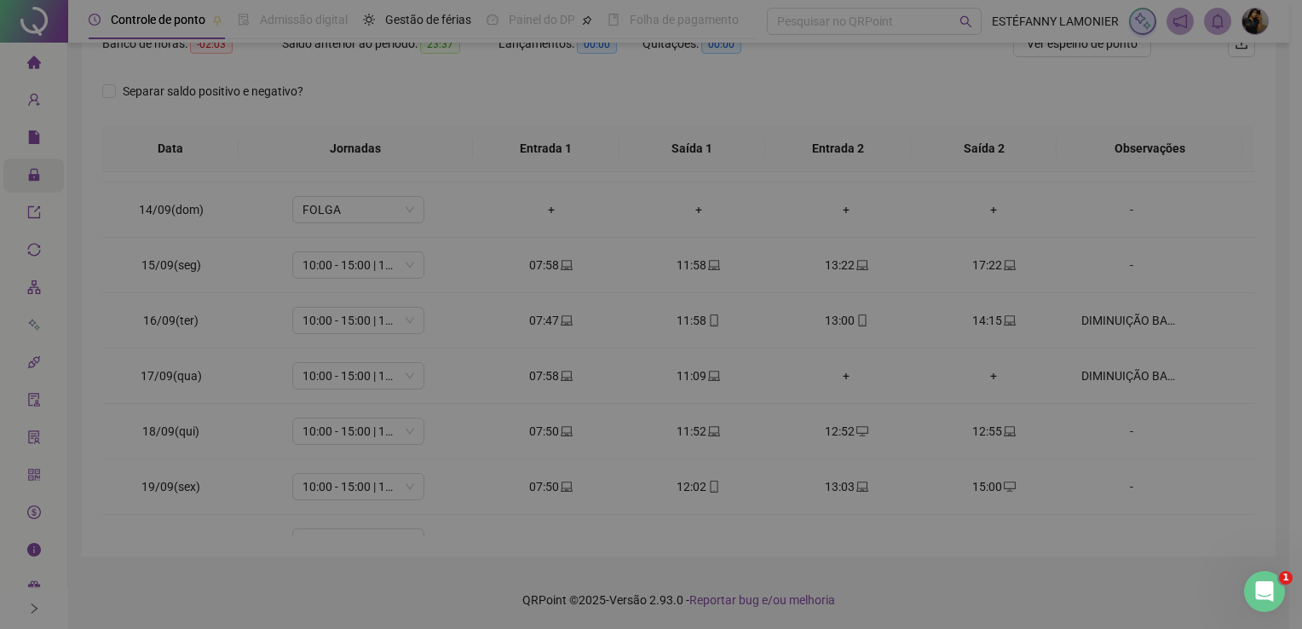
type textarea "**********"
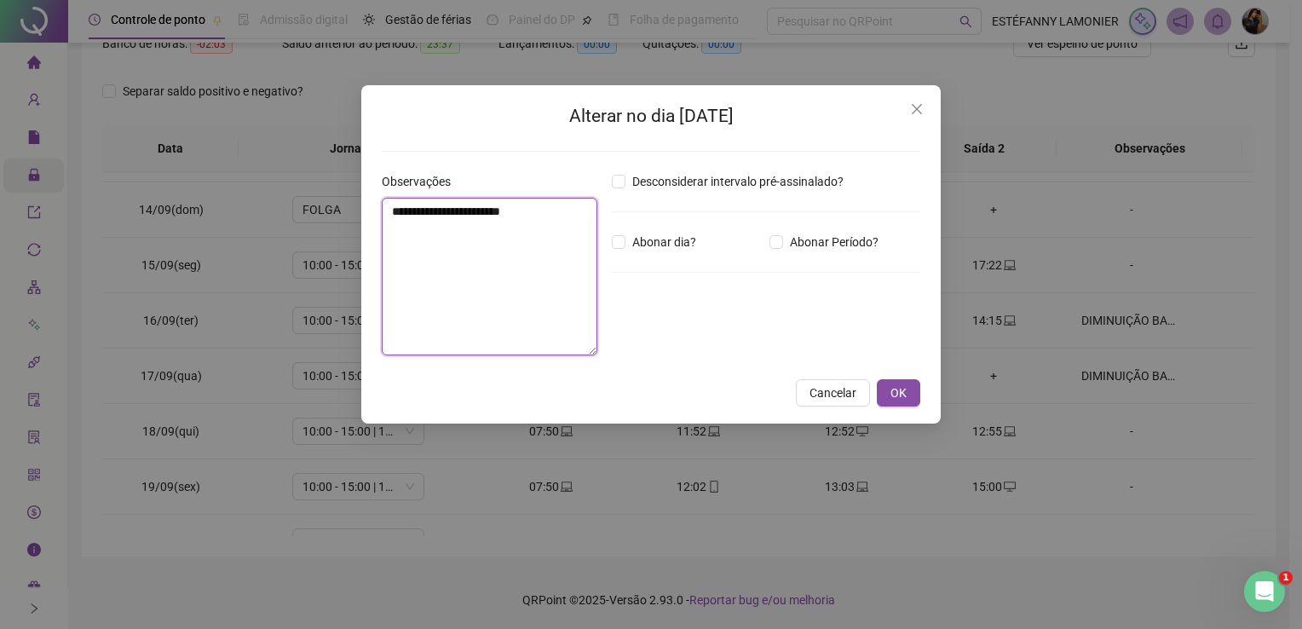
drag, startPoint x: 566, startPoint y: 213, endPoint x: 386, endPoint y: 217, distance: 179.9
click at [386, 217] on textarea "**********" at bounding box center [490, 277] width 216 height 158
click at [1097, 441] on div "**********" at bounding box center [651, 314] width 1302 height 629
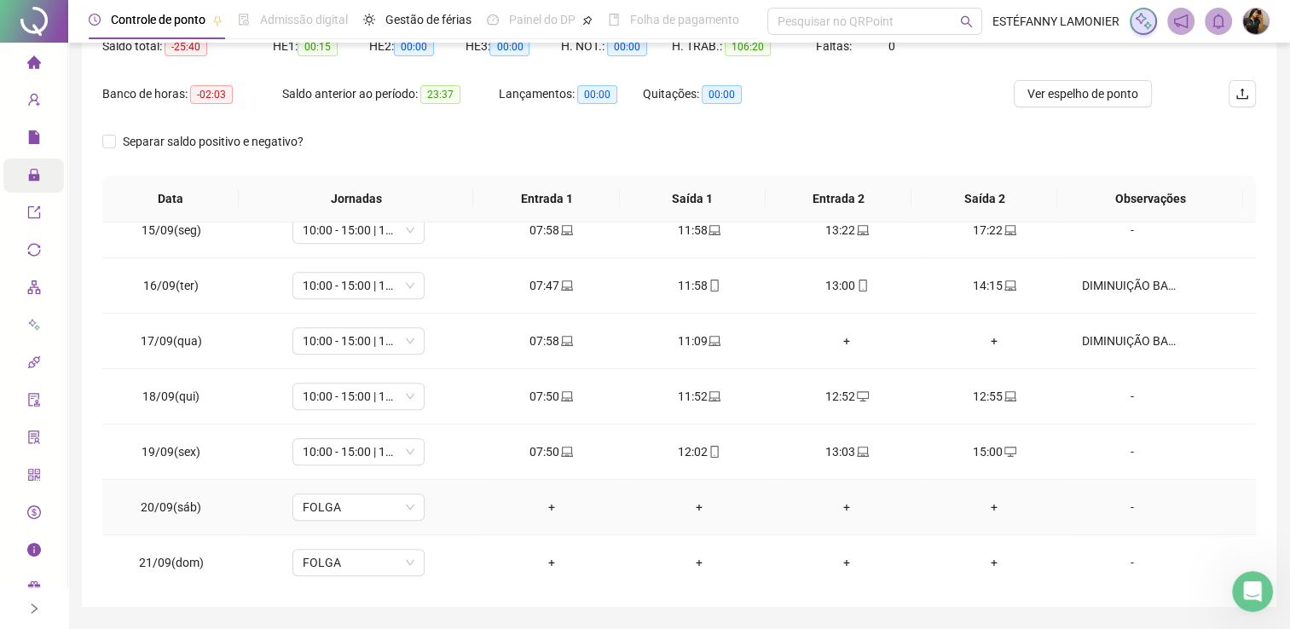
scroll to position [241, 0]
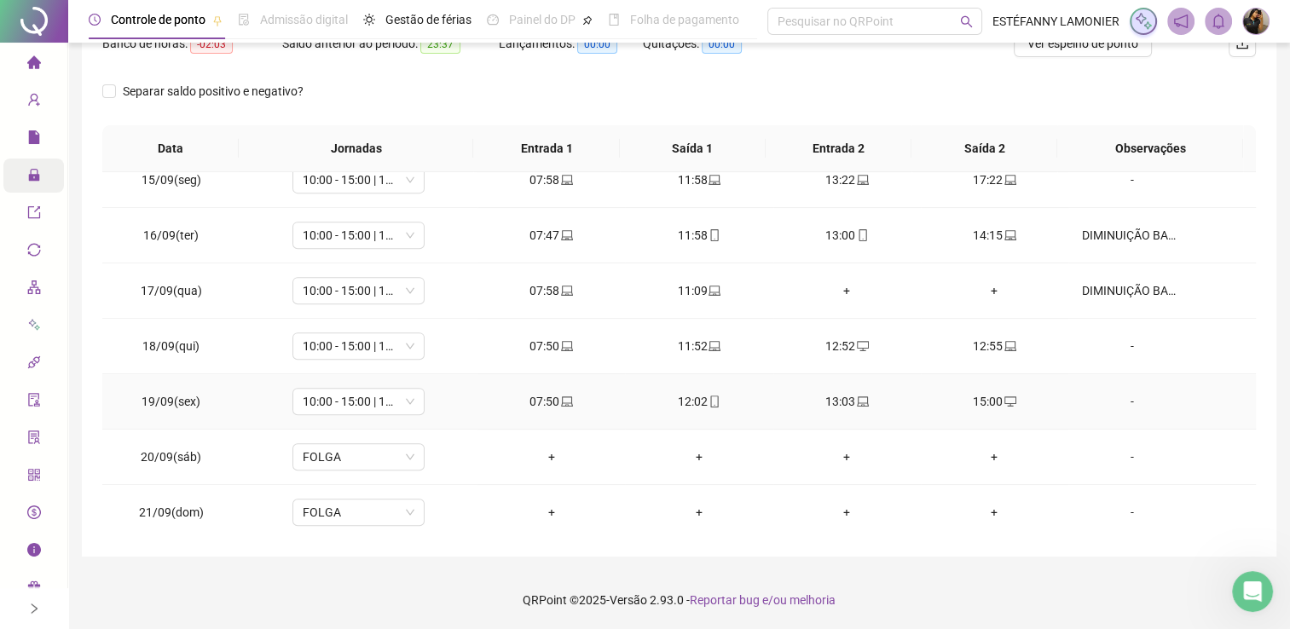
click at [989, 397] on div "15:00" at bounding box center [994, 401] width 120 height 19
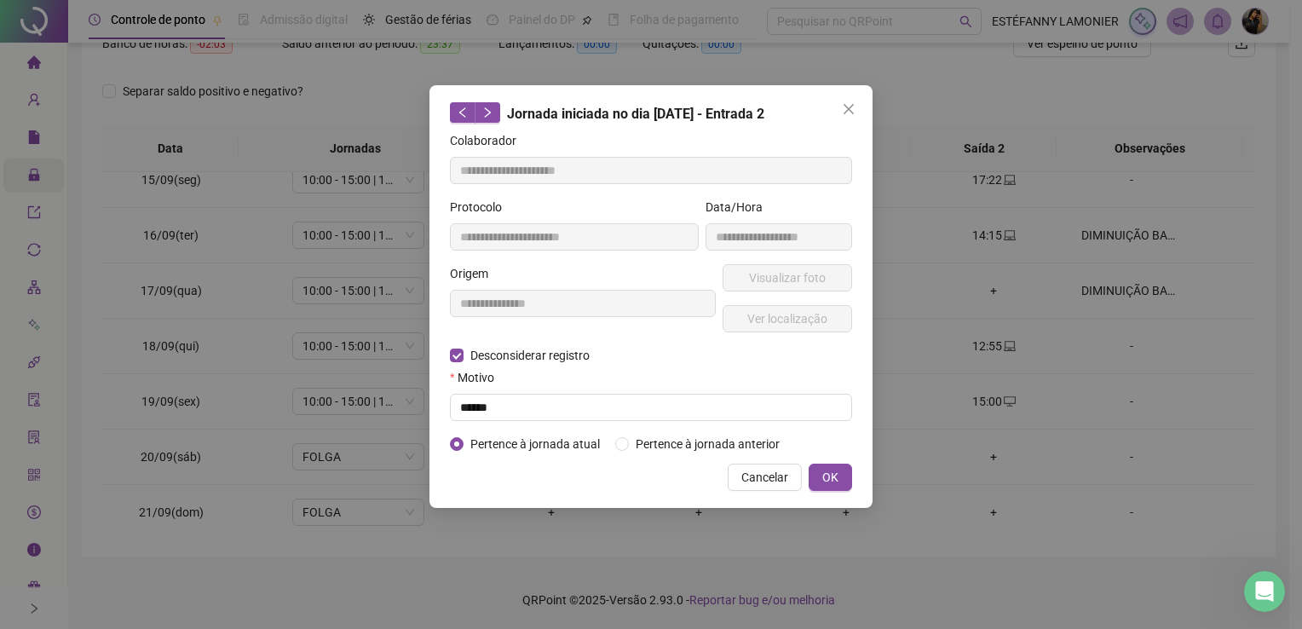
type input "**********"
click at [505, 403] on input "text" at bounding box center [651, 407] width 402 height 27
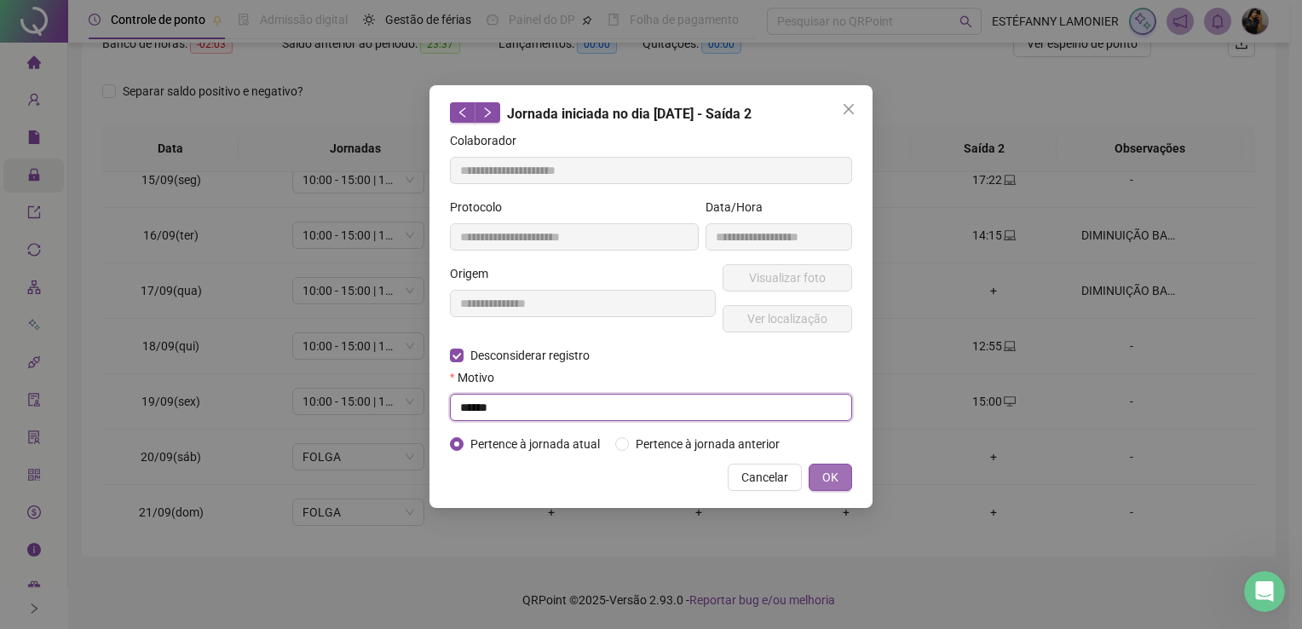
type input "******"
click at [832, 485] on span "OK" at bounding box center [830, 477] width 16 height 19
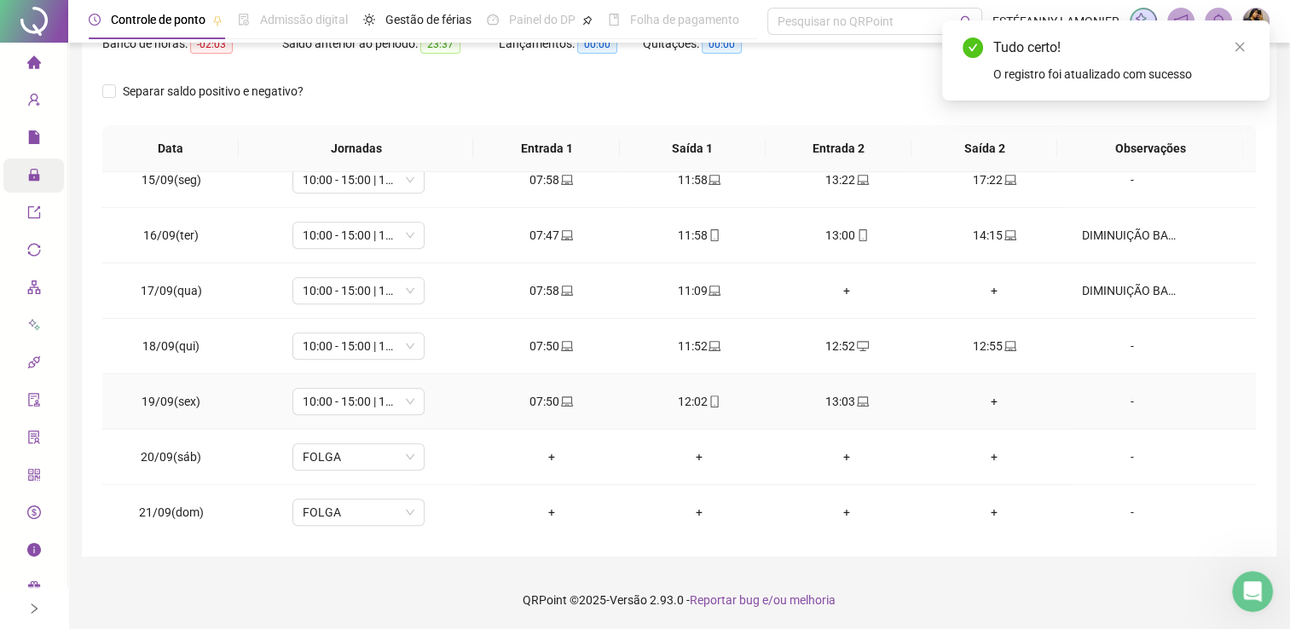
click at [976, 395] on div "+" at bounding box center [994, 401] width 120 height 19
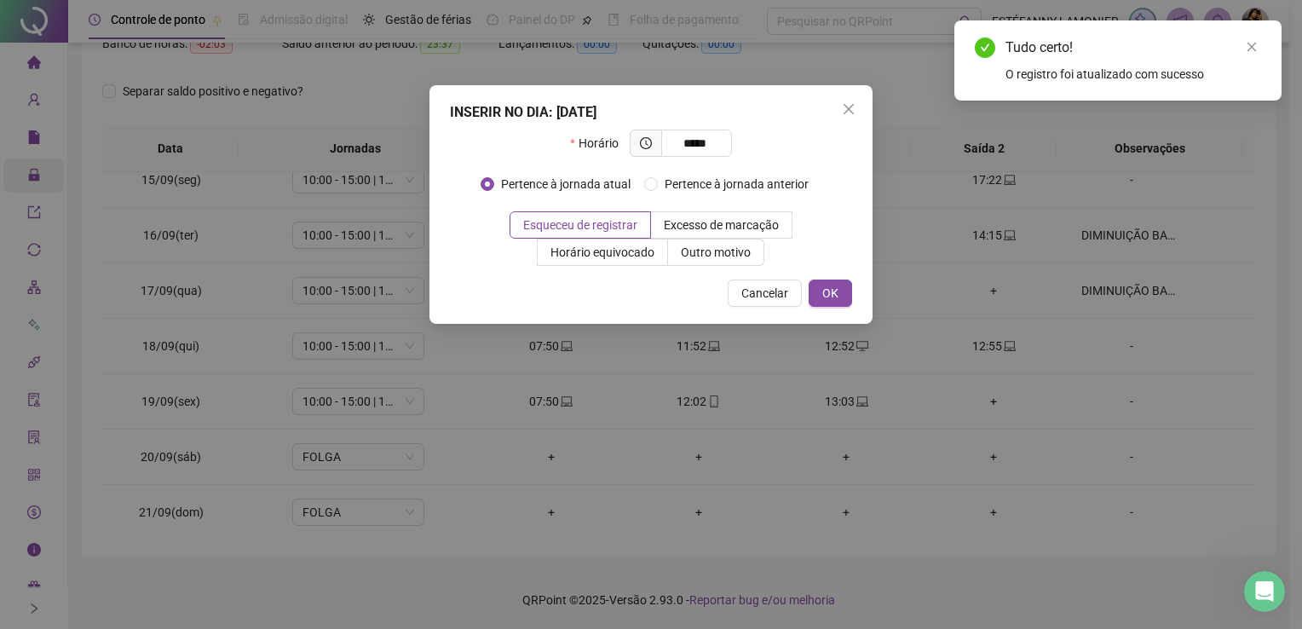
type input "*****"
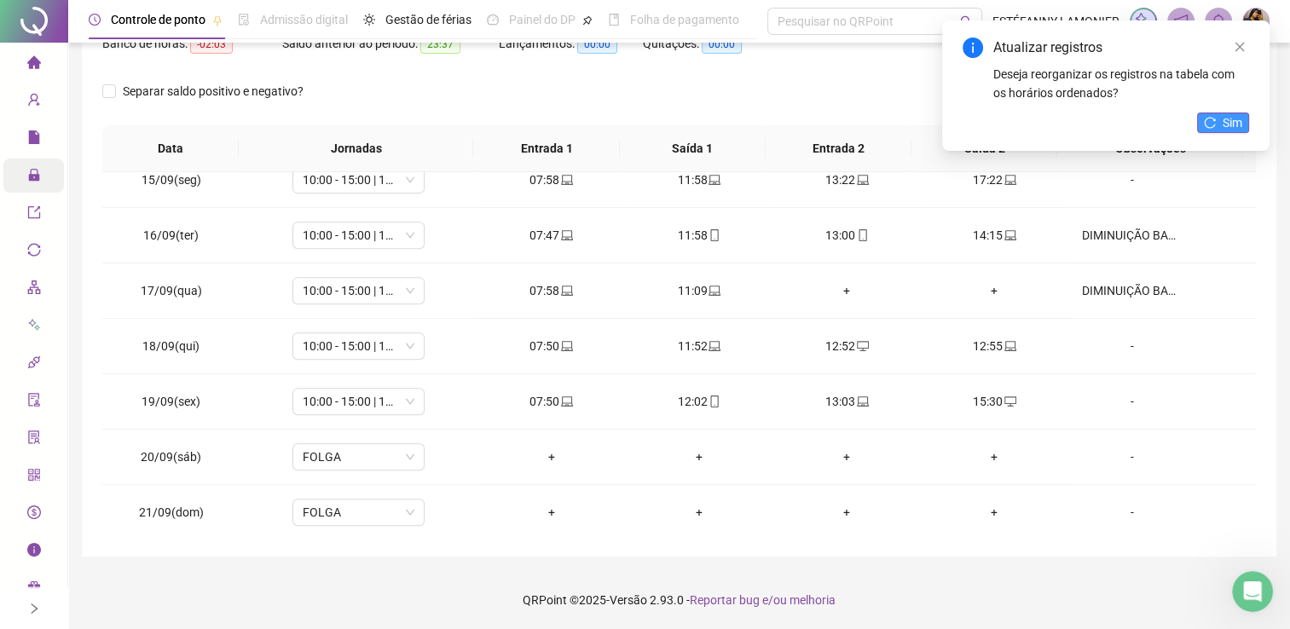
click at [1218, 128] on button "Sim" at bounding box center [1223, 123] width 52 height 20
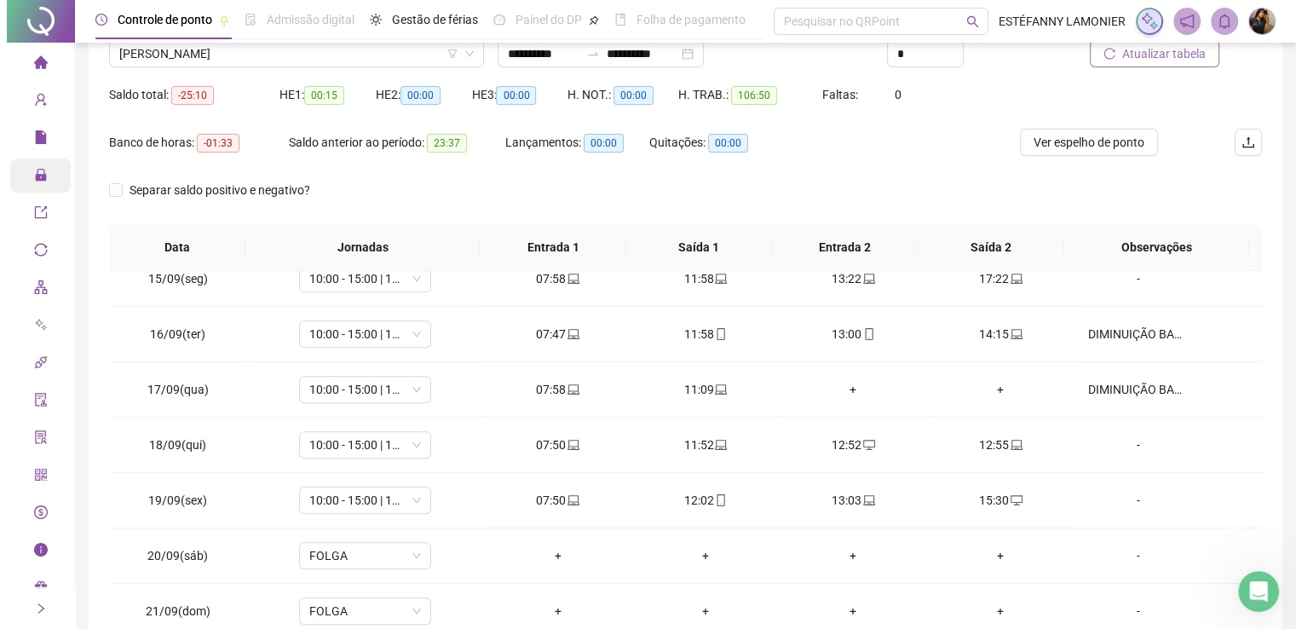
scroll to position [170, 0]
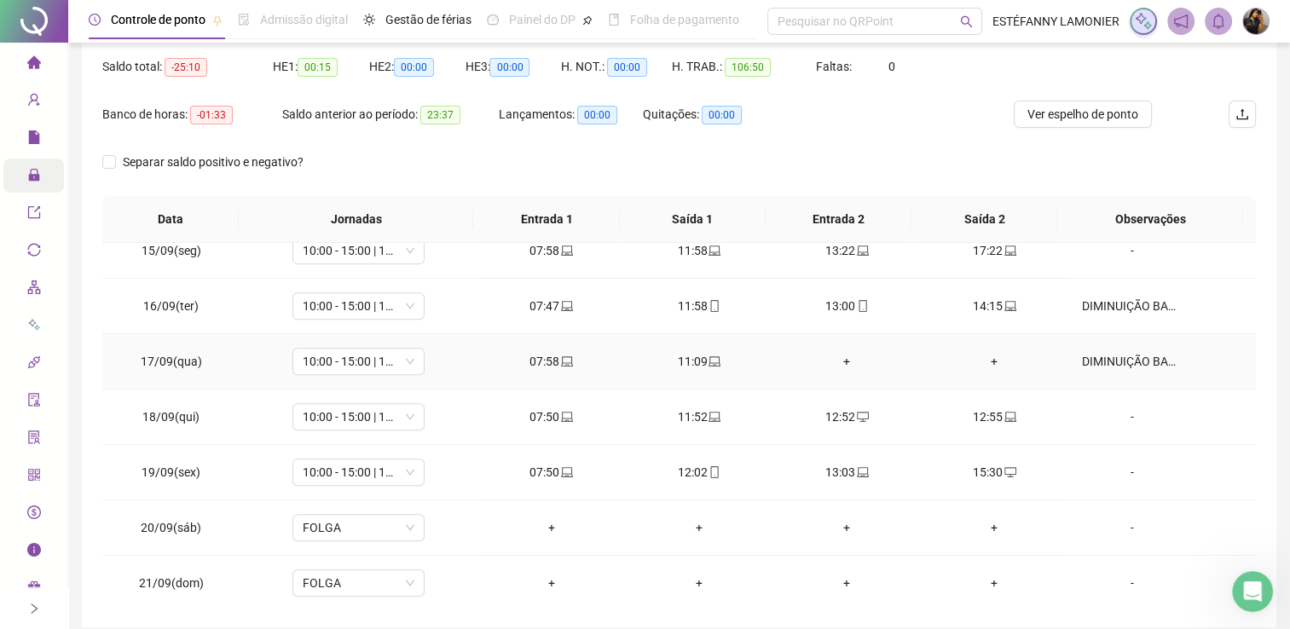
click at [1099, 364] on div "DIMINUIÇÃO BANCO DE HORAS" at bounding box center [1132, 361] width 101 height 19
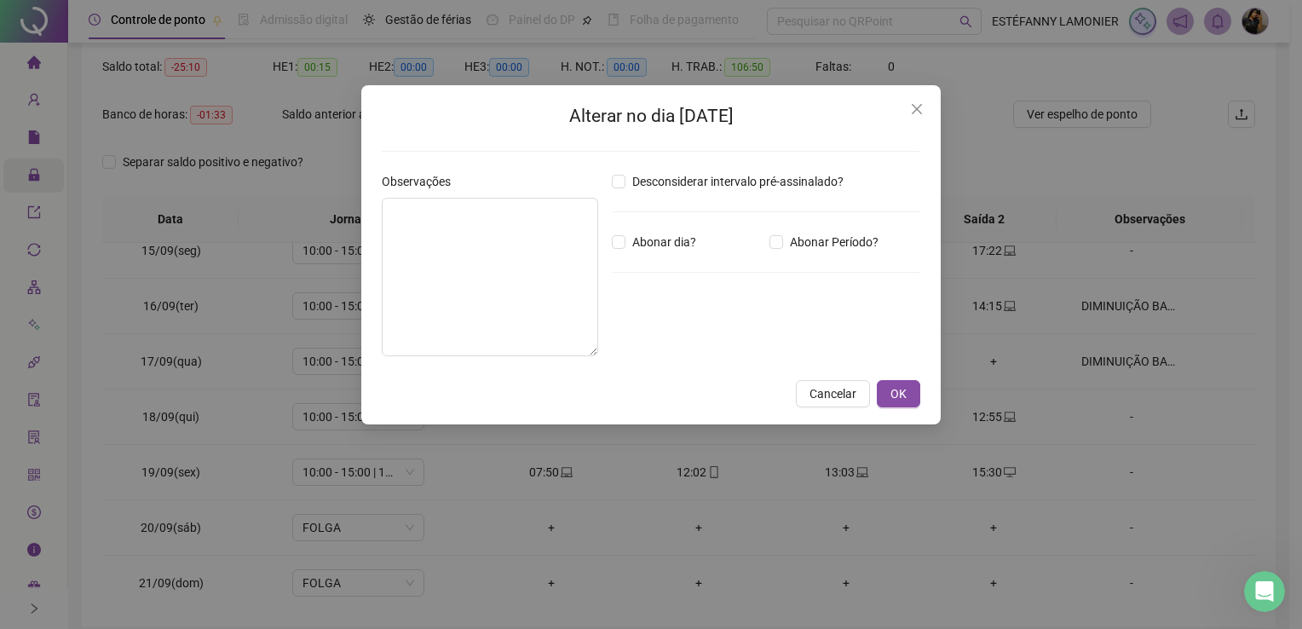
type textarea "**********"
drag, startPoint x: 658, startPoint y: 330, endPoint x: 591, endPoint y: 343, distance: 68.5
click at [591, 343] on div "**********" at bounding box center [651, 271] width 552 height 198
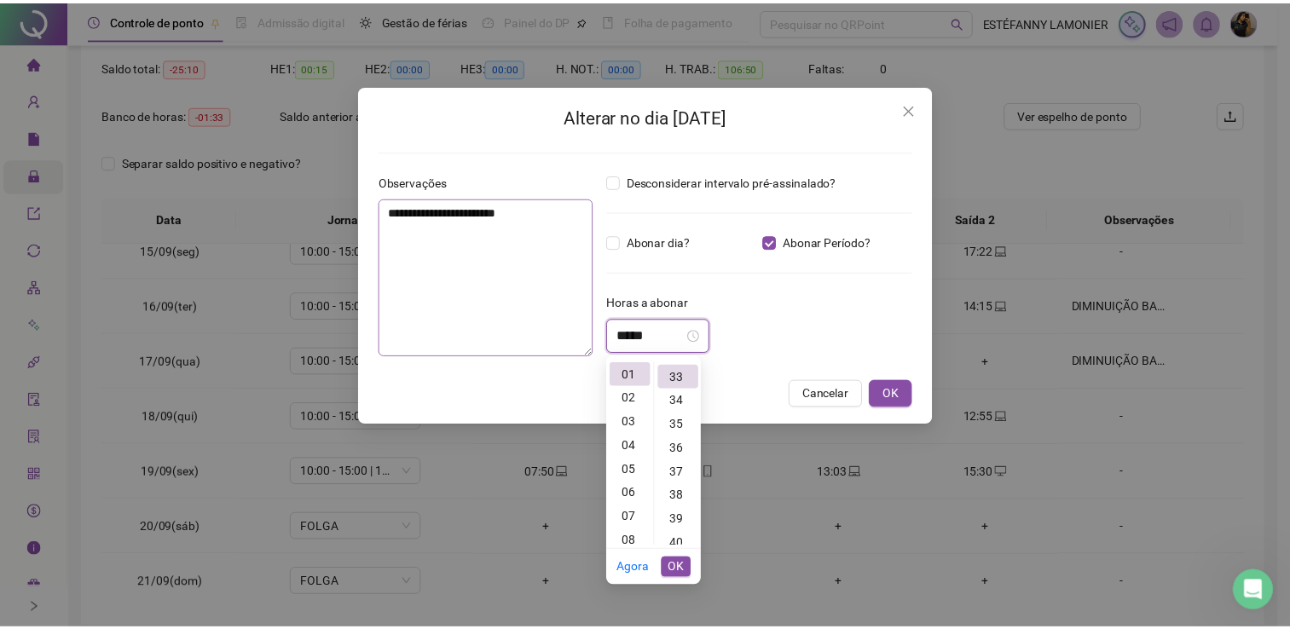
scroll to position [788, 0]
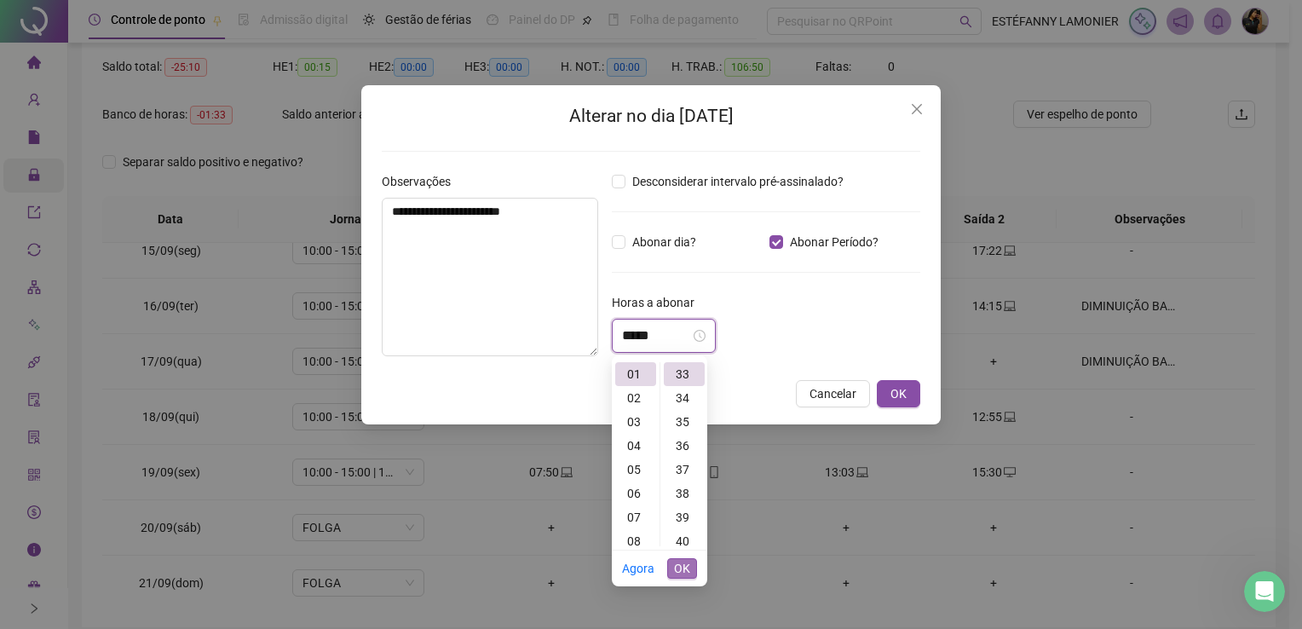
type input "*****"
click at [682, 571] on span "OK" at bounding box center [682, 568] width 16 height 19
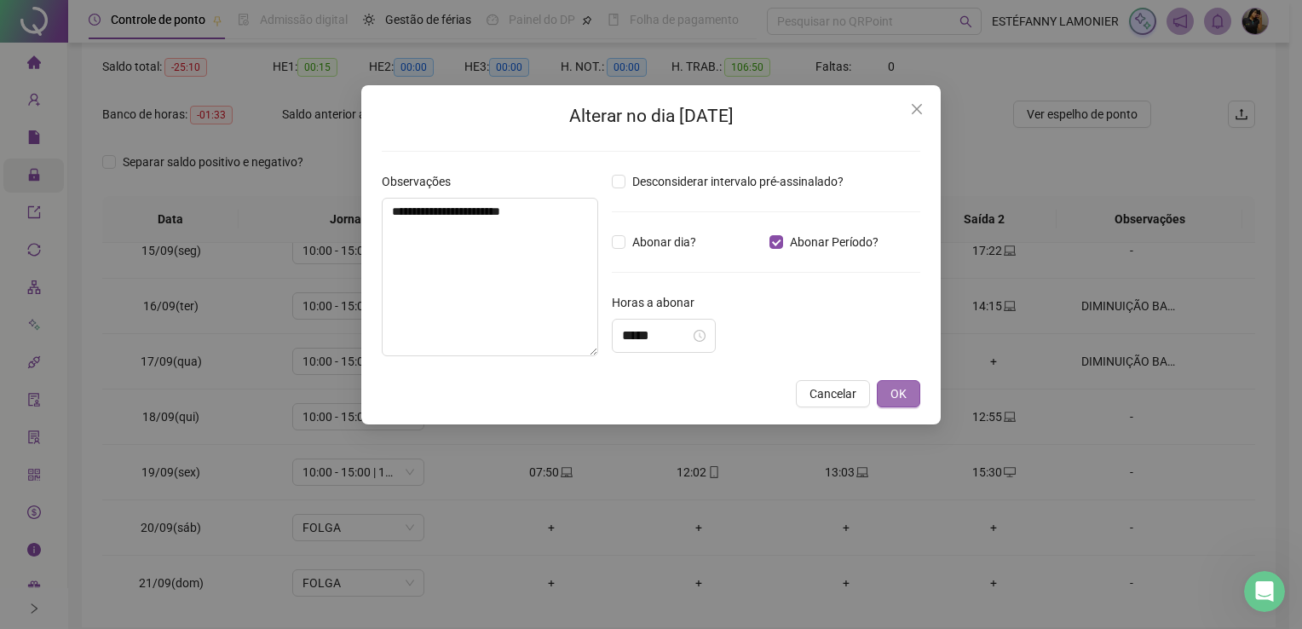
click at [889, 397] on button "OK" at bounding box center [898, 393] width 43 height 27
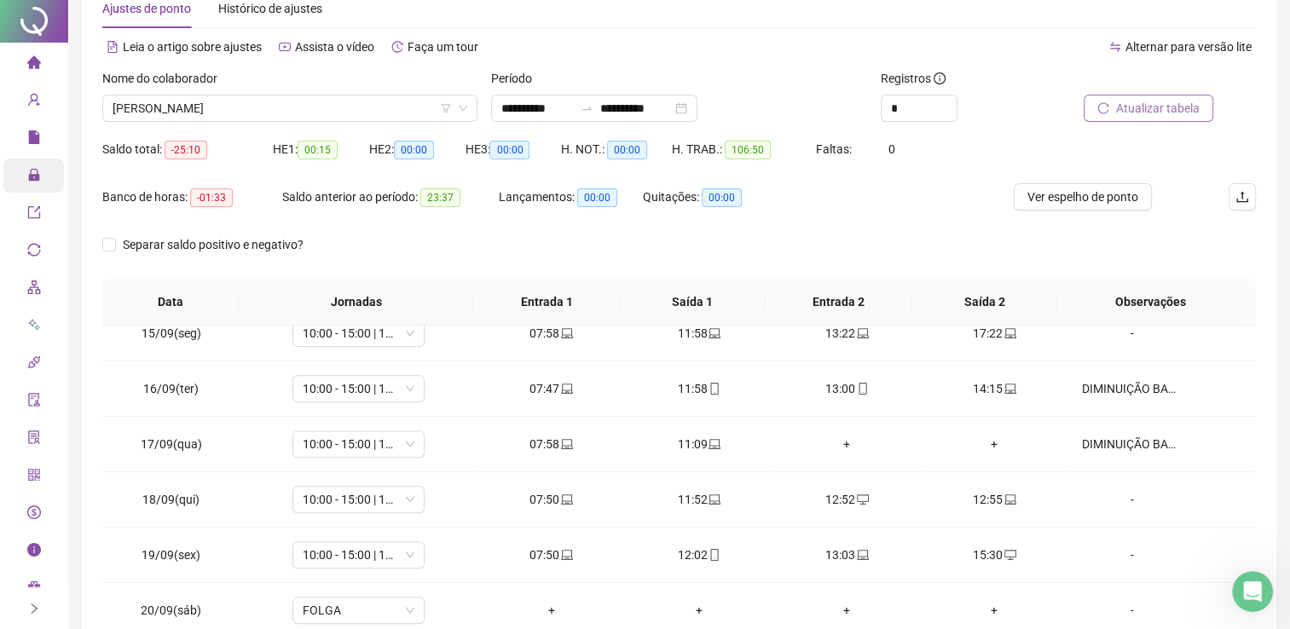
scroll to position [0, 0]
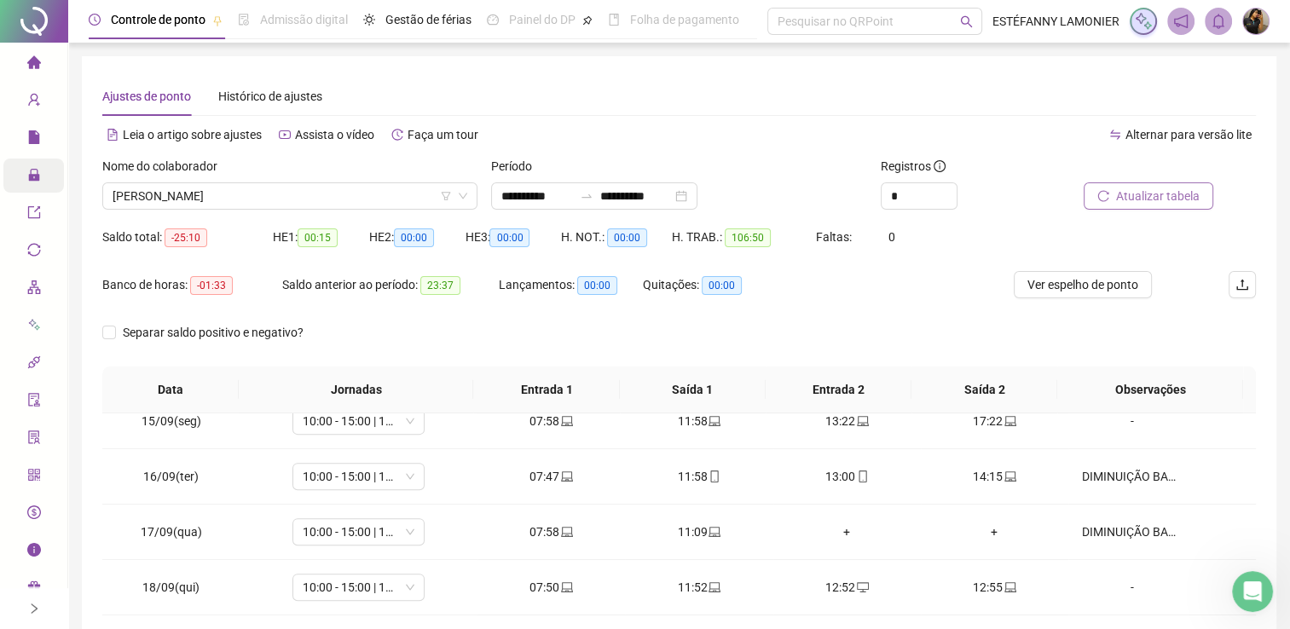
click at [1122, 196] on span "Atualizar tabela" at bounding box center [1158, 196] width 84 height 19
click at [576, 329] on div "Separar saldo positivo e negativo?" at bounding box center [678, 343] width 1153 height 48
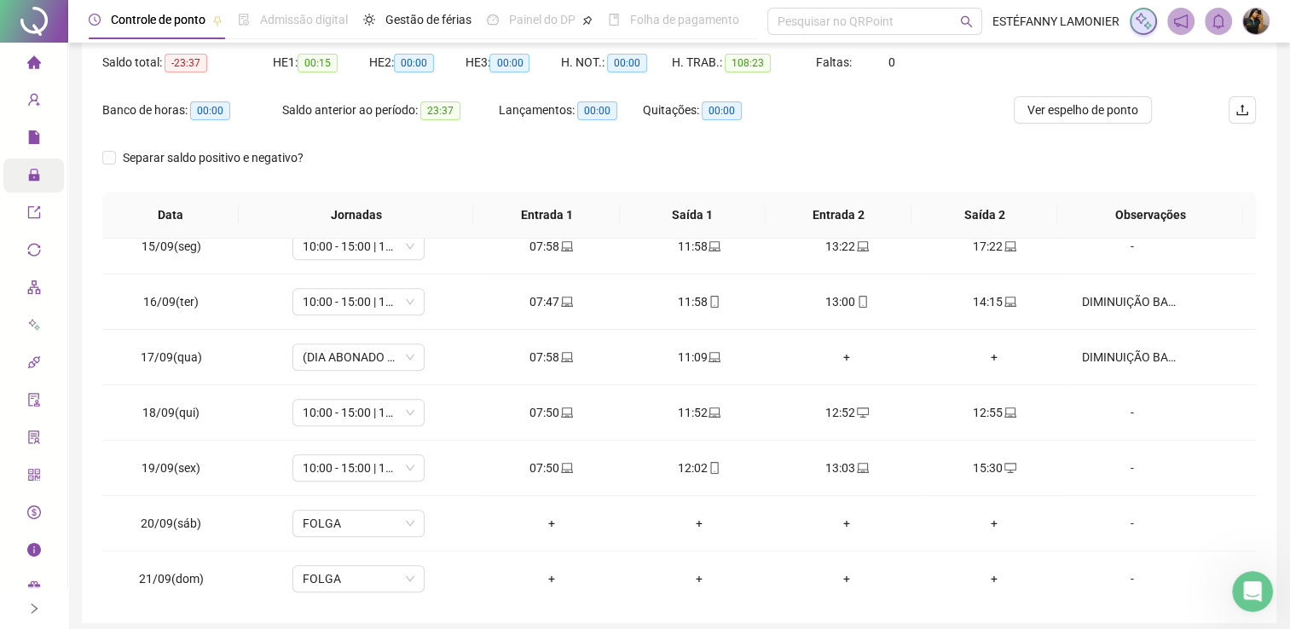
scroll to position [156, 0]
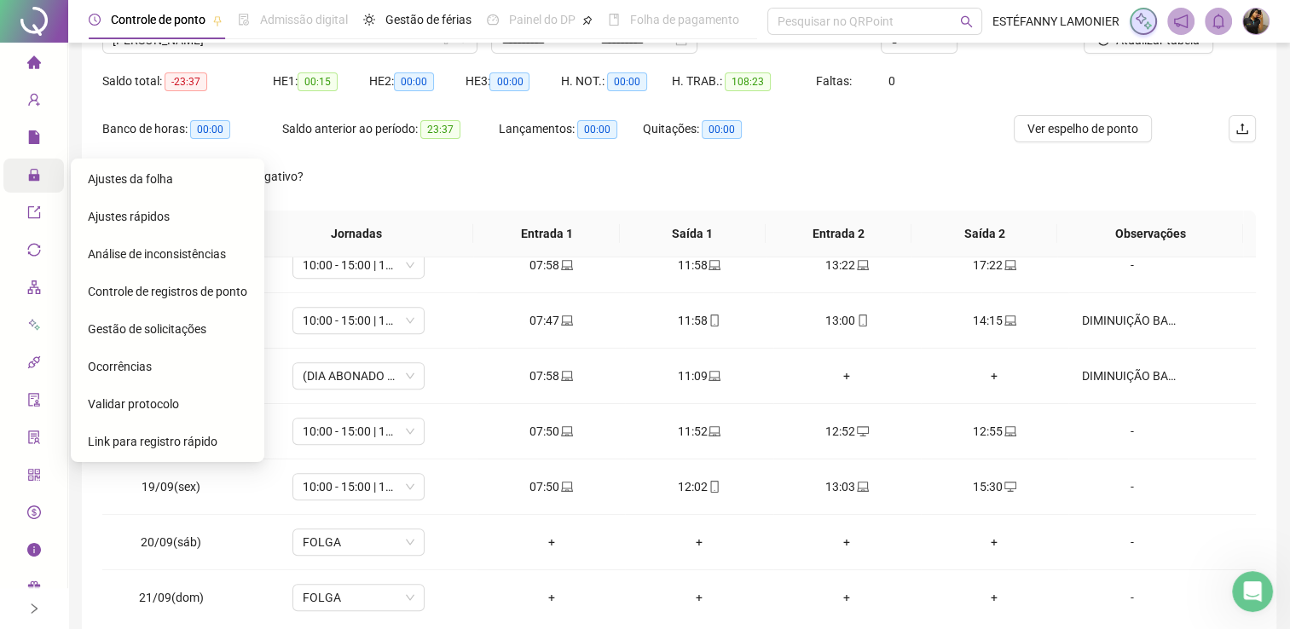
click at [119, 445] on span "Link para registro rápido" at bounding box center [153, 442] width 130 height 14
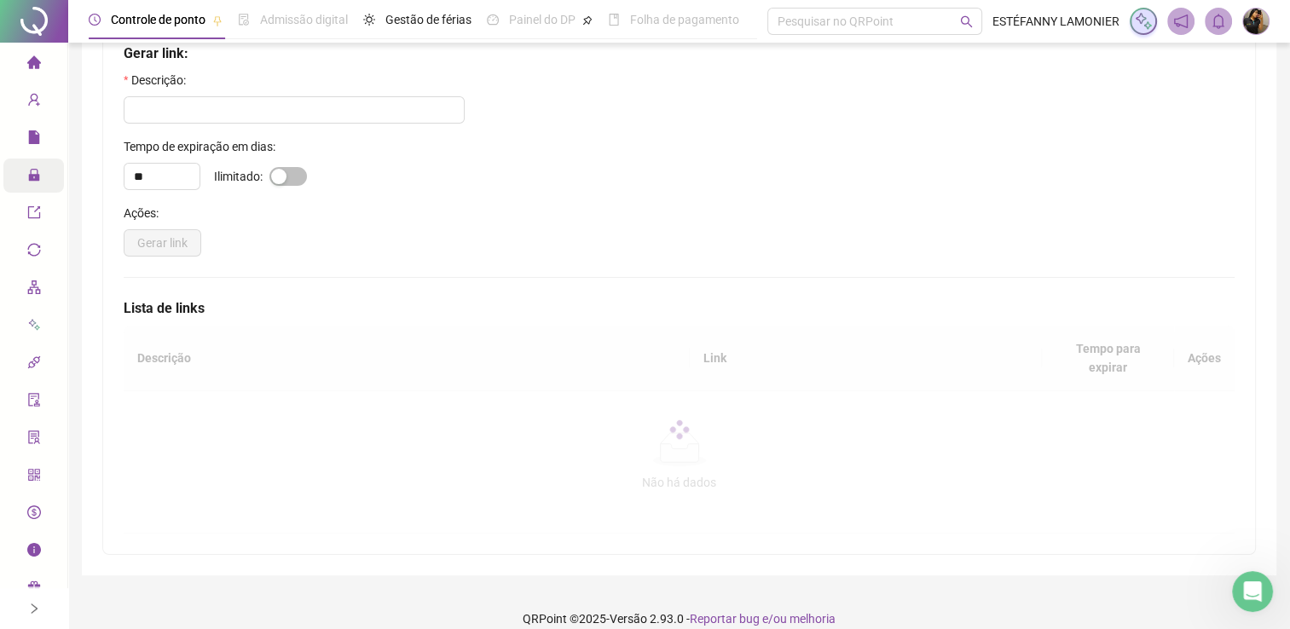
scroll to position [69, 0]
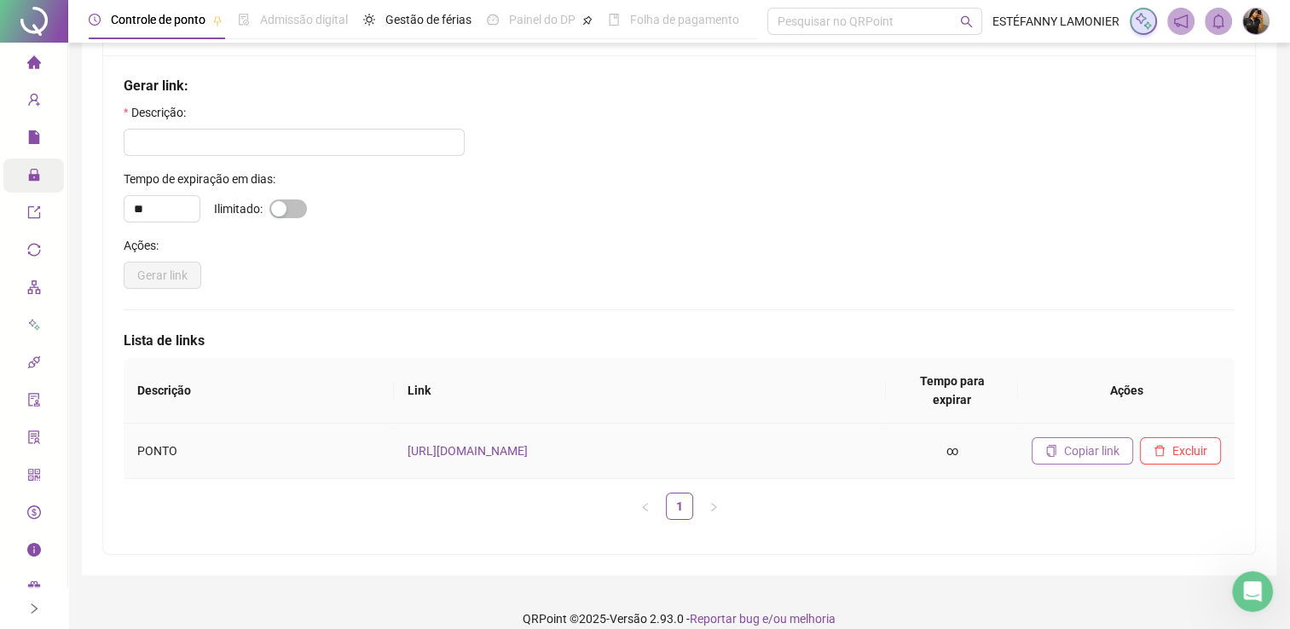
click at [1096, 441] on span "Copiar link" at bounding box center [1091, 450] width 55 height 19
